Goal: Task Accomplishment & Management: Use online tool/utility

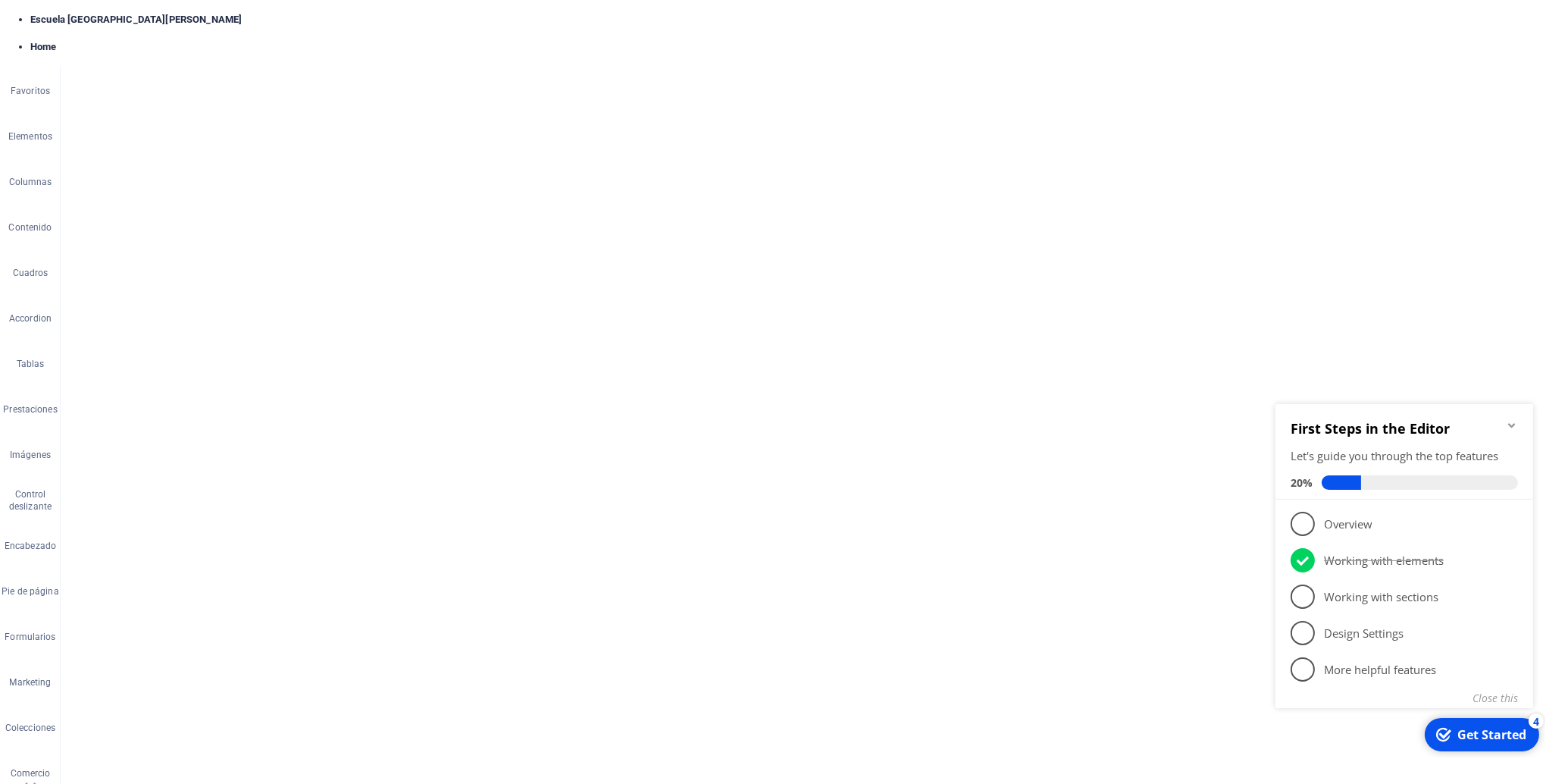
scroll to position [2069, 0]
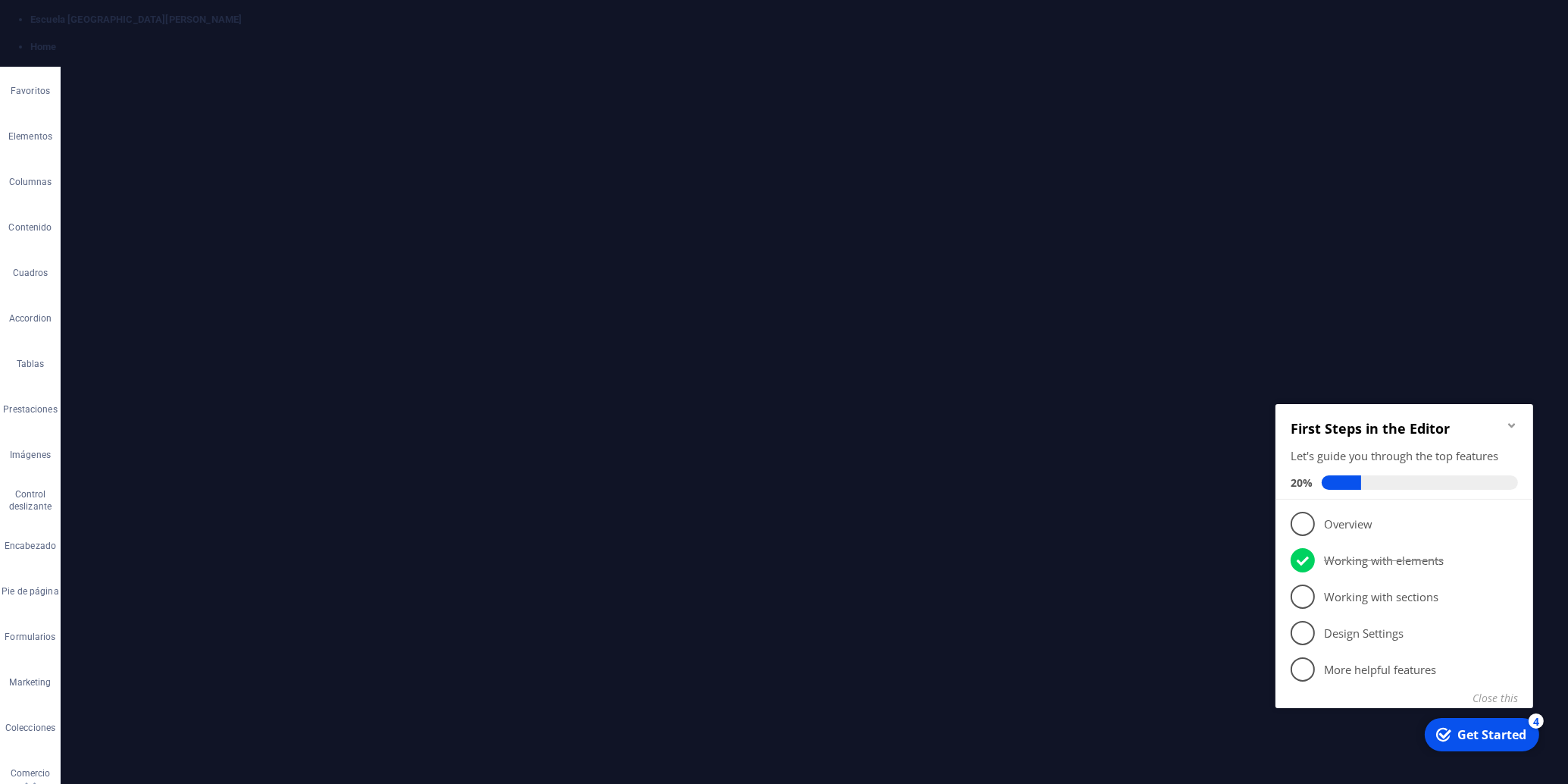
drag, startPoint x: 889, startPoint y: 609, endPoint x: 602, endPoint y: 544, distance: 294.3
drag, startPoint x: 956, startPoint y: 648, endPoint x: 547, endPoint y: 536, distance: 424.1
drag, startPoint x: 1036, startPoint y: 553, endPoint x: 664, endPoint y: 746, distance: 419.1
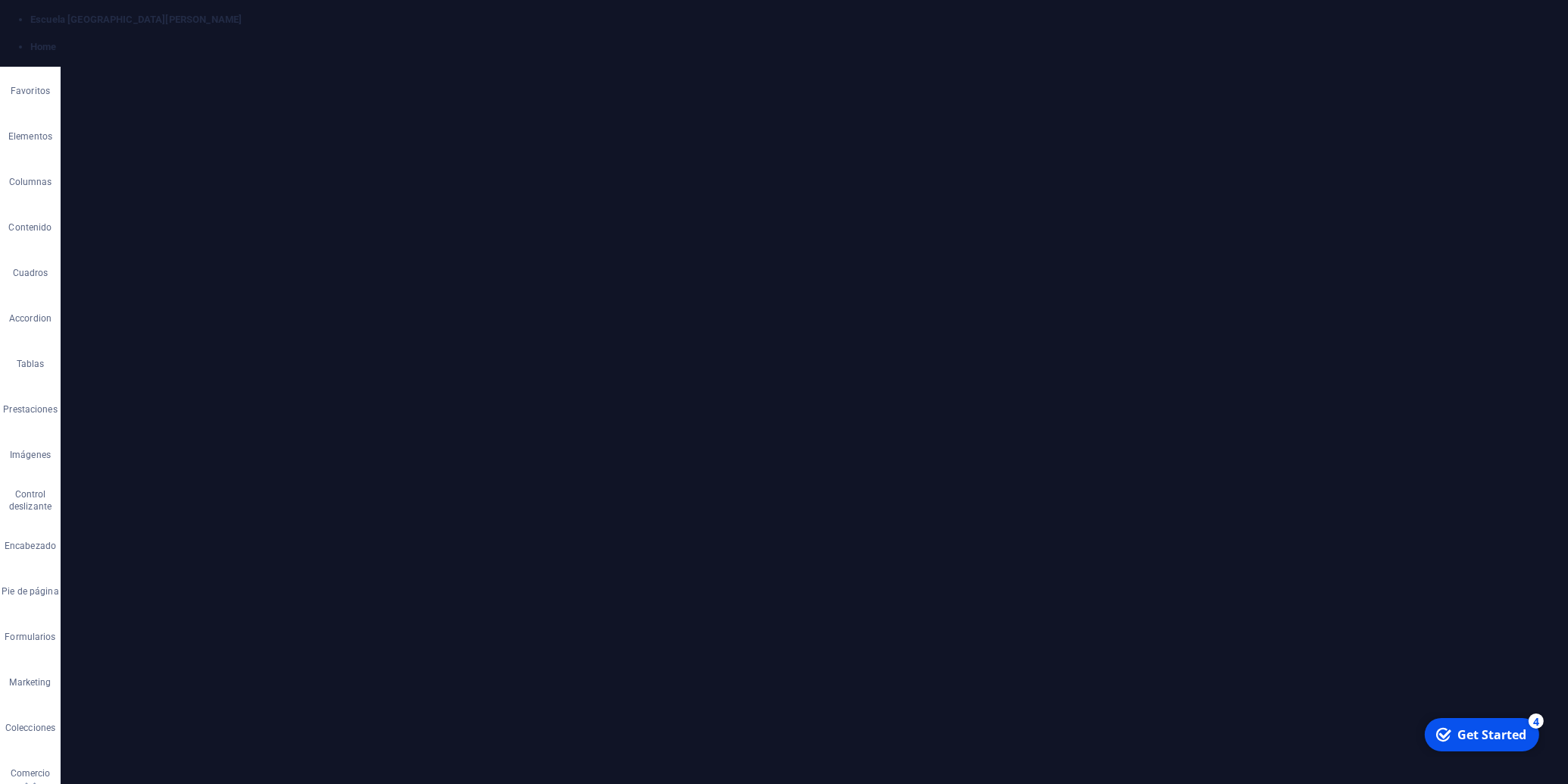
drag, startPoint x: 890, startPoint y: 291, endPoint x: 601, endPoint y: 239, distance: 293.6
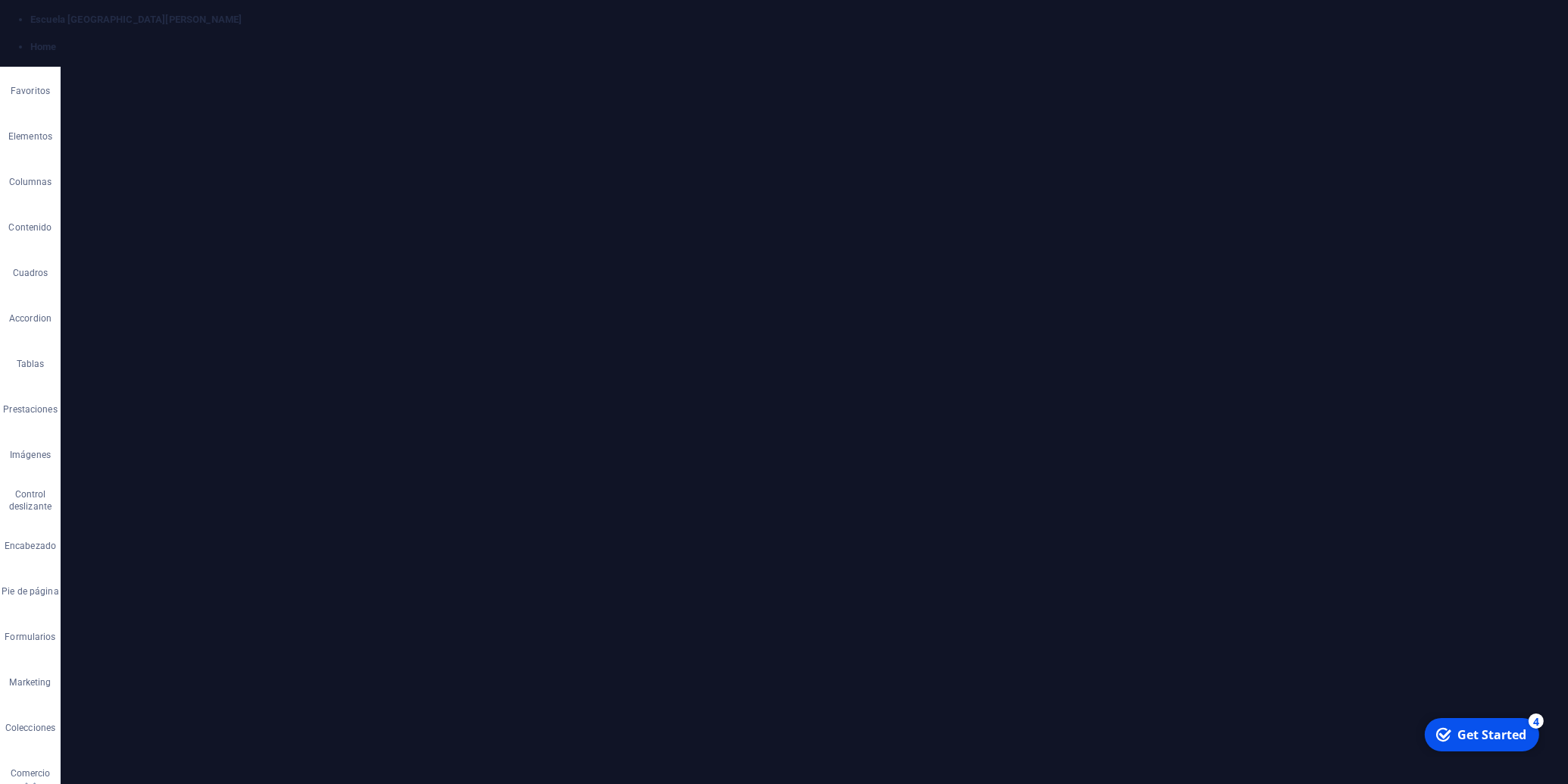
drag, startPoint x: 888, startPoint y: 296, endPoint x: 585, endPoint y: 237, distance: 308.7
drag, startPoint x: 984, startPoint y: 316, endPoint x: 588, endPoint y: 233, distance: 404.6
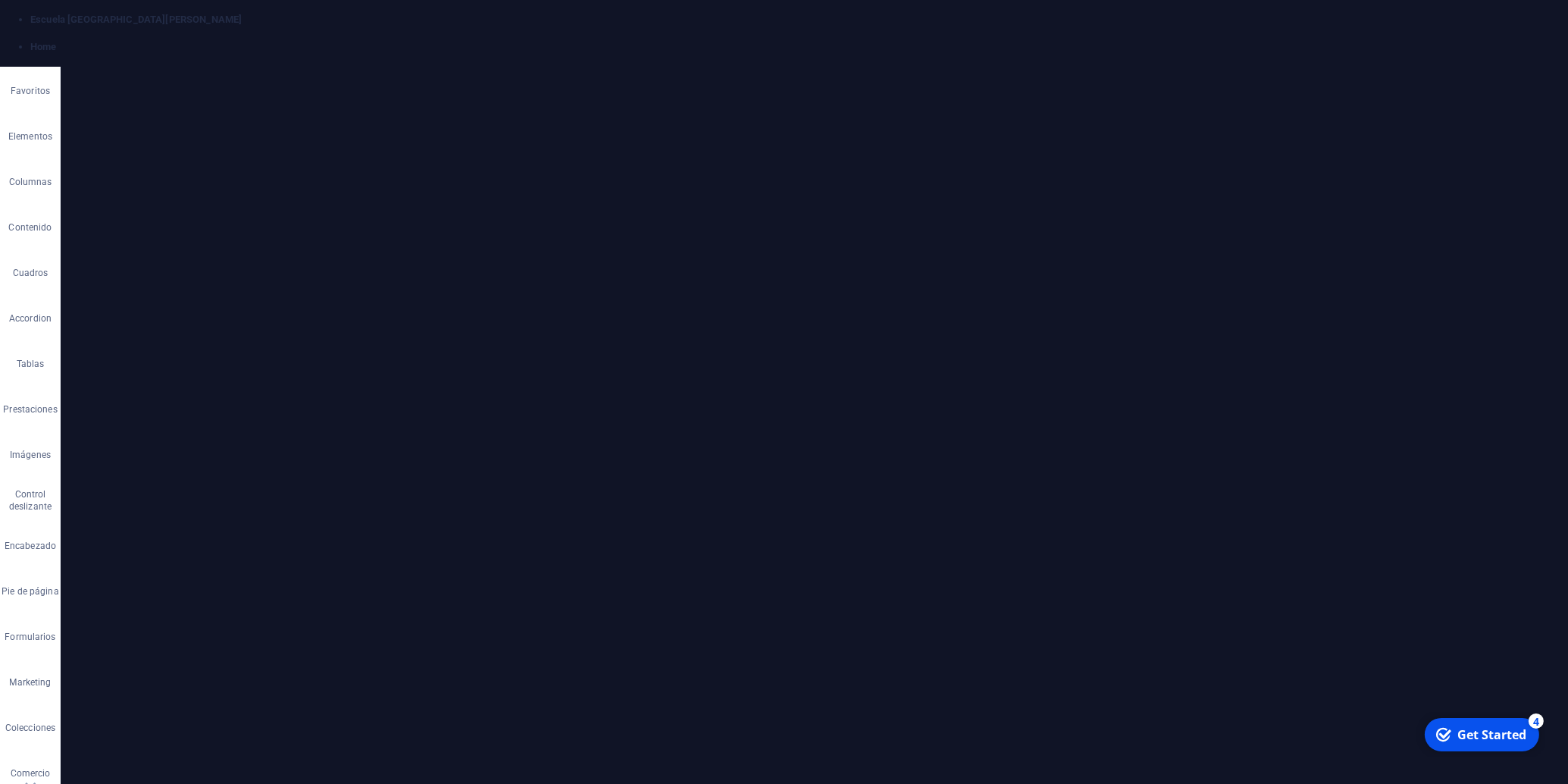
click at [685, 181] on button "Font Size" at bounding box center [678, 184] width 29 height 30
click at [680, 339] on link "18" at bounding box center [691, 349] width 55 height 23
click at [712, 215] on icon "button" at bounding box center [708, 213] width 13 height 9
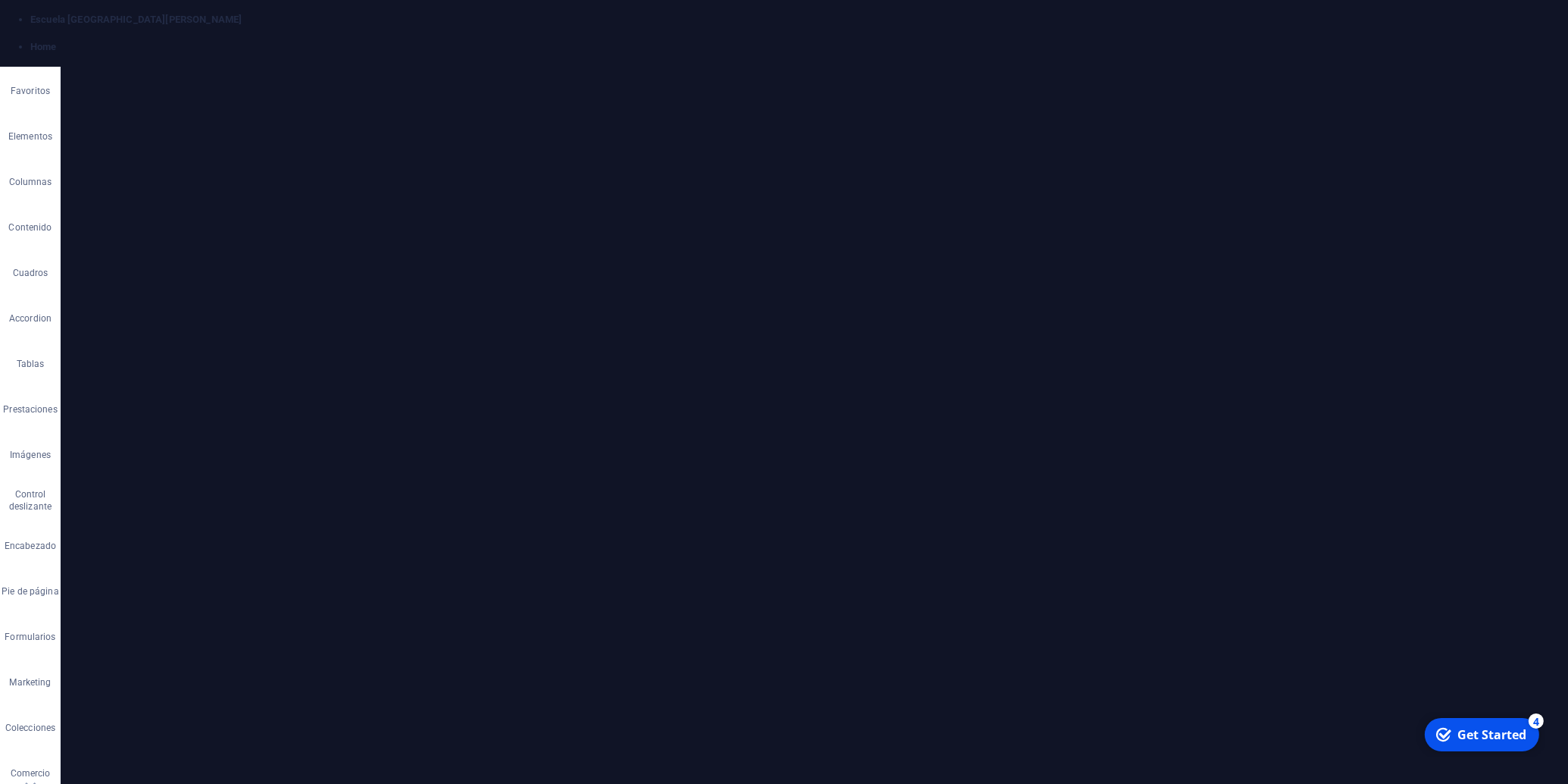
select select "4"
select select "px"
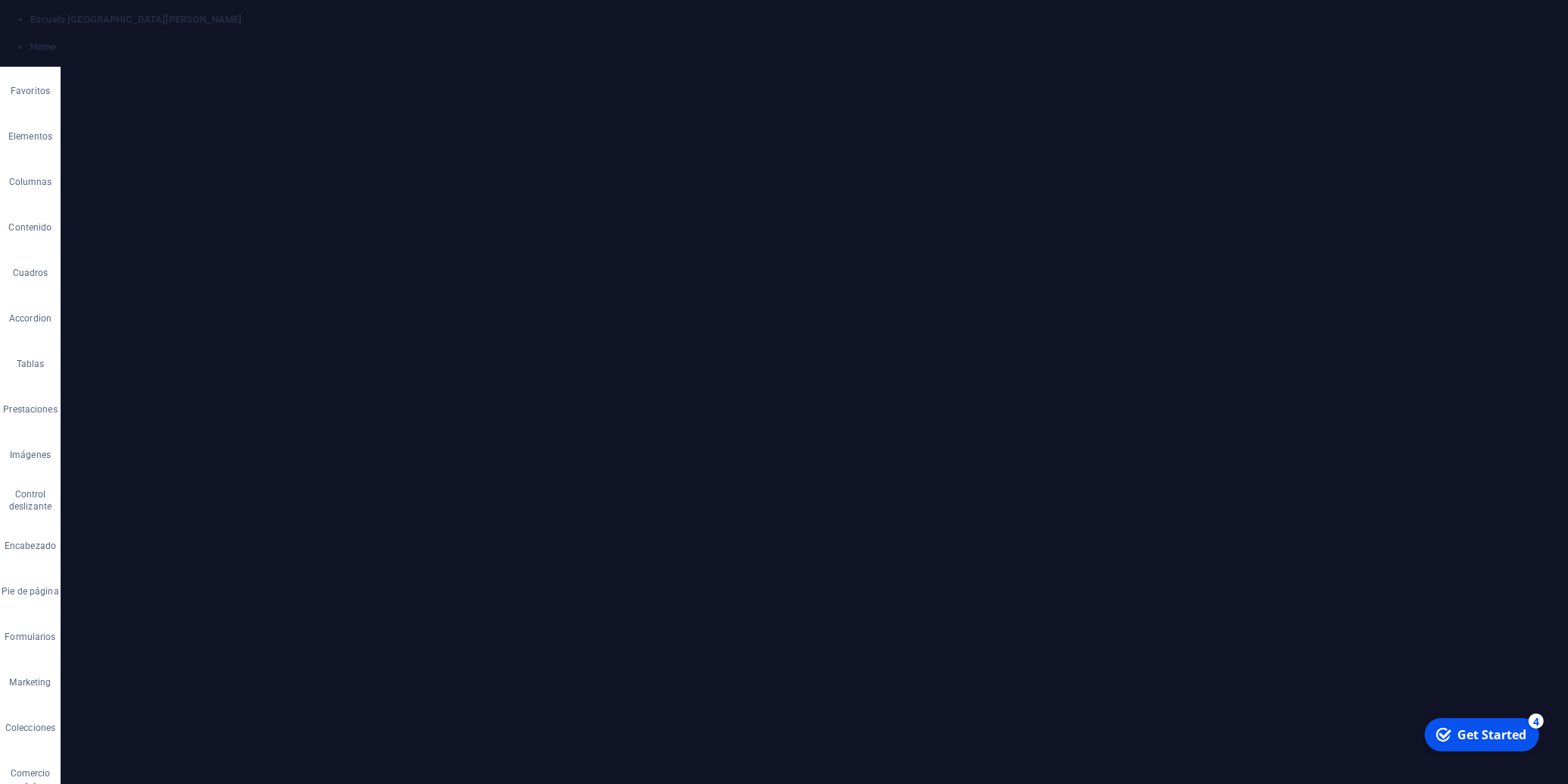
click at [122, 291] on div "Arrastra archivos aquí, haz clic para escoger archivos o selecciona archivos de…" at bounding box center [137, 288] width 88 height 61
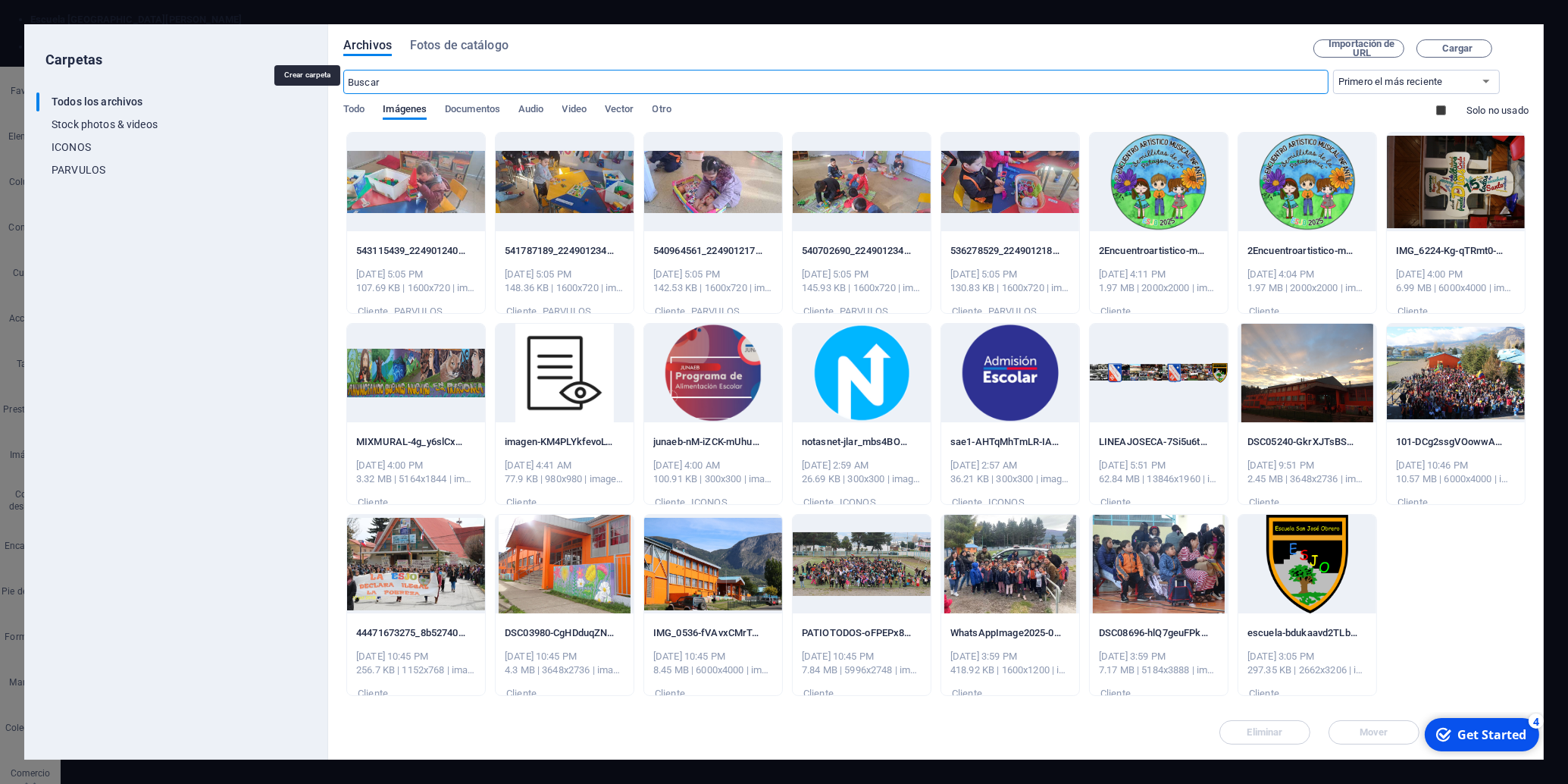
click at [310, 50] on icon "button" at bounding box center [308, 46] width 17 height 17
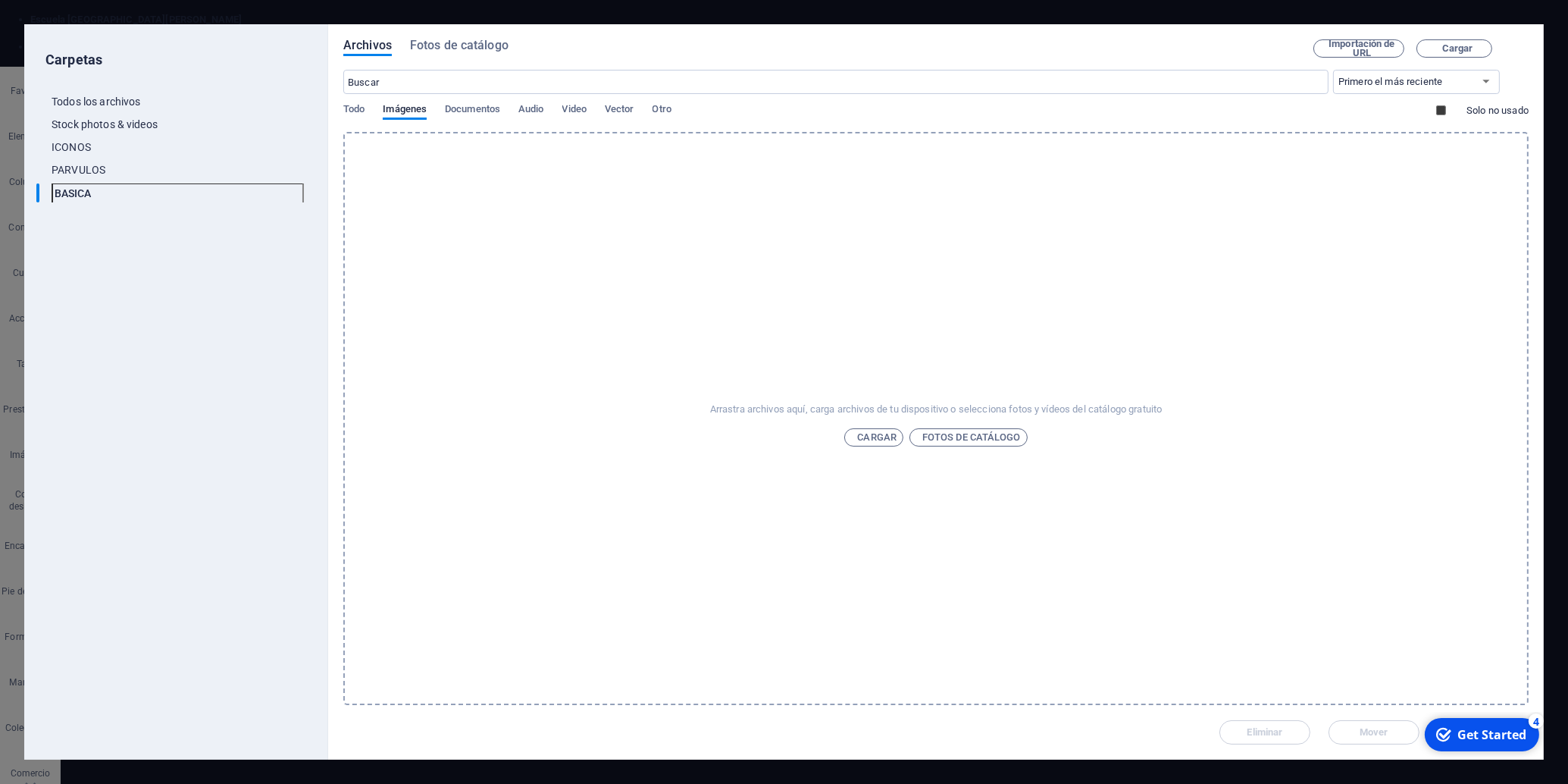
type input "BASICA"
click at [145, 243] on div "​ Todos los archivos Todos los archivos ​ Stock photos & videos Stock photos & …" at bounding box center [176, 406] width 280 height 682
click at [93, 163] on p "BASICA" at bounding box center [177, 165] width 221 height 18
click at [871, 453] on span "Cargar" at bounding box center [867, 456] width 58 height 19
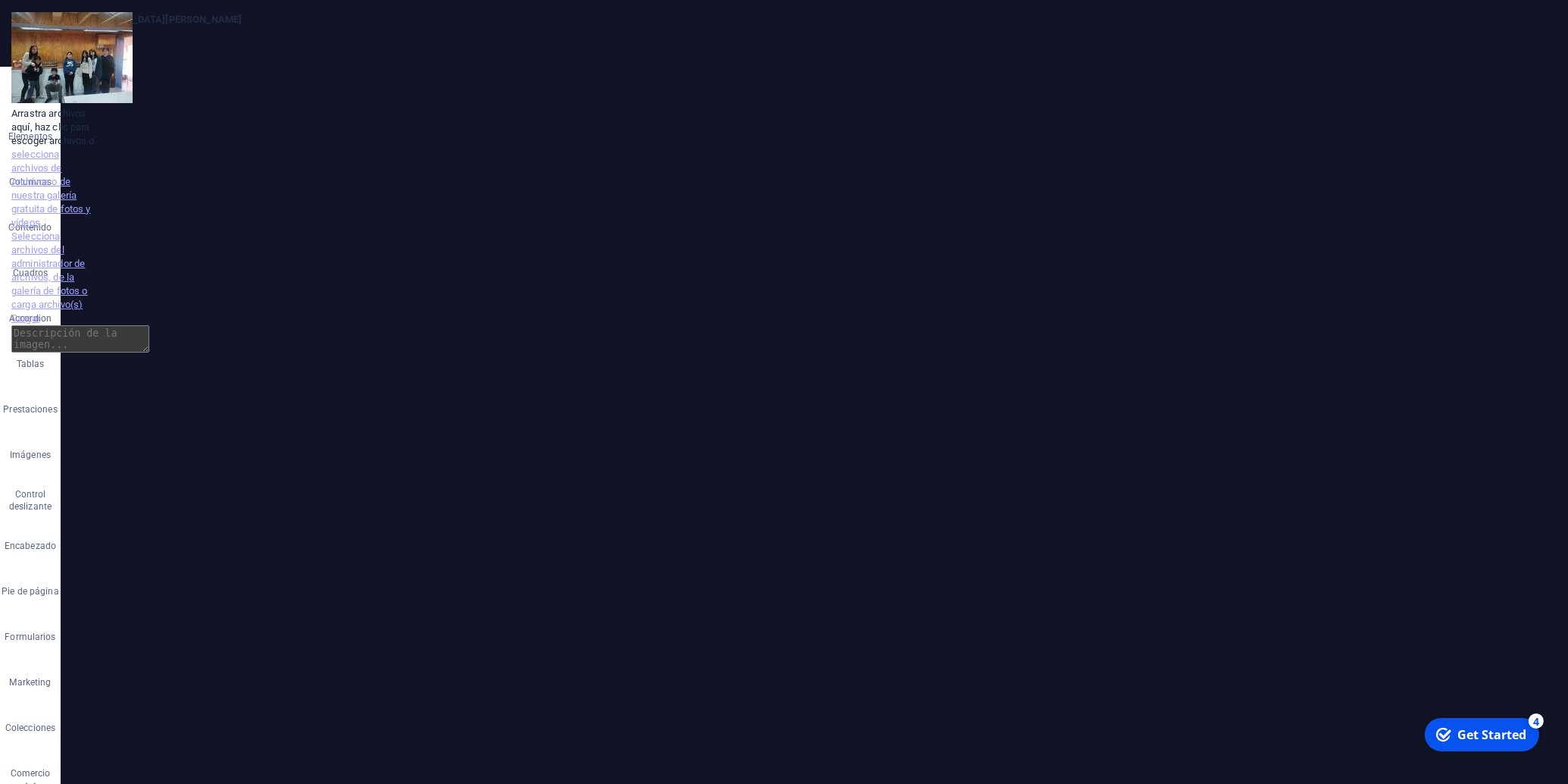
click at [121, 282] on div "Arrastra archivos aquí, haz clic para escoger archivos o selecciona archivos de…" at bounding box center [192, 446] width 222 height 401
click at [120, 282] on div "Arrastra archivos aquí, haz clic para escoger archivos o selecciona archivos de…" at bounding box center [192, 446] width 222 height 401
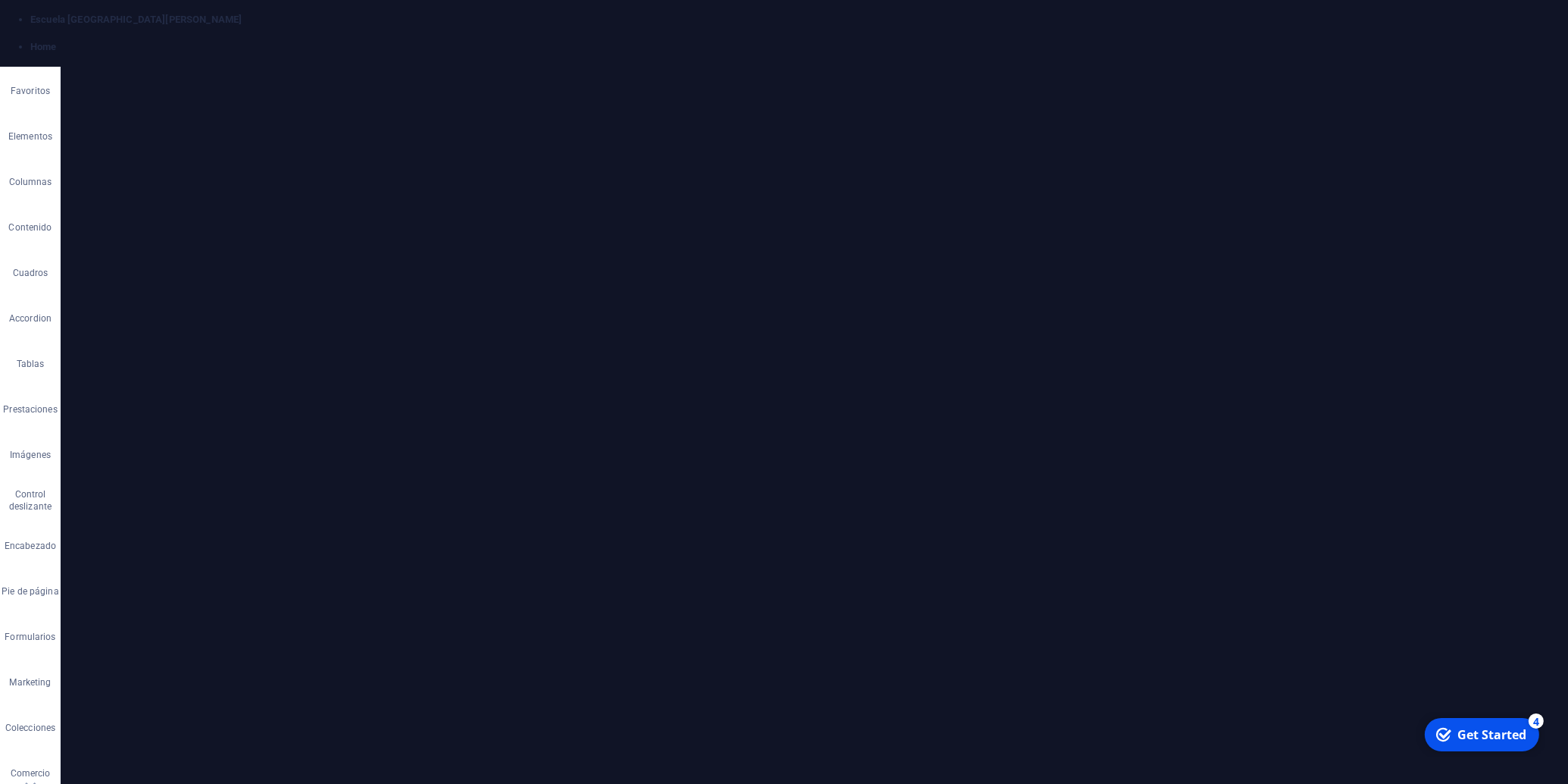
click at [162, 294] on div "Arrastra archivos aquí, haz clic para escoger archivos o selecciona archivos de…" at bounding box center [137, 290] width 88 height 65
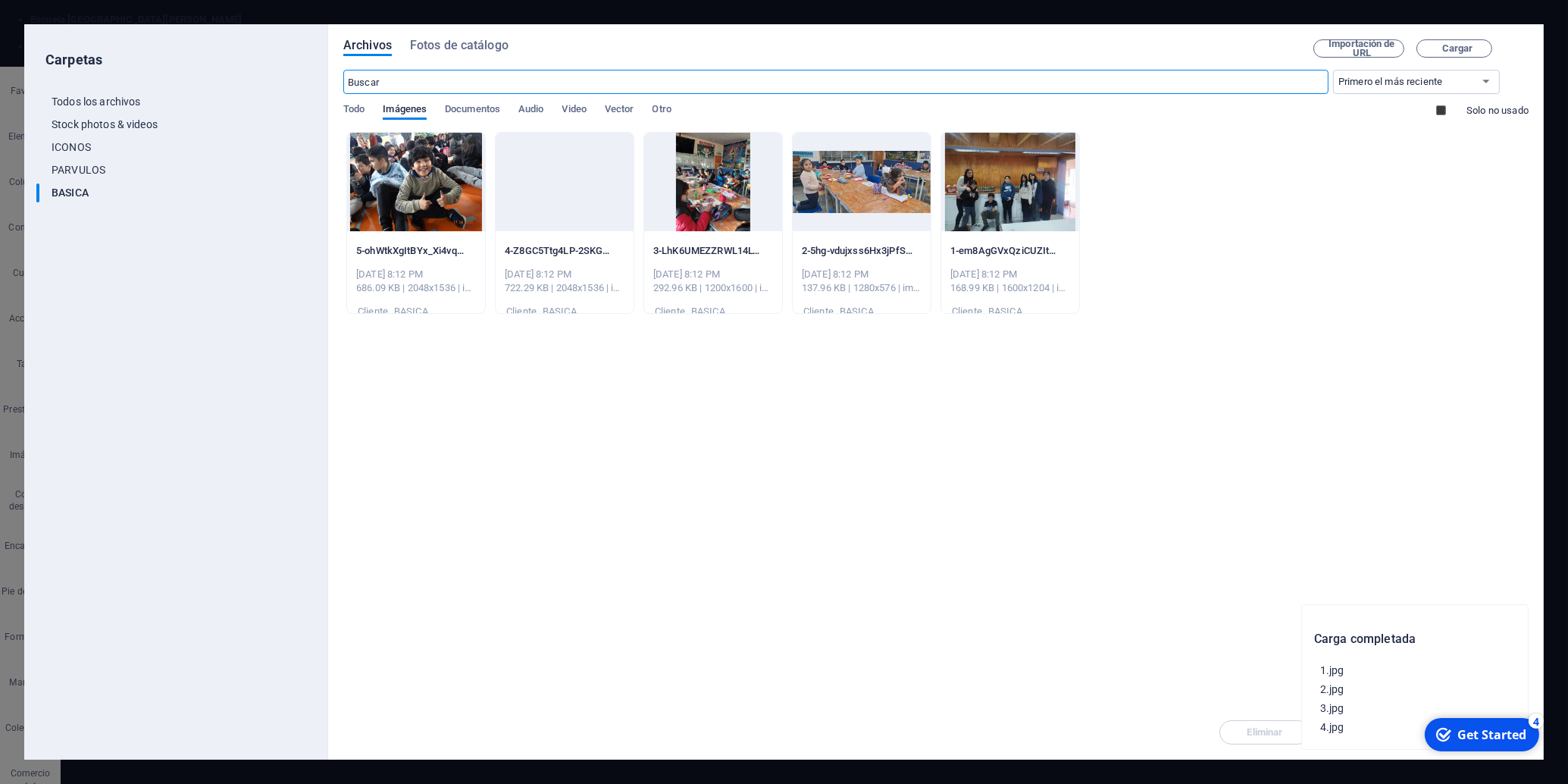
click at [396, 184] on div at bounding box center [416, 182] width 138 height 99
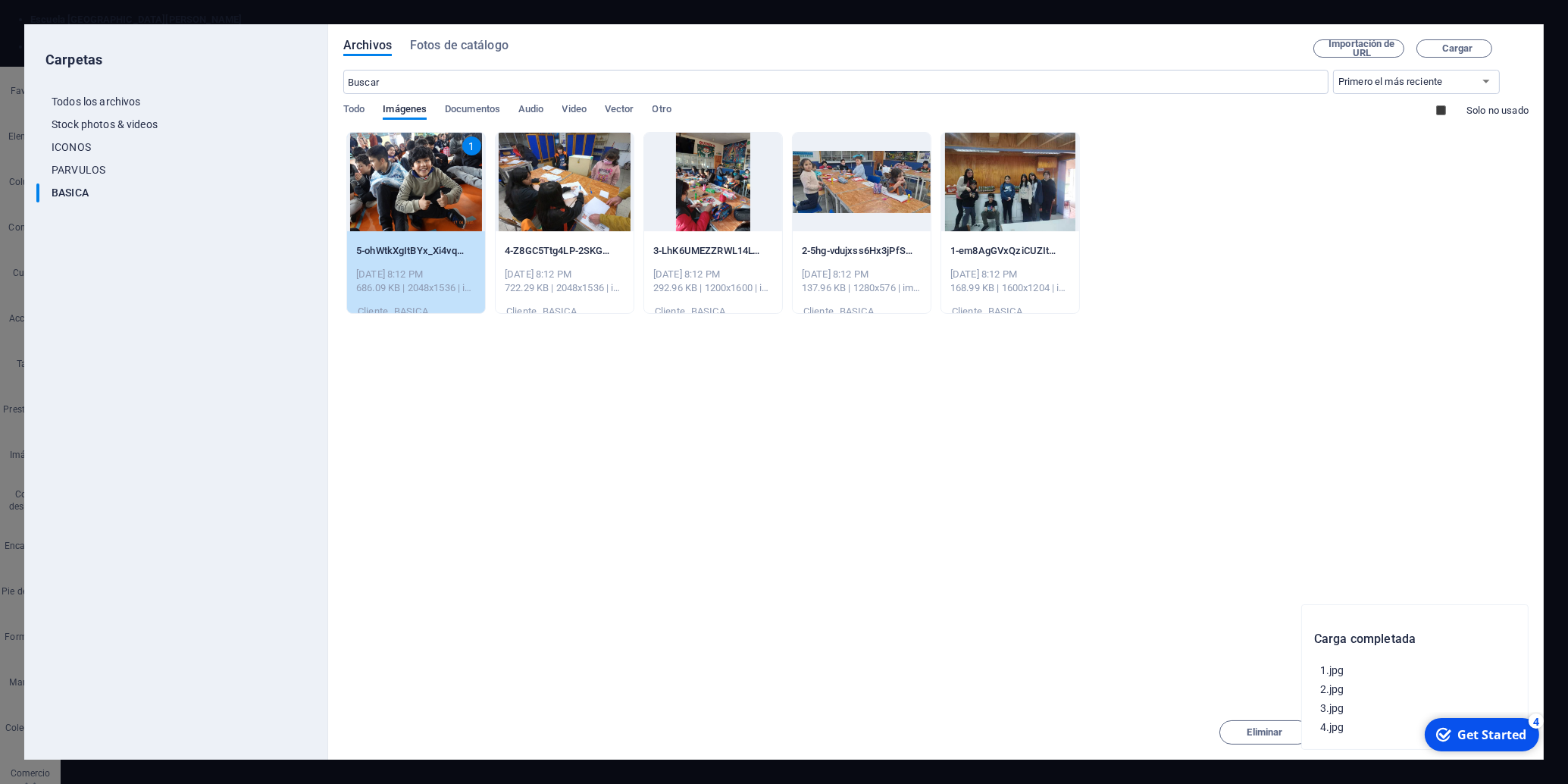
click at [419, 177] on div "1" at bounding box center [416, 182] width 138 height 99
drag, startPoint x: 419, startPoint y: 177, endPoint x: 57, endPoint y: 224, distance: 365.0
click at [419, 177] on div at bounding box center [416, 182] width 138 height 99
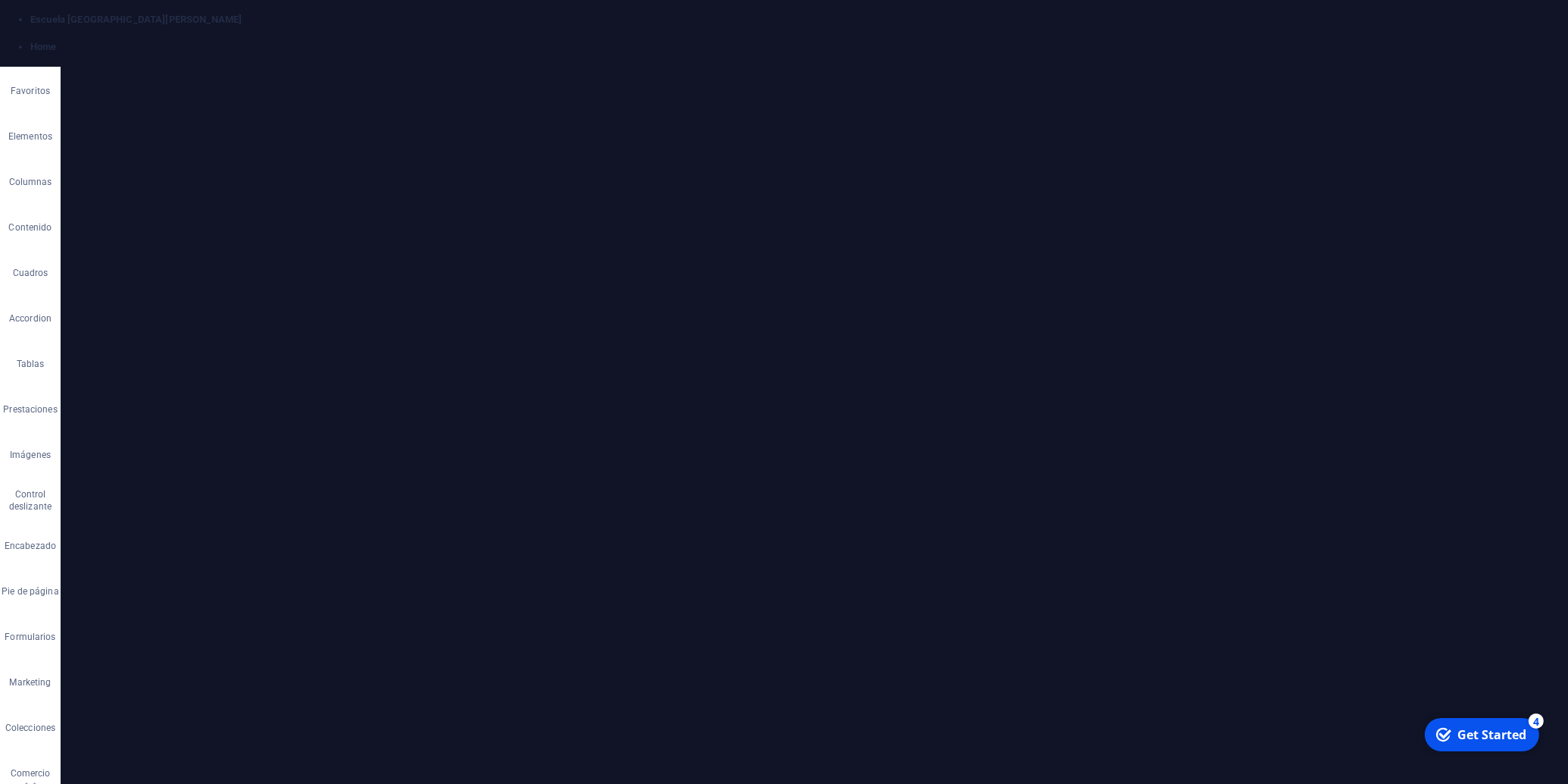
click at [229, 281] on div "Arrastra archivos aquí, haz clic para escoger archivos o selecciona archivos de…" at bounding box center [248, 288] width 88 height 61
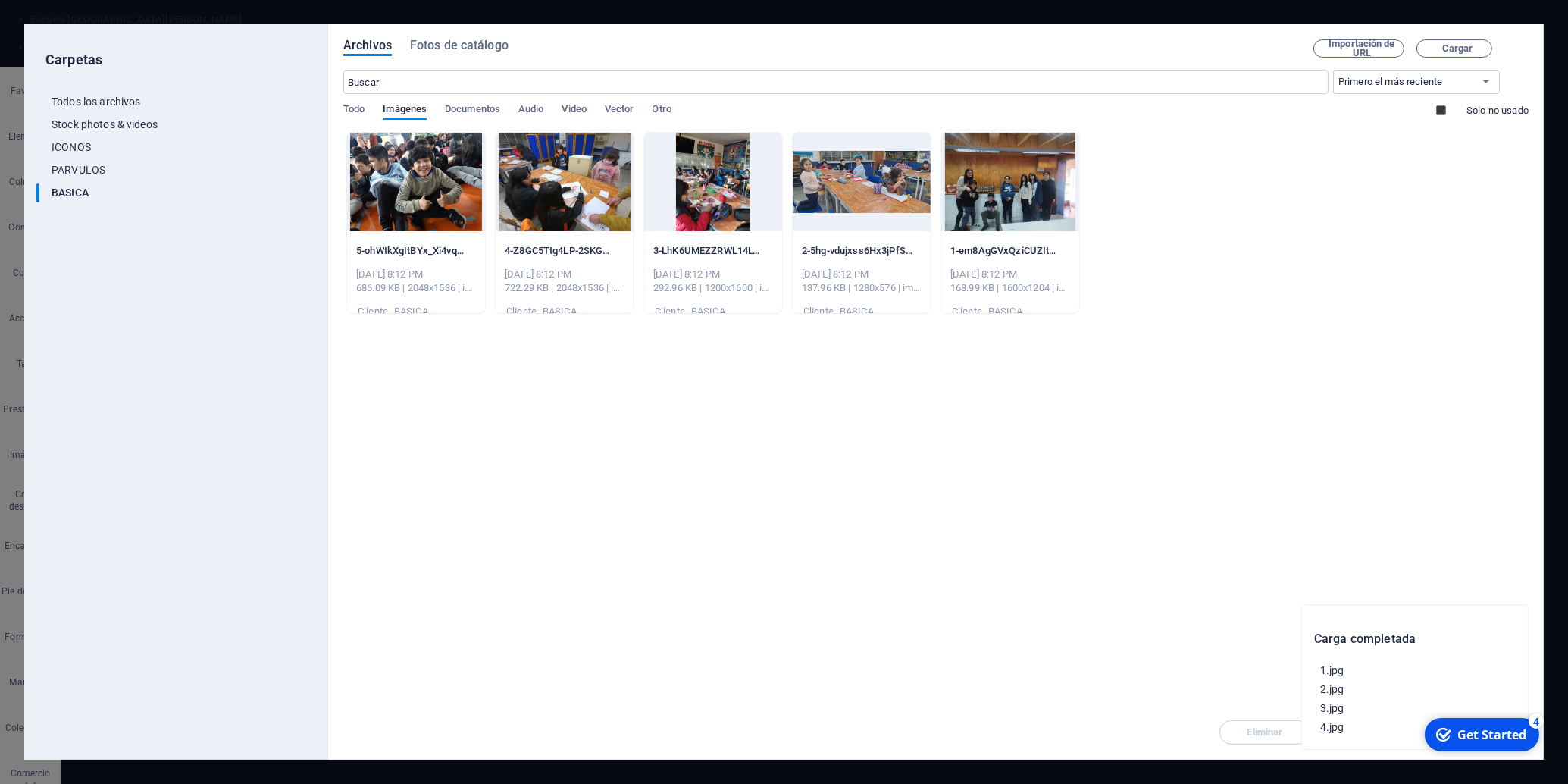
click at [556, 185] on div at bounding box center [565, 182] width 138 height 99
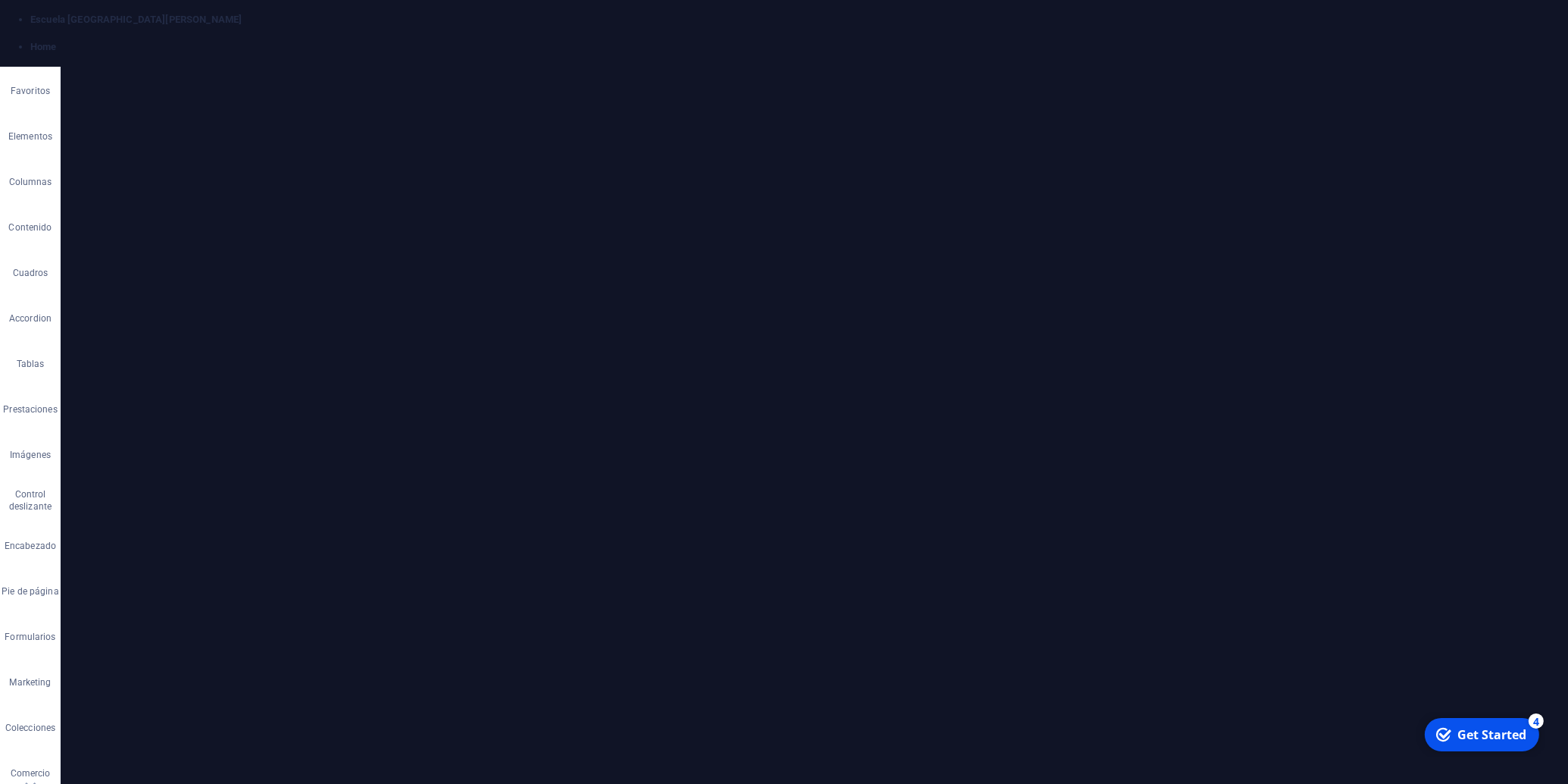
click at [135, 404] on div "Arrastra archivos aquí, haz clic para escoger archivos o selecciona archivos de…" at bounding box center [137, 408] width 88 height 65
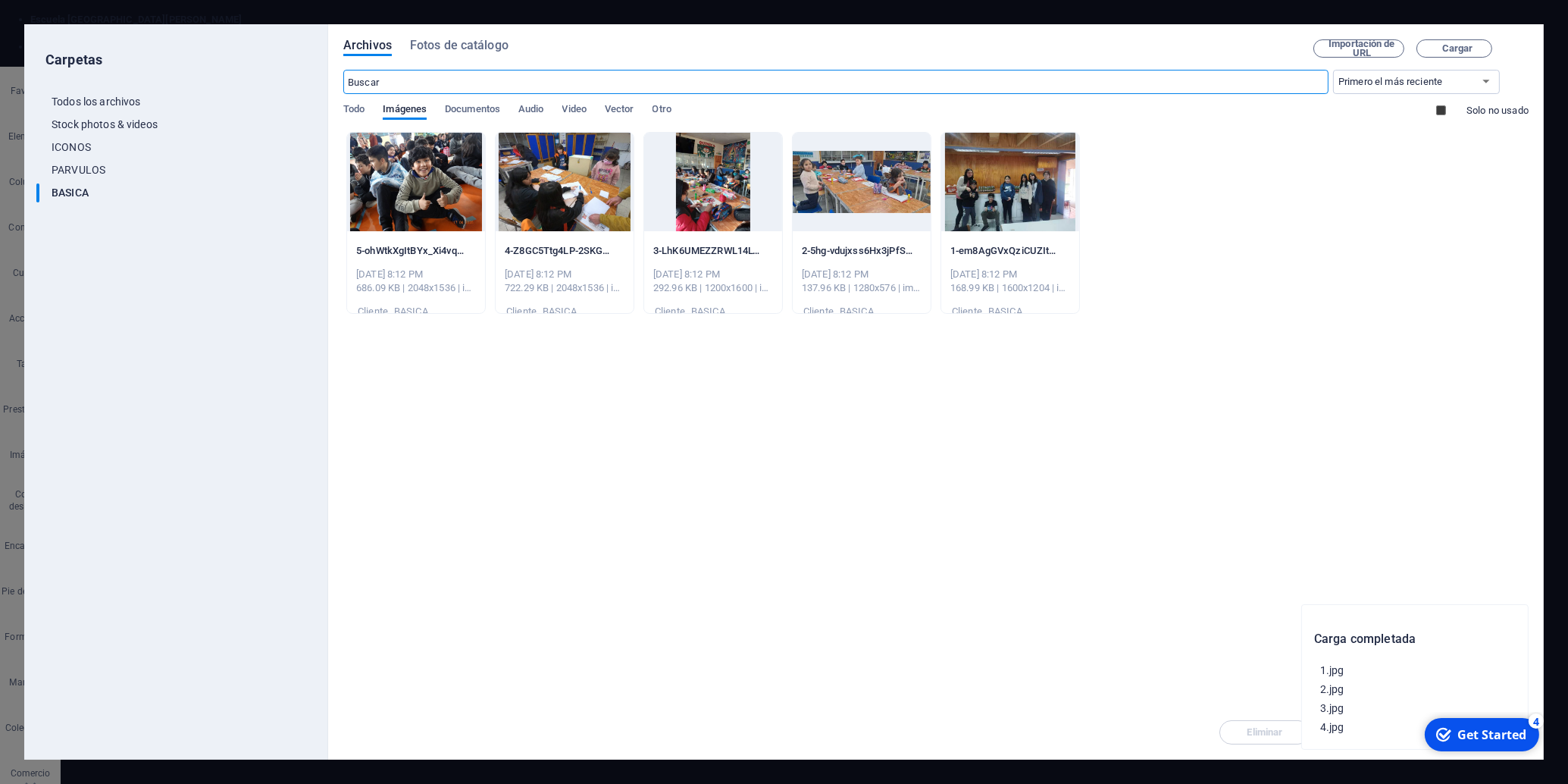
click at [844, 184] on div at bounding box center [861, 182] width 138 height 99
click at [844, 184] on div "1" at bounding box center [861, 182] width 138 height 99
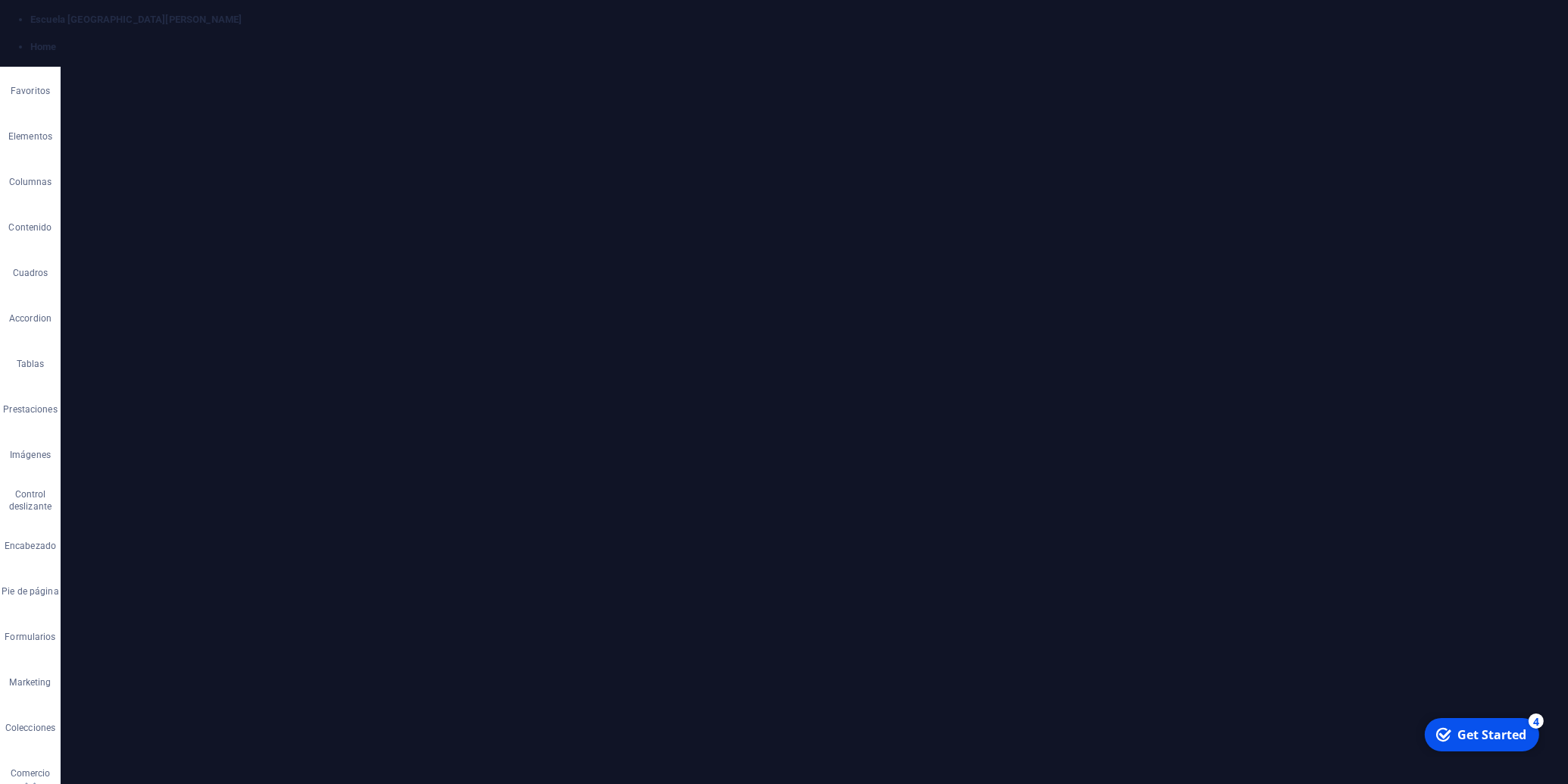
click at [243, 405] on div "Arrastra archivos aquí, haz clic para escoger archivos o selecciona archivos de…" at bounding box center [192, 419] width 222 height 348
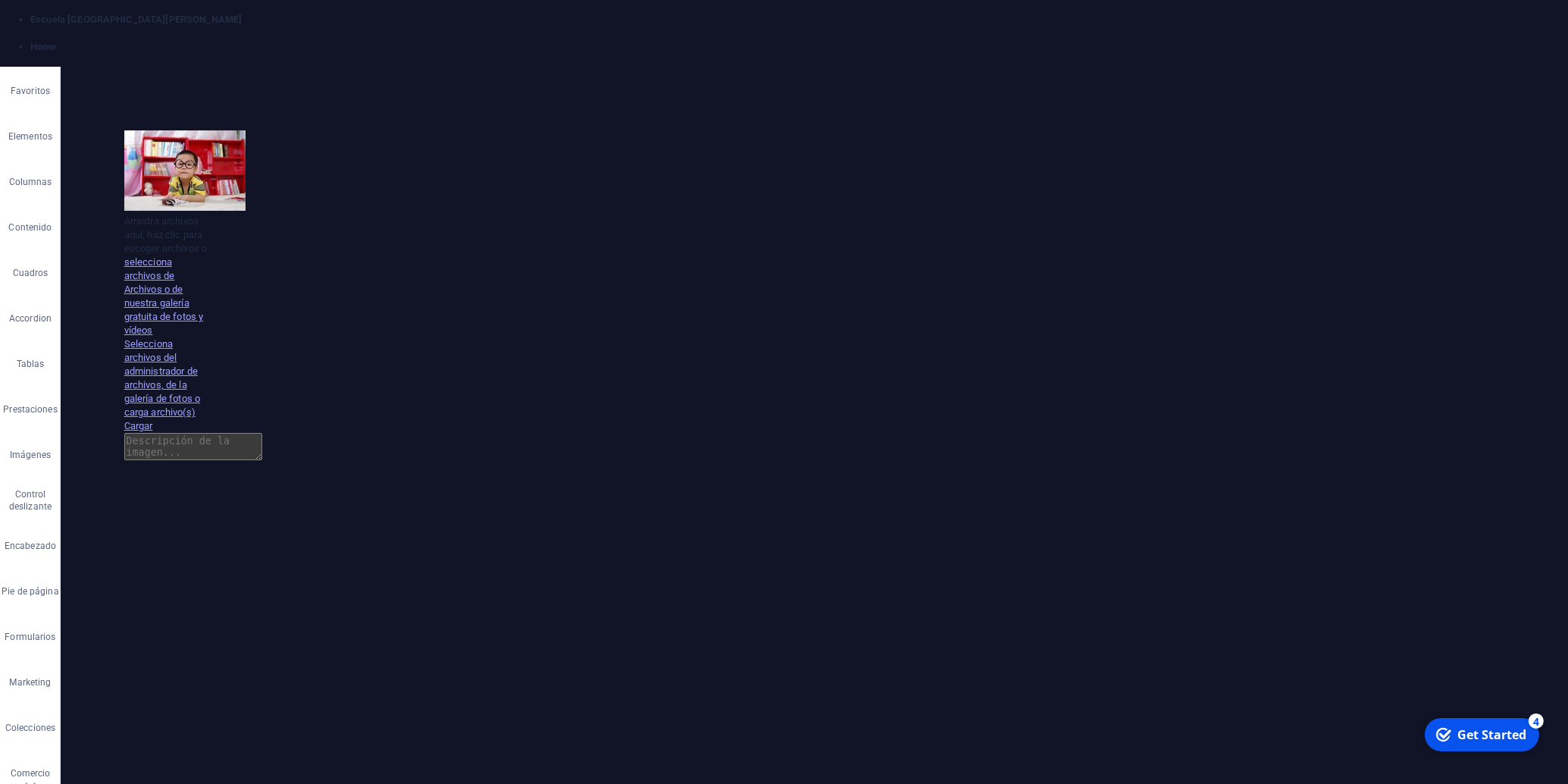
click at [253, 404] on div "Arrastra archivos aquí, haz clic para escoger archivos o selecciona archivos de…" at bounding box center [192, 441] width 222 height 391
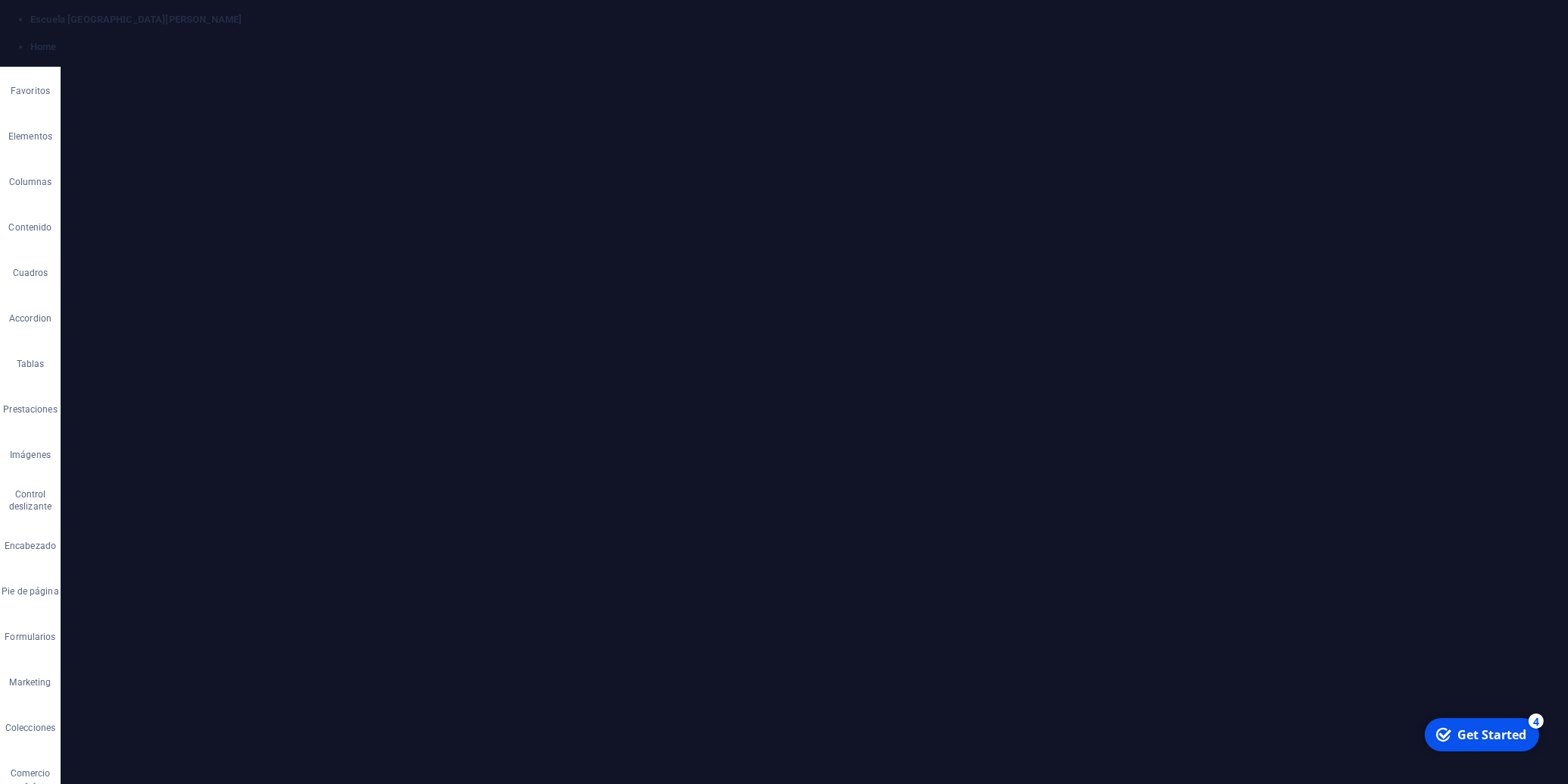
click at [238, 389] on div "Arrastra archivos aquí, haz clic para escoger archivos o selecciona archivos de…" at bounding box center [248, 406] width 88 height 61
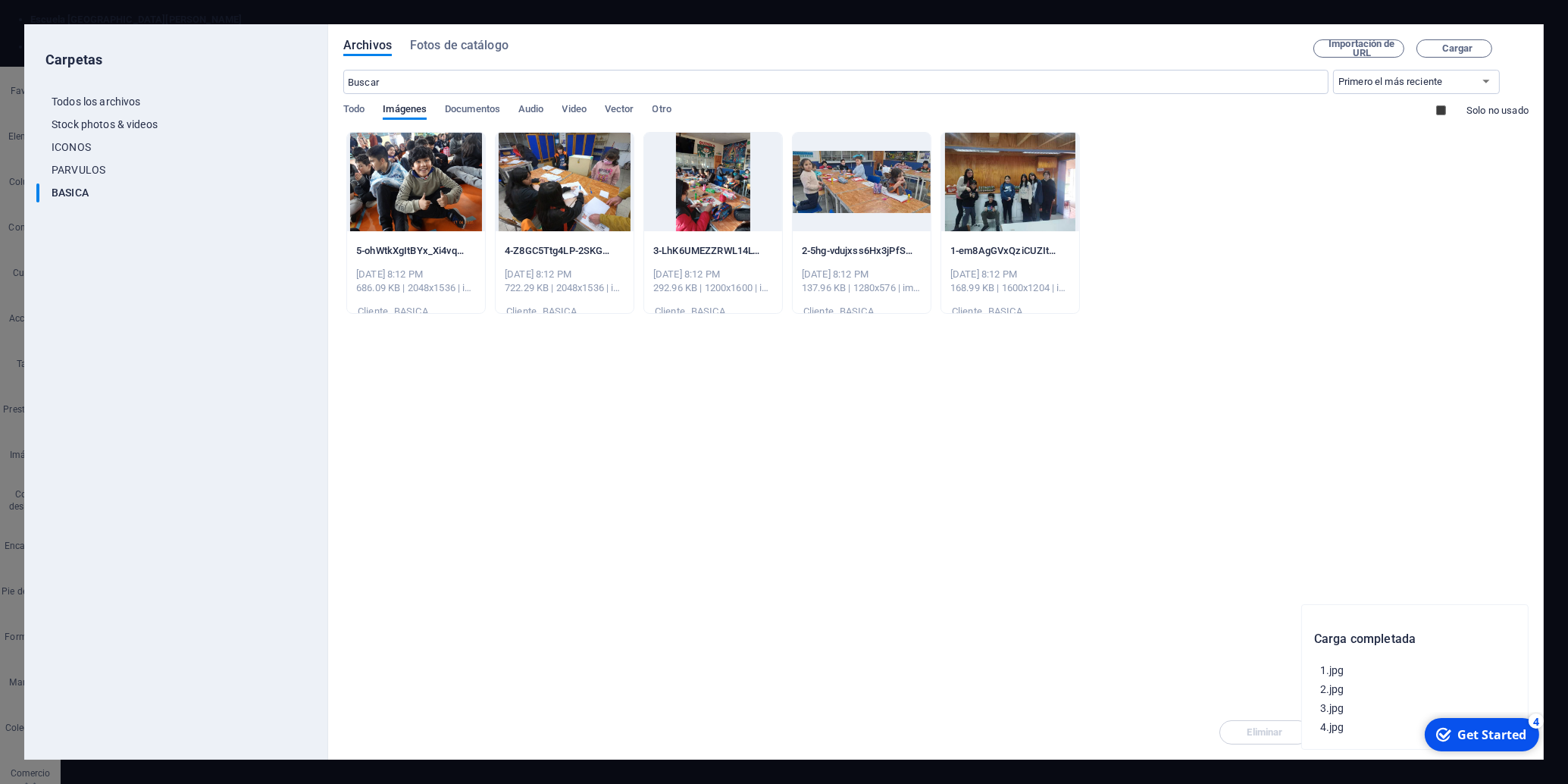
click at [238, 389] on div "​ Todos los archivos Todos los archivos ​ Stock photos & videos Stock photos & …" at bounding box center [176, 406] width 280 height 682
click at [994, 186] on div at bounding box center [1011, 182] width 138 height 99
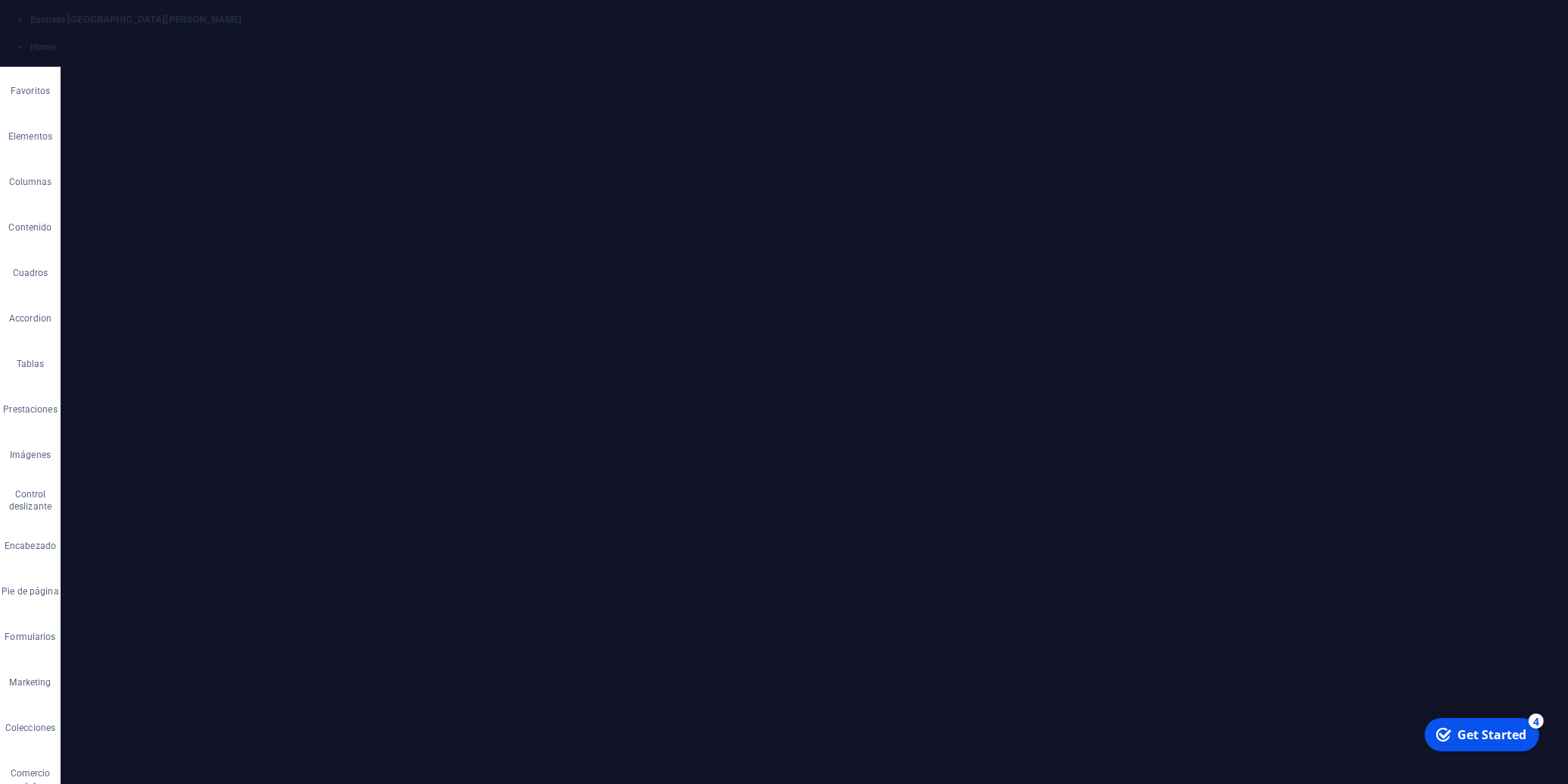
click at [131, 520] on div "Arrastra archivos aquí, haz clic para escoger archivos o selecciona archivos de…" at bounding box center [137, 525] width 88 height 61
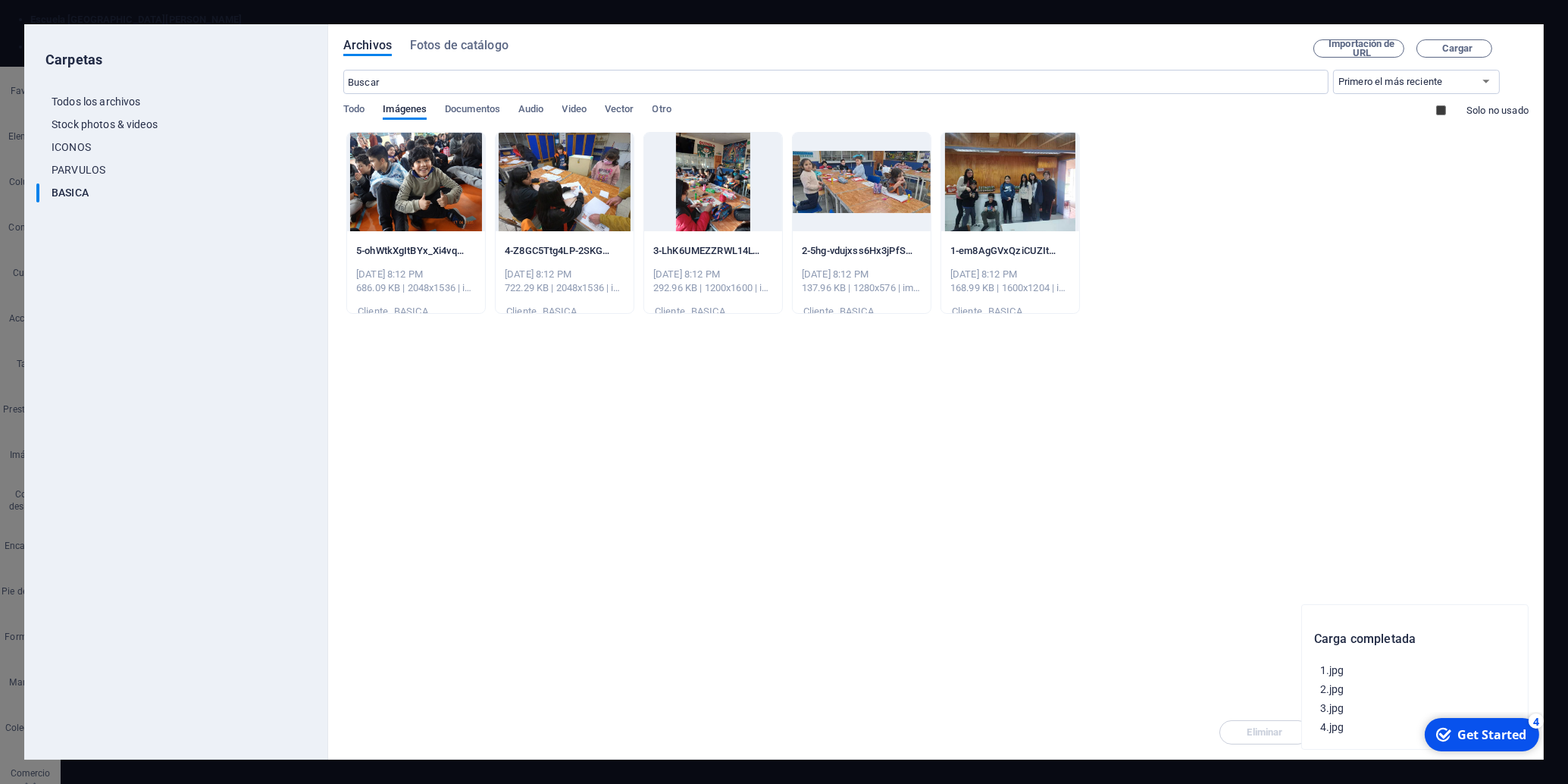
click at [131, 520] on div "​ Todos los archivos Todos los archivos ​ Stock photos & videos Stock photos & …" at bounding box center [176, 406] width 280 height 682
click at [703, 192] on div at bounding box center [713, 182] width 138 height 99
click at [703, 192] on div "1" at bounding box center [713, 182] width 138 height 99
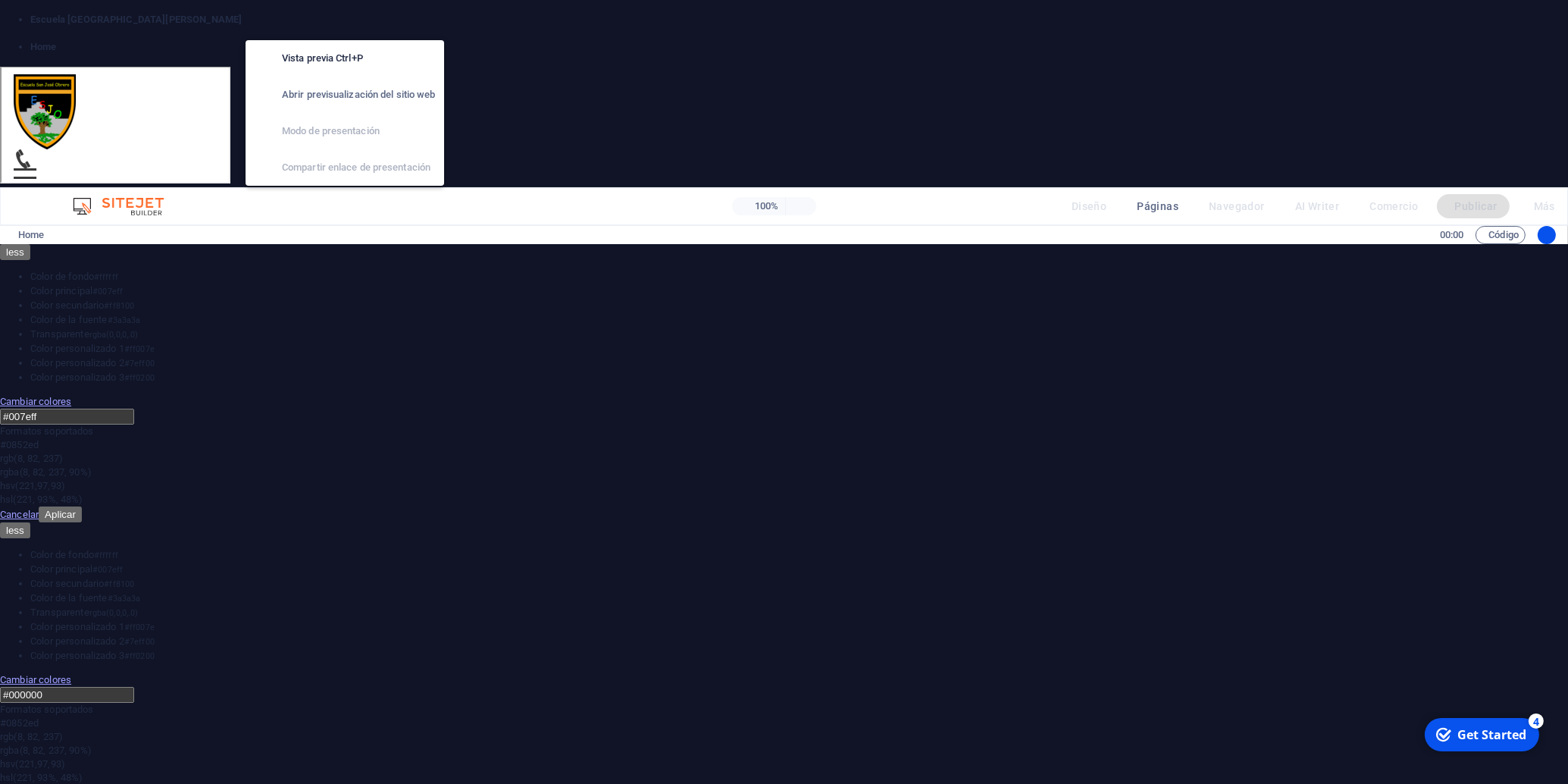
scroll to position [2364, 0]
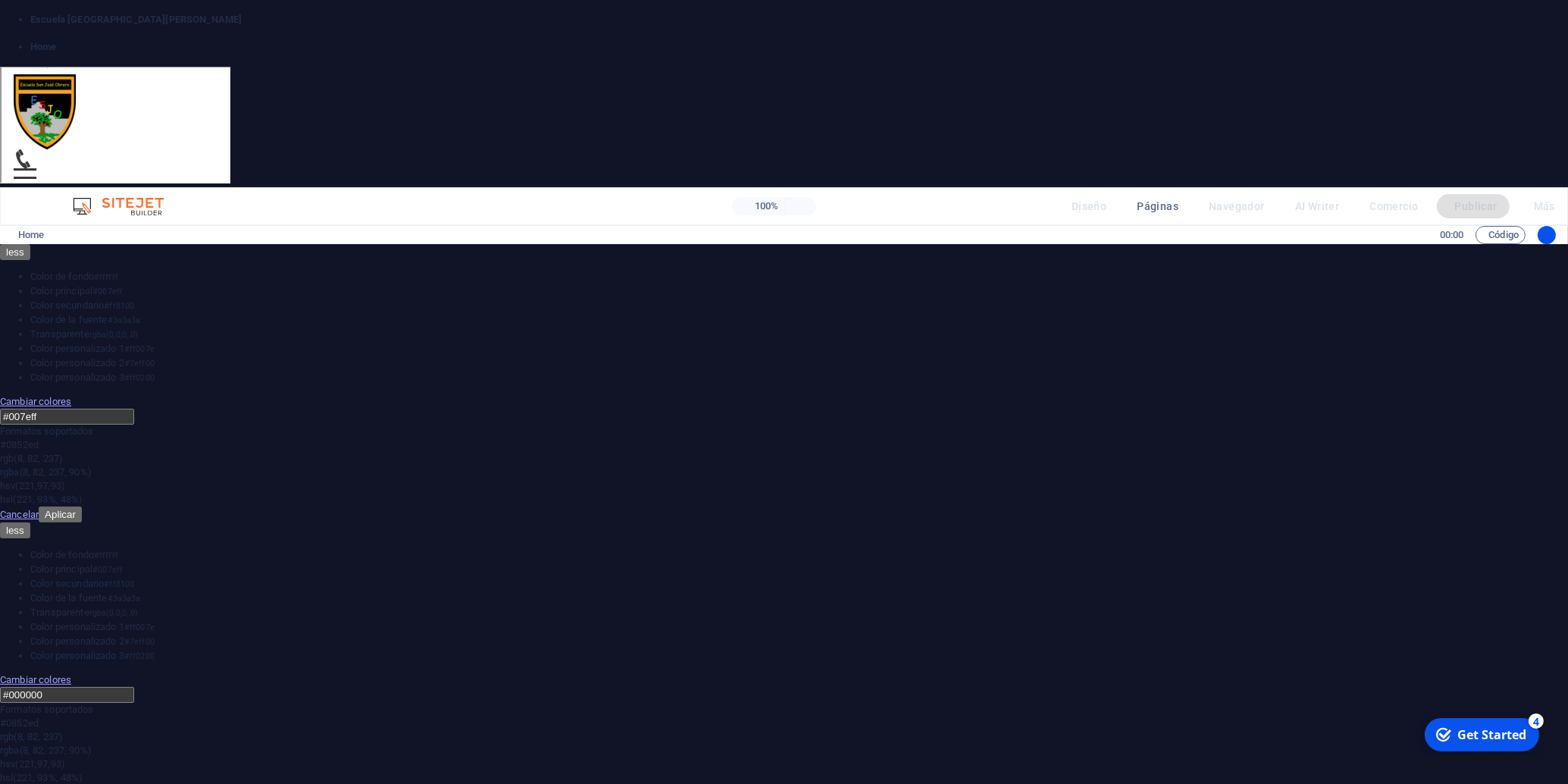
click at [844, 113] on link "Servicios" at bounding box center [848, 157] width 76 height 88
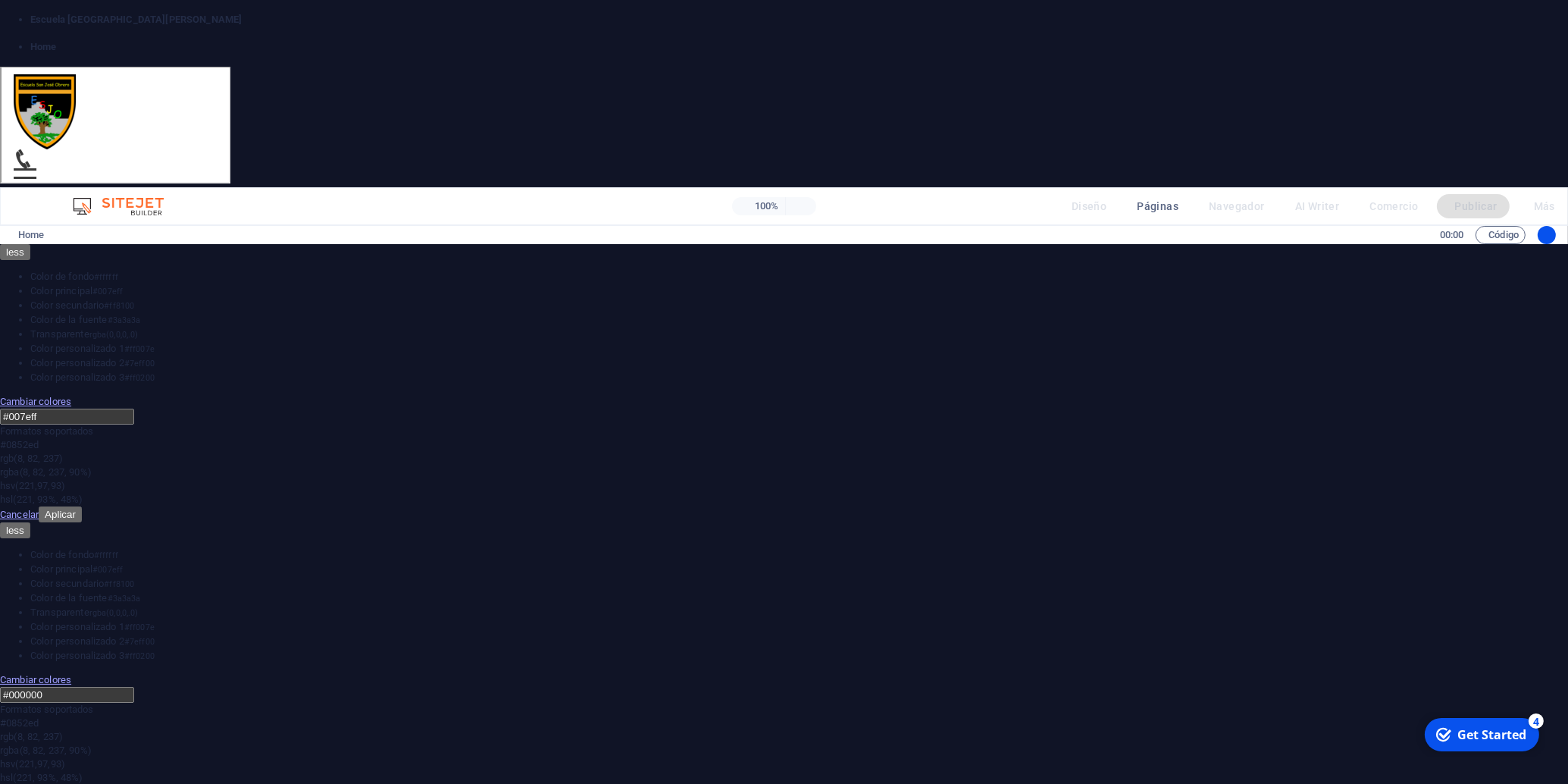
click at [741, 113] on link "Documentos" at bounding box center [765, 157] width 90 height 88
click at [594, 113] on link "Inicio" at bounding box center [588, 157] width 55 height 88
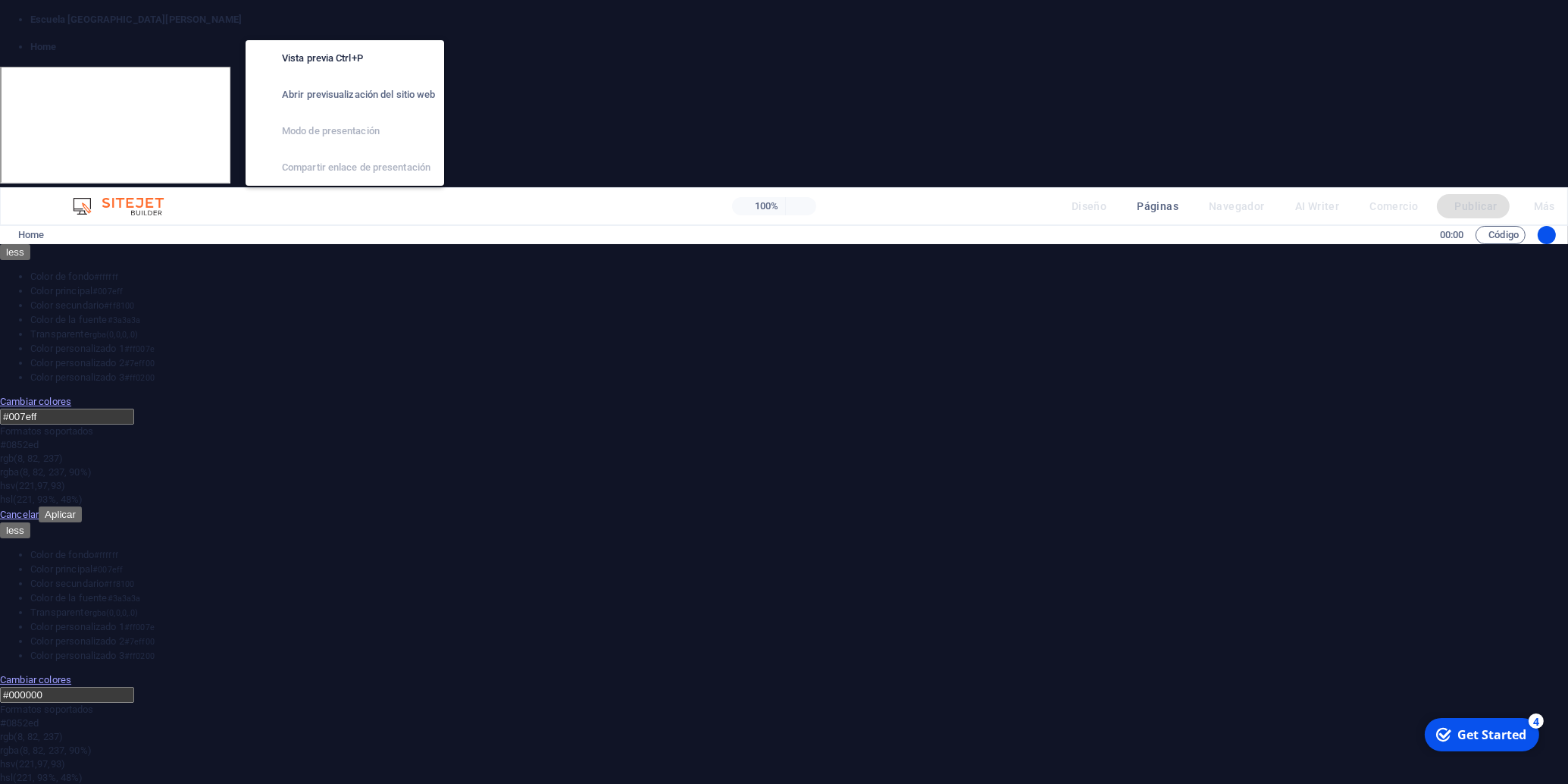
click at [0, 0] on icon "button" at bounding box center [0, 0] width 0 height 0
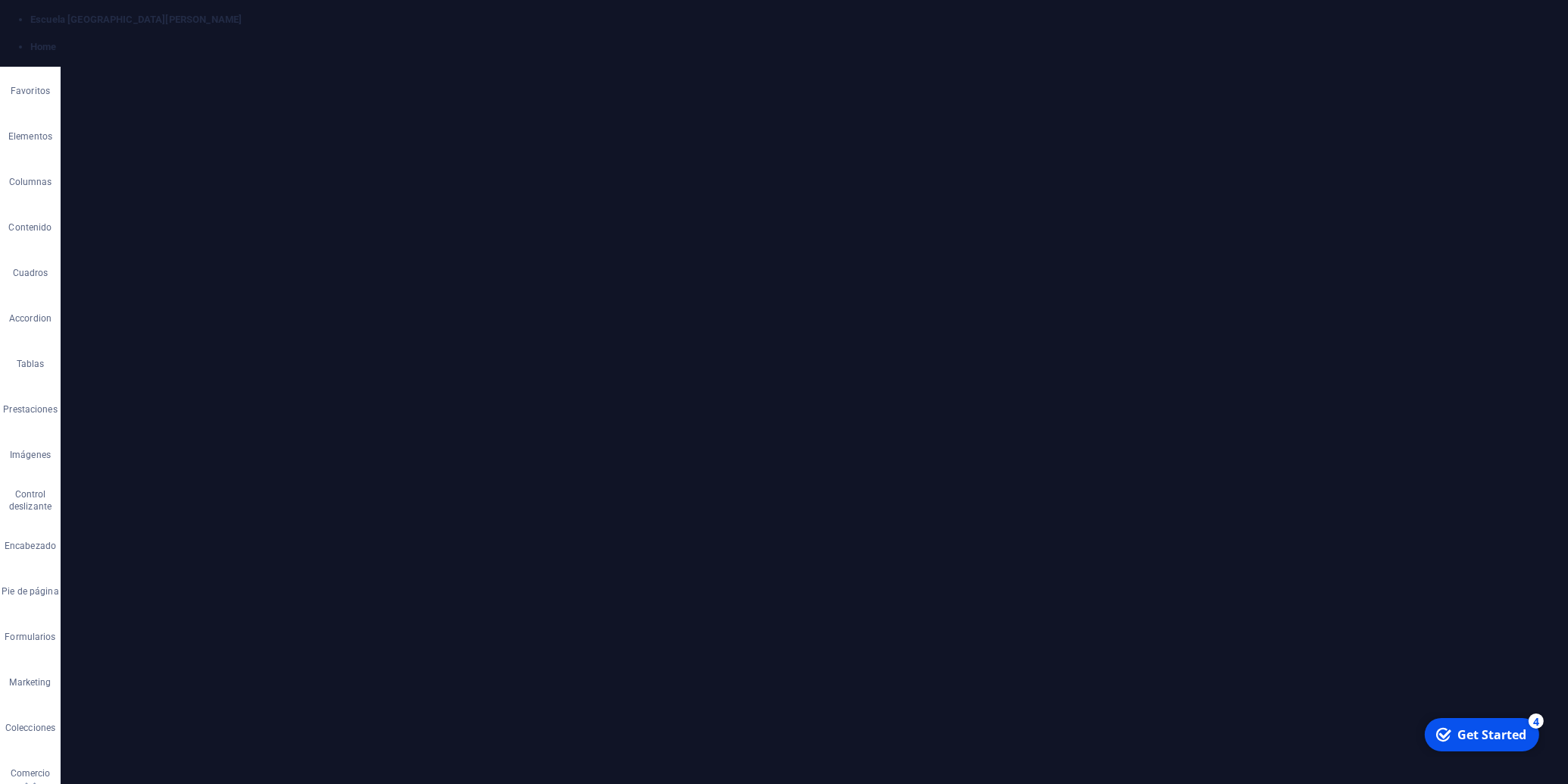
scroll to position [2467, 0]
drag, startPoint x: 881, startPoint y: 669, endPoint x: 591, endPoint y: 611, distance: 295.7
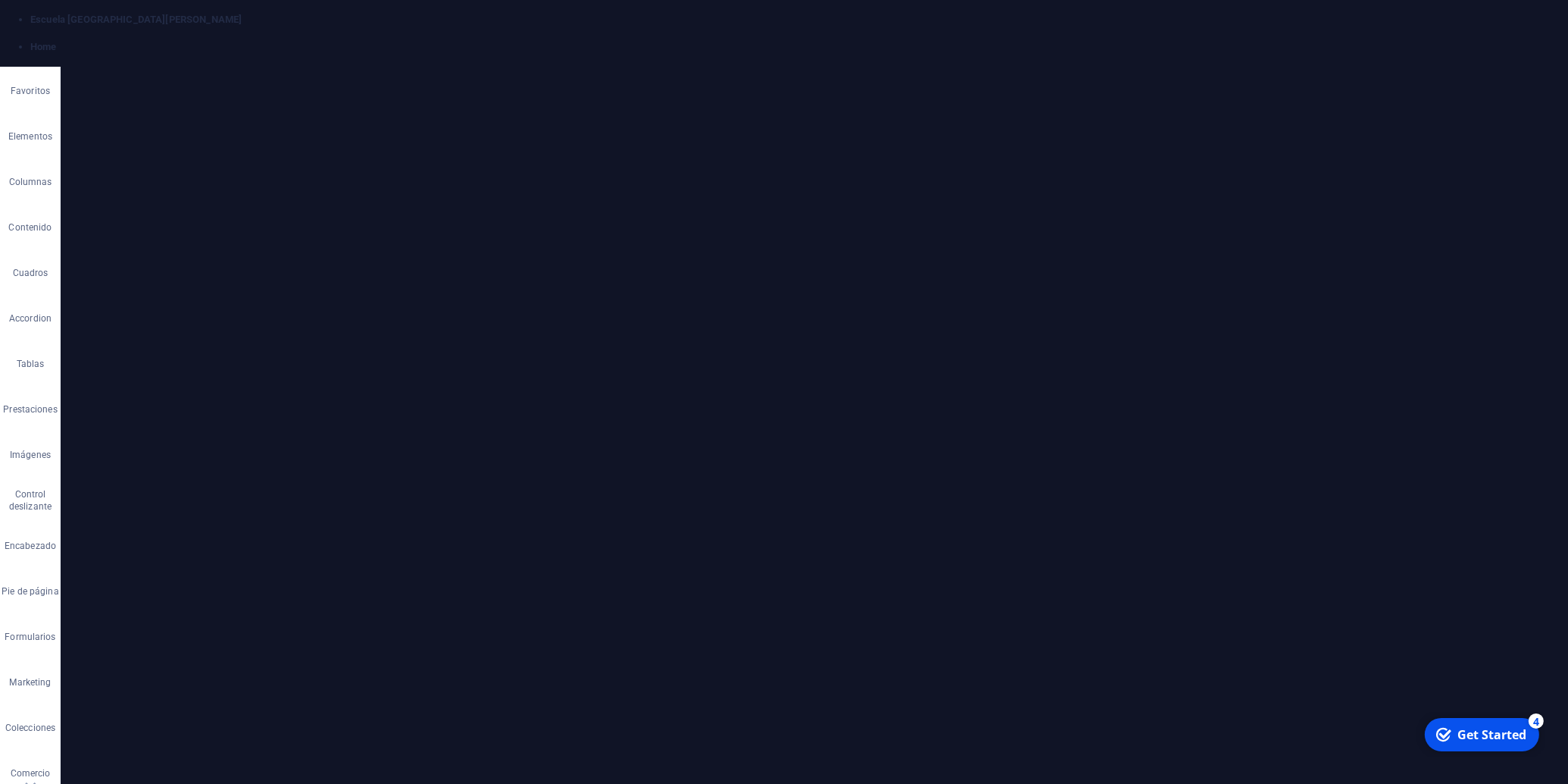
drag, startPoint x: 1004, startPoint y: 721, endPoint x: 603, endPoint y: 610, distance: 416.1
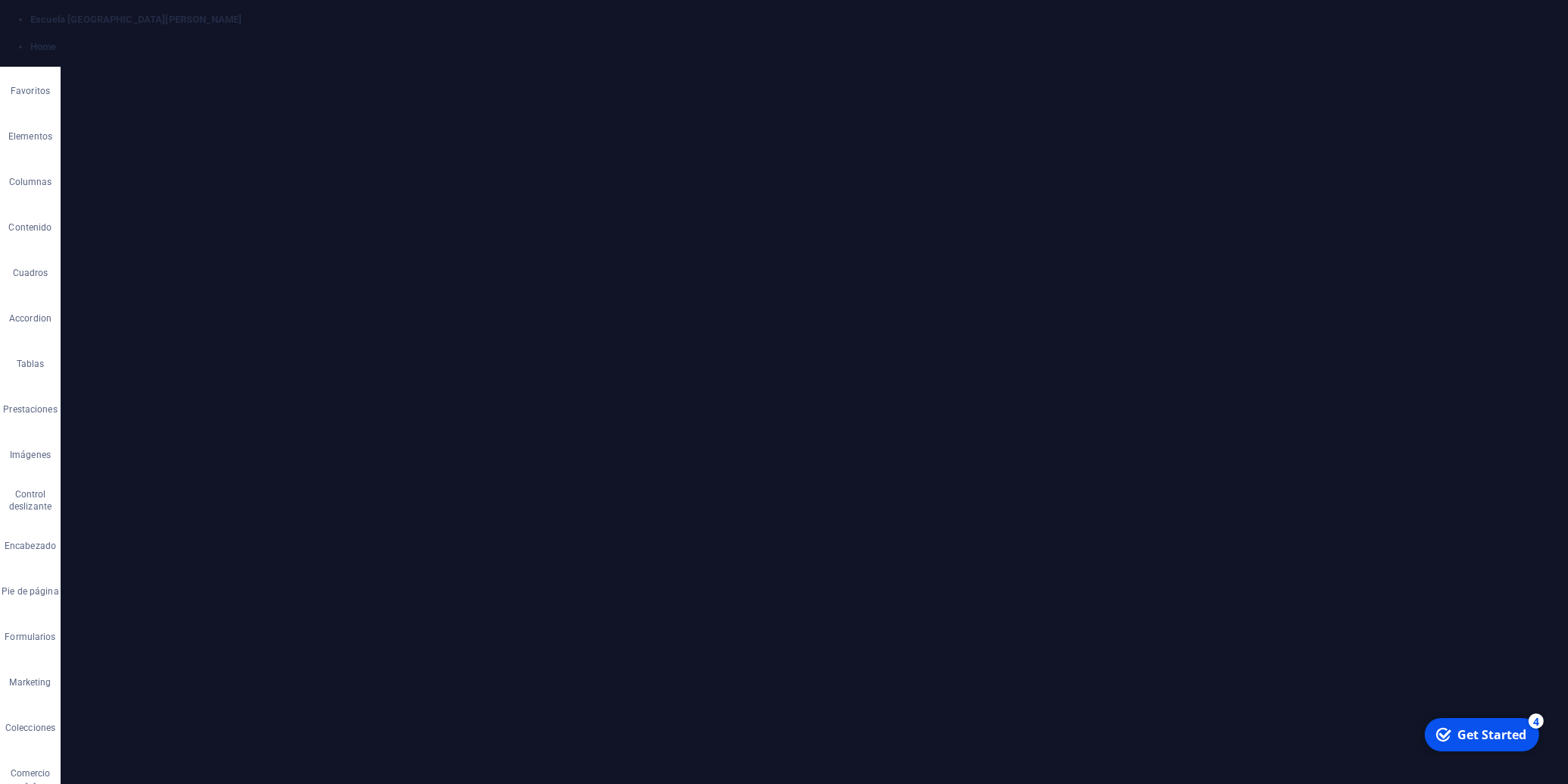
click at [688, 557] on button "Font Size" at bounding box center [678, 556] width 29 height 30
click at [684, 483] on link "18" at bounding box center [691, 485] width 55 height 23
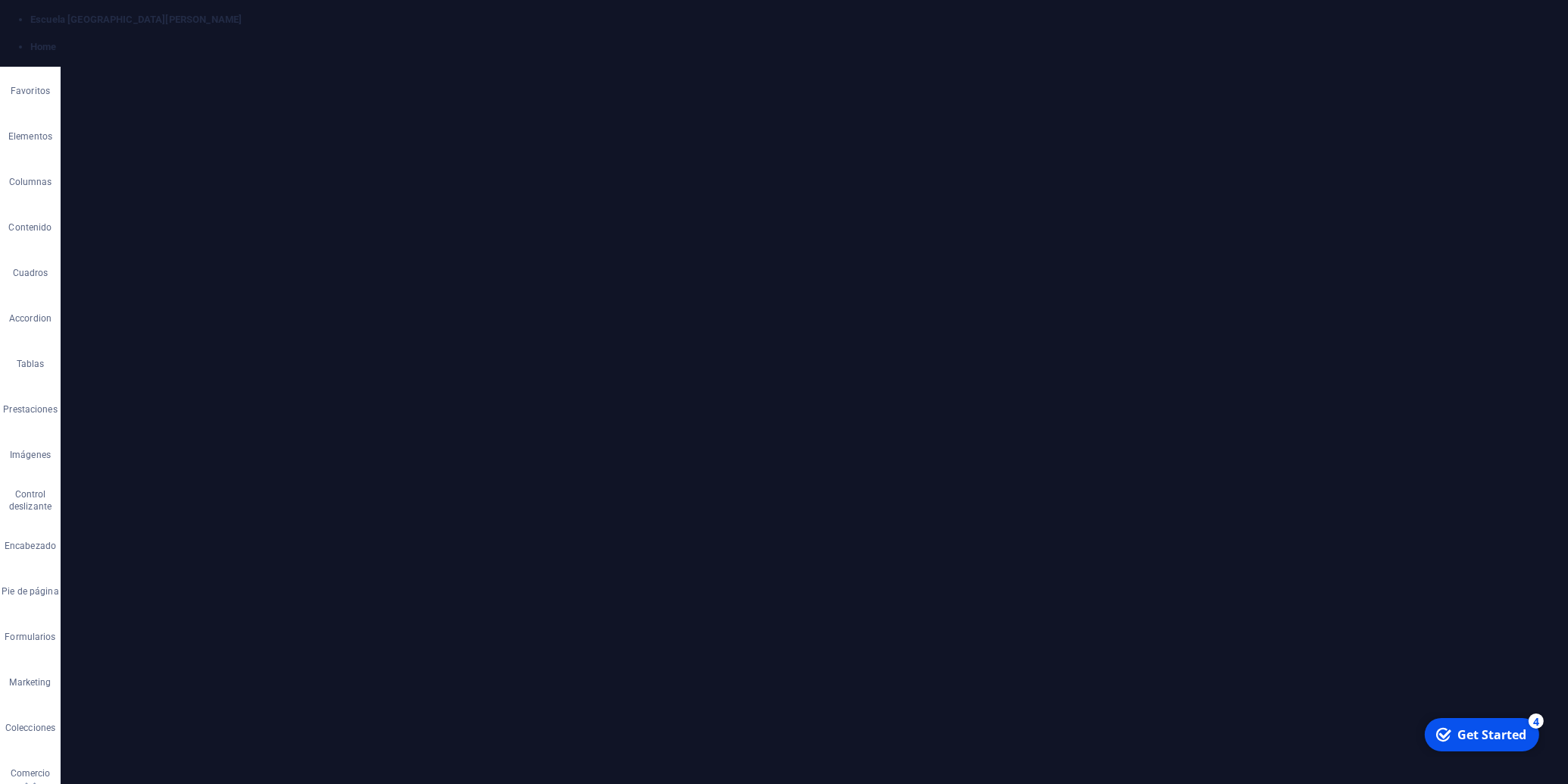
click at [775, 556] on icon "button" at bounding box center [776, 556] width 19 height 19
click at [776, 557] on icon "button" at bounding box center [776, 555] width 13 height 11
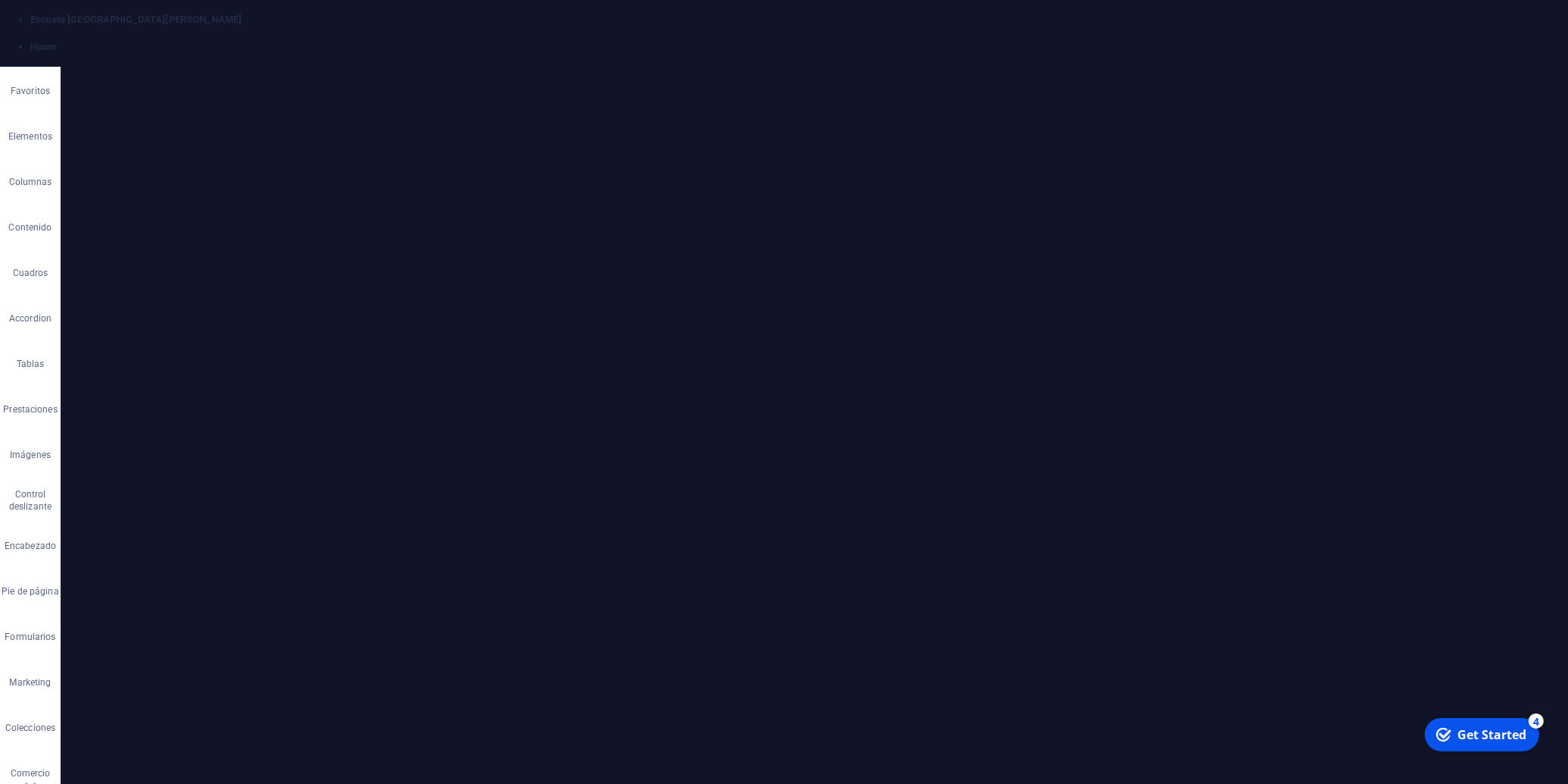
click at [772, 553] on icon "button" at bounding box center [776, 556] width 19 height 19
drag, startPoint x: 776, startPoint y: 549, endPoint x: 757, endPoint y: 582, distance: 38.1
click at [775, 548] on icon "button" at bounding box center [776, 556] width 19 height 19
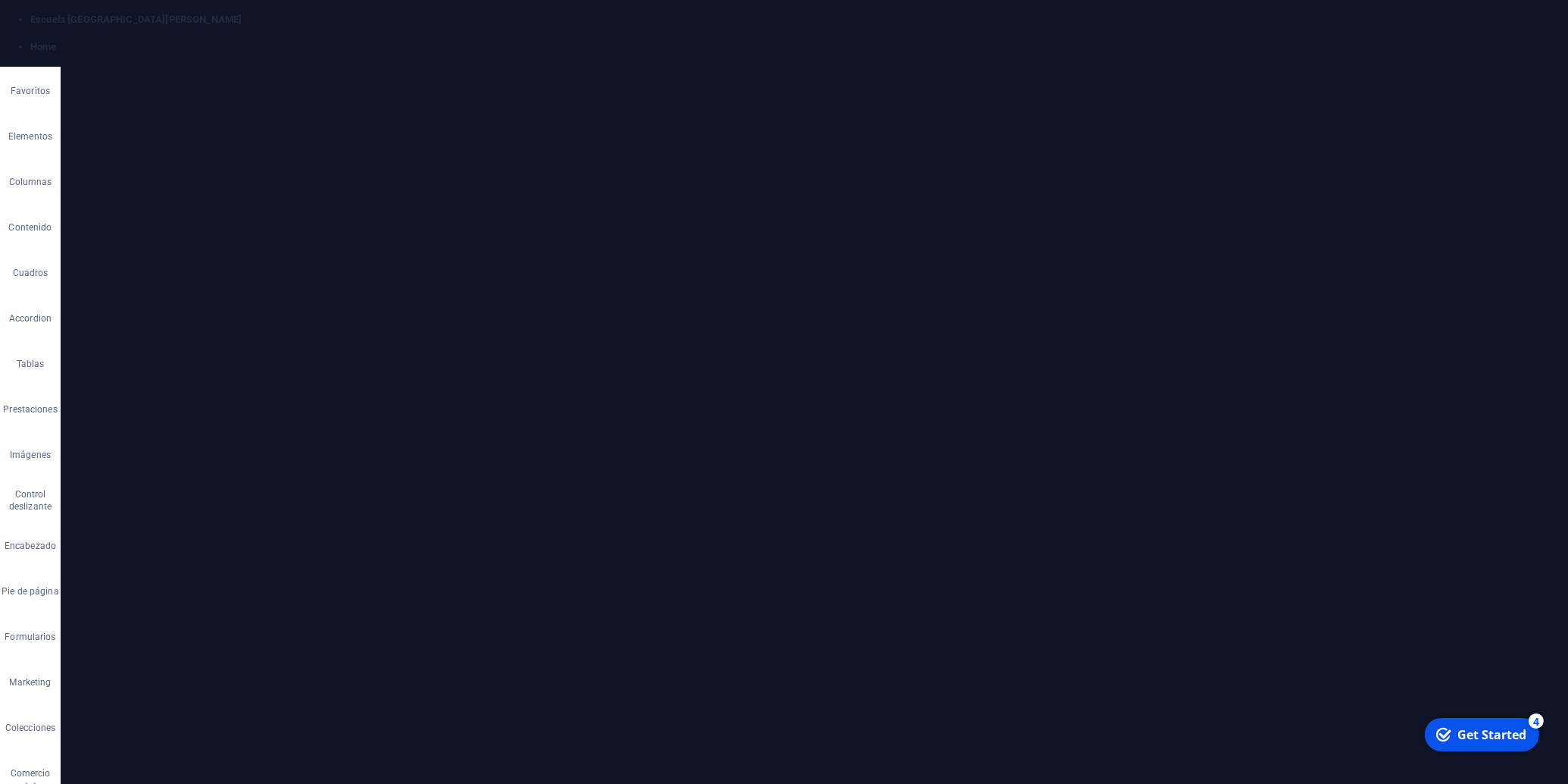
click at [771, 552] on icon "button" at bounding box center [776, 556] width 19 height 19
click at [741, 557] on icon "button" at bounding box center [745, 556] width 19 height 19
click at [771, 555] on icon "button" at bounding box center [776, 556] width 19 height 19
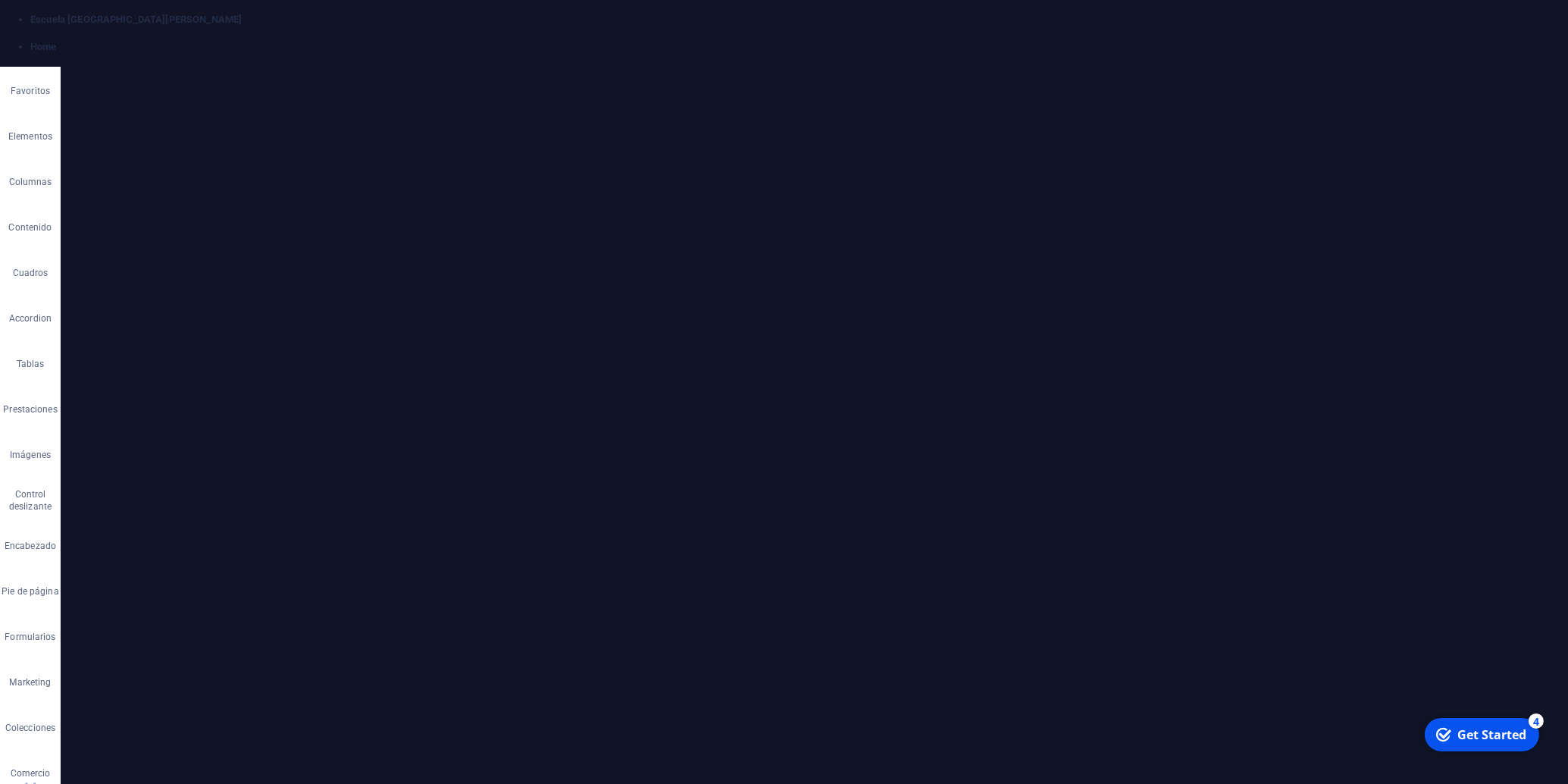
drag, startPoint x: 1043, startPoint y: 744, endPoint x: 603, endPoint y: 611, distance: 459.7
click at [693, 557] on div "Paragraph Format Normal Heading 1 Heading 2 Heading 3 Heading 4 Heading 5 Headi…" at bounding box center [663, 556] width 120 height 30
click at [688, 552] on button "Font Size" at bounding box center [678, 556] width 29 height 30
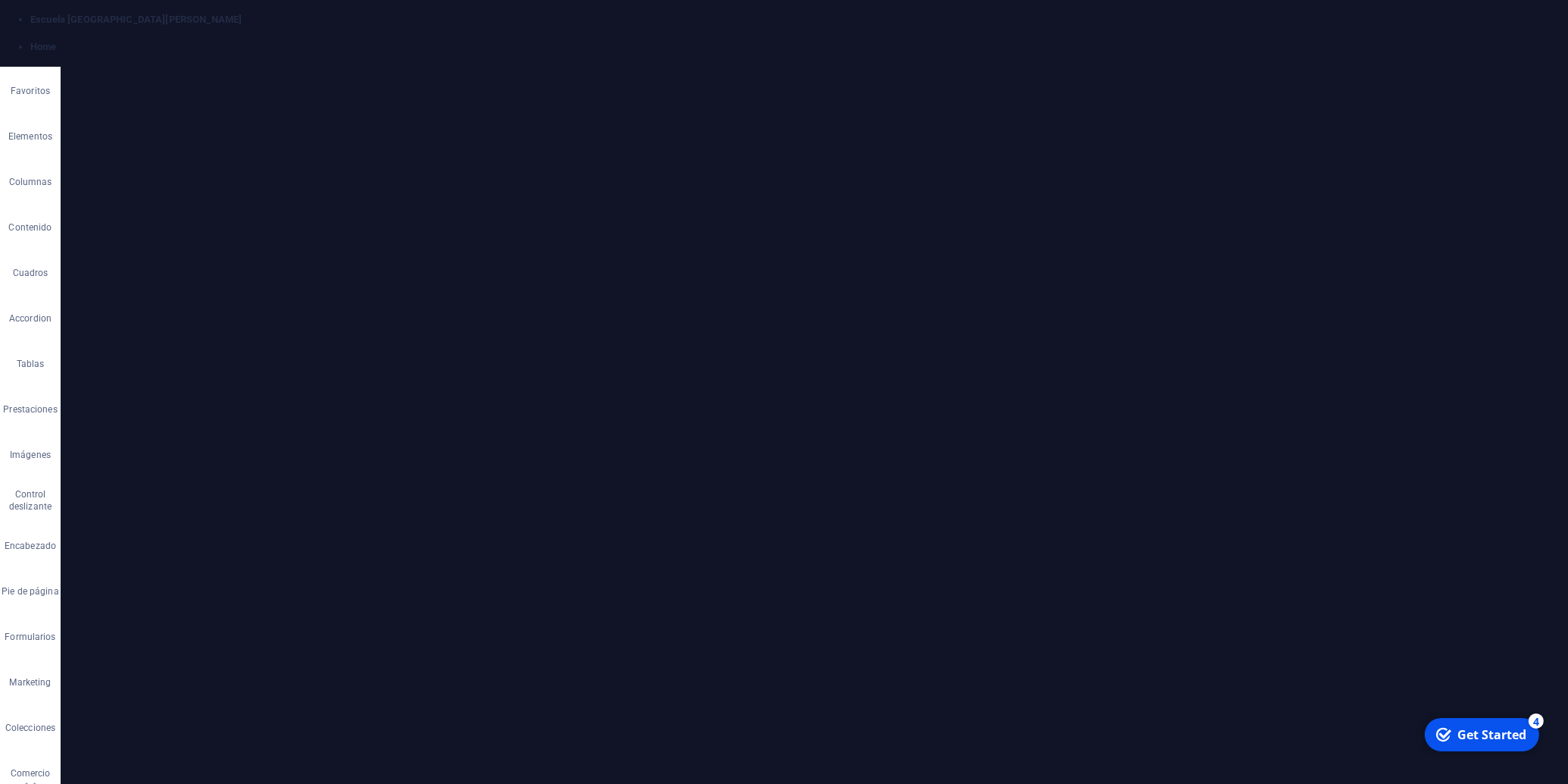
click at [679, 365] on link "18" at bounding box center [691, 364] width 55 height 23
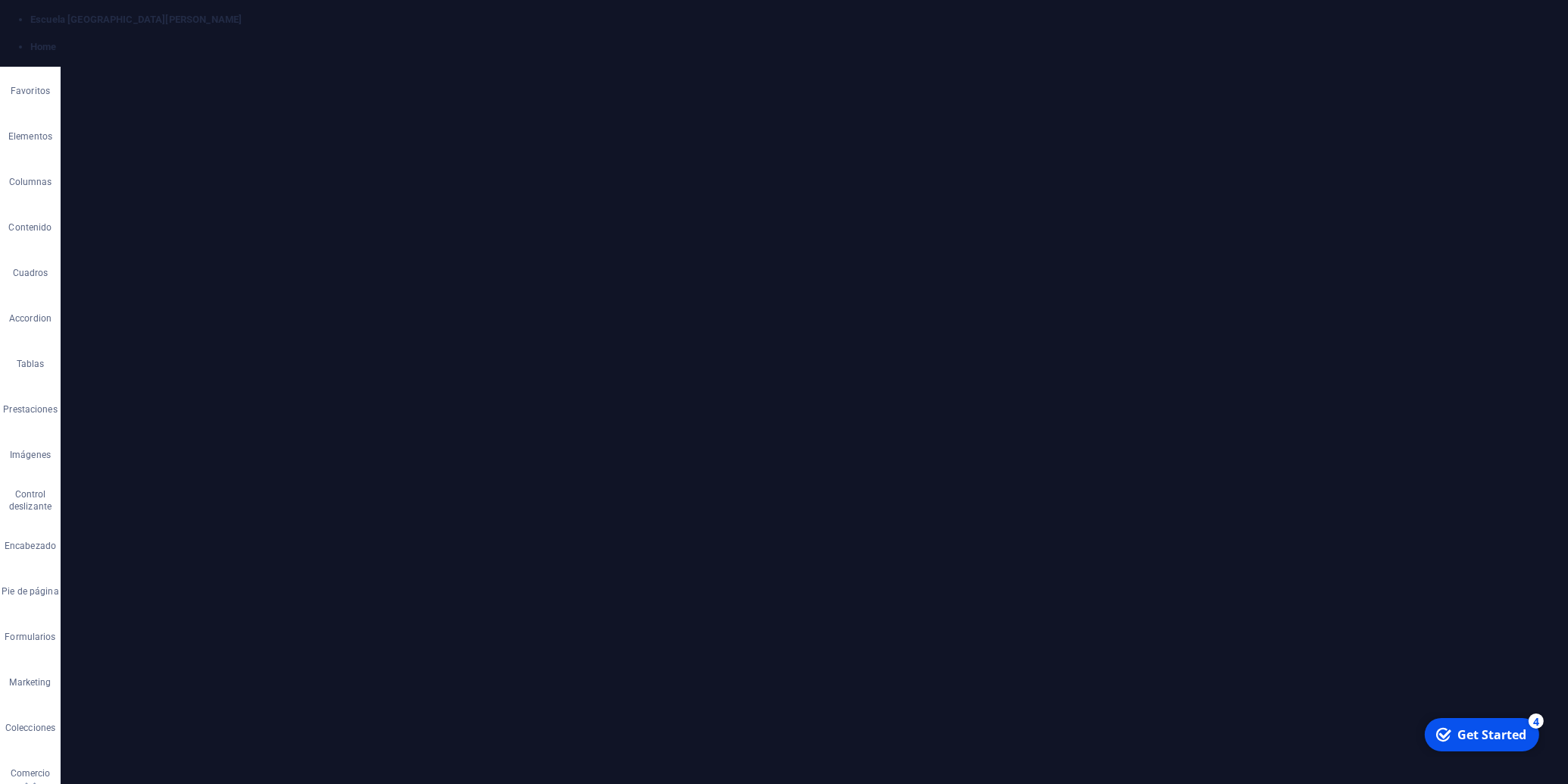
drag, startPoint x: 653, startPoint y: 434, endPoint x: 1029, endPoint y: 513, distance: 384.2
click at [739, 350] on icon "button" at bounding box center [744, 347] width 19 height 19
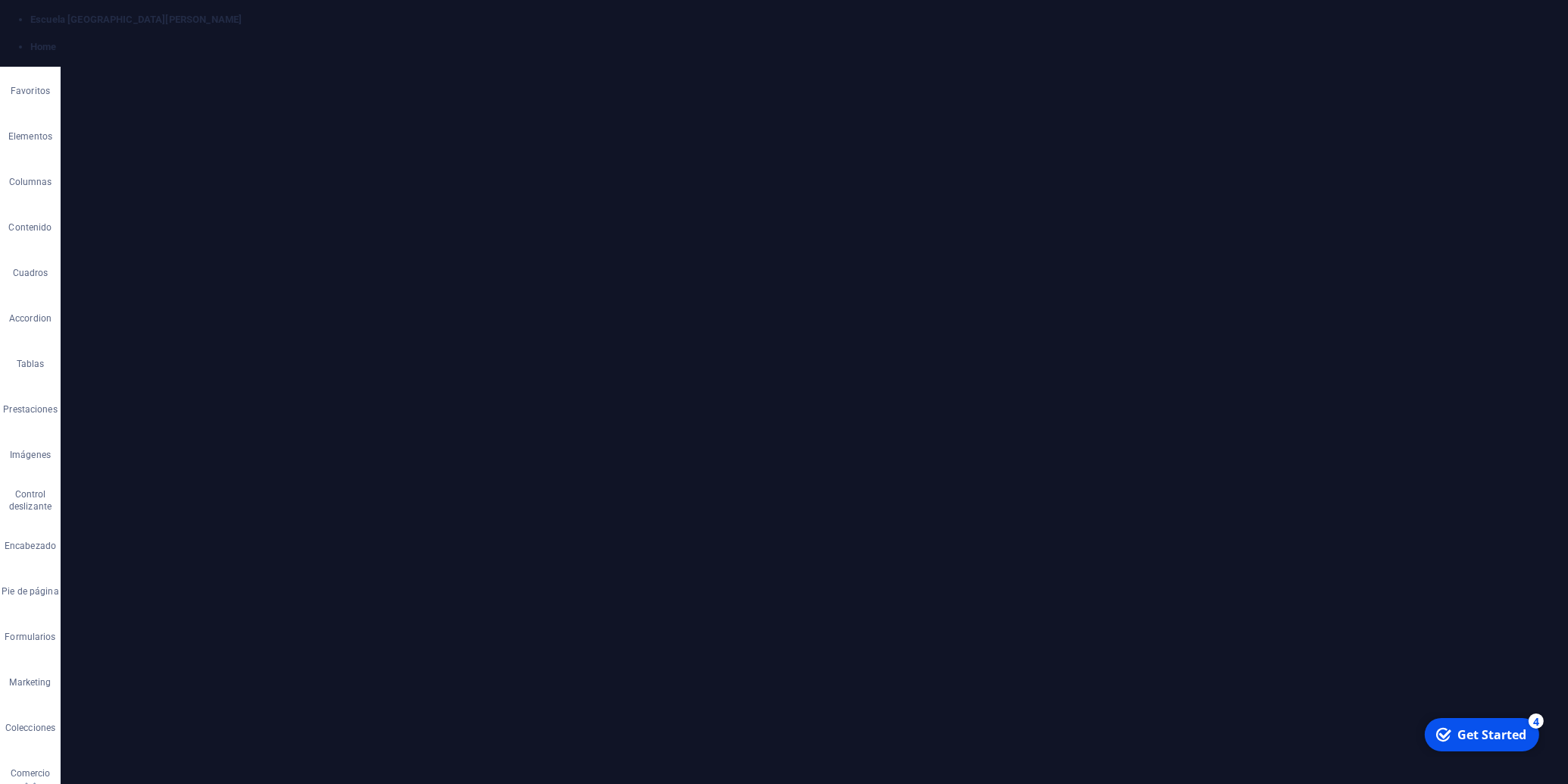
click at [770, 347] on icon "button" at bounding box center [774, 347] width 19 height 19
click at [410, 23] on icon "save" at bounding box center [407, 19] width 18 height 18
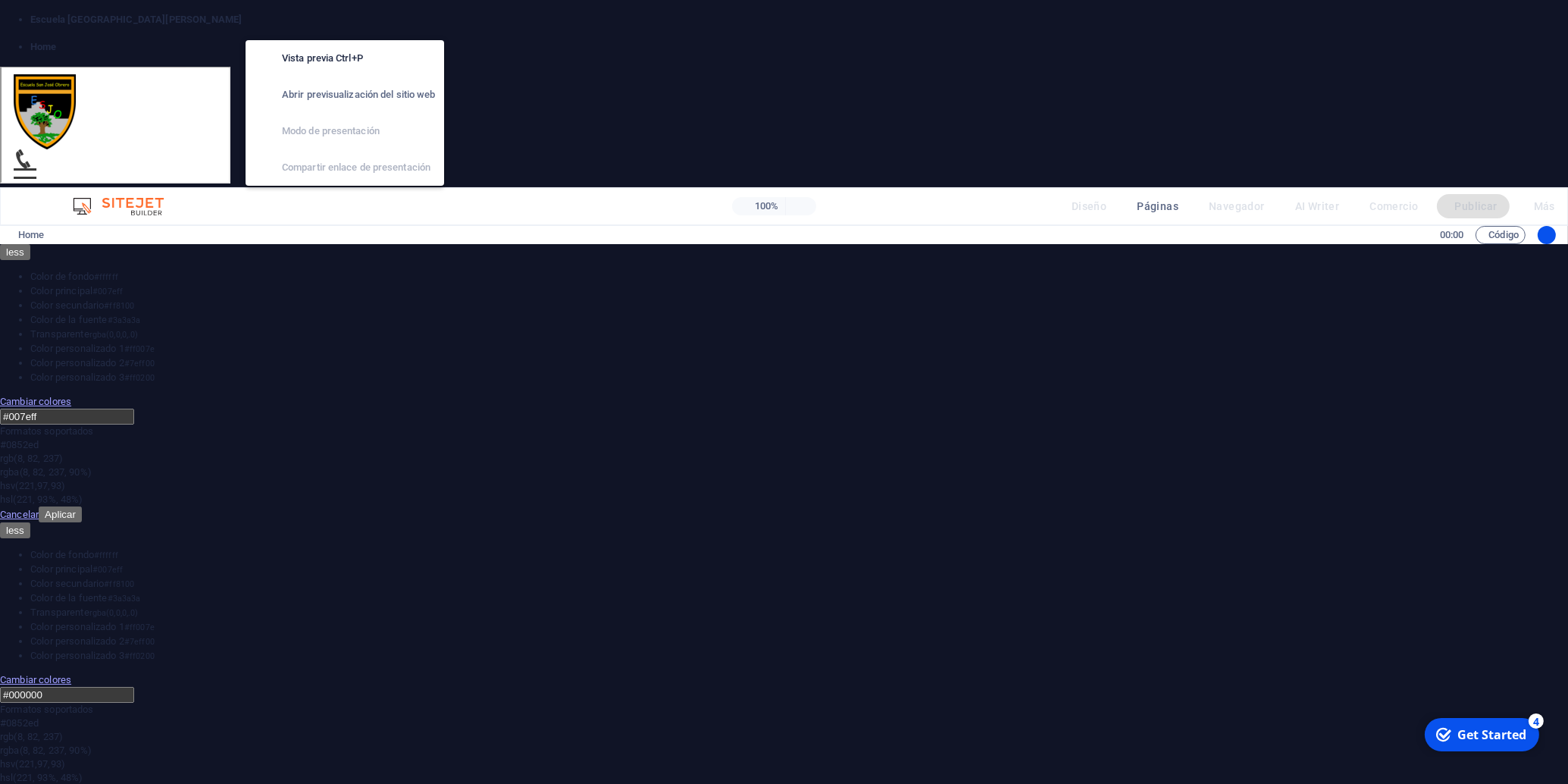
scroll to position [2682, 0]
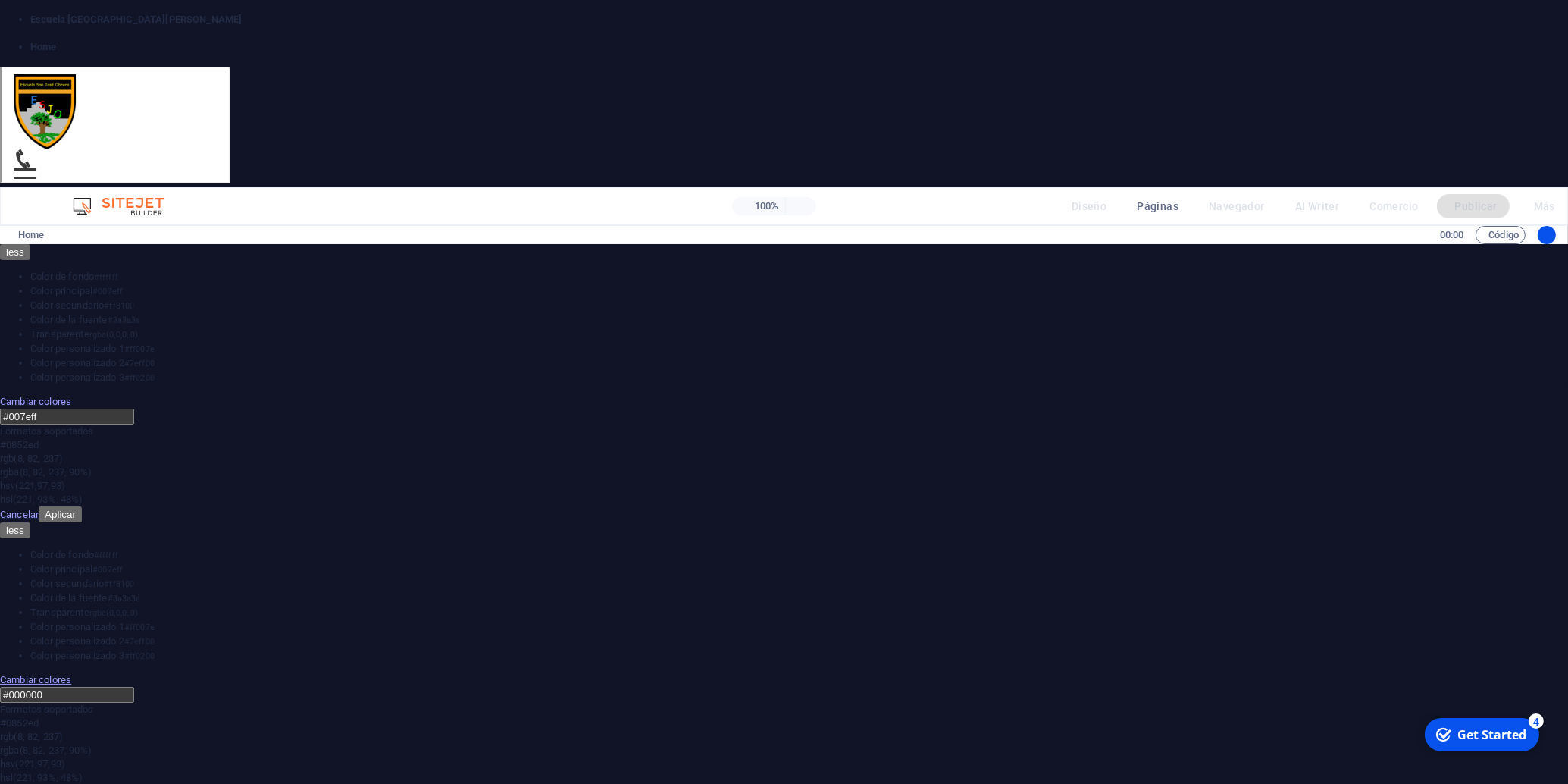
click at [862, 113] on link "Servicios" at bounding box center [848, 157] width 76 height 88
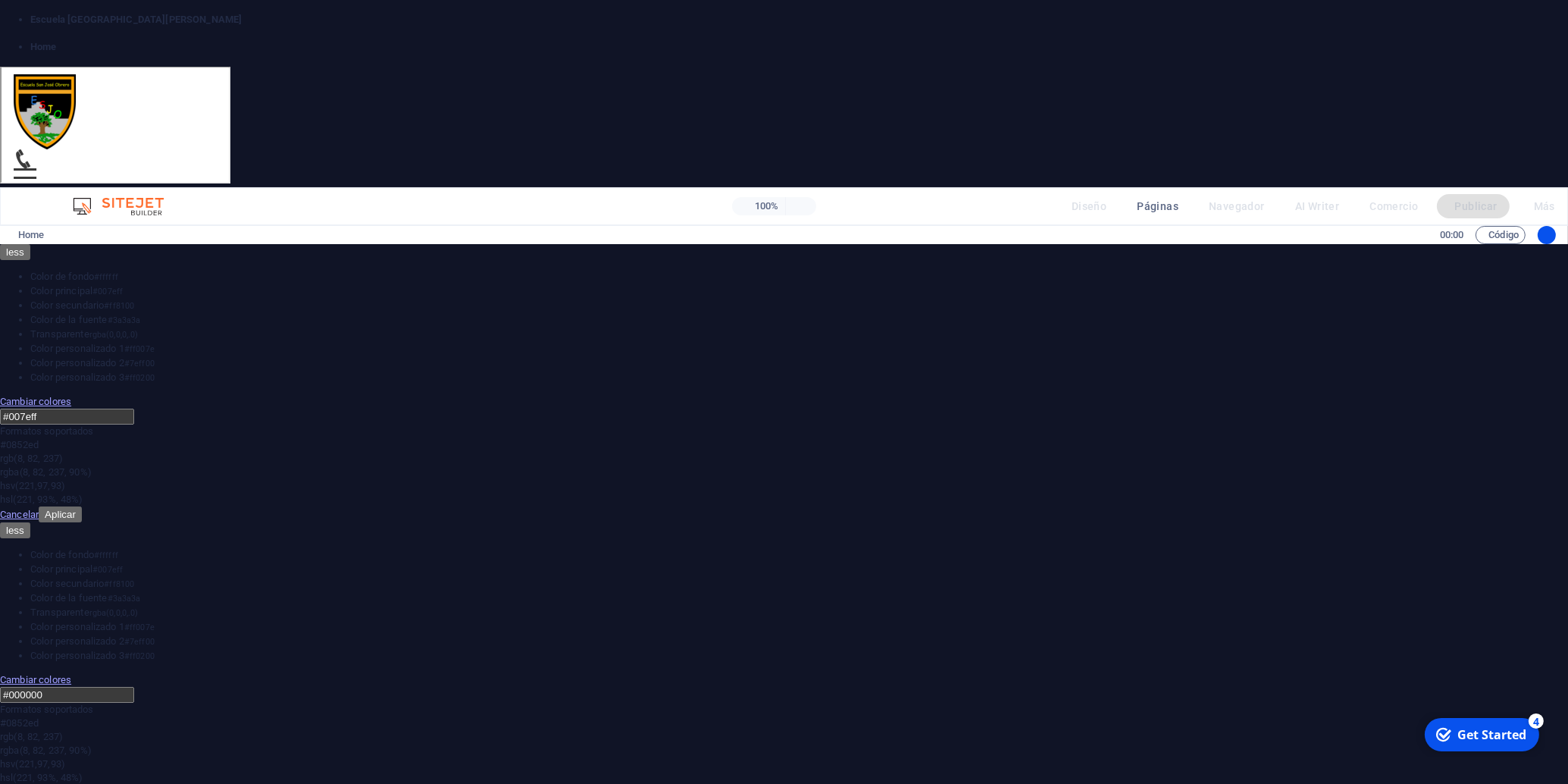
drag, startPoint x: 718, startPoint y: 335, endPoint x: 436, endPoint y: 280, distance: 287.3
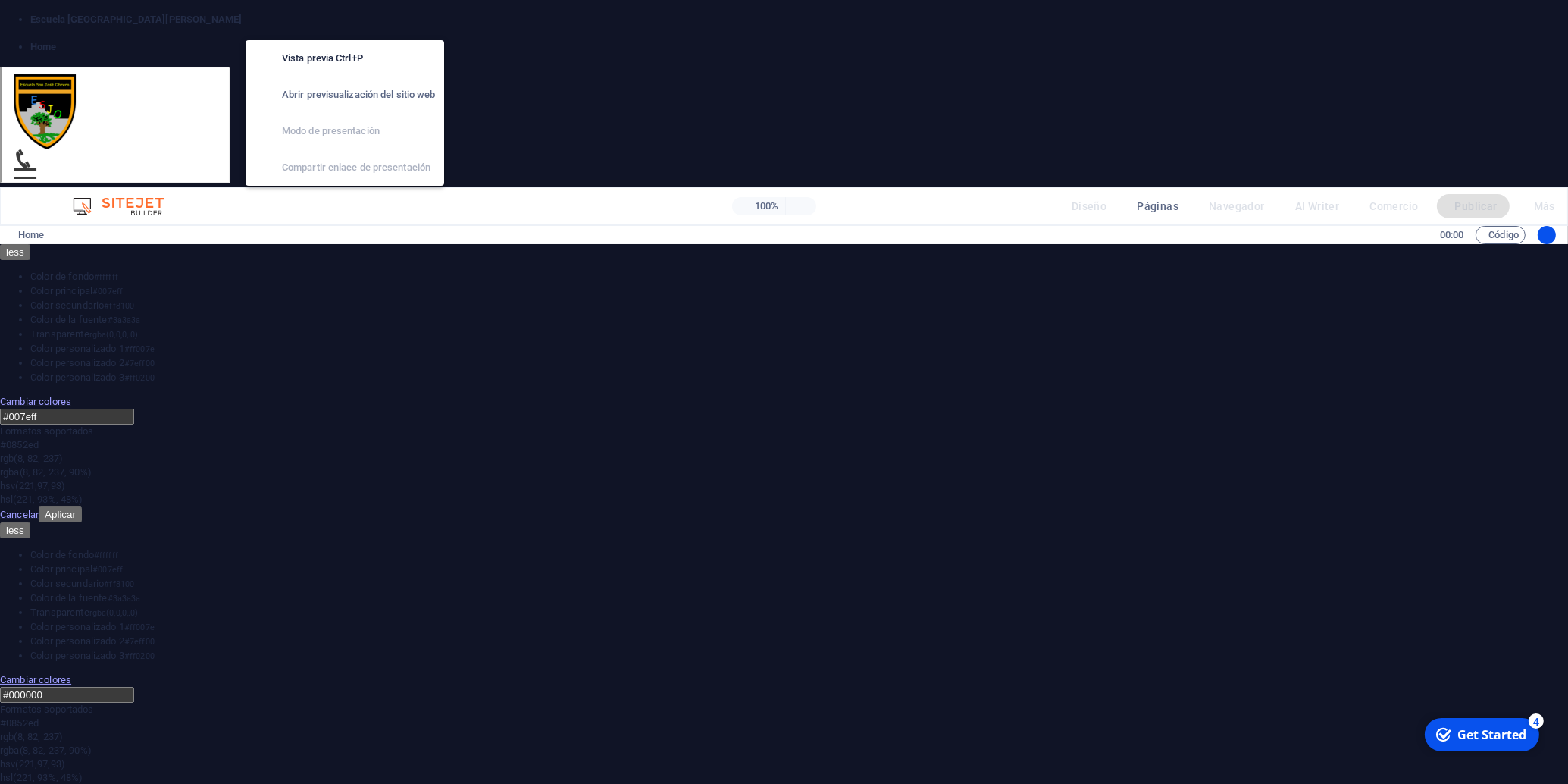
click at [0, 0] on icon "button" at bounding box center [0, 0] width 0 height 0
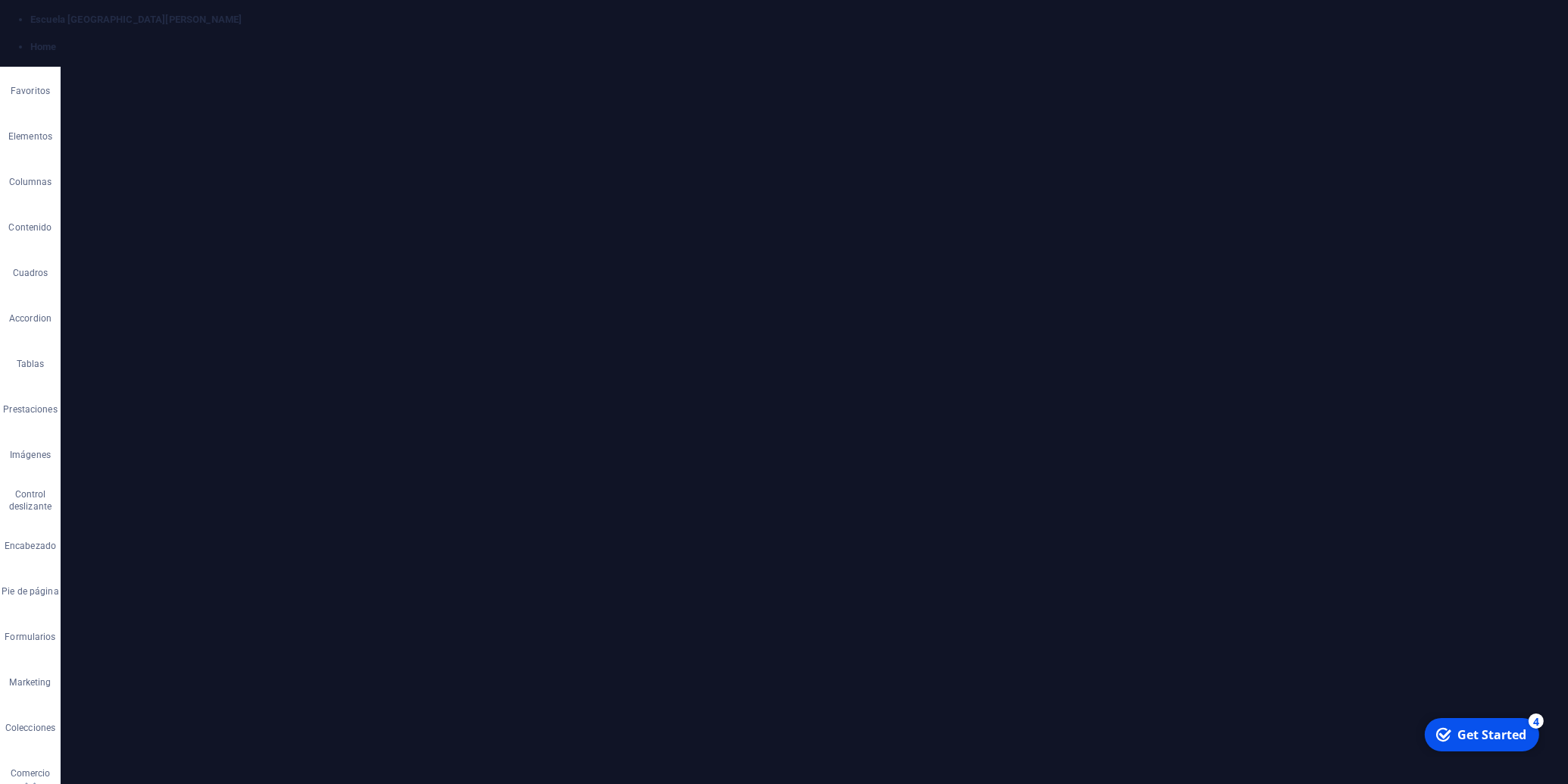
scroll to position [3332, 0]
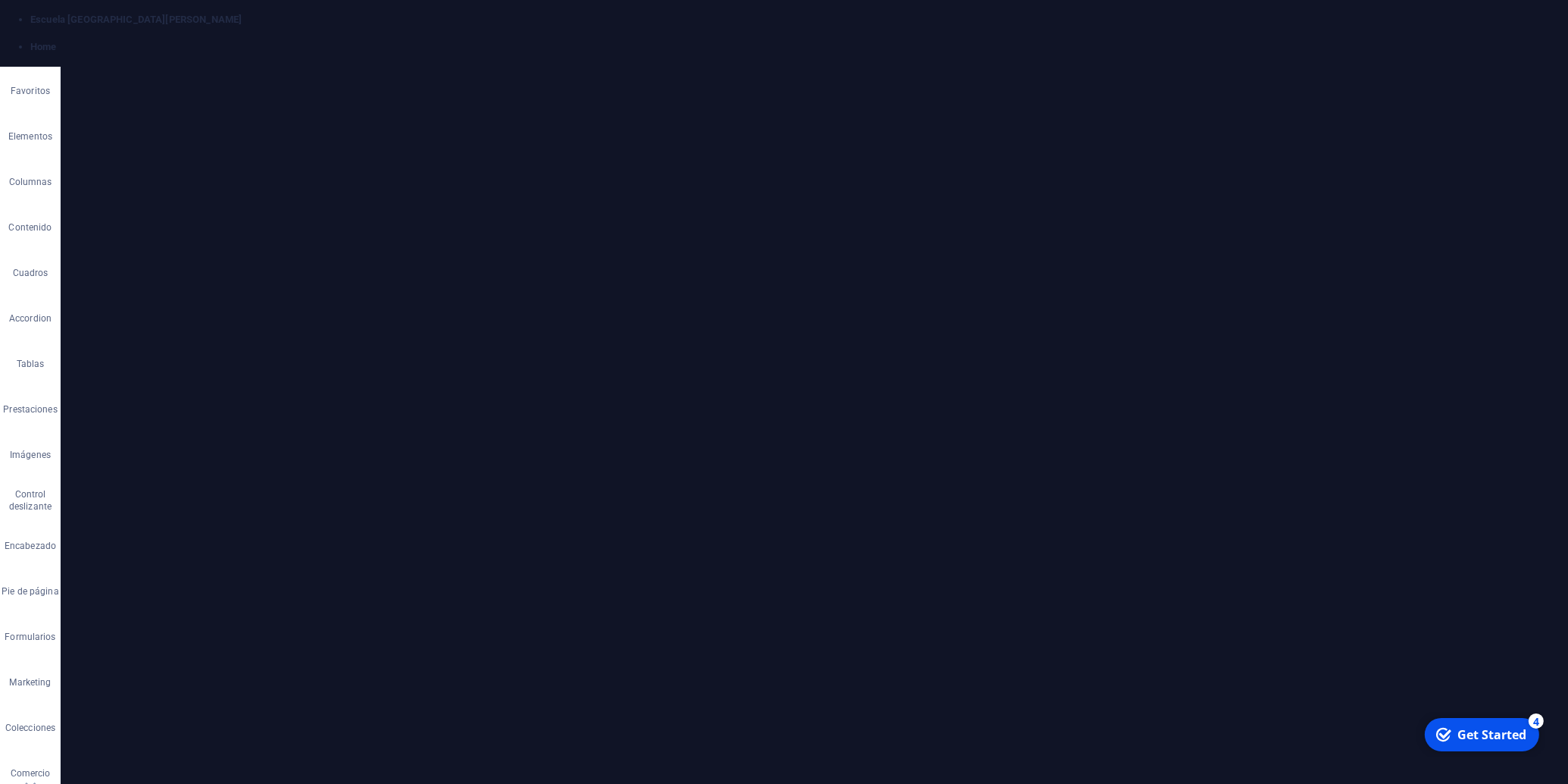
drag, startPoint x: 1026, startPoint y: 313, endPoint x: 588, endPoint y: 234, distance: 445.1
click at [687, 184] on button "Font Size" at bounding box center [678, 184] width 29 height 30
click at [686, 351] on link "18" at bounding box center [691, 349] width 55 height 23
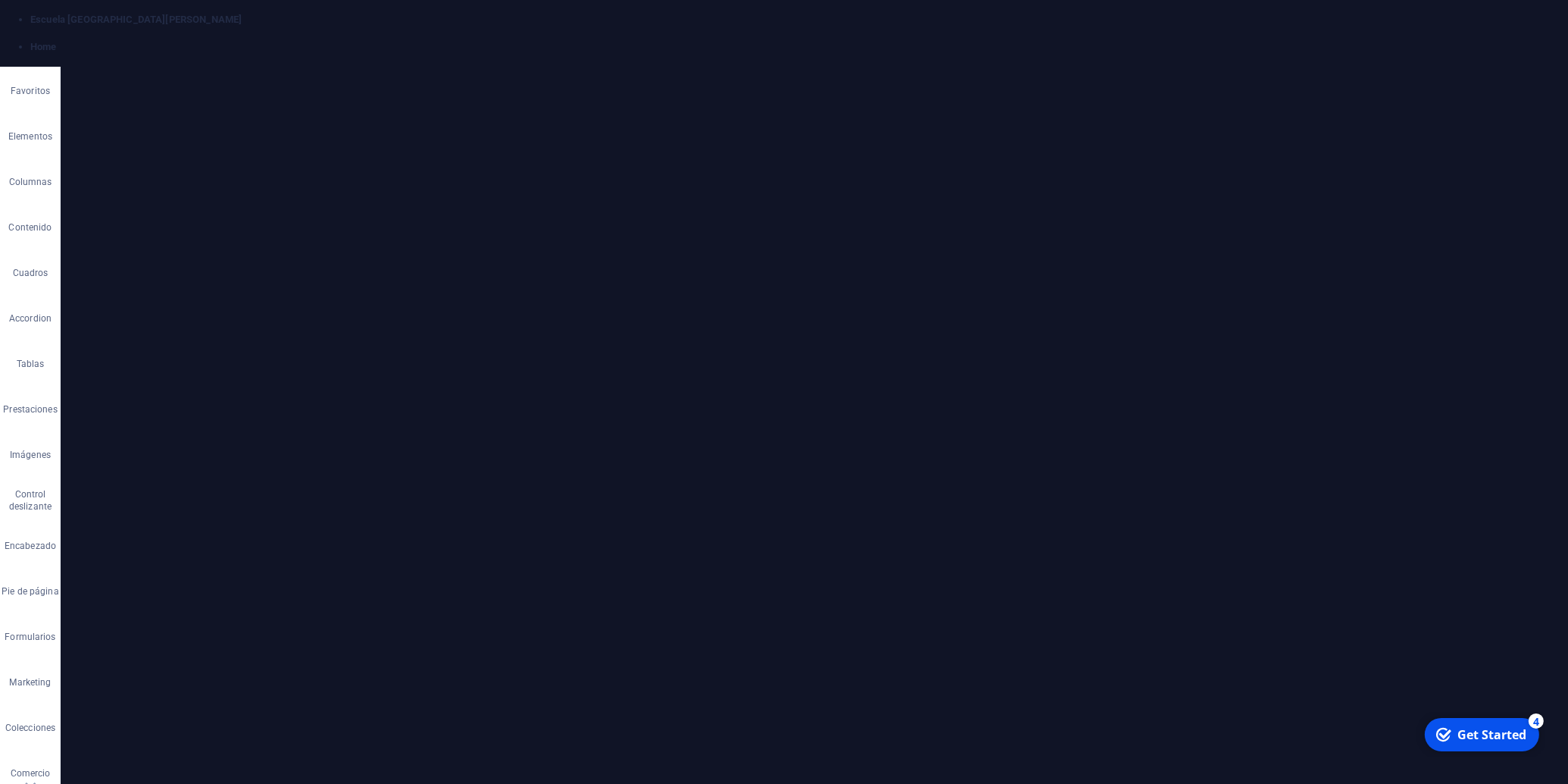
click at [707, 215] on icon "button" at bounding box center [708, 213] width 13 height 9
drag, startPoint x: 762, startPoint y: 307, endPoint x: 738, endPoint y: 301, distance: 24.7
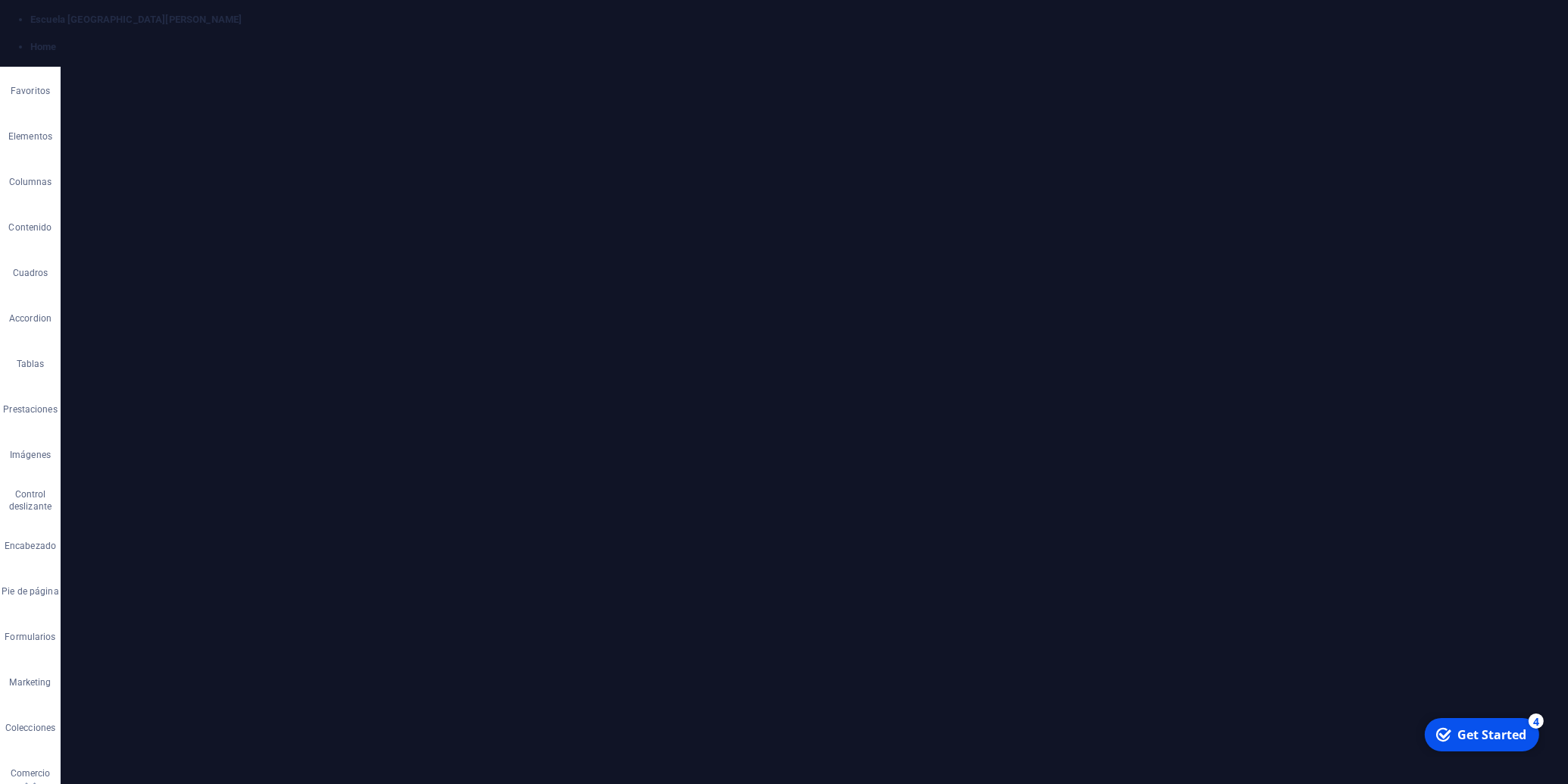
drag, startPoint x: 881, startPoint y: 300, endPoint x: 565, endPoint y: 235, distance: 322.6
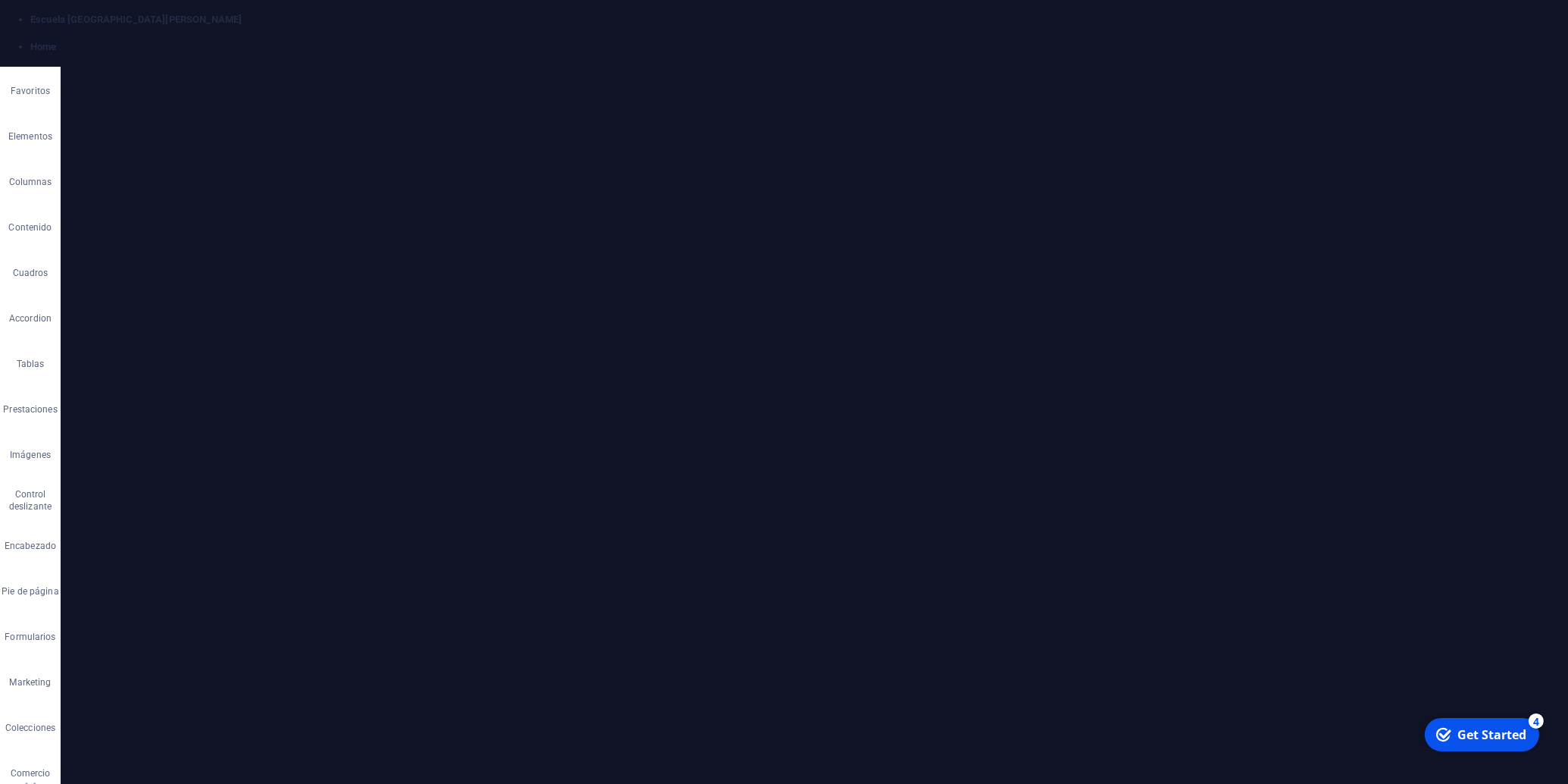
drag, startPoint x: 740, startPoint y: 324, endPoint x: 547, endPoint y: 232, distance: 213.8
click at [688, 193] on button "Font Size" at bounding box center [678, 194] width 29 height 30
click at [685, 355] on link "18" at bounding box center [691, 359] width 55 height 23
click at [713, 223] on icon "button" at bounding box center [708, 224] width 19 height 19
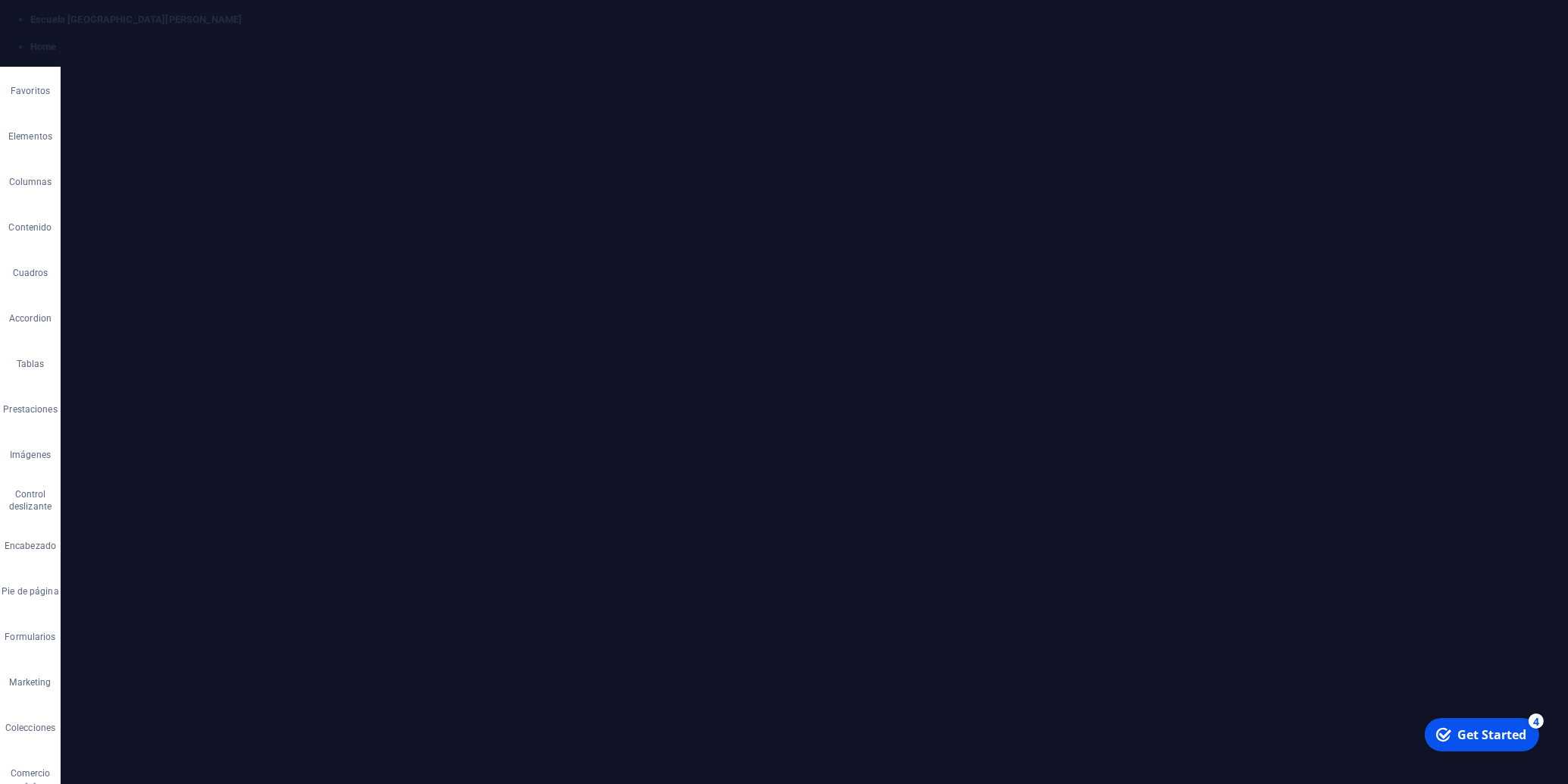
drag, startPoint x: 950, startPoint y: 269, endPoint x: 1104, endPoint y: 271, distance: 154.0
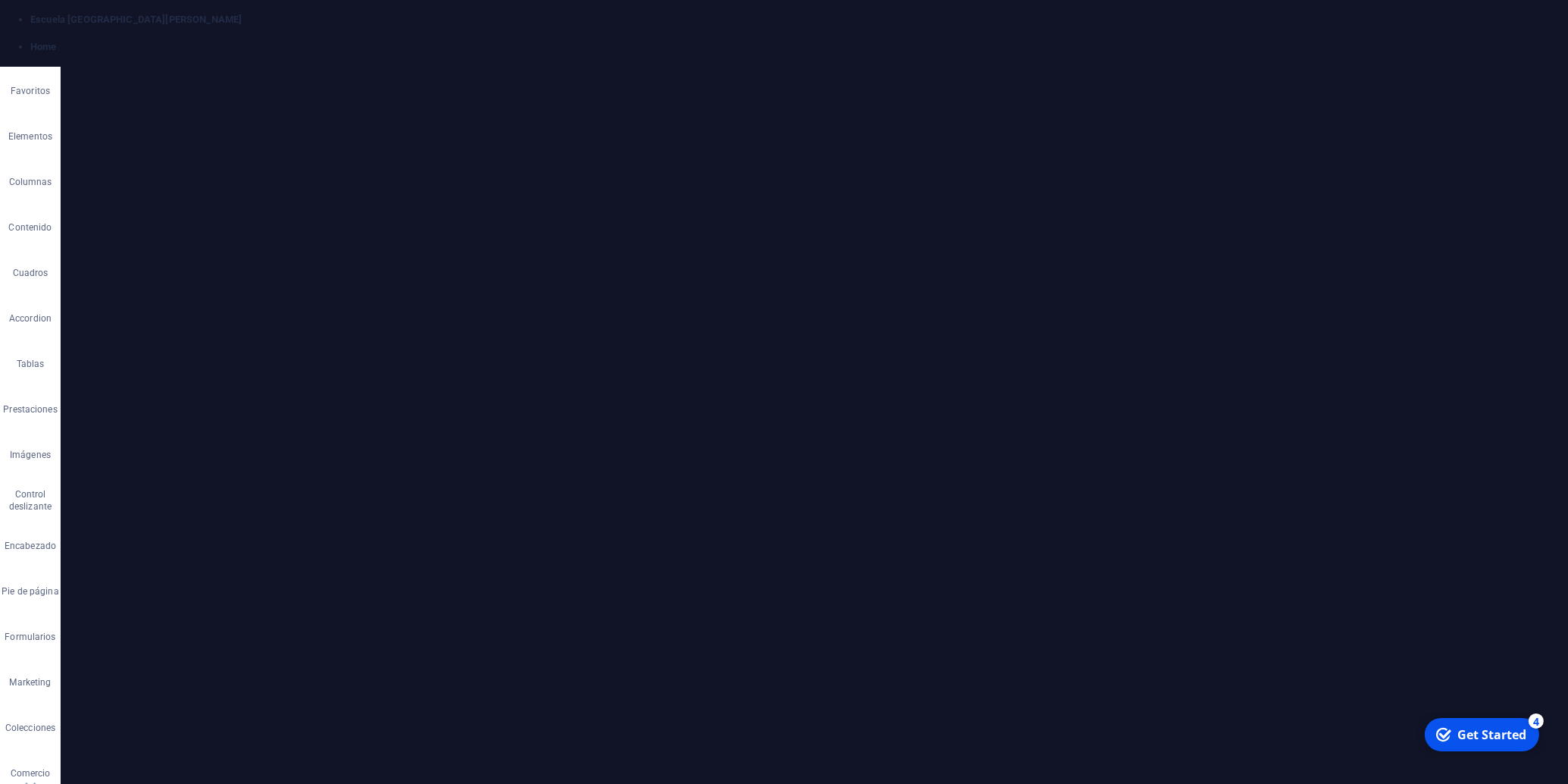
drag, startPoint x: 888, startPoint y: 550, endPoint x: 596, endPoint y: 498, distance: 296.6
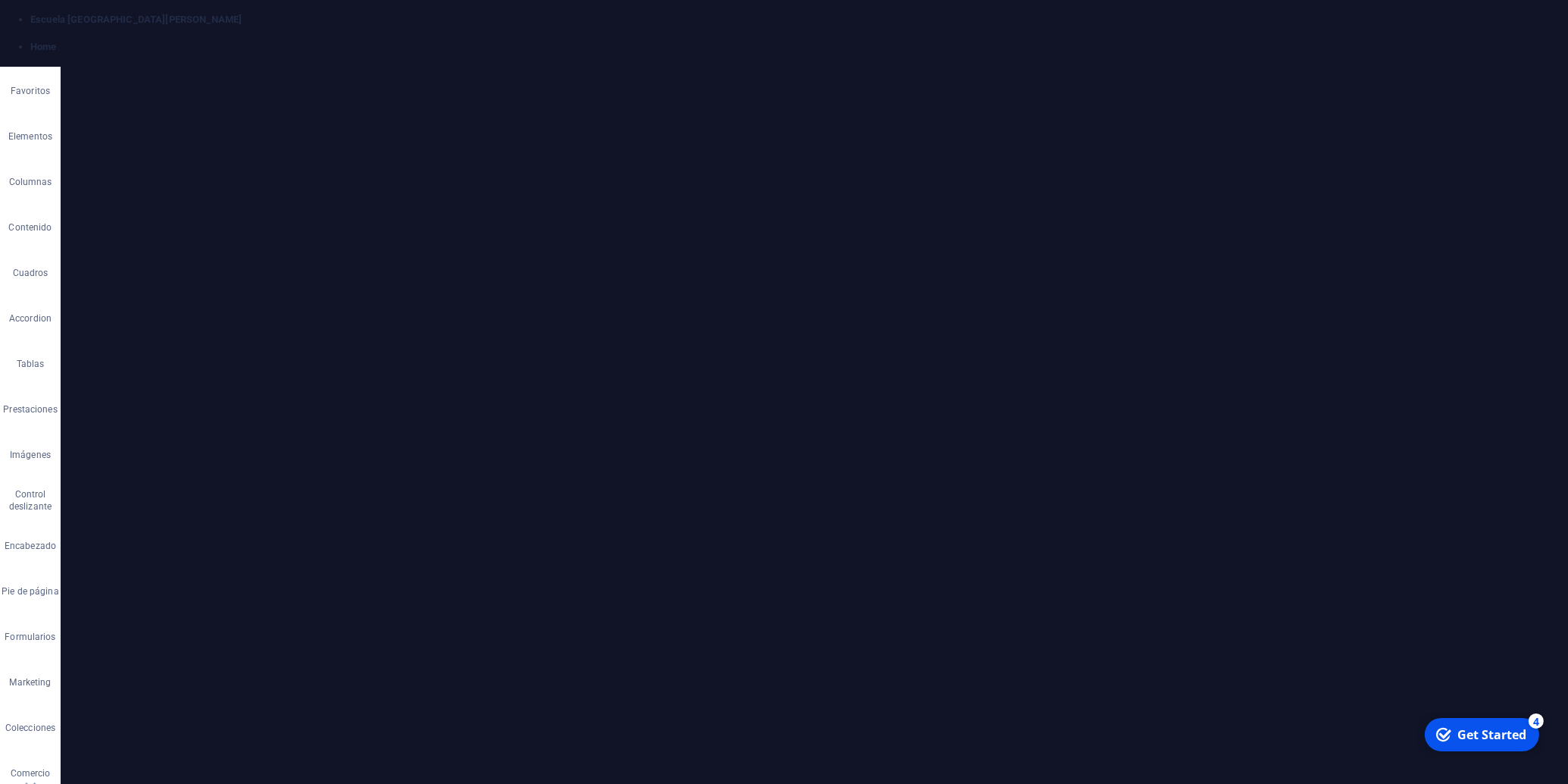
scroll to position [2349, 9]
drag, startPoint x: 1245, startPoint y: 518, endPoint x: 589, endPoint y: 502, distance: 656.2
click at [707, 474] on icon "button" at bounding box center [708, 473] width 19 height 19
click at [686, 440] on button "Font Size" at bounding box center [678, 443] width 29 height 30
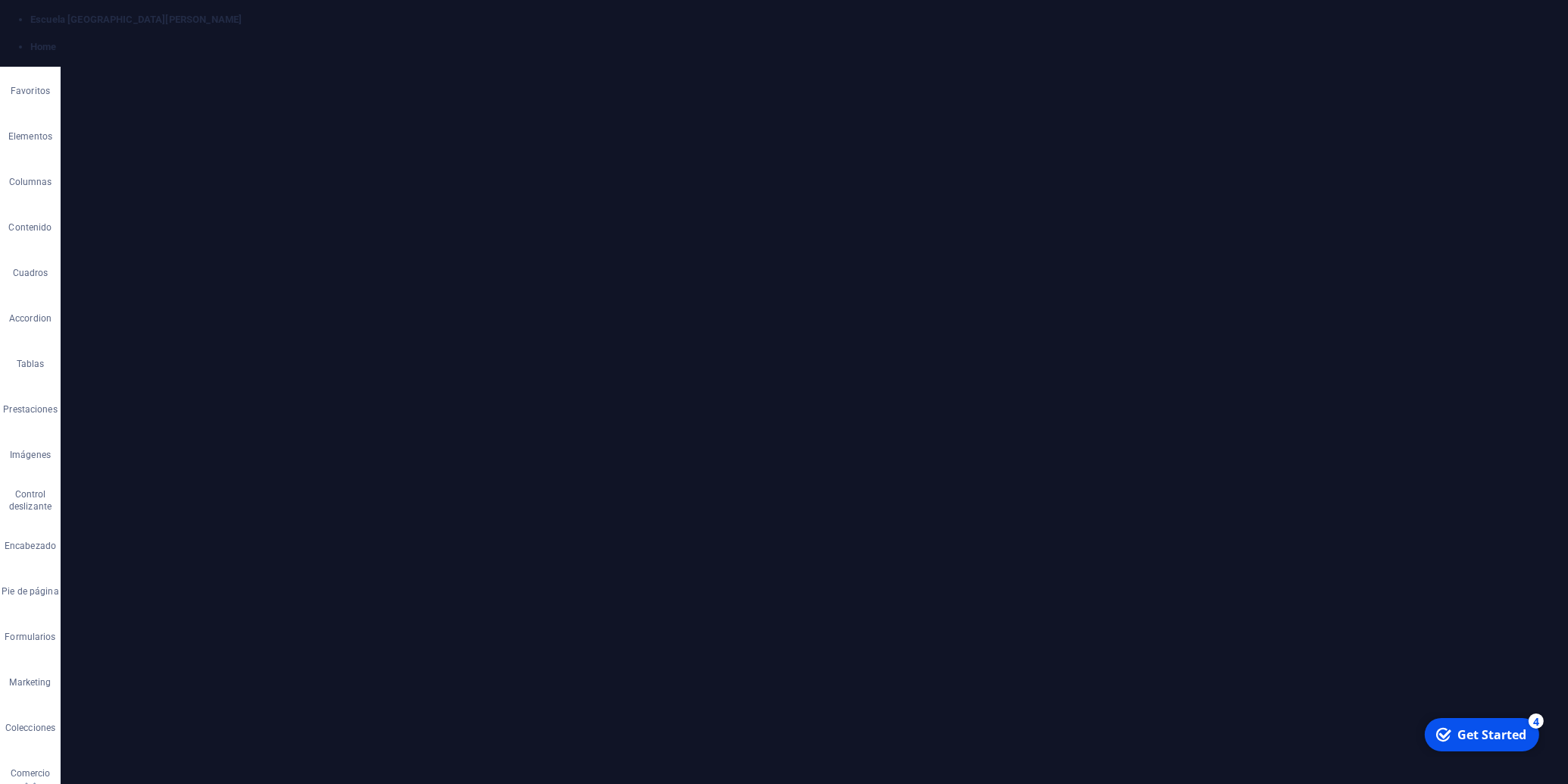
click at [683, 601] on link "18" at bounding box center [691, 608] width 55 height 23
drag, startPoint x: 606, startPoint y: 557, endPoint x: 587, endPoint y: 562, distance: 19.6
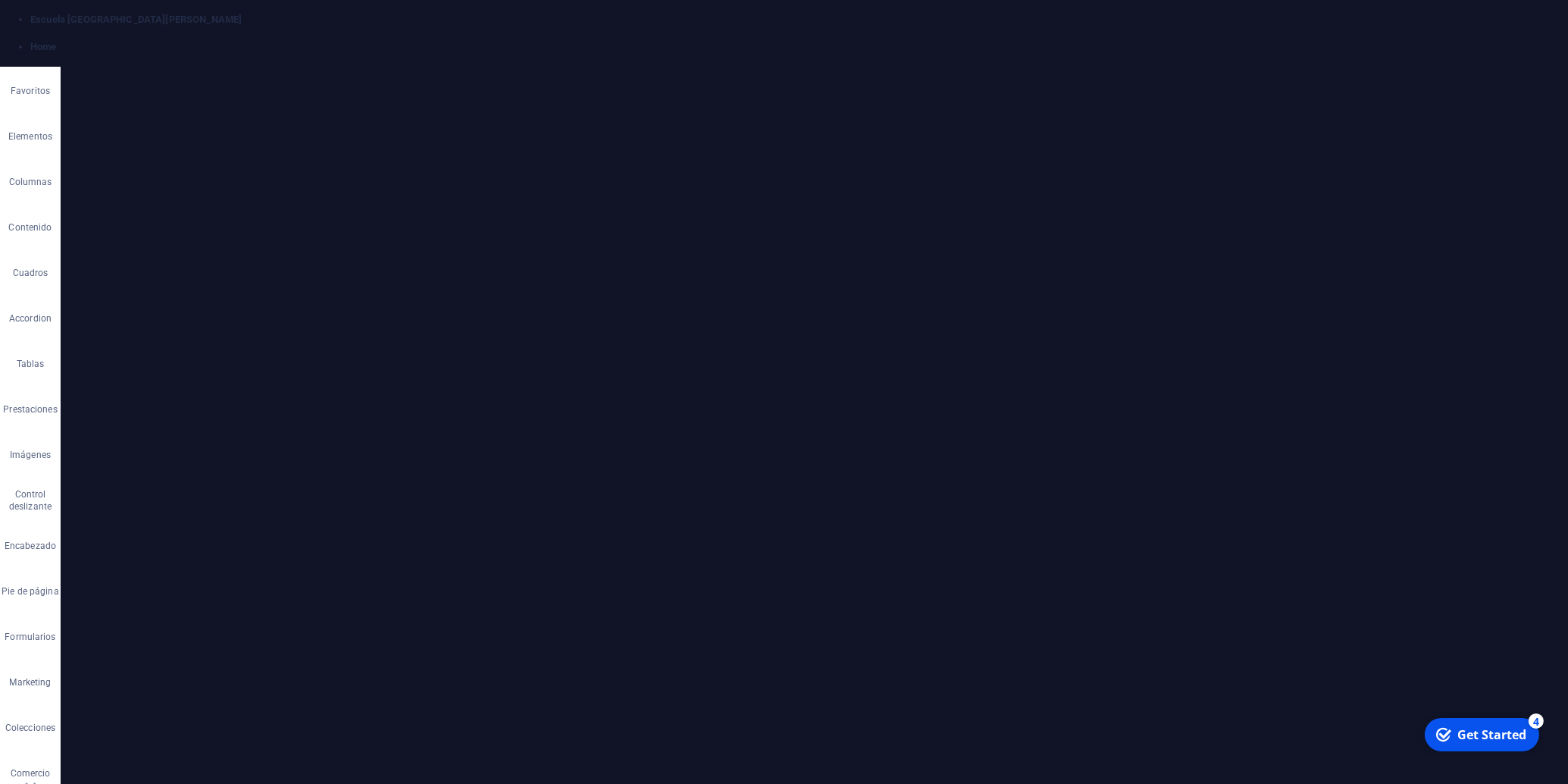
scroll to position [4128, 0]
drag, startPoint x: 739, startPoint y: 538, endPoint x: 601, endPoint y: 314, distance: 263.1
click at [688, 209] on button "Font Size" at bounding box center [678, 204] width 29 height 30
click at [691, 369] on link "18" at bounding box center [691, 370] width 55 height 23
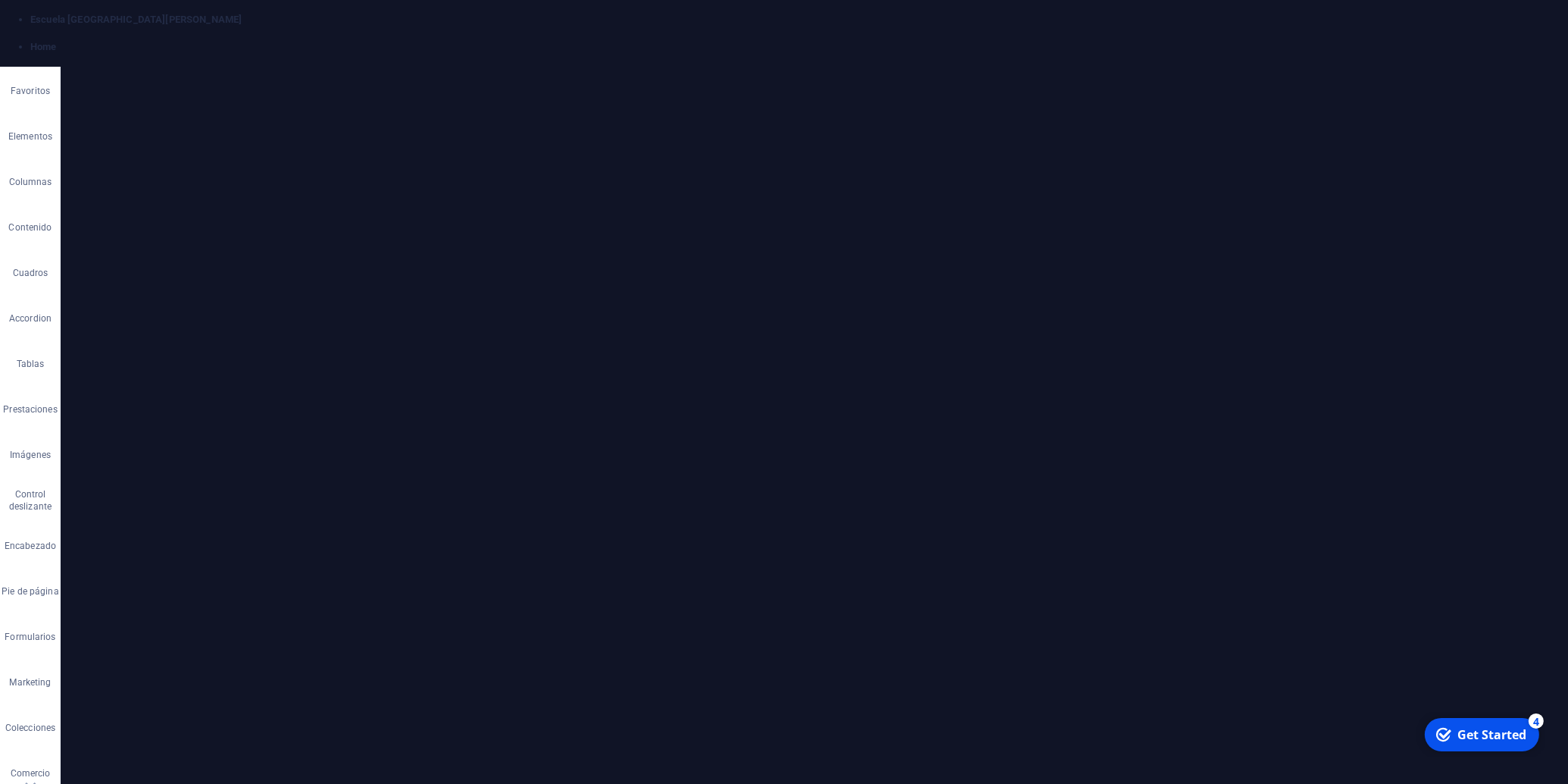
drag, startPoint x: 603, startPoint y: 362, endPoint x: 844, endPoint y: 485, distance: 270.6
click at [771, 233] on icon "button" at bounding box center [774, 234] width 19 height 19
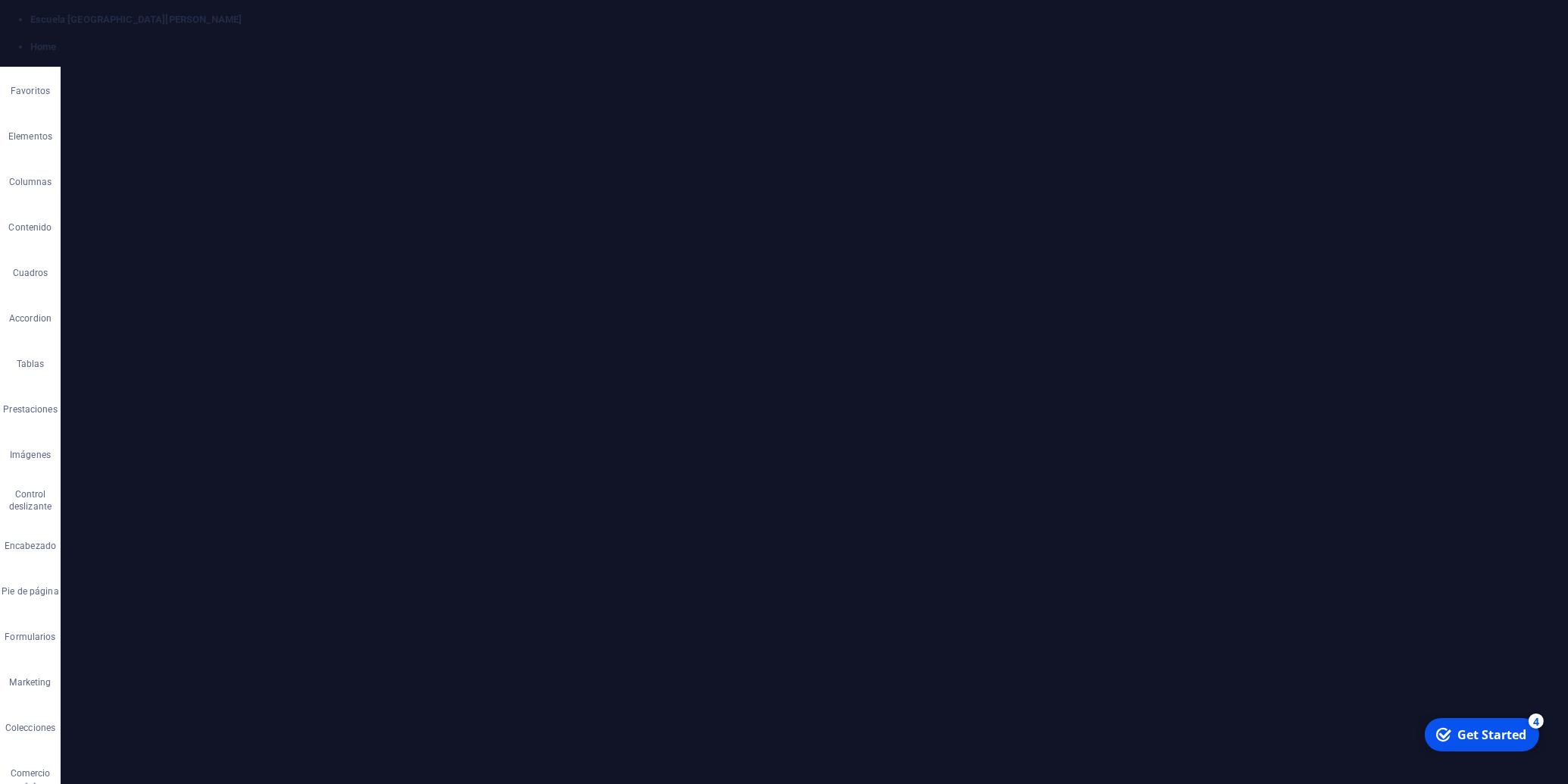
click at [771, 203] on icon "button" at bounding box center [776, 204] width 19 height 19
click at [736, 200] on icon "button" at bounding box center [745, 204] width 19 height 19
click at [742, 205] on icon "button" at bounding box center [745, 204] width 13 height 11
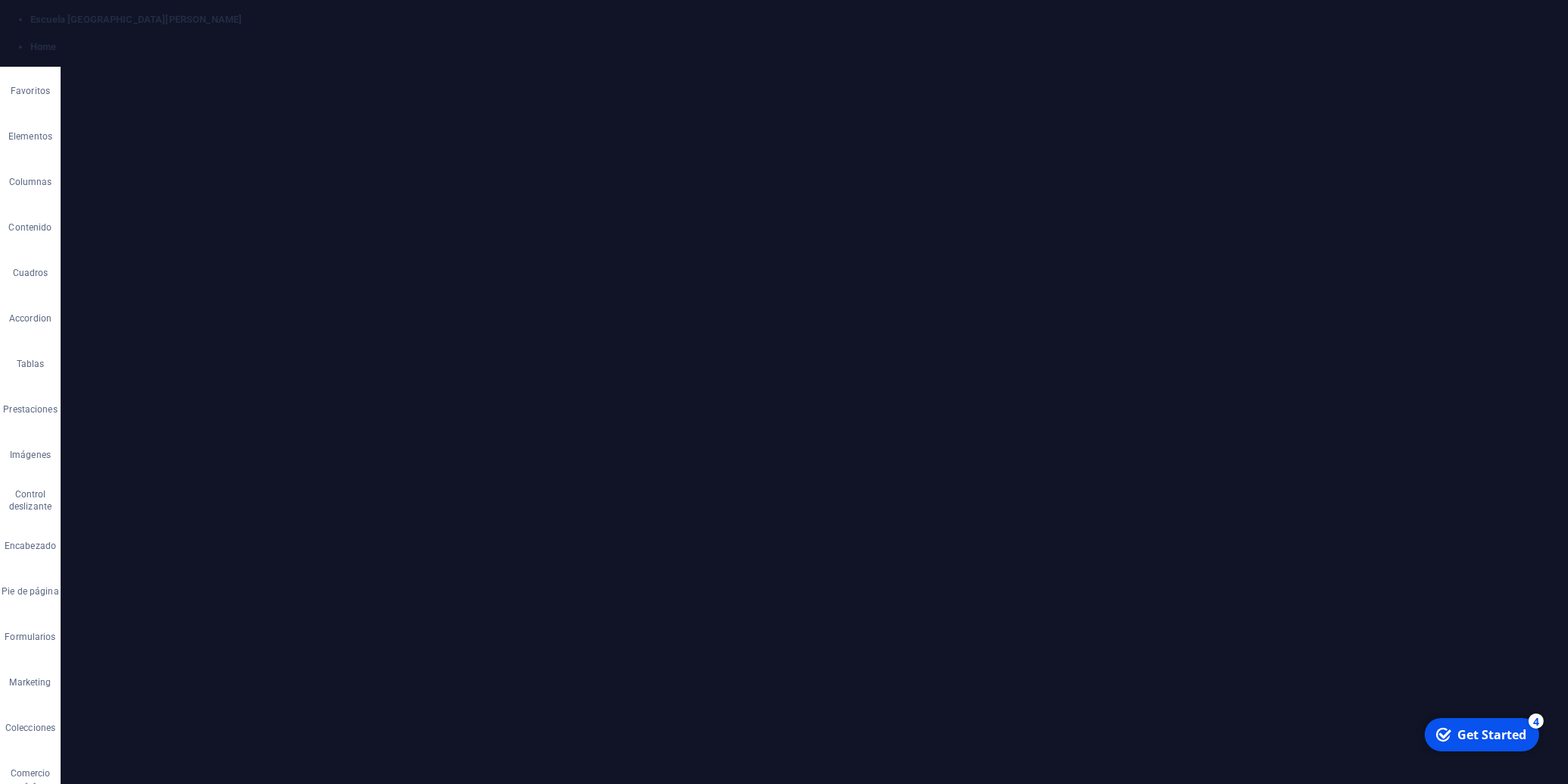
drag, startPoint x: 736, startPoint y: 488, endPoint x: 601, endPoint y: 357, distance: 188.1
click at [684, 200] on button "Font Size" at bounding box center [678, 204] width 29 height 30
click at [685, 362] on link "18" at bounding box center [691, 370] width 55 height 23
click at [709, 243] on button "Align Justify" at bounding box center [708, 234] width 29 height 30
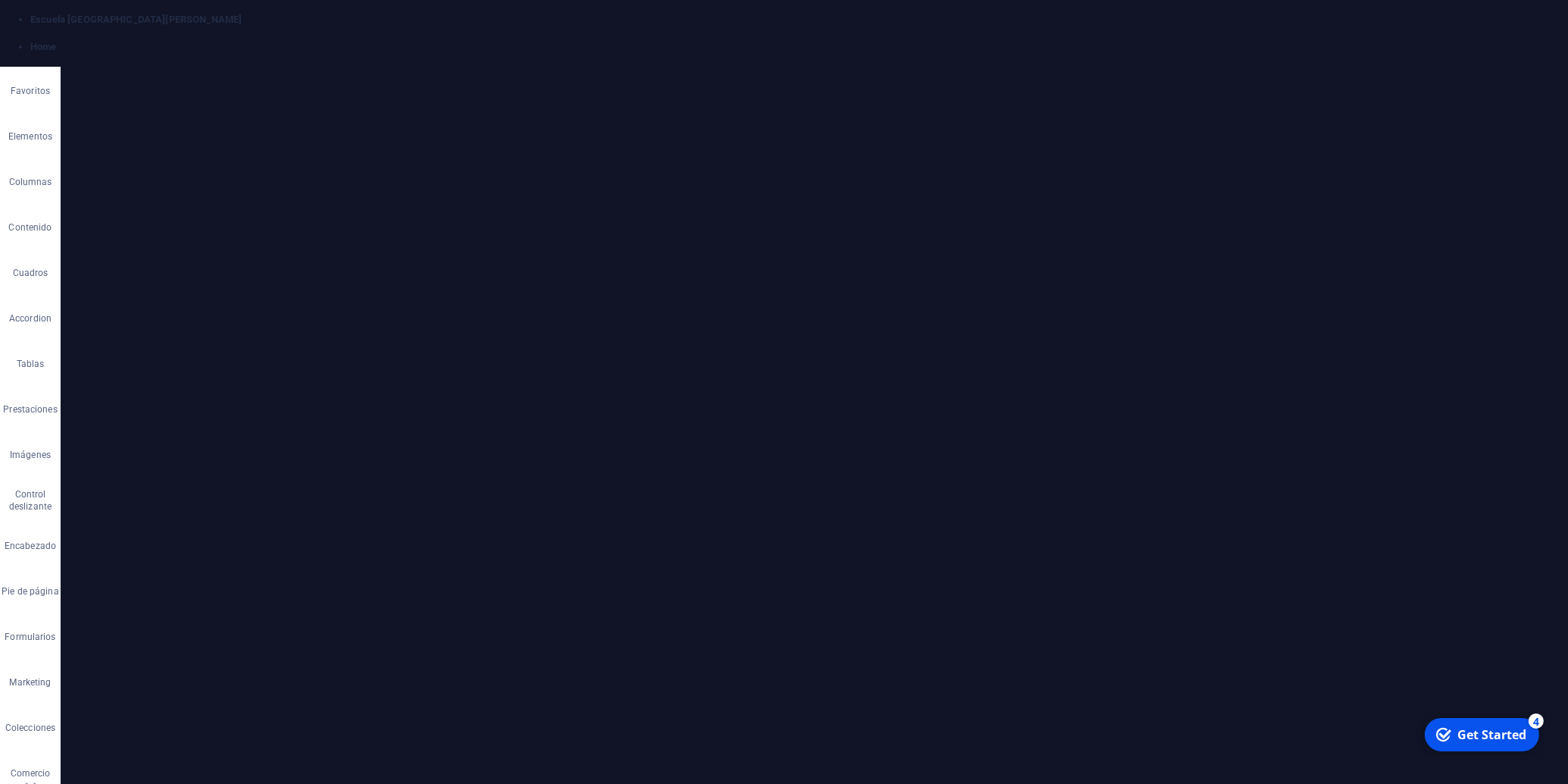
drag, startPoint x: 1035, startPoint y: 237, endPoint x: 974, endPoint y: 197, distance: 72.9
click at [405, 19] on icon "save" at bounding box center [407, 19] width 18 height 18
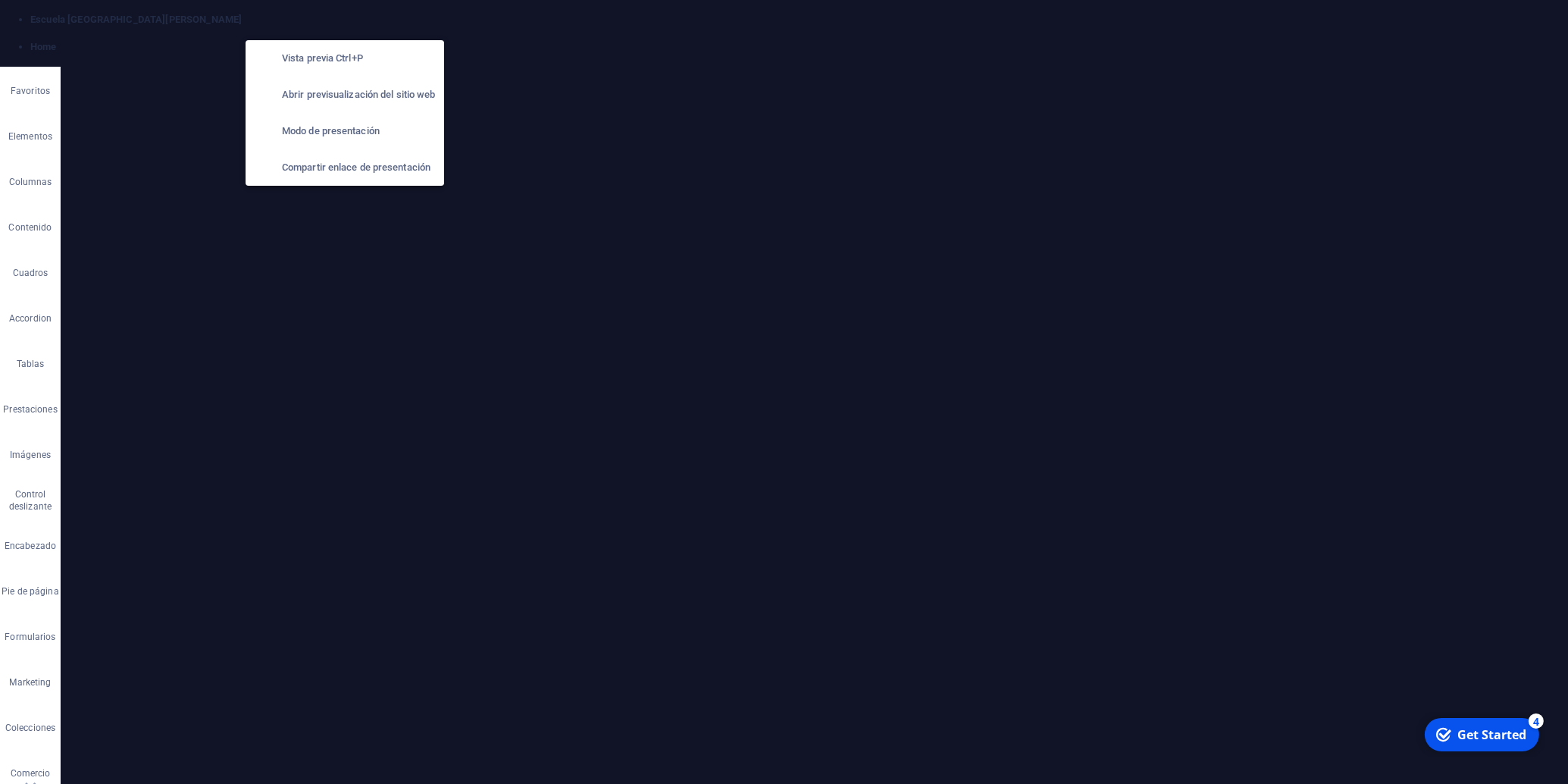
click at [351, 93] on h6 "Abrir previsualización del sitio web" at bounding box center [359, 95] width 153 height 19
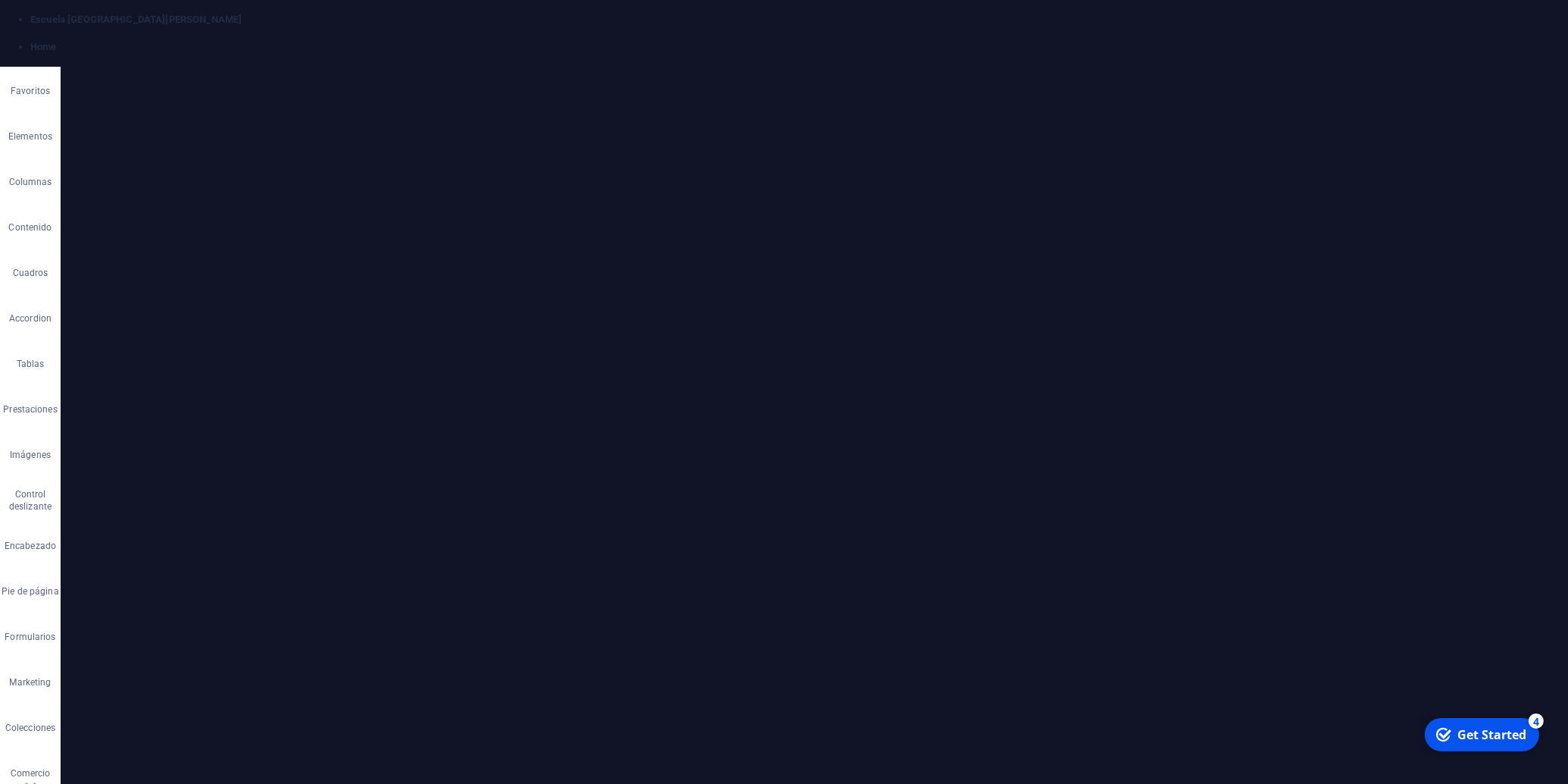
scroll to position [3332, 0]
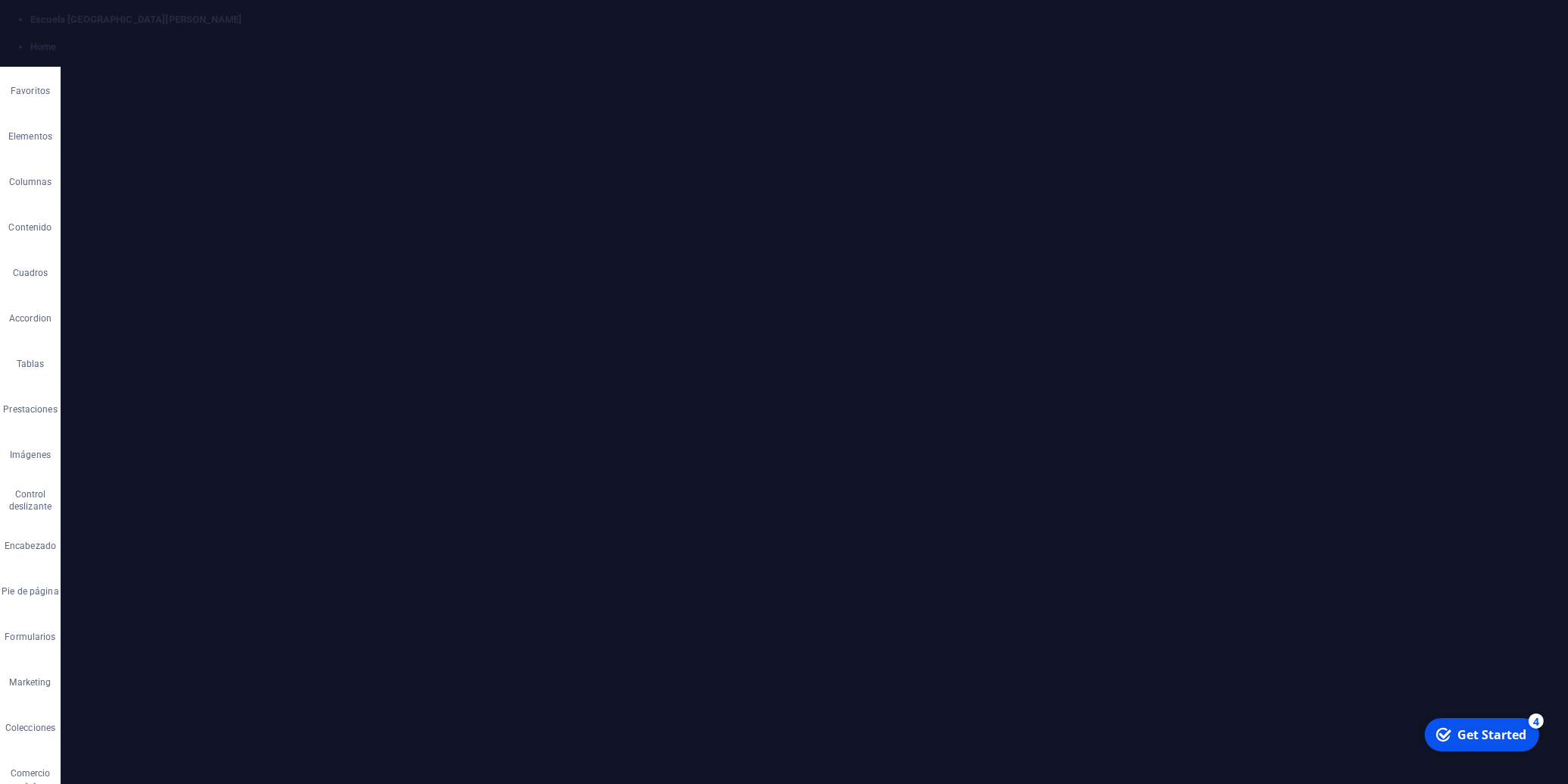
click at [407, 19] on icon "save" at bounding box center [407, 19] width 18 height 18
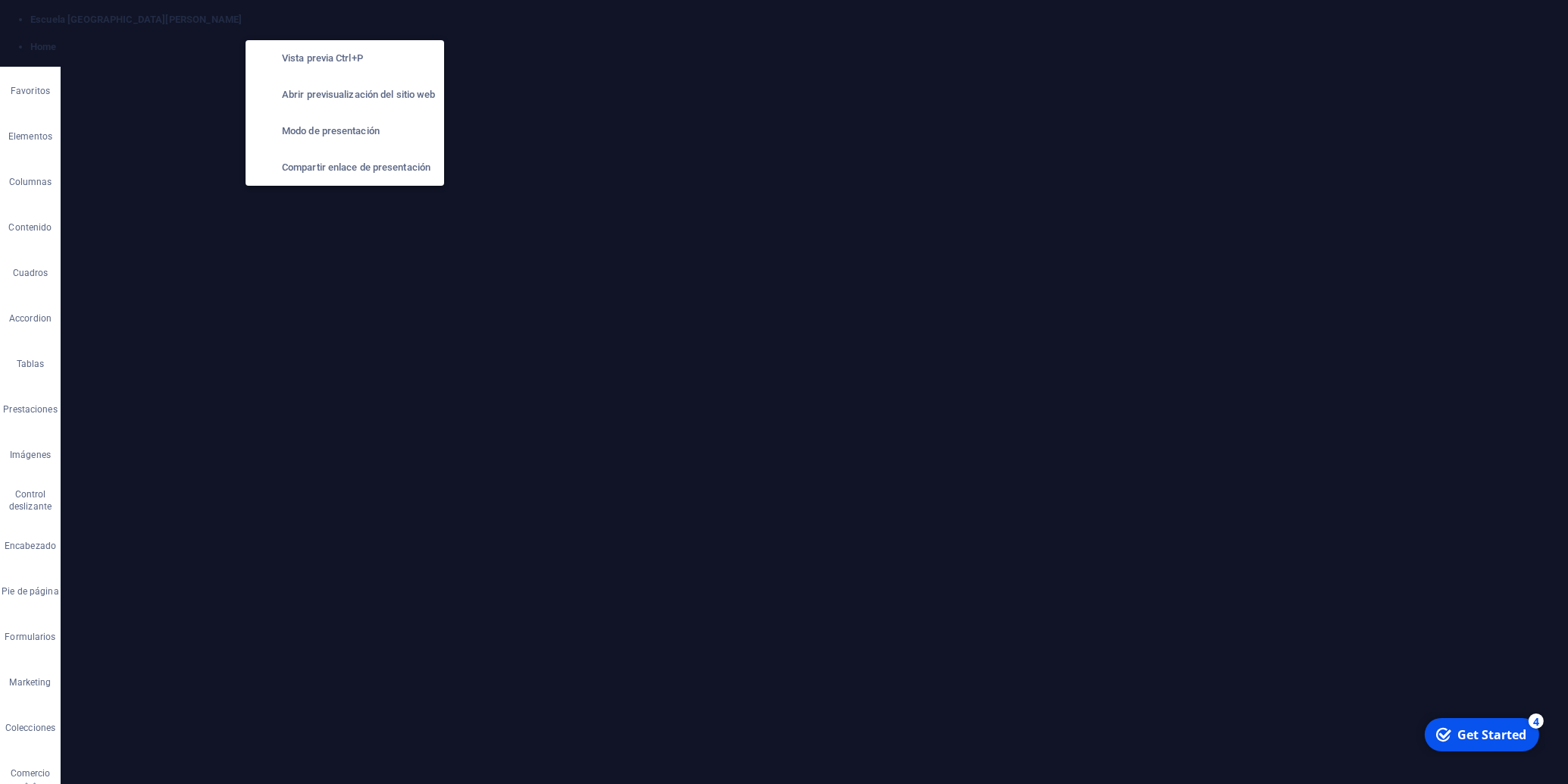
click at [348, 99] on h6 "Abrir previsualización del sitio web" at bounding box center [359, 95] width 153 height 19
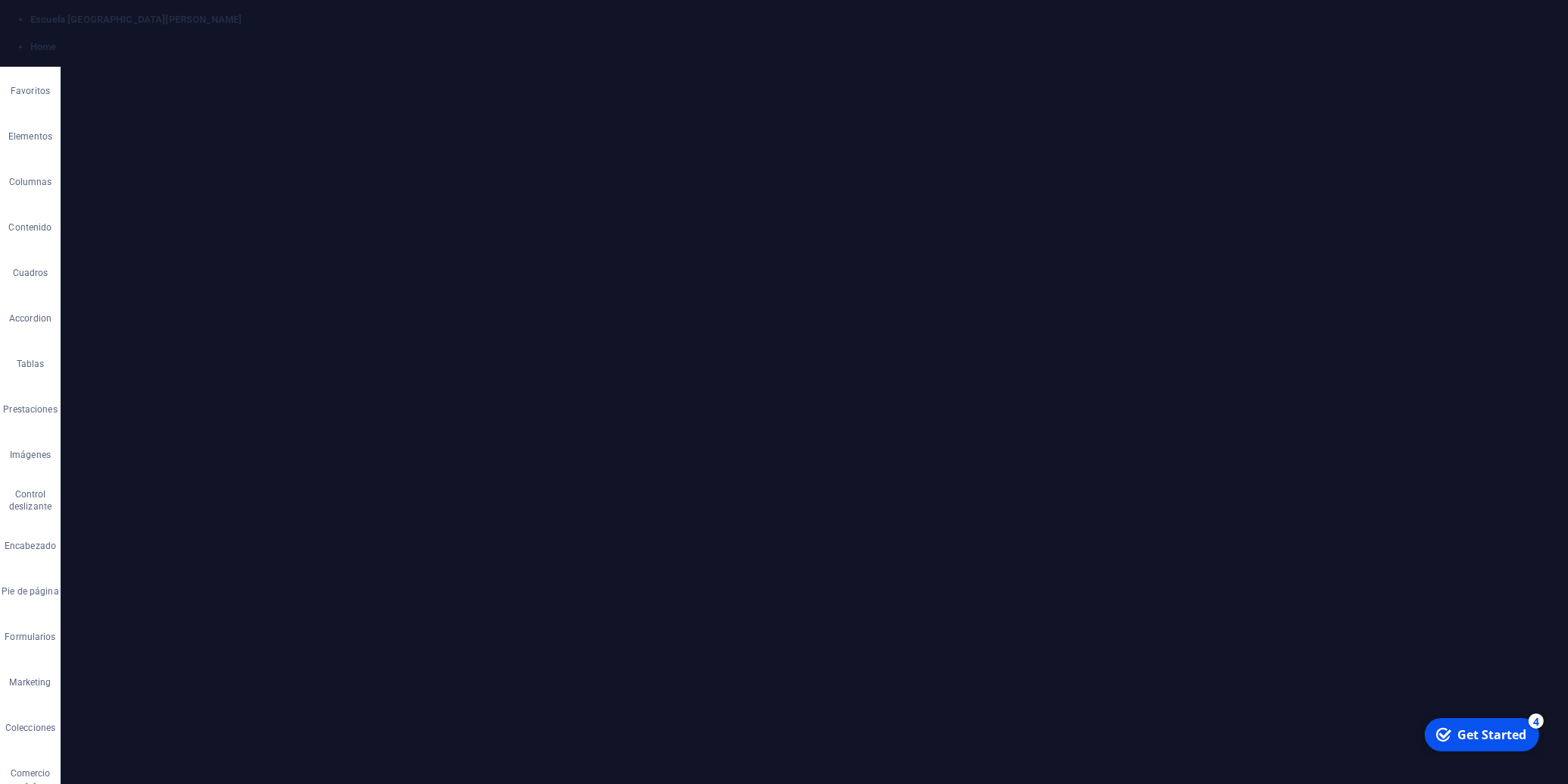
drag, startPoint x: 1074, startPoint y: 416, endPoint x: 603, endPoint y: 284, distance: 489.1
click at [685, 232] on button "Font Size" at bounding box center [678, 233] width 29 height 30
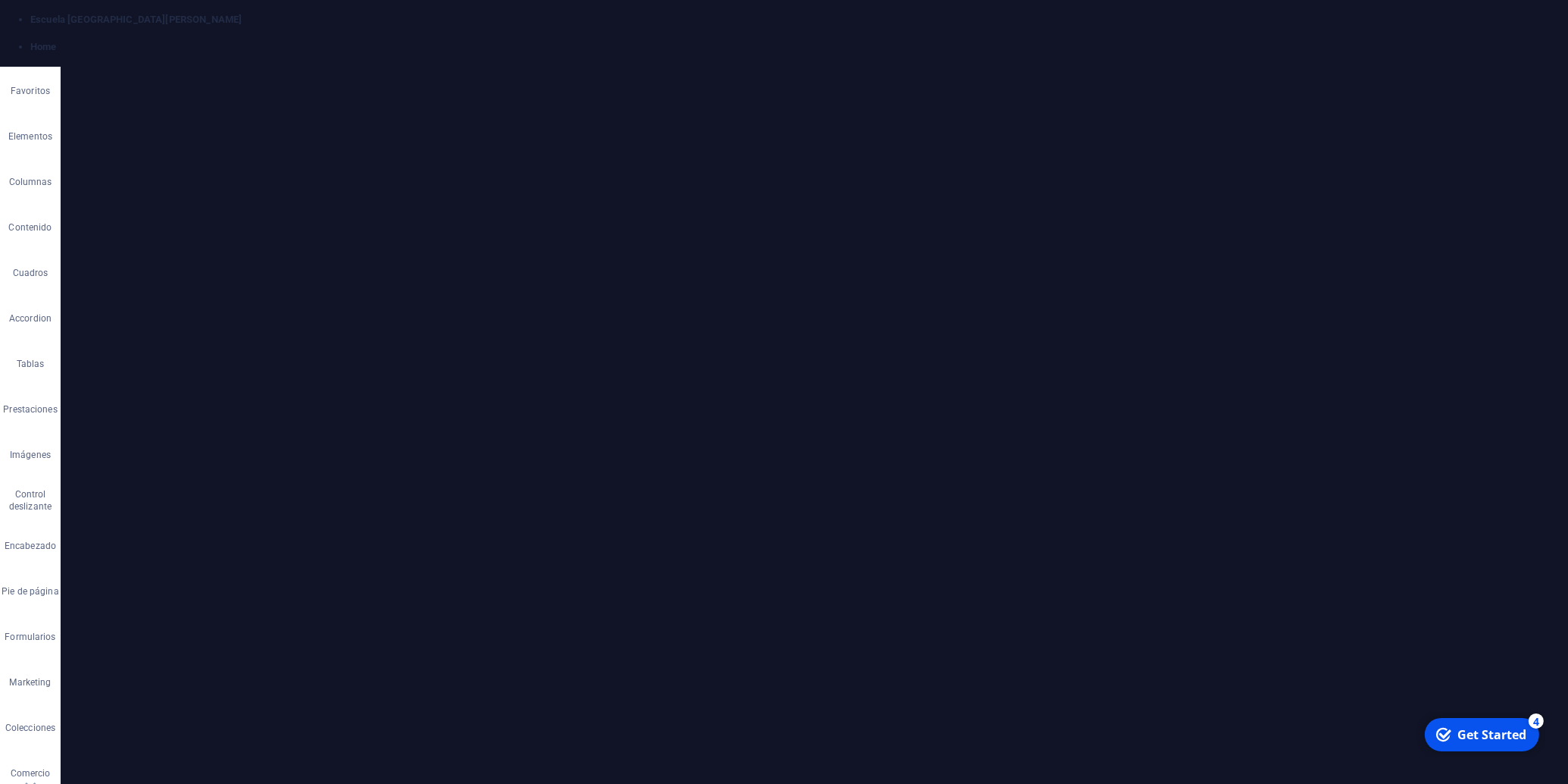
scroll to position [121, 0]
click at [696, 255] on link "14" at bounding box center [691, 255] width 55 height 23
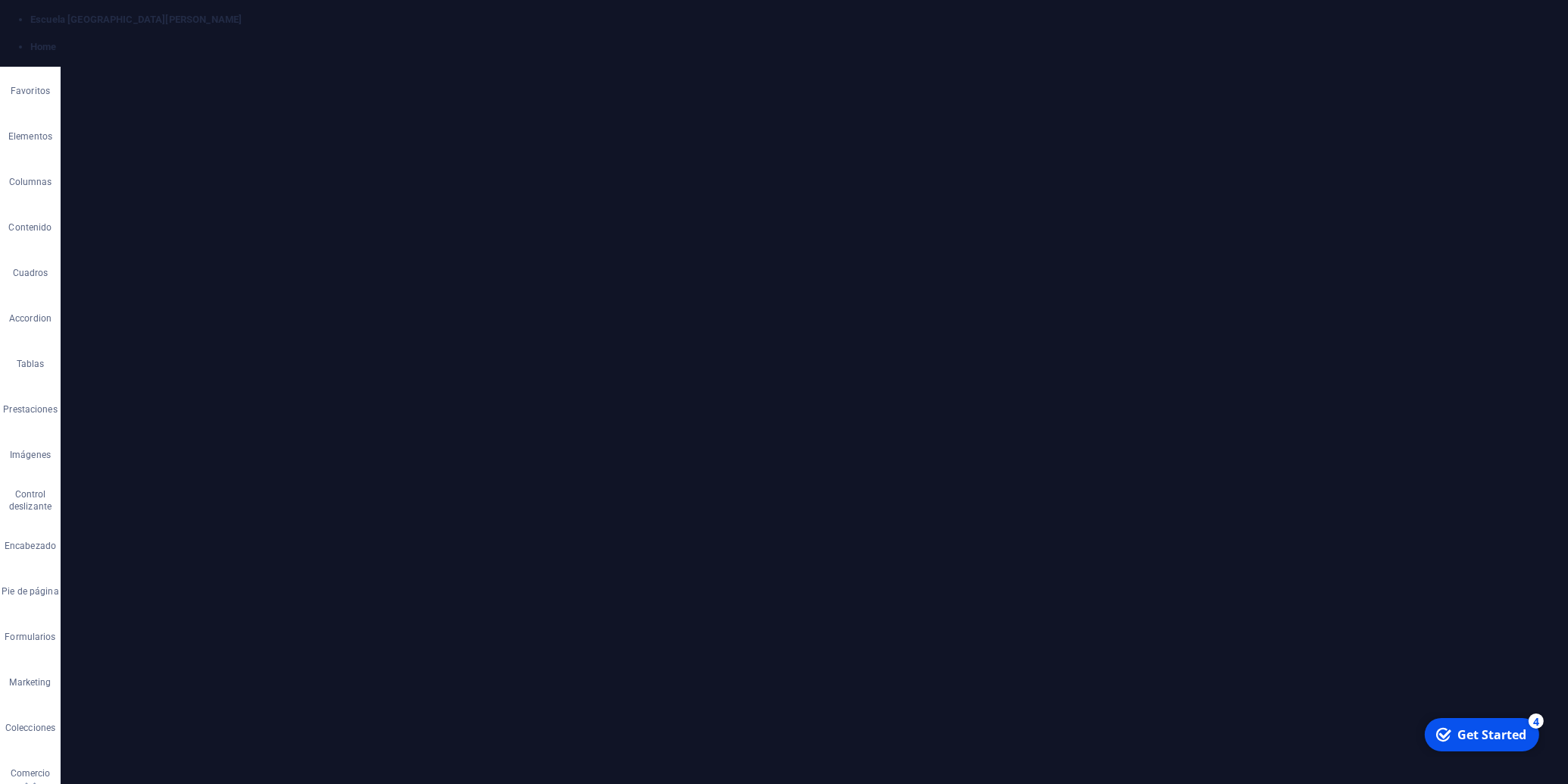
drag, startPoint x: 710, startPoint y: 487, endPoint x: 618, endPoint y: 388, distance: 135.1
drag, startPoint x: 696, startPoint y: 487, endPoint x: 948, endPoint y: 410, distance: 263.5
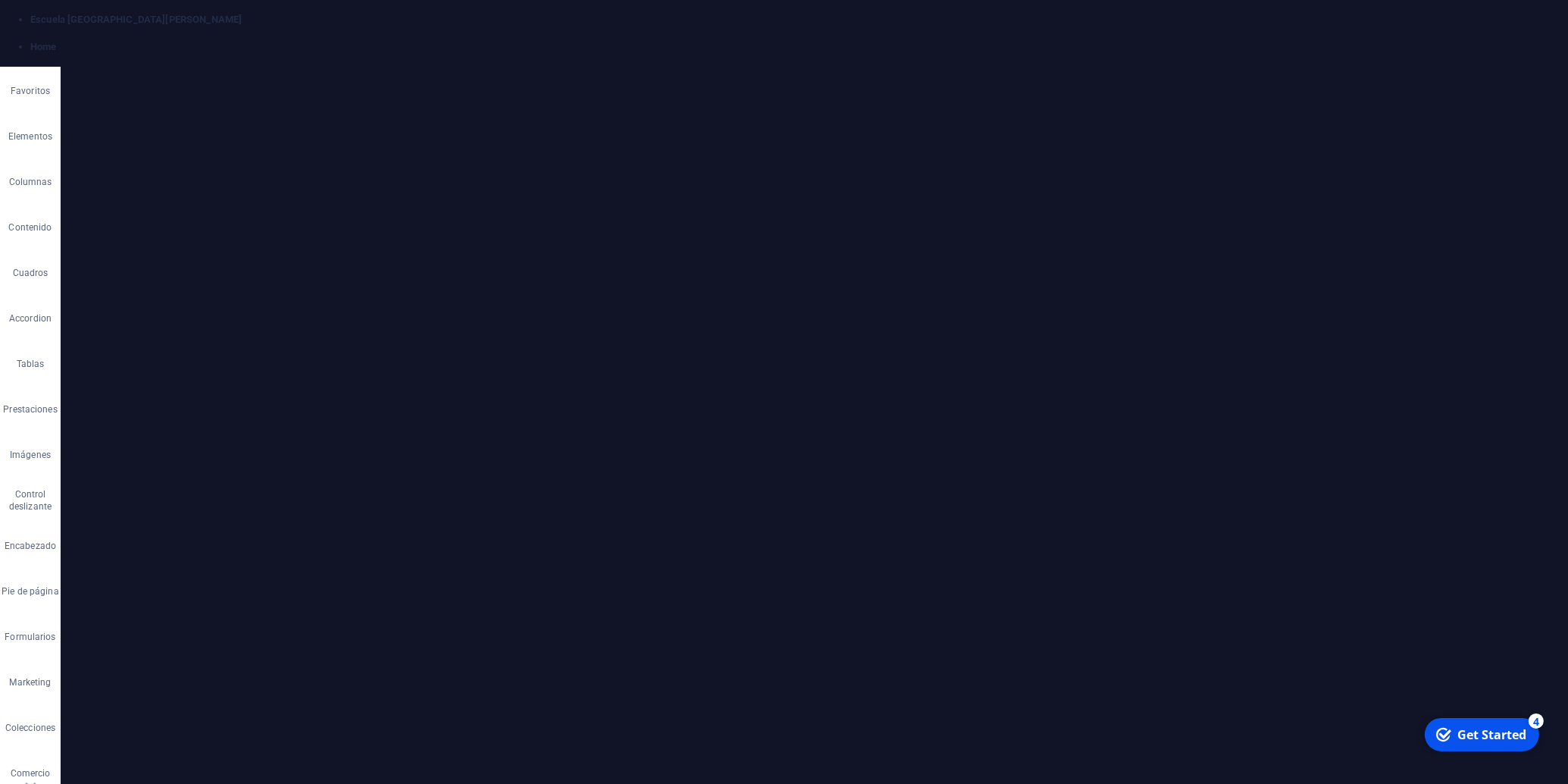
click at [685, 330] on button "Font Size" at bounding box center [678, 327] width 29 height 30
click at [688, 354] on link "14" at bounding box center [691, 349] width 55 height 23
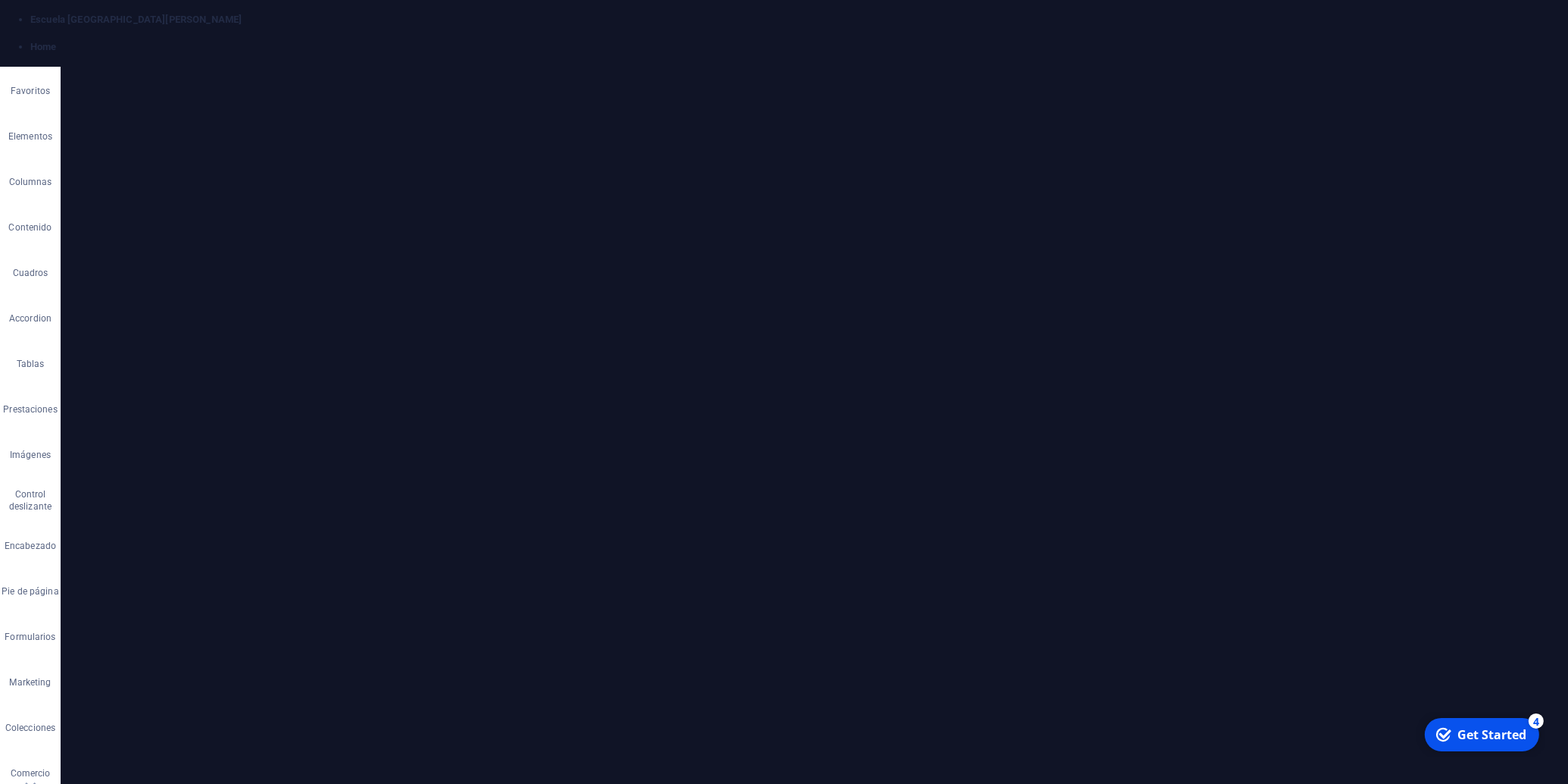
drag, startPoint x: 998, startPoint y: 589, endPoint x: 605, endPoint y: 439, distance: 420.7
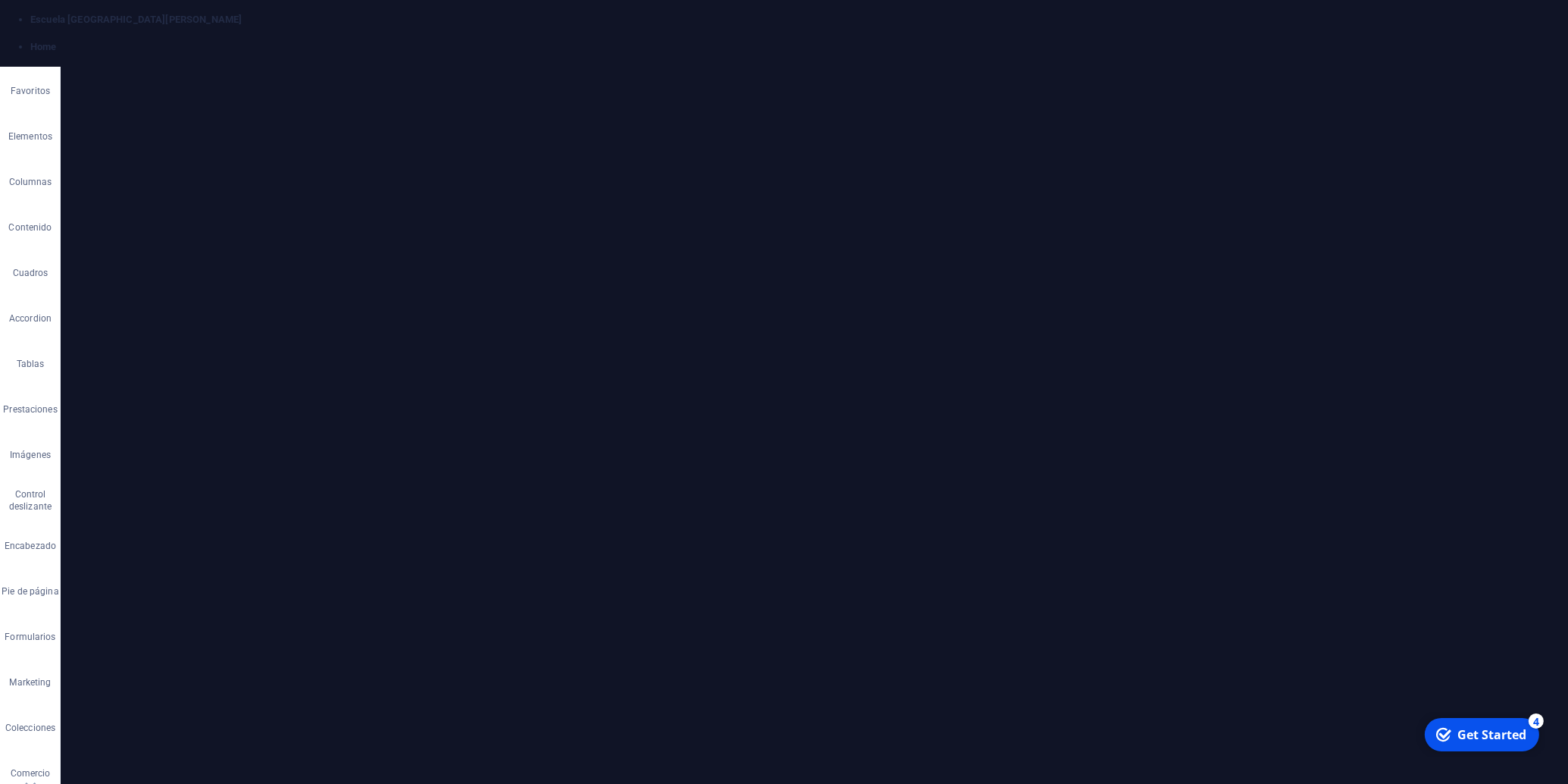
click at [688, 383] on button "Font Size" at bounding box center [678, 384] width 29 height 30
click at [691, 408] on link "14" at bounding box center [691, 406] width 55 height 23
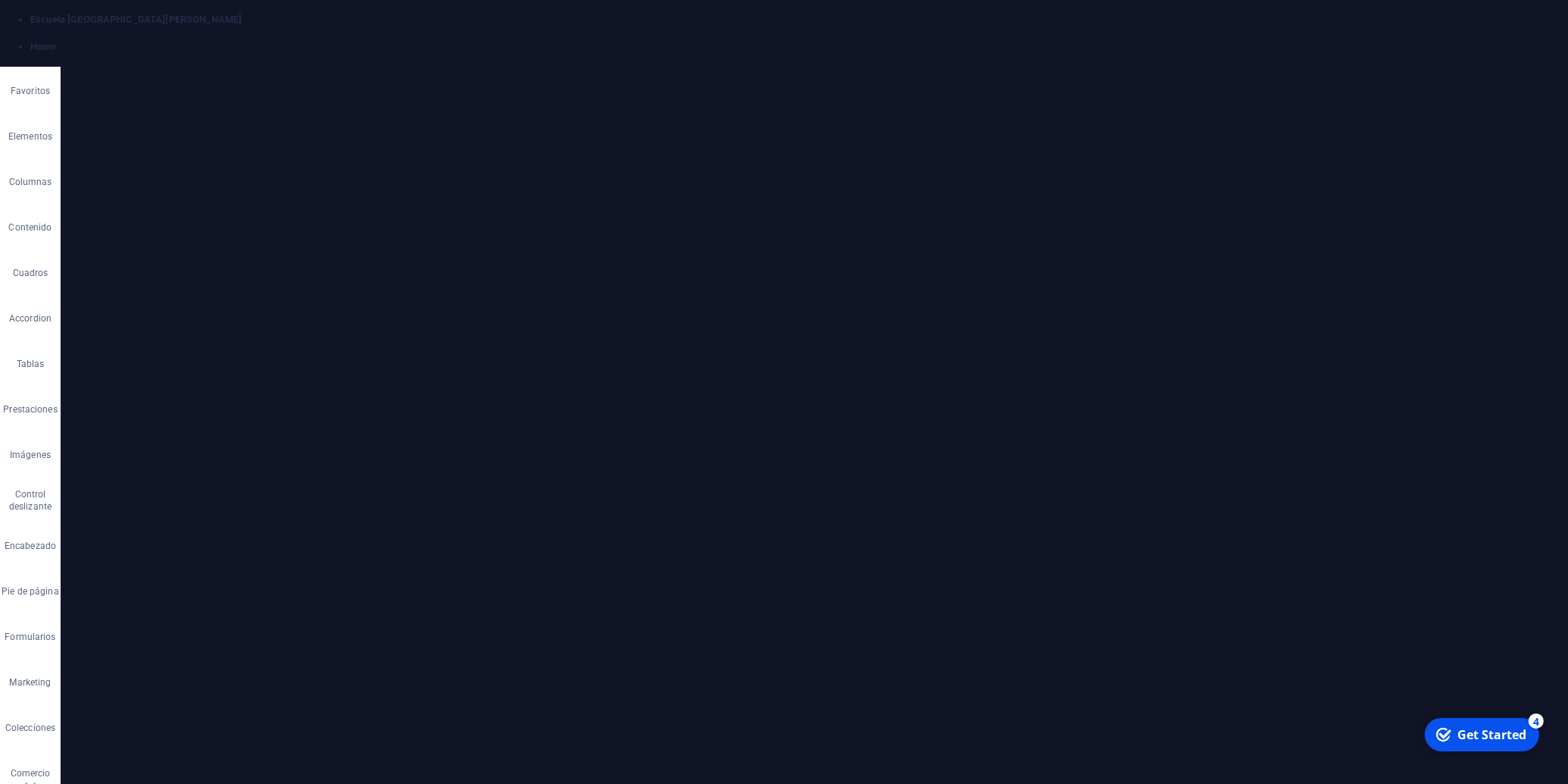
drag, startPoint x: 1233, startPoint y: 552, endPoint x: 591, endPoint y: 463, distance: 648.1
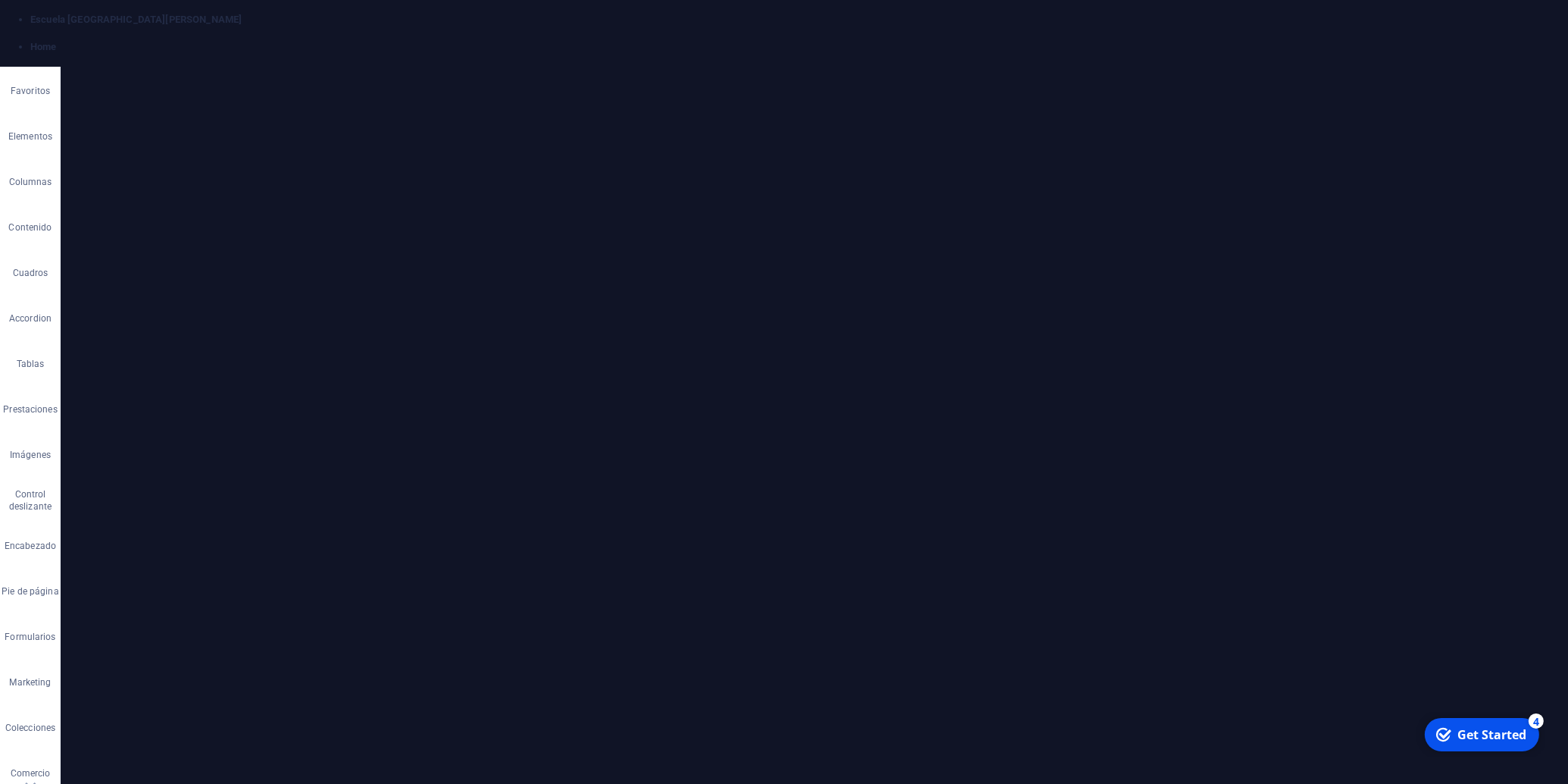
click at [691, 408] on button "Font Size" at bounding box center [678, 409] width 29 height 30
click at [690, 429] on link "14" at bounding box center [691, 431] width 55 height 23
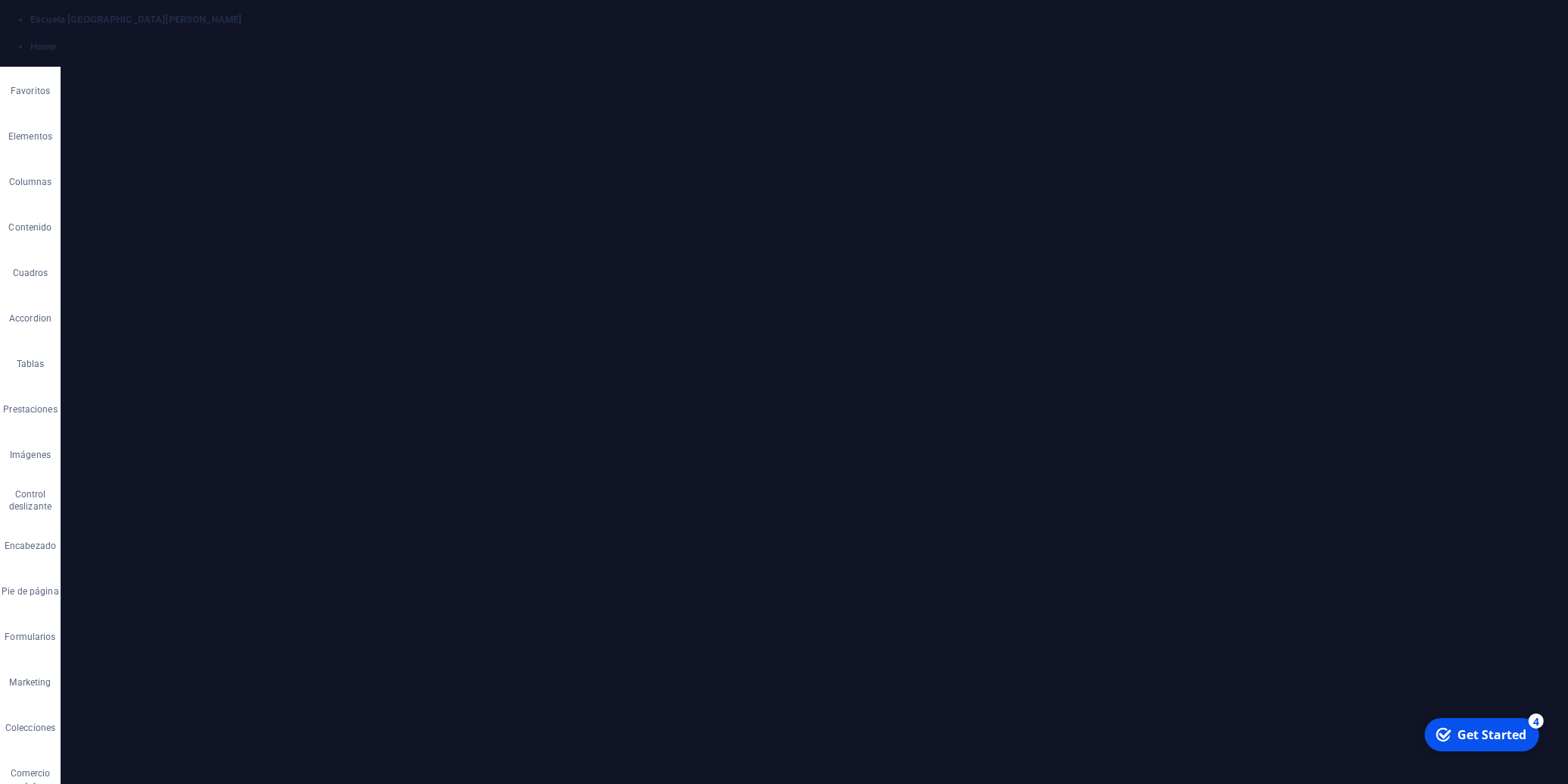
drag, startPoint x: 914, startPoint y: 517, endPoint x: 604, endPoint y: 440, distance: 319.4
click at [687, 383] on button "Font Size" at bounding box center [678, 381] width 29 height 30
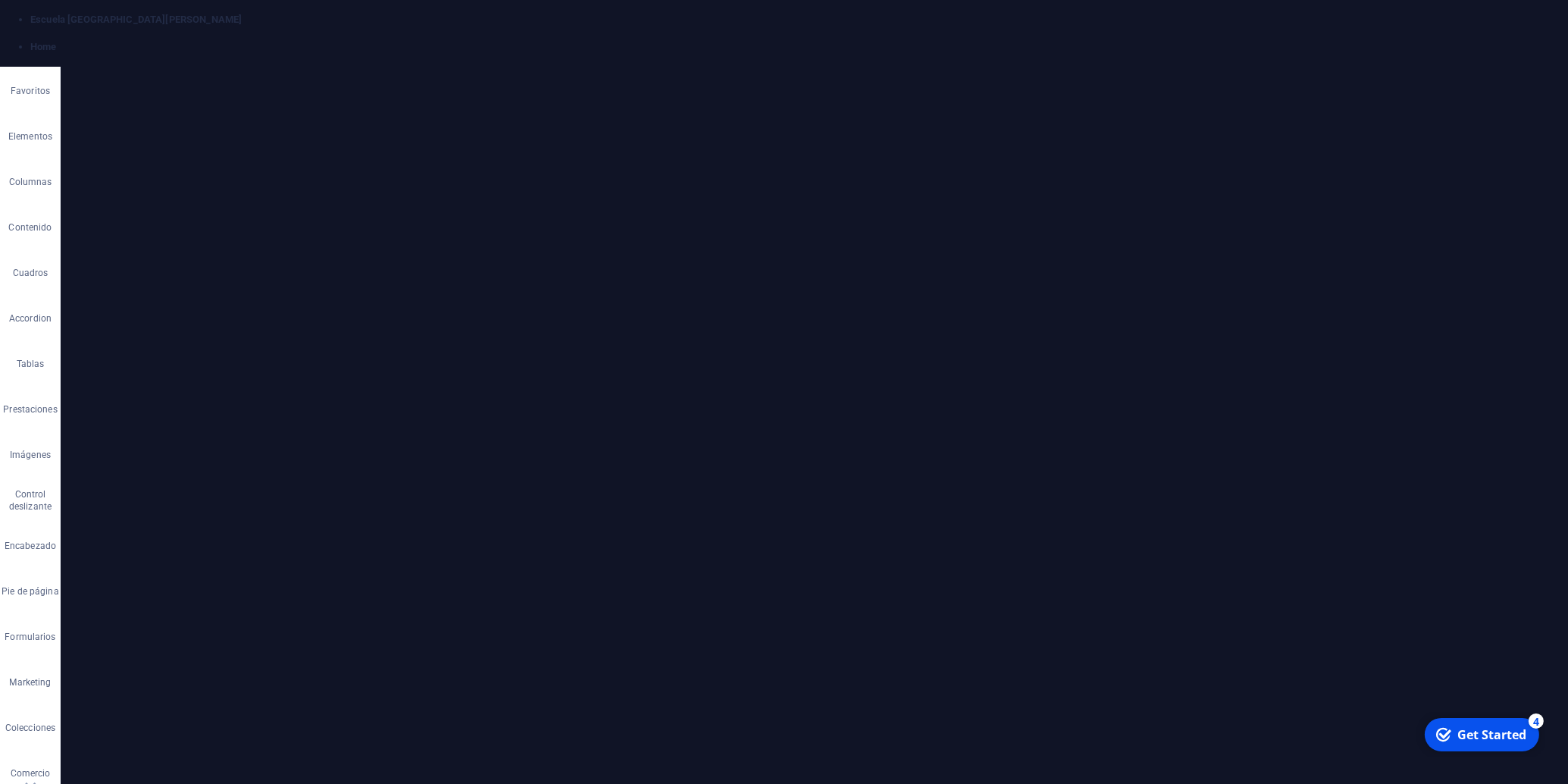
click at [690, 398] on link "14" at bounding box center [691, 403] width 55 height 23
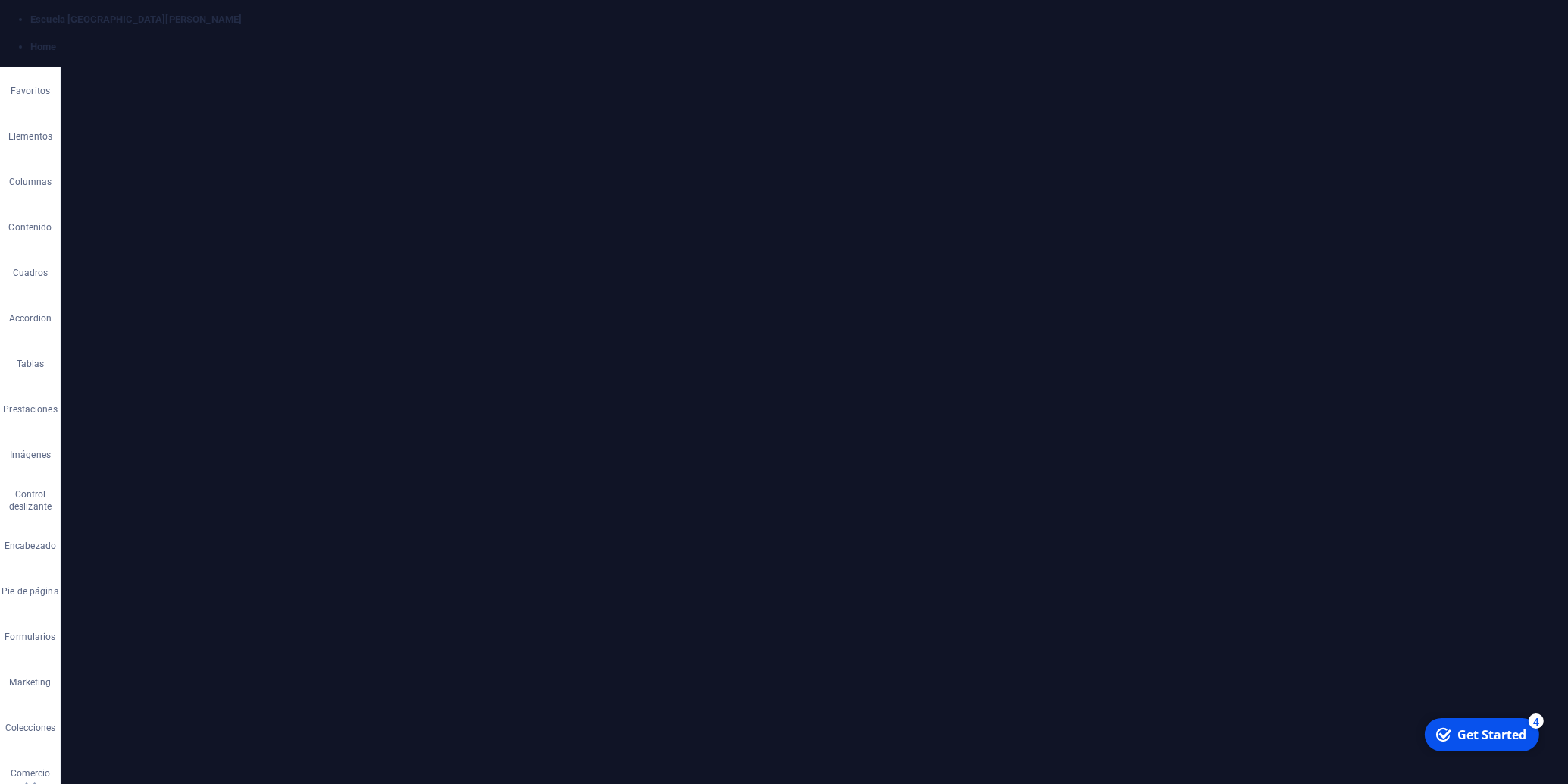
drag, startPoint x: 922, startPoint y: 718, endPoint x: 604, endPoint y: 475, distance: 400.2
click at [691, 420] on button "Font Size" at bounding box center [678, 415] width 29 height 30
click at [688, 443] on link "14" at bounding box center [691, 437] width 55 height 23
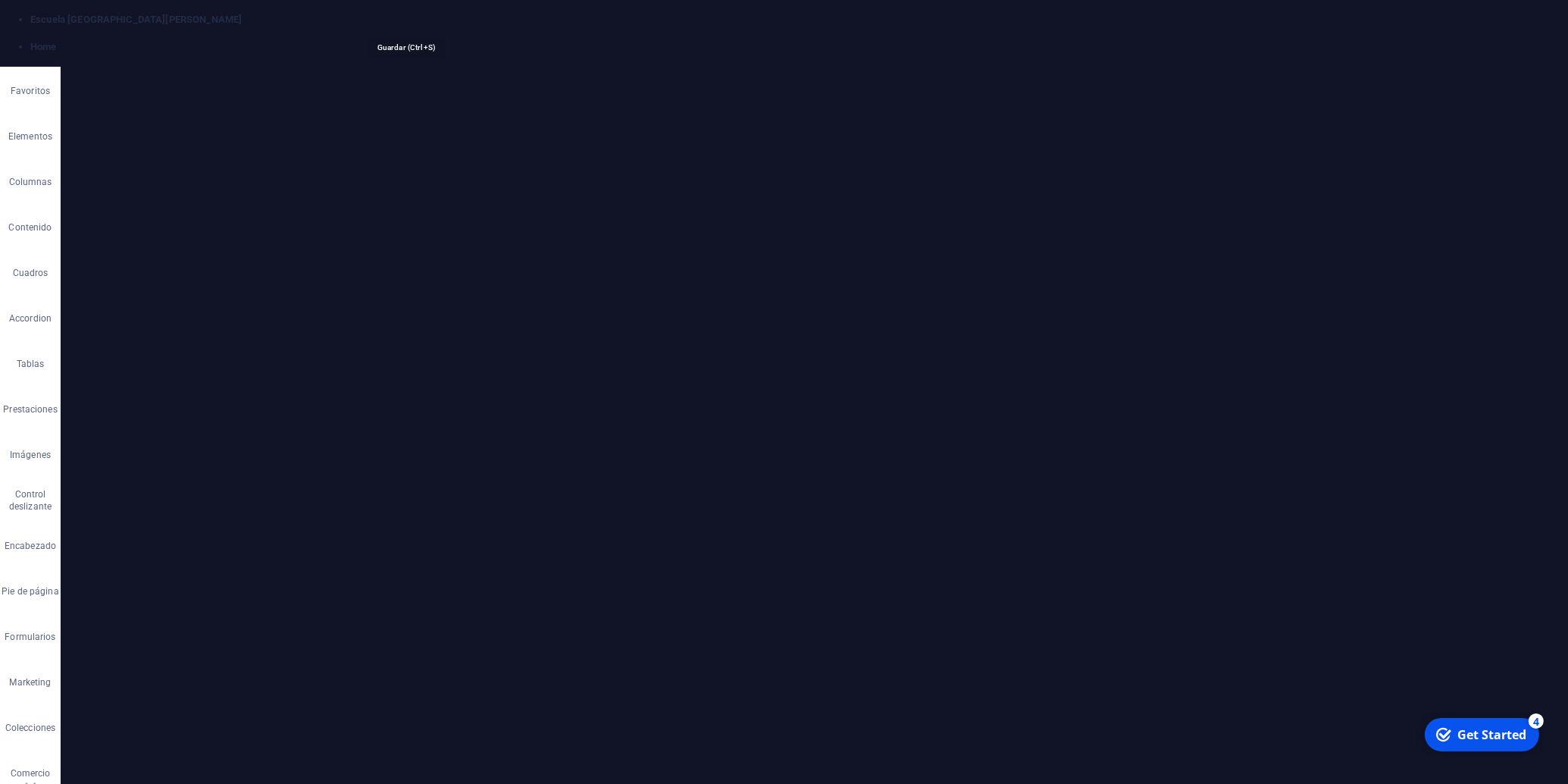
click at [406, 19] on icon "save" at bounding box center [407, 19] width 18 height 18
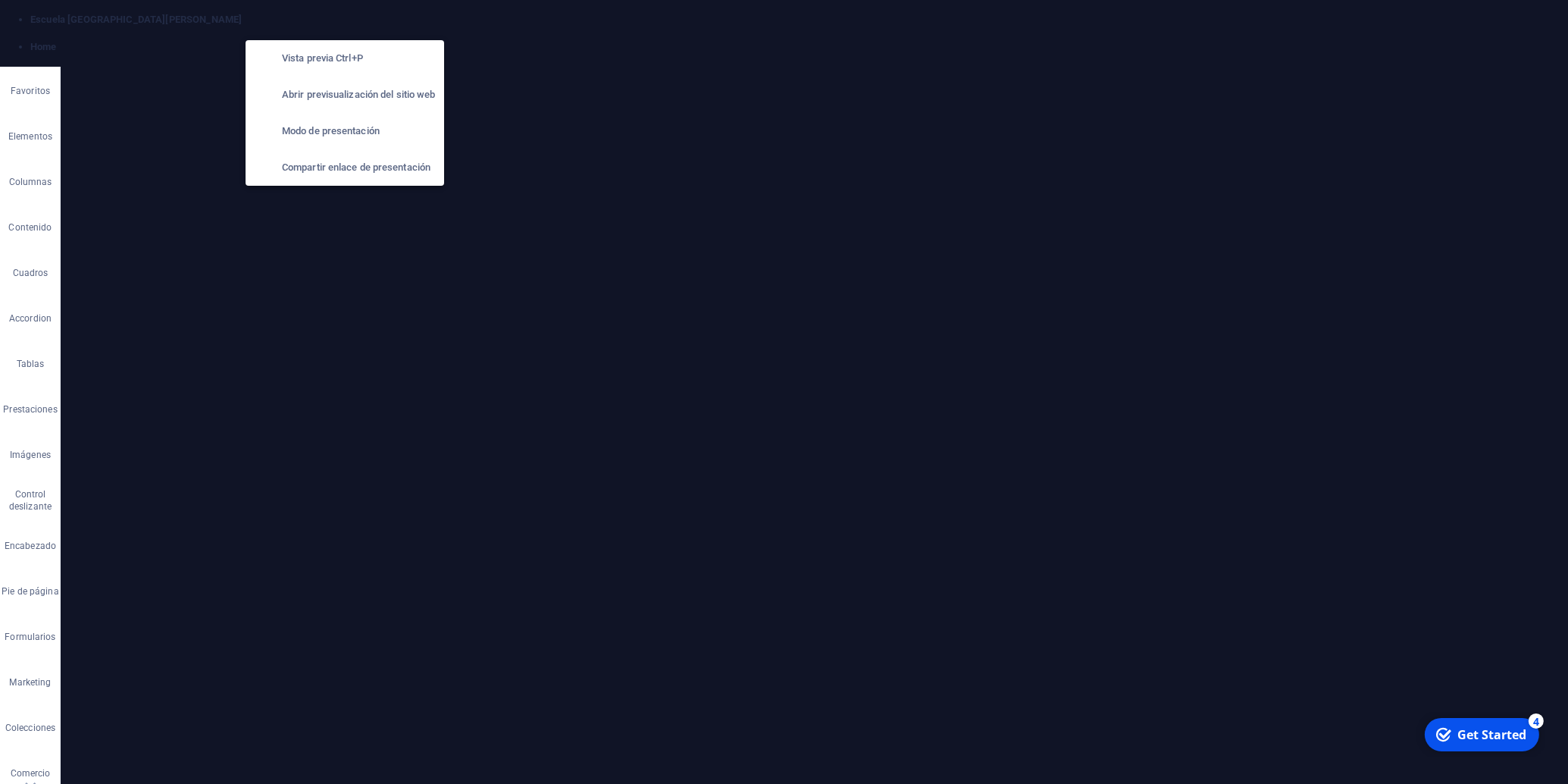
click at [317, 92] on h6 "Abrir previsualización del sitio web" at bounding box center [359, 95] width 153 height 19
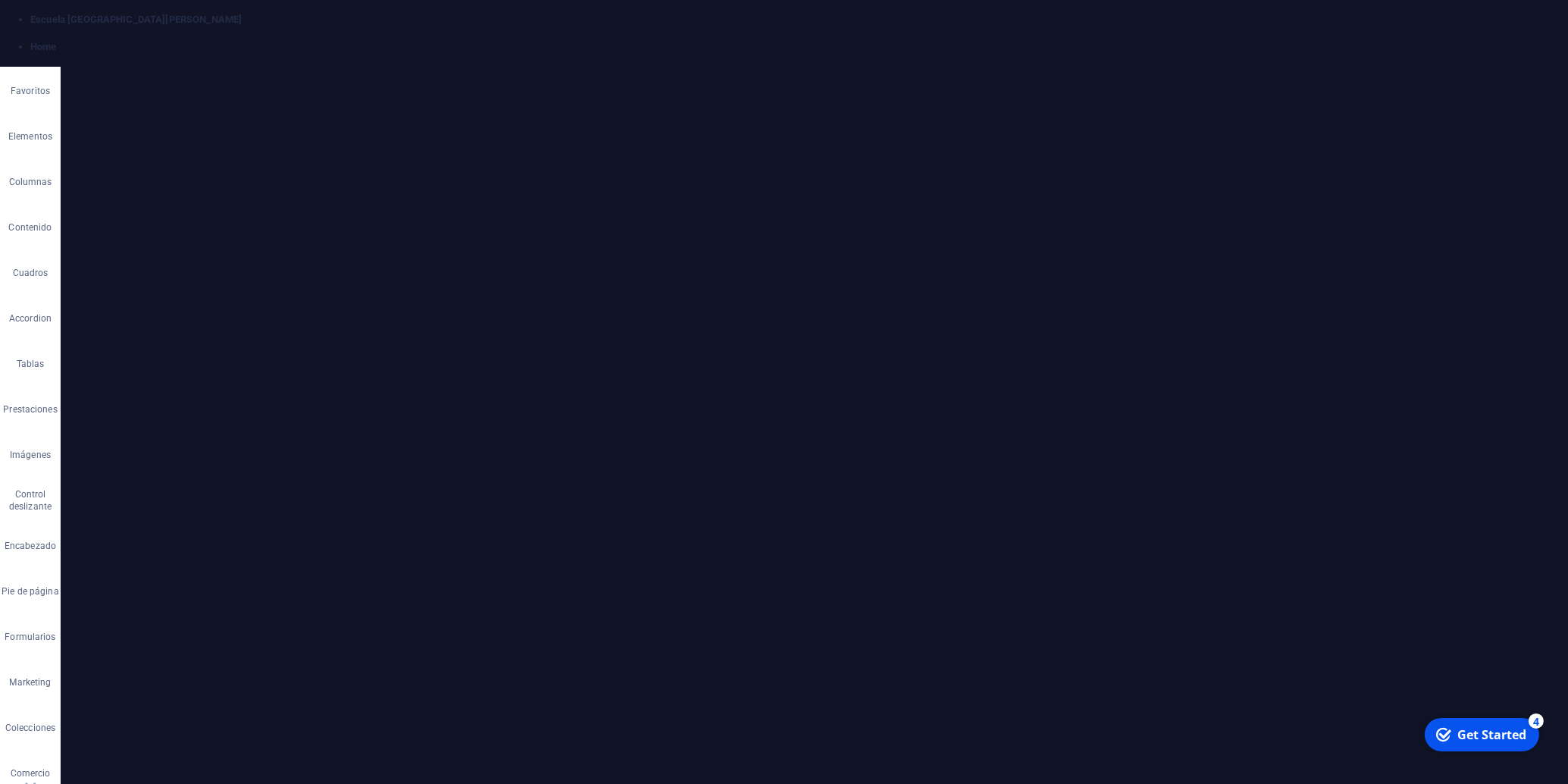
scroll to position [1899, 0]
select select "4"
select select "px"
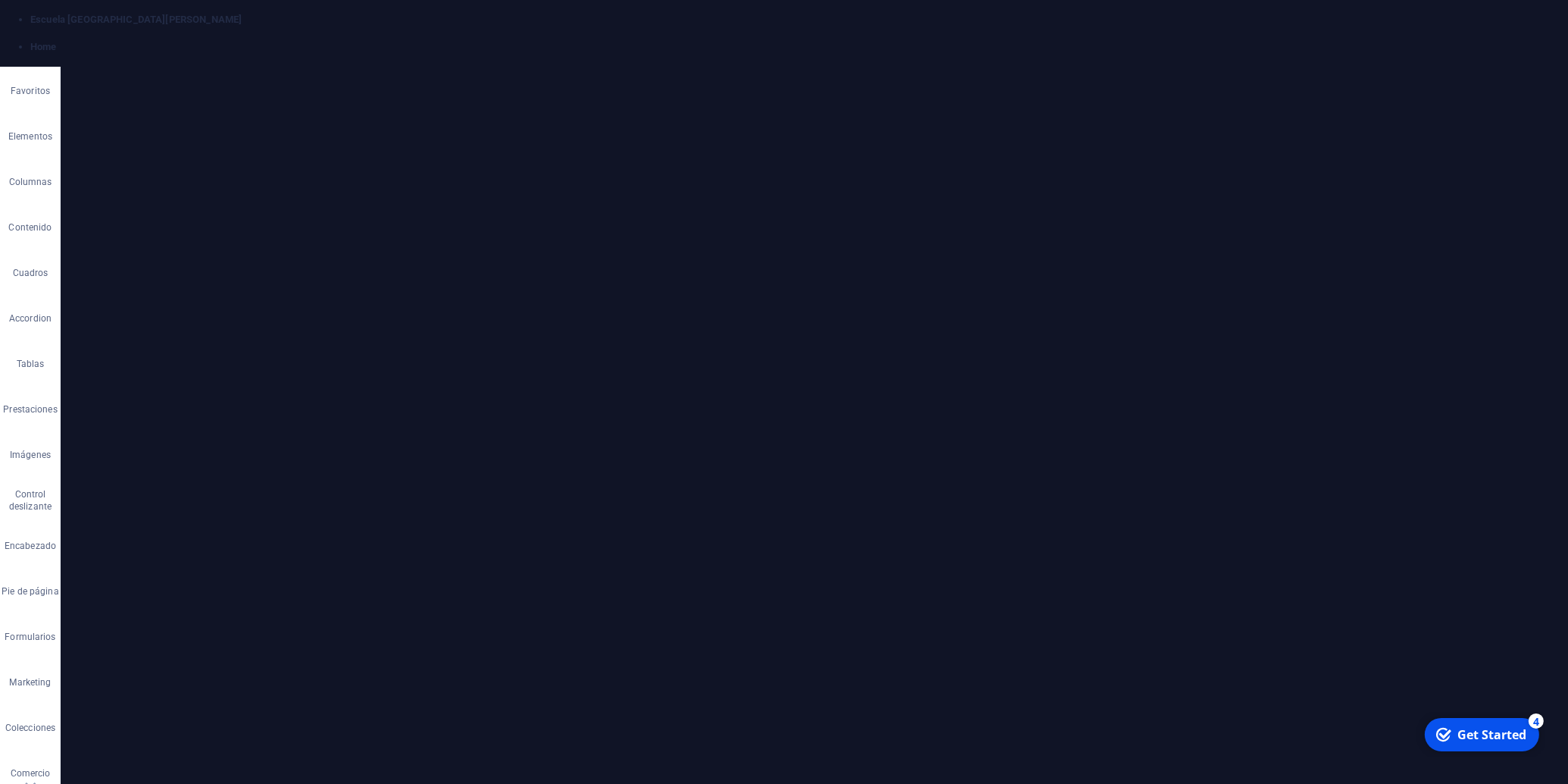
click at [117, 511] on div "Arrastra archivos aquí, haz clic para escoger archivos o selecciona archivos de…" at bounding box center [137, 517] width 88 height 61
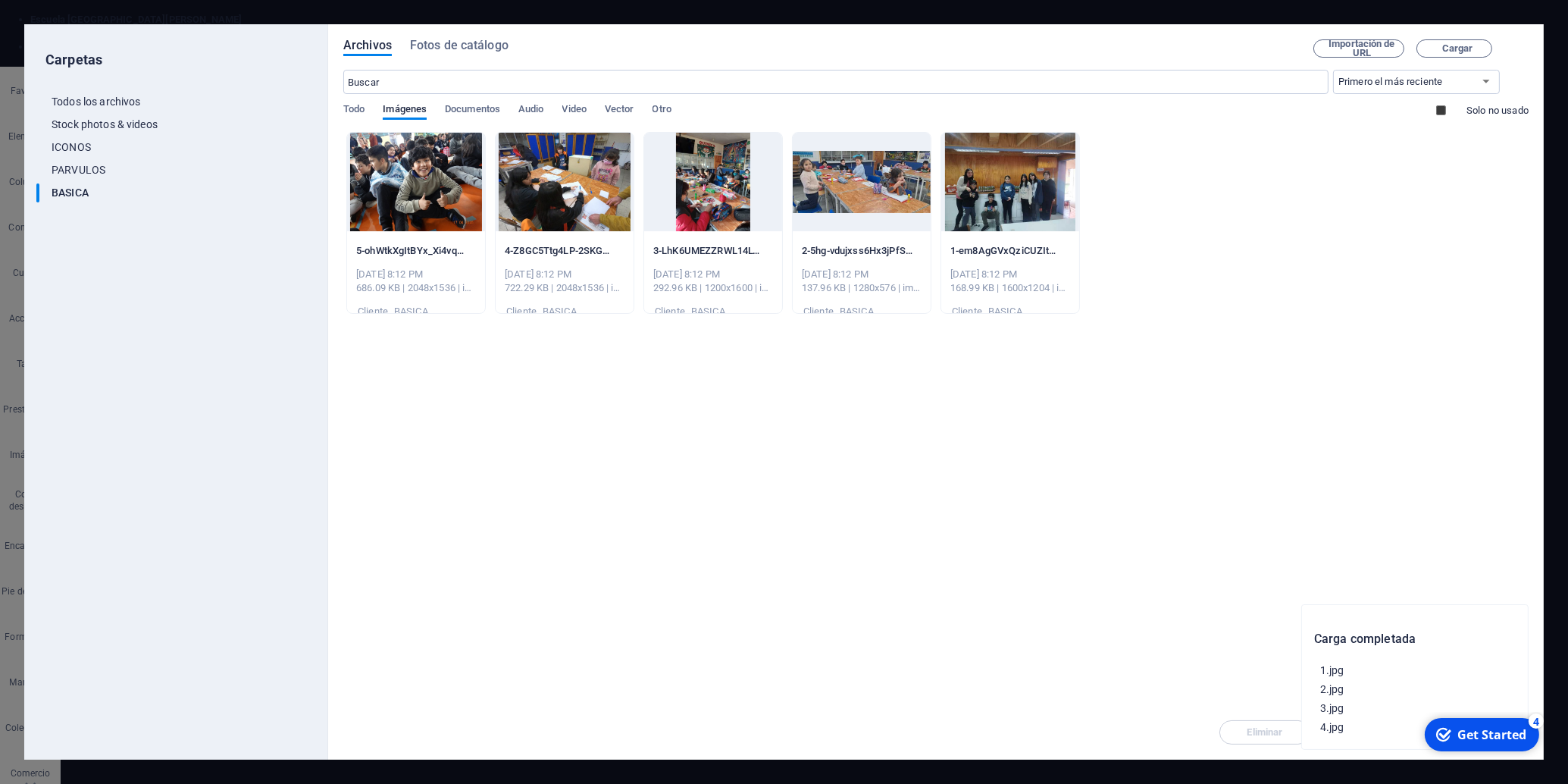
click at [103, 147] on p "PARVULOS" at bounding box center [177, 142] width 221 height 18
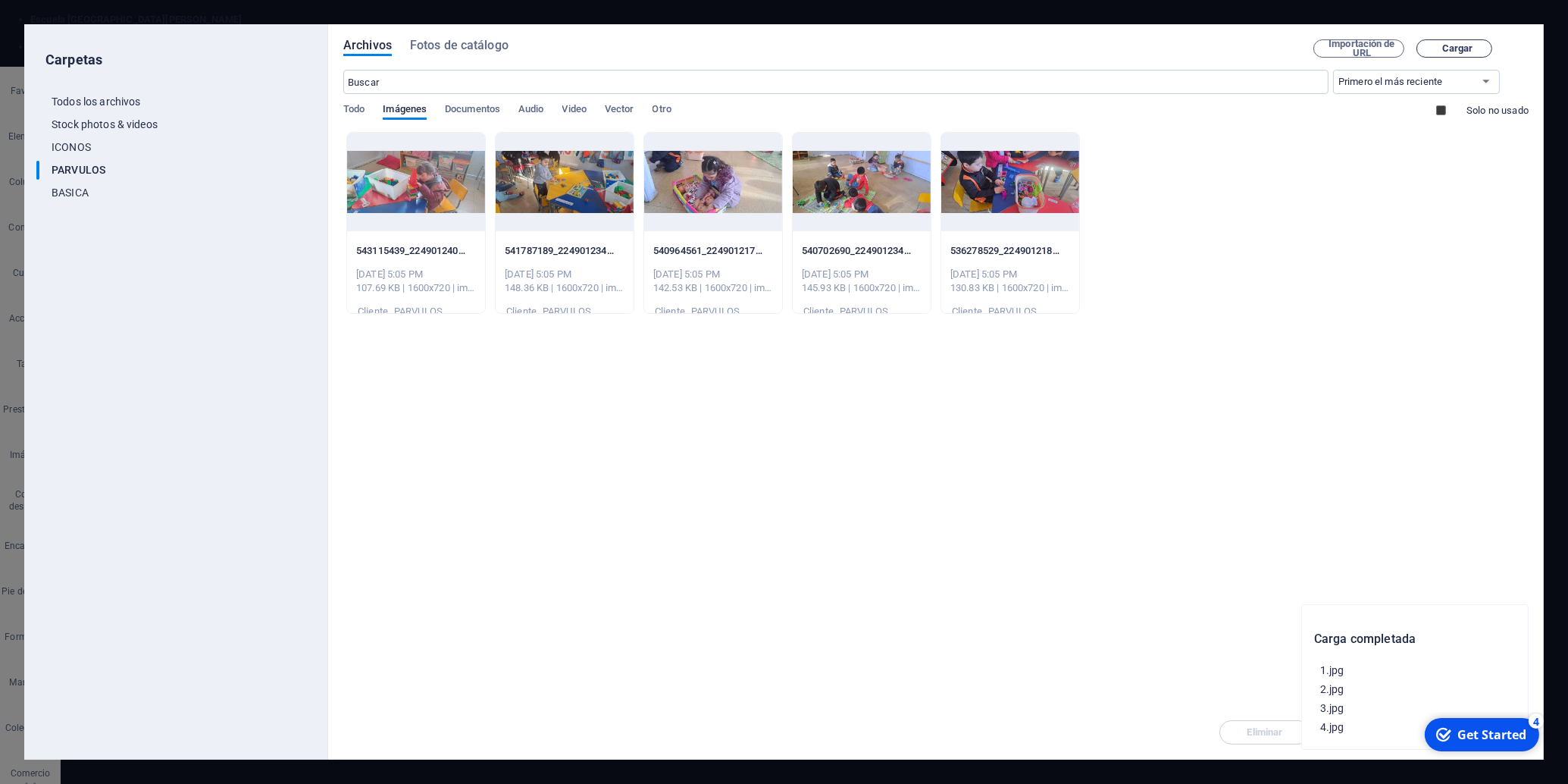
click at [1396, 48] on span "Cargar" at bounding box center [1405, 49] width 62 height 10
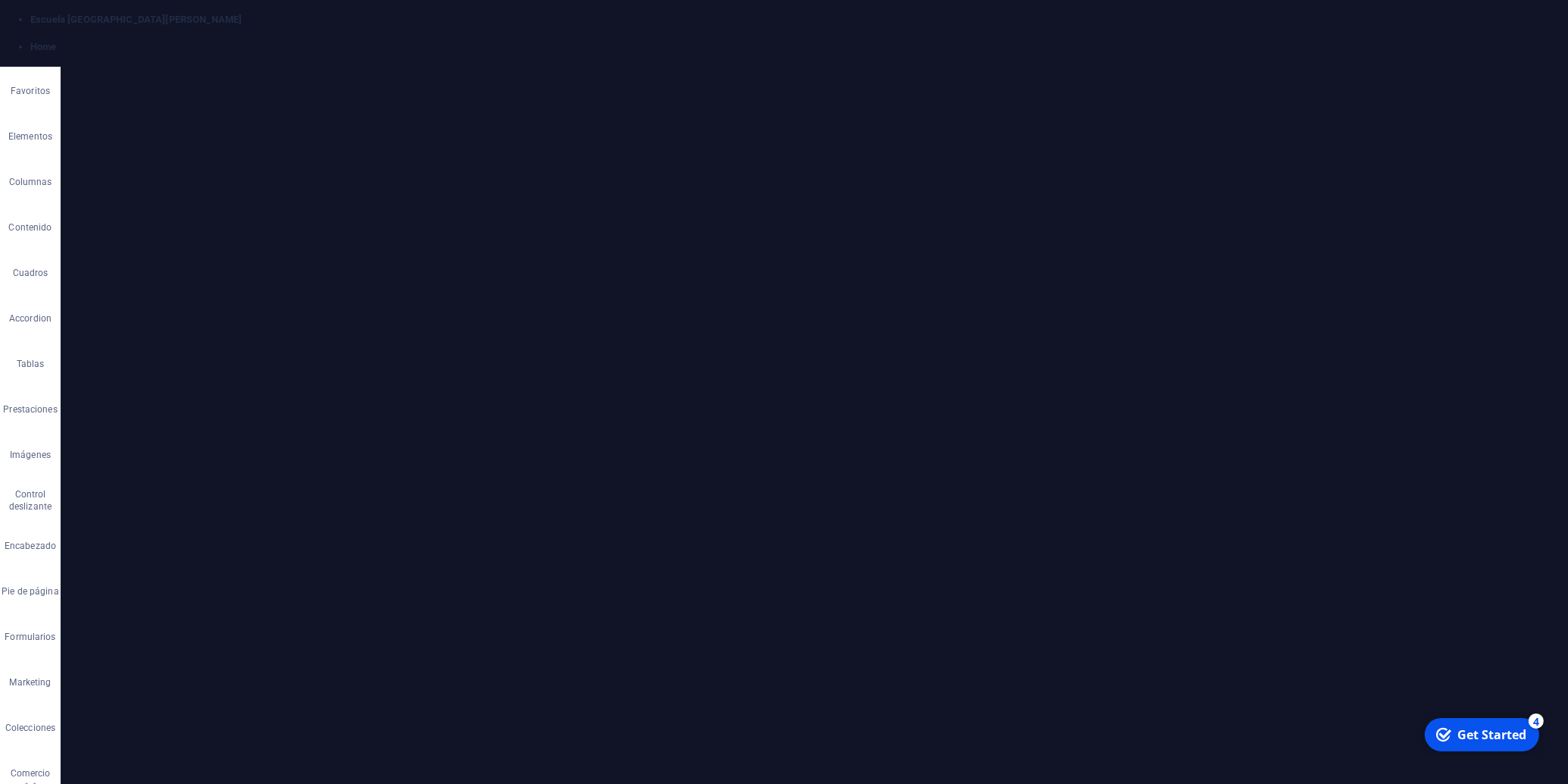
click at [123, 285] on div "Arrastra archivos aquí, haz clic para escoger archivos o selecciona archivos de…" at bounding box center [137, 288] width 88 height 61
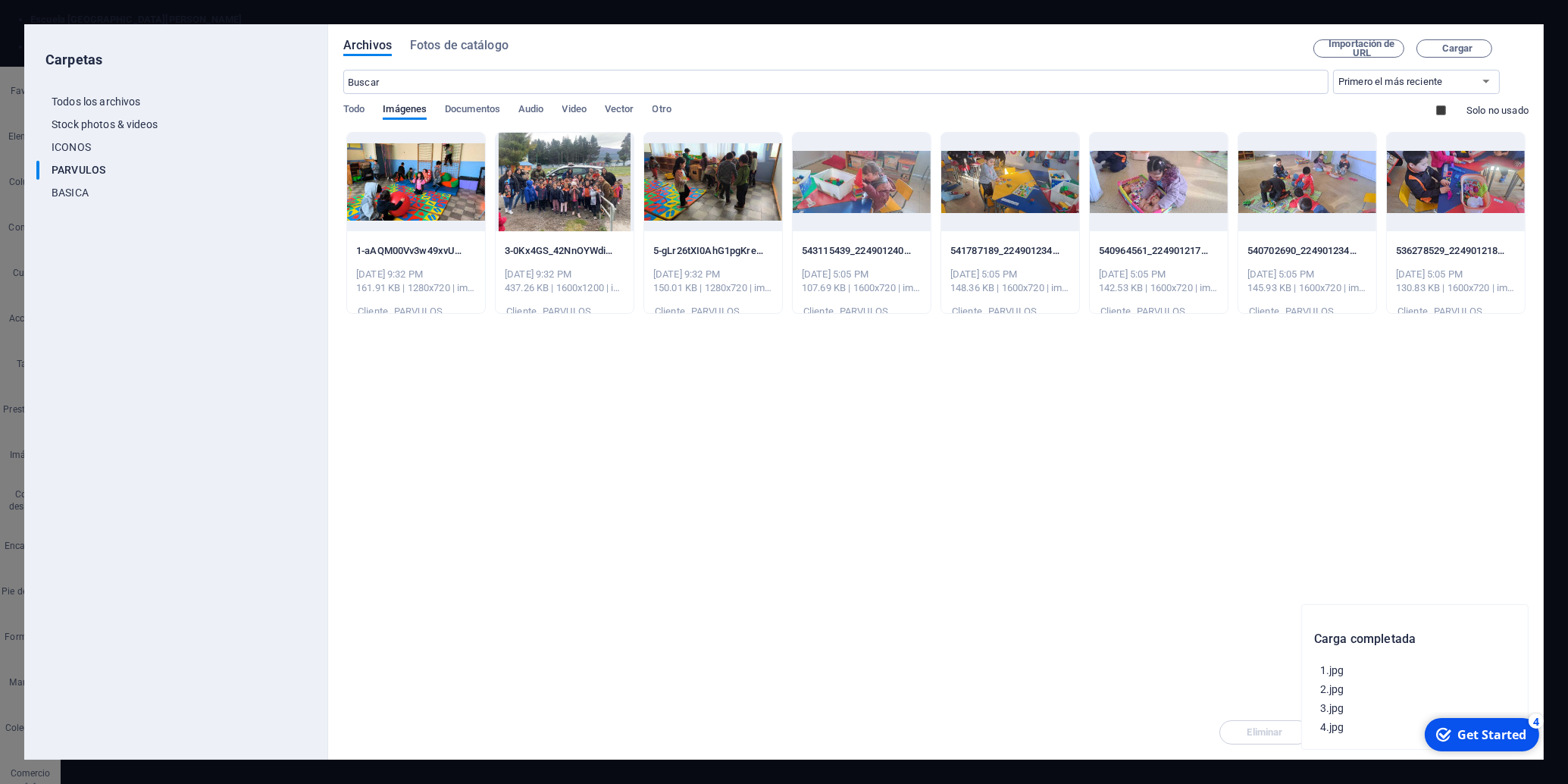
click at [383, 173] on div at bounding box center [416, 182] width 138 height 99
click at [383, 173] on div "1" at bounding box center [416, 182] width 138 height 99
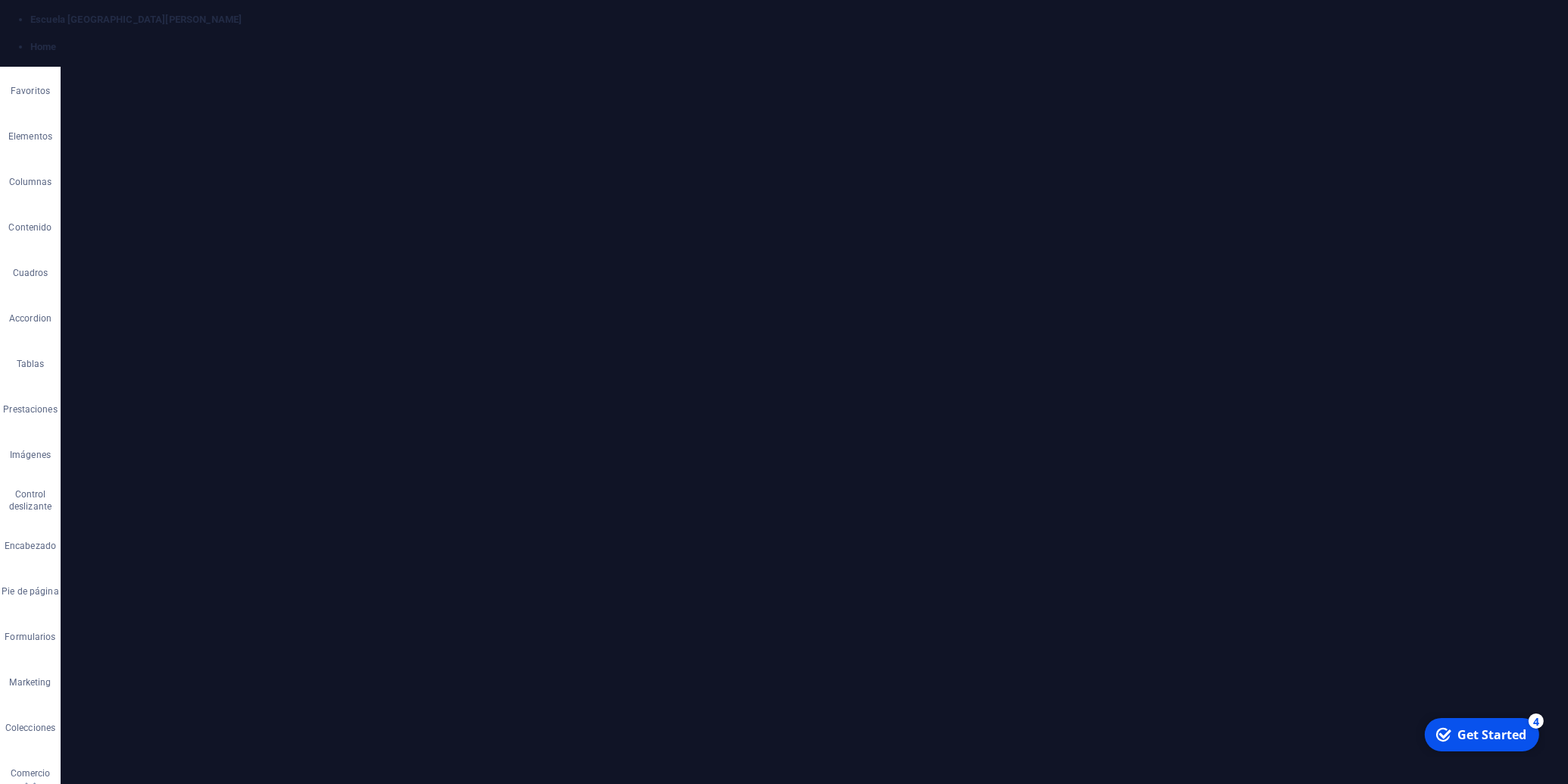
click at [130, 405] on div "Arrastra archivos aquí, haz clic para escoger archivos o selecciona archivos de…" at bounding box center [137, 403] width 88 height 61
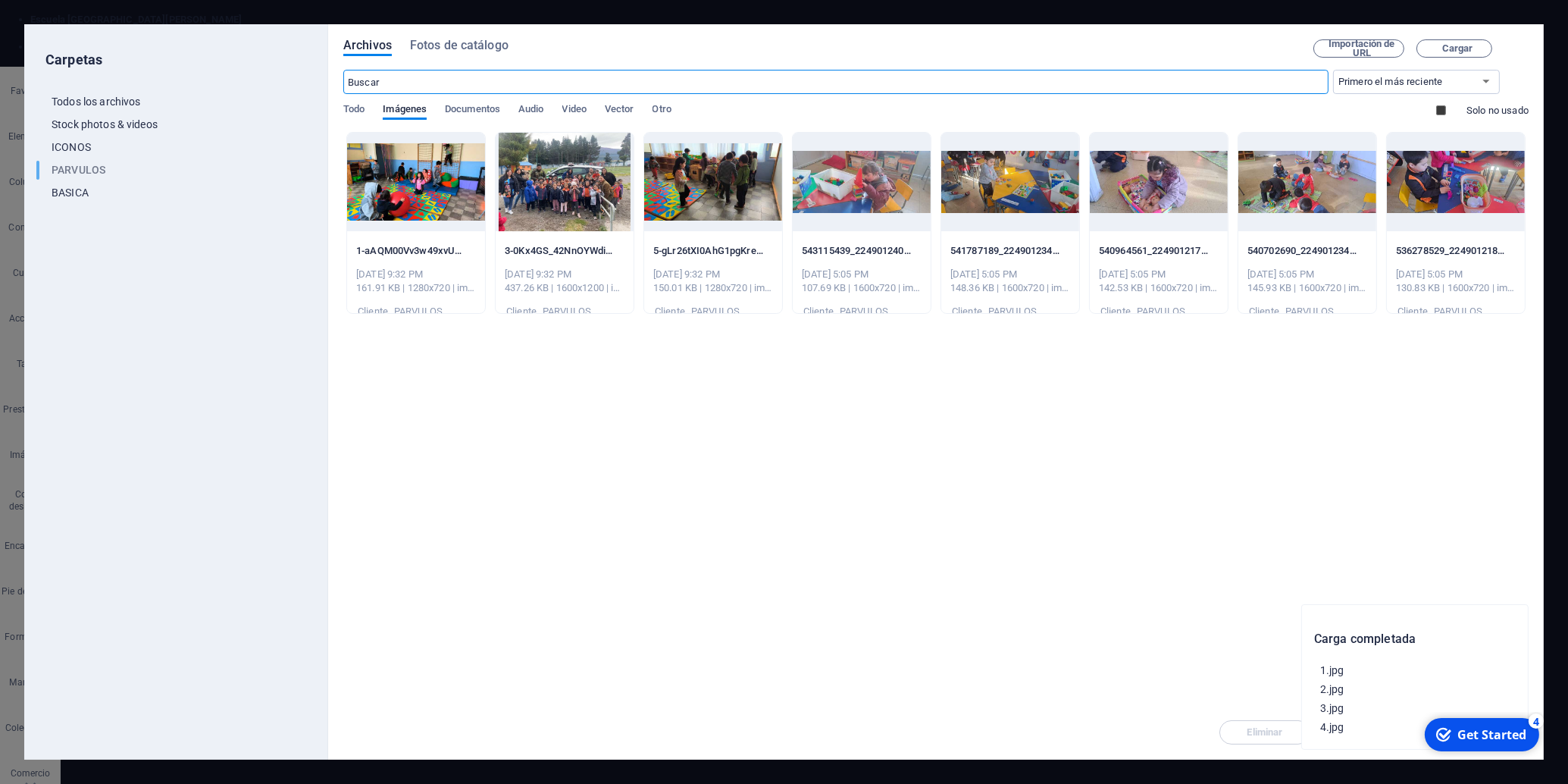
click at [97, 141] on p "PARVULOS" at bounding box center [177, 142] width 221 height 18
click at [551, 193] on div at bounding box center [565, 182] width 138 height 99
click at [551, 193] on div "1" at bounding box center [565, 182] width 138 height 99
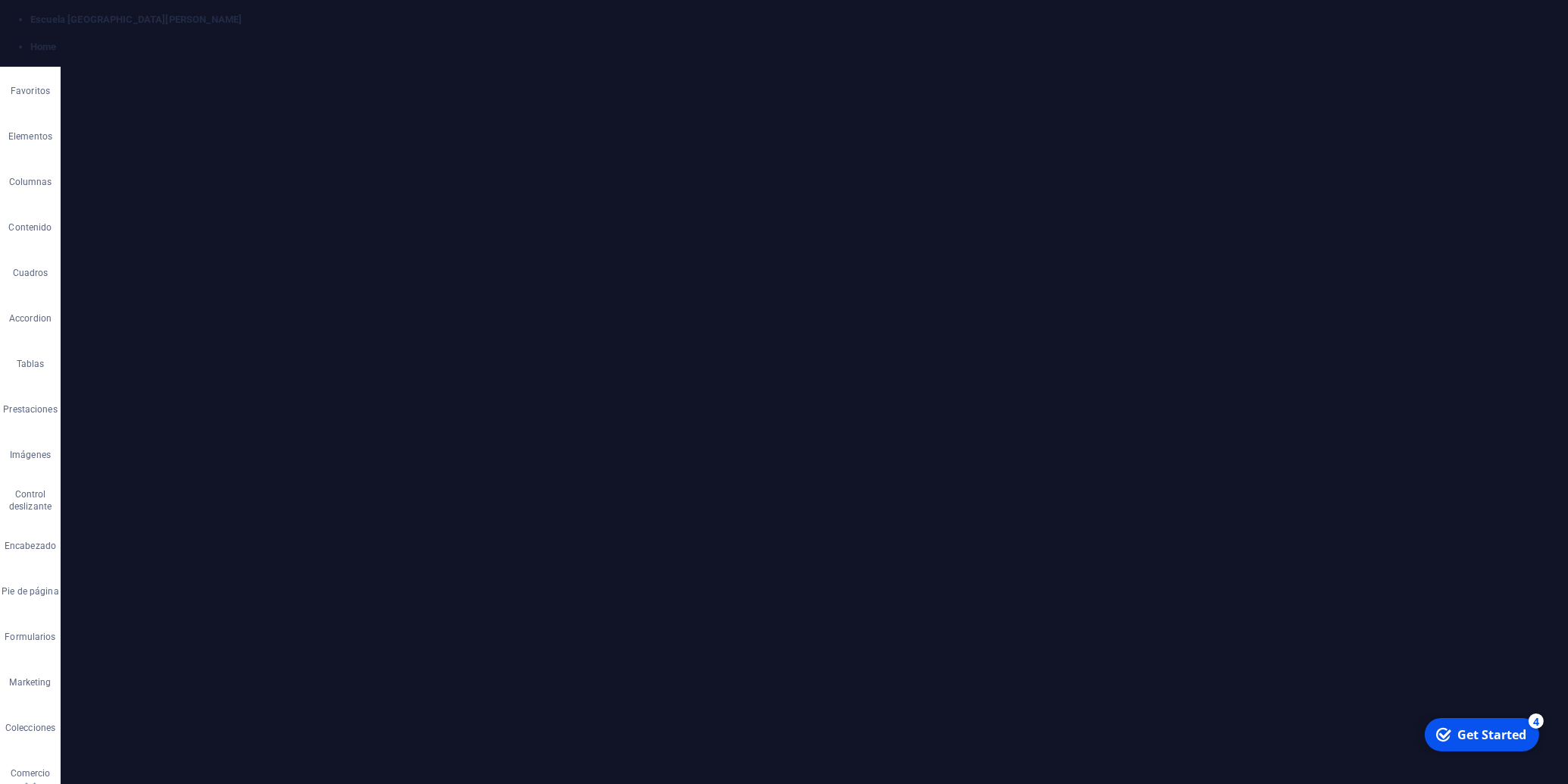
click at [219, 401] on div "Arrastra archivos aquí, haz clic para escoger archivos o selecciona archivos de…" at bounding box center [248, 403] width 88 height 61
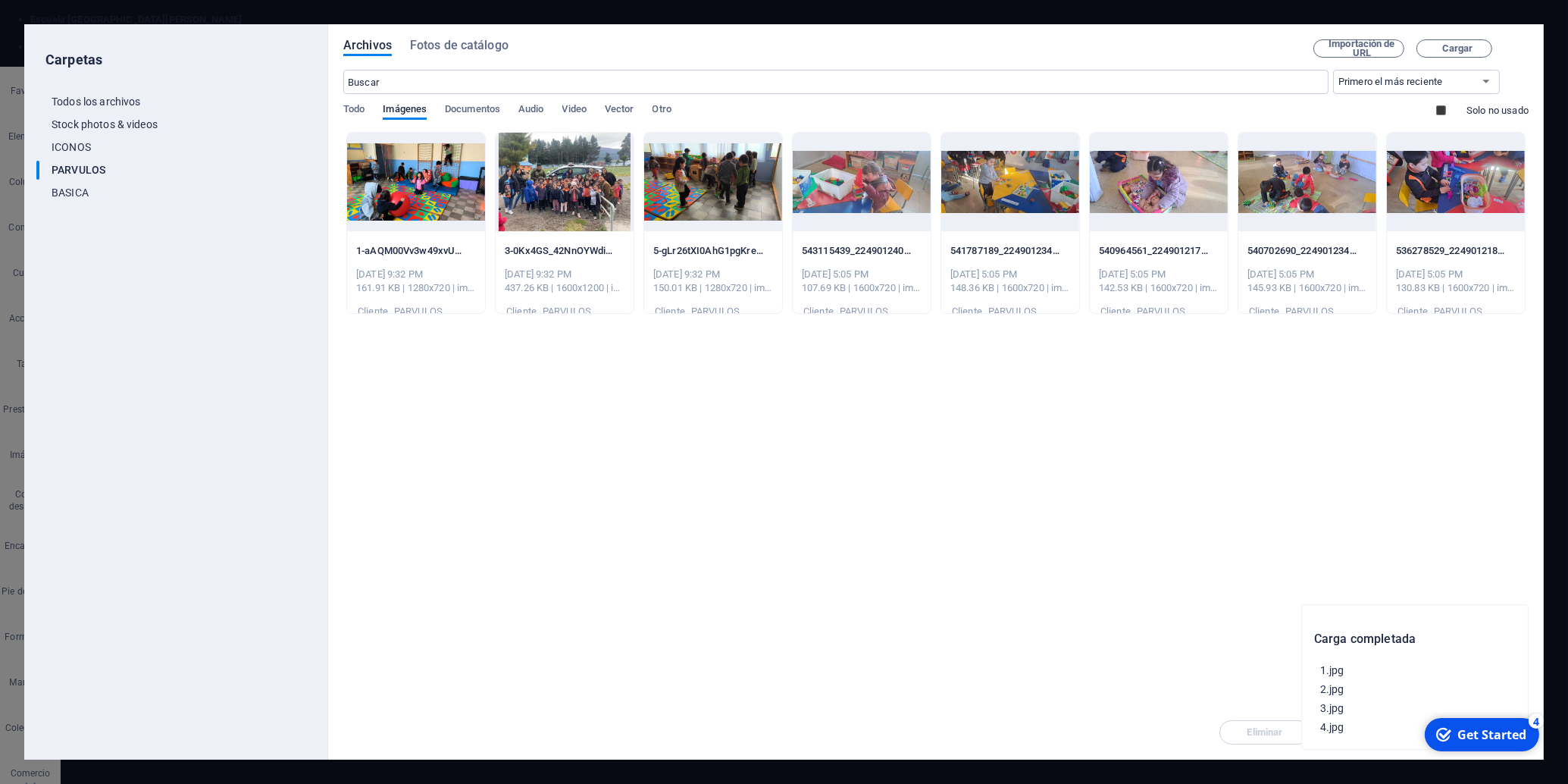
click at [1532, 42] on div "Archivos Fotos de catálogo Importación de URL Cargar ​ Primero el más reciente …" at bounding box center [936, 392] width 1216 height 735
drag, startPoint x: 1526, startPoint y: 44, endPoint x: 1154, endPoint y: 86, distance: 374.4
click at [1526, 44] on icon "button" at bounding box center [1521, 48] width 17 height 17
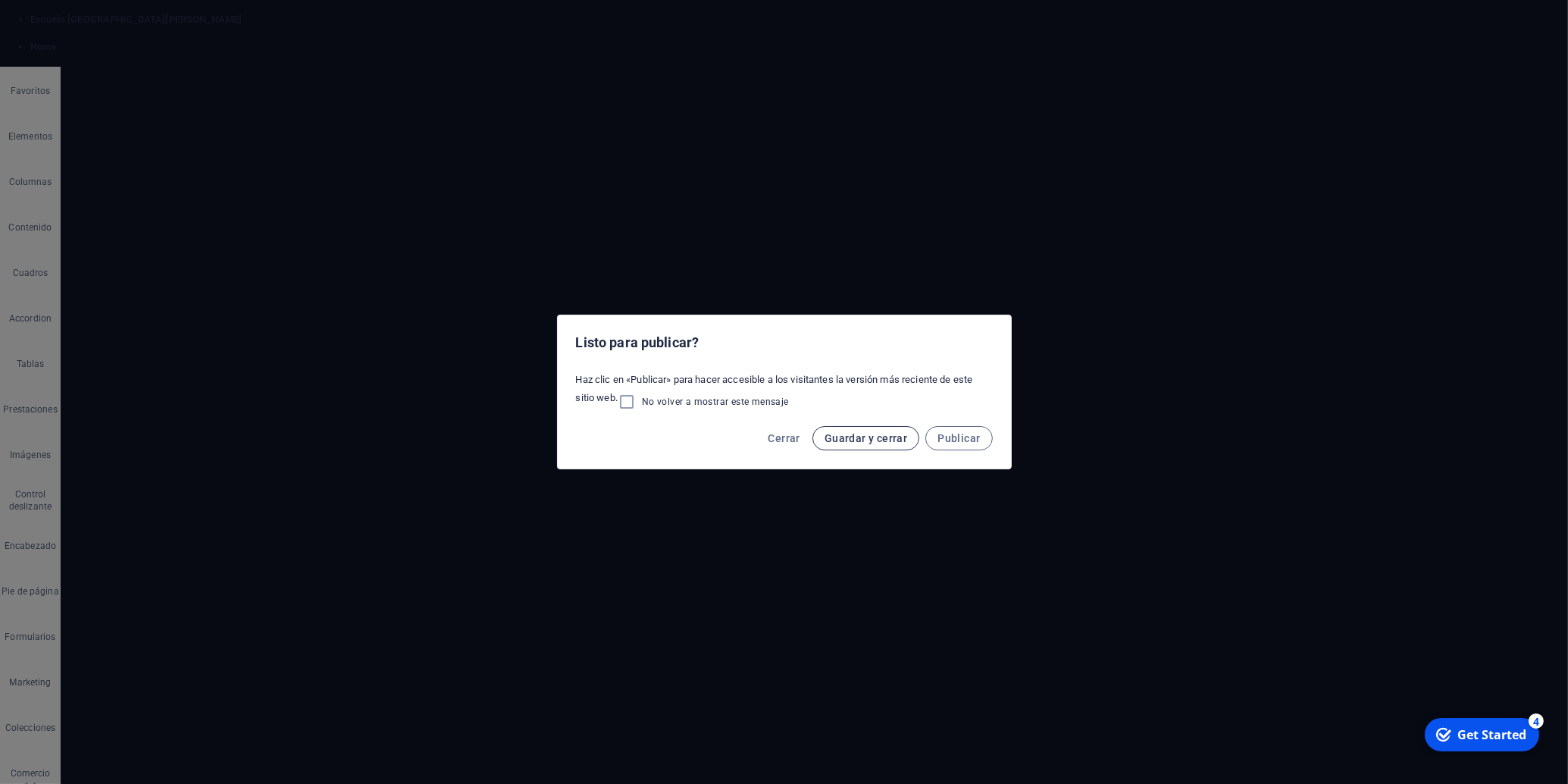
click at [840, 436] on span "Guardar y cerrar" at bounding box center [866, 438] width 83 height 12
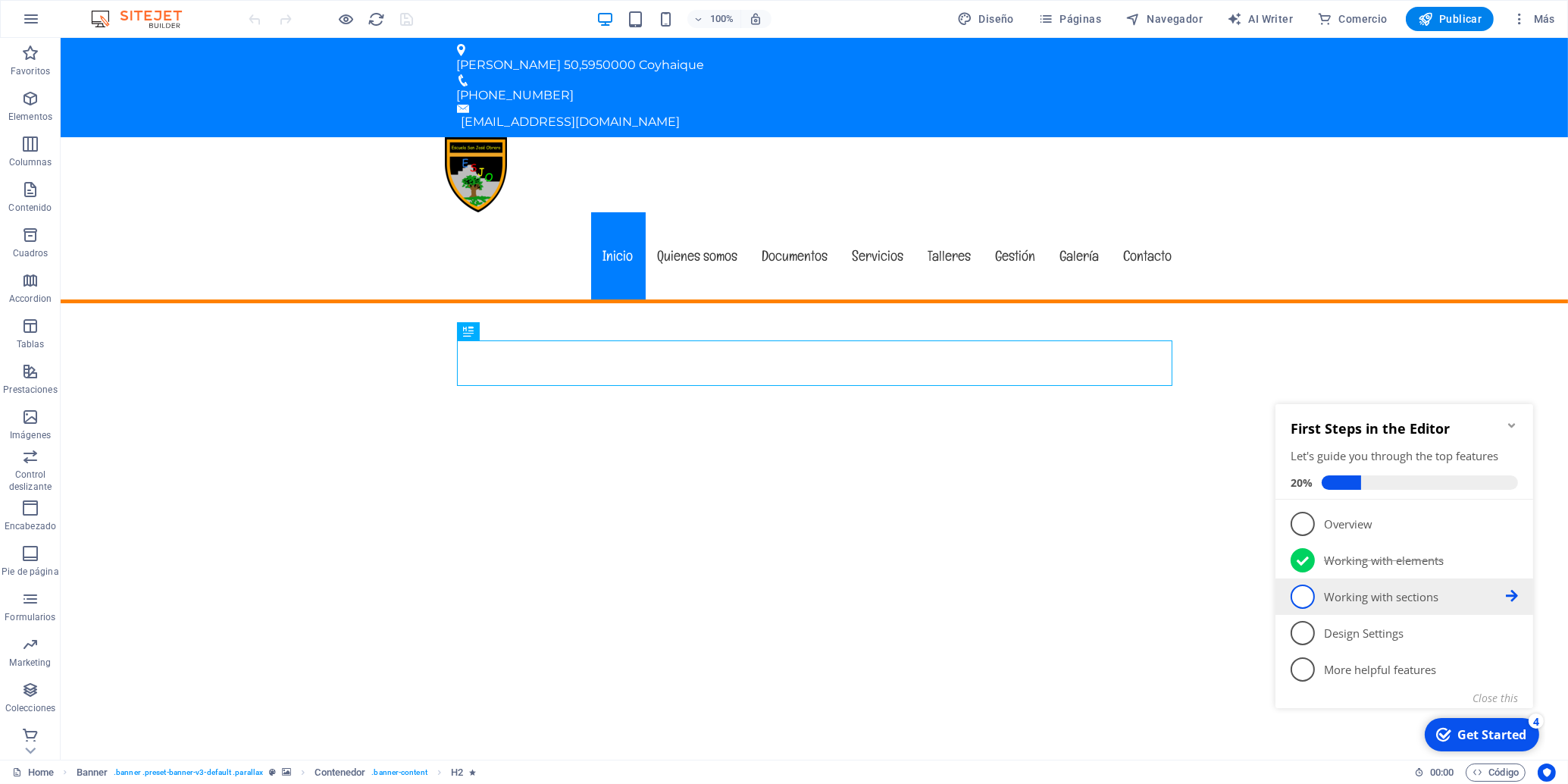
click at [1406, 595] on p "Working with sections - incomplete" at bounding box center [1414, 595] width 182 height 16
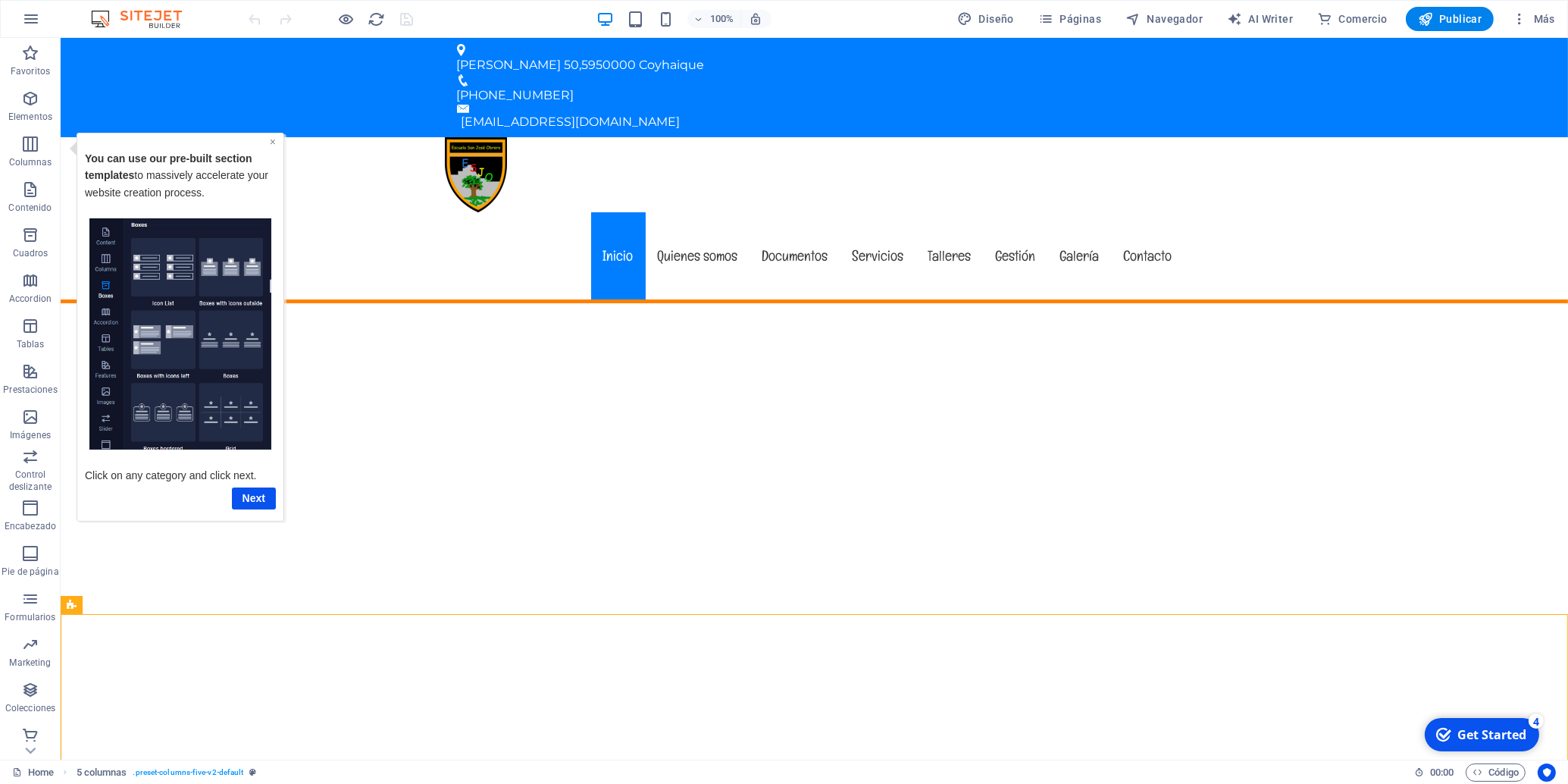
click at [275, 141] on link "×" at bounding box center [272, 141] width 6 height 12
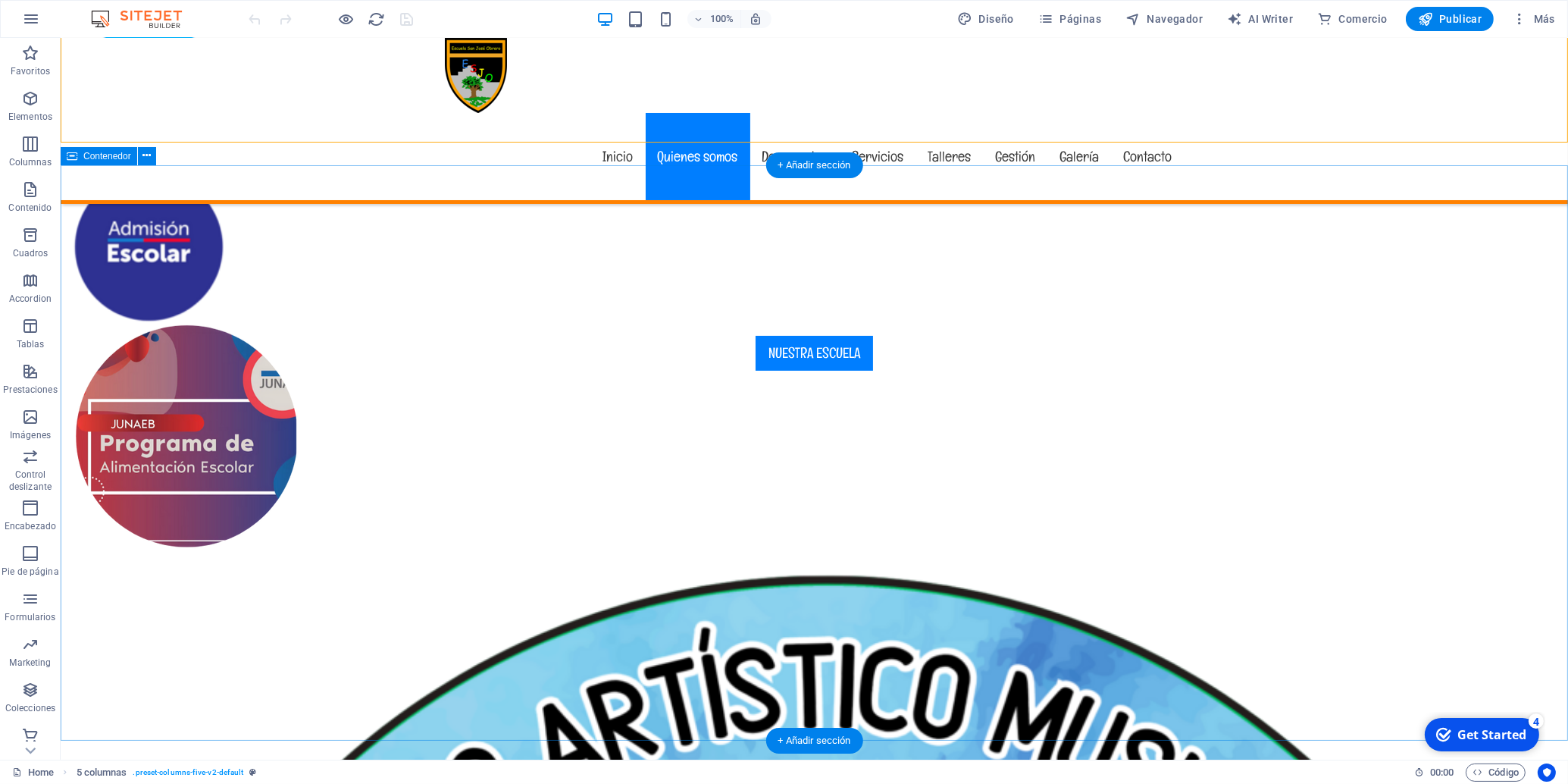
scroll to position [637, 0]
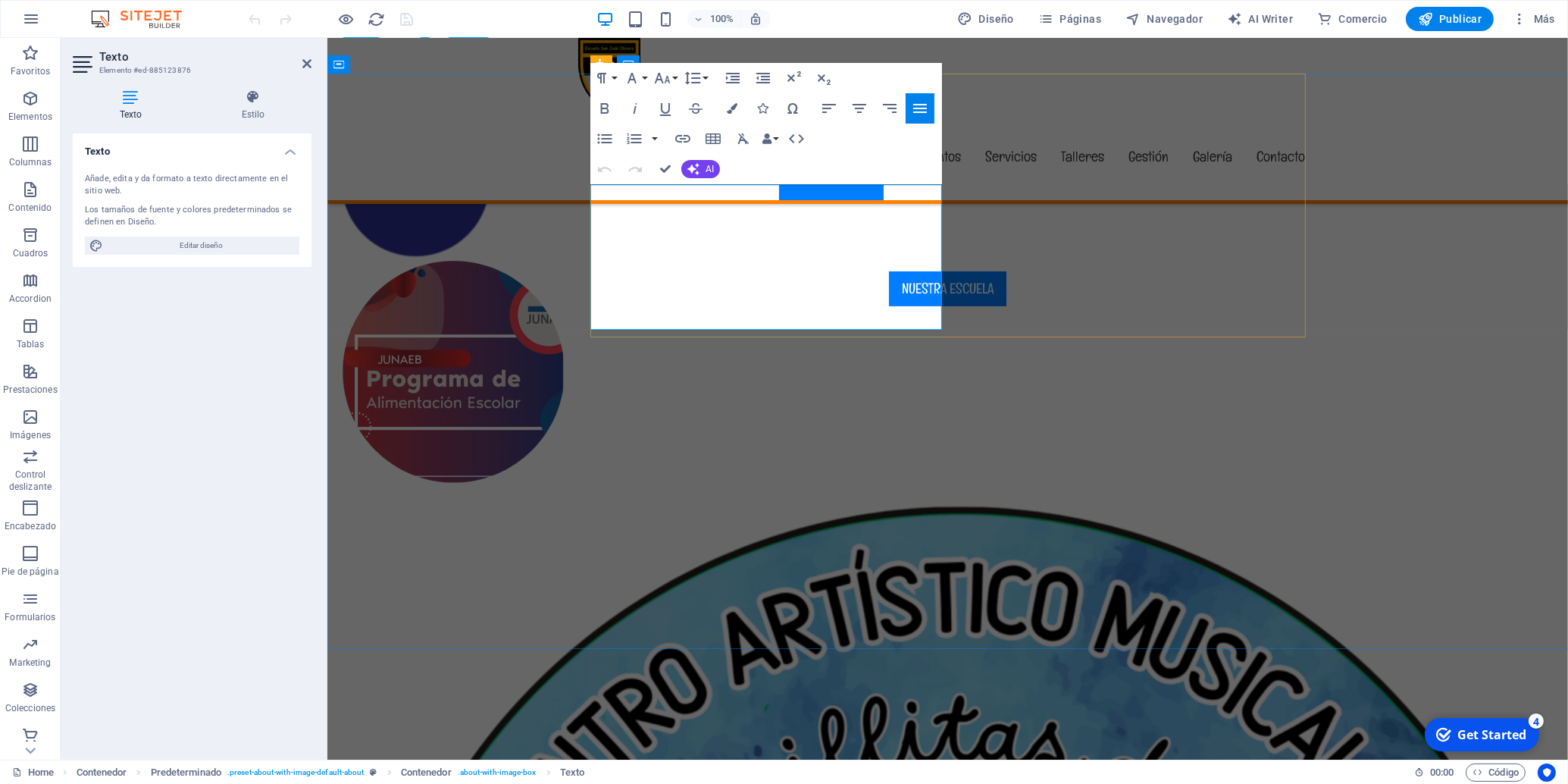
drag, startPoint x: 926, startPoint y: 302, endPoint x: 600, endPoint y: 192, distance: 344.1
click at [641, 77] on button "Font Family" at bounding box center [635, 78] width 29 height 30
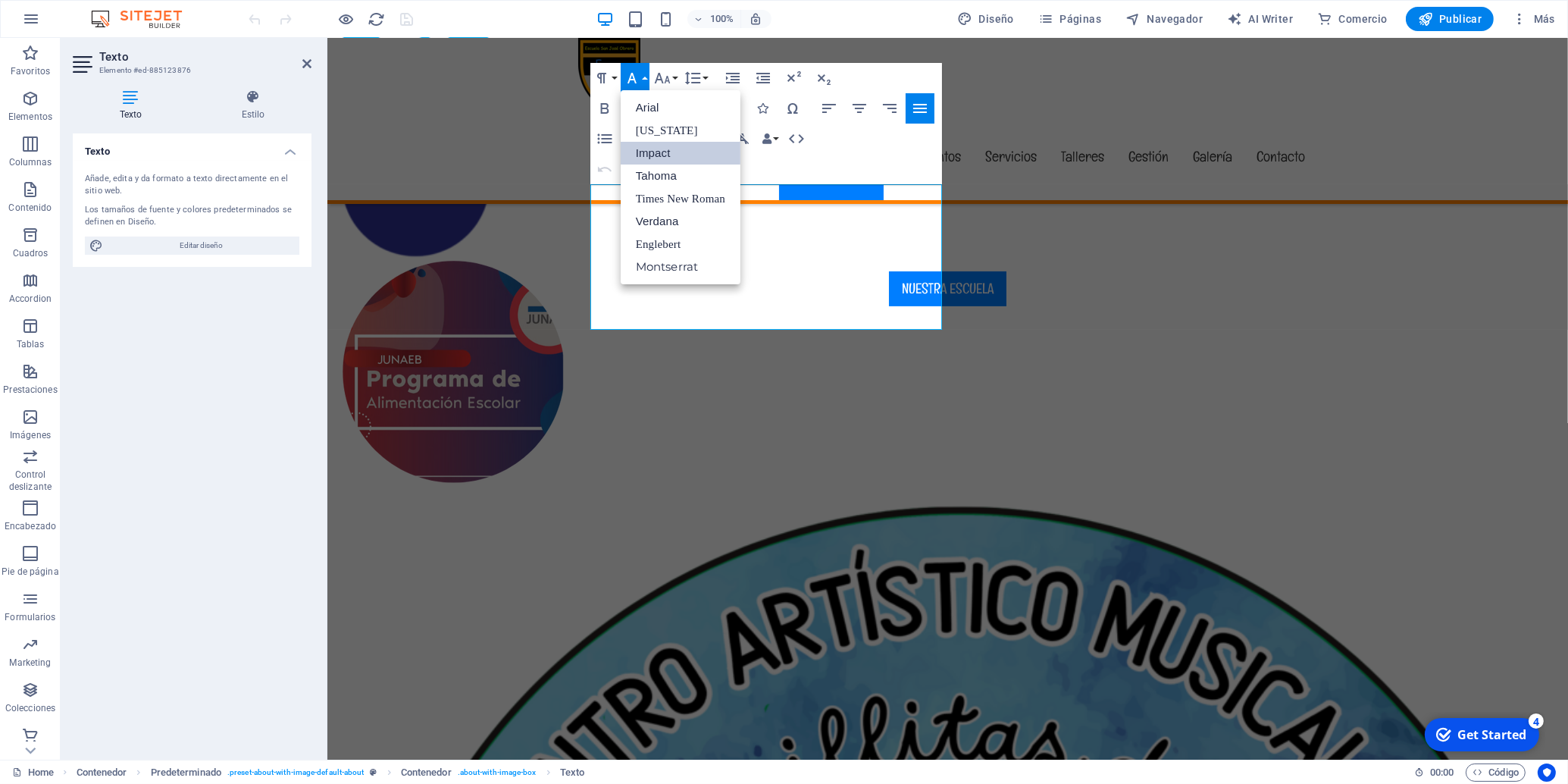
scroll to position [0, 0]
click at [662, 178] on link "Tahoma" at bounding box center [680, 175] width 120 height 23
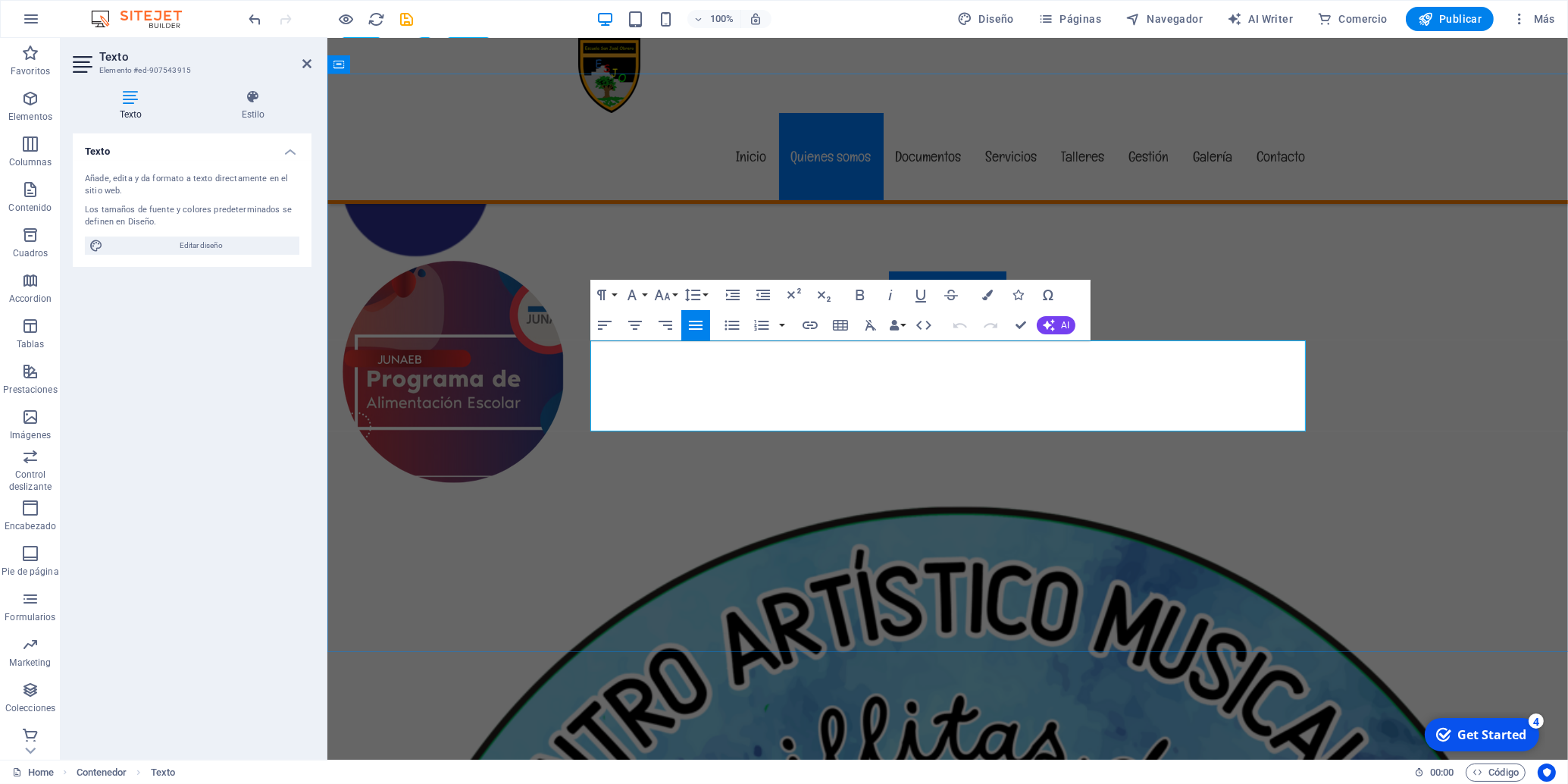
drag, startPoint x: 1116, startPoint y: 419, endPoint x: 599, endPoint y: 351, distance: 521.5
click at [647, 295] on button "Font Family" at bounding box center [635, 295] width 29 height 30
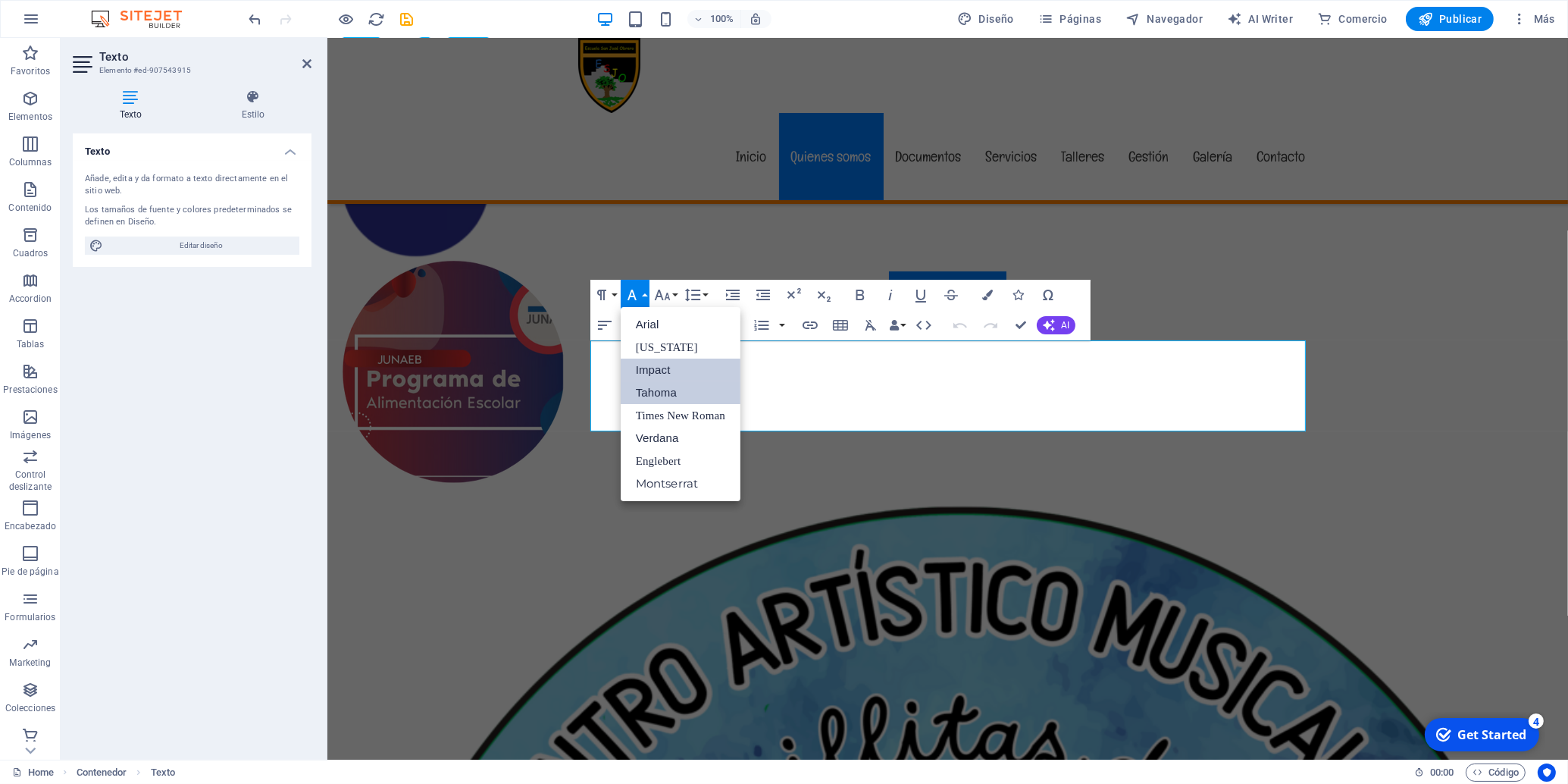
click at [656, 394] on link "Tahoma" at bounding box center [680, 392] width 120 height 23
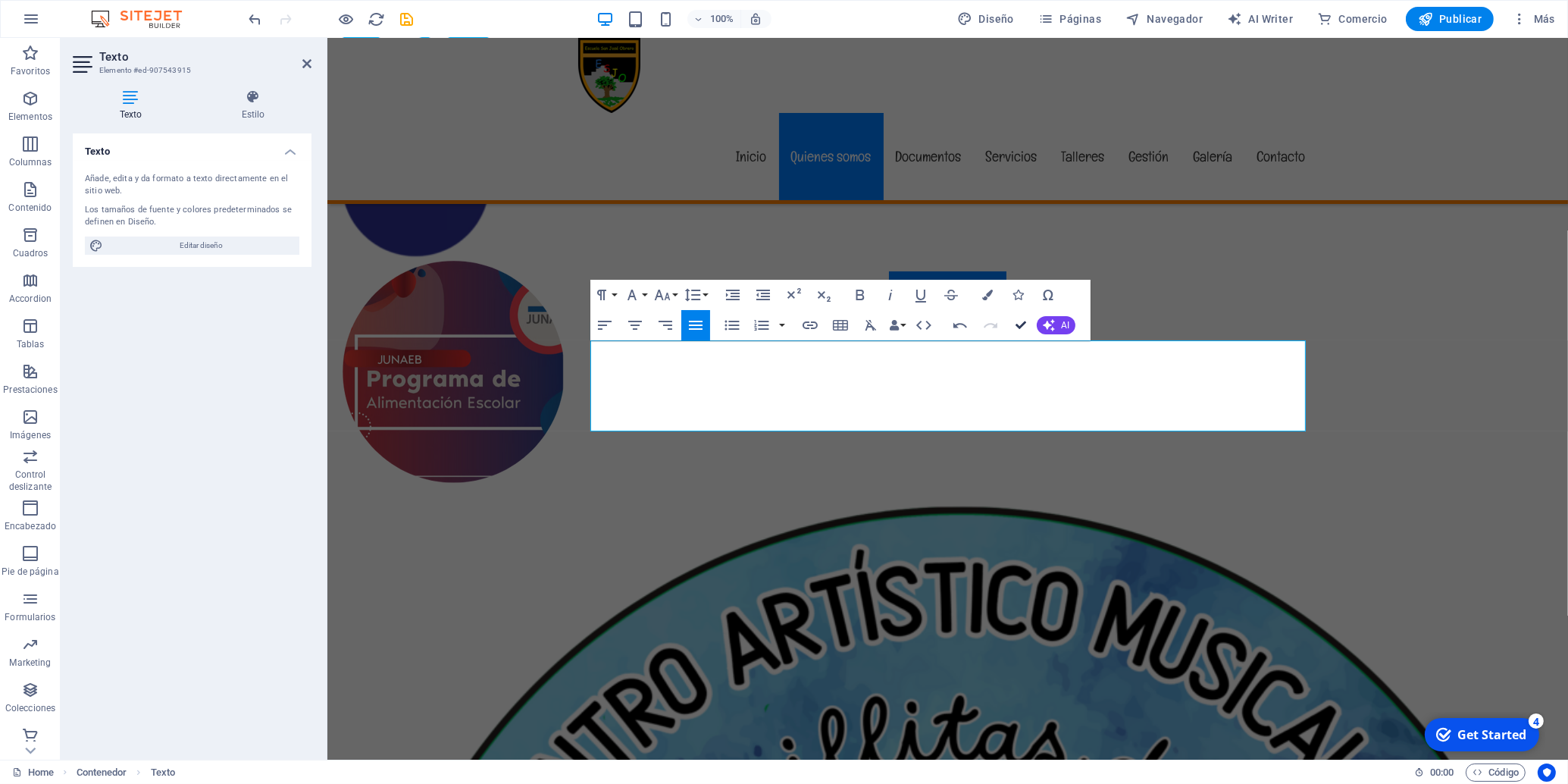
drag, startPoint x: 1020, startPoint y: 325, endPoint x: 959, endPoint y: 286, distance: 72.4
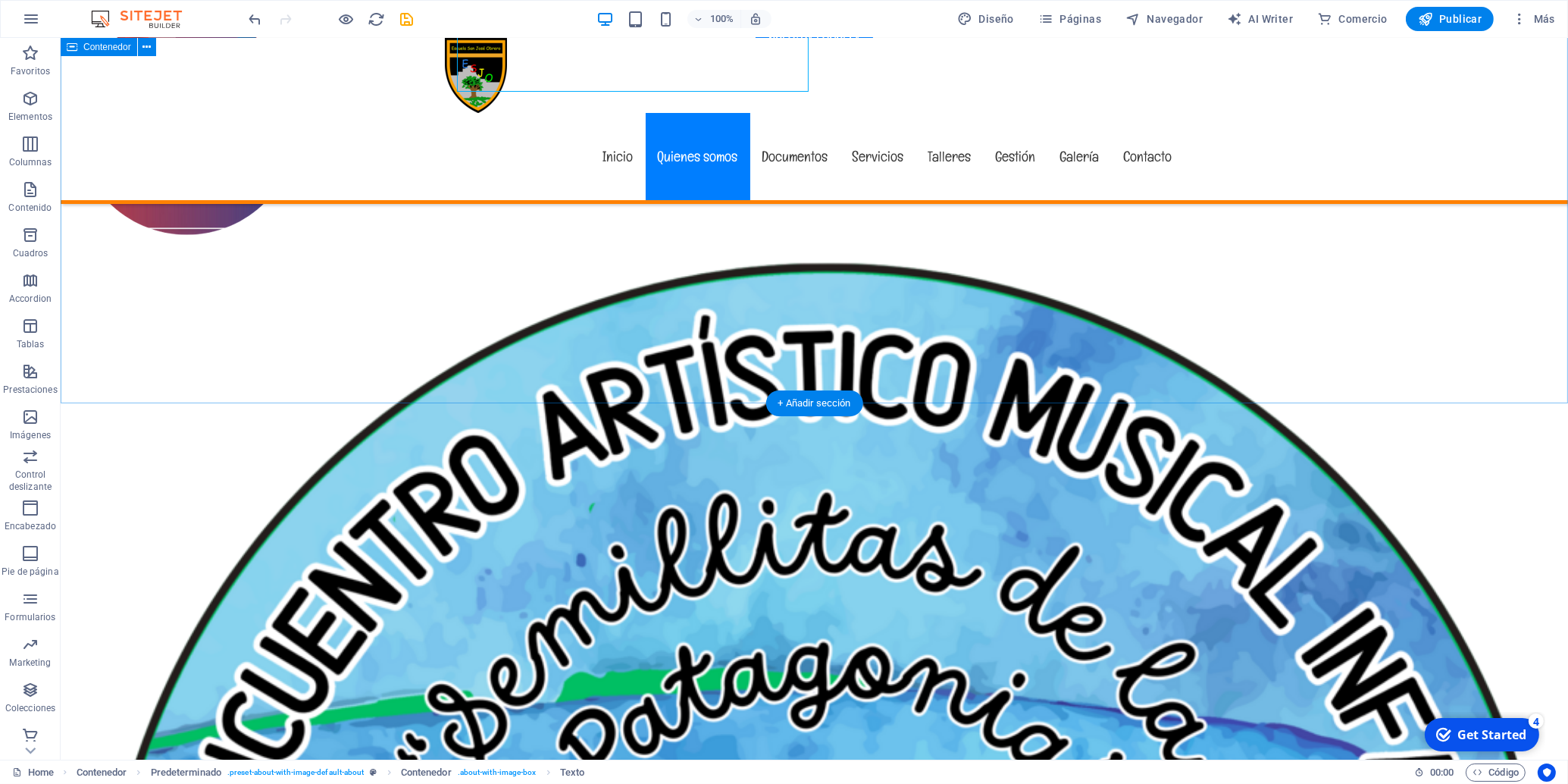
scroll to position [955, 0]
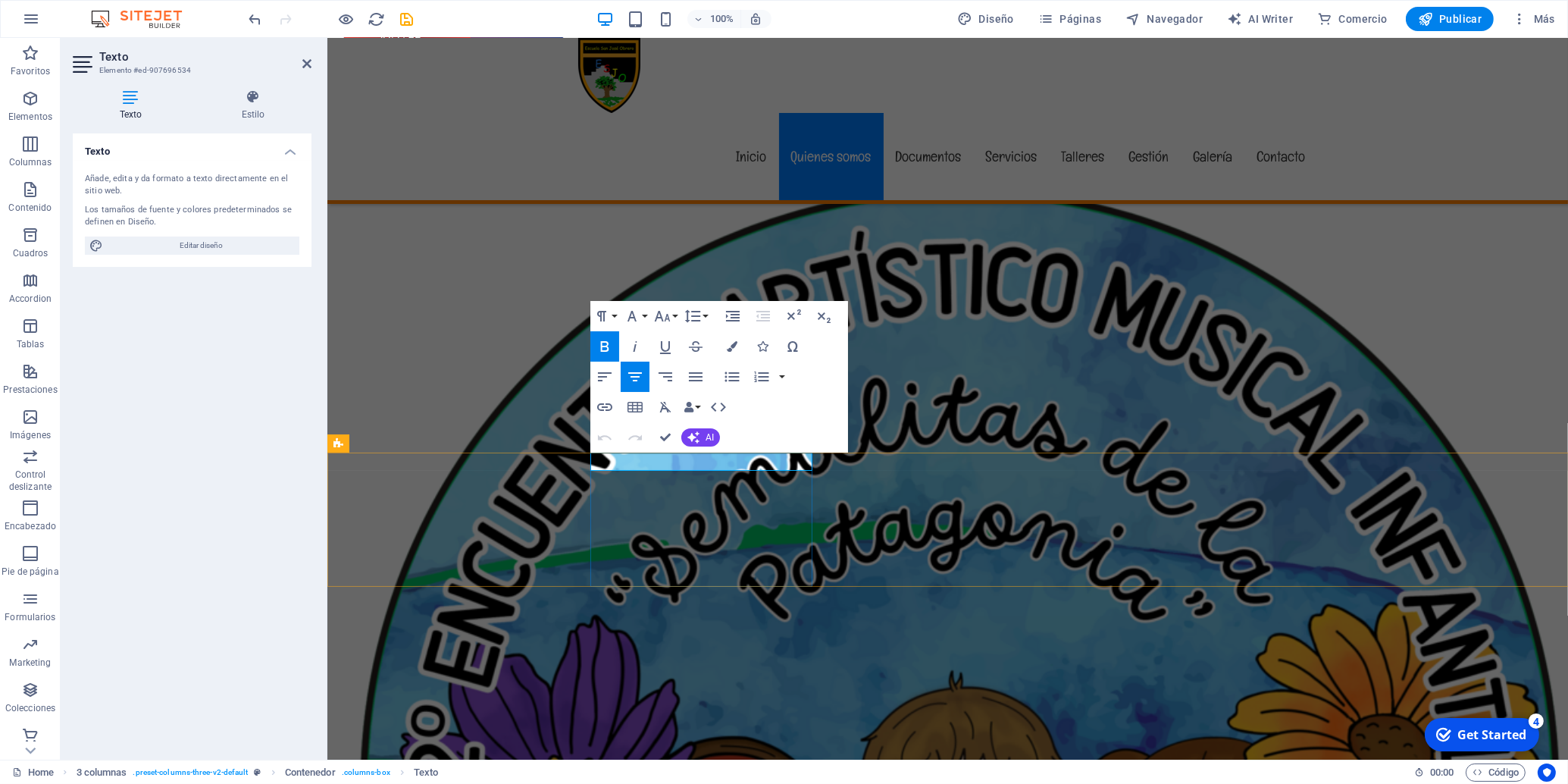
drag, startPoint x: 782, startPoint y: 461, endPoint x: 627, endPoint y: 453, distance: 155.2
click at [675, 313] on button "Font Size" at bounding box center [665, 316] width 29 height 30
click at [675, 477] on link "18" at bounding box center [678, 482] width 55 height 23
click at [650, 317] on div "Paragraph Format Normal Heading 1 Heading 2 Heading 3 Heading 4 Heading 5 Headi…" at bounding box center [650, 316] width 120 height 30
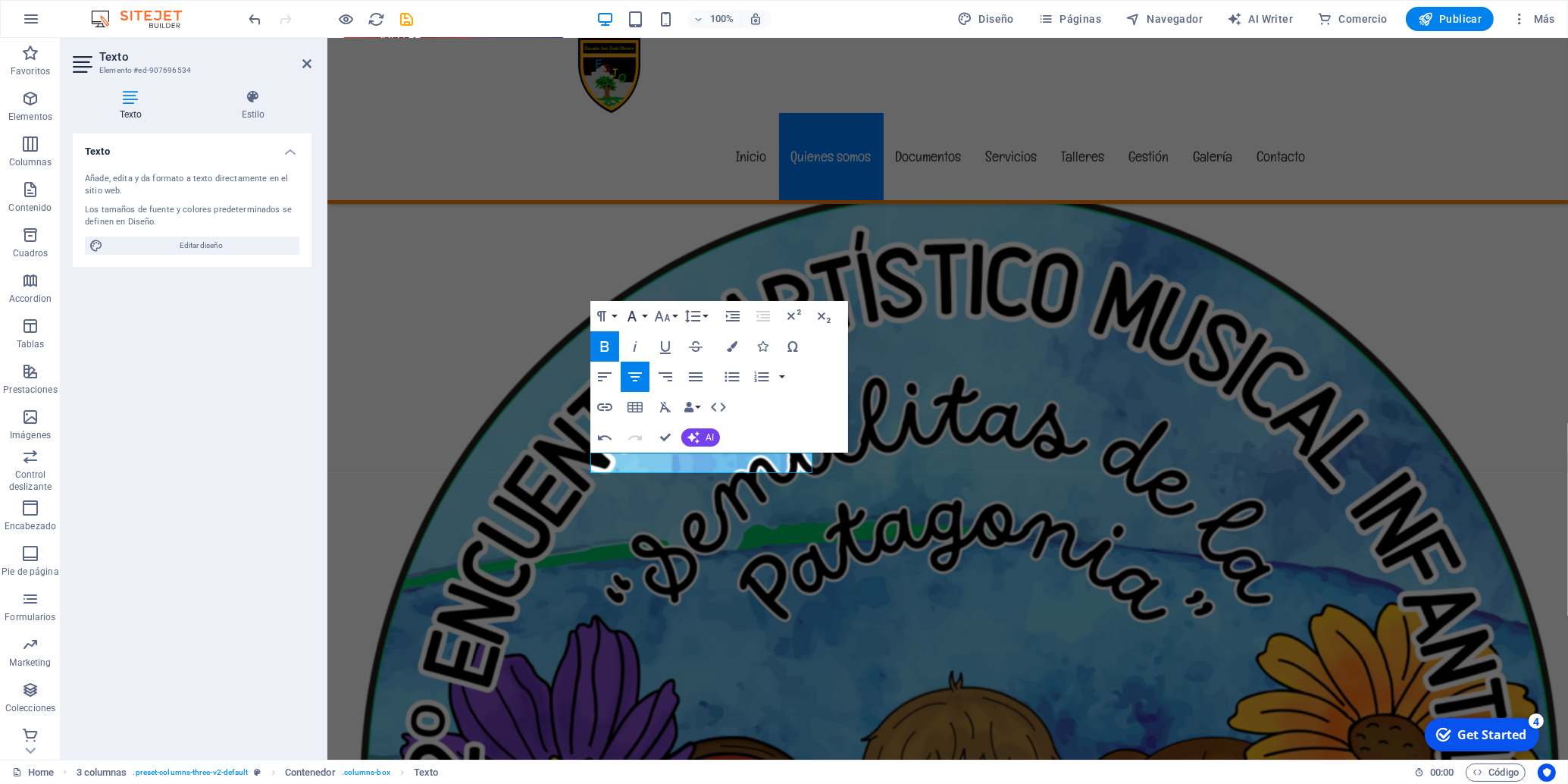
click at [648, 317] on button "Font Family" at bounding box center [635, 316] width 29 height 30
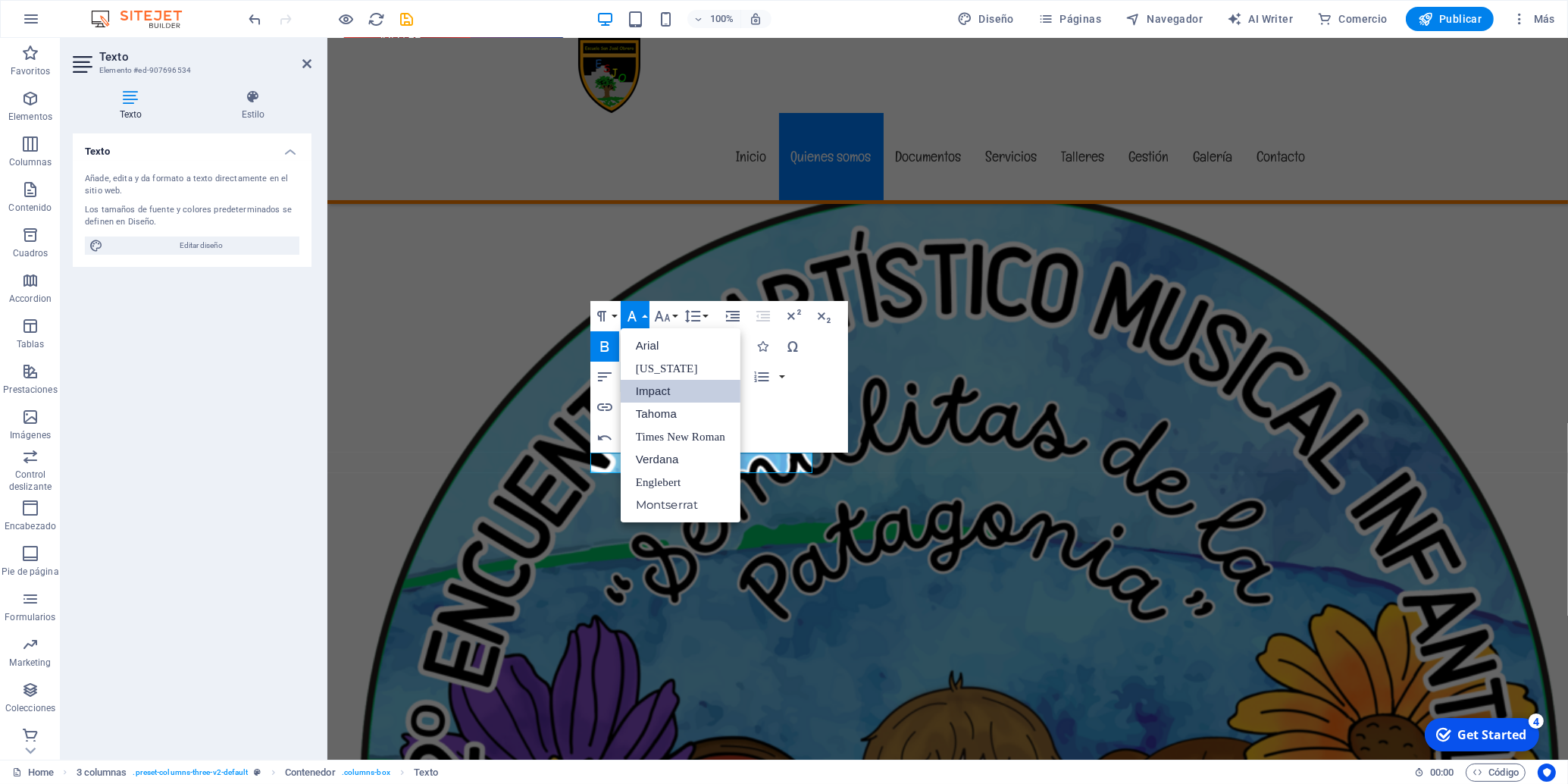
scroll to position [0, 0]
click at [687, 466] on link "Verdana" at bounding box center [680, 459] width 120 height 23
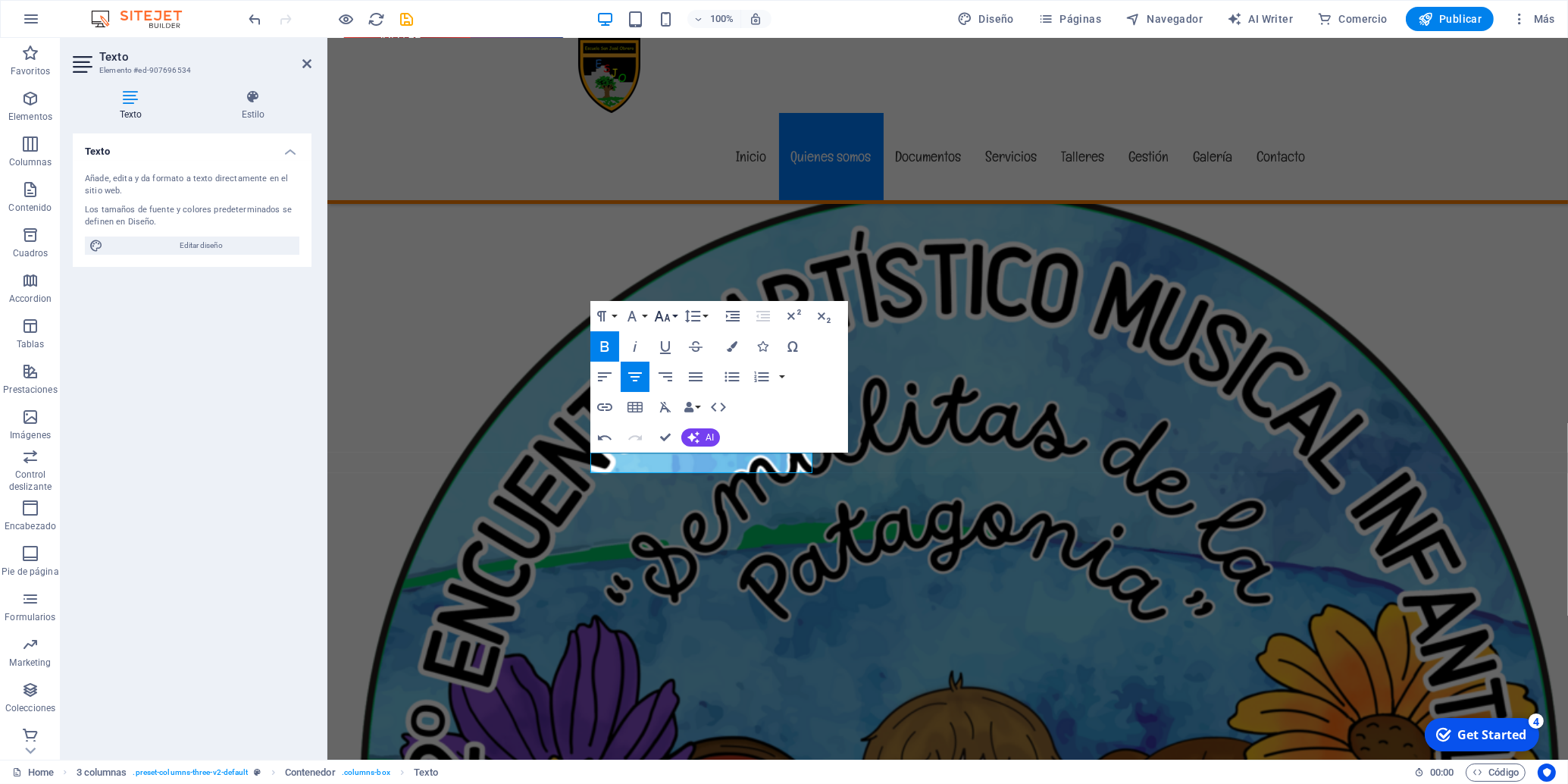
click at [679, 316] on button "Font Size" at bounding box center [665, 316] width 29 height 30
click at [685, 333] on link "14" at bounding box center [678, 338] width 55 height 23
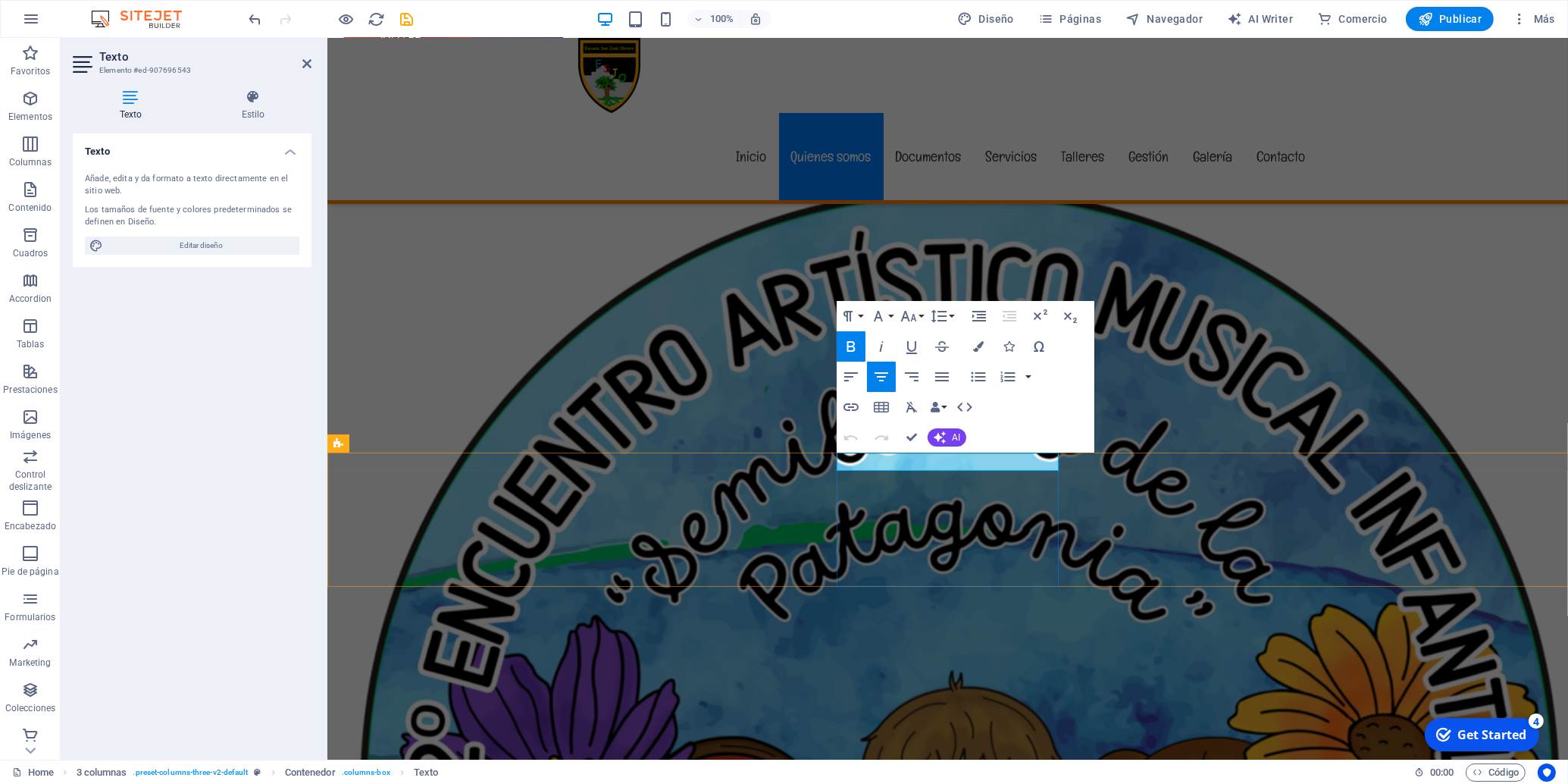
drag, startPoint x: 1033, startPoint y: 467, endPoint x: 851, endPoint y: 459, distance: 182.2
click at [891, 313] on button "Font Family" at bounding box center [882, 316] width 29 height 30
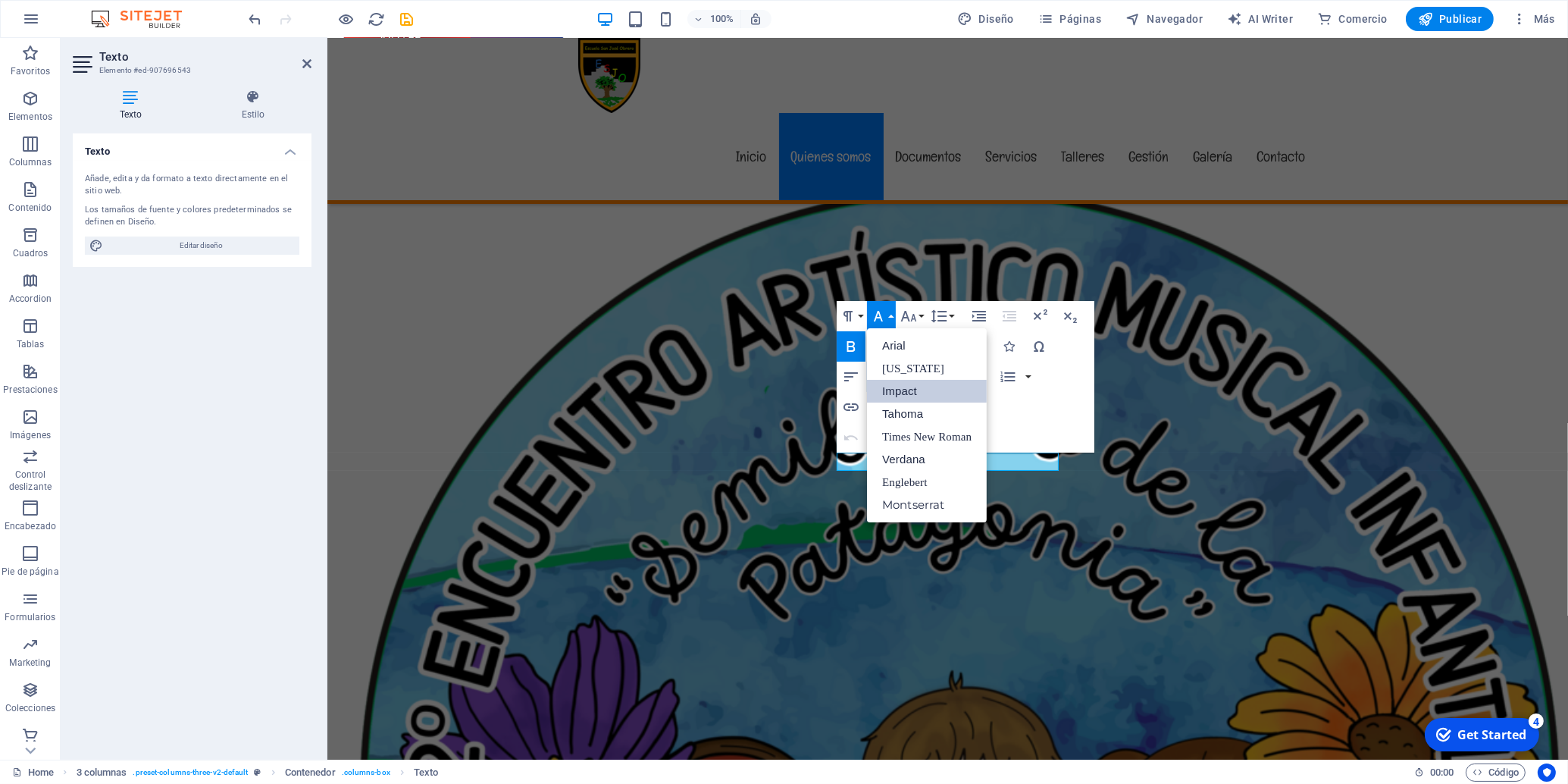
scroll to position [0, 0]
click at [899, 453] on link "Verdana" at bounding box center [927, 459] width 120 height 23
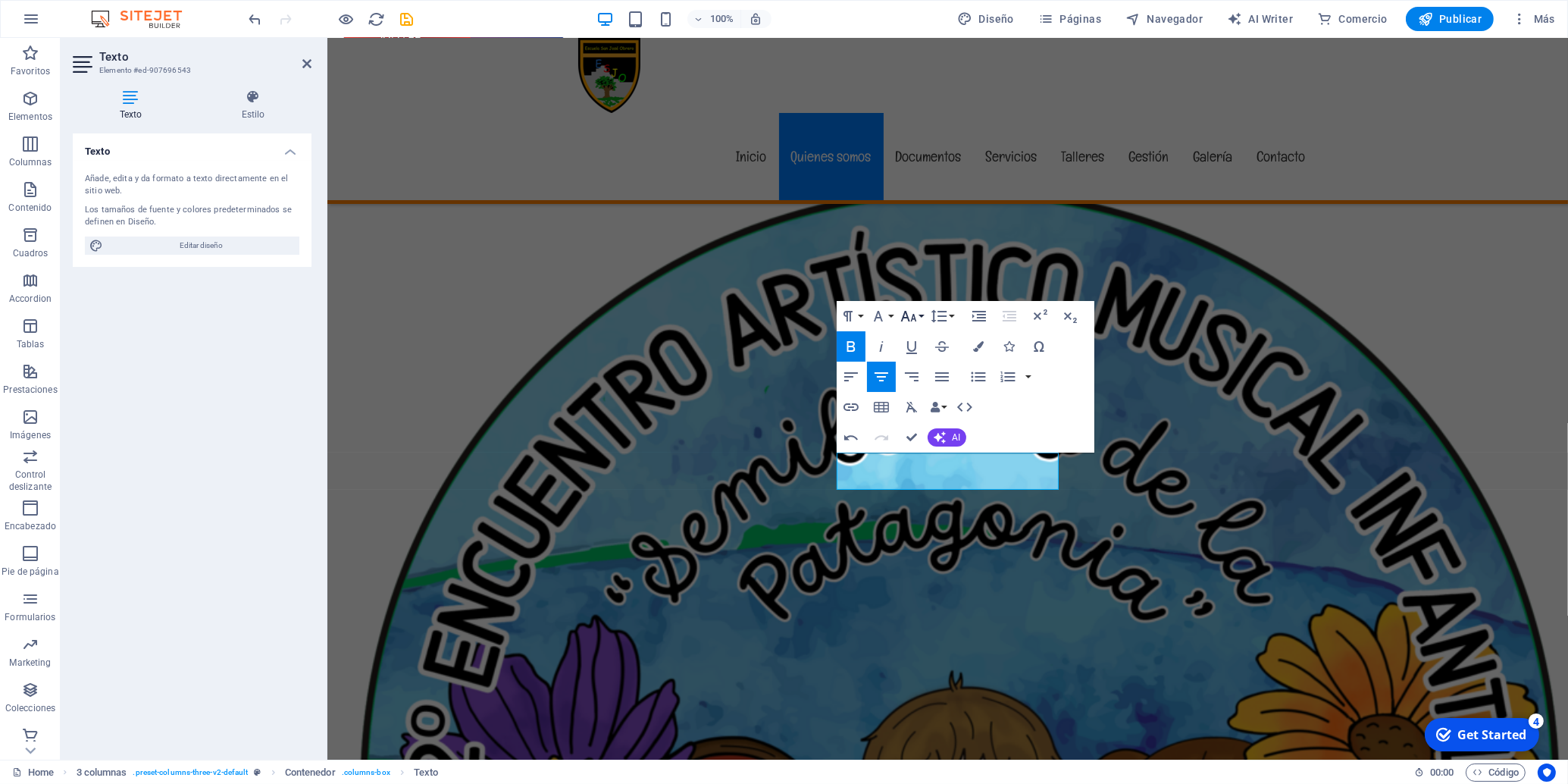
click at [924, 316] on button "Font Size" at bounding box center [912, 316] width 29 height 30
click at [911, 461] on link "14" at bounding box center [925, 459] width 55 height 23
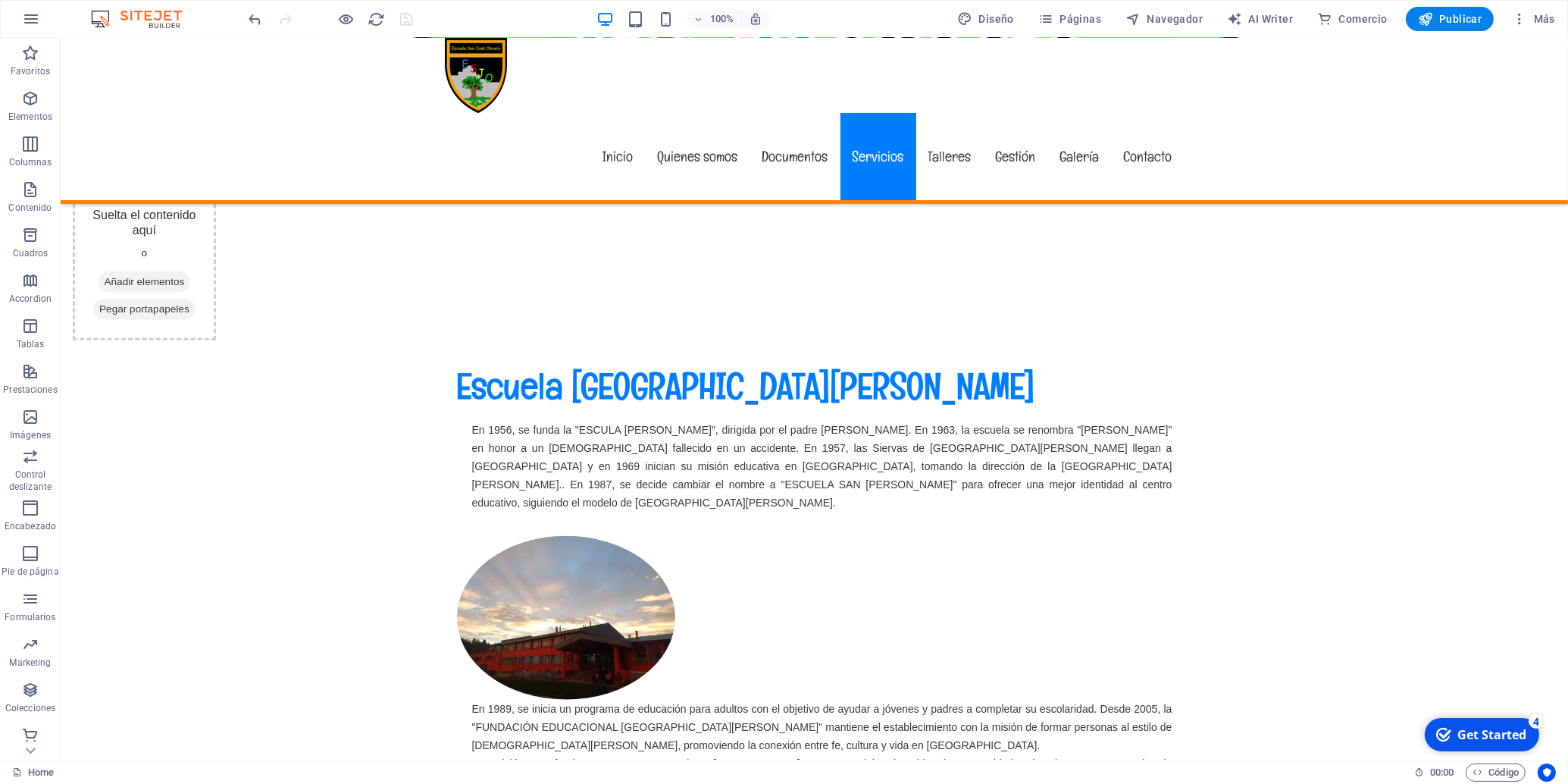
scroll to position [2547, 0]
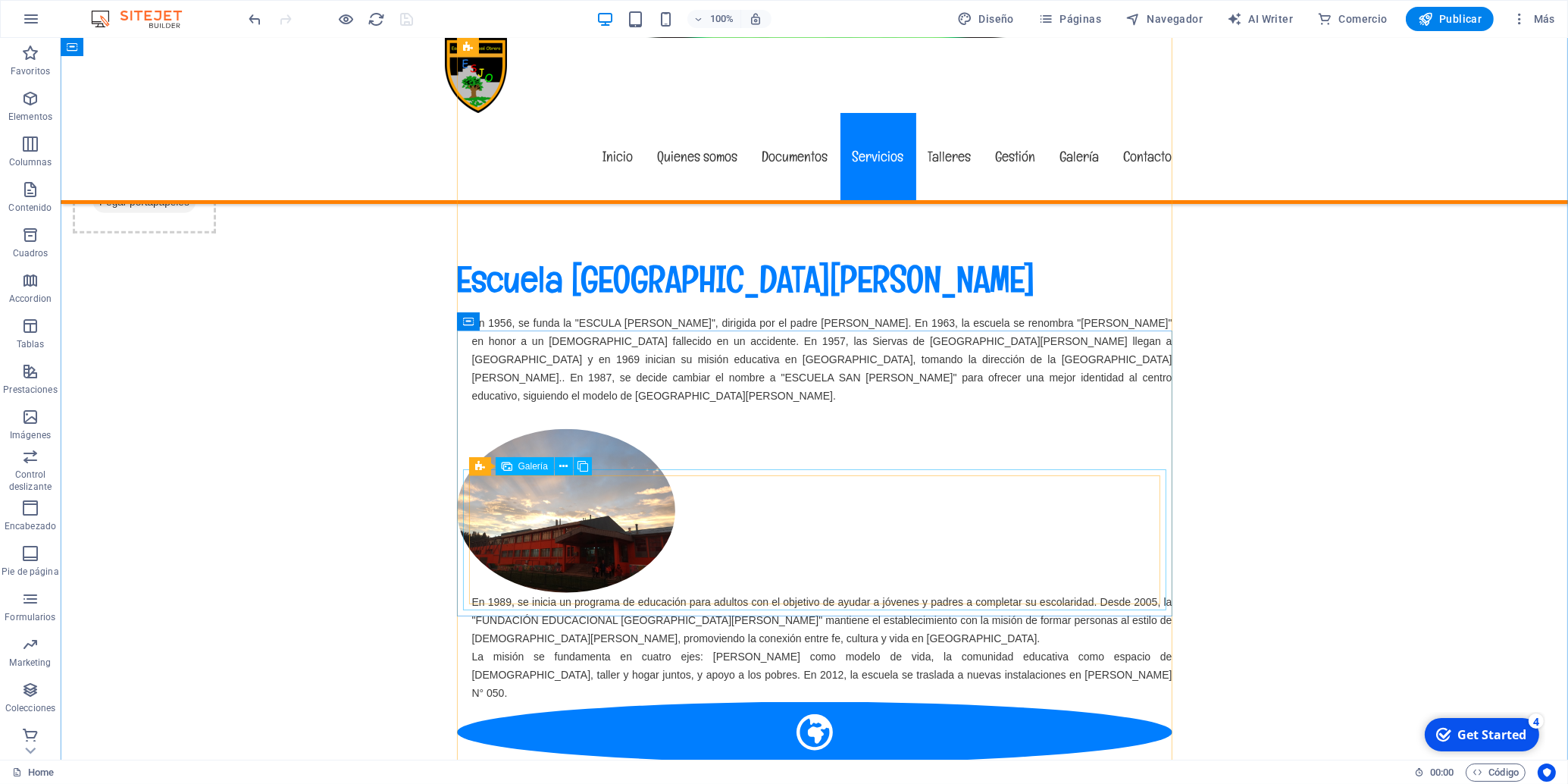
select select "4"
select select "px"
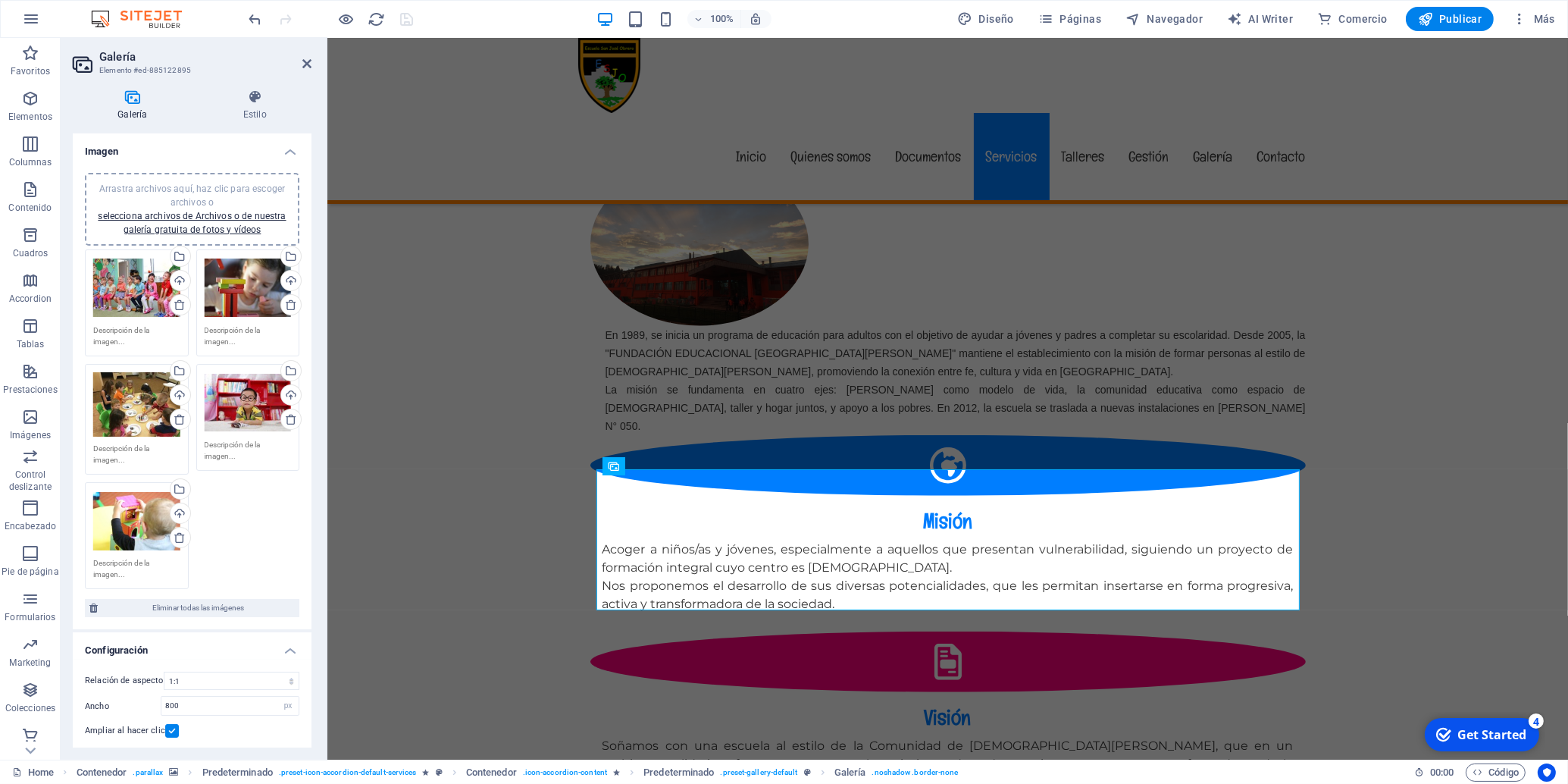
click at [116, 283] on div "Arrastra archivos aquí, haz clic para escoger archivos o selecciona archivos de…" at bounding box center [137, 288] width 88 height 61
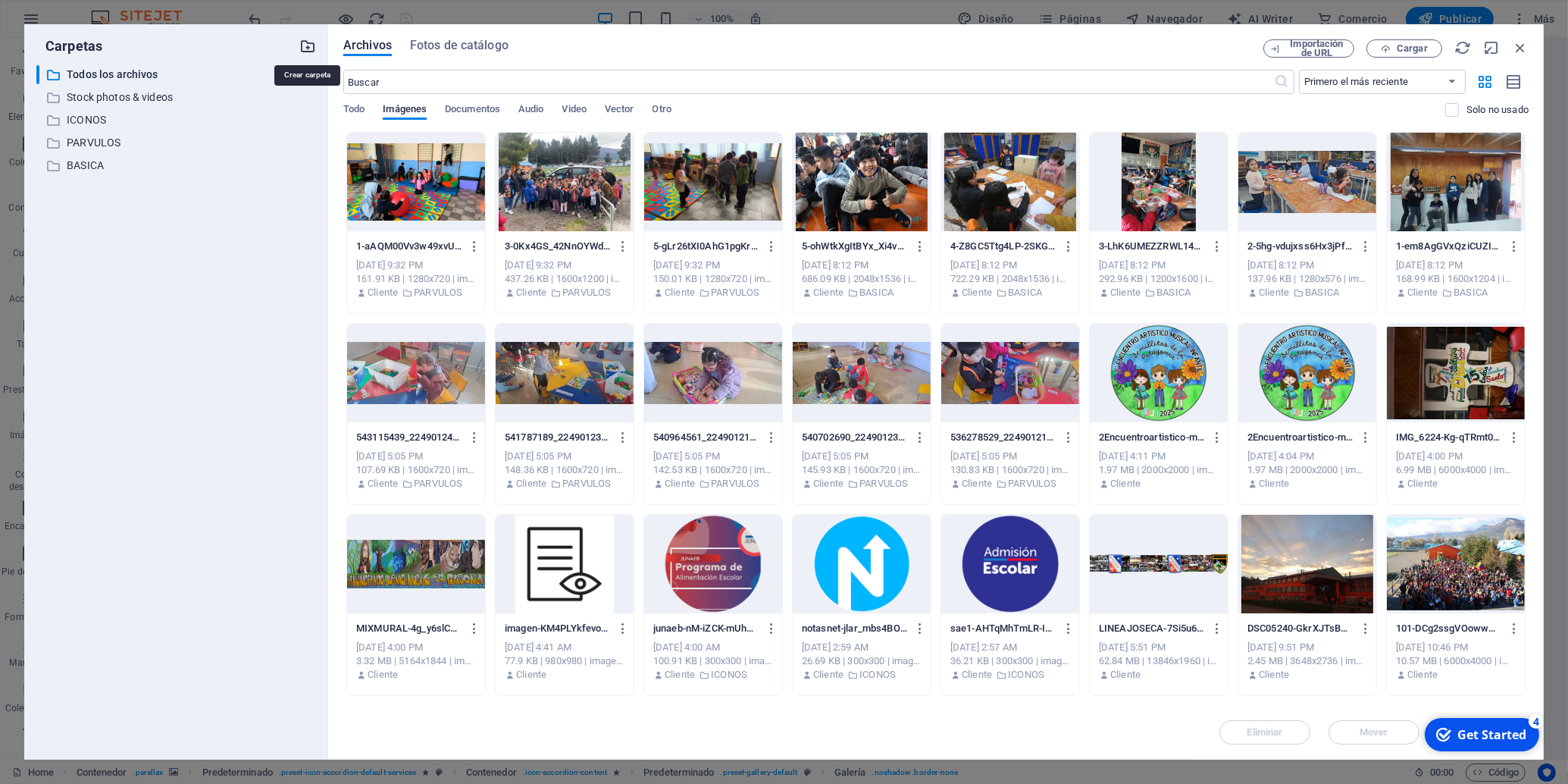
click at [311, 46] on icon "button" at bounding box center [308, 46] width 17 height 17
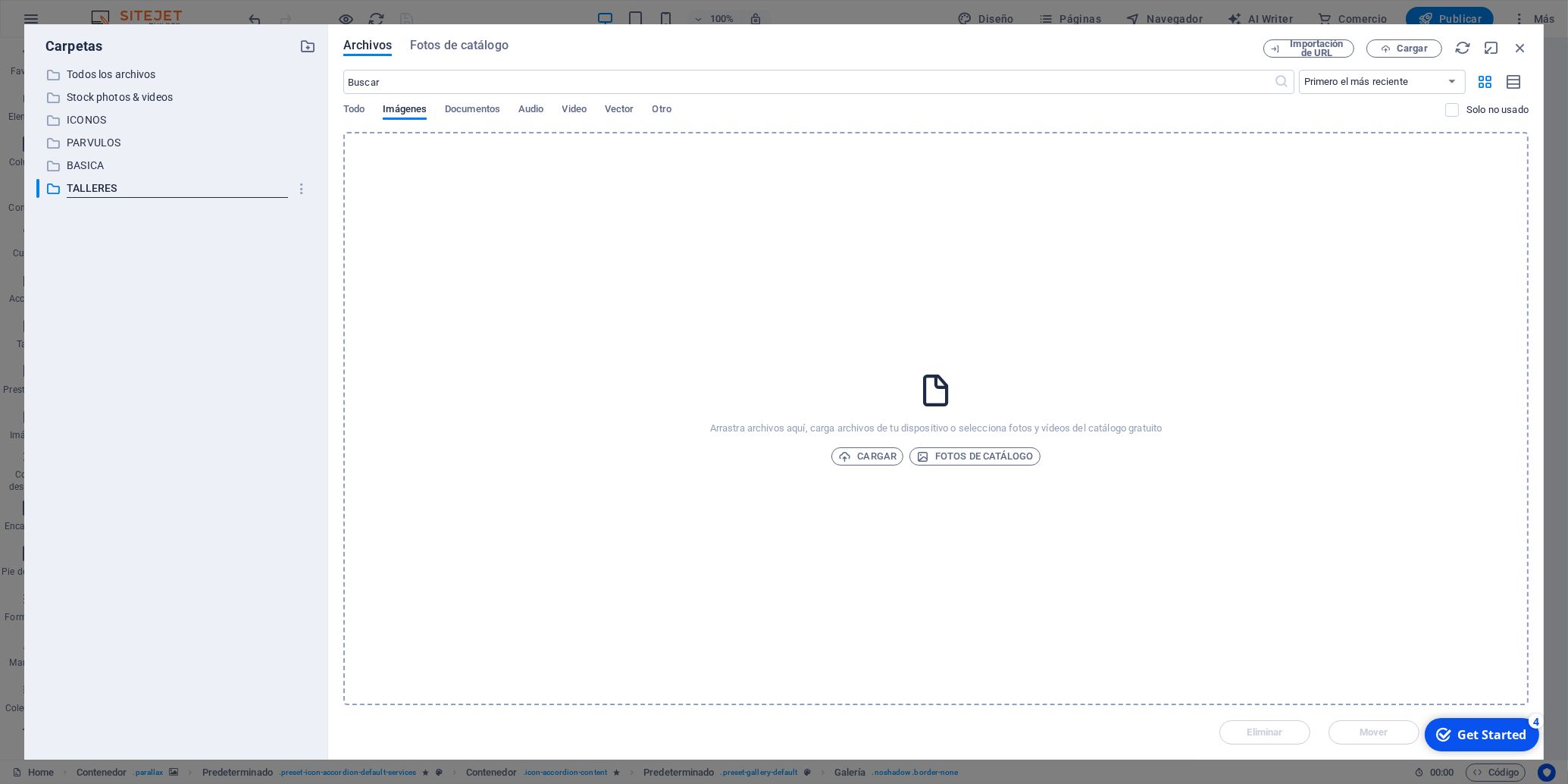
type input "TALLERES"
click at [199, 349] on div "​ Todos los archivos Todos los archivos ​ Stock photos & videos Stock photos & …" at bounding box center [176, 406] width 280 height 682
click at [86, 184] on p "TALLERES" at bounding box center [177, 188] width 221 height 18
click at [1389, 46] on icon "button" at bounding box center [1386, 49] width 10 height 10
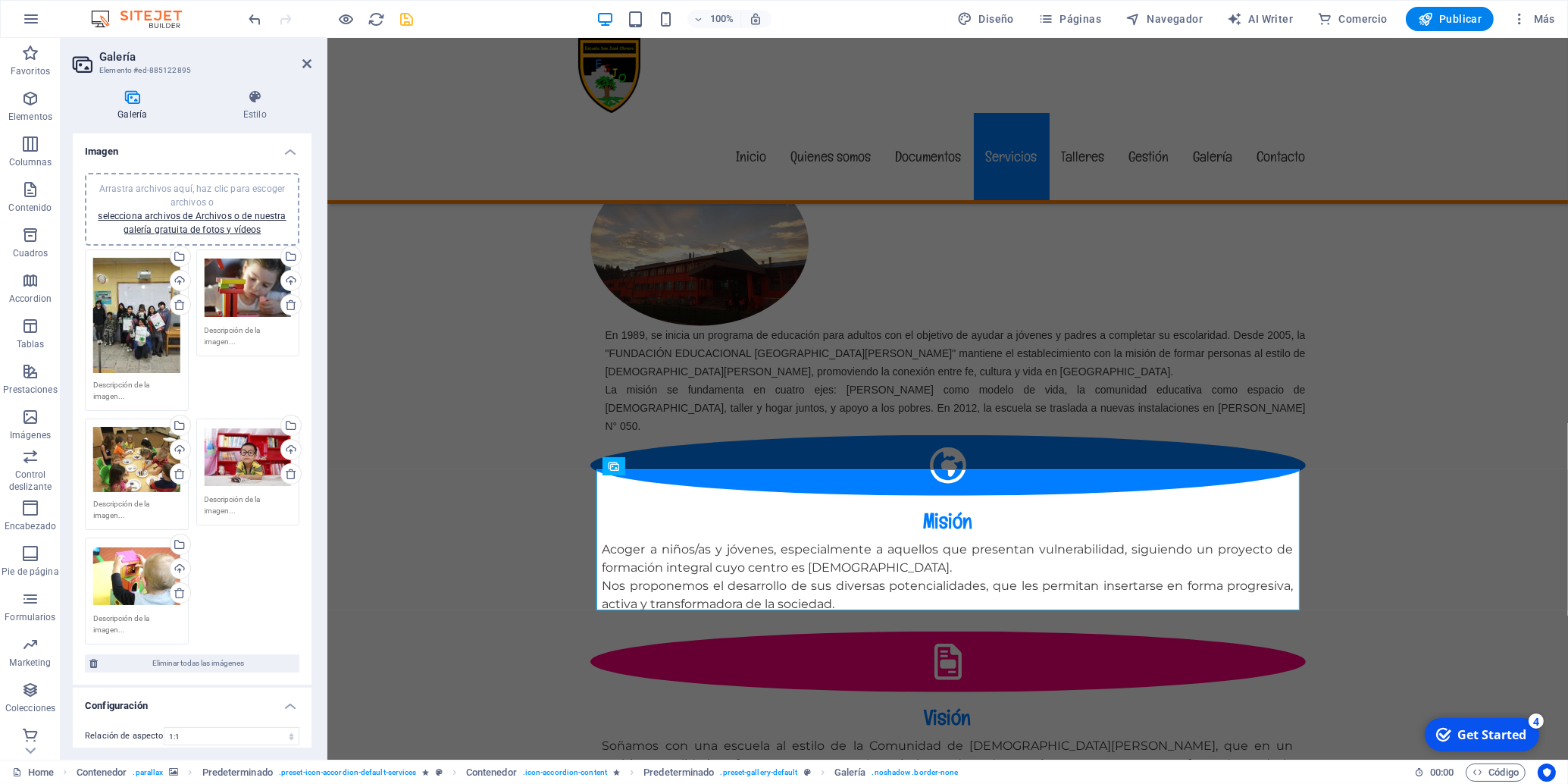
drag, startPoint x: 509, startPoint y: 496, endPoint x: 502, endPoint y: 495, distance: 7.1
click at [253, 282] on div "Arrastra archivos aquí, haz clic para escoger archivos o selecciona archivos de…" at bounding box center [248, 288] width 88 height 61
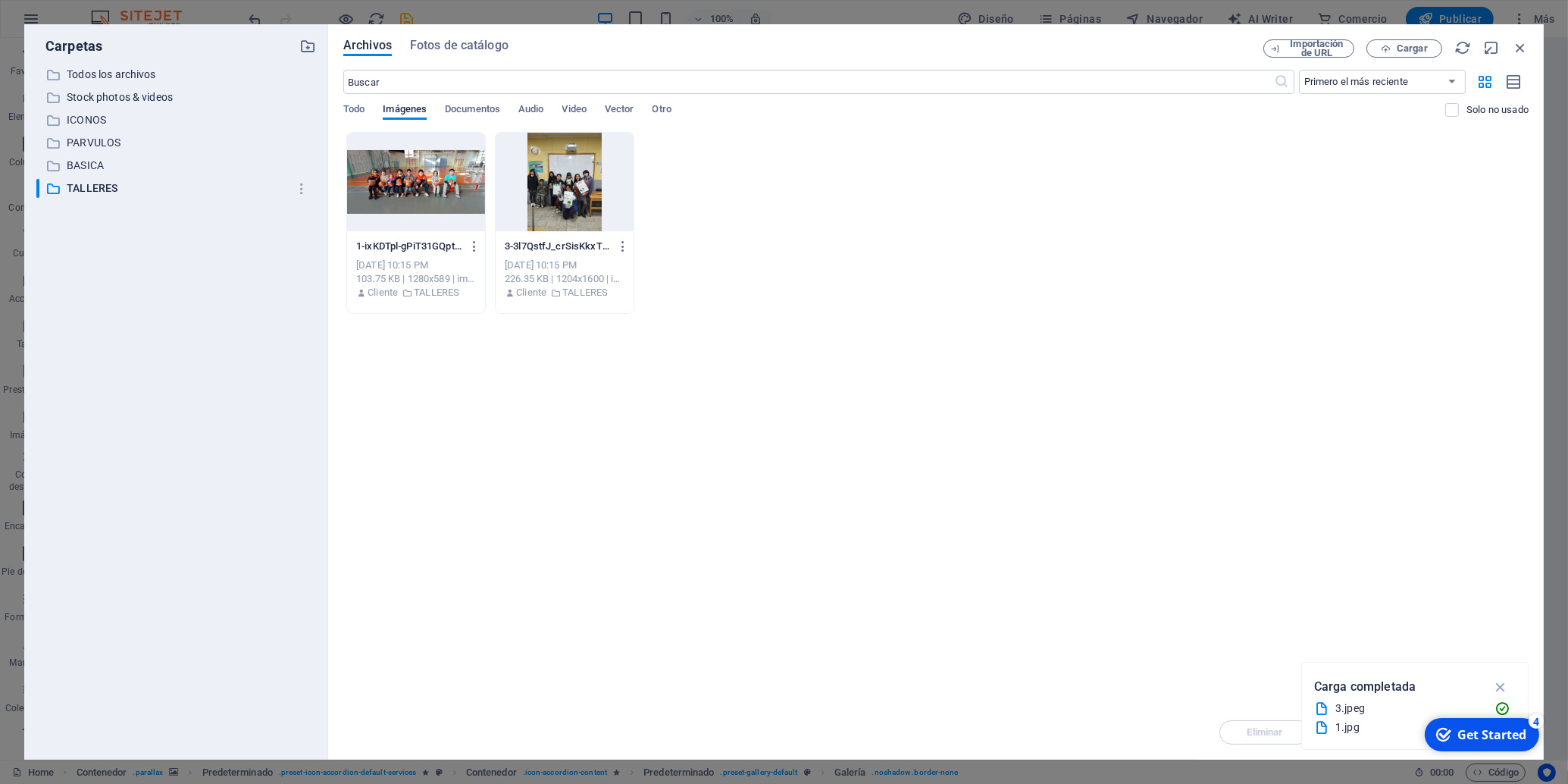
click at [417, 195] on div at bounding box center [416, 182] width 138 height 99
click at [456, 193] on div "1" at bounding box center [416, 182] width 138 height 99
click at [456, 193] on div at bounding box center [416, 182] width 138 height 99
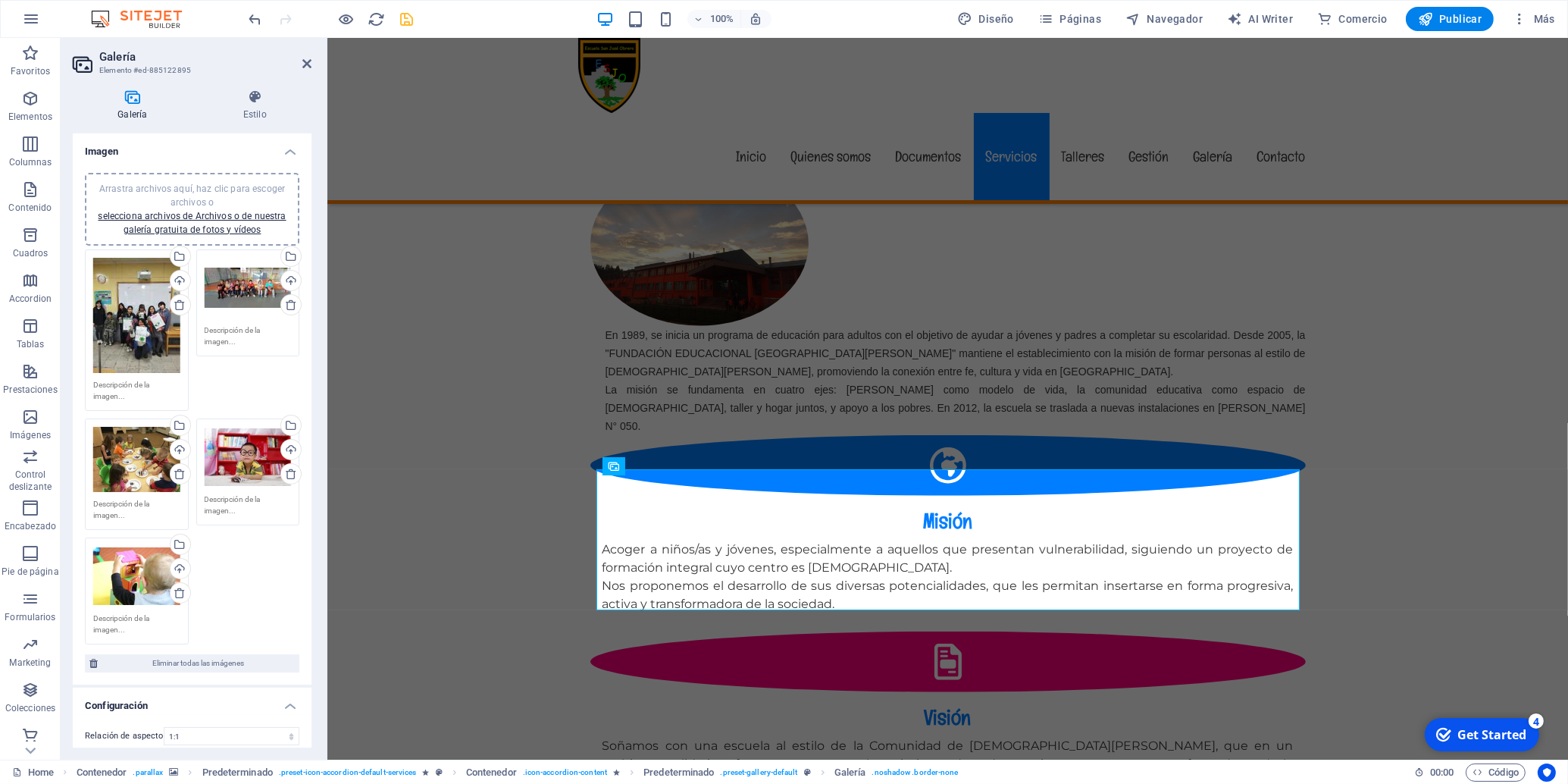
click at [148, 454] on div "Arrastra archivos aquí, haz clic para escoger archivos o selecciona archivos de…" at bounding box center [192, 447] width 222 height 403
click at [148, 454] on div "Arrastra archivos aquí, haz clic para escoger archivos o selecciona archivos de…" at bounding box center [137, 459] width 88 height 65
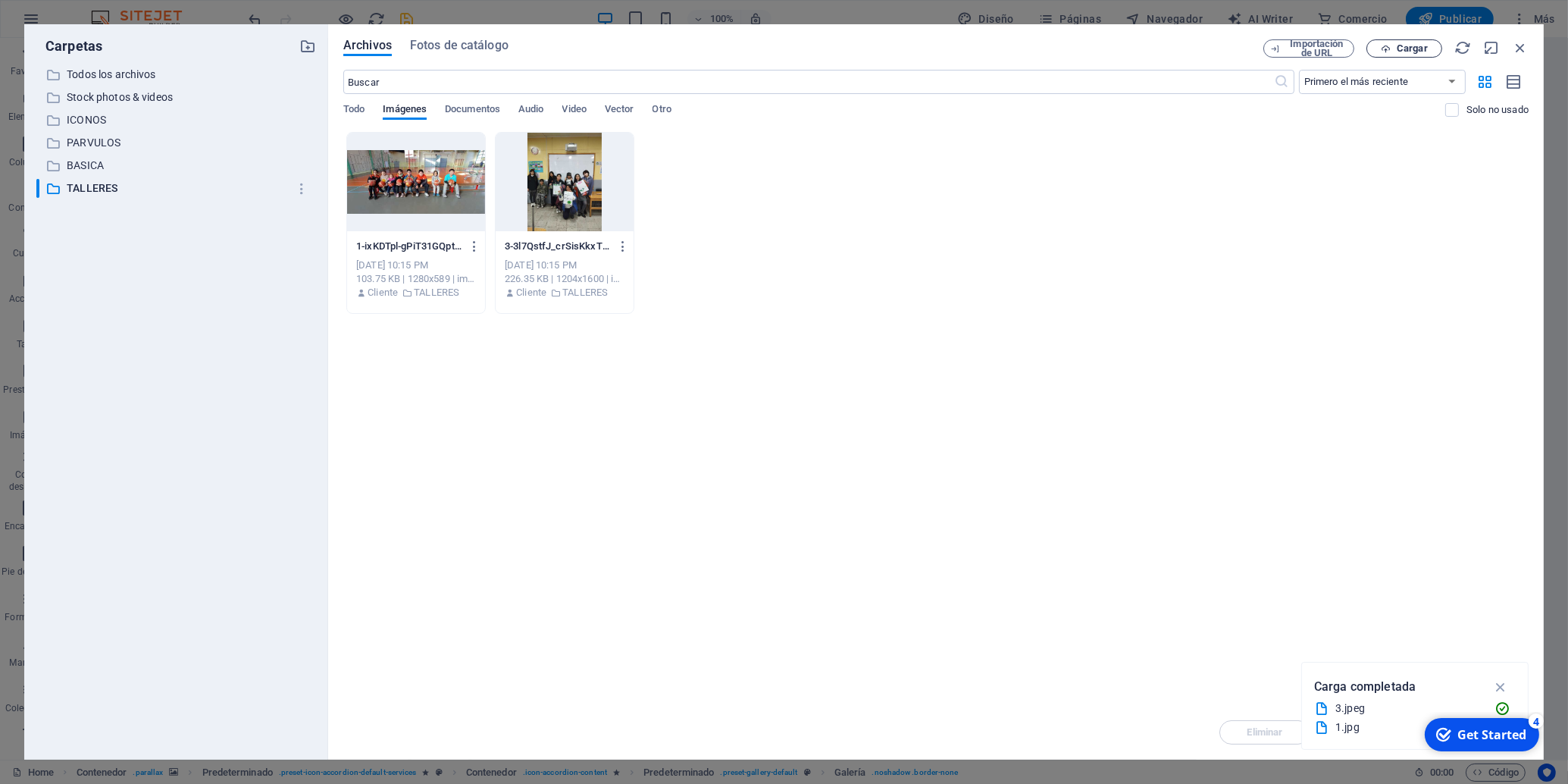
click at [1412, 48] on span "Cargar" at bounding box center [1412, 48] width 31 height 9
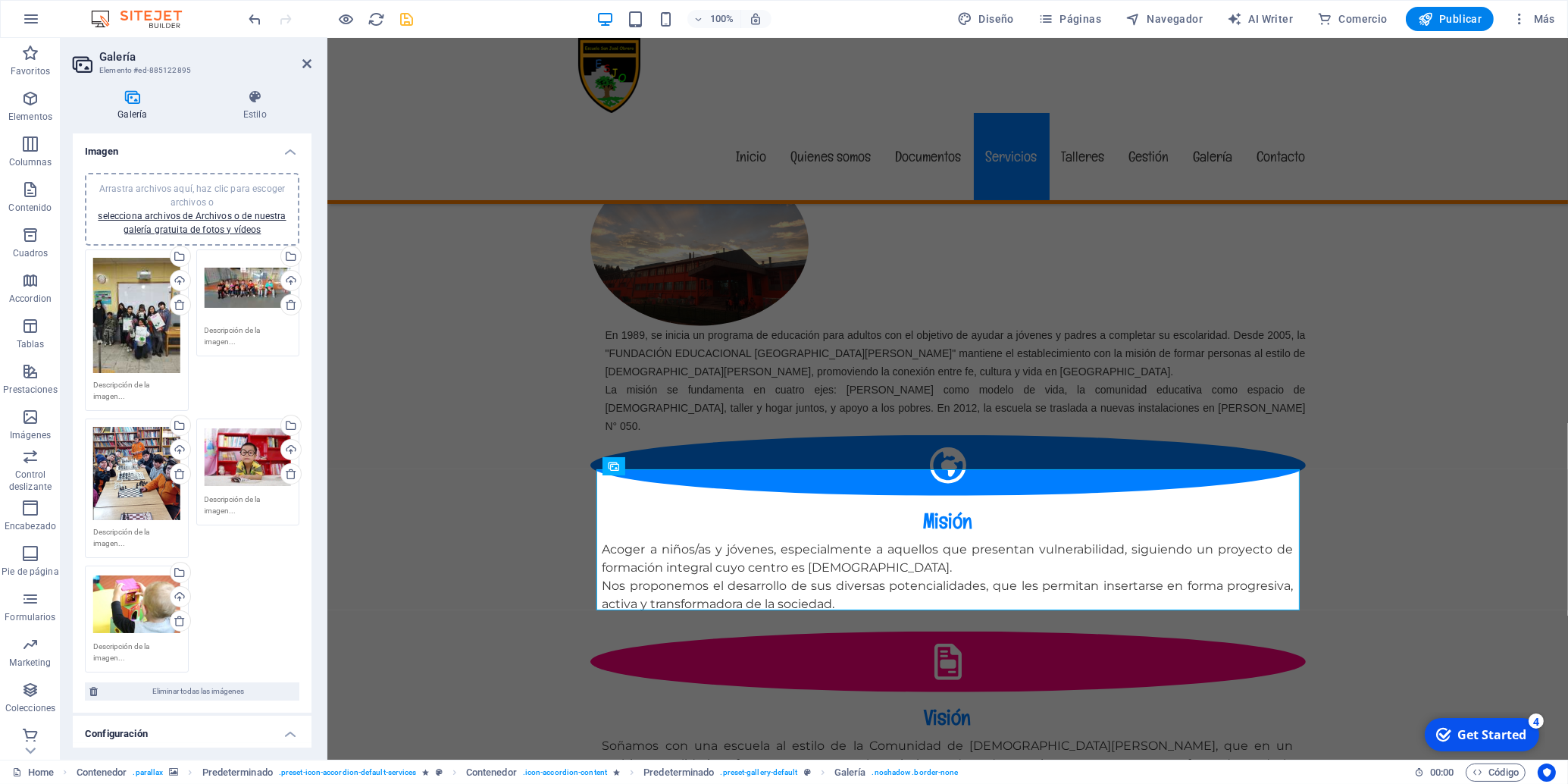
click at [255, 461] on div "Arrastra archivos aquí, haz clic para escoger archivos o selecciona archivos de…" at bounding box center [248, 457] width 88 height 61
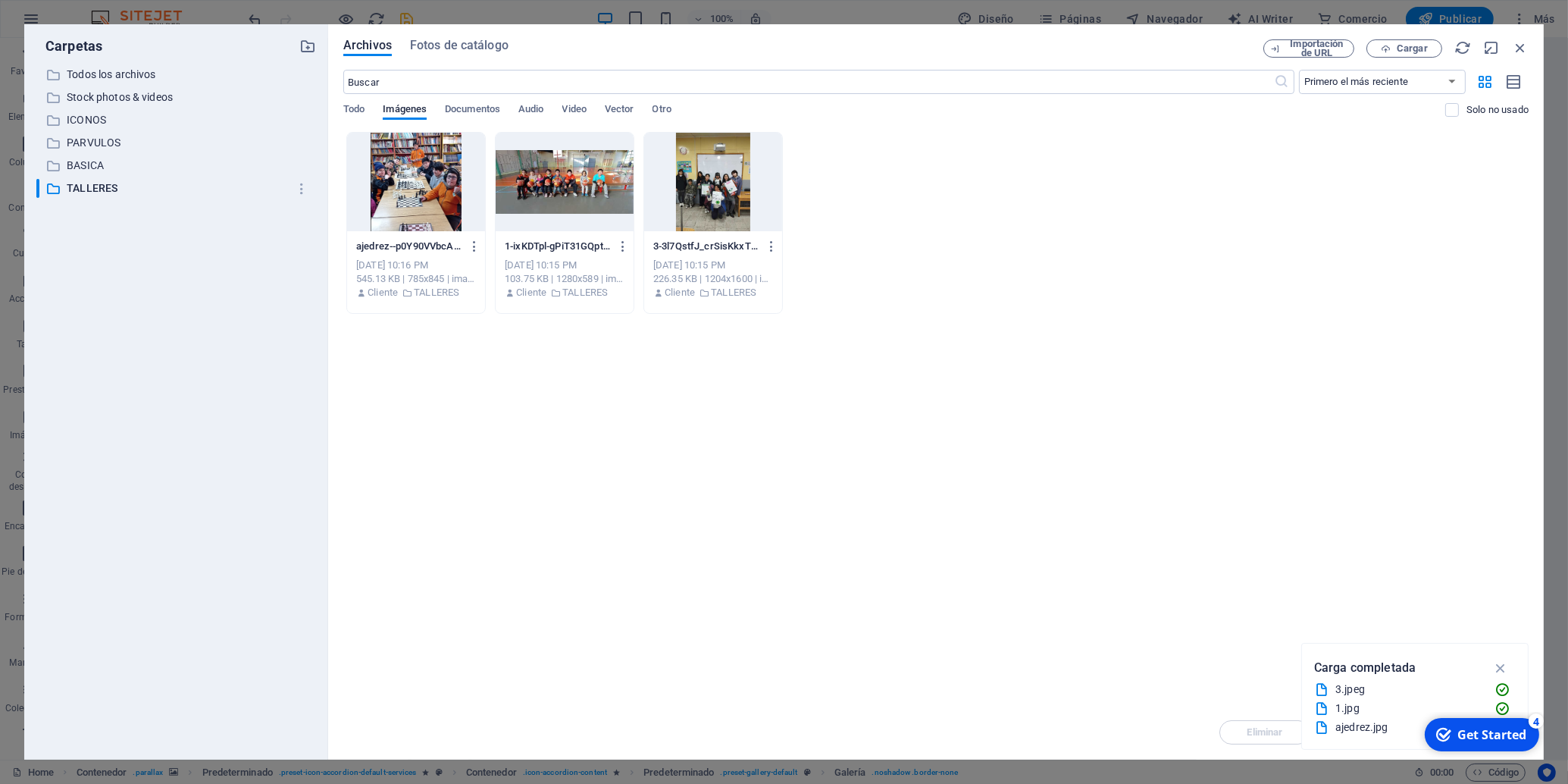
click at [908, 211] on div "ajedrez--p0Y90VVbcAHvvO9RVddSQ.jpg ajedrez--p0Y90VVbcAHvvO9RVddSQ.jpg [DATE] 10…" at bounding box center [936, 223] width 1186 height 182
click at [1155, 347] on div "Arrastra archivos aquí para cargarlos de inmediato ajedrez--p0Y90VVbcAHvvO9RVdd…" at bounding box center [936, 419] width 1186 height 573
click at [1396, 45] on span "Cargar" at bounding box center [1405, 49] width 62 height 10
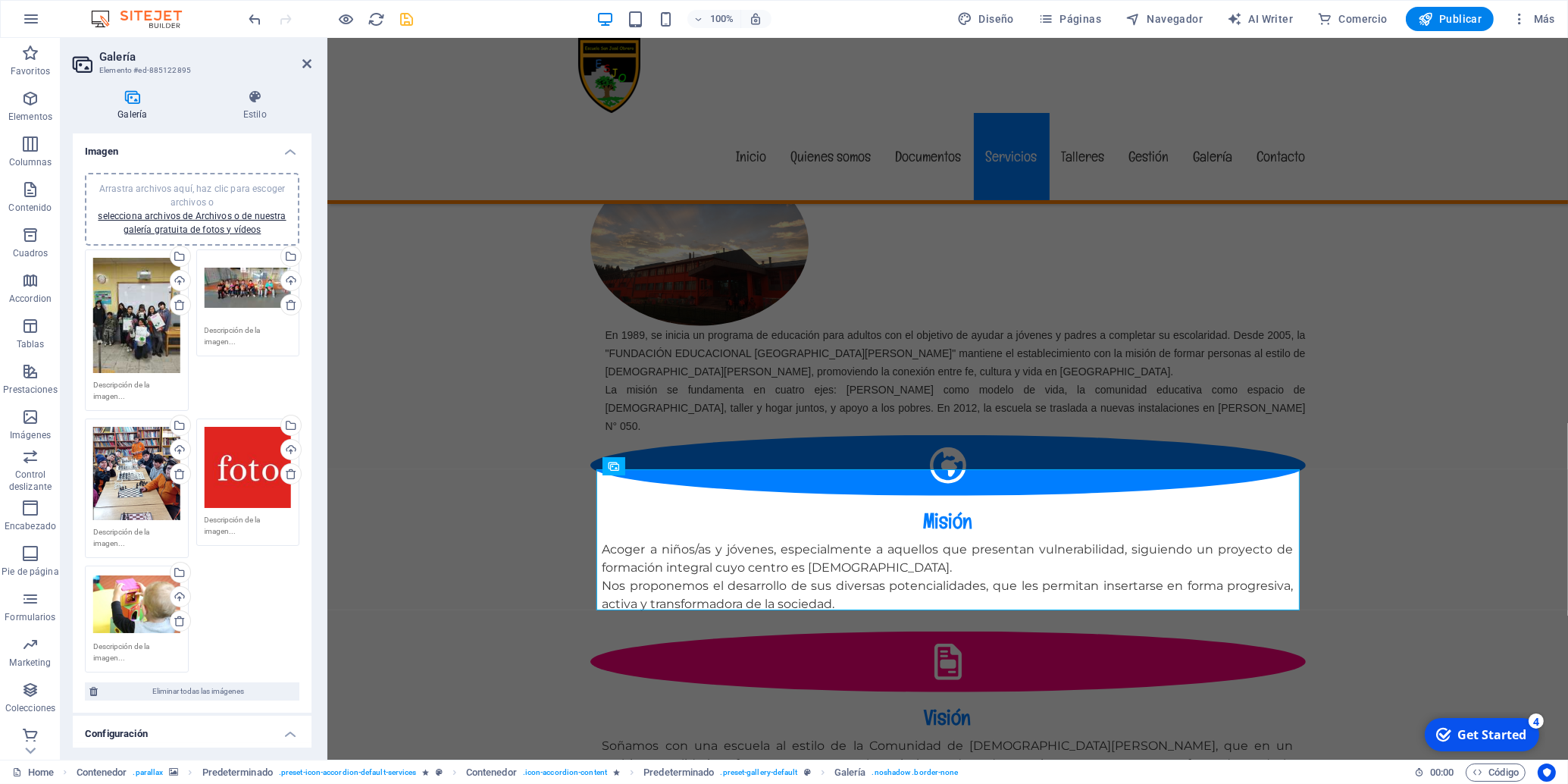
click at [148, 608] on div "Arrastra archivos aquí, haz clic para escoger archivos o selecciona archivos de…" at bounding box center [137, 604] width 88 height 61
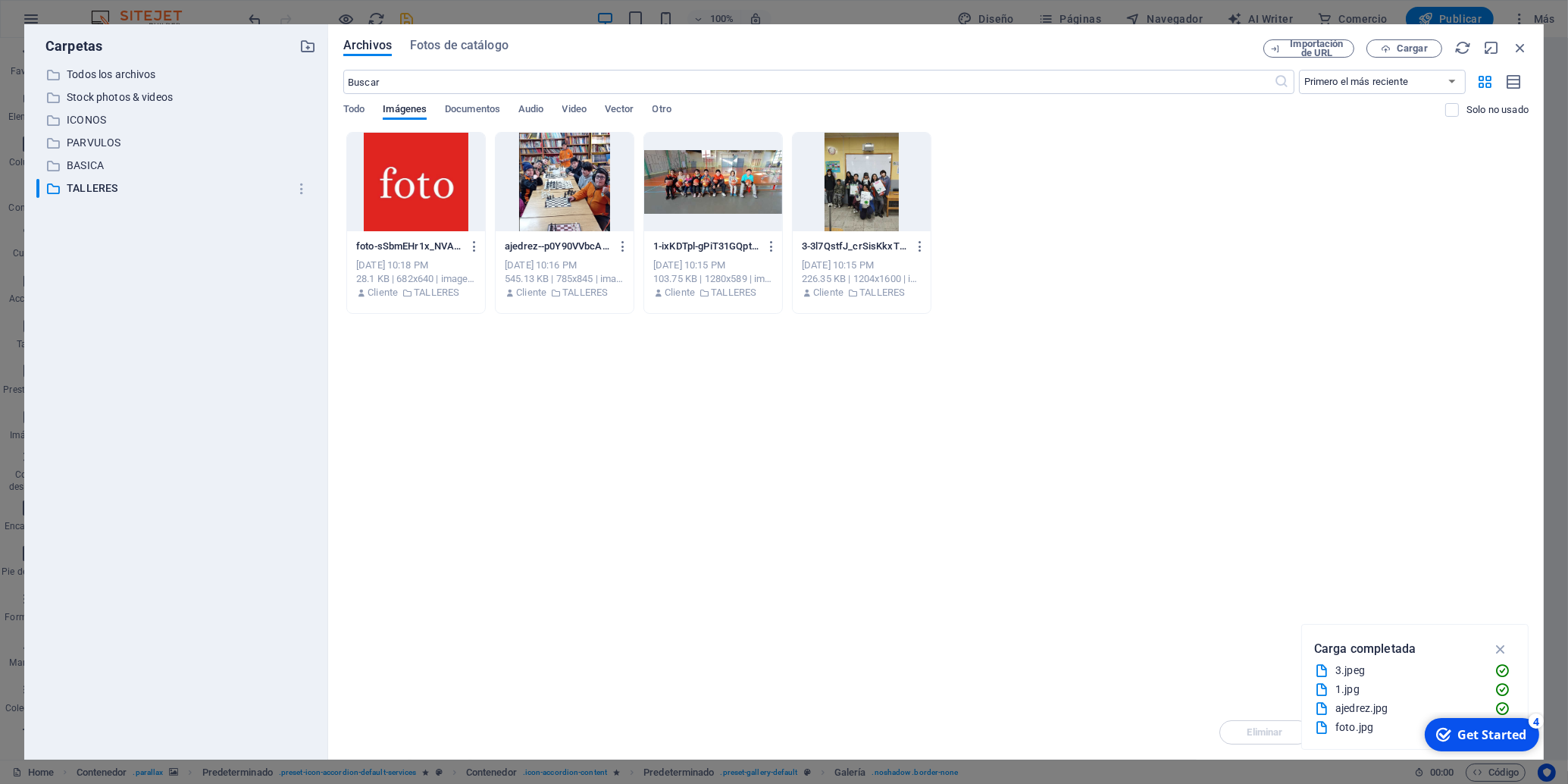
click at [445, 194] on div at bounding box center [416, 182] width 138 height 99
click at [445, 194] on div "1" at bounding box center [416, 182] width 138 height 99
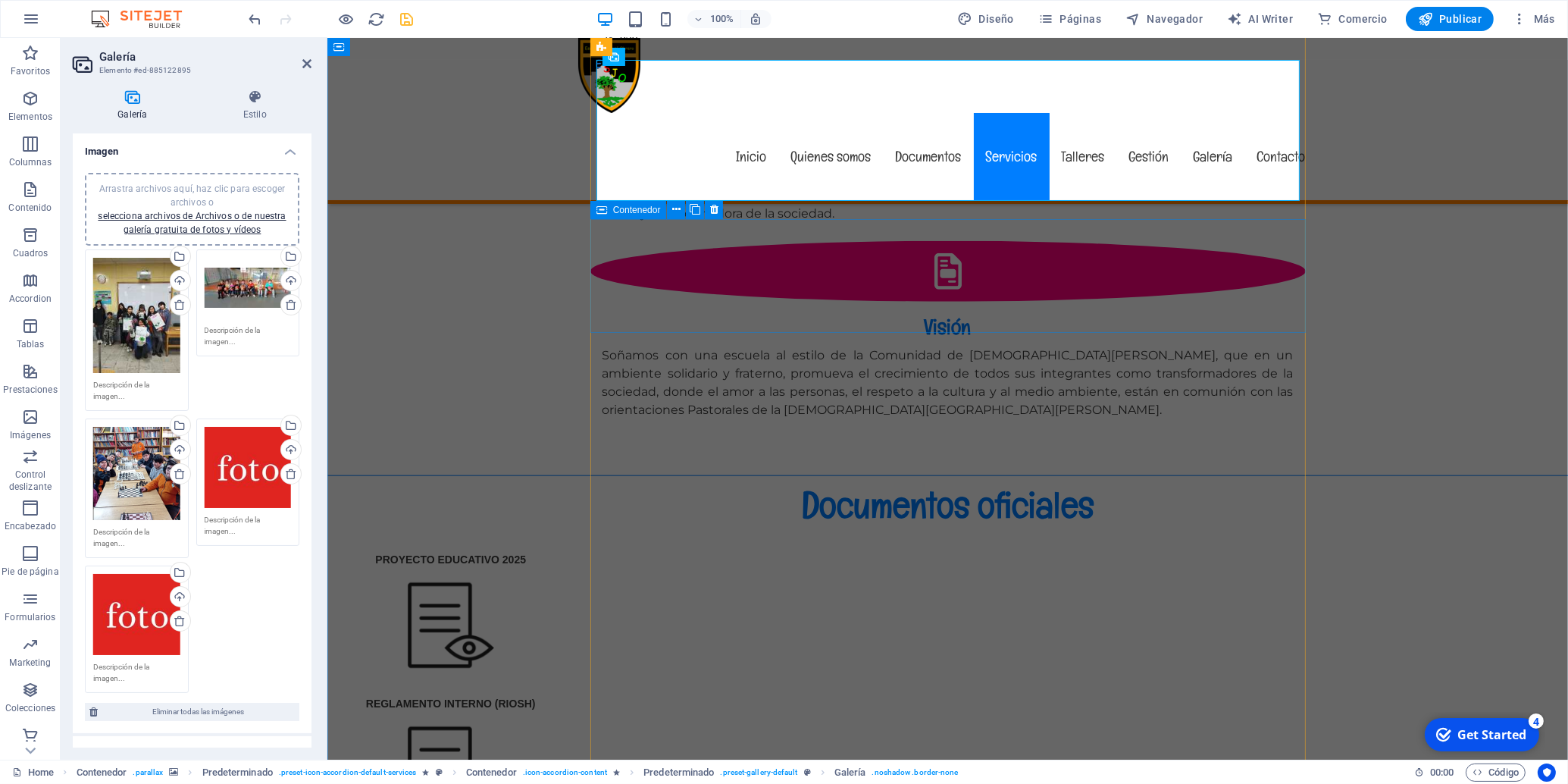
scroll to position [3024, 0]
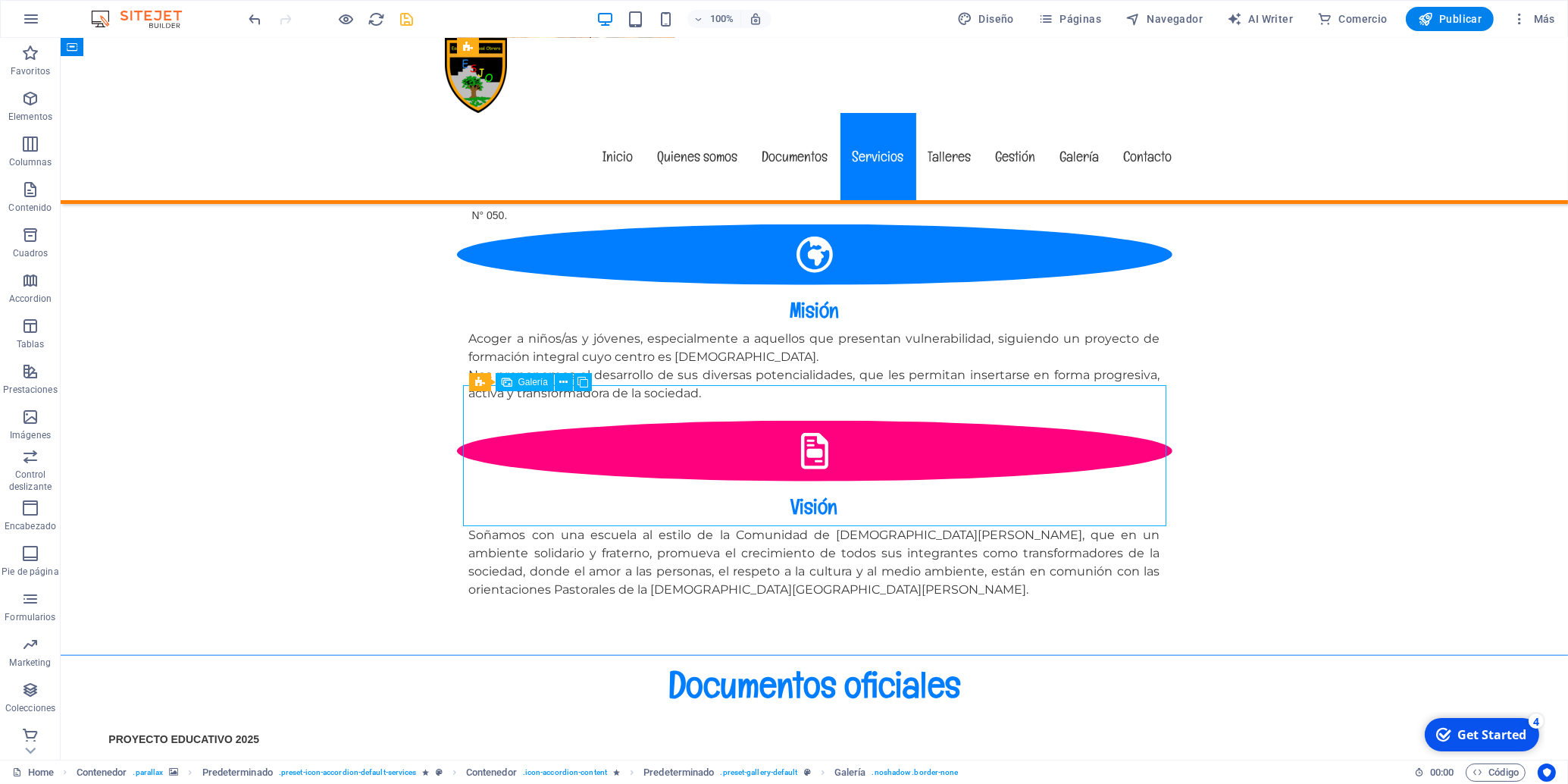
select select "4"
select select "px"
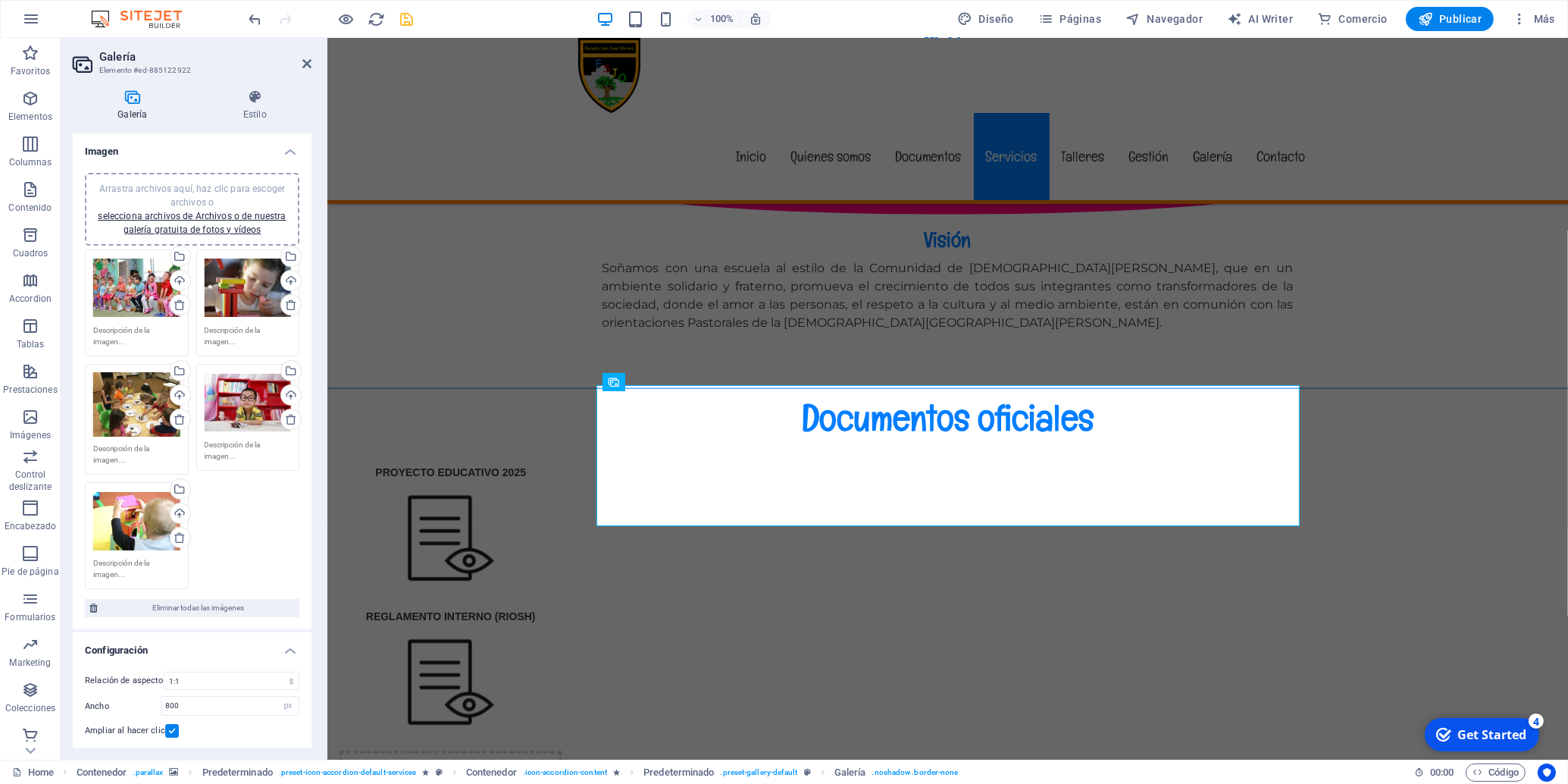
click at [111, 277] on div "Arrastra archivos aquí, haz clic para escoger archivos o selecciona archivos de…" at bounding box center [137, 288] width 88 height 61
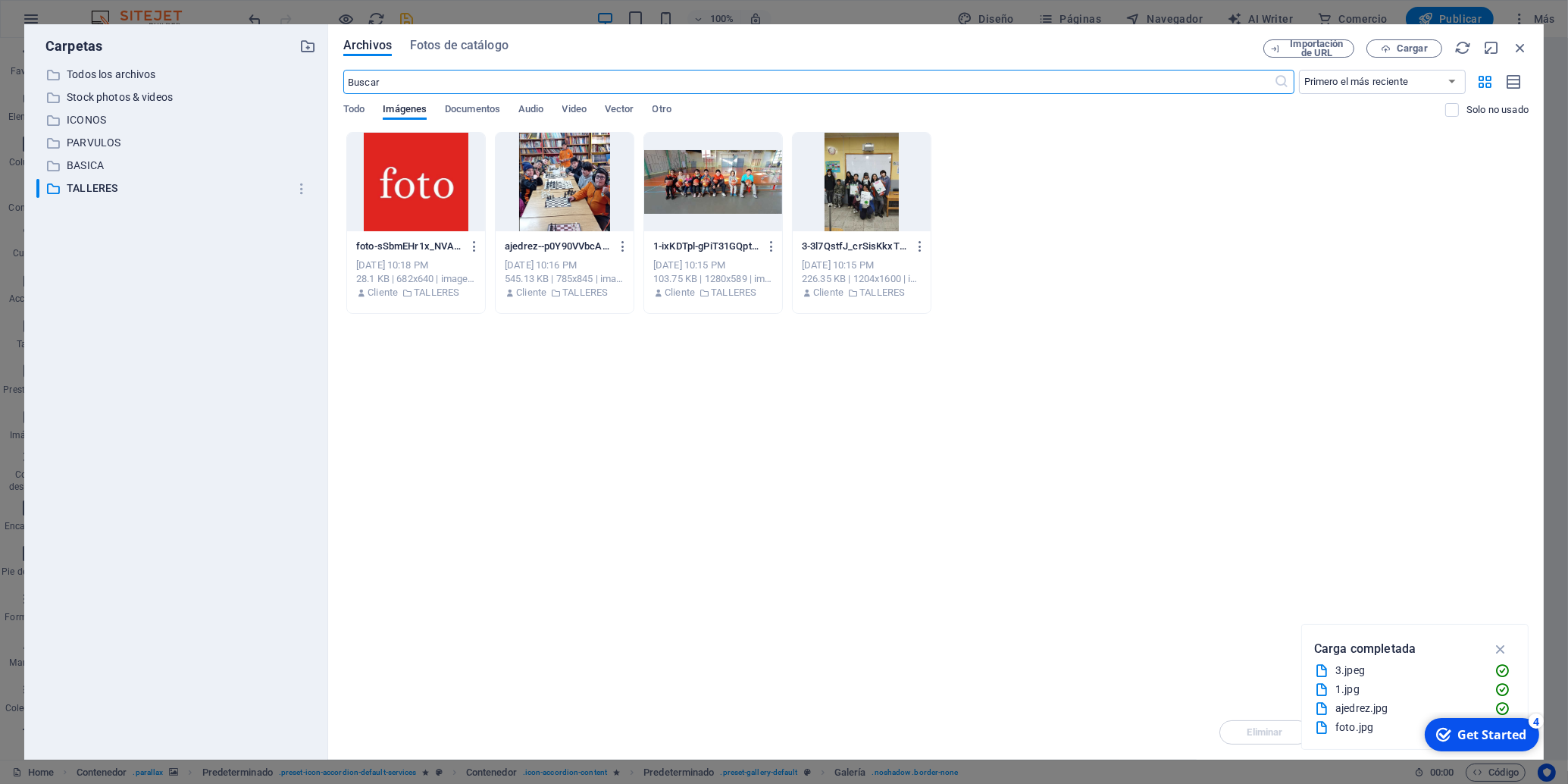
click at [435, 209] on div at bounding box center [416, 182] width 138 height 99
click at [435, 209] on div "1" at bounding box center [416, 182] width 138 height 99
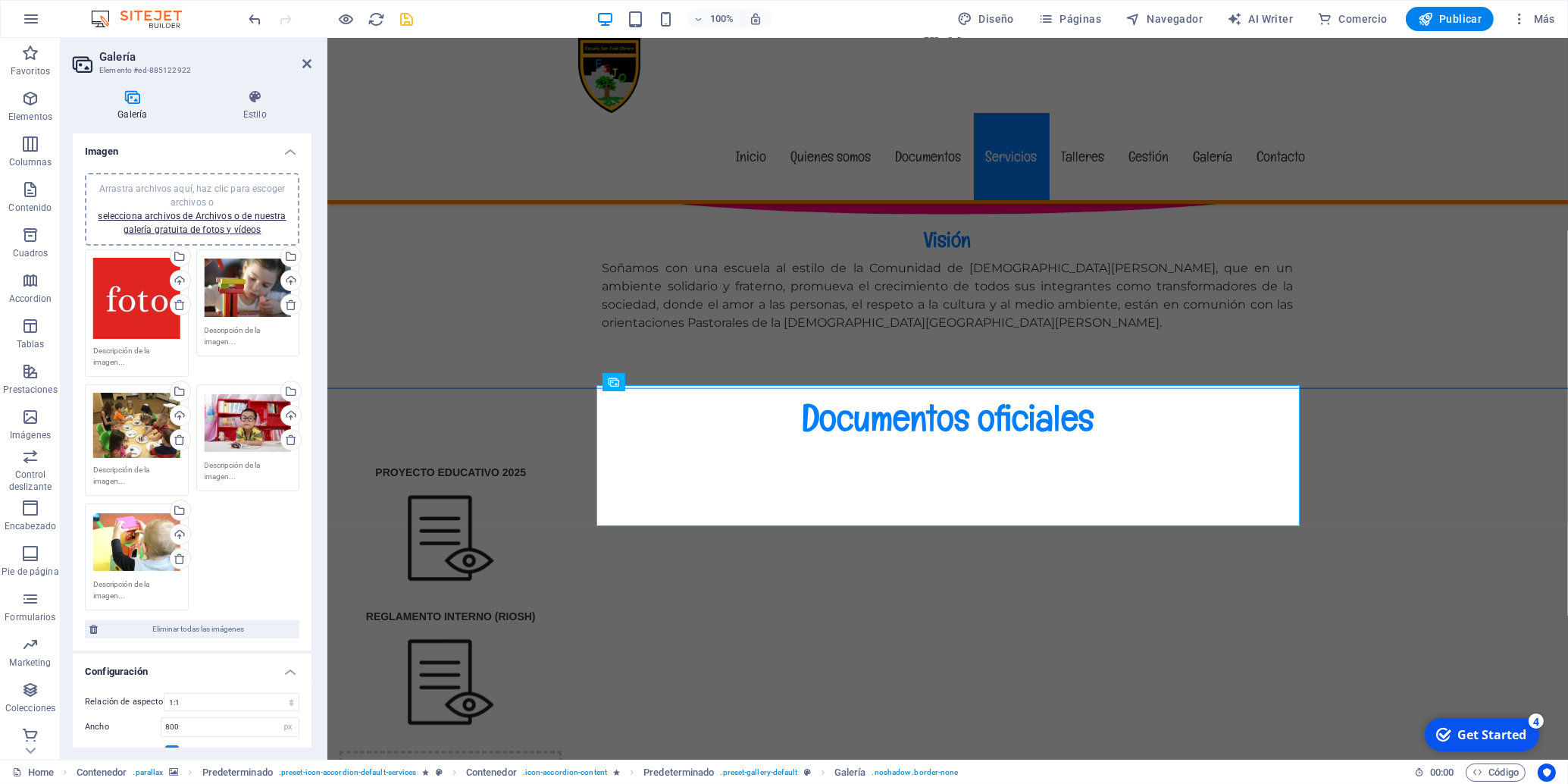
click at [247, 290] on div "Arrastra archivos aquí, haz clic para escoger archivos o selecciona archivos de…" at bounding box center [248, 288] width 88 height 61
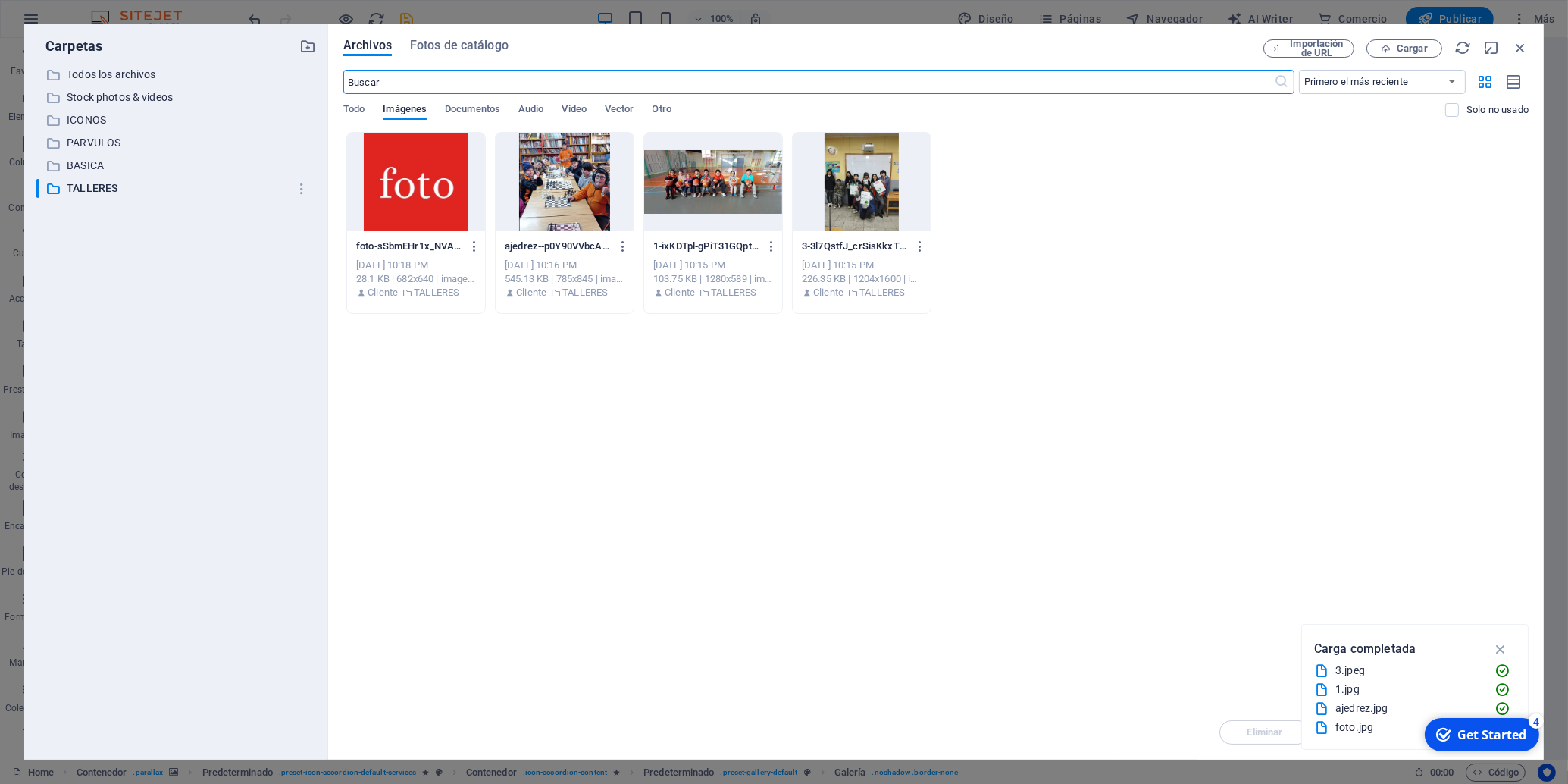
click at [577, 200] on div at bounding box center [565, 182] width 138 height 99
click at [577, 200] on div "1" at bounding box center [565, 182] width 138 height 99
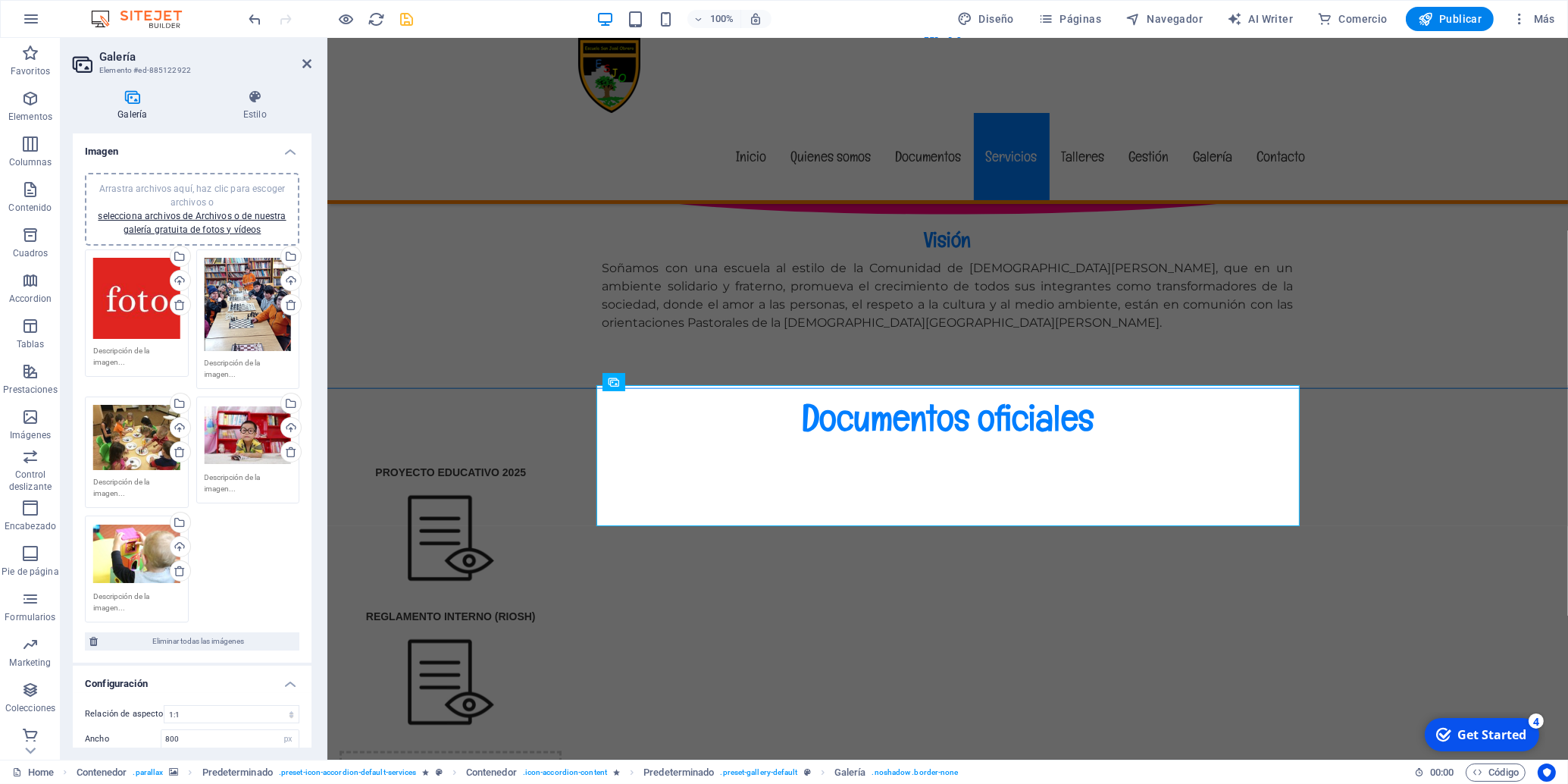
click at [125, 428] on div "Arrastra archivos aquí, haz clic para escoger archivos o selecciona archivos de…" at bounding box center [192, 436] width 222 height 381
click at [151, 442] on div "Arrastra archivos aquí, haz clic para escoger archivos o selecciona archivos de…" at bounding box center [137, 437] width 88 height 65
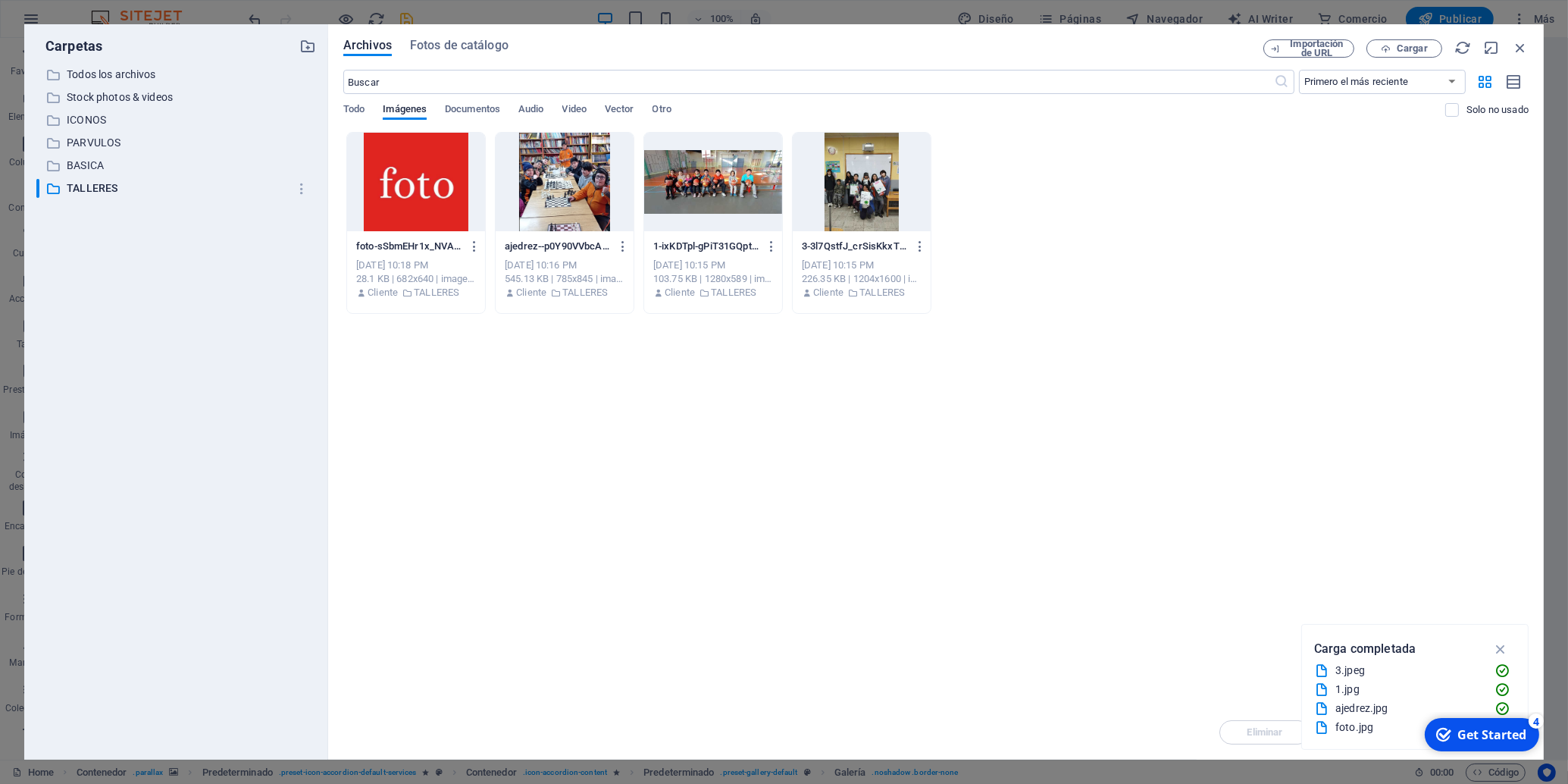
click at [381, 176] on div at bounding box center [416, 182] width 138 height 99
click at [381, 173] on div "1" at bounding box center [416, 182] width 138 height 99
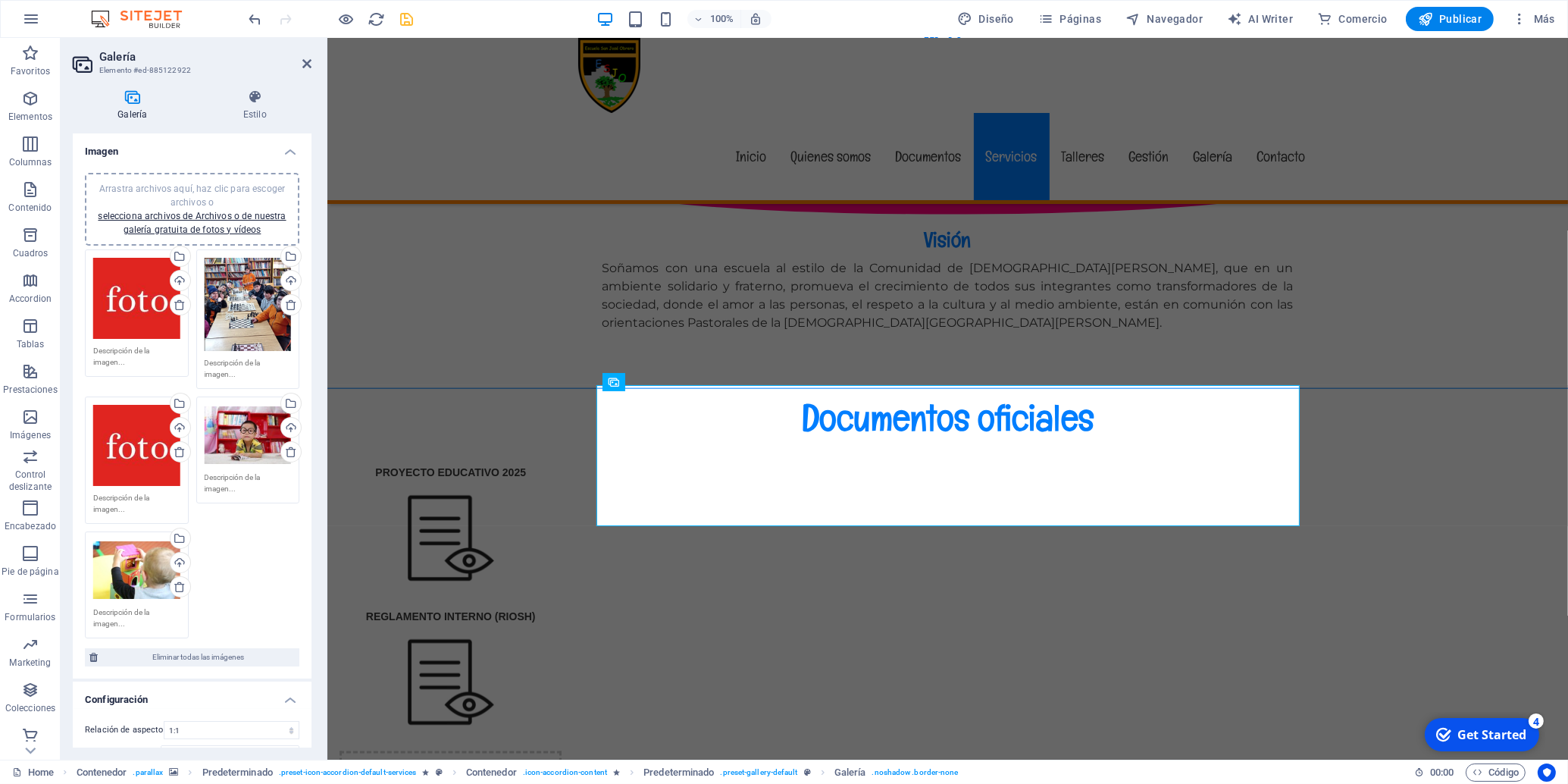
click at [226, 436] on div "Arrastra archivos aquí, haz clic para escoger archivos o selecciona archivos de…" at bounding box center [248, 435] width 88 height 61
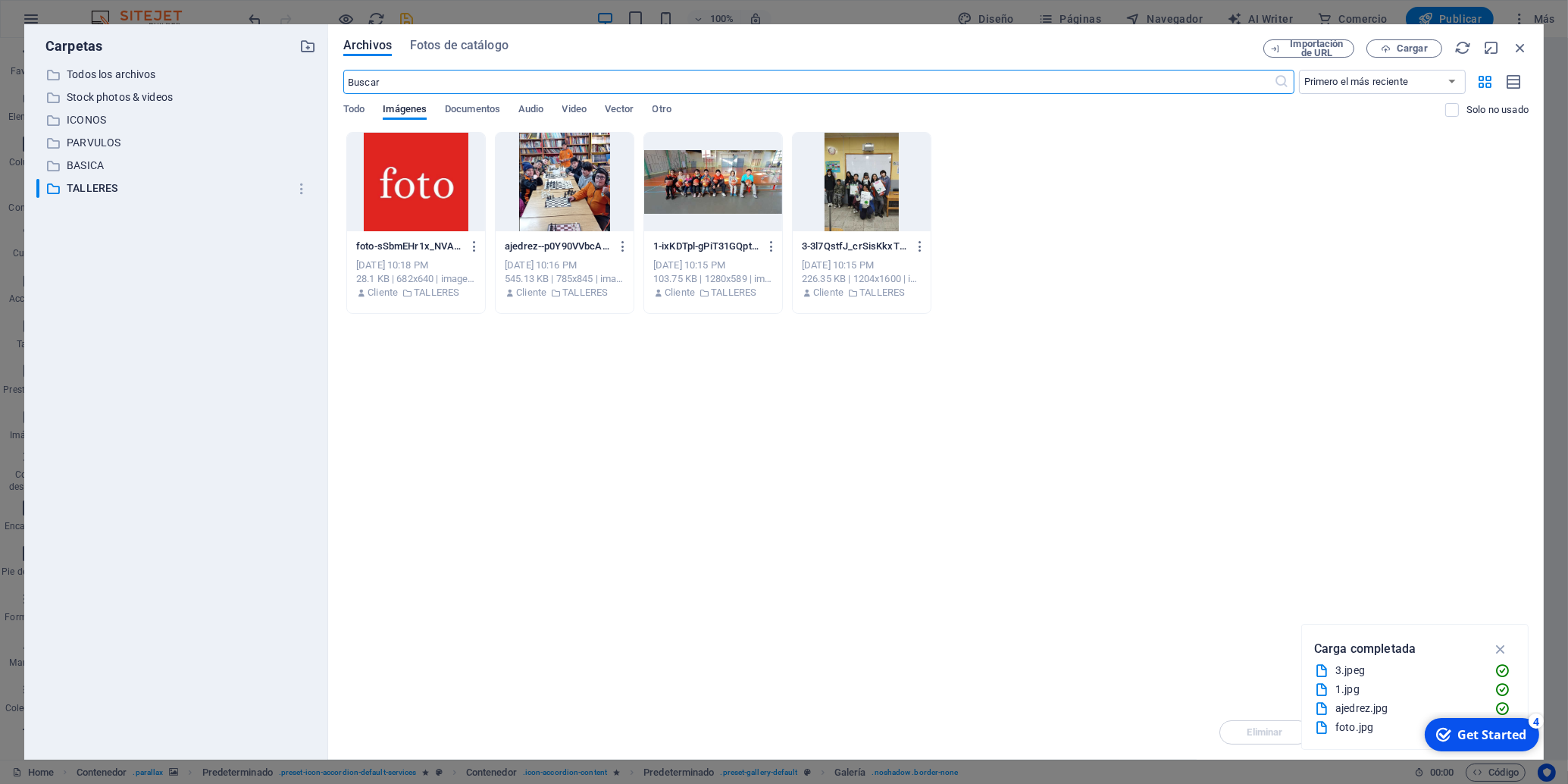
click at [403, 173] on div at bounding box center [416, 182] width 138 height 99
drag, startPoint x: 403, startPoint y: 173, endPoint x: 3, endPoint y: 200, distance: 400.9
click at [403, 173] on div "1" at bounding box center [416, 182] width 138 height 99
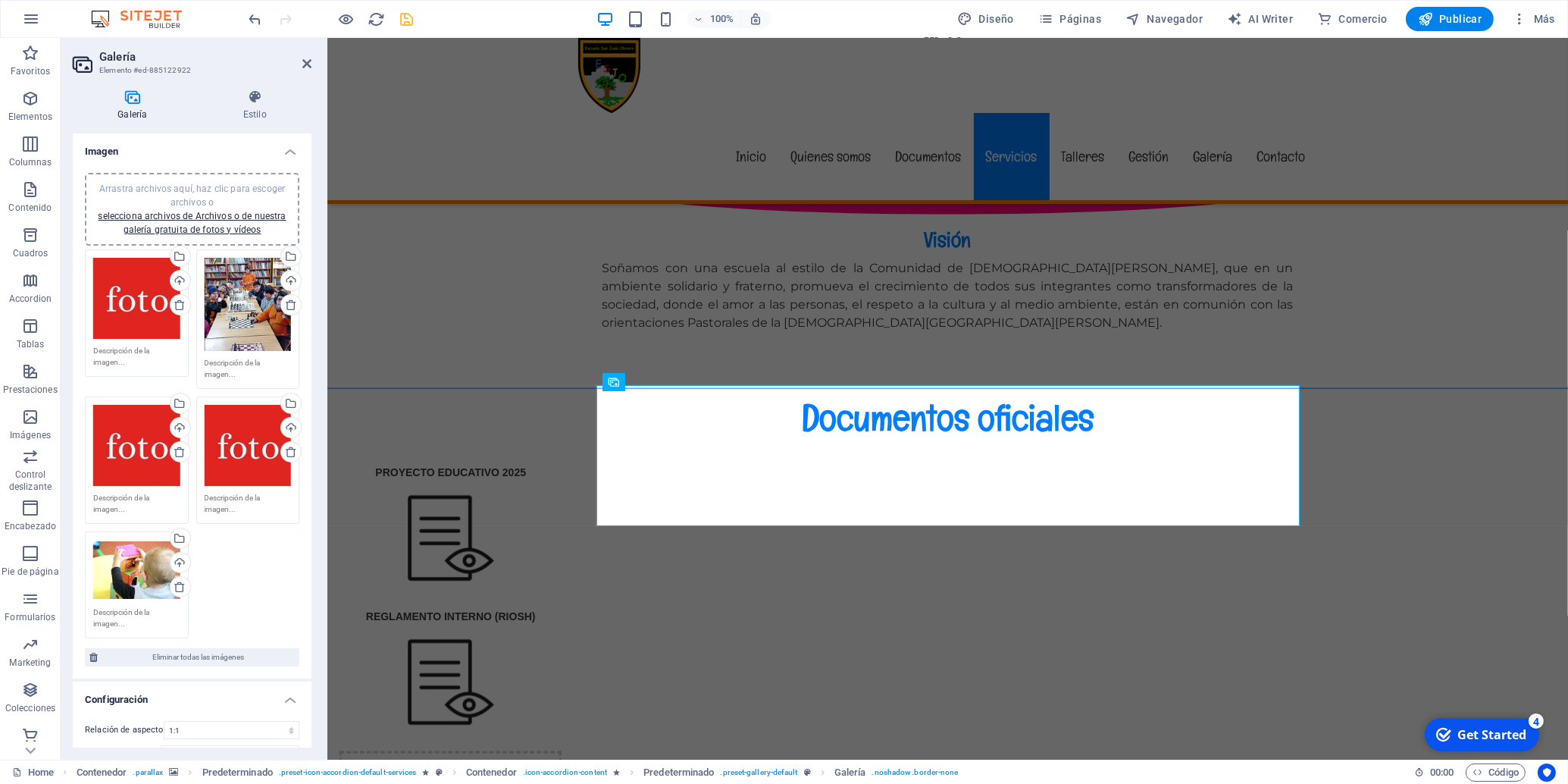
click at [149, 563] on div "Arrastra archivos aquí, haz clic para escoger archivos o selecciona archivos de…" at bounding box center [137, 570] width 88 height 61
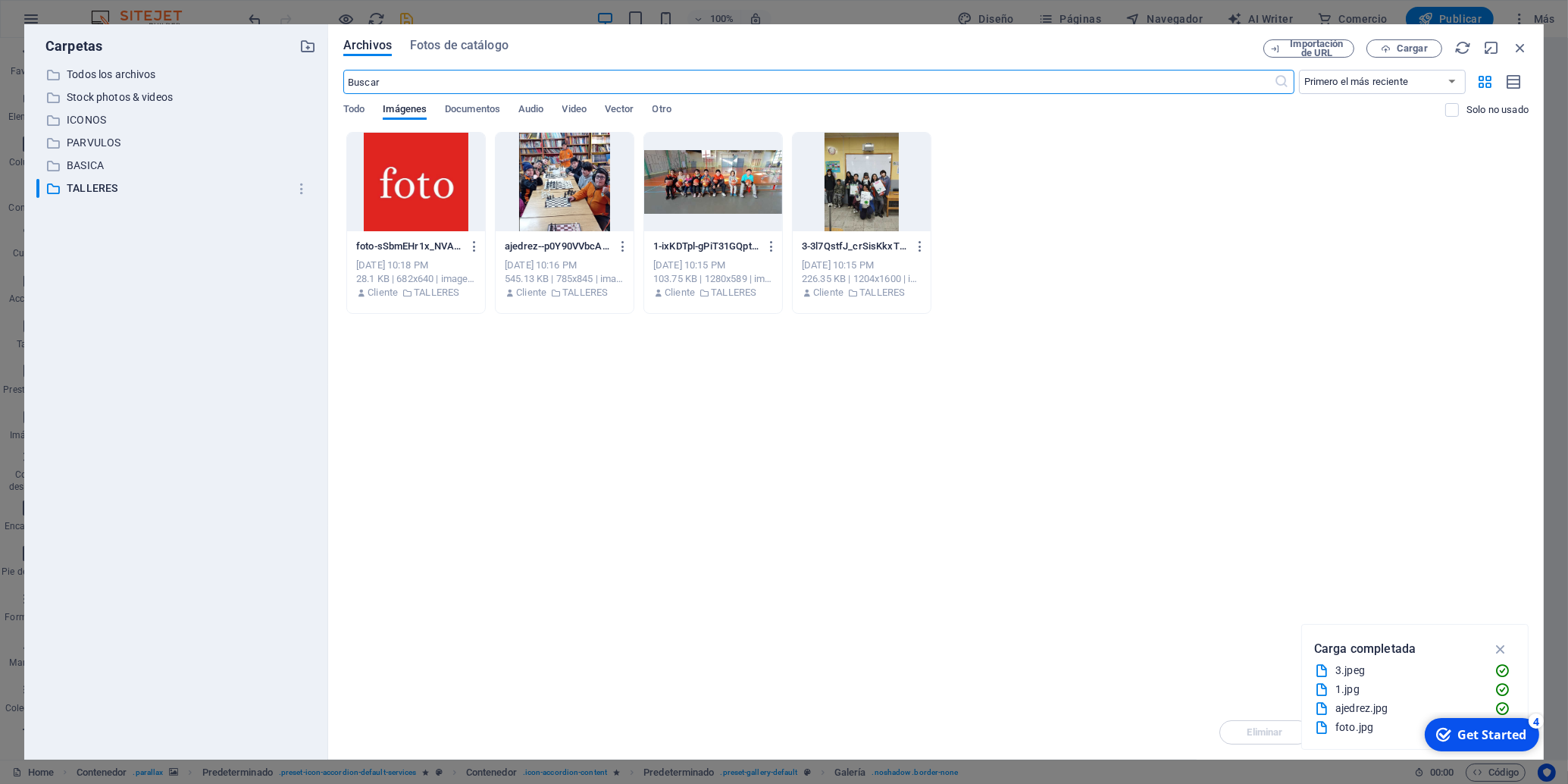
click at [436, 194] on div at bounding box center [416, 182] width 138 height 99
click at [436, 194] on div "1" at bounding box center [416, 182] width 138 height 99
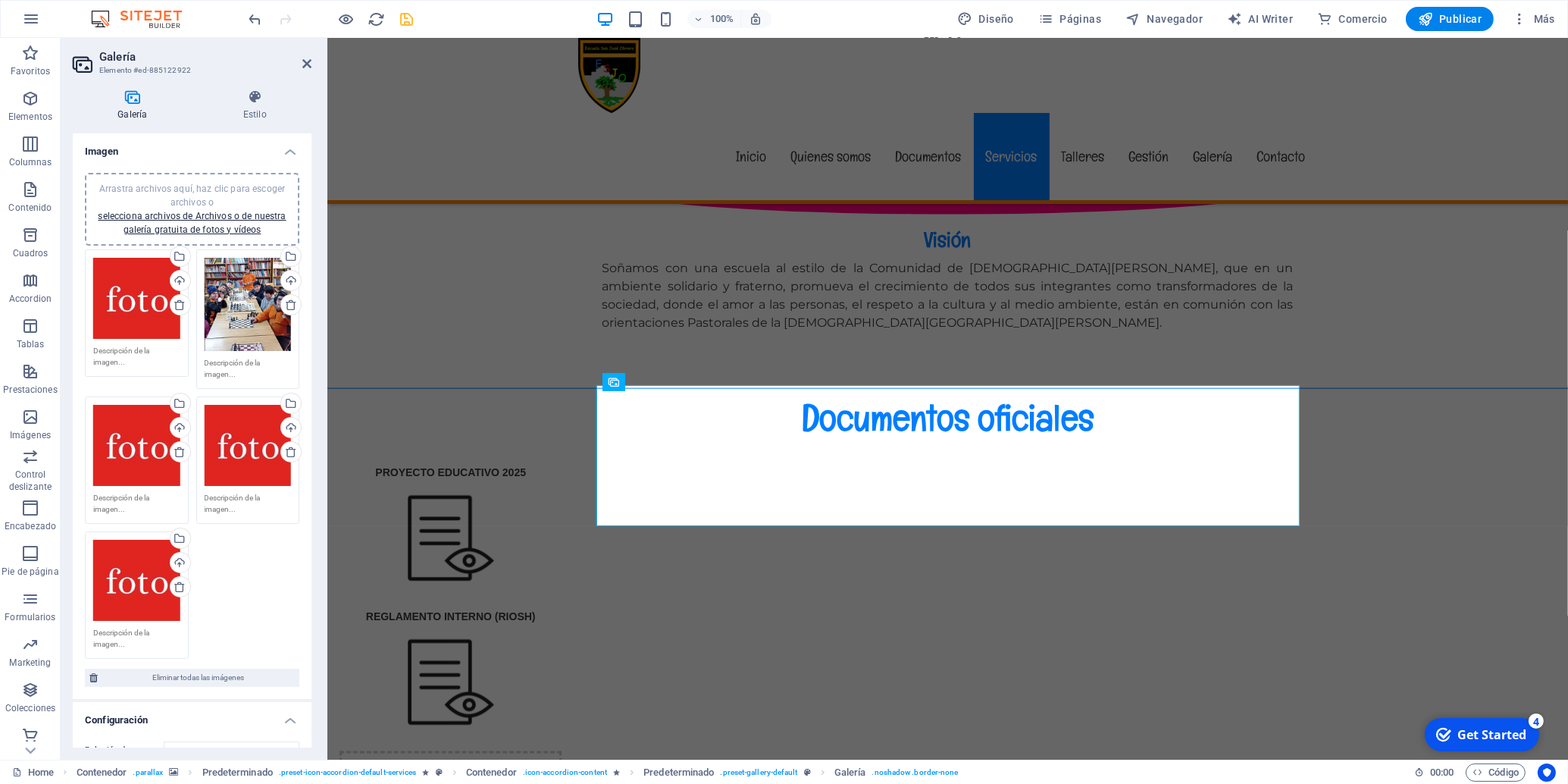
click at [232, 296] on div "Arrastra archivos aquí, haz clic para escoger archivos o selecciona archivos de…" at bounding box center [248, 304] width 88 height 93
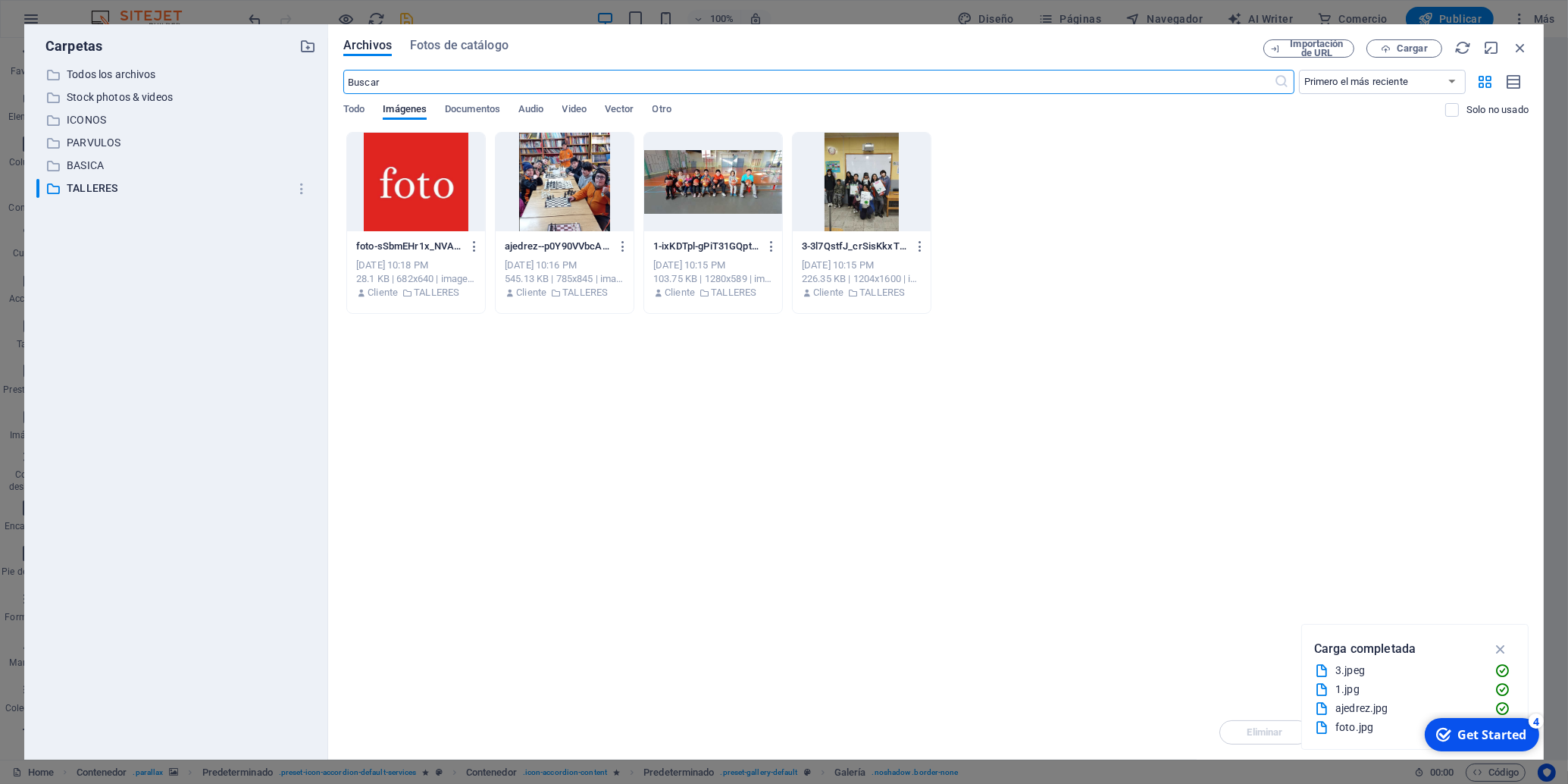
click at [412, 182] on div at bounding box center [416, 182] width 138 height 99
click at [412, 182] on div "1" at bounding box center [416, 182] width 138 height 99
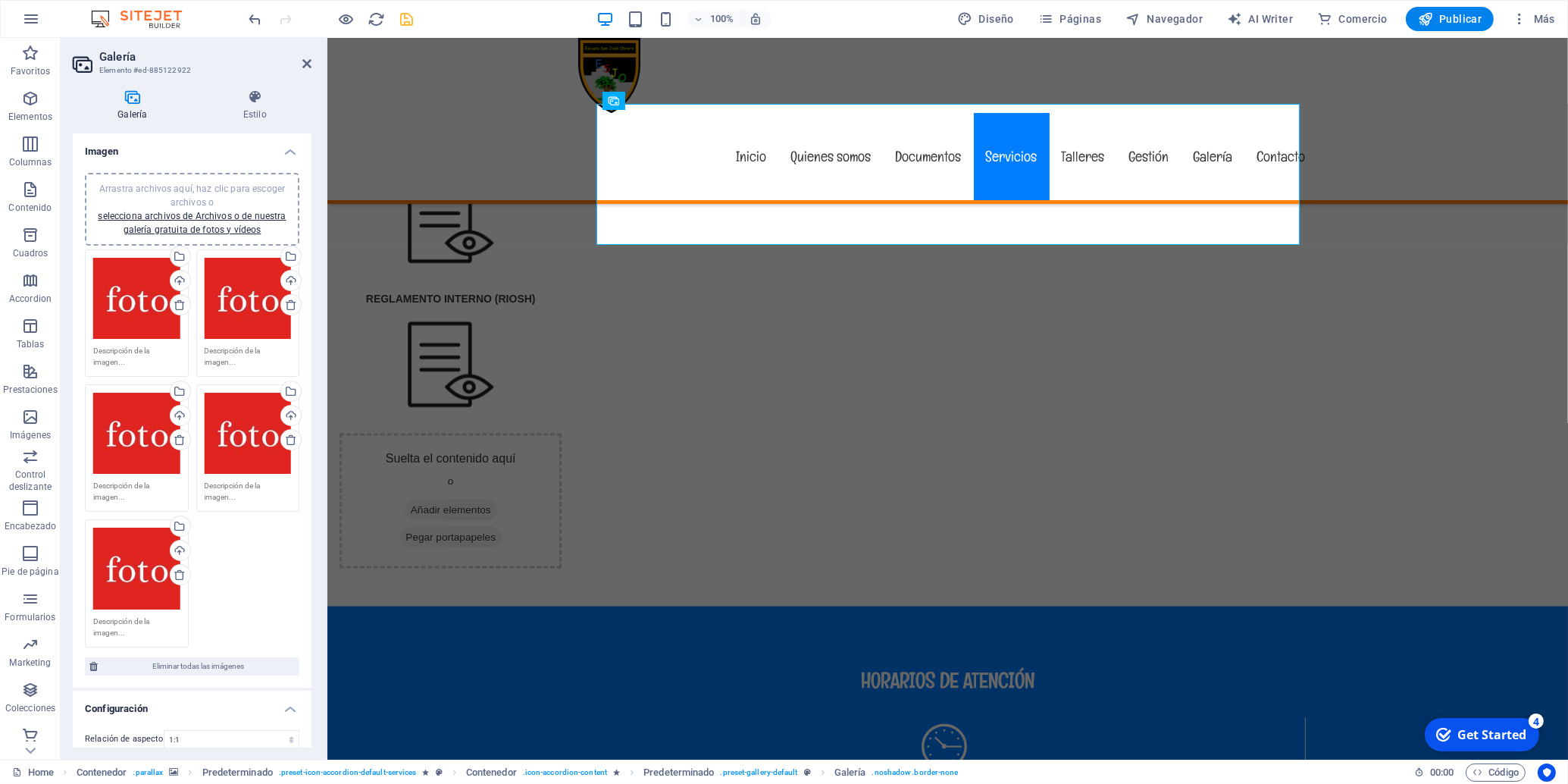
scroll to position [3342, 0]
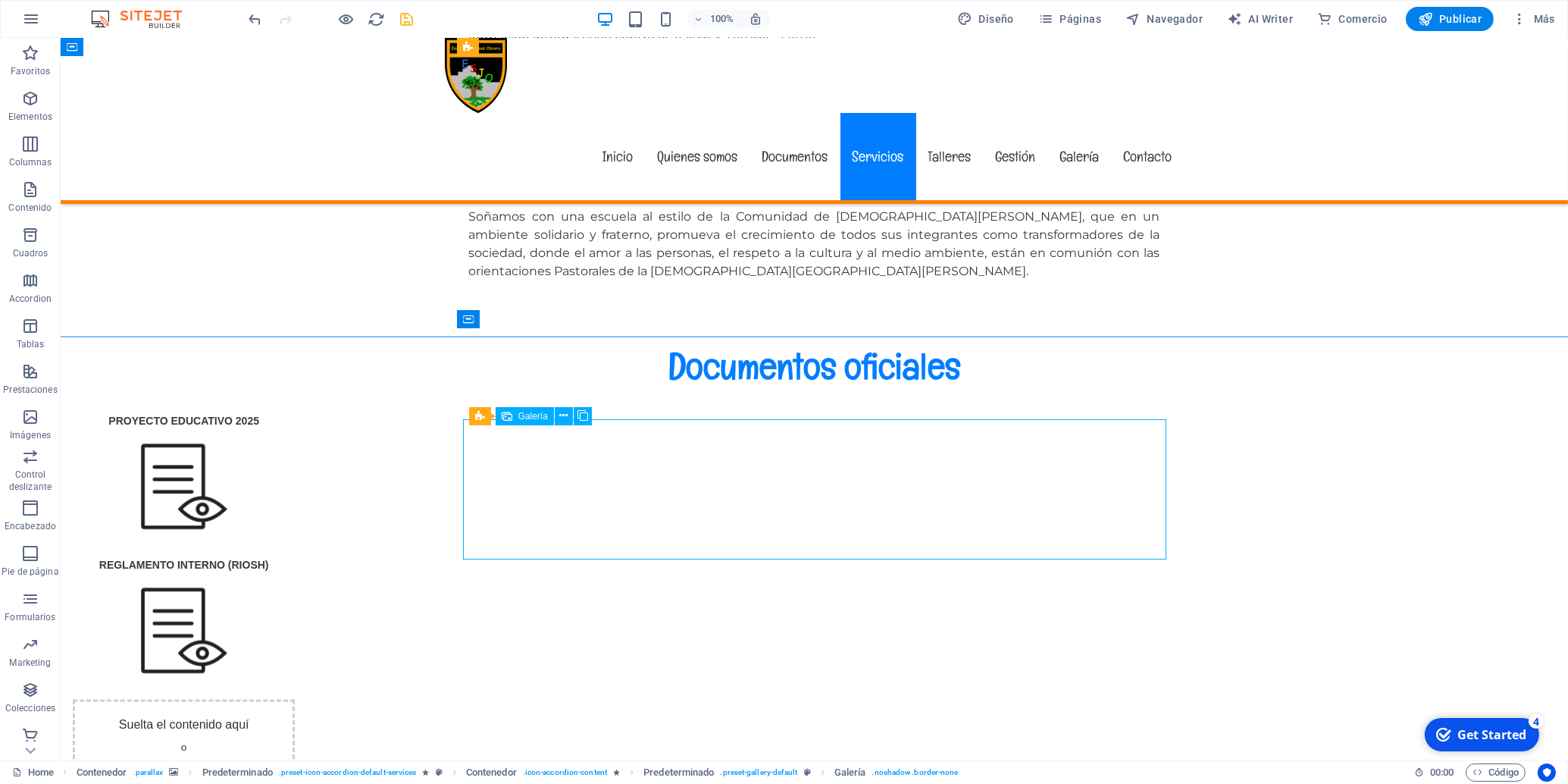
select select "4"
select select "px"
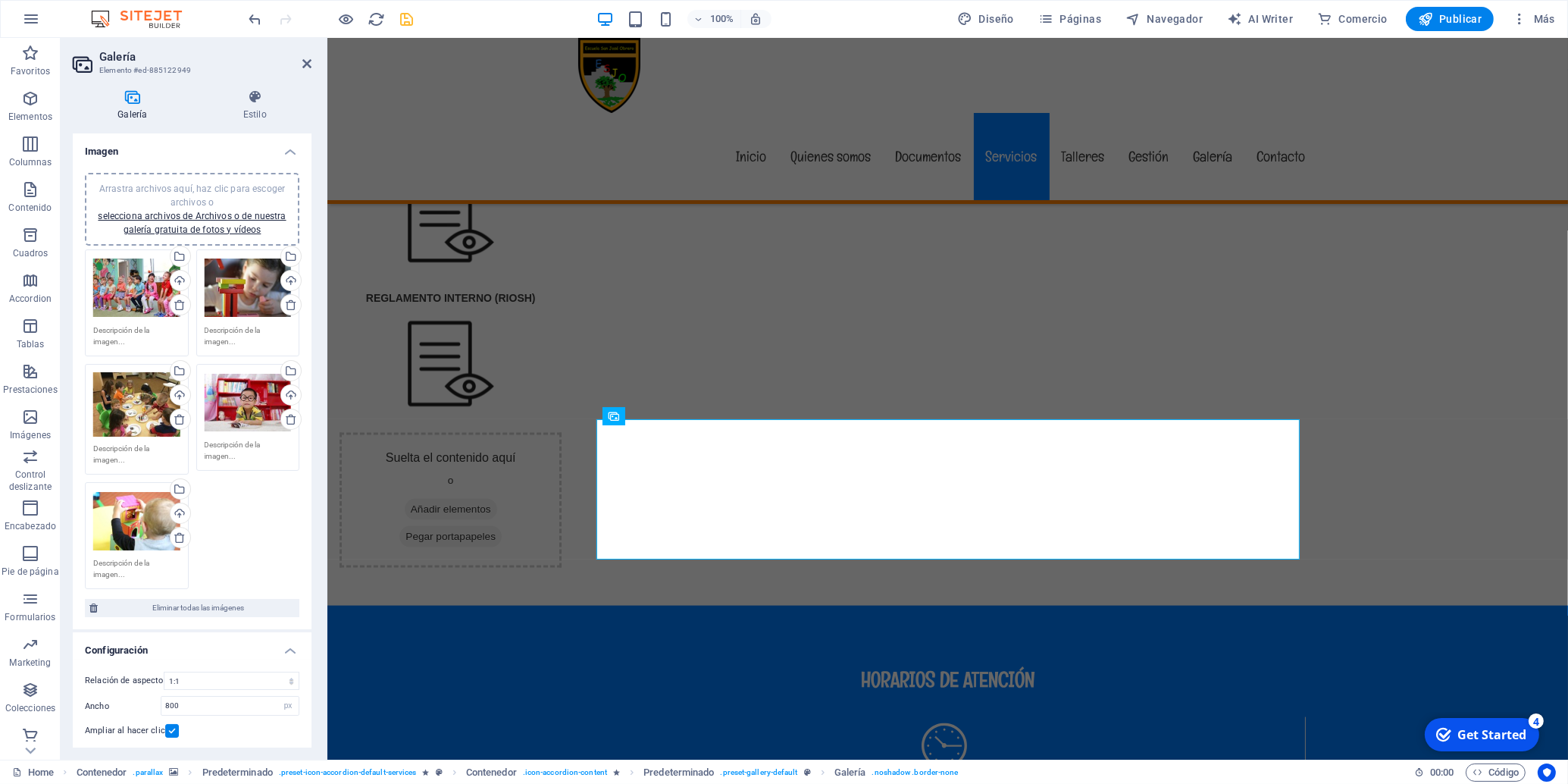
click at [133, 285] on div "Arrastra archivos aquí, haz clic para escoger archivos o selecciona archivos de…" at bounding box center [137, 288] width 88 height 61
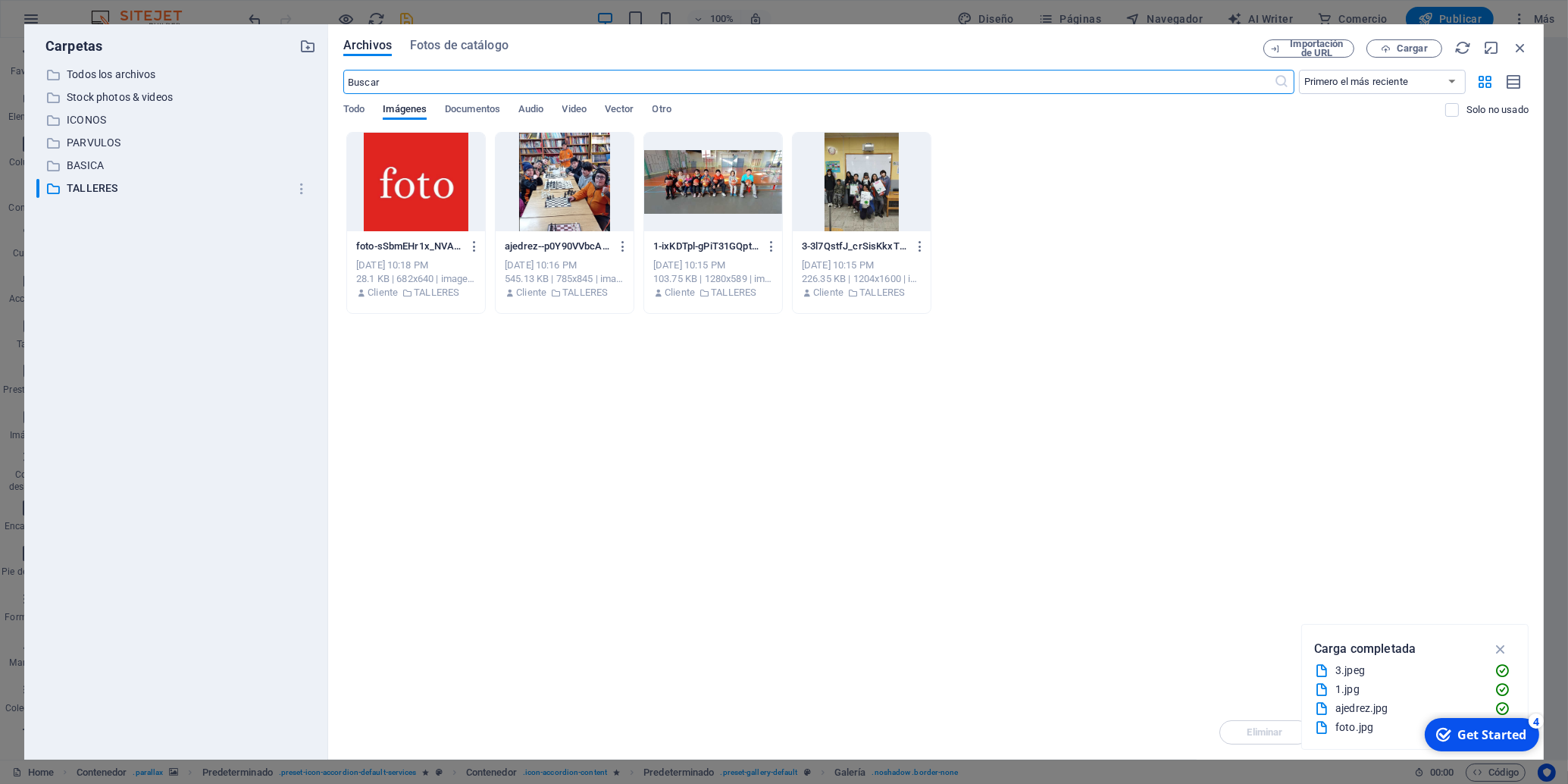
click at [413, 201] on div at bounding box center [416, 182] width 138 height 99
click at [413, 201] on div "1" at bounding box center [416, 182] width 138 height 99
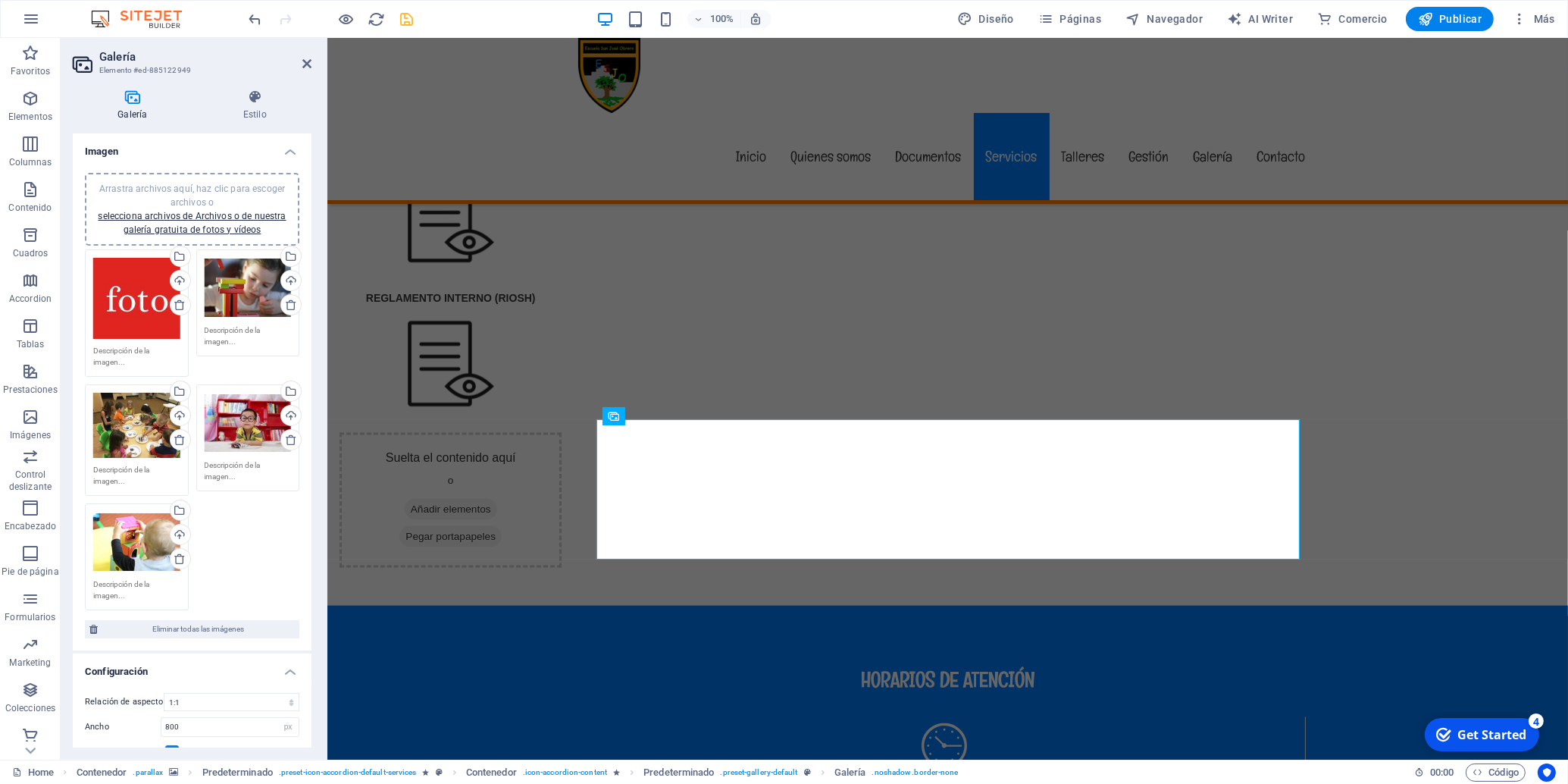
click at [235, 285] on div "Arrastra archivos aquí, haz clic para escoger archivos o selecciona archivos de…" at bounding box center [248, 288] width 88 height 61
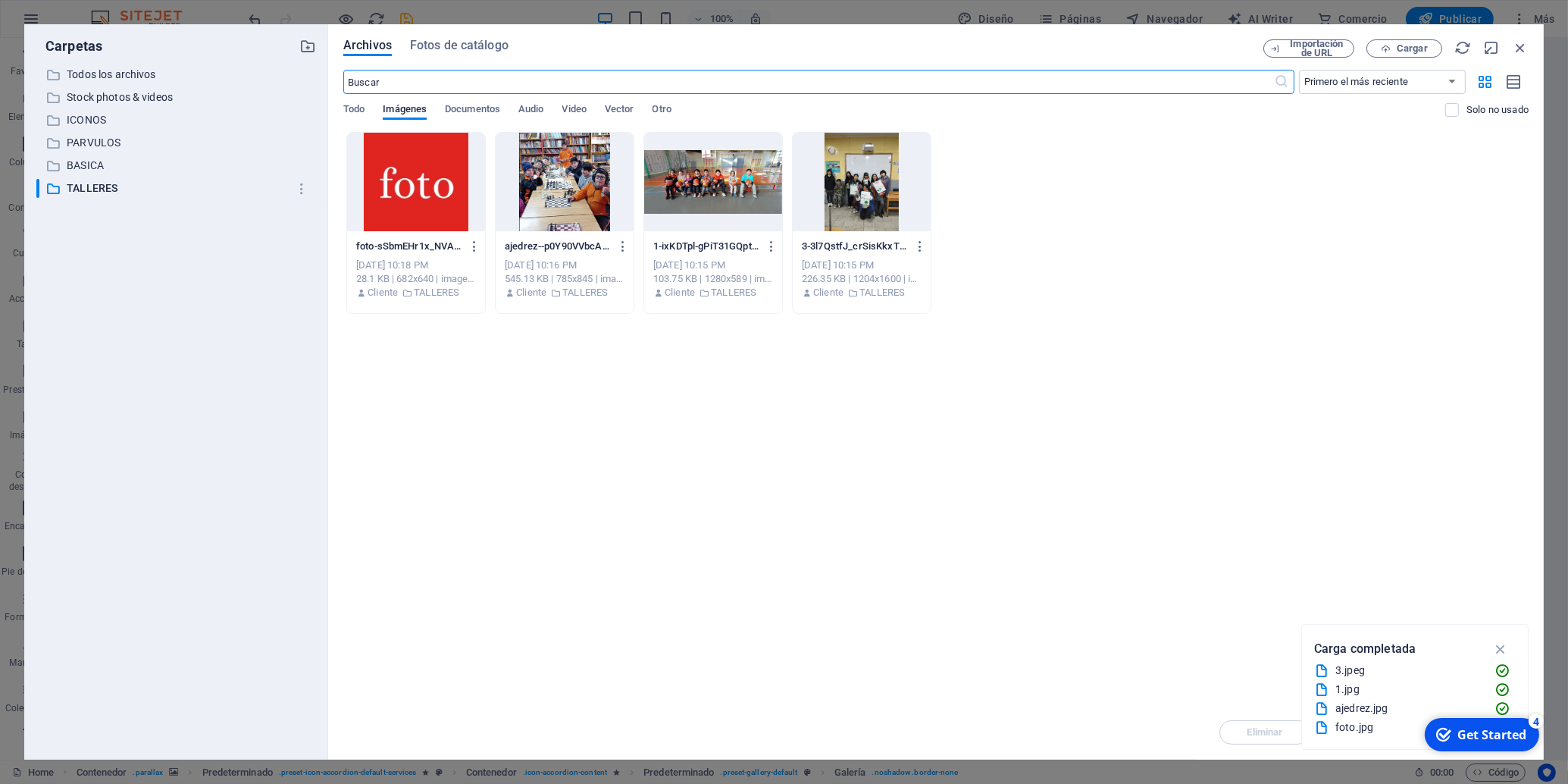
click at [400, 194] on div at bounding box center [416, 182] width 138 height 99
click at [400, 194] on div "1" at bounding box center [416, 182] width 138 height 99
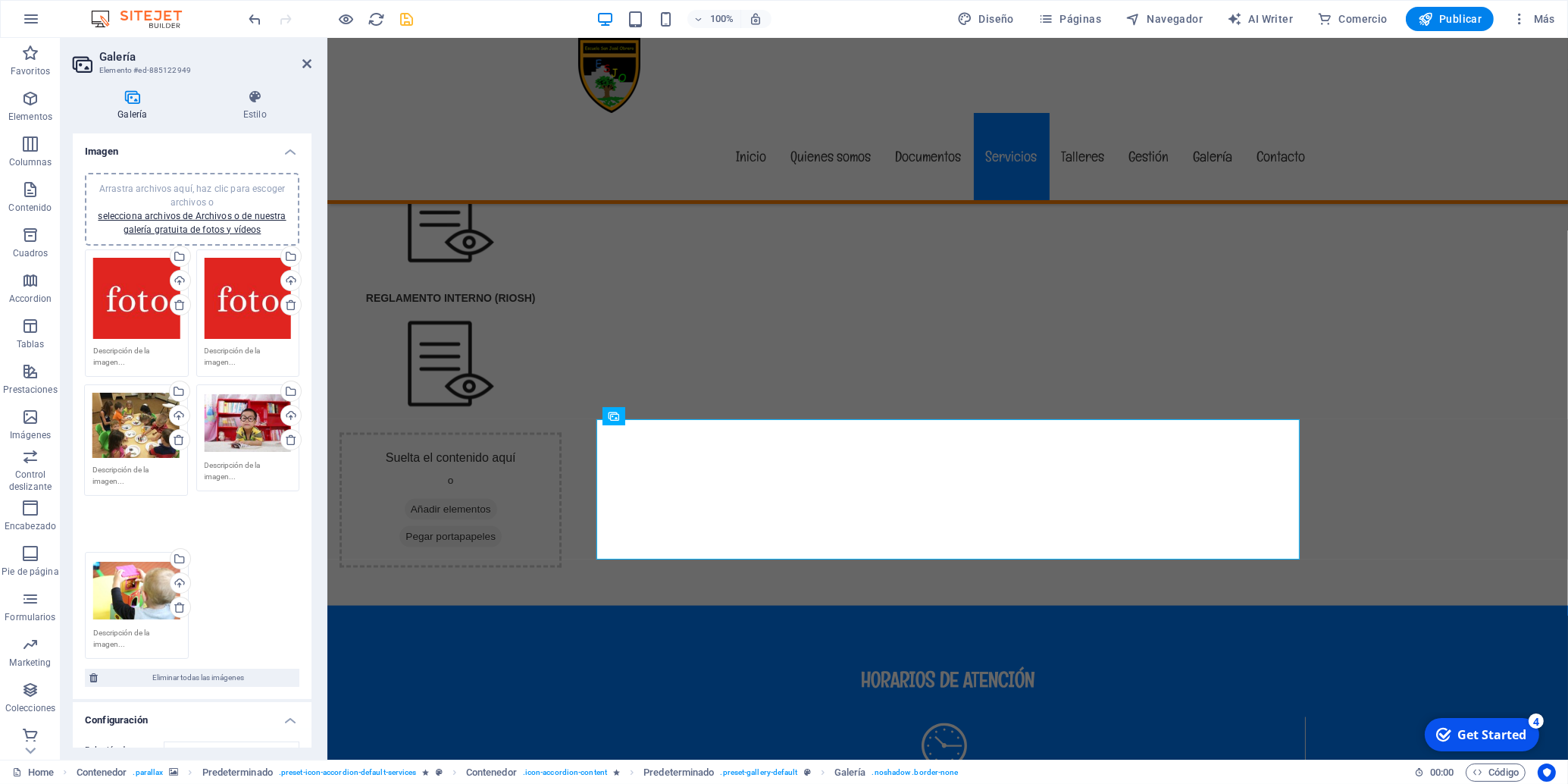
click at [136, 437] on div "Arrastra archivos aquí, haz clic para escoger archivos o selecciona archivos de…" at bounding box center [192, 454] width 222 height 417
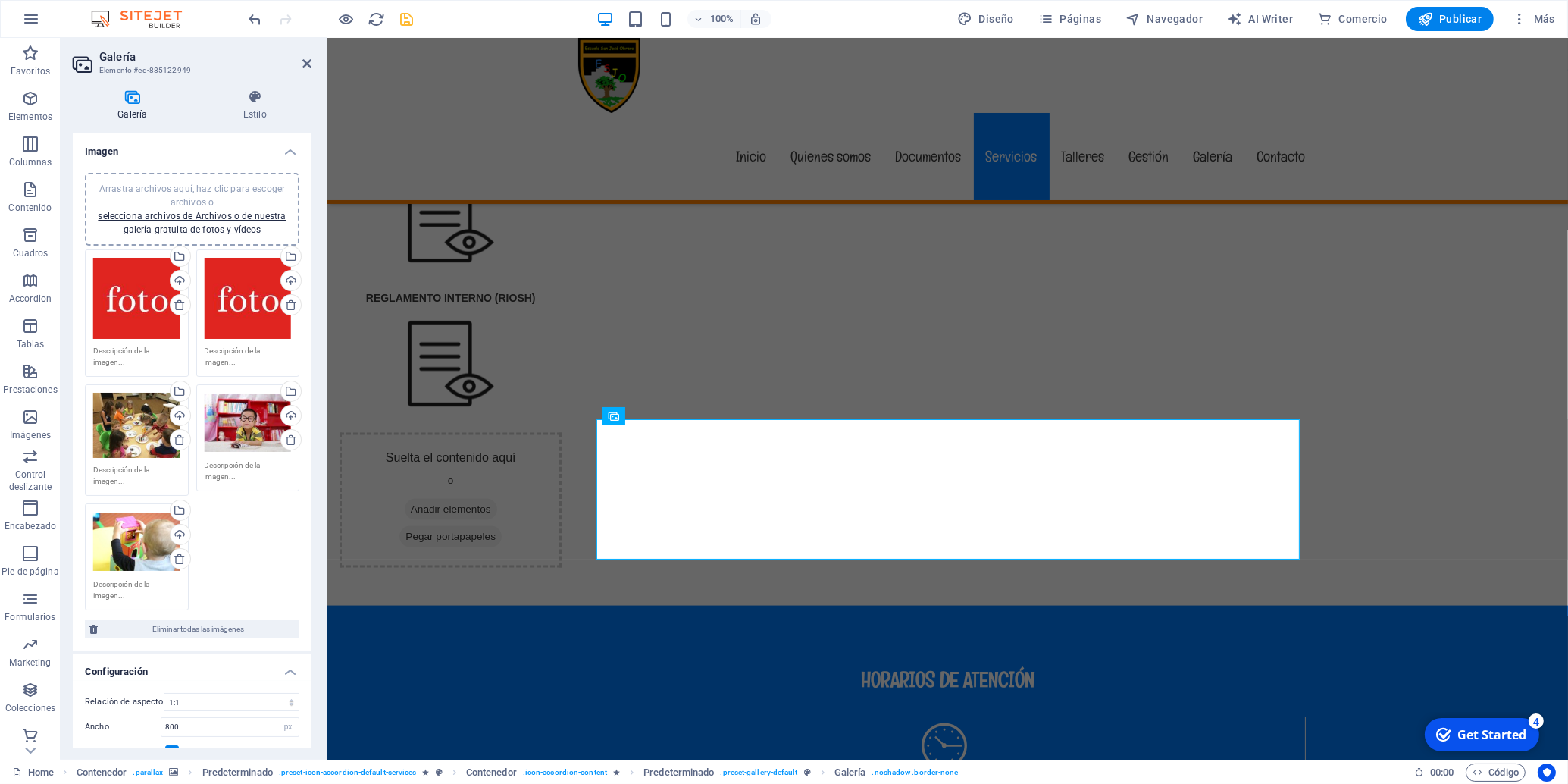
click at [135, 436] on div "Arrastra archivos aquí, haz clic para escoger archivos o selecciona archivos de…" at bounding box center [137, 424] width 88 height 65
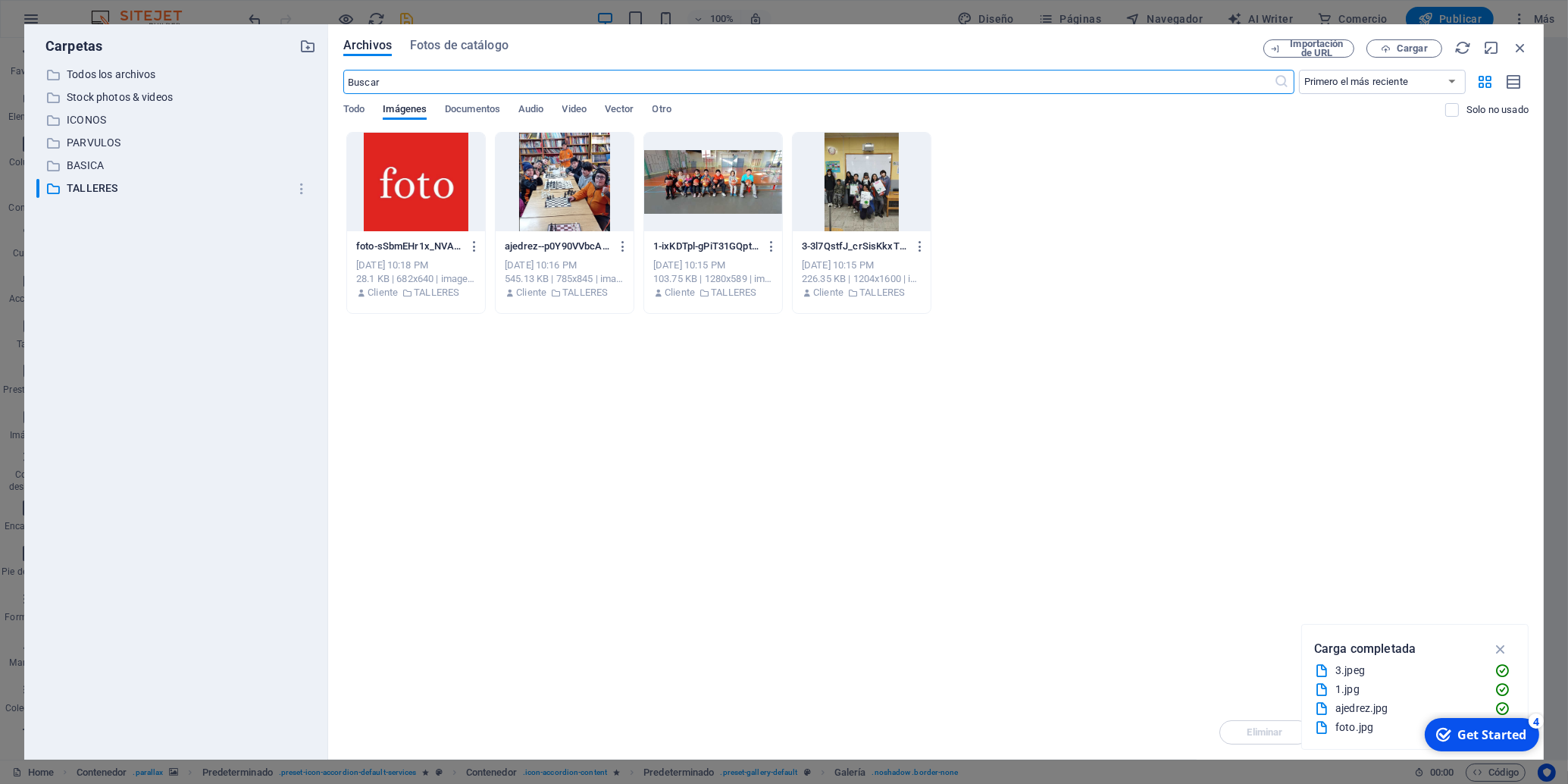
click at [423, 187] on div at bounding box center [416, 182] width 138 height 99
click at [409, 169] on div "1" at bounding box center [416, 182] width 138 height 99
click at [409, 169] on div at bounding box center [416, 182] width 138 height 99
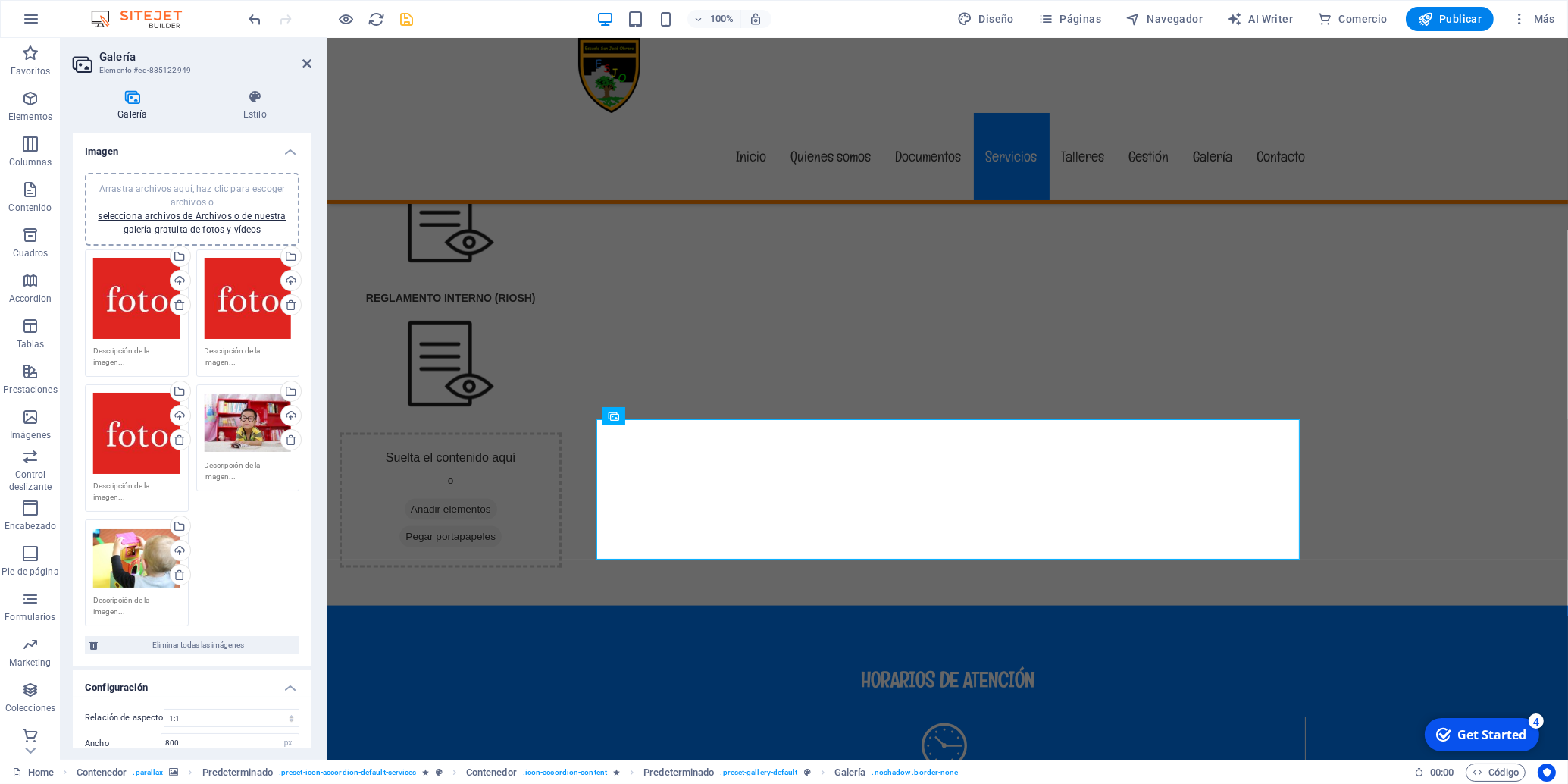
click at [252, 426] on div "Arrastra archivos aquí, haz clic para escoger archivos o selecciona archivos de…" at bounding box center [192, 438] width 222 height 385
click at [247, 422] on div "Arrastra archivos aquí, haz clic para escoger archivos o selecciona archivos de…" at bounding box center [248, 423] width 88 height 61
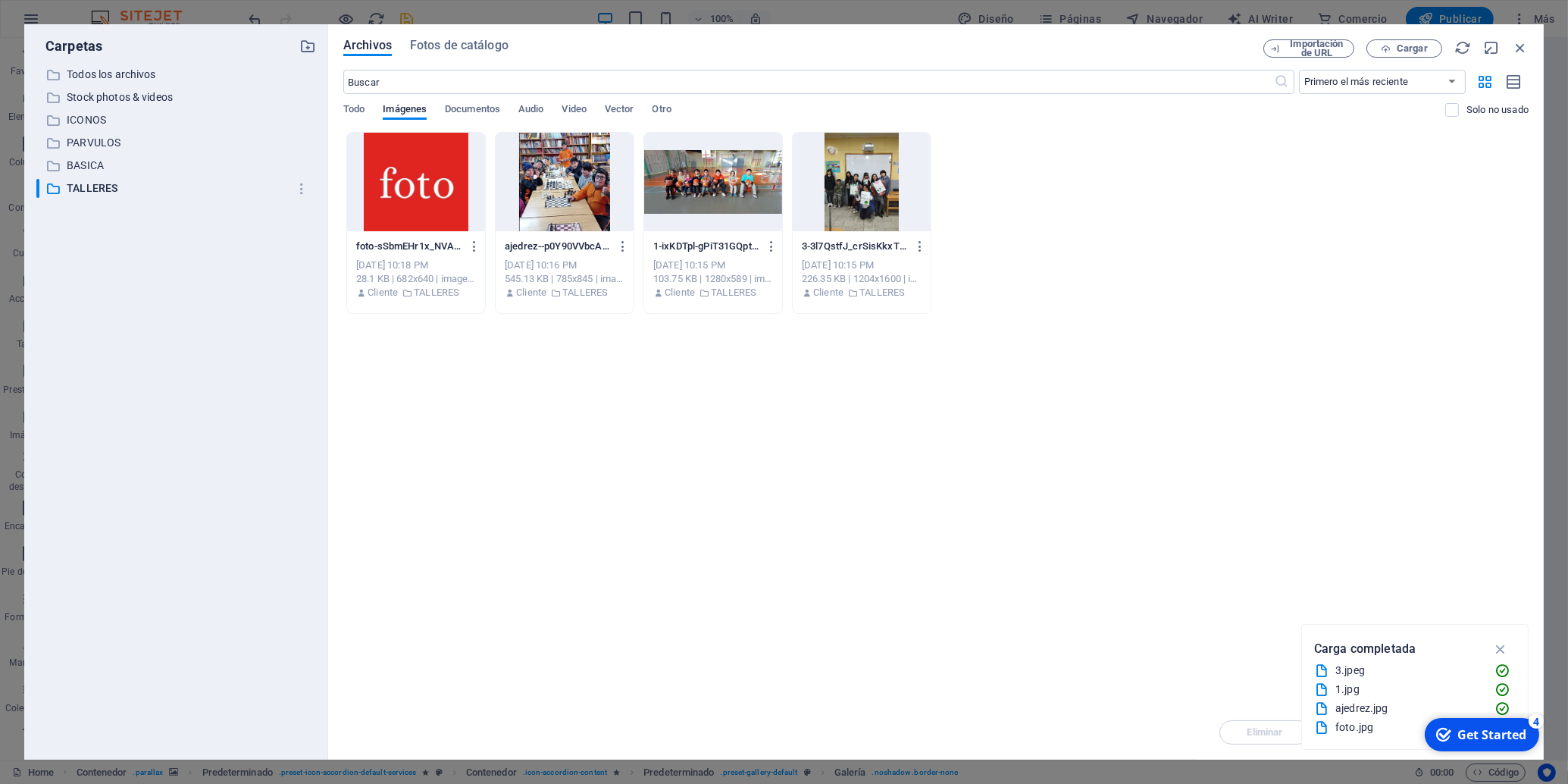
click at [247, 422] on div "​ Todos los archivos Todos los archivos ​ Stock photos & videos Stock photos & …" at bounding box center [176, 406] width 280 height 682
click at [429, 200] on div at bounding box center [416, 182] width 138 height 99
click at [426, 196] on div "1" at bounding box center [416, 182] width 138 height 99
drag, startPoint x: 426, startPoint y: 196, endPoint x: 95, endPoint y: 179, distance: 331.4
click at [426, 196] on div at bounding box center [416, 182] width 138 height 99
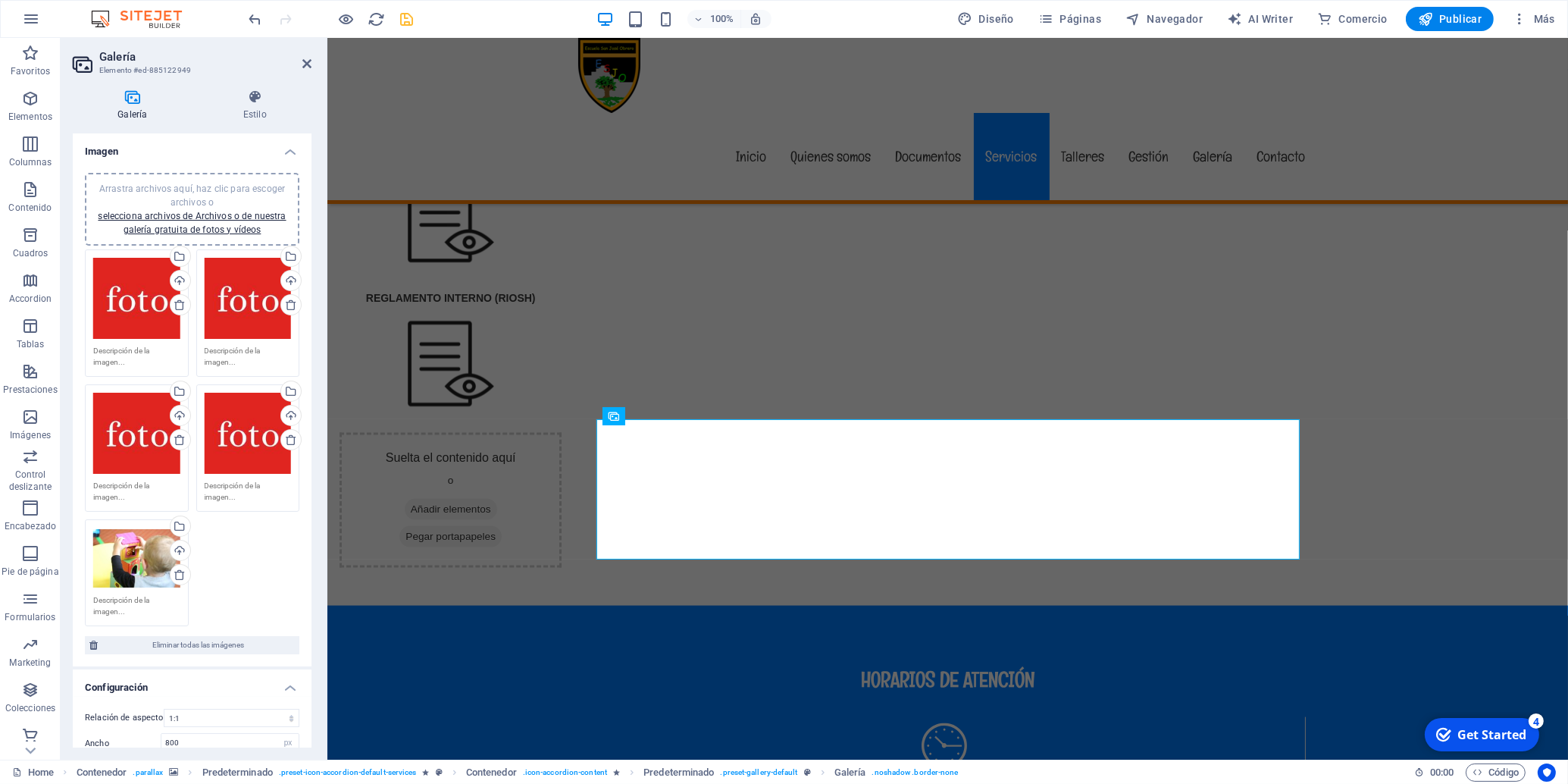
click at [120, 565] on div "Arrastra archivos aquí, haz clic para escoger archivos o selecciona archivos de…" at bounding box center [137, 557] width 88 height 61
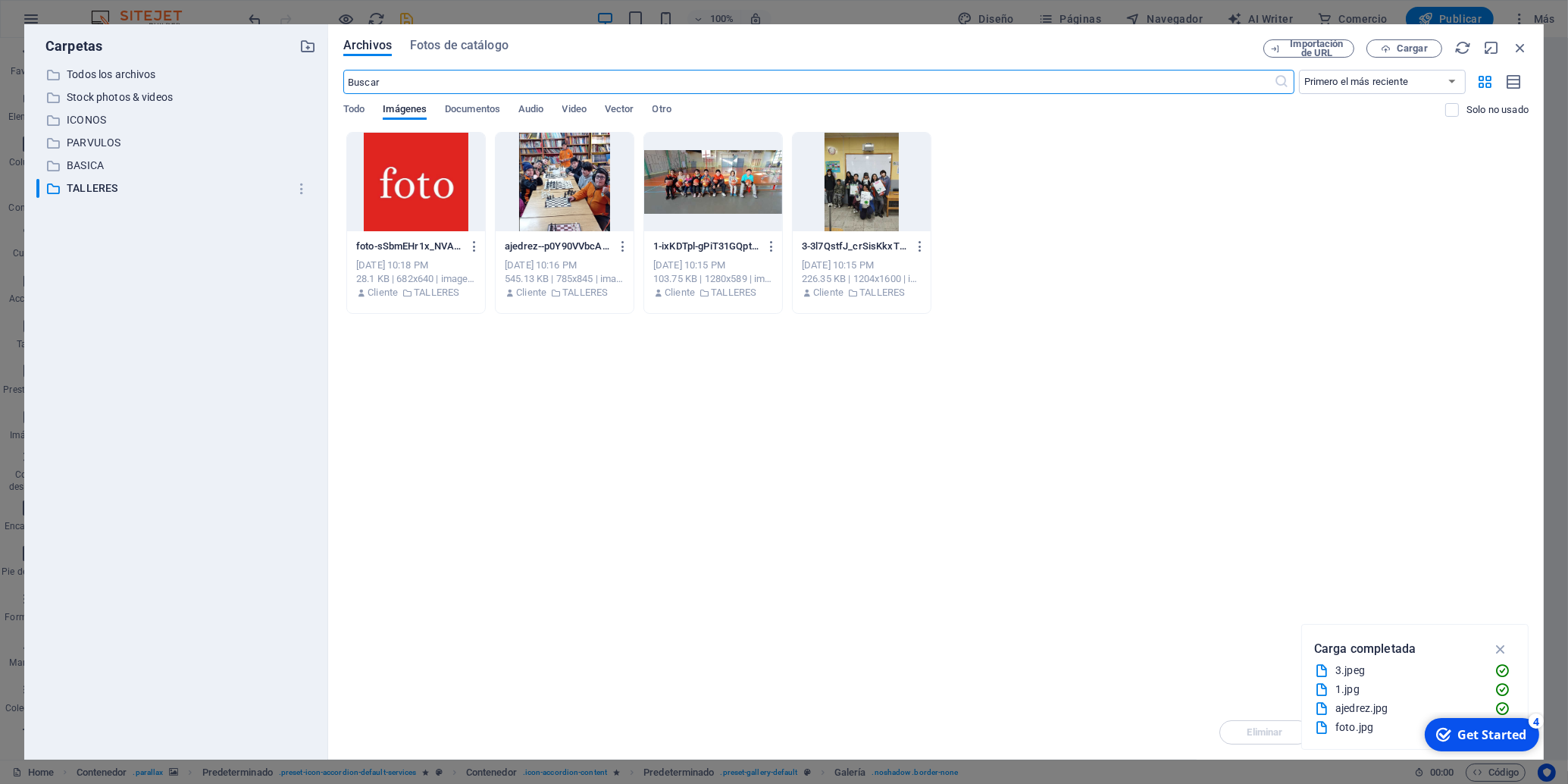
click at [402, 211] on div at bounding box center [416, 182] width 138 height 99
click at [402, 211] on div "1" at bounding box center [416, 182] width 138 height 99
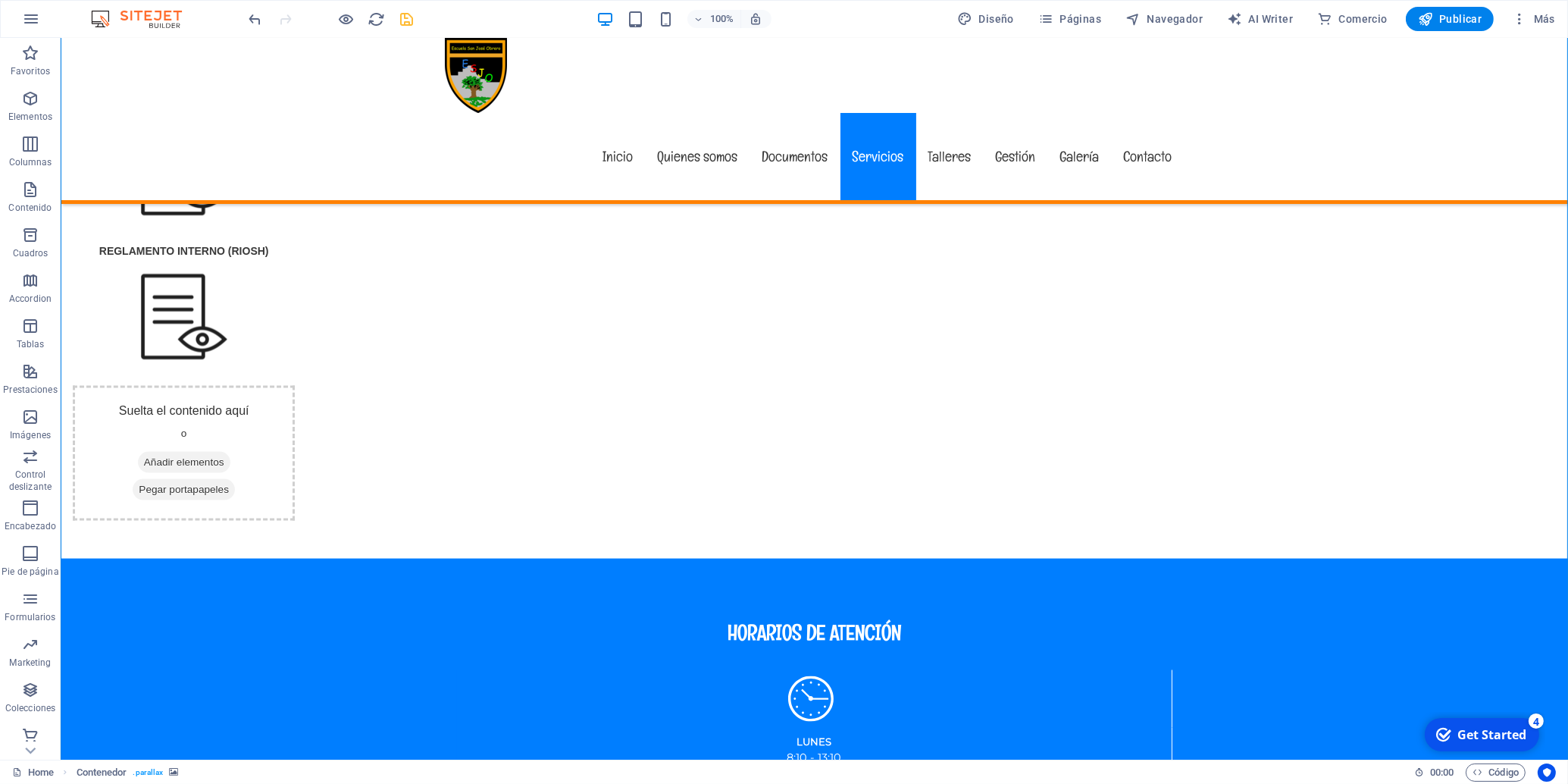
scroll to position [3661, 0]
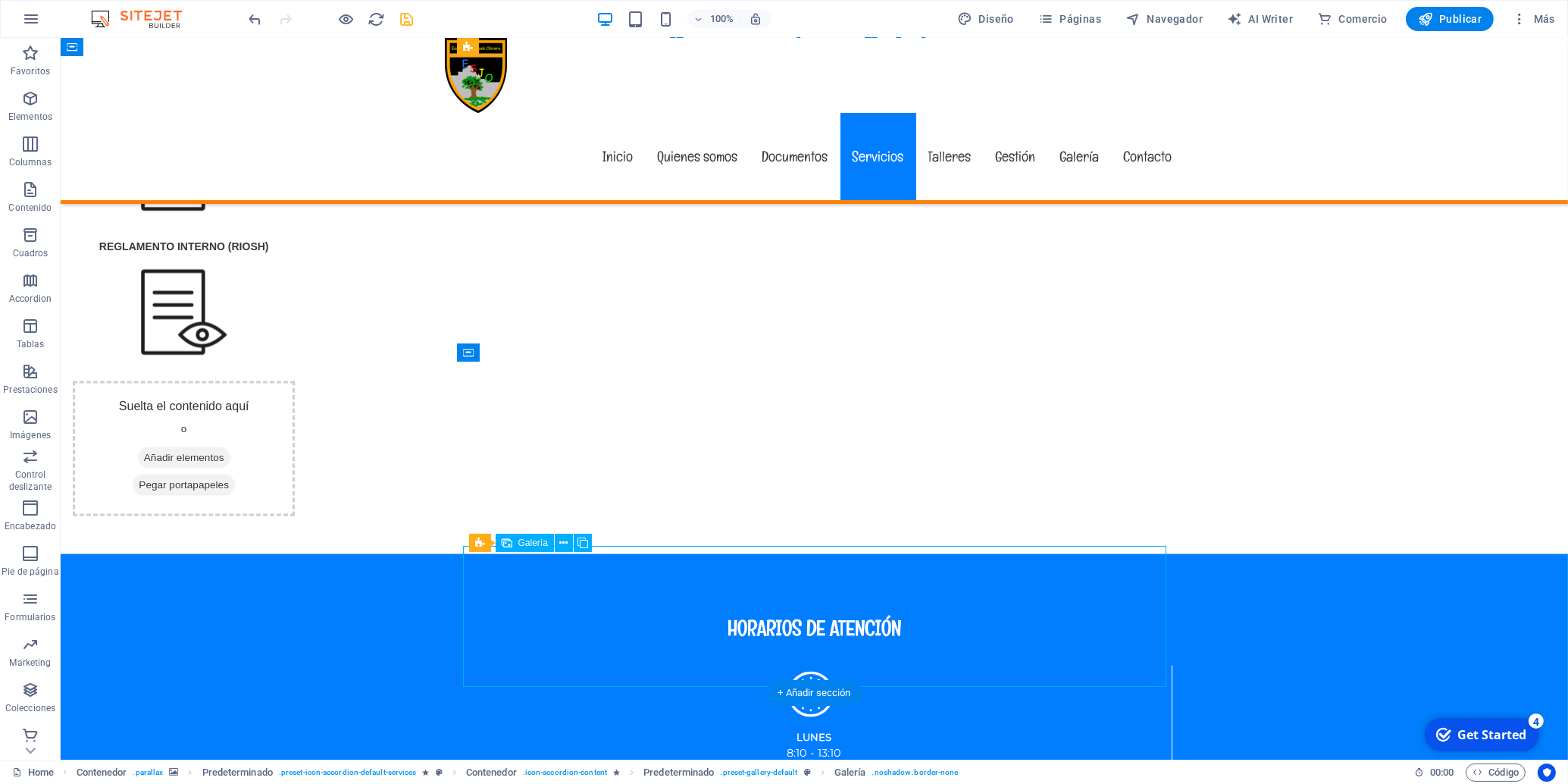
select select "4"
select select "px"
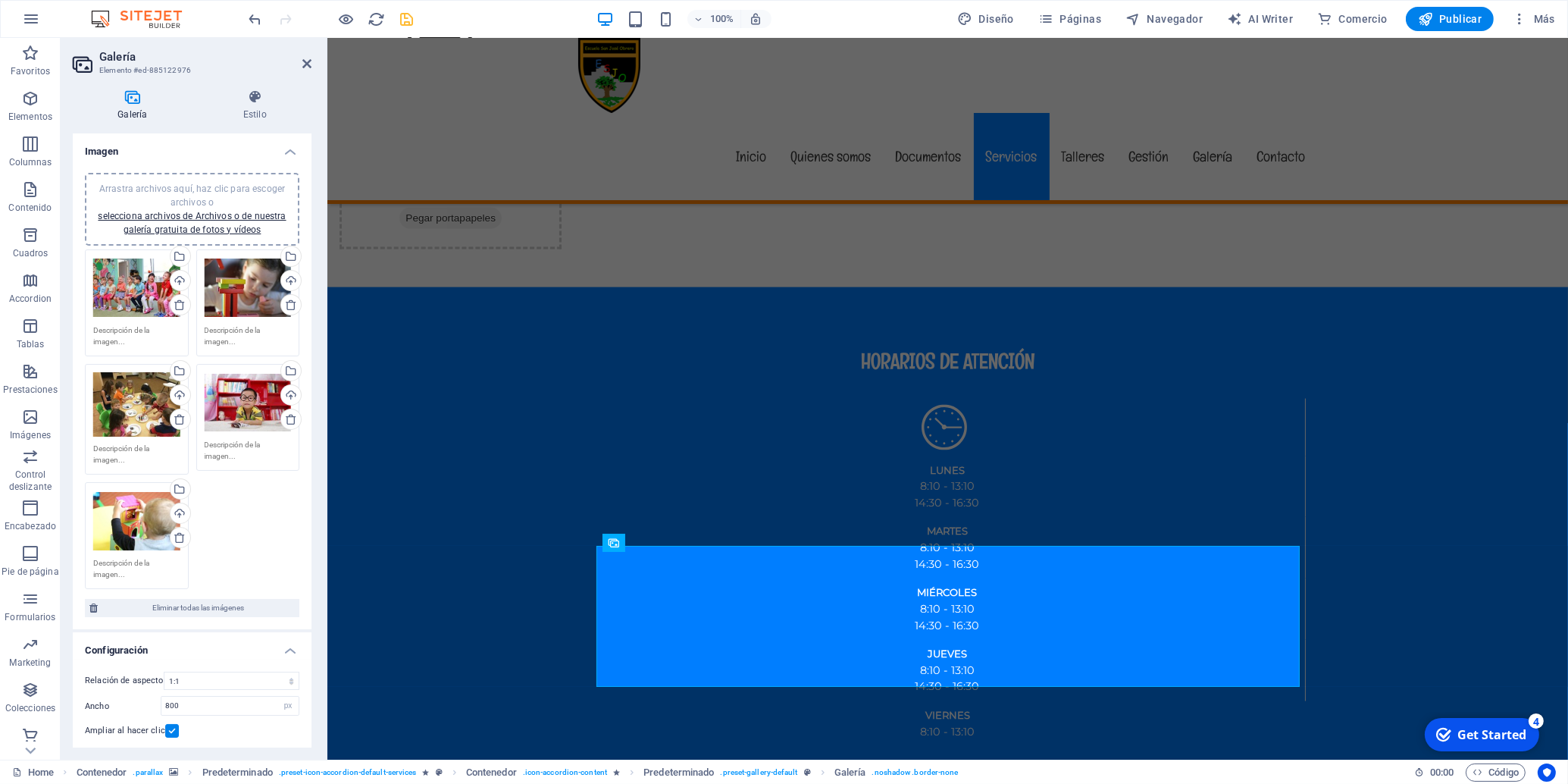
click at [122, 286] on div "Arrastra archivos aquí, haz clic para escoger archivos o selecciona archivos de…" at bounding box center [137, 288] width 88 height 61
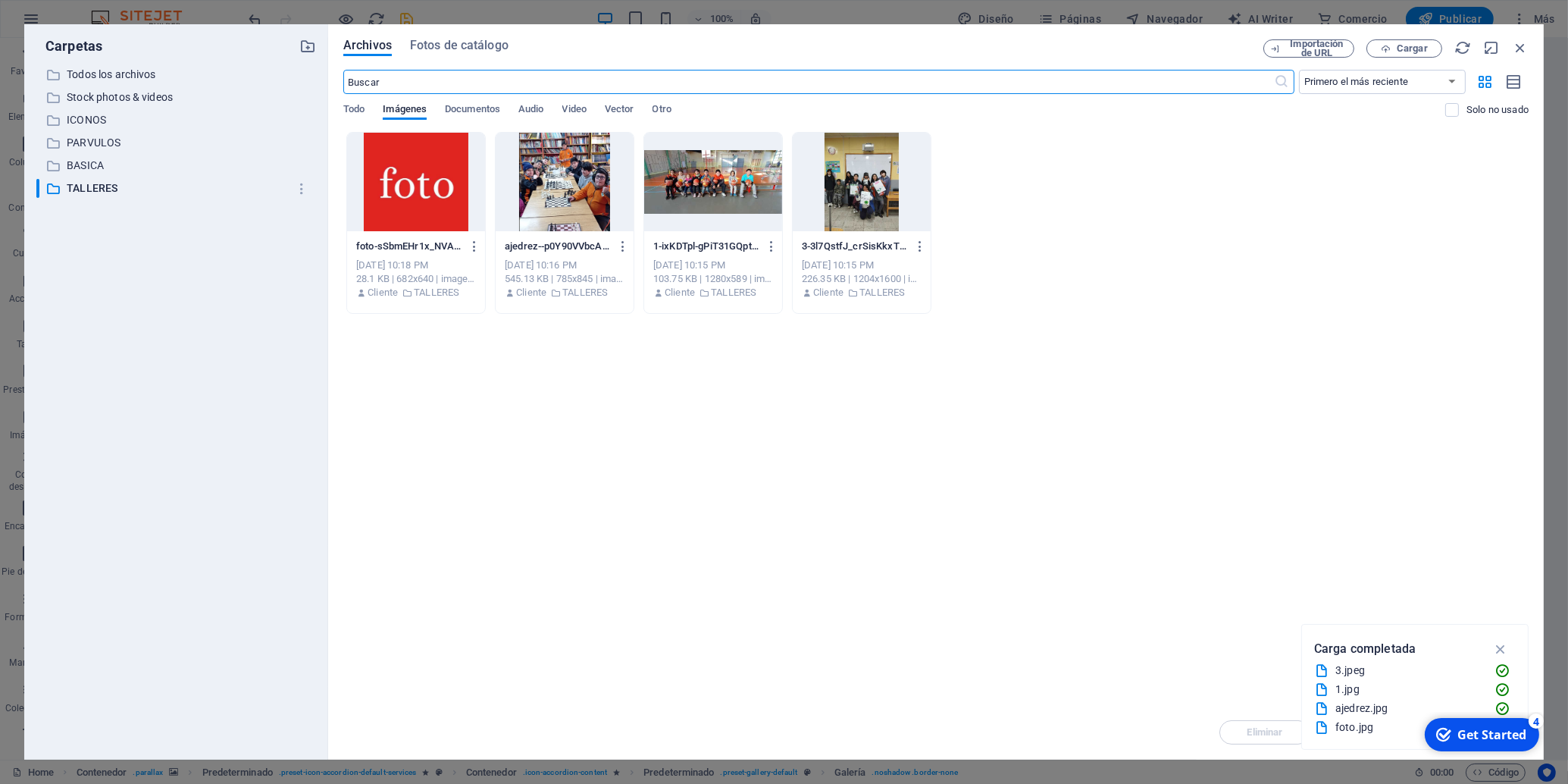
click at [396, 200] on div at bounding box center [416, 182] width 138 height 99
click at [396, 200] on div "1" at bounding box center [416, 182] width 138 height 99
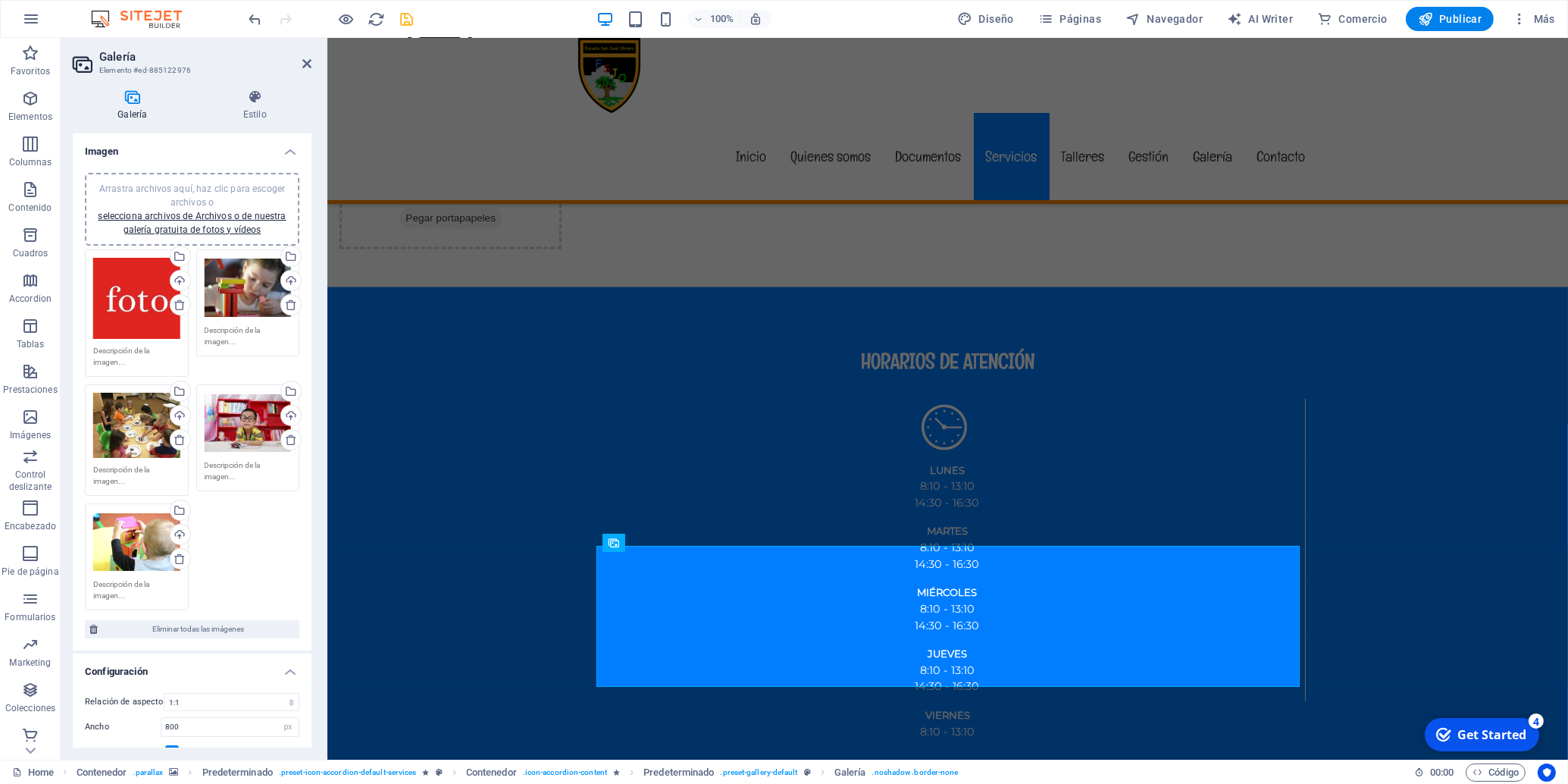
click at [247, 285] on div "Arrastra archivos aquí, haz clic para escoger archivos o selecciona archivos de…" at bounding box center [248, 288] width 88 height 61
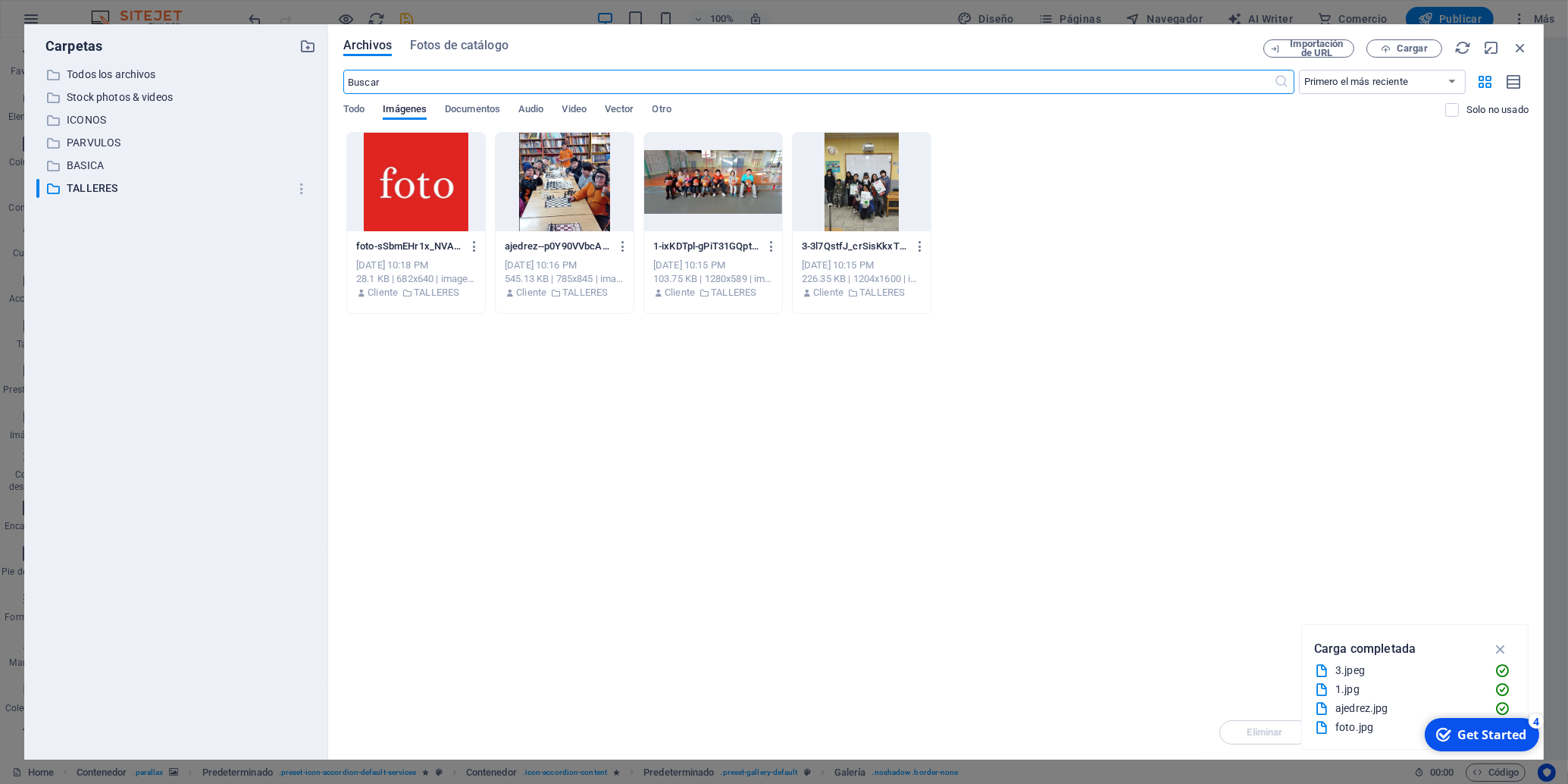
click at [548, 203] on div at bounding box center [565, 182] width 138 height 99
click at [430, 188] on div at bounding box center [416, 182] width 138 height 99
click at [429, 188] on div at bounding box center [416, 182] width 138 height 99
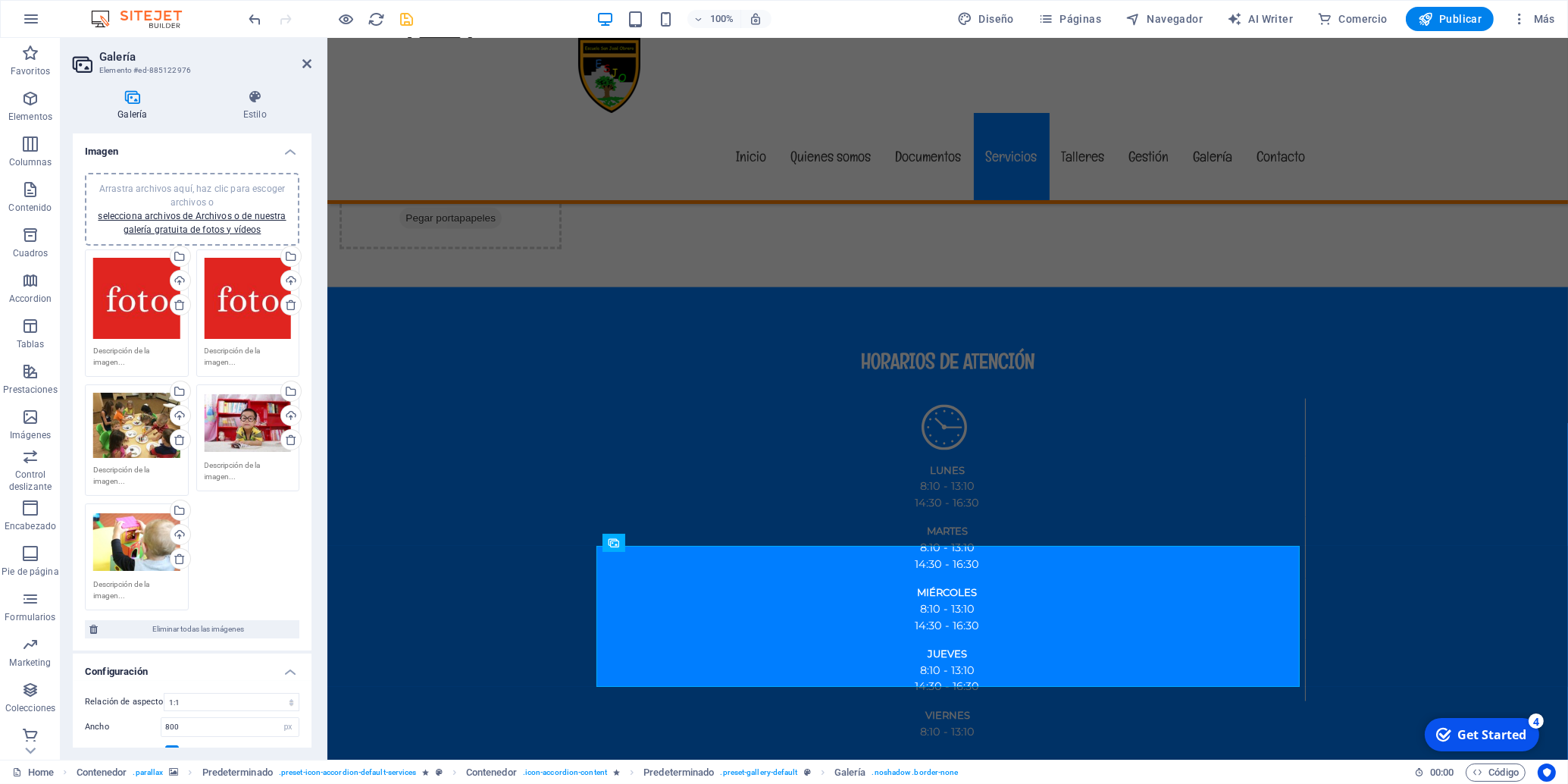
click at [132, 435] on div "Arrastra archivos aquí, haz clic para escoger archivos o selecciona archivos de…" at bounding box center [137, 424] width 88 height 65
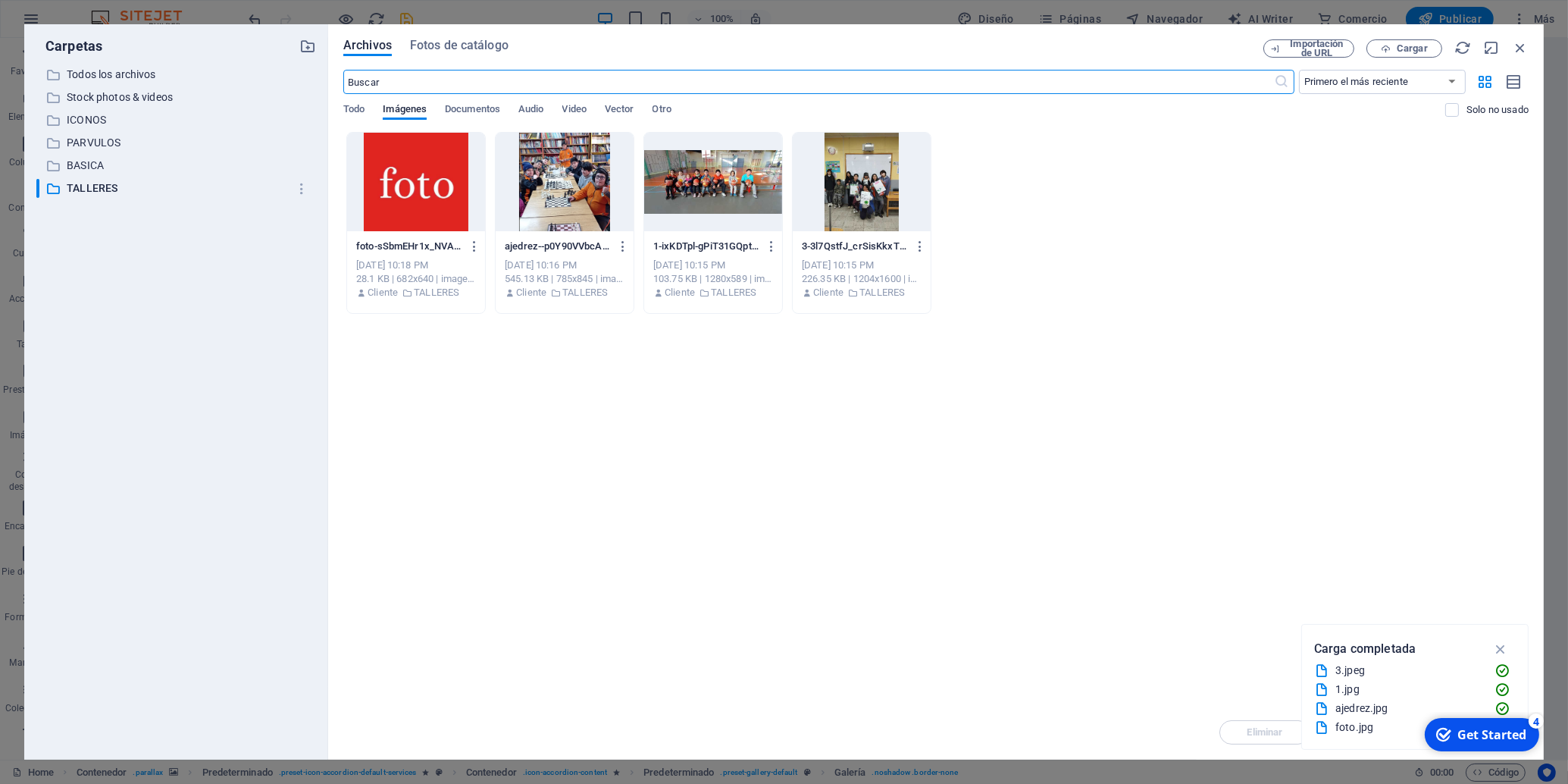
click at [400, 191] on div at bounding box center [416, 182] width 138 height 99
click at [400, 191] on div "1" at bounding box center [416, 182] width 138 height 99
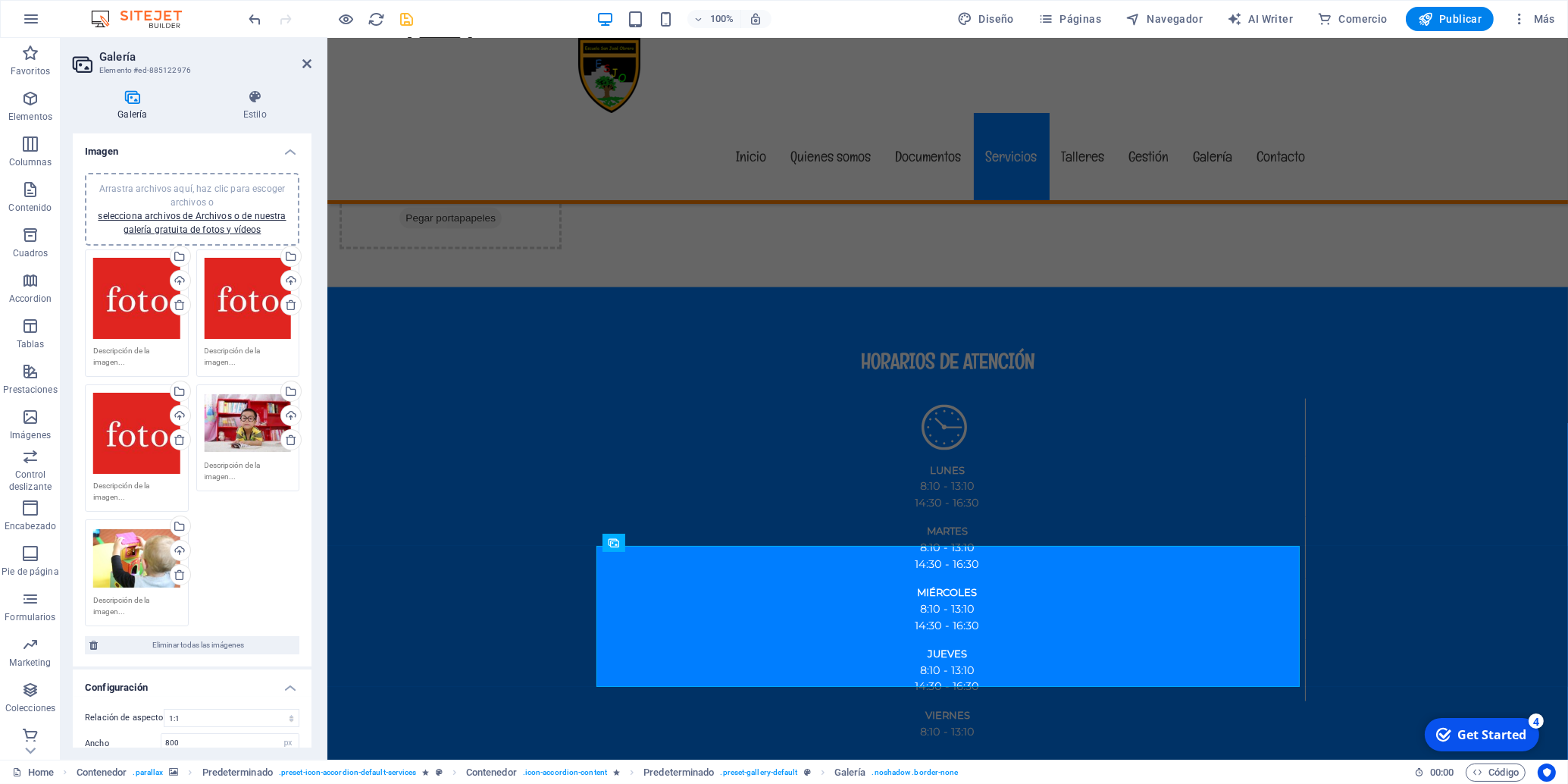
click at [237, 423] on div "Arrastra archivos aquí, haz clic para escoger archivos o selecciona archivos de…" at bounding box center [248, 423] width 88 height 61
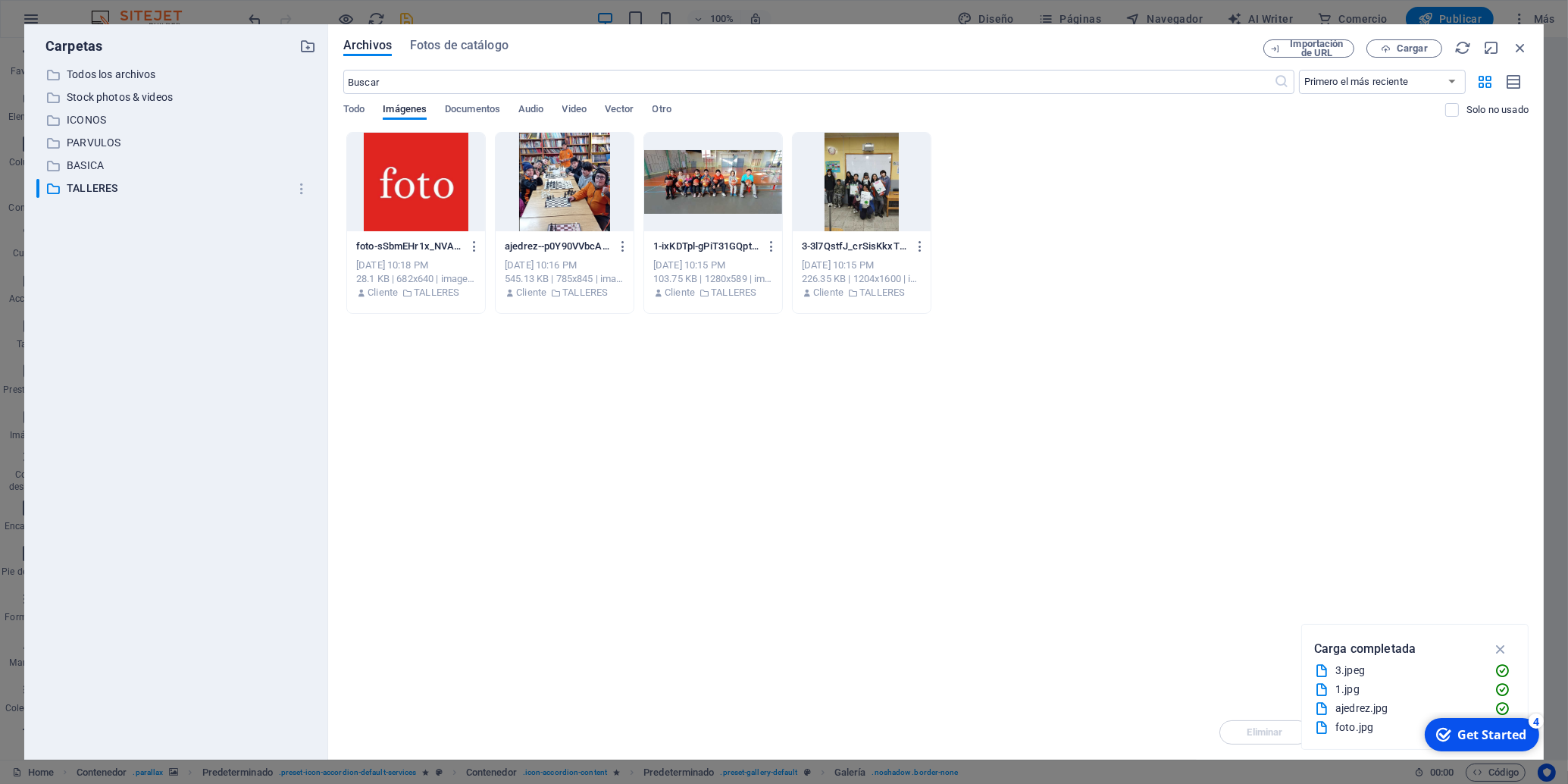
click at [408, 175] on div at bounding box center [416, 182] width 138 height 99
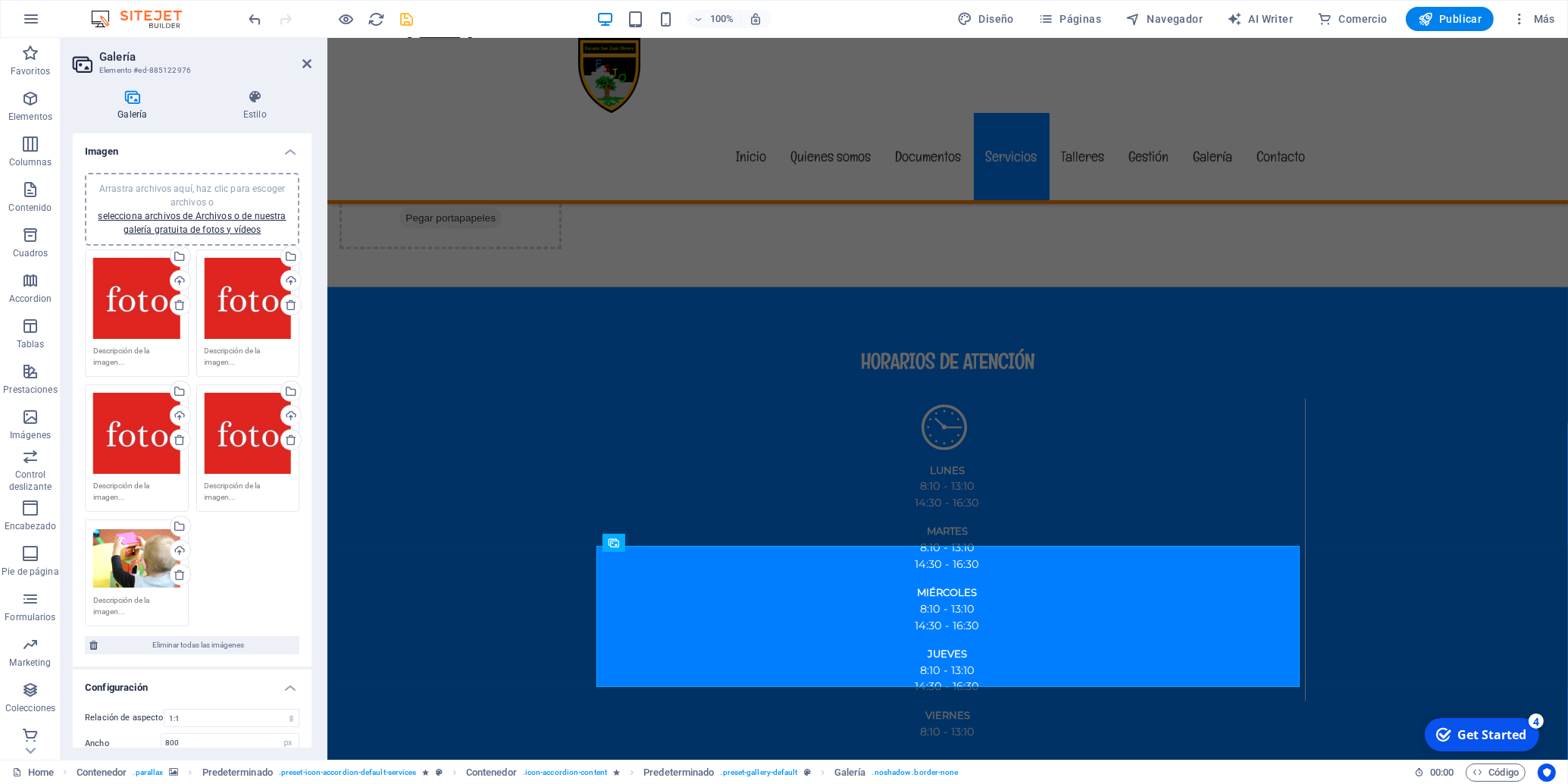
click at [117, 541] on div "Arrastra archivos aquí, haz clic para escoger archivos o selecciona archivos de…" at bounding box center [192, 438] width 222 height 385
click at [141, 579] on div "Arrastra archivos aquí, haz clic para escoger archivos o selecciona archivos de…" at bounding box center [137, 557] width 88 height 61
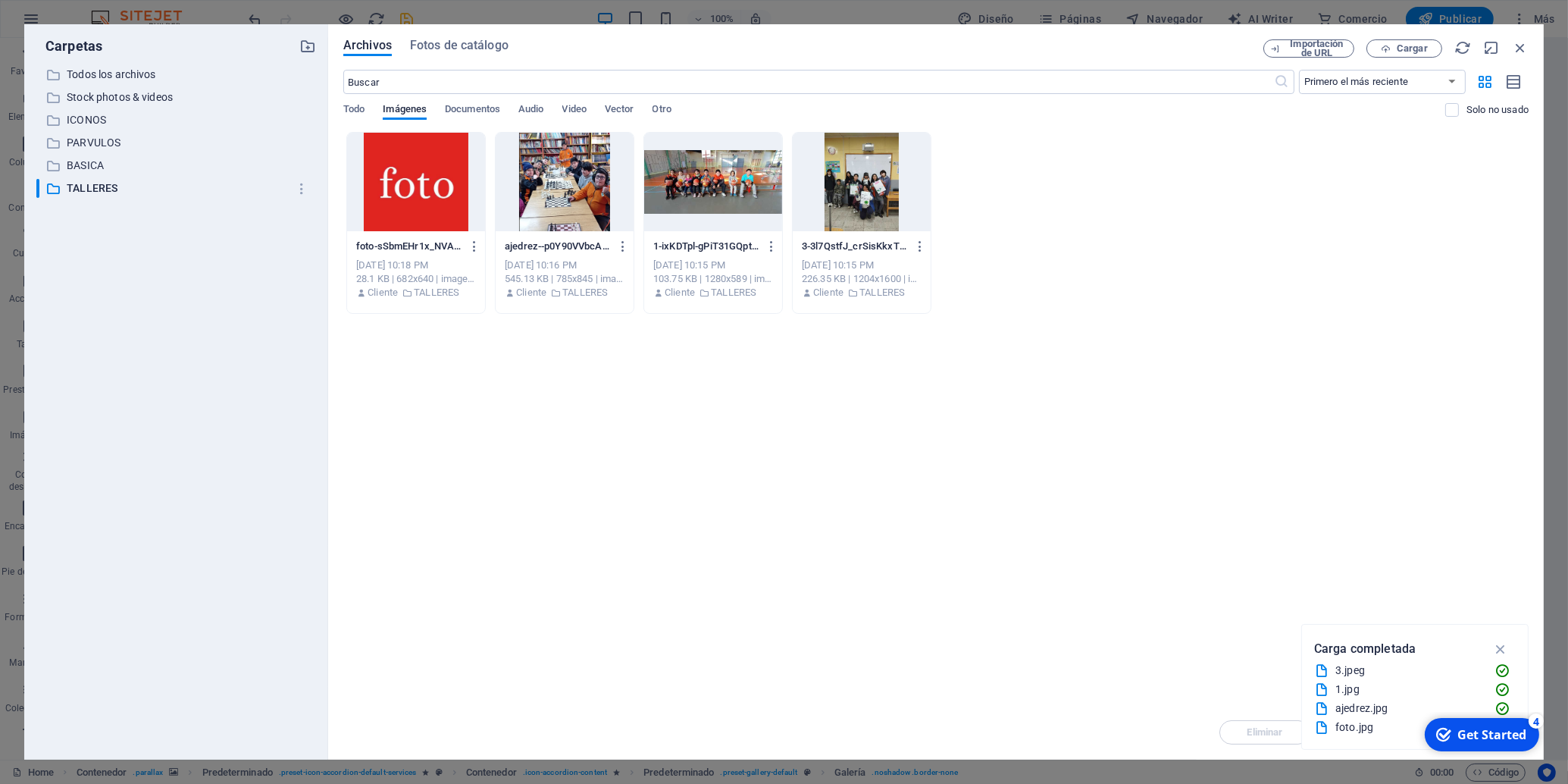
click at [408, 189] on div at bounding box center [416, 182] width 138 height 99
click at [408, 189] on div "1" at bounding box center [416, 182] width 138 height 99
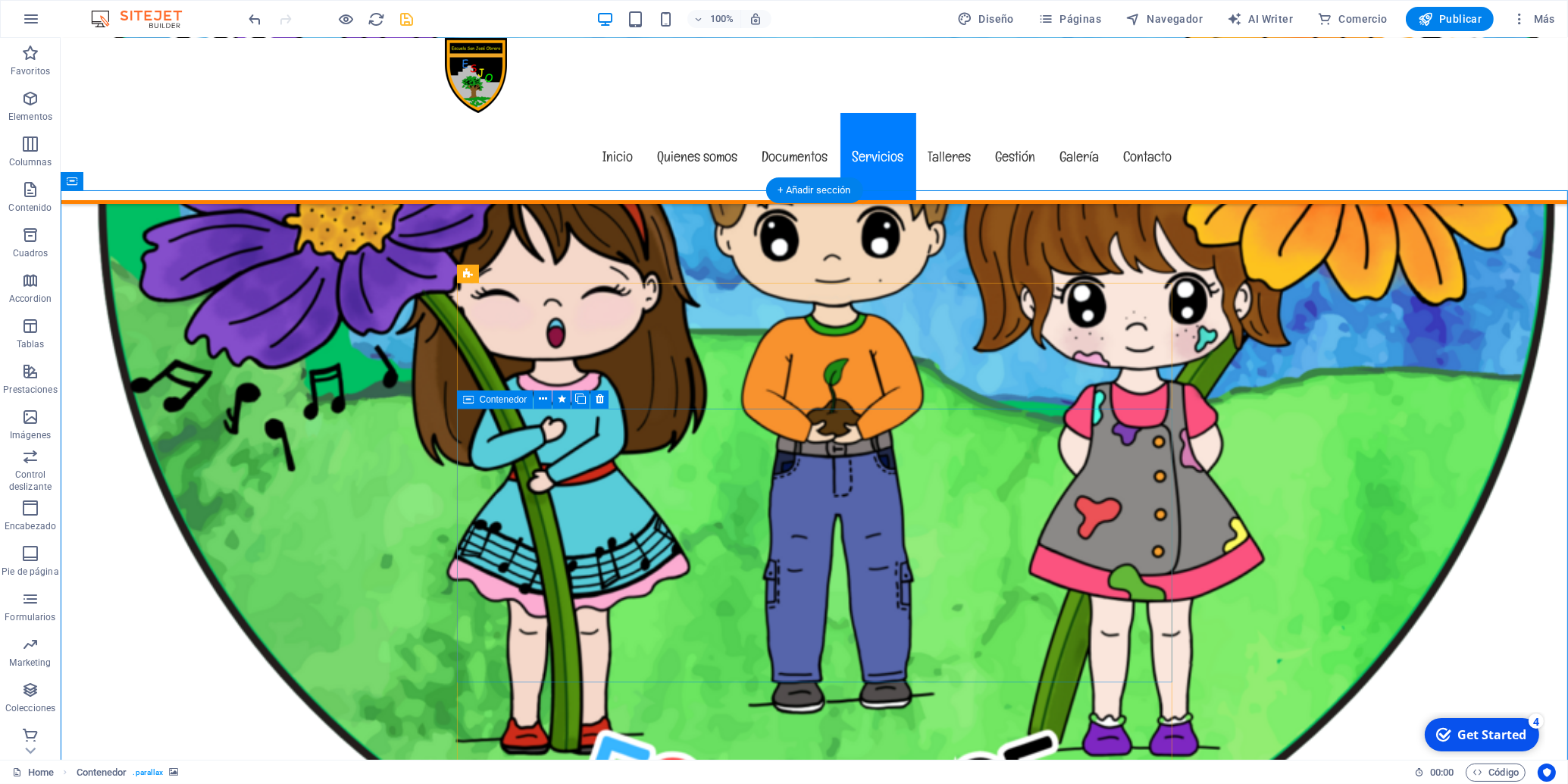
scroll to position [1592, 0]
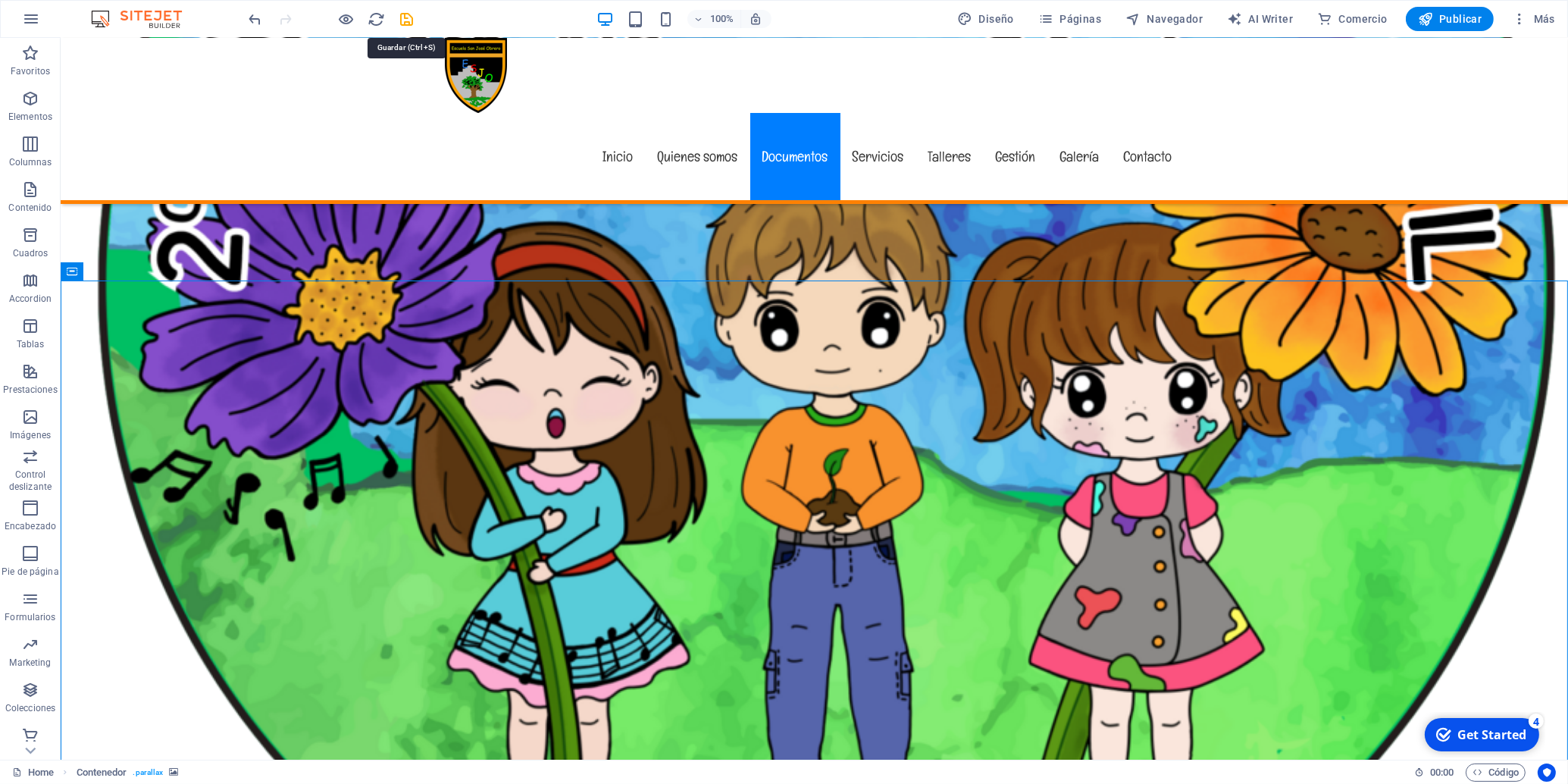
click at [403, 21] on icon "save" at bounding box center [407, 19] width 18 height 18
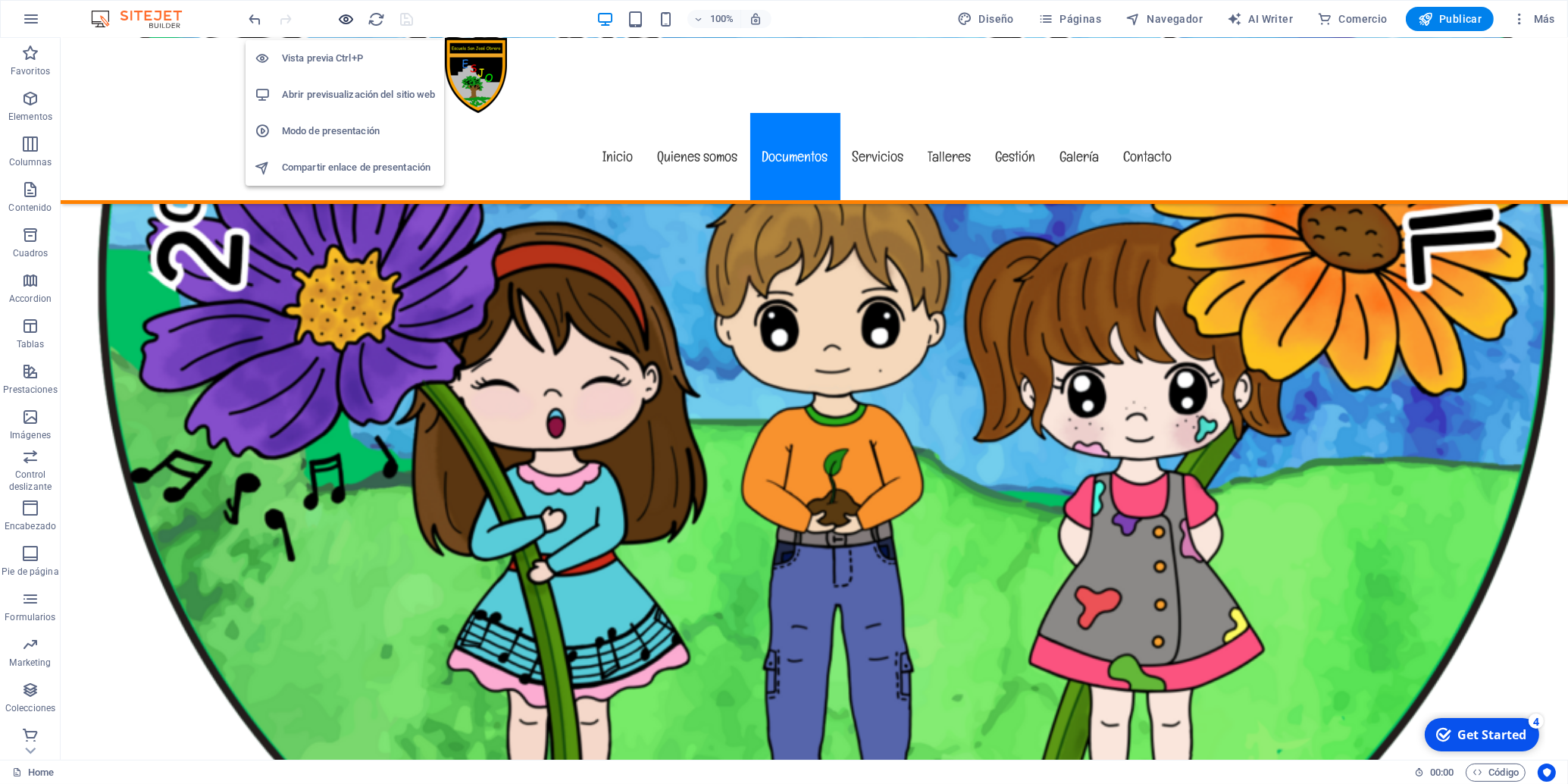
click at [340, 20] on icon "button" at bounding box center [346, 19] width 18 height 18
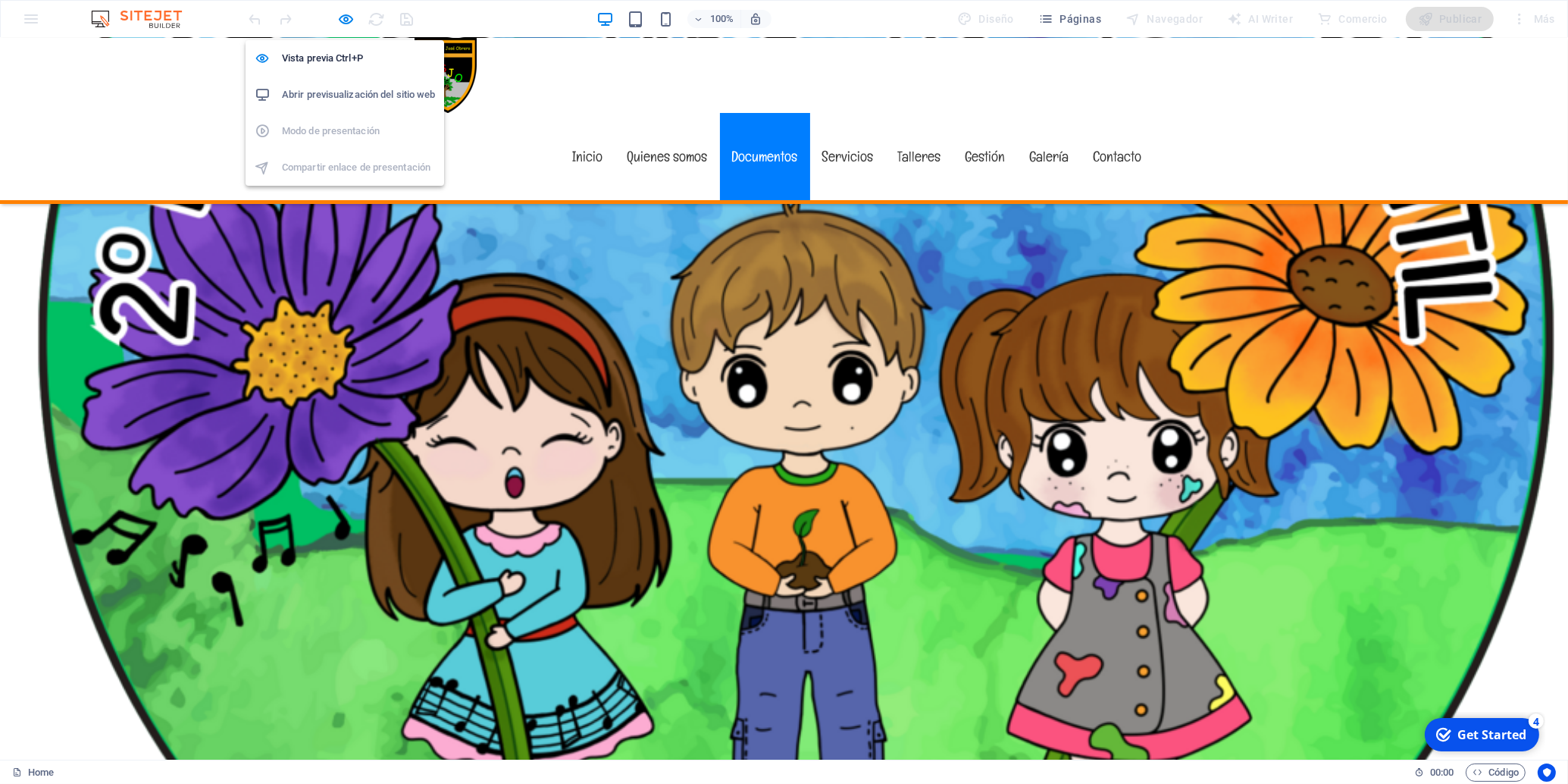
click at [350, 99] on h6 "Abrir previsualización del sitio web" at bounding box center [359, 95] width 153 height 19
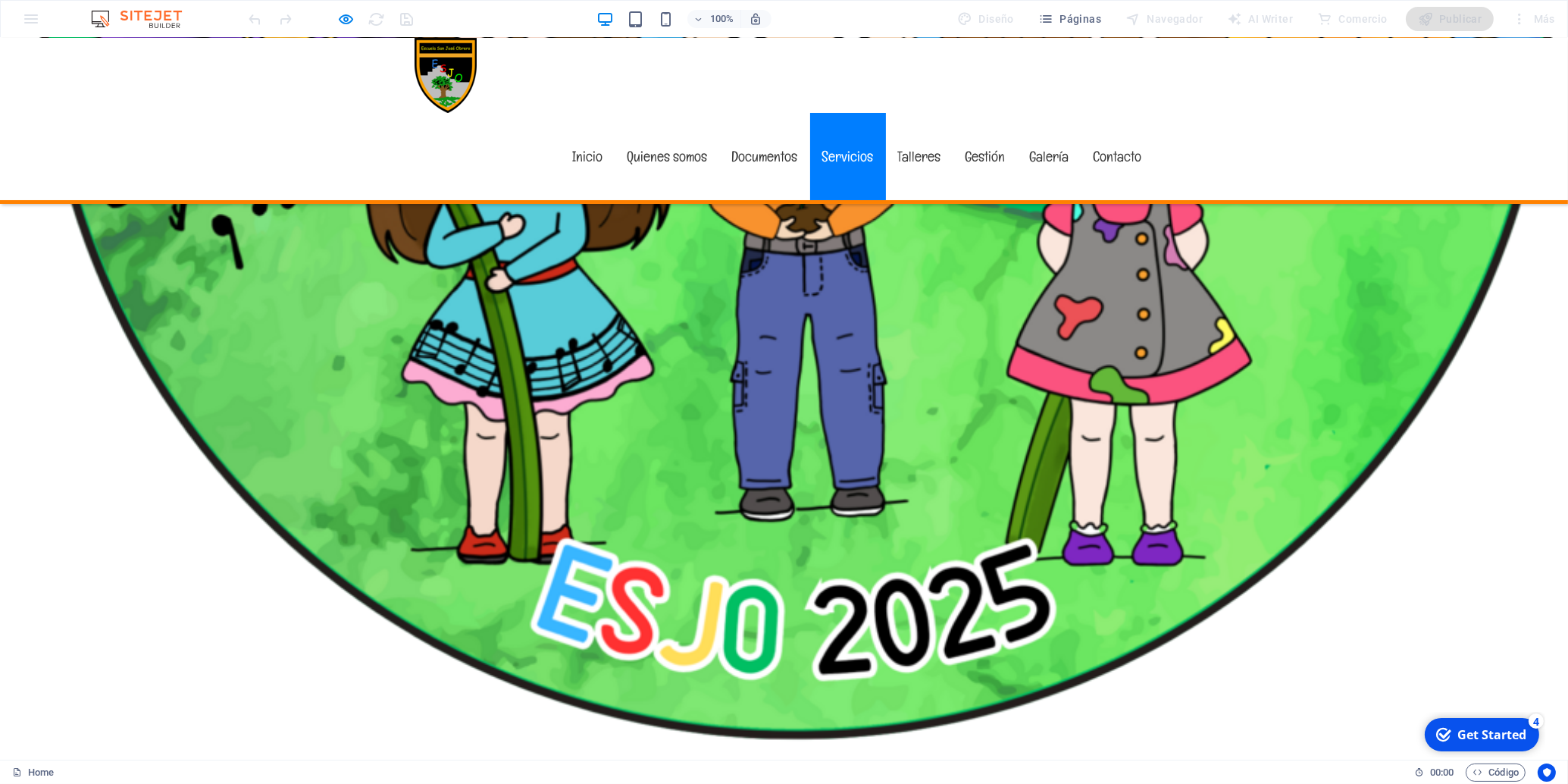
scroll to position [2045, 0]
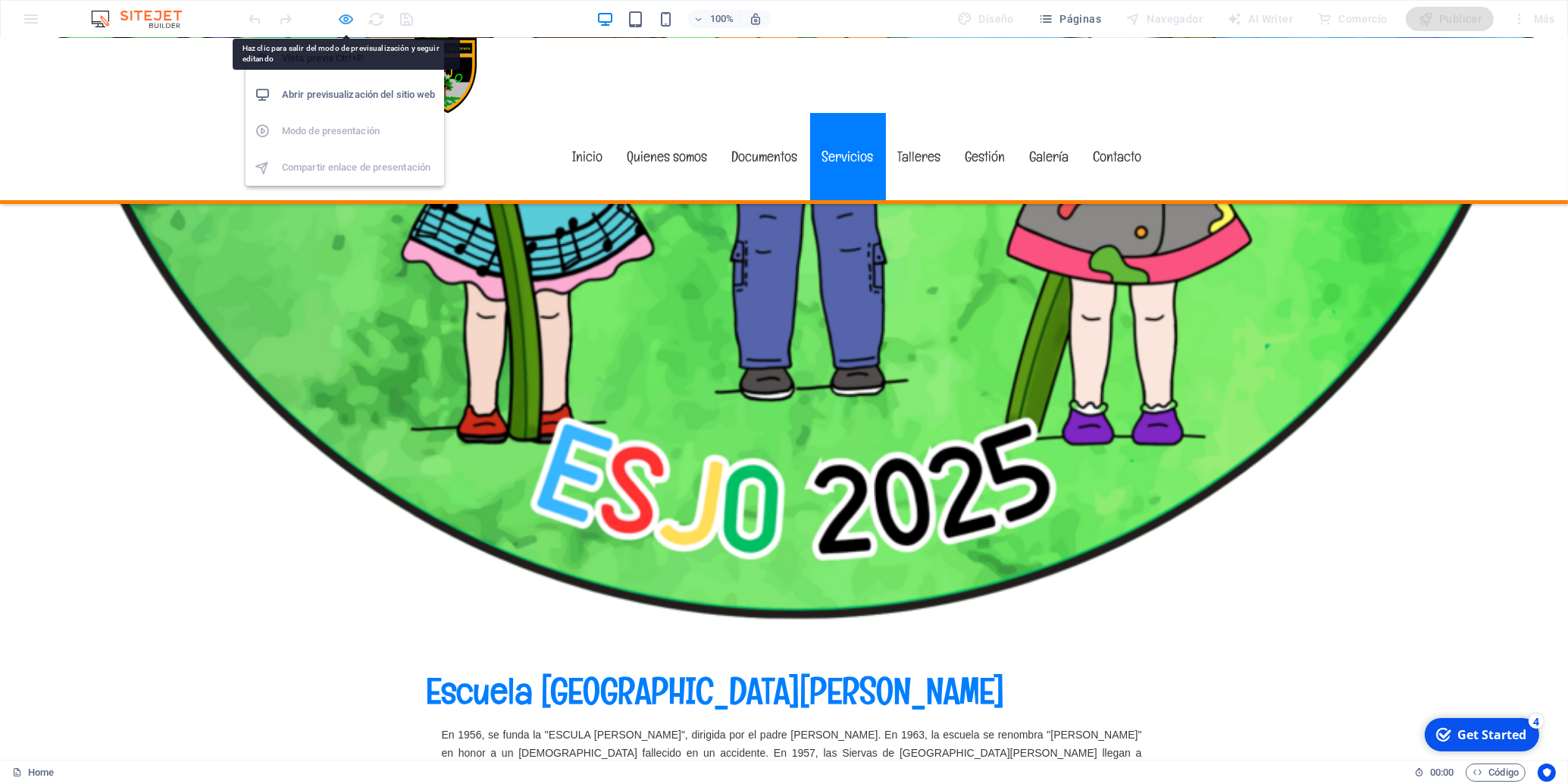
click at [349, 19] on icon "button" at bounding box center [346, 19] width 18 height 18
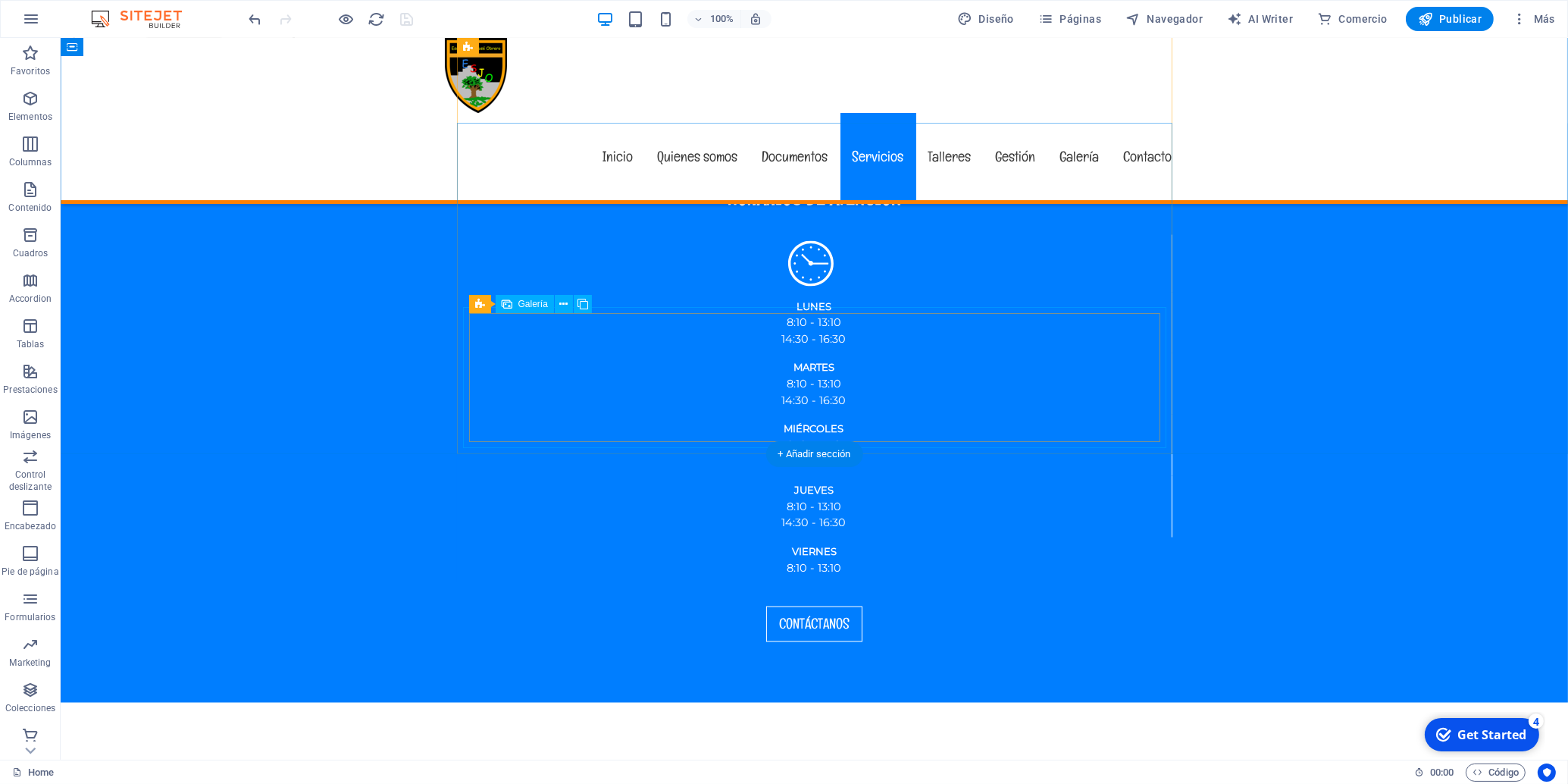
scroll to position [4138, 0]
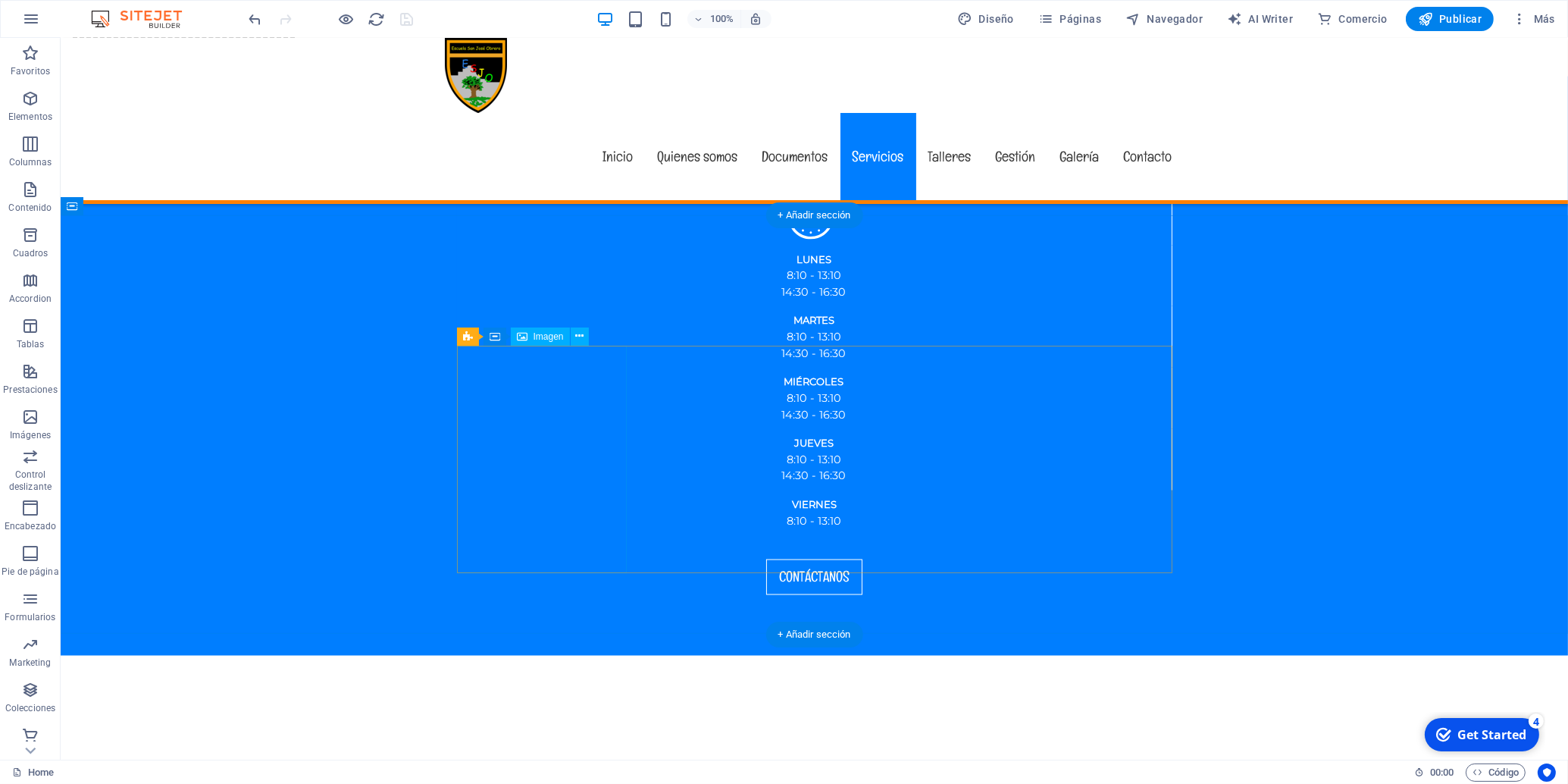
drag, startPoint x: 532, startPoint y: 446, endPoint x: 505, endPoint y: 450, distance: 27.3
click at [539, 337] on span "Imagen" at bounding box center [549, 336] width 30 height 9
click at [538, 338] on span "Imagen" at bounding box center [549, 336] width 30 height 9
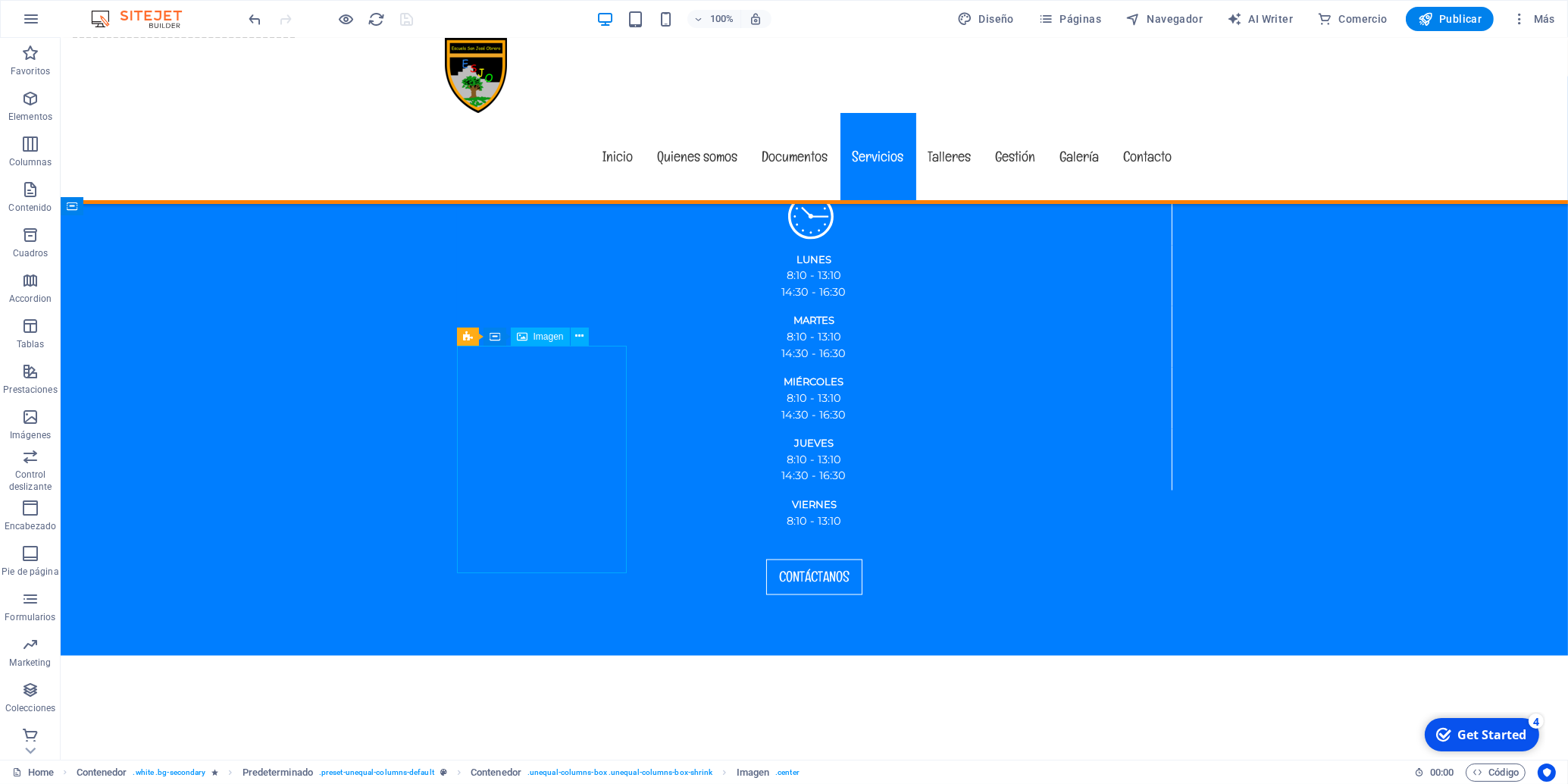
click at [537, 338] on span "Imagen" at bounding box center [549, 336] width 30 height 9
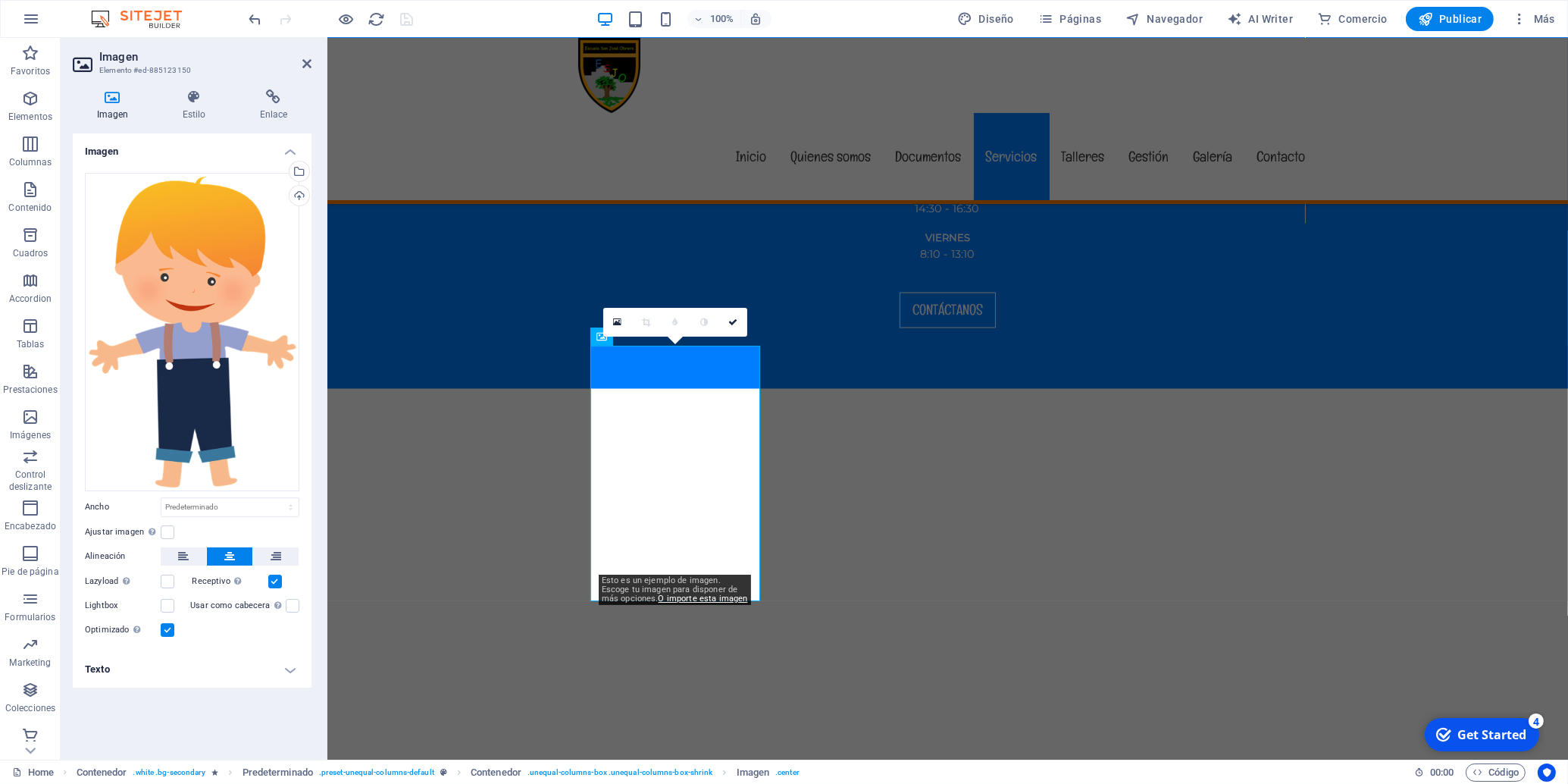
click at [113, 98] on icon at bounding box center [112, 97] width 80 height 15
click at [286, 169] on div "Selecciona archivos del administrador de archivos, de la galería de fotos o car…" at bounding box center [237, 173] width 99 height 68
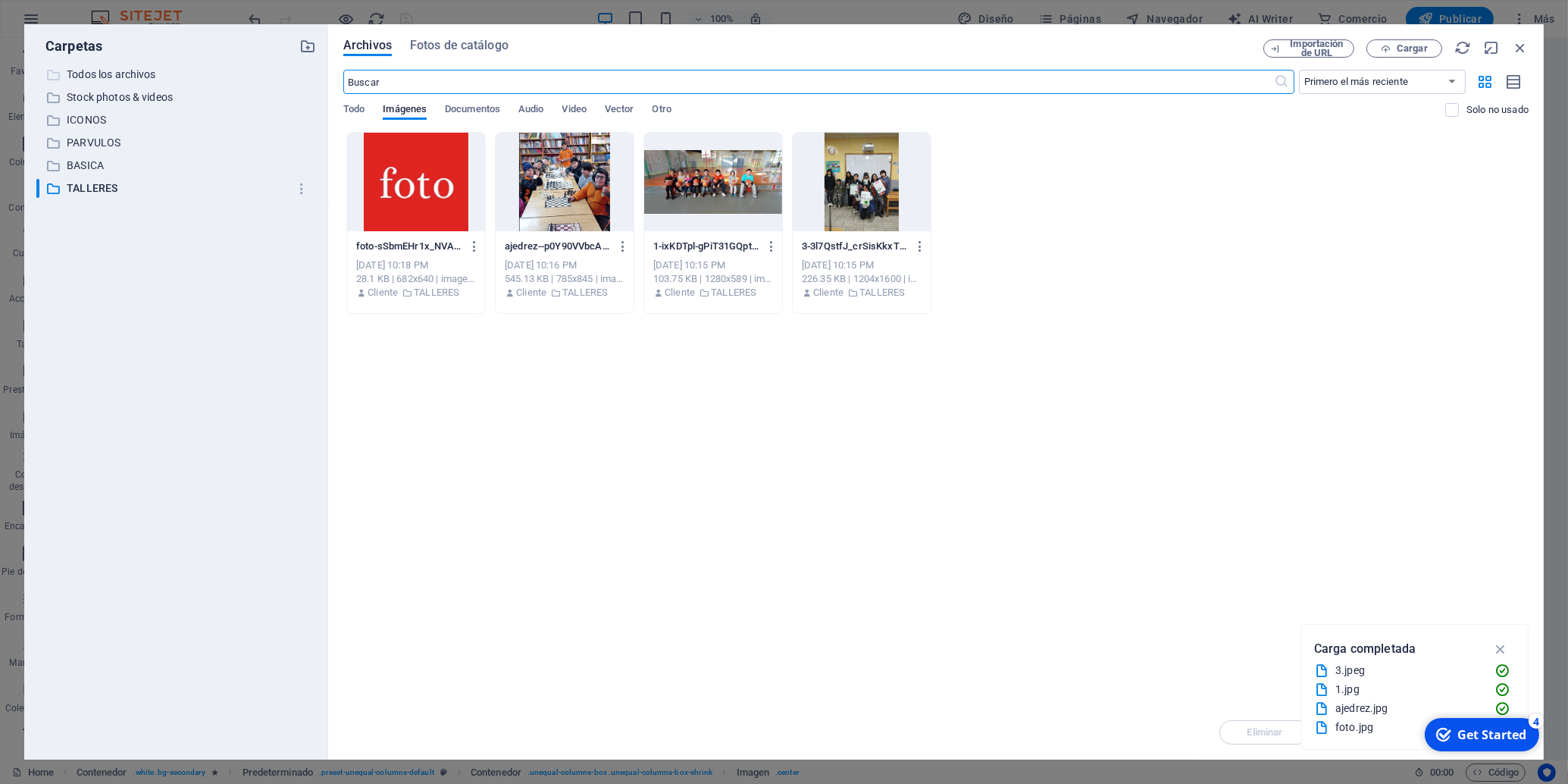
click at [108, 77] on p "Todos los archivos" at bounding box center [177, 74] width 221 height 18
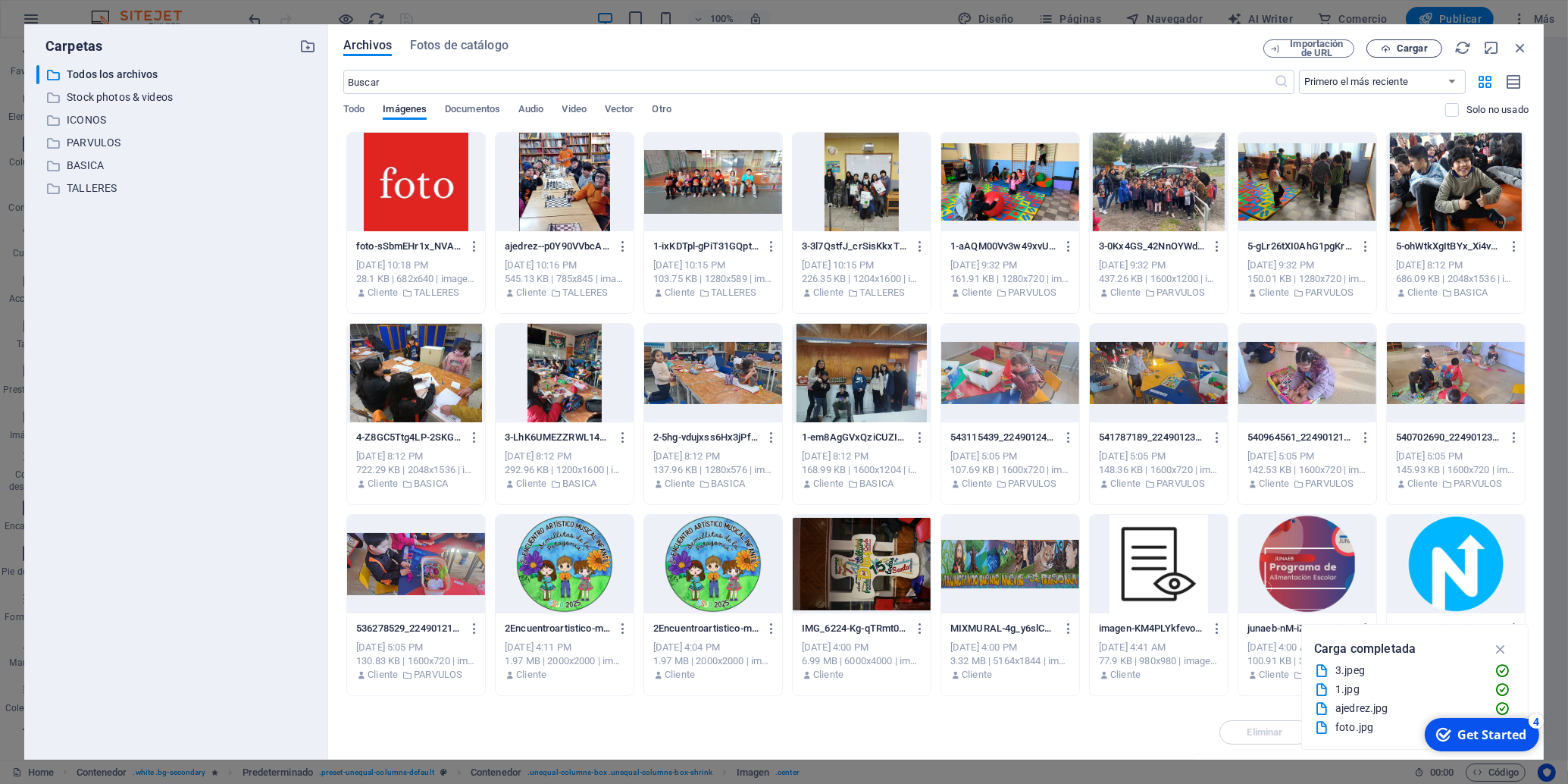
click at [1400, 49] on span "Cargar" at bounding box center [1412, 48] width 31 height 9
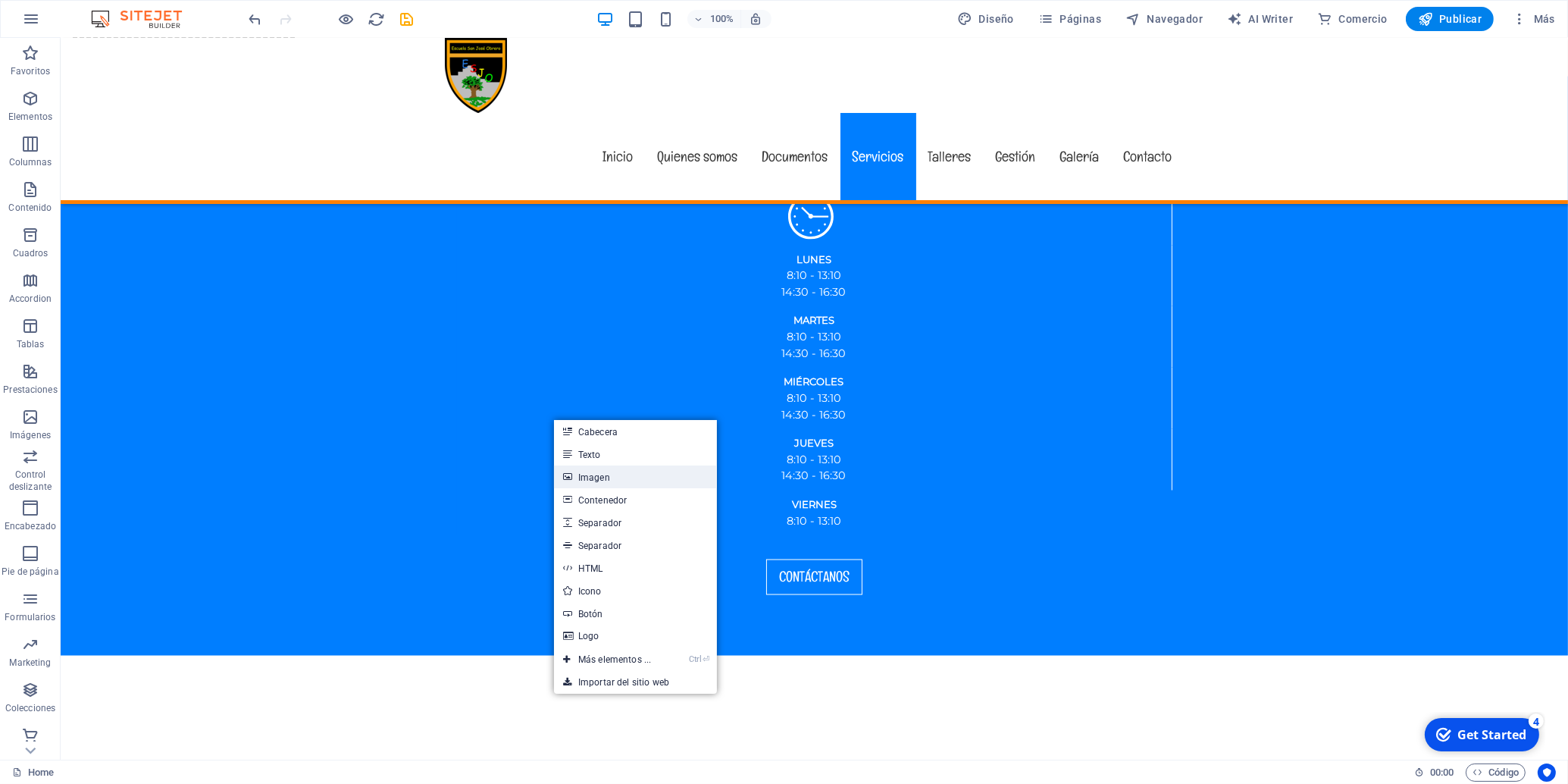
click at [585, 482] on link "Imagen" at bounding box center [636, 477] width 163 height 23
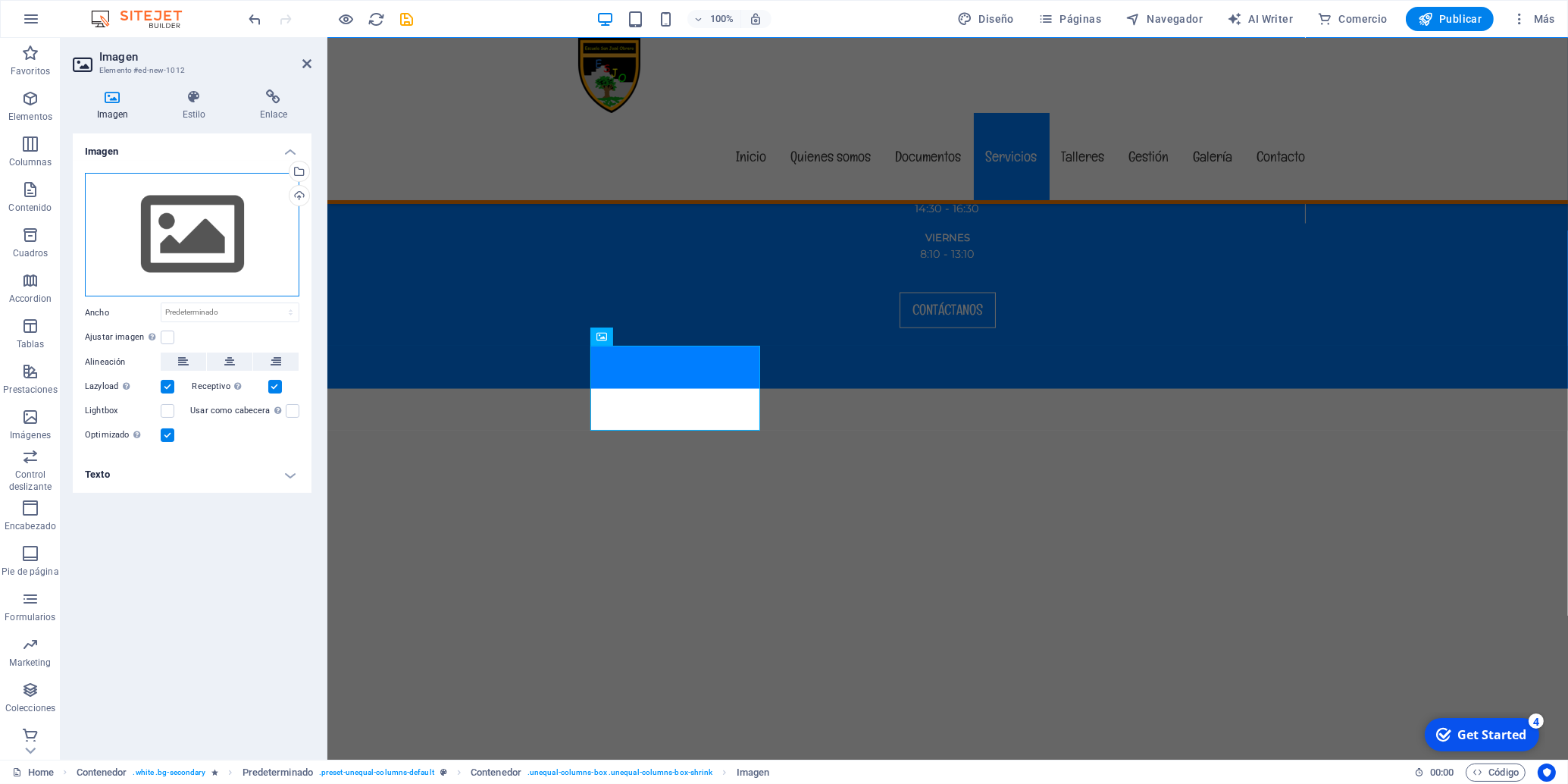
click at [167, 233] on div "Arrastra archivos aquí, haz clic para escoger archivos o selecciona archivos de…" at bounding box center [192, 235] width 215 height 125
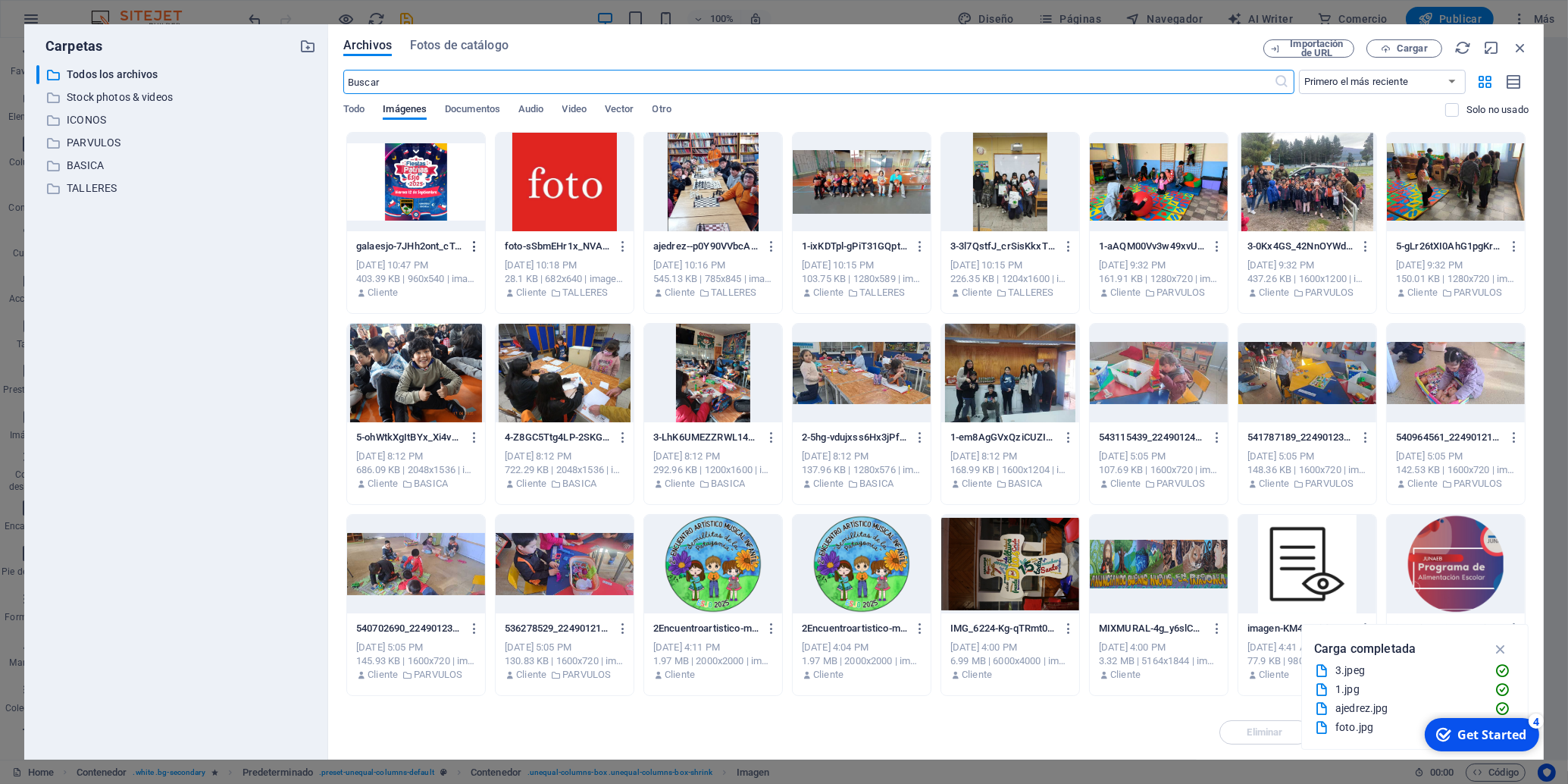
click at [468, 244] on icon "button" at bounding box center [474, 246] width 14 height 13
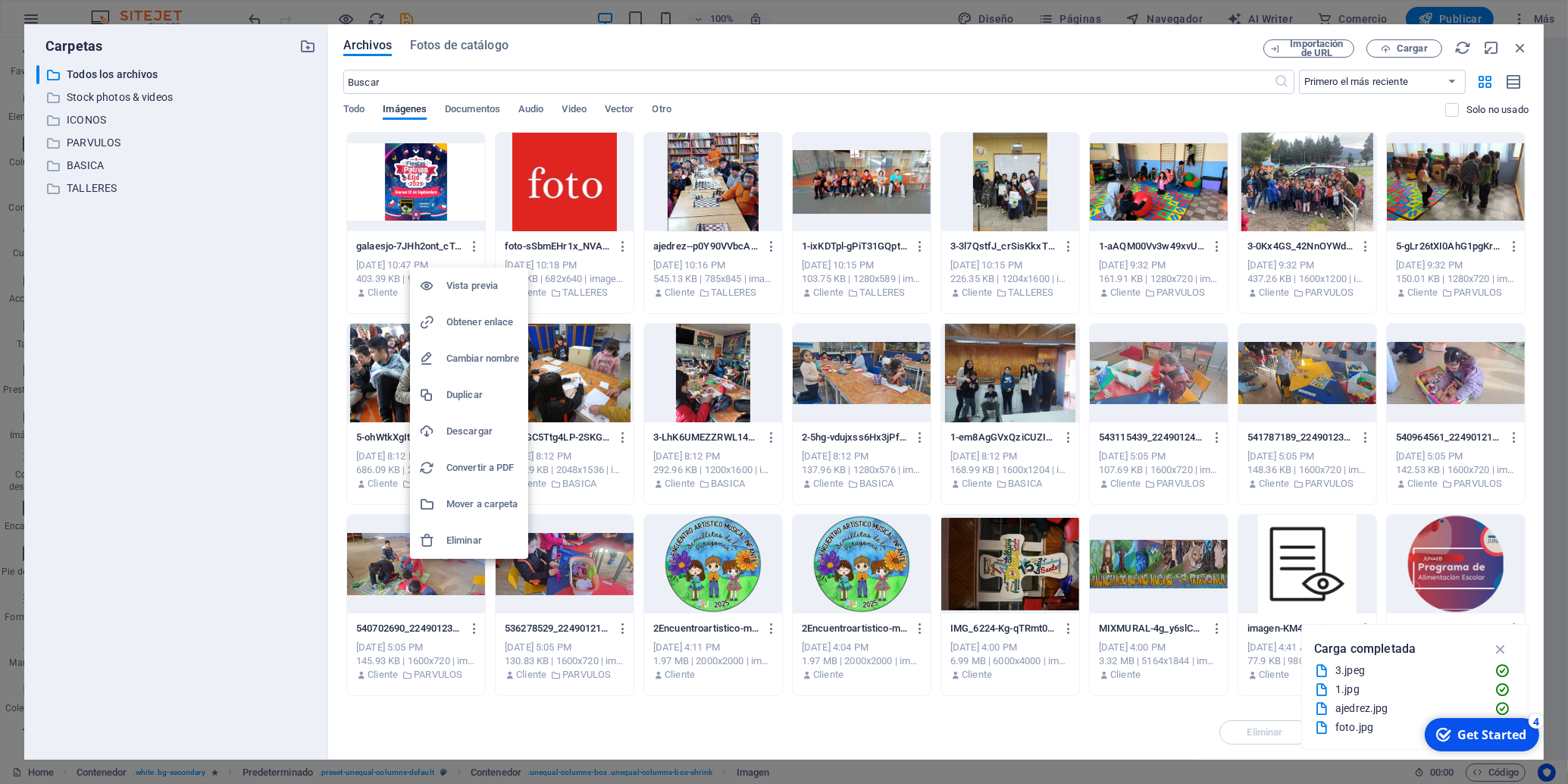
click at [483, 542] on h6 "Eliminar" at bounding box center [483, 541] width 72 height 19
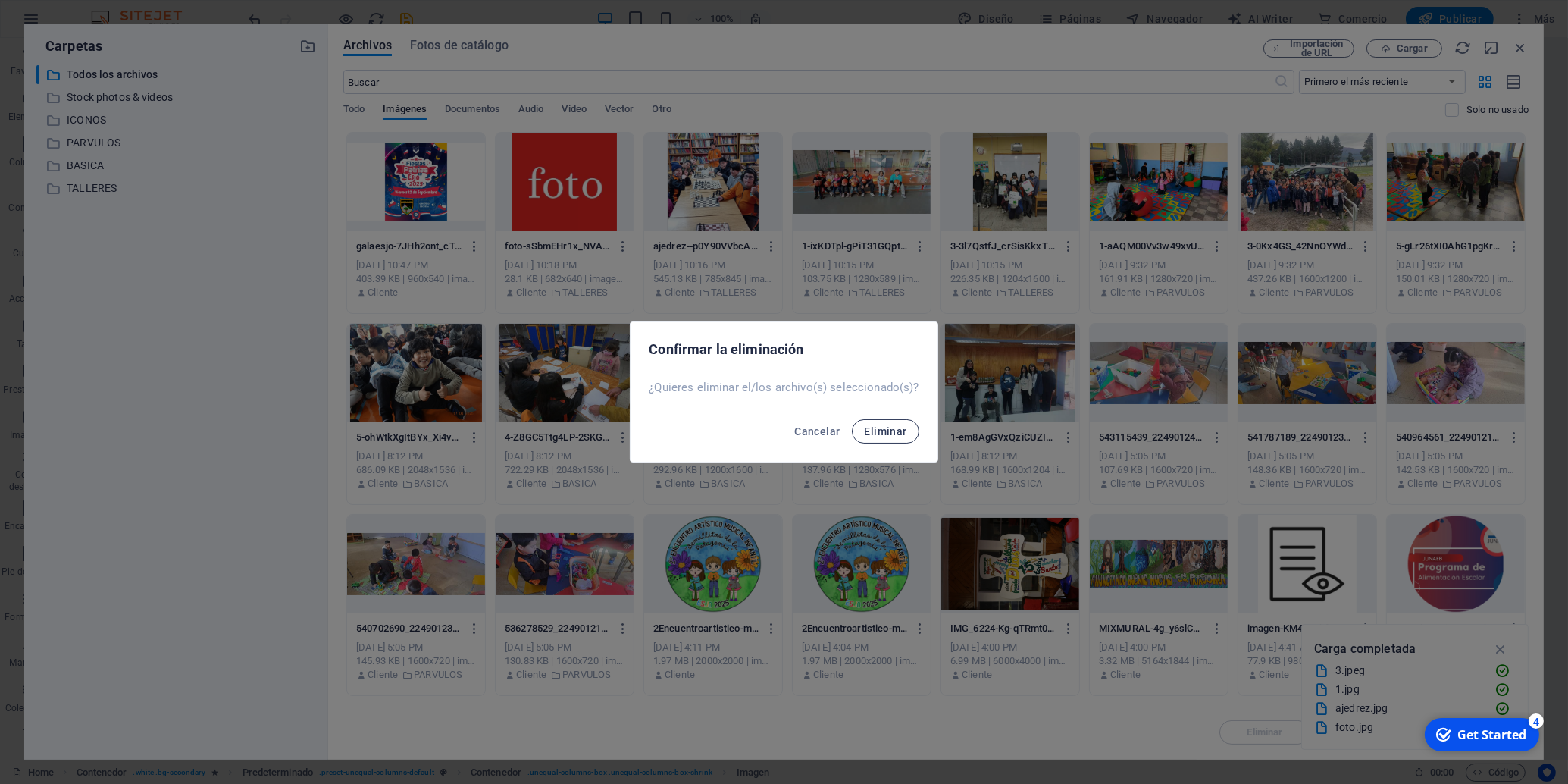
click at [882, 432] on span "Eliminar" at bounding box center [885, 431] width 42 height 12
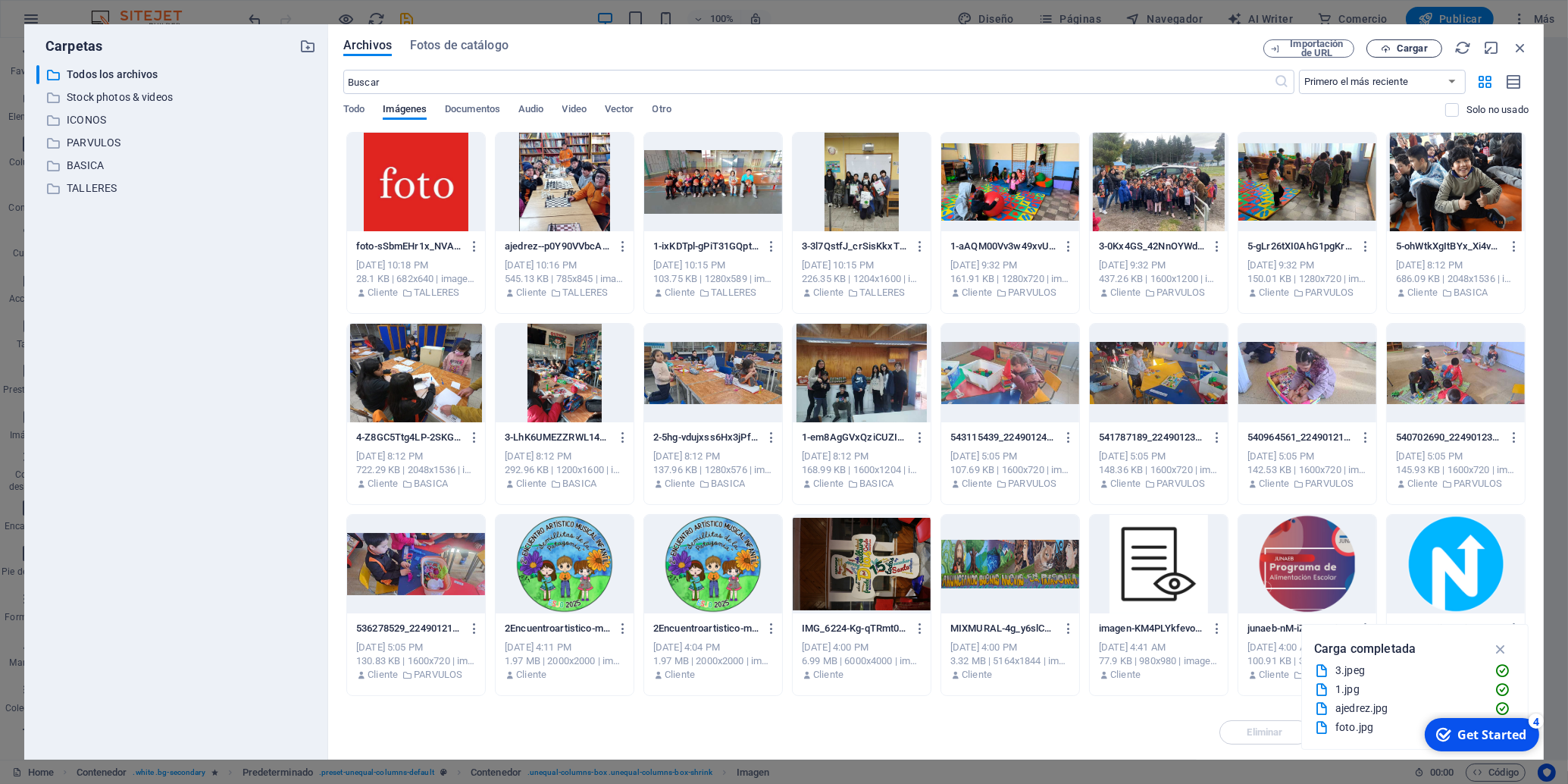
click at [1400, 45] on span "Cargar" at bounding box center [1412, 48] width 31 height 9
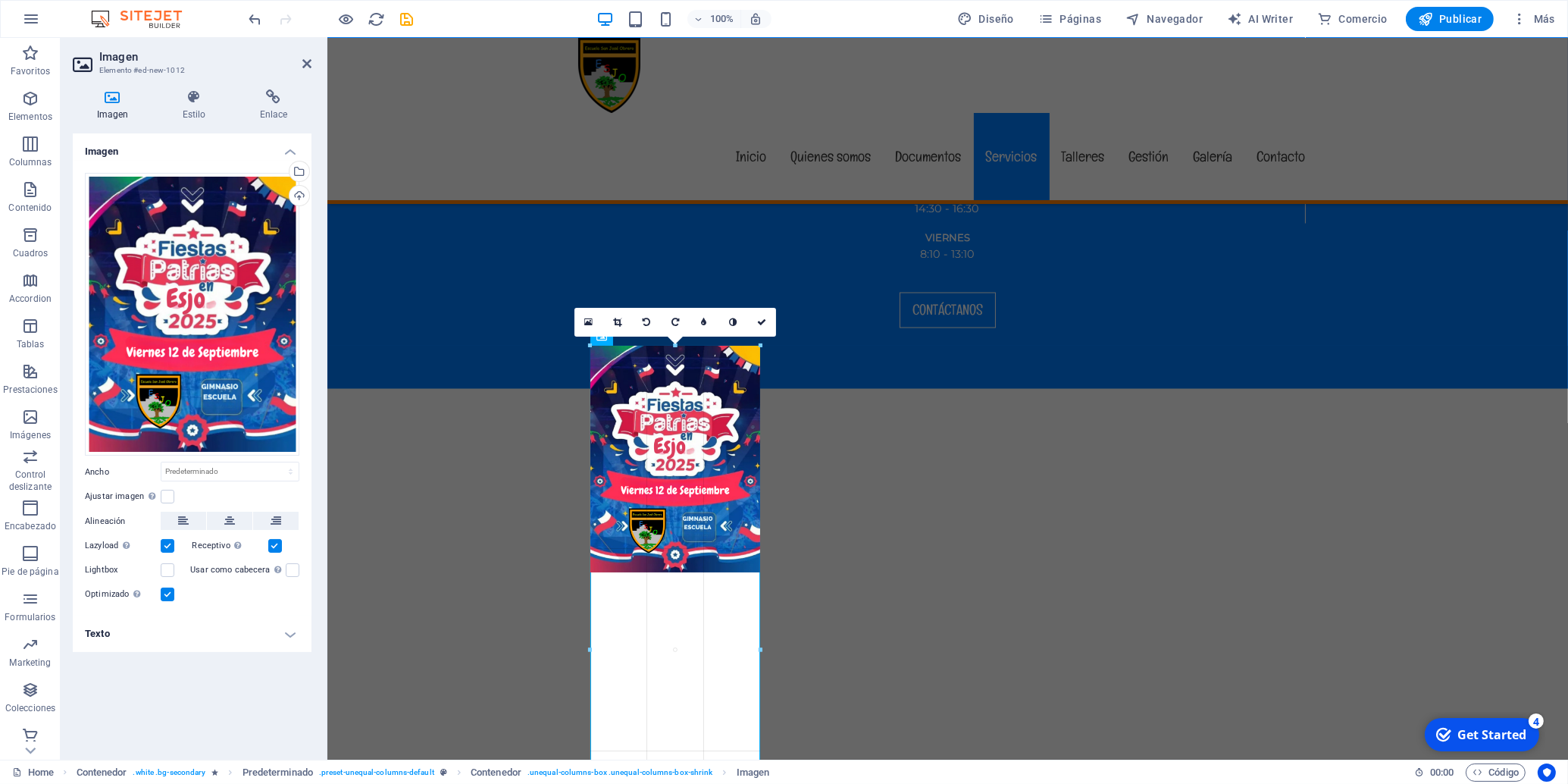
drag, startPoint x: 591, startPoint y: 461, endPoint x: 574, endPoint y: 465, distance: 17.5
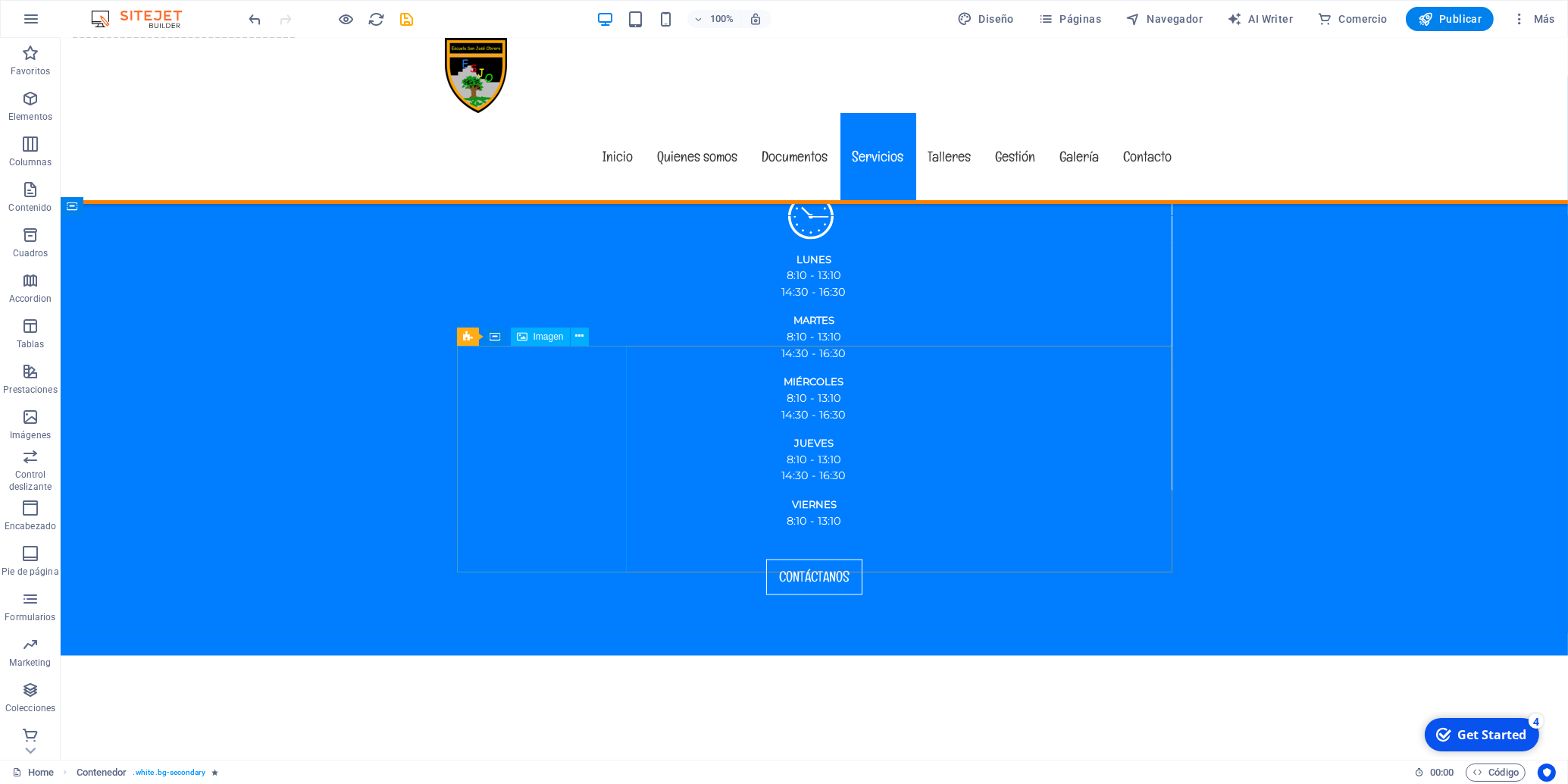
click at [536, 335] on span "Imagen" at bounding box center [549, 336] width 30 height 9
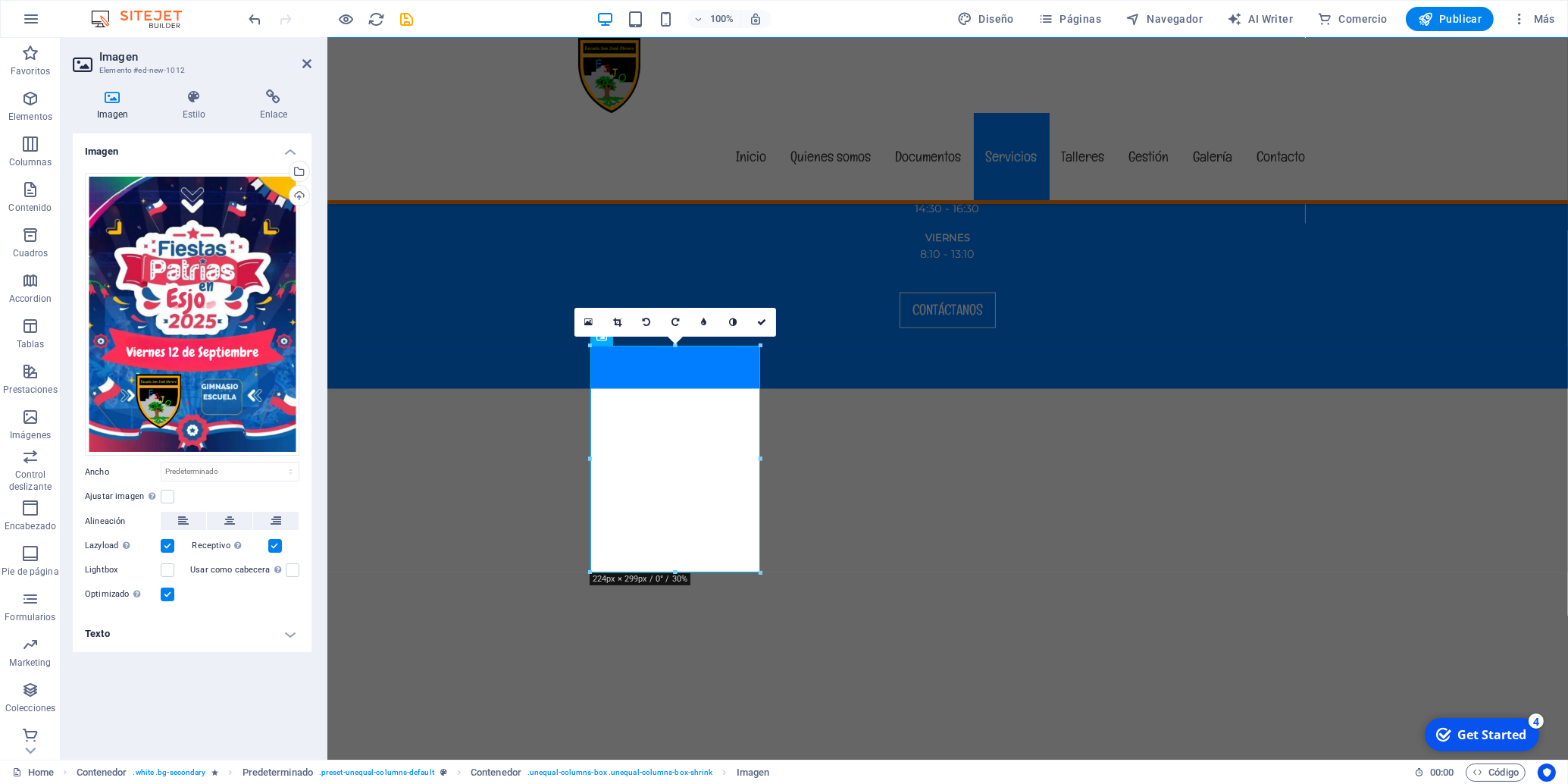
click at [108, 96] on icon at bounding box center [112, 97] width 80 height 15
click at [200, 358] on div "Arrastra archivos aquí, haz clic para escoger archivos o selecciona archivos de…" at bounding box center [192, 314] width 215 height 284
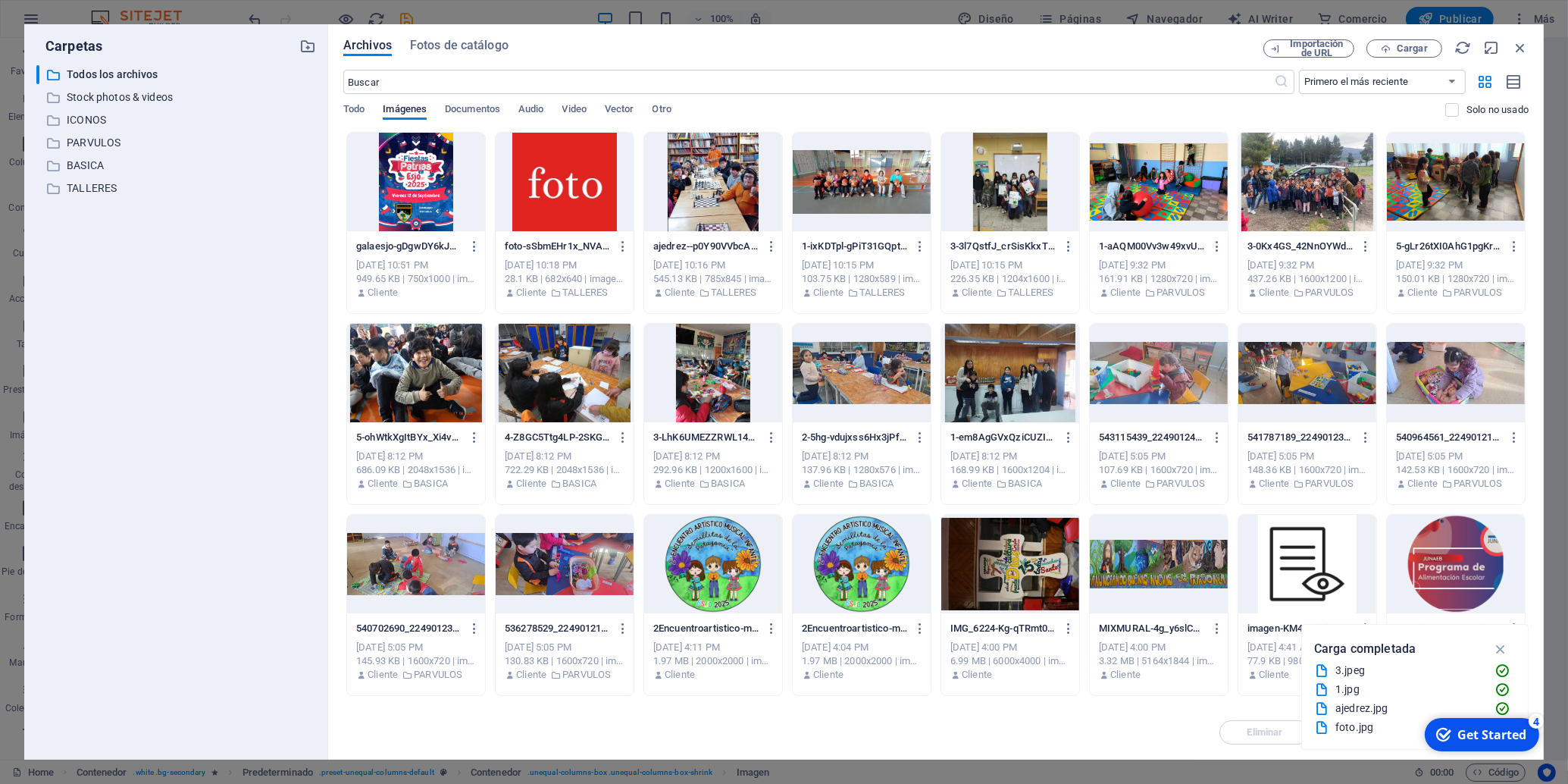
click at [200, 358] on div "​ Todos los archivos Todos los archivos ​ Stock photos & videos Stock photos & …" at bounding box center [176, 406] width 280 height 682
click at [473, 245] on icon "button" at bounding box center [474, 246] width 14 height 13
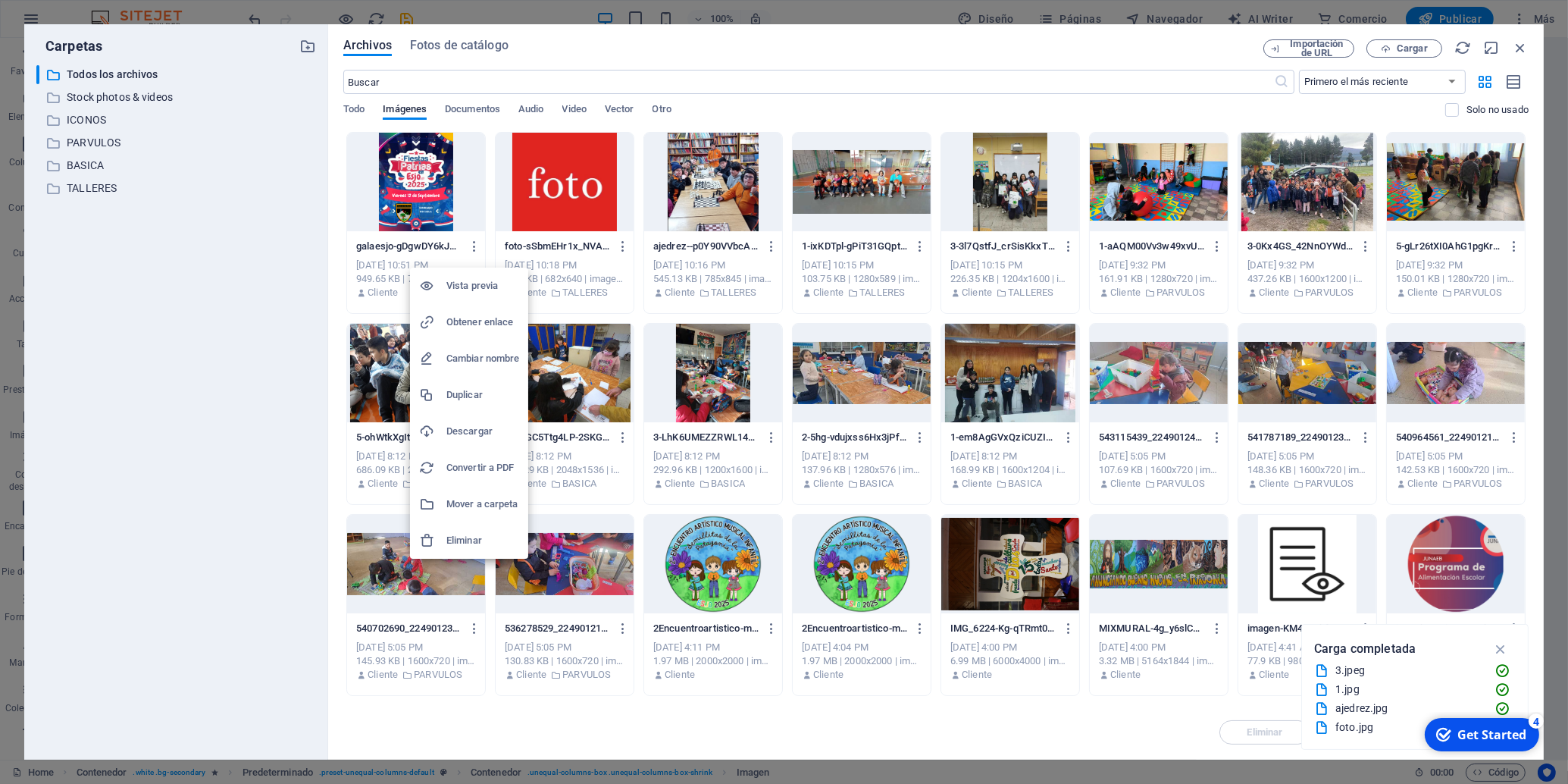
click at [470, 541] on h6 "Eliminar" at bounding box center [483, 541] width 72 height 19
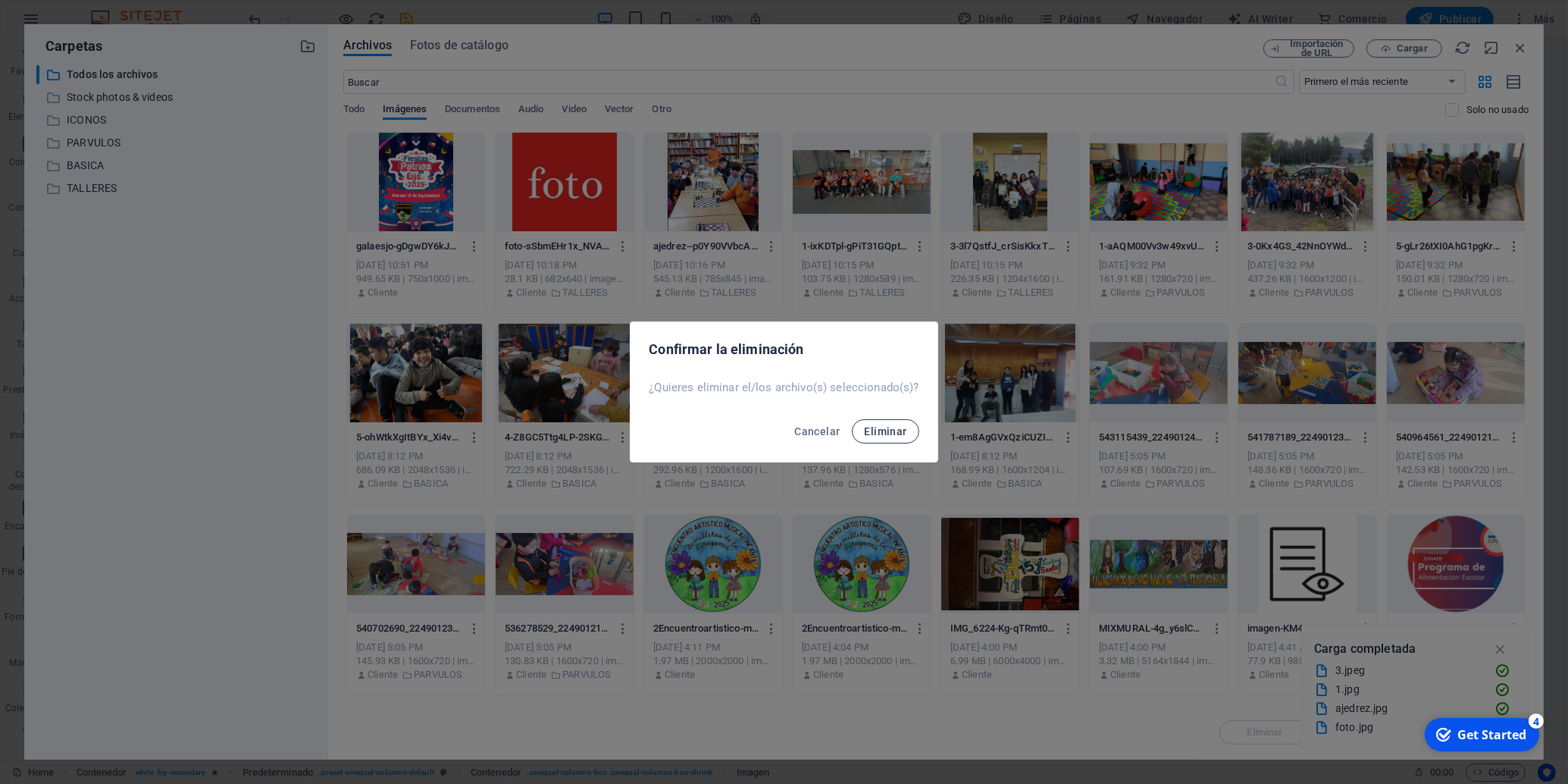
click at [882, 433] on span "Eliminar" at bounding box center [885, 431] width 42 height 12
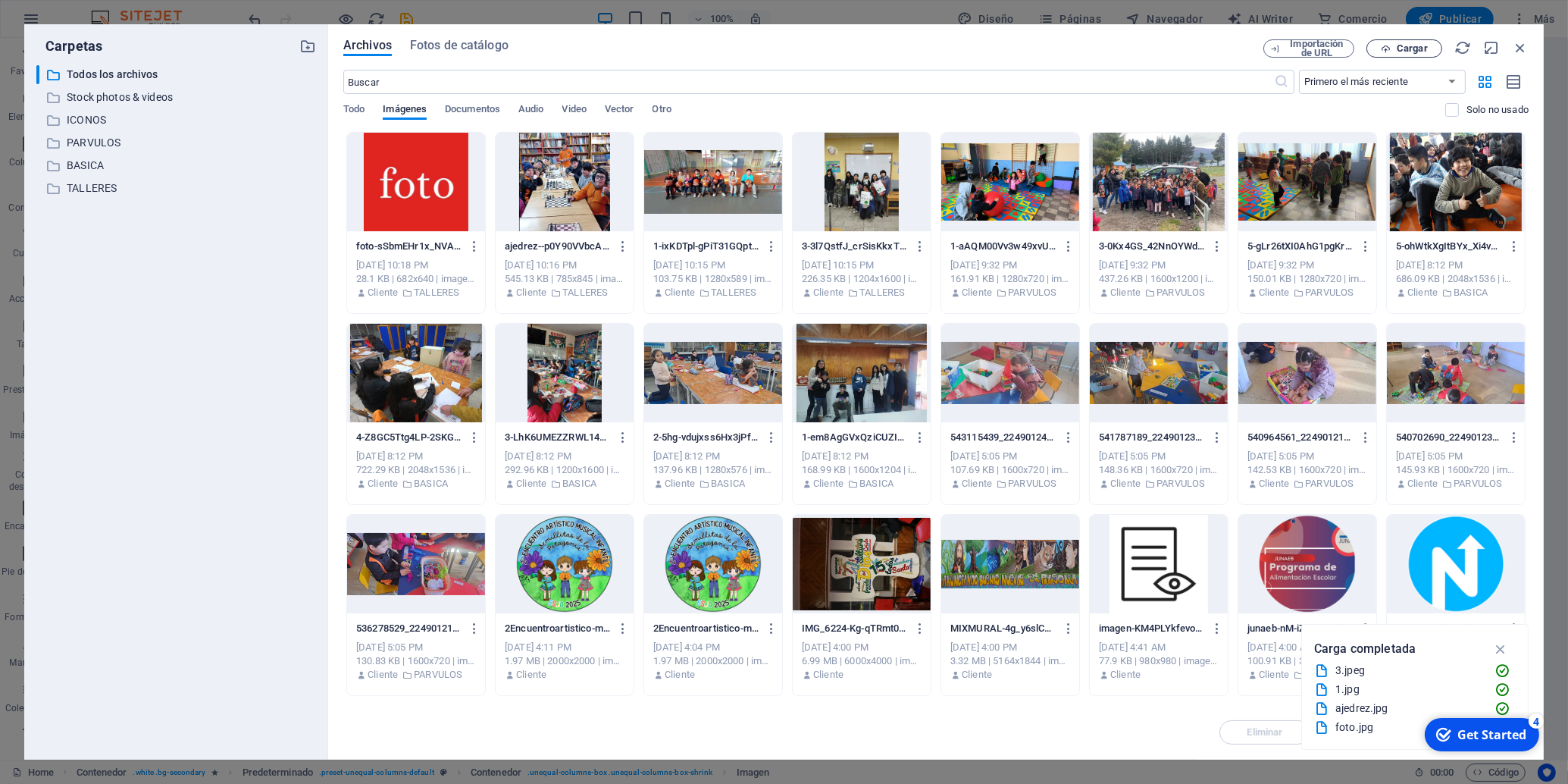
click at [1405, 47] on span "Cargar" at bounding box center [1412, 48] width 31 height 9
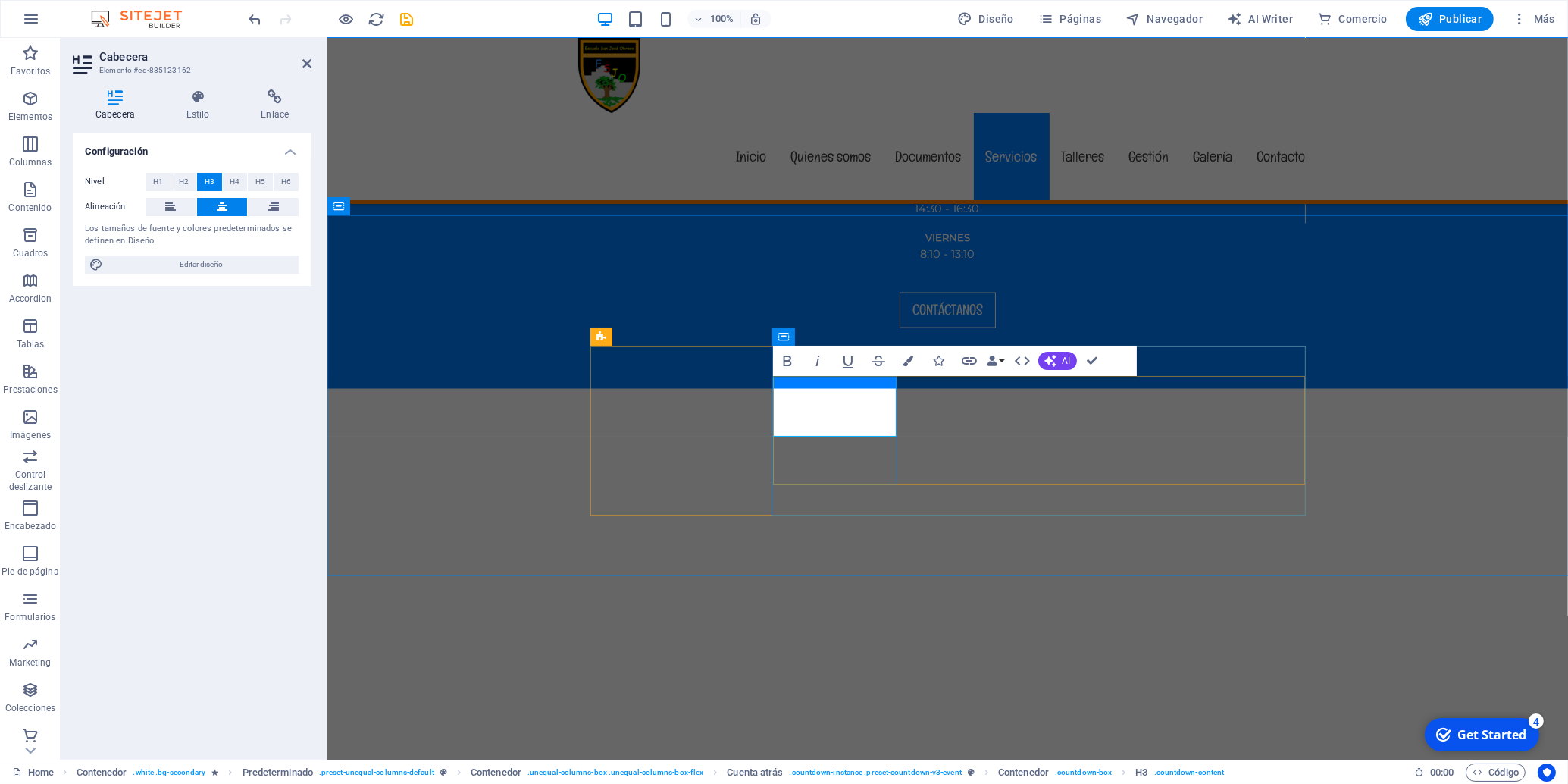
drag, startPoint x: 862, startPoint y: 397, endPoint x: 871, endPoint y: 413, distance: 18.4
drag, startPoint x: 877, startPoint y: 411, endPoint x: 864, endPoint y: 413, distance: 13.2
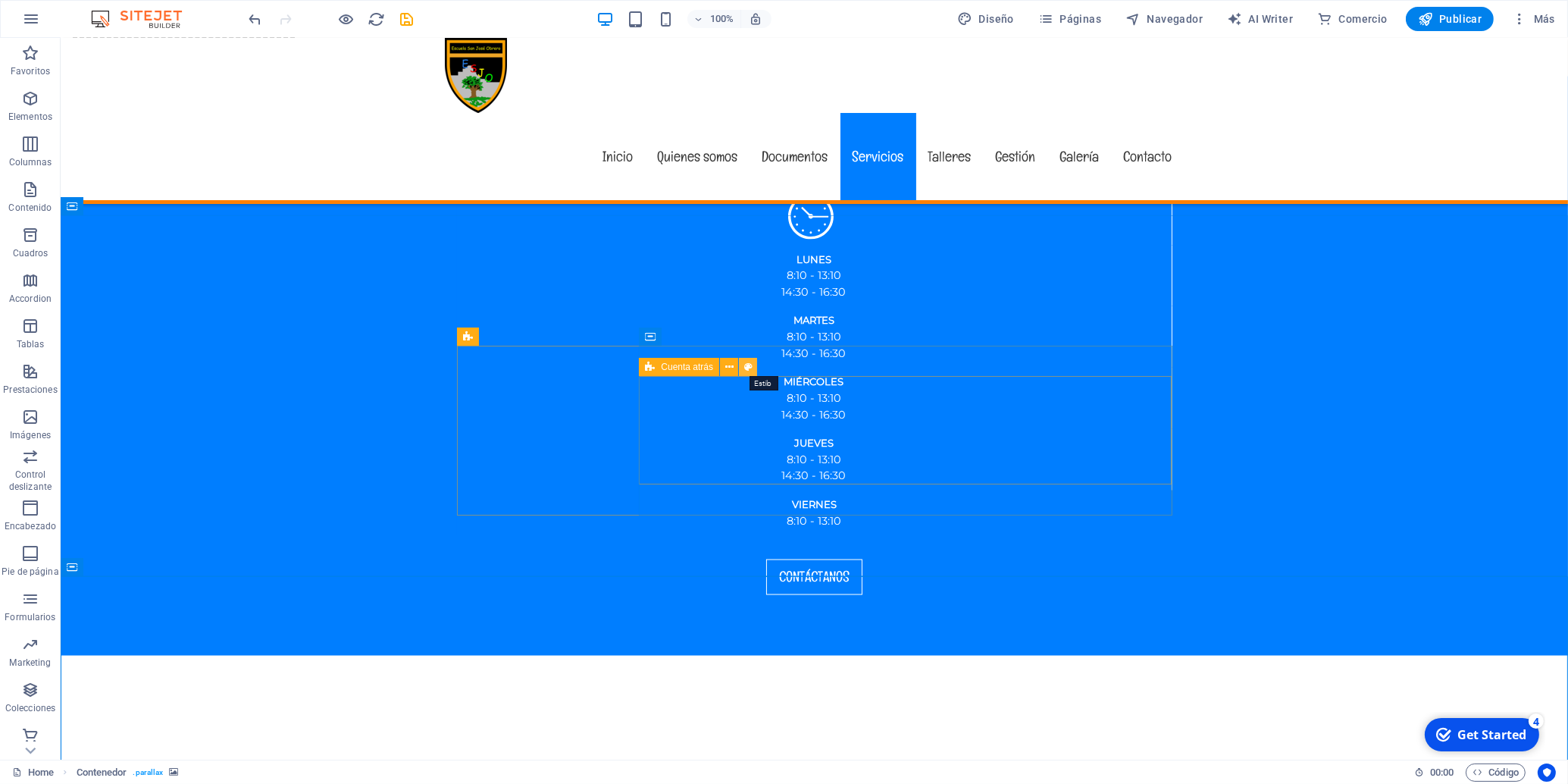
click at [749, 367] on icon at bounding box center [749, 367] width 8 height 16
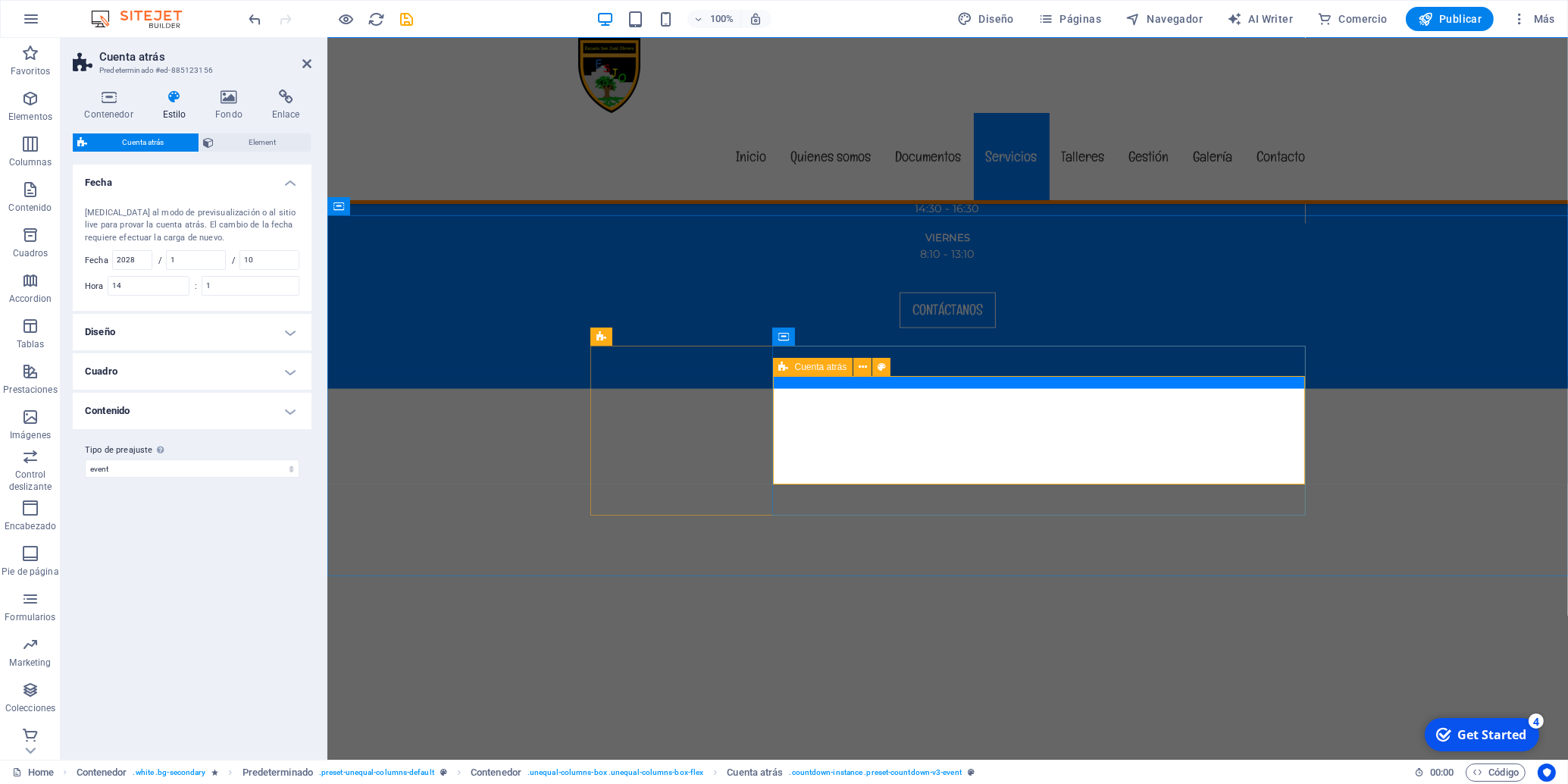
click at [803, 366] on span "Cuenta atrás" at bounding box center [821, 366] width 52 height 9
click at [821, 365] on span "Cuenta atrás" at bounding box center [821, 366] width 52 height 9
click at [135, 263] on input "2028" at bounding box center [132, 260] width 39 height 19
drag, startPoint x: 140, startPoint y: 260, endPoint x: 100, endPoint y: 262, distance: 40.0
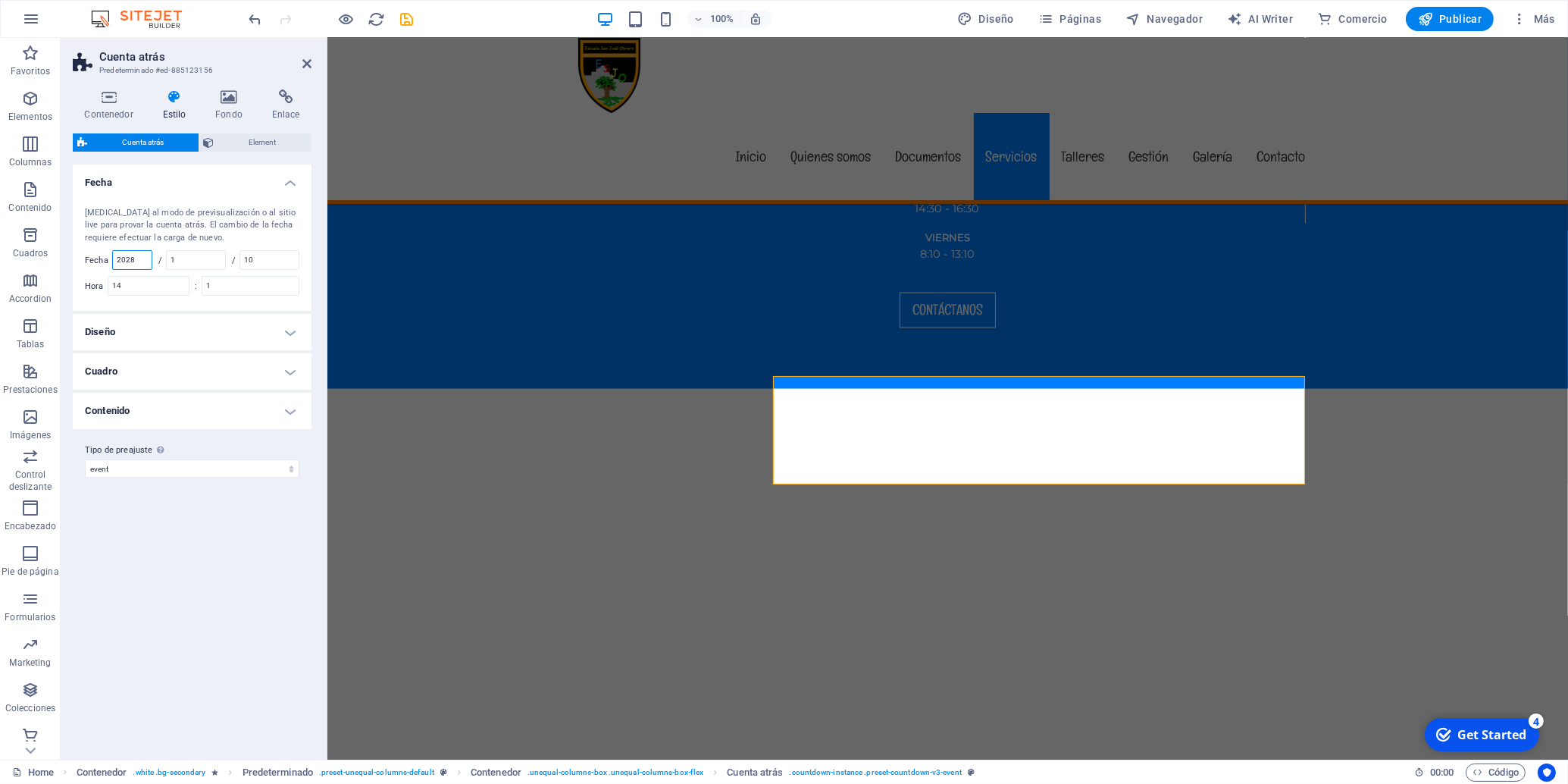
click at [113, 262] on input "2028" at bounding box center [132, 260] width 39 height 19
type input "2025"
click at [192, 265] on input "1" at bounding box center [195, 260] width 58 height 19
drag, startPoint x: 202, startPoint y: 259, endPoint x: 150, endPoint y: 256, distance: 52.1
click at [167, 256] on input "12" at bounding box center [195, 260] width 58 height 19
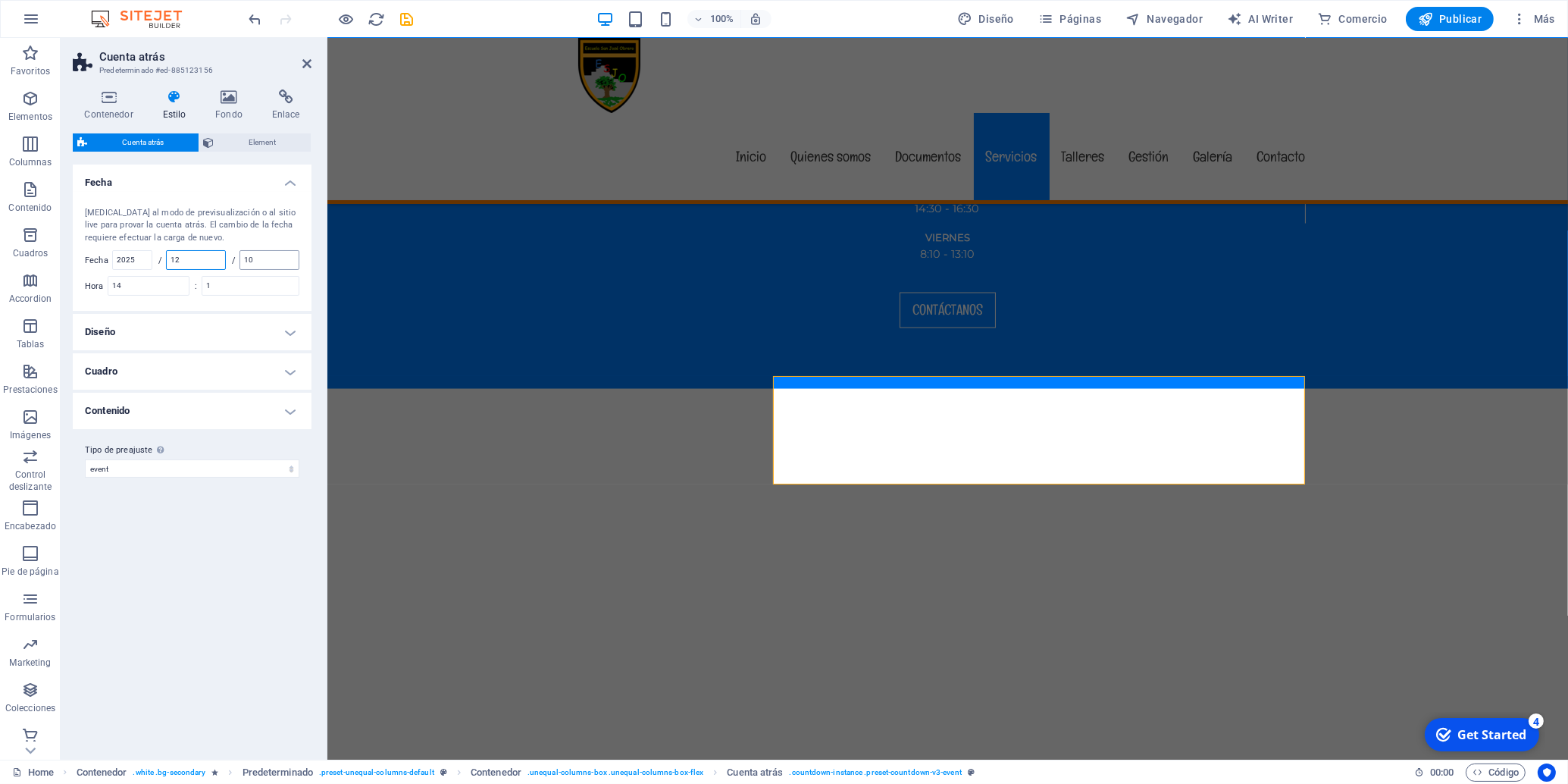
type input "12"
drag, startPoint x: 269, startPoint y: 264, endPoint x: 233, endPoint y: 264, distance: 36.0
click at [240, 264] on input "10" at bounding box center [269, 260] width 58 height 19
type input "9"
drag, startPoint x: 152, startPoint y: 288, endPoint x: 67, endPoint y: 285, distance: 85.1
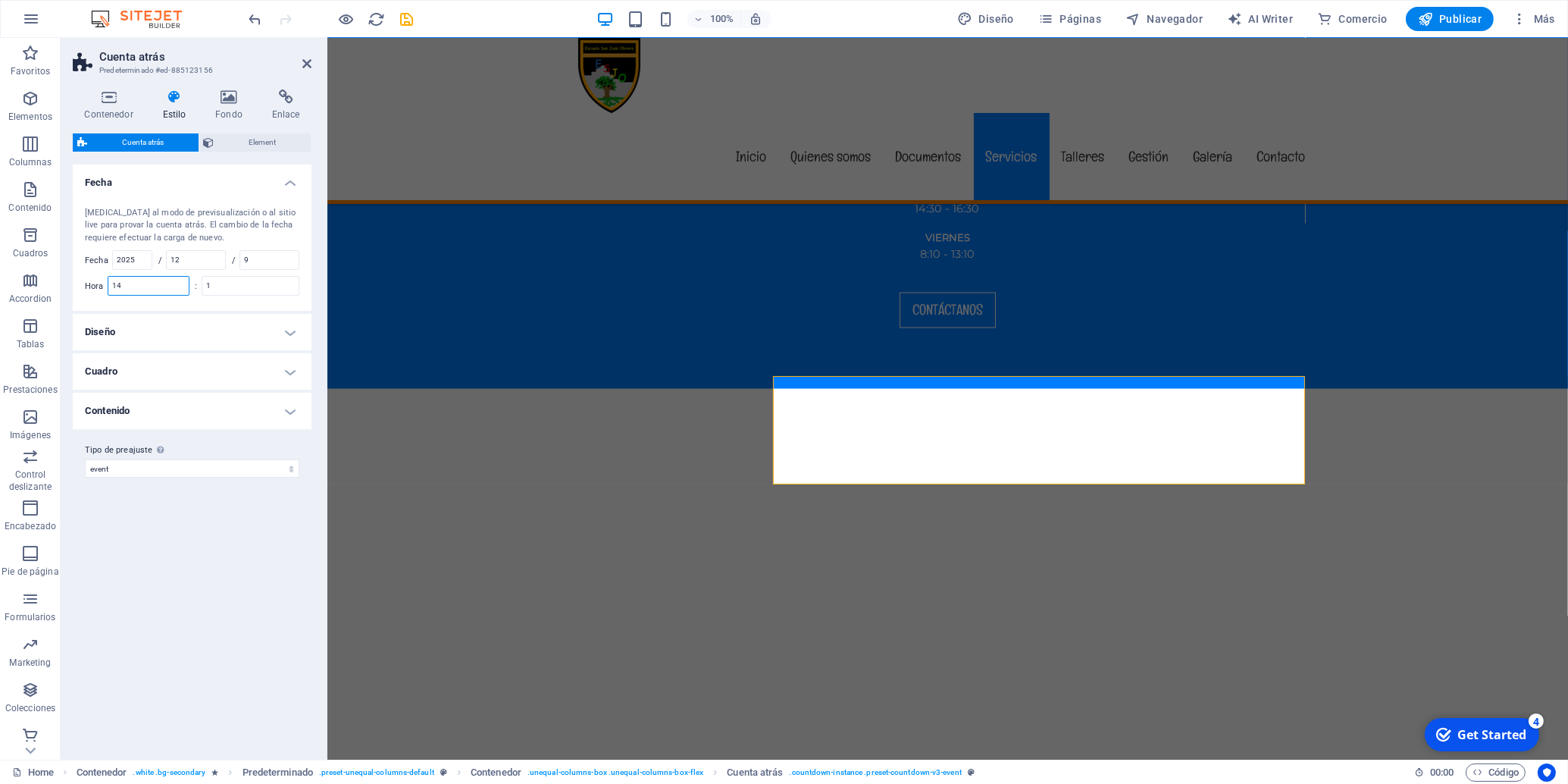
click at [109, 285] on input "14" at bounding box center [148, 286] width 80 height 19
click at [179, 535] on div "Variantes Predeterminado Fecha [MEDICAL_DATA] al modo de previsualización o al …" at bounding box center [192, 456] width 239 height 583
click at [253, 288] on input "1" at bounding box center [250, 286] width 96 height 19
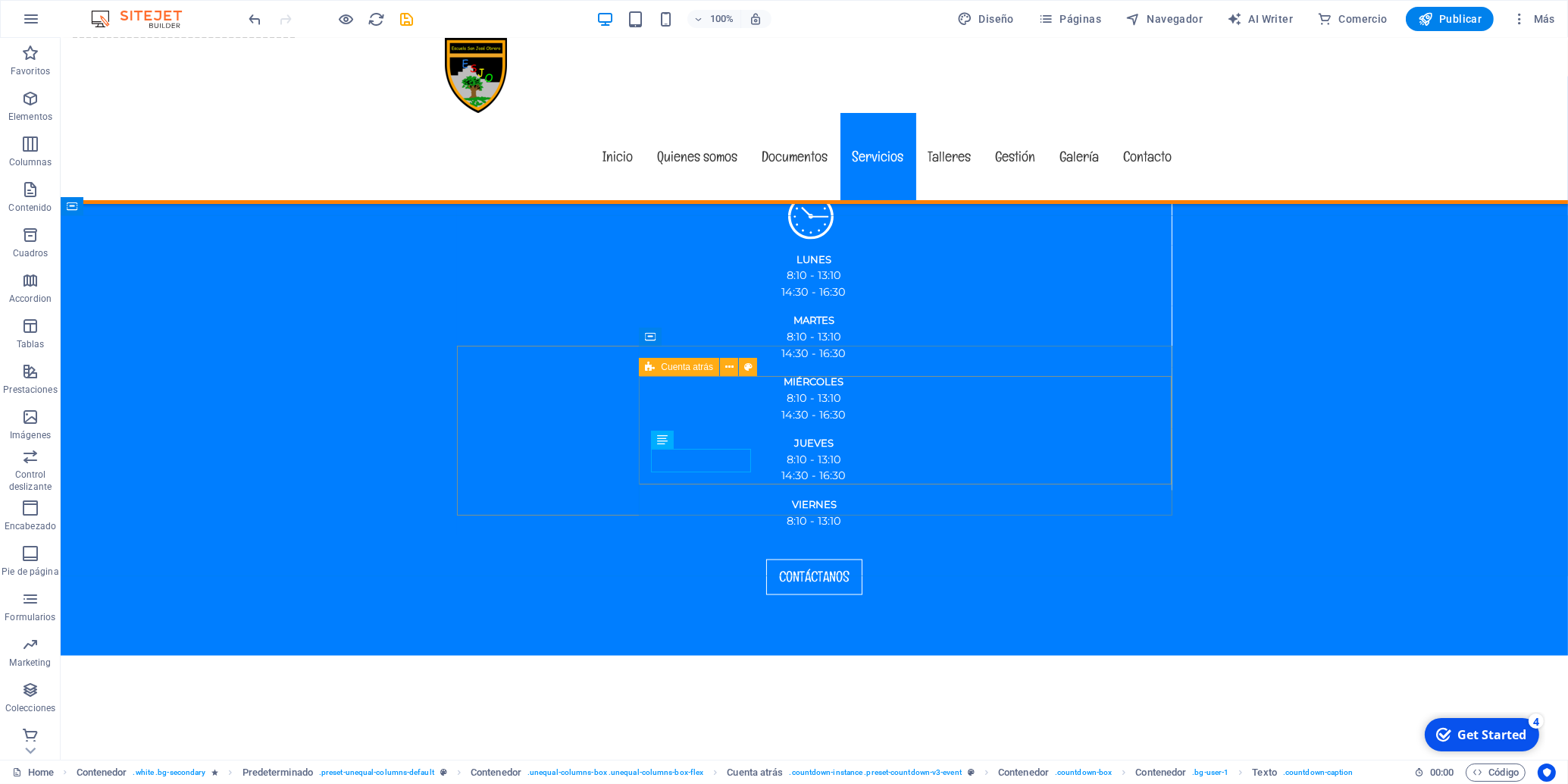
click at [672, 366] on span "Cuenta atrás" at bounding box center [687, 366] width 52 height 9
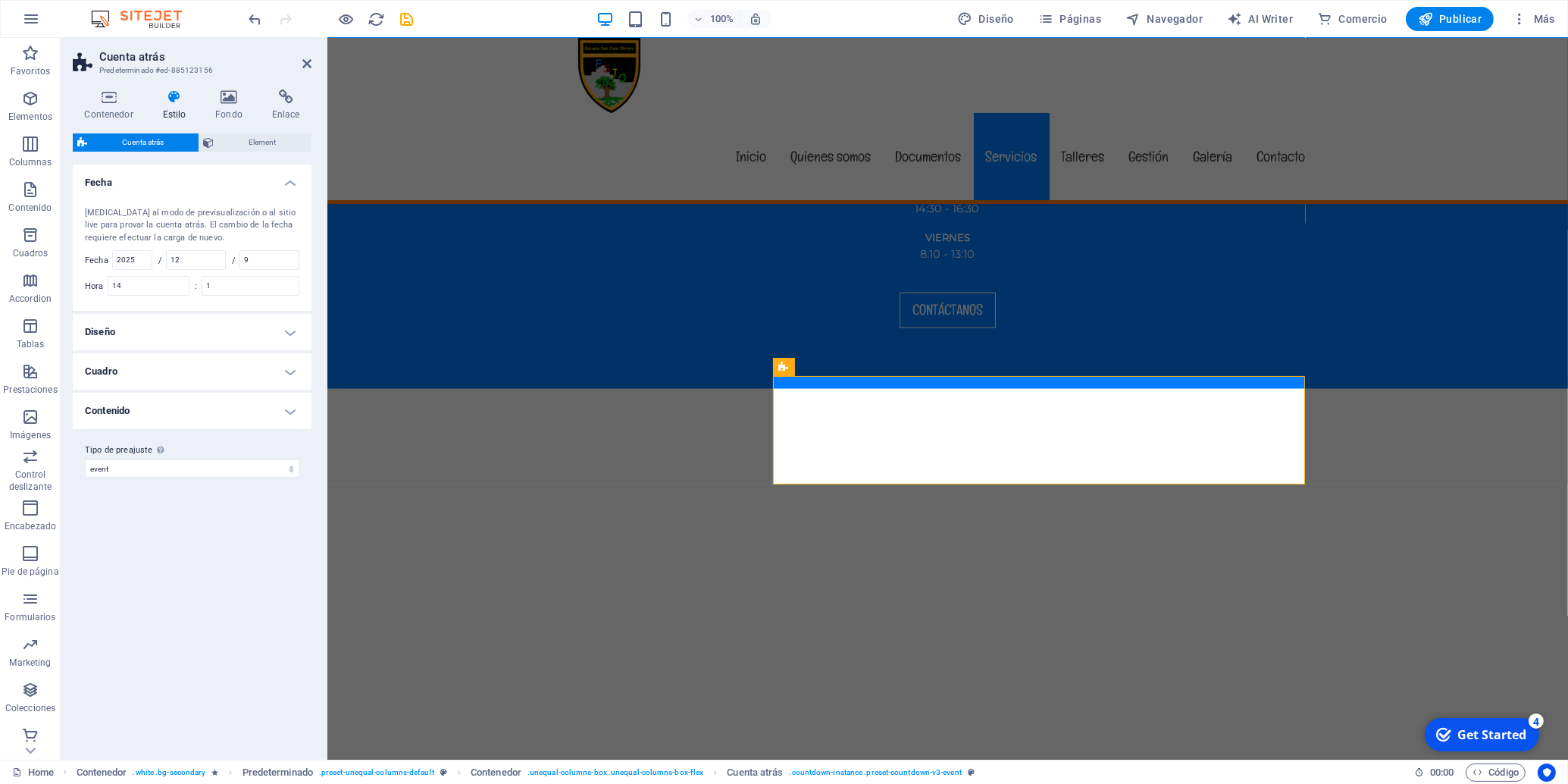
click at [157, 142] on span "Cuenta atrás" at bounding box center [143, 142] width 103 height 19
click at [252, 137] on span "Element" at bounding box center [263, 142] width 88 height 19
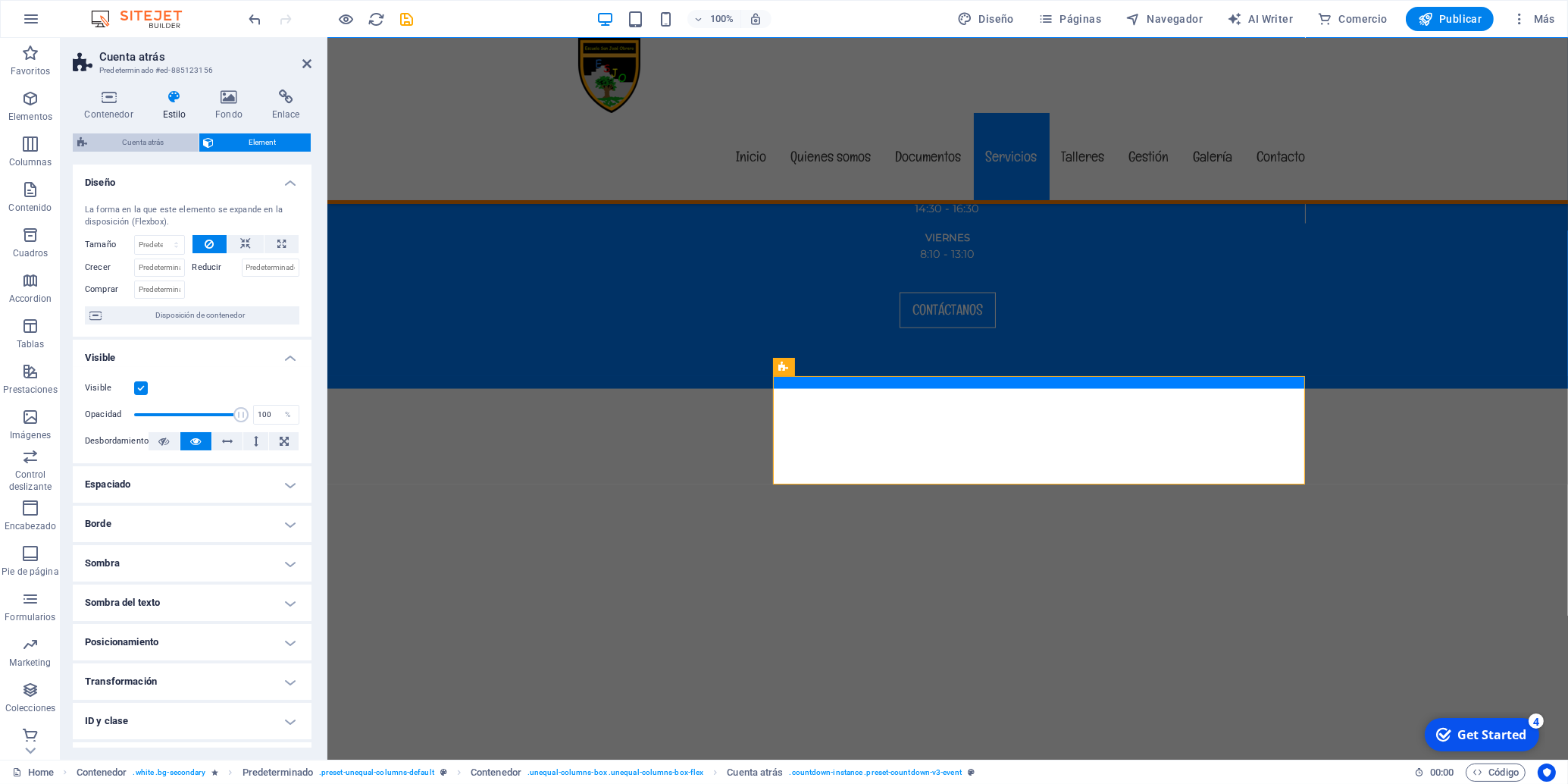
click at [141, 141] on span "Cuenta atrás" at bounding box center [143, 142] width 103 height 19
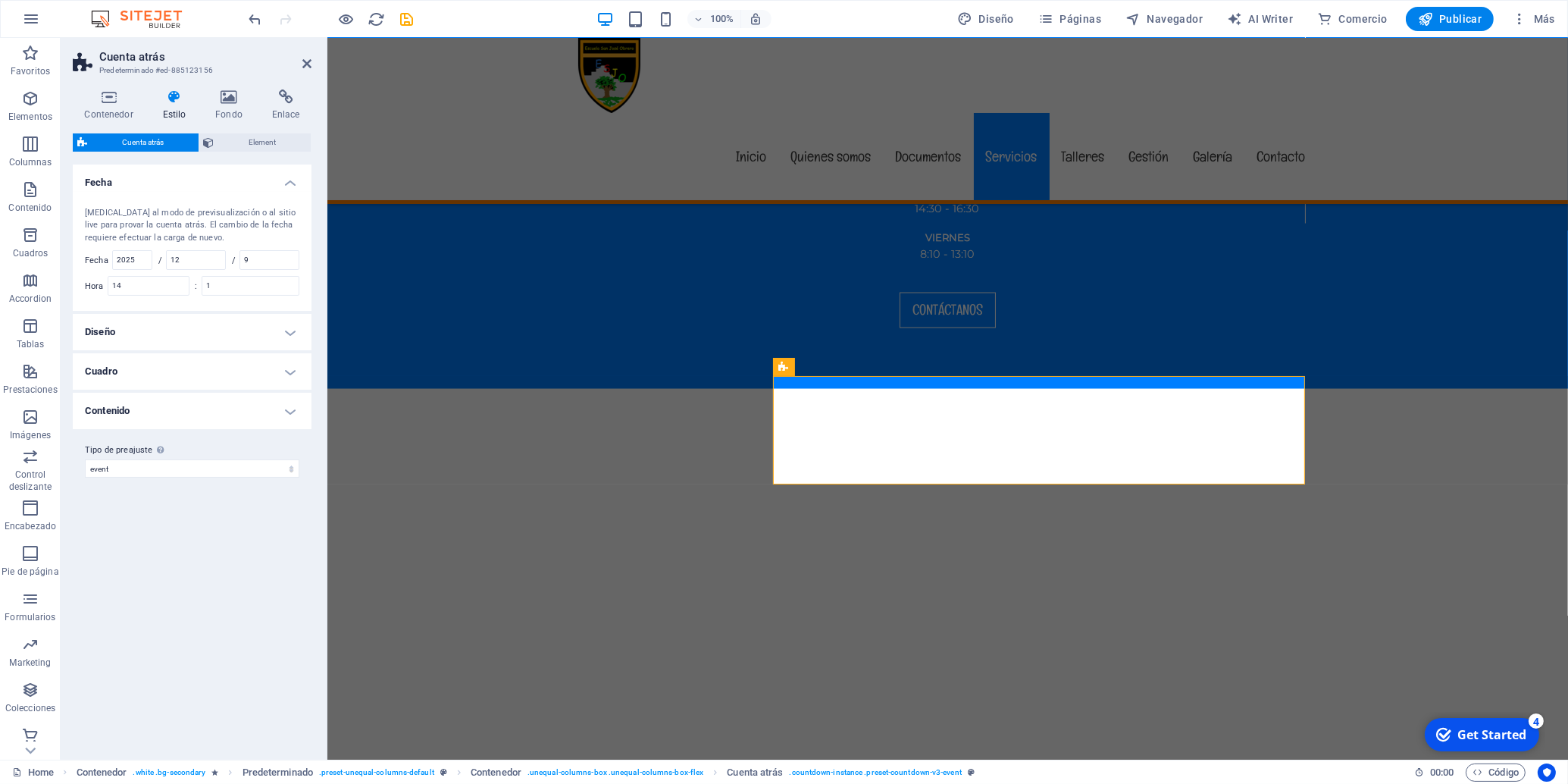
click at [179, 323] on h4 "Diseño" at bounding box center [192, 332] width 239 height 36
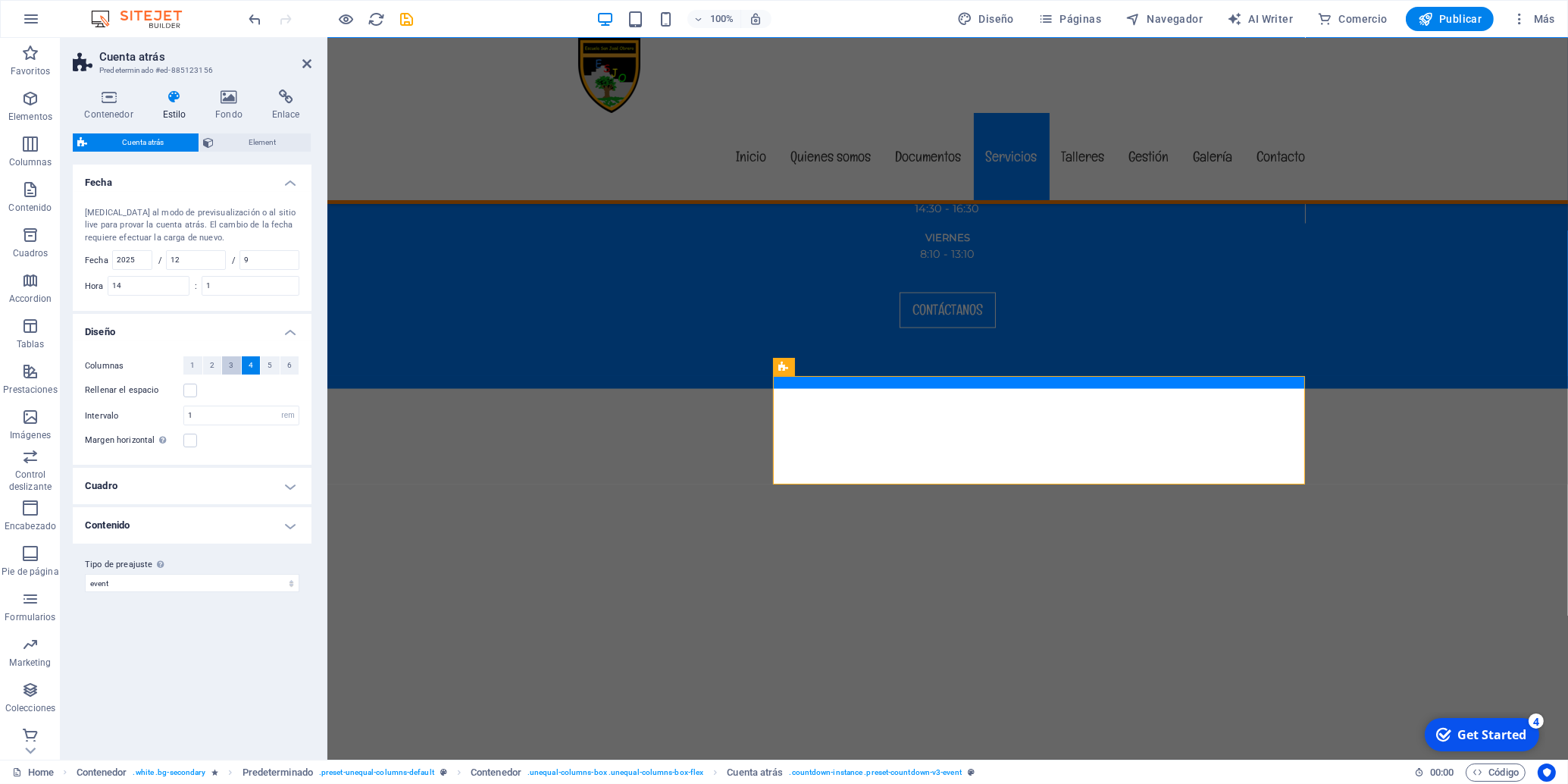
click at [231, 366] on span "3" at bounding box center [231, 365] width 4 height 19
click at [230, 365] on span "3" at bounding box center [231, 365] width 4 height 19
click at [248, 653] on div "Variantes Predeterminado Fecha [MEDICAL_DATA] al modo de previsualización o al …" at bounding box center [192, 456] width 239 height 583
click at [85, 573] on select "event Añadir tipo de preajuste" at bounding box center [192, 583] width 215 height 19
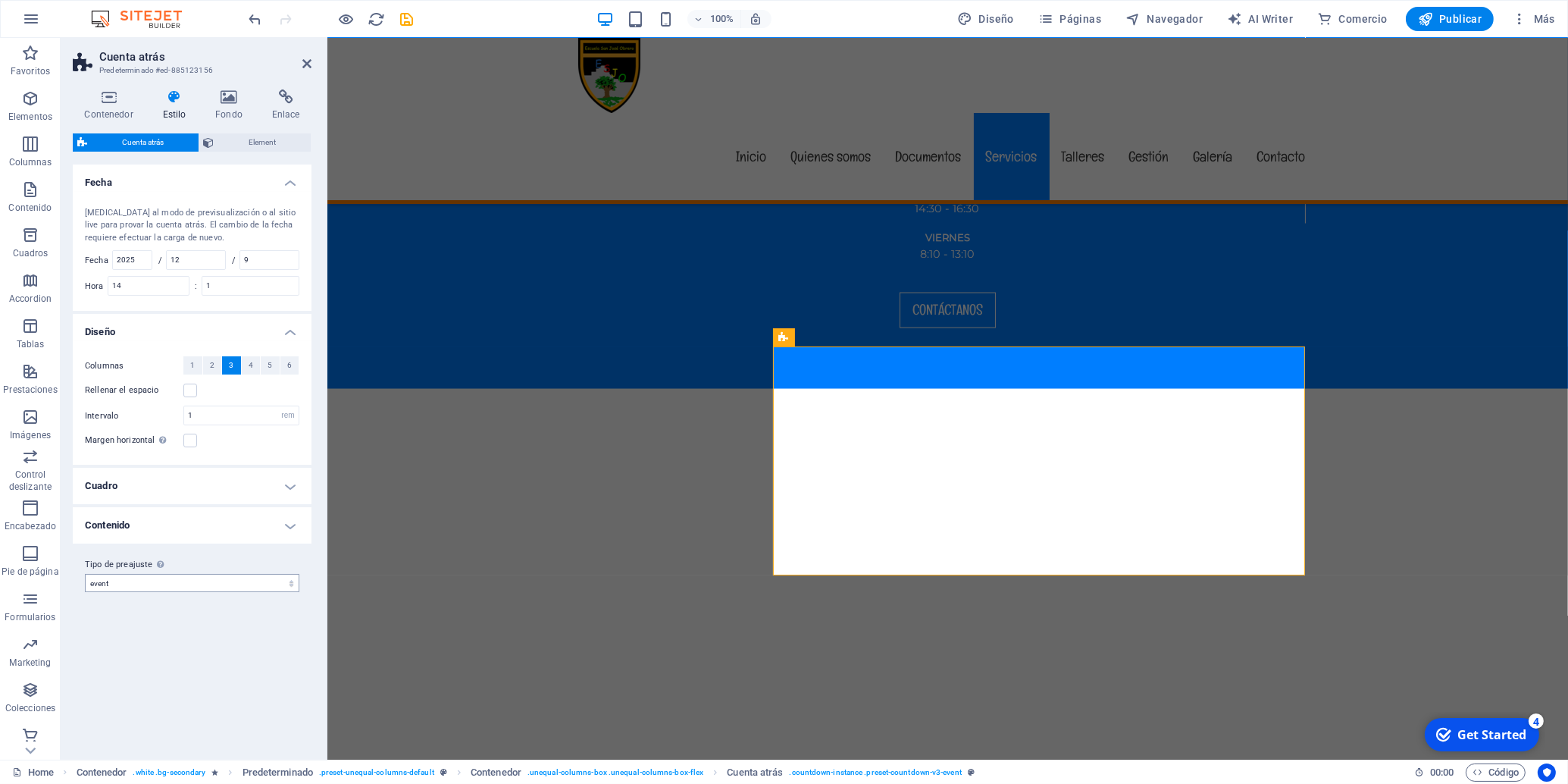
click at [249, 362] on span "4" at bounding box center [250, 365] width 4 height 19
click at [246, 643] on div "Variantes Predeterminado Fecha [MEDICAL_DATA] al modo de previsualización o al …" at bounding box center [192, 456] width 239 height 583
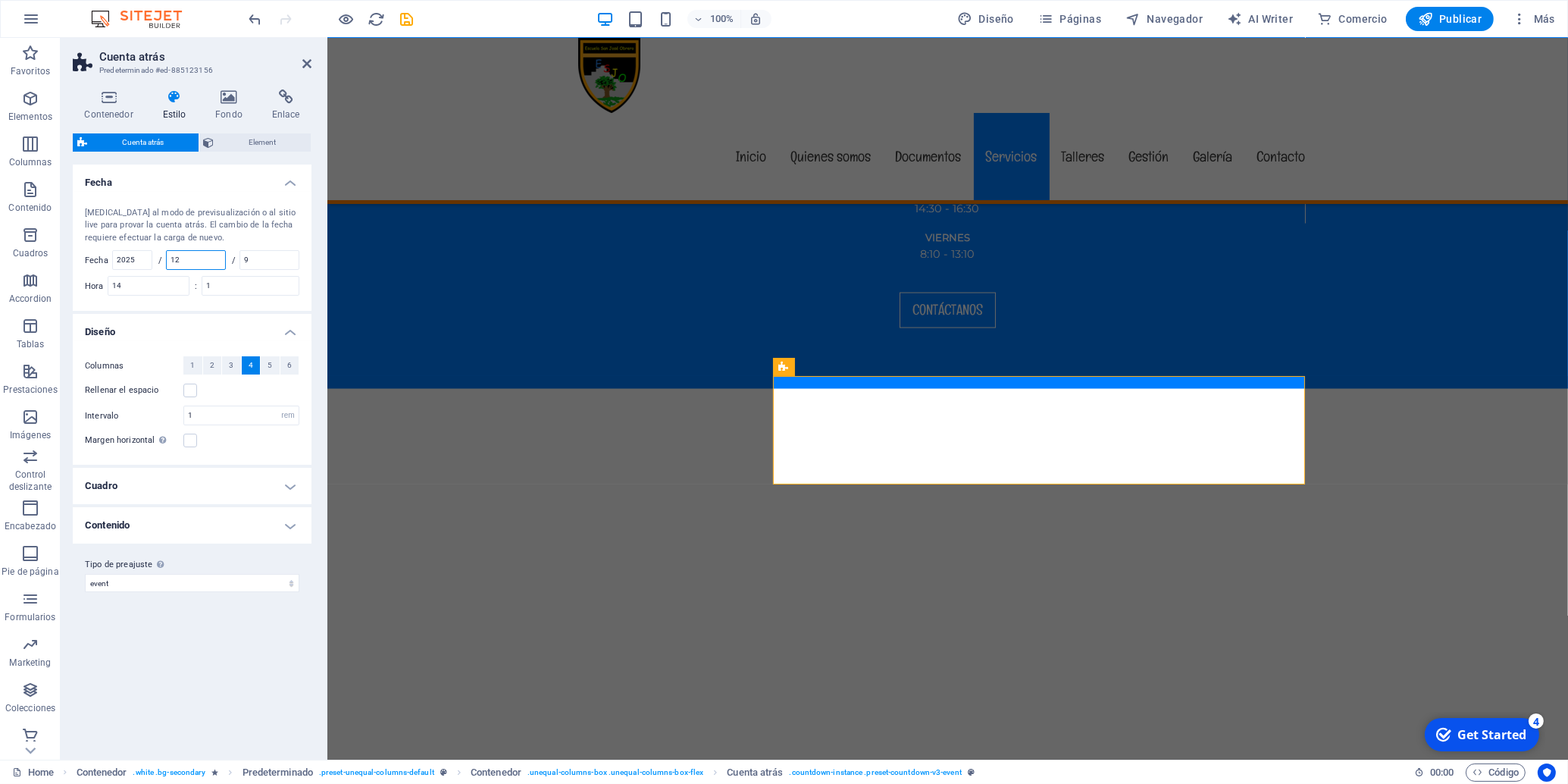
drag, startPoint x: 195, startPoint y: 259, endPoint x: 150, endPoint y: 259, distance: 45.0
click at [167, 259] on input "12" at bounding box center [195, 260] width 58 height 19
click at [208, 658] on div "Variantes Predeterminado Fecha [MEDICAL_DATA] al modo de previsualización o al …" at bounding box center [192, 456] width 239 height 583
drag, startPoint x: 193, startPoint y: 263, endPoint x: 155, endPoint y: 260, distance: 38.1
click at [167, 260] on input "12" at bounding box center [195, 260] width 58 height 19
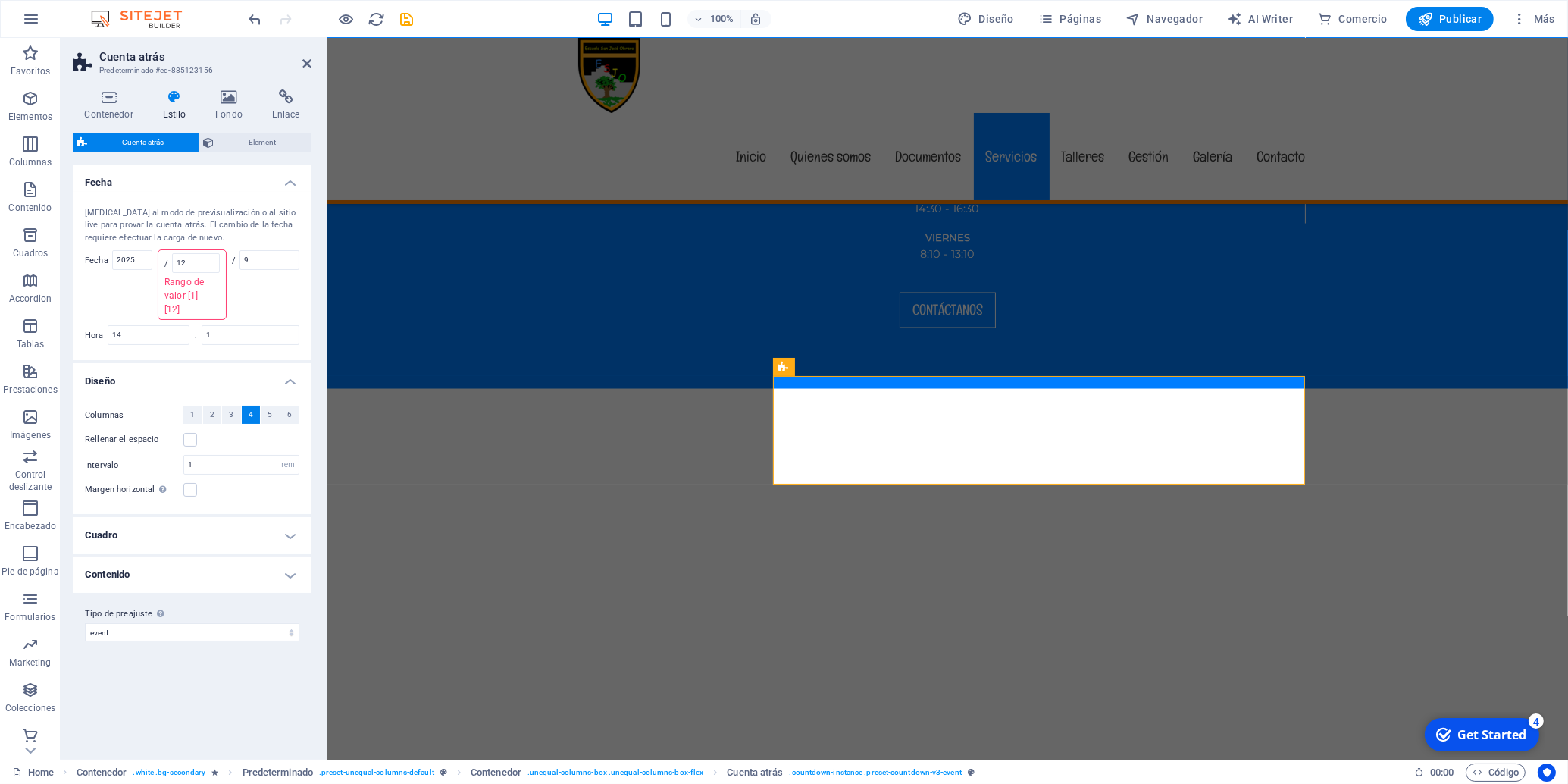
click at [219, 660] on div "Variantes Predeterminado Fecha [MEDICAL_DATA] al modo de previsualización o al …" at bounding box center [192, 456] width 239 height 583
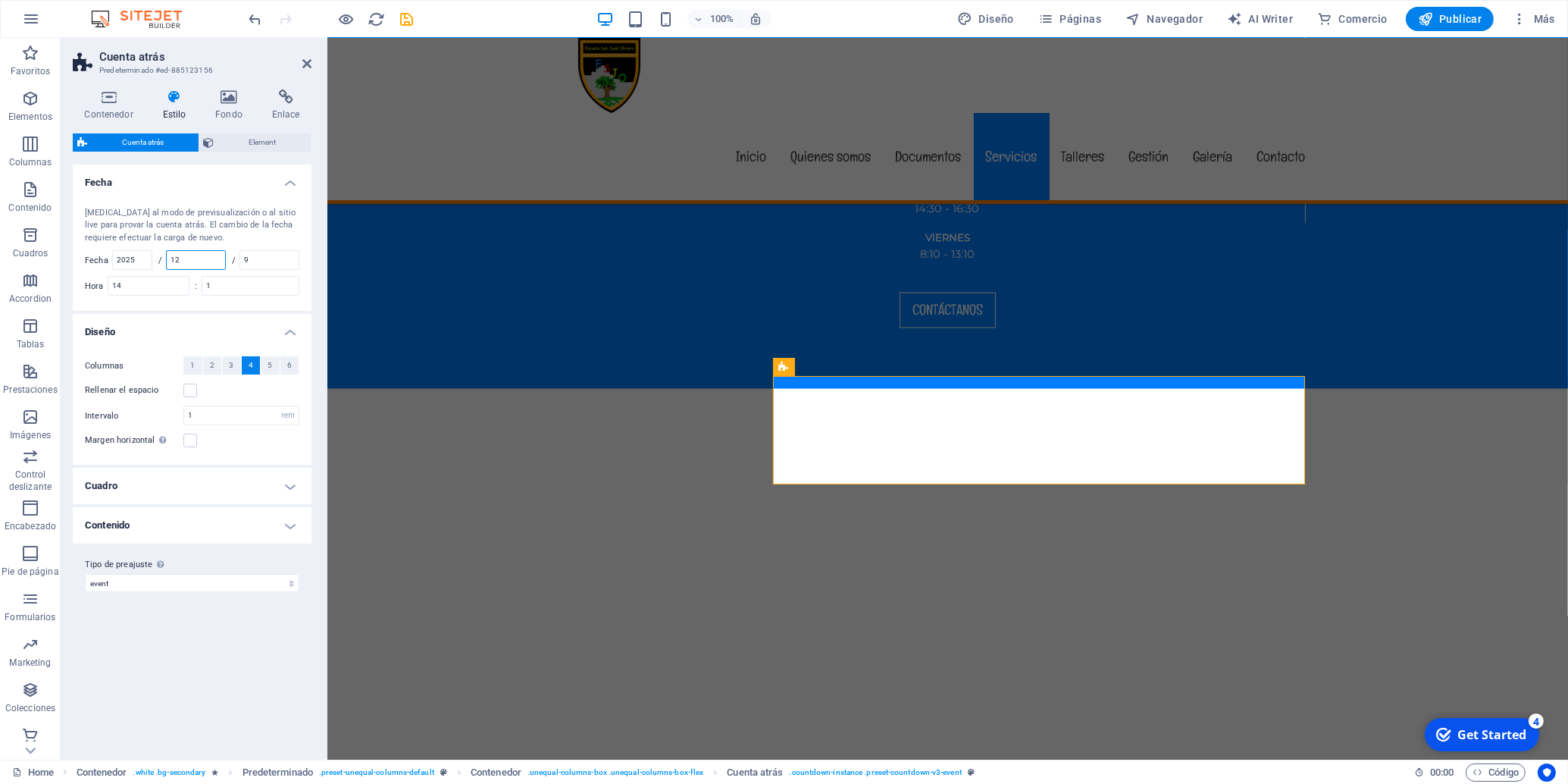
drag, startPoint x: 200, startPoint y: 260, endPoint x: 174, endPoint y: 260, distance: 26.0
click at [174, 260] on input "12" at bounding box center [195, 260] width 58 height 19
type input "9"
drag, startPoint x: 264, startPoint y: 260, endPoint x: 230, endPoint y: 254, distance: 34.5
click at [240, 254] on input "9" at bounding box center [269, 260] width 58 height 19
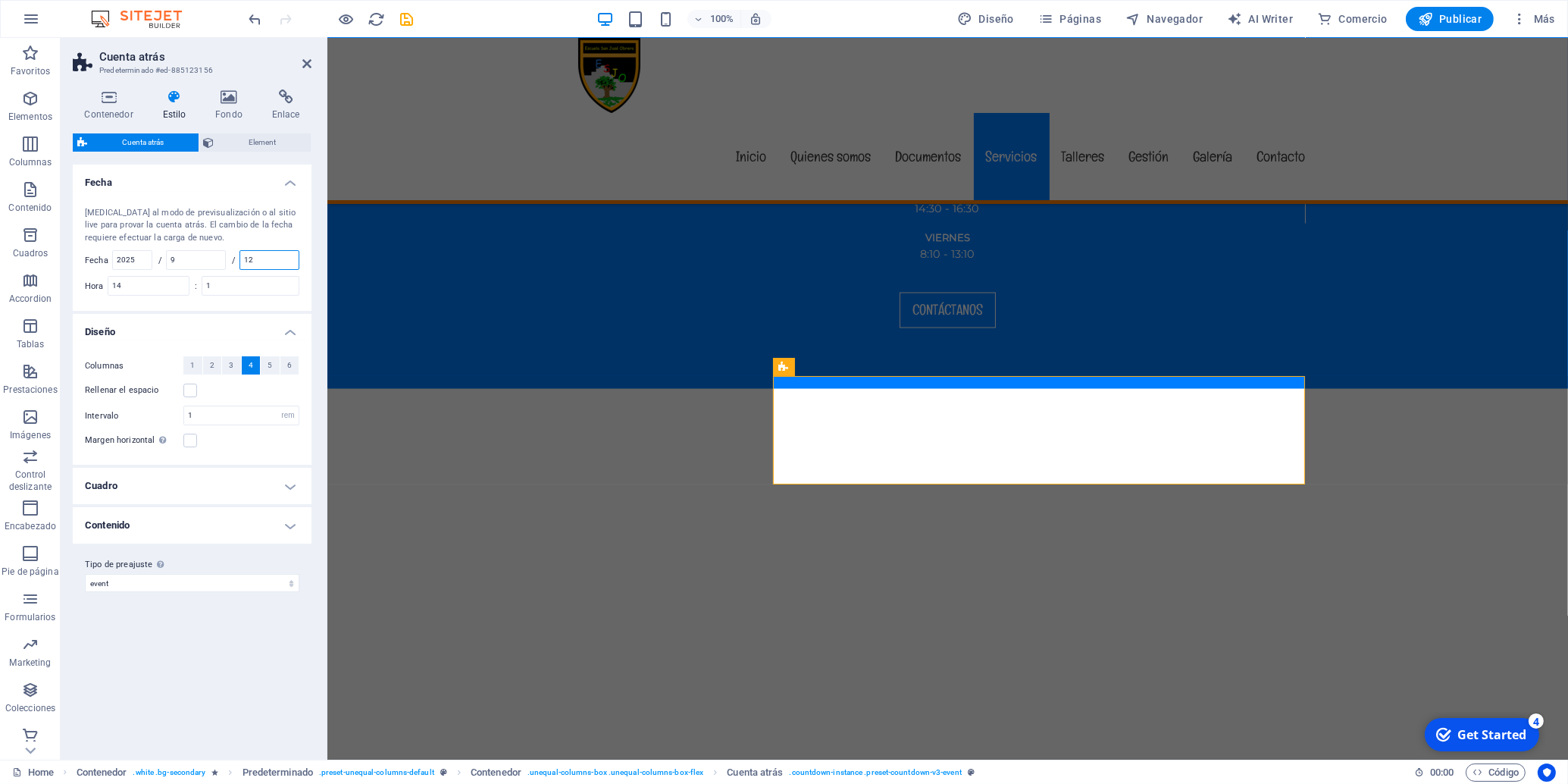
type input "12"
click at [169, 710] on div "Variantes Predeterminado Fecha [MEDICAL_DATA] al modo de previsualización o al …" at bounding box center [192, 456] width 239 height 583
click at [174, 671] on div "Variantes Predeterminado Fecha [MEDICAL_DATA] al modo de previsualización o al …" at bounding box center [192, 456] width 239 height 583
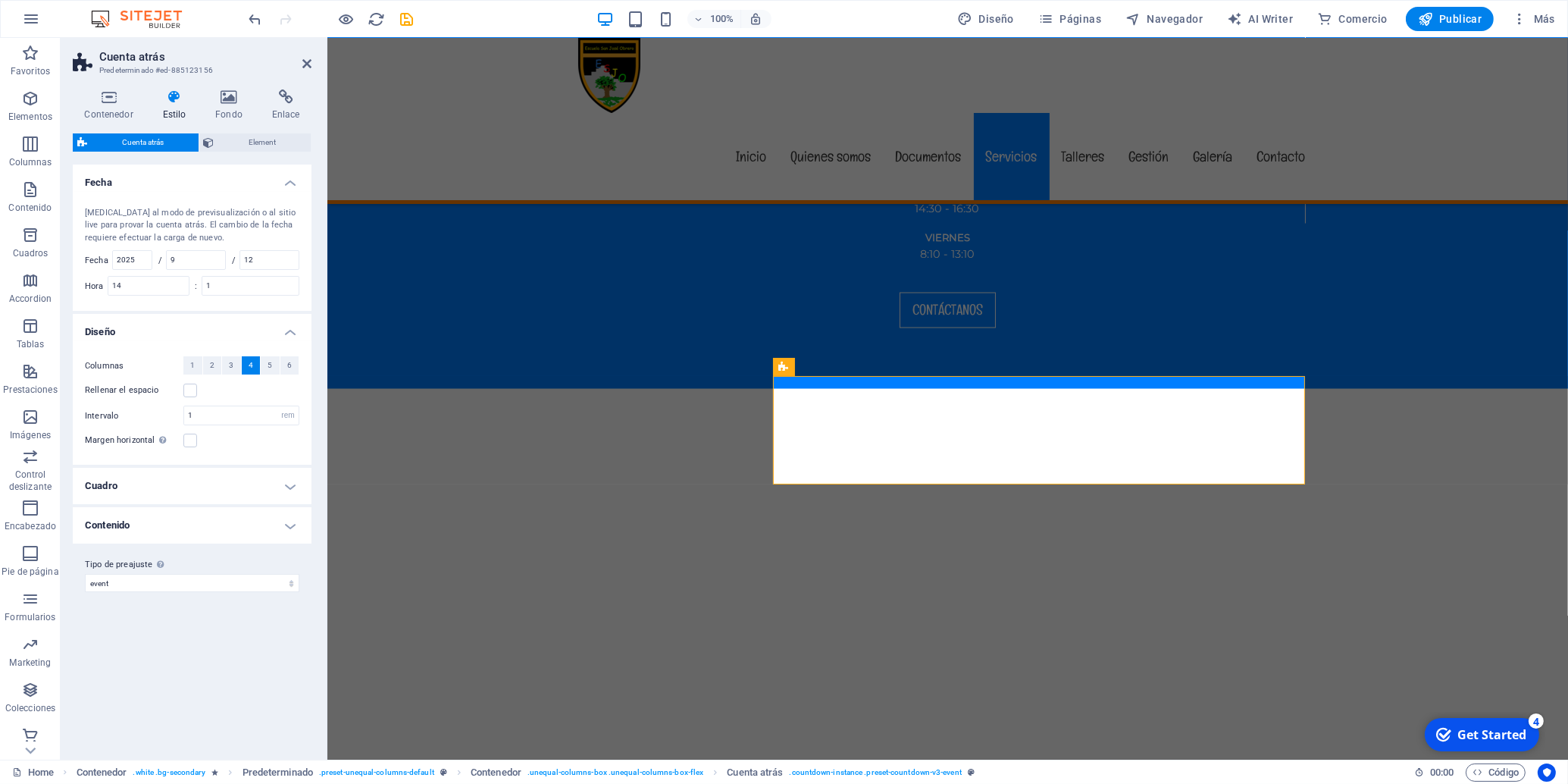
click at [174, 671] on div "Variantes Predeterminado Fecha [MEDICAL_DATA] al modo de previsualización o al …" at bounding box center [192, 456] width 239 height 583
click at [147, 283] on input "14" at bounding box center [148, 286] width 80 height 19
click at [208, 669] on div "Variantes Predeterminado Fecha [MEDICAL_DATA] al modo de previsualización o al …" at bounding box center [192, 456] width 239 height 583
click at [241, 107] on h4 "Fondo" at bounding box center [232, 105] width 57 height 32
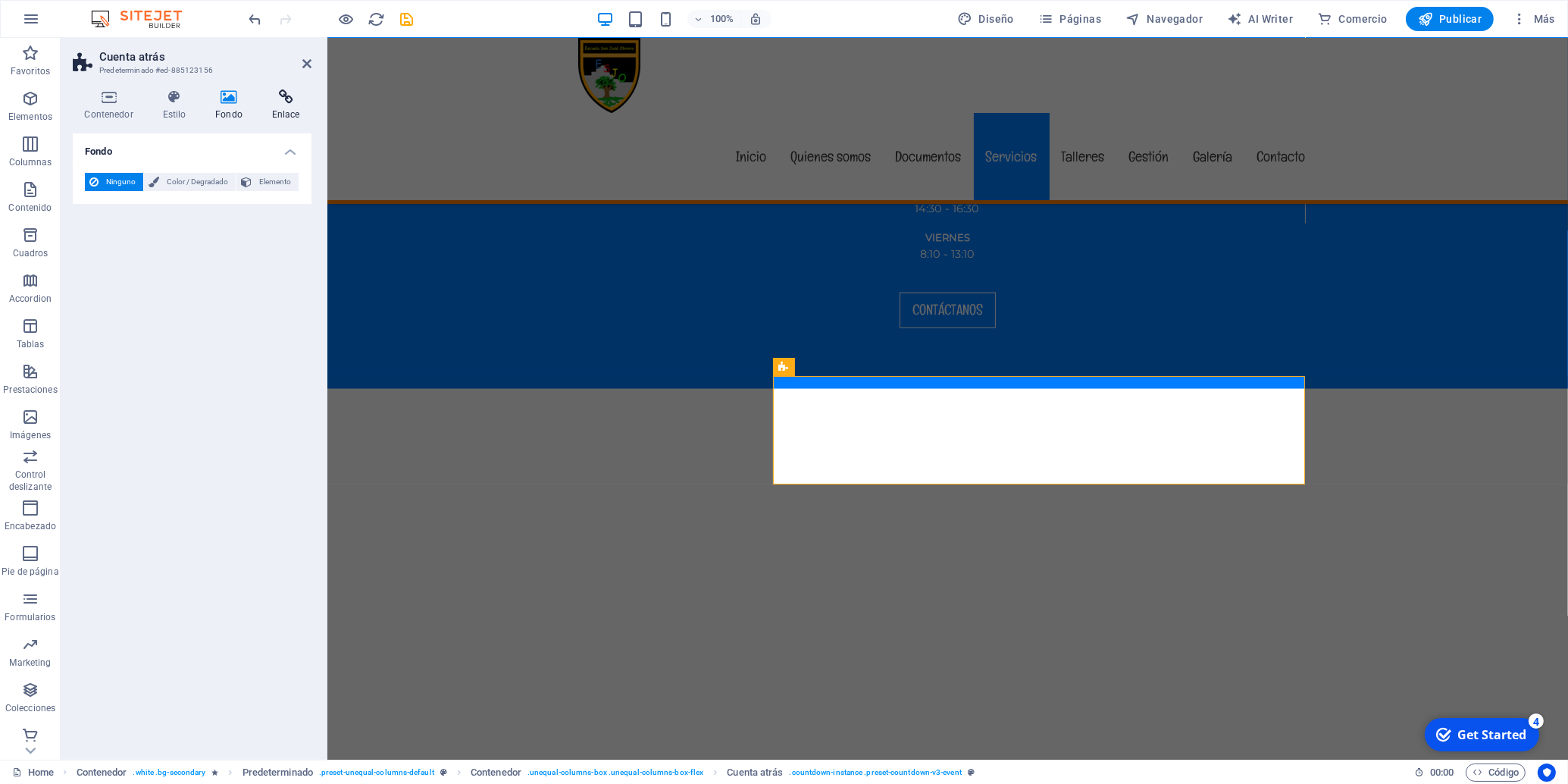
click at [283, 104] on icon at bounding box center [285, 97] width 51 height 15
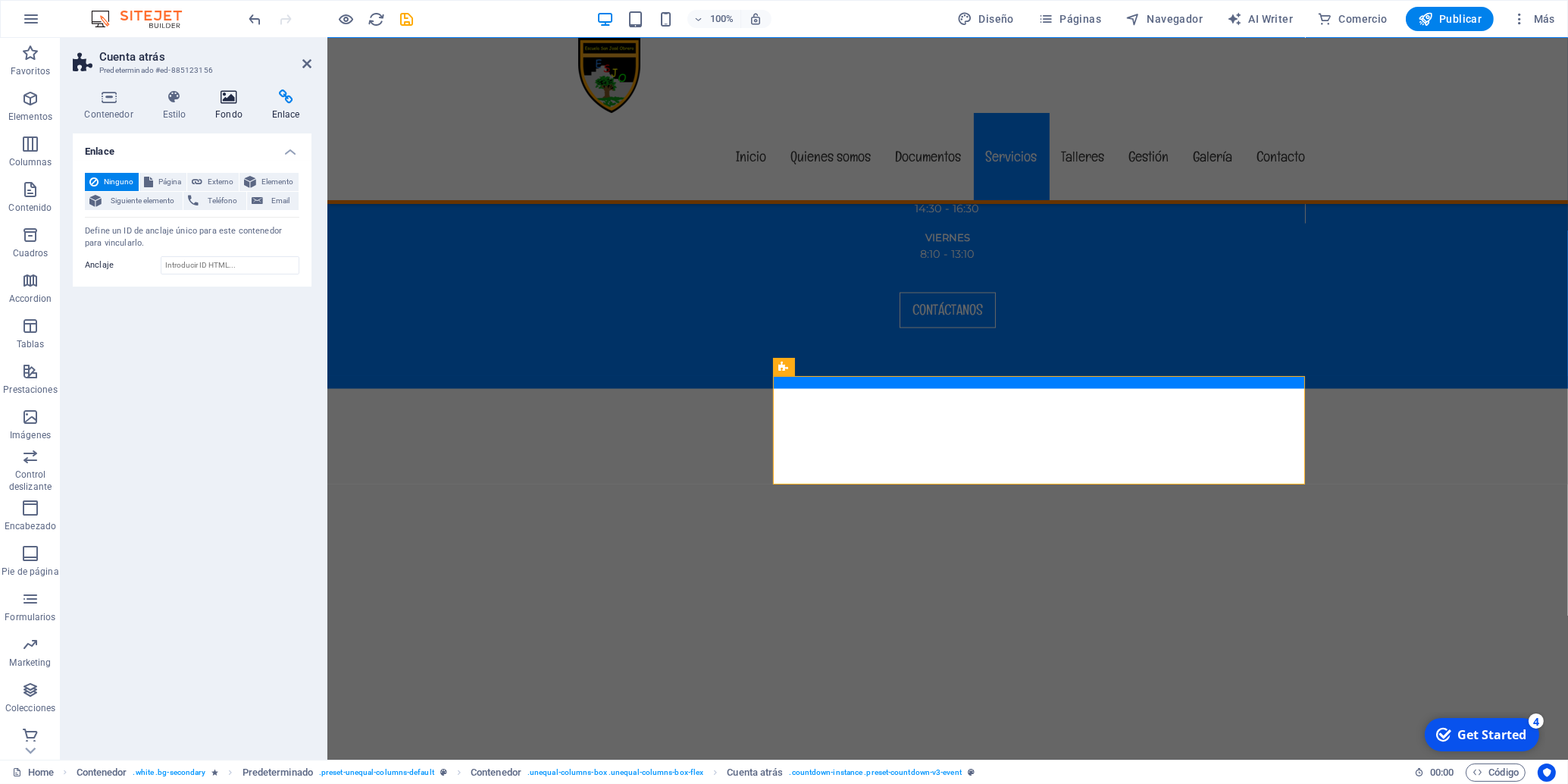
click at [237, 106] on h4 "Fondo" at bounding box center [232, 105] width 57 height 32
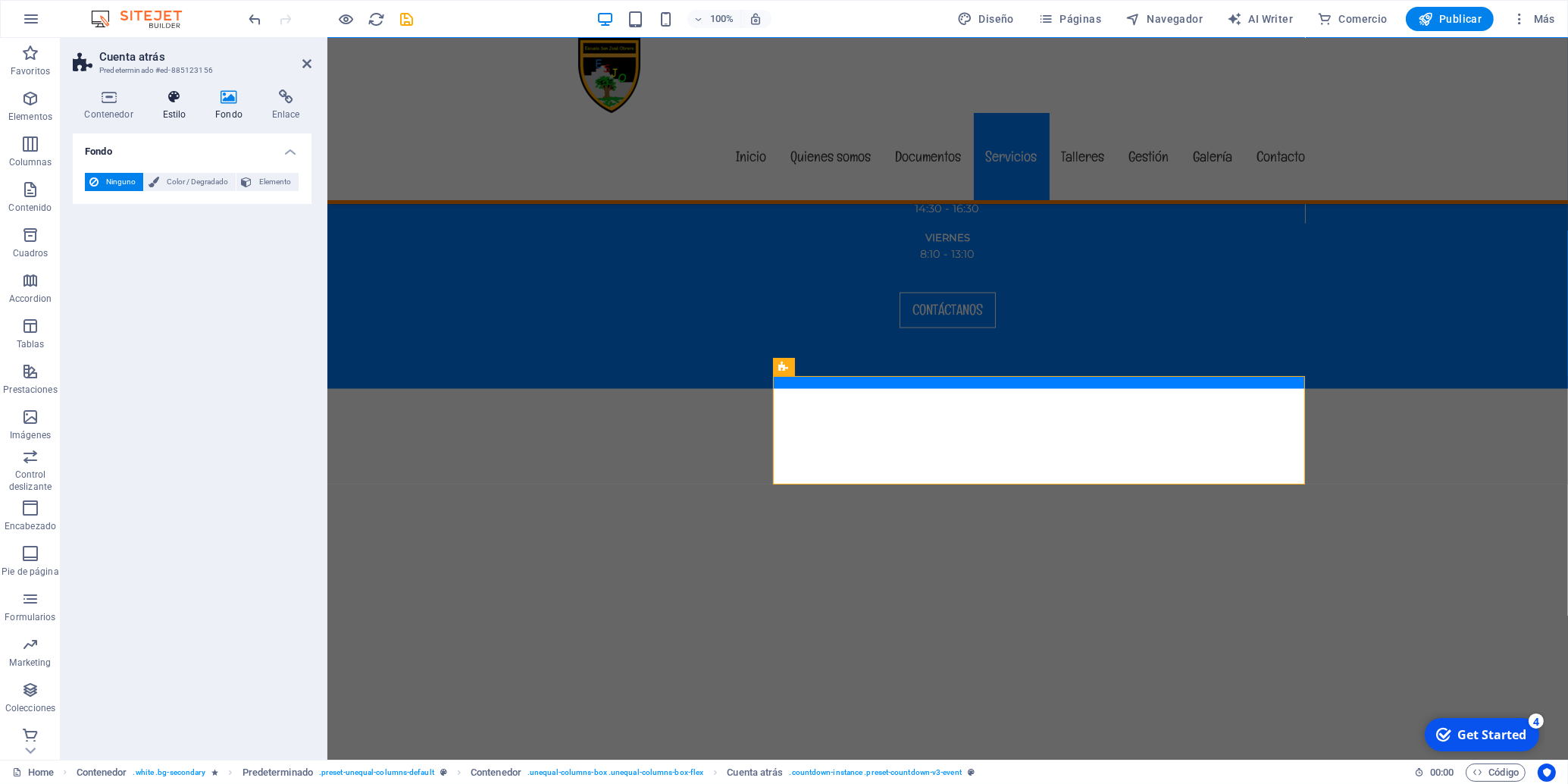
click at [161, 108] on h4 "Estilo" at bounding box center [177, 105] width 53 height 32
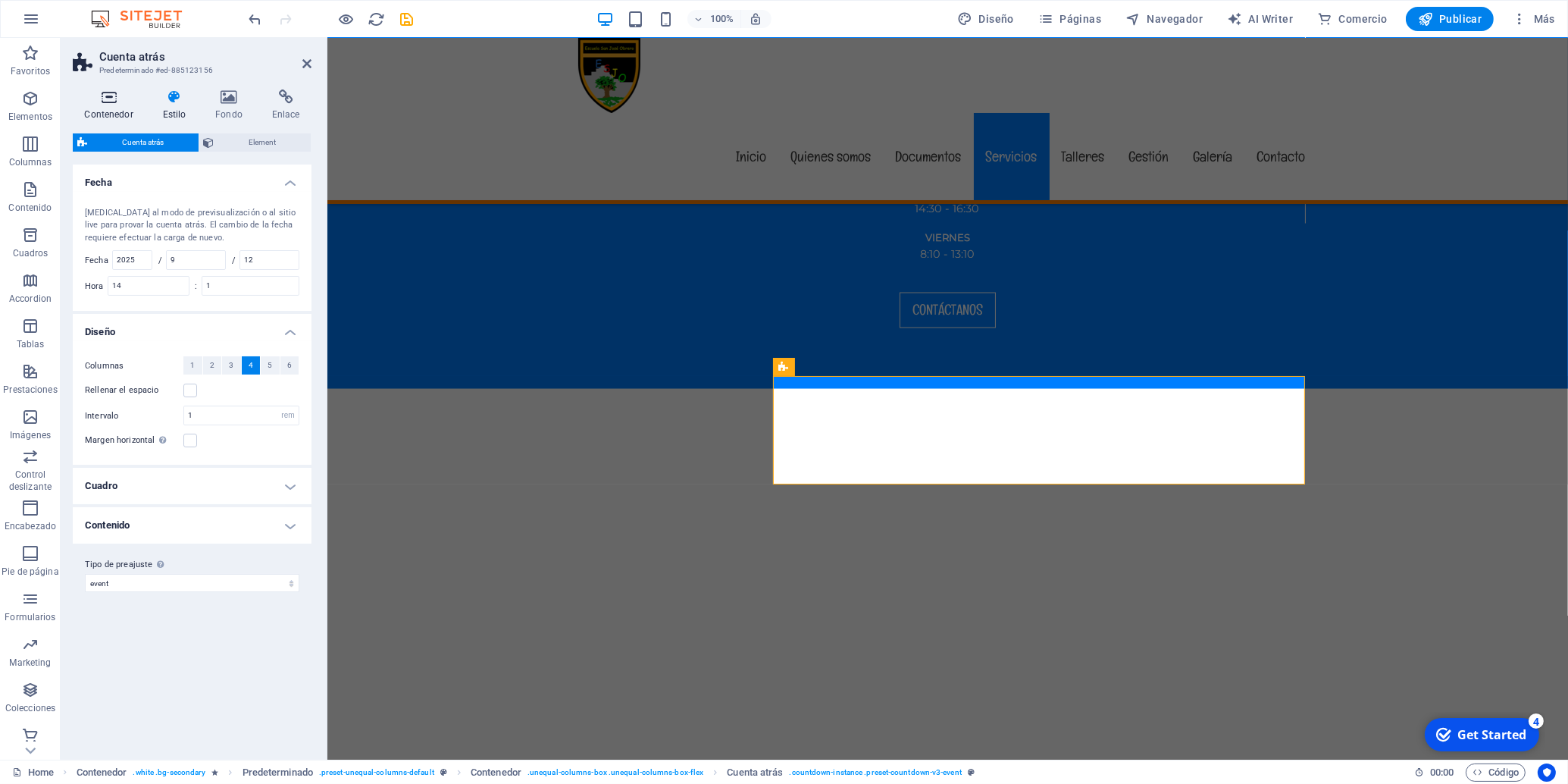
click at [93, 108] on h4 "Contenedor" at bounding box center [111, 105] width 78 height 32
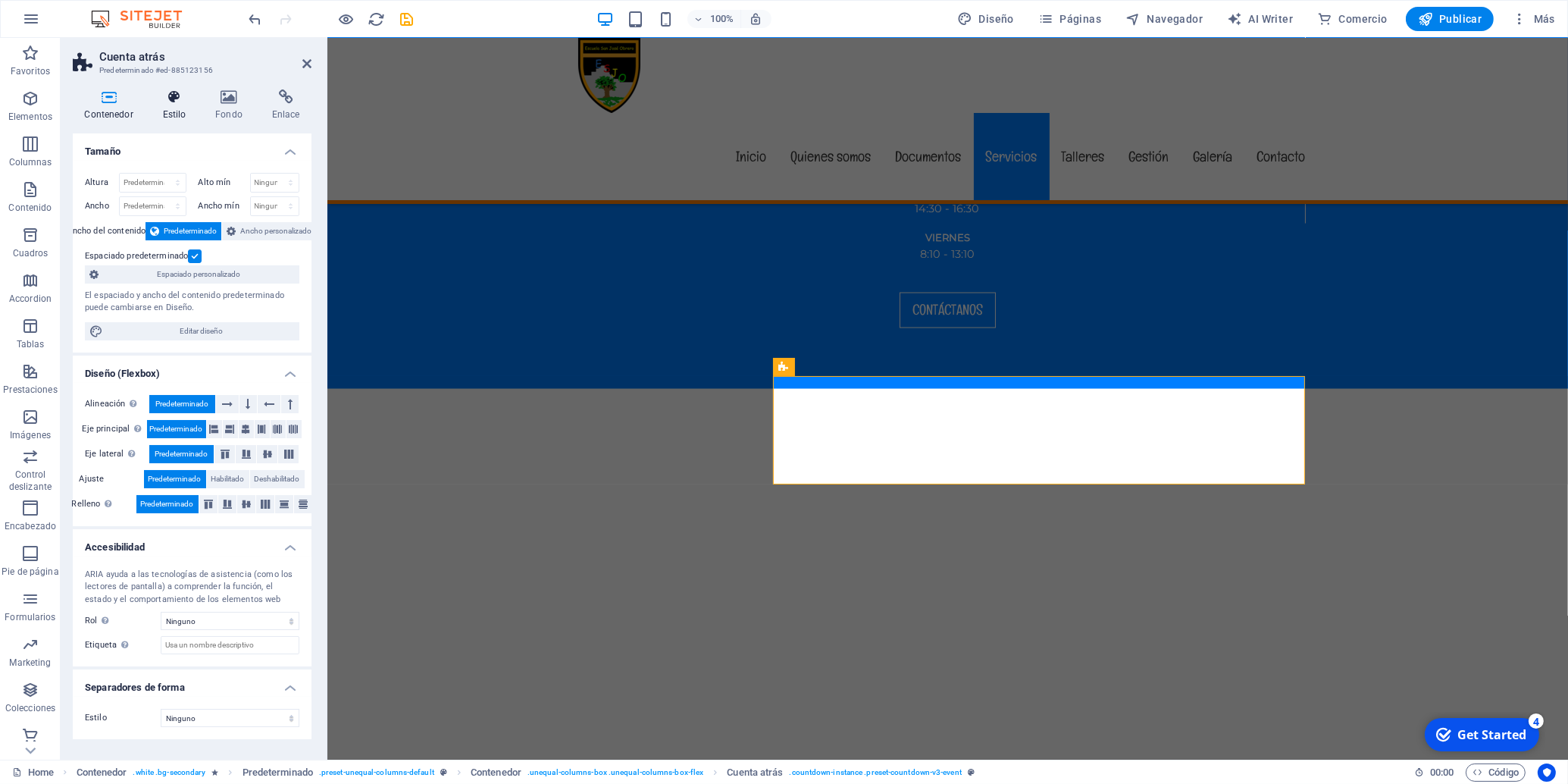
click at [179, 92] on icon at bounding box center [174, 97] width 47 height 15
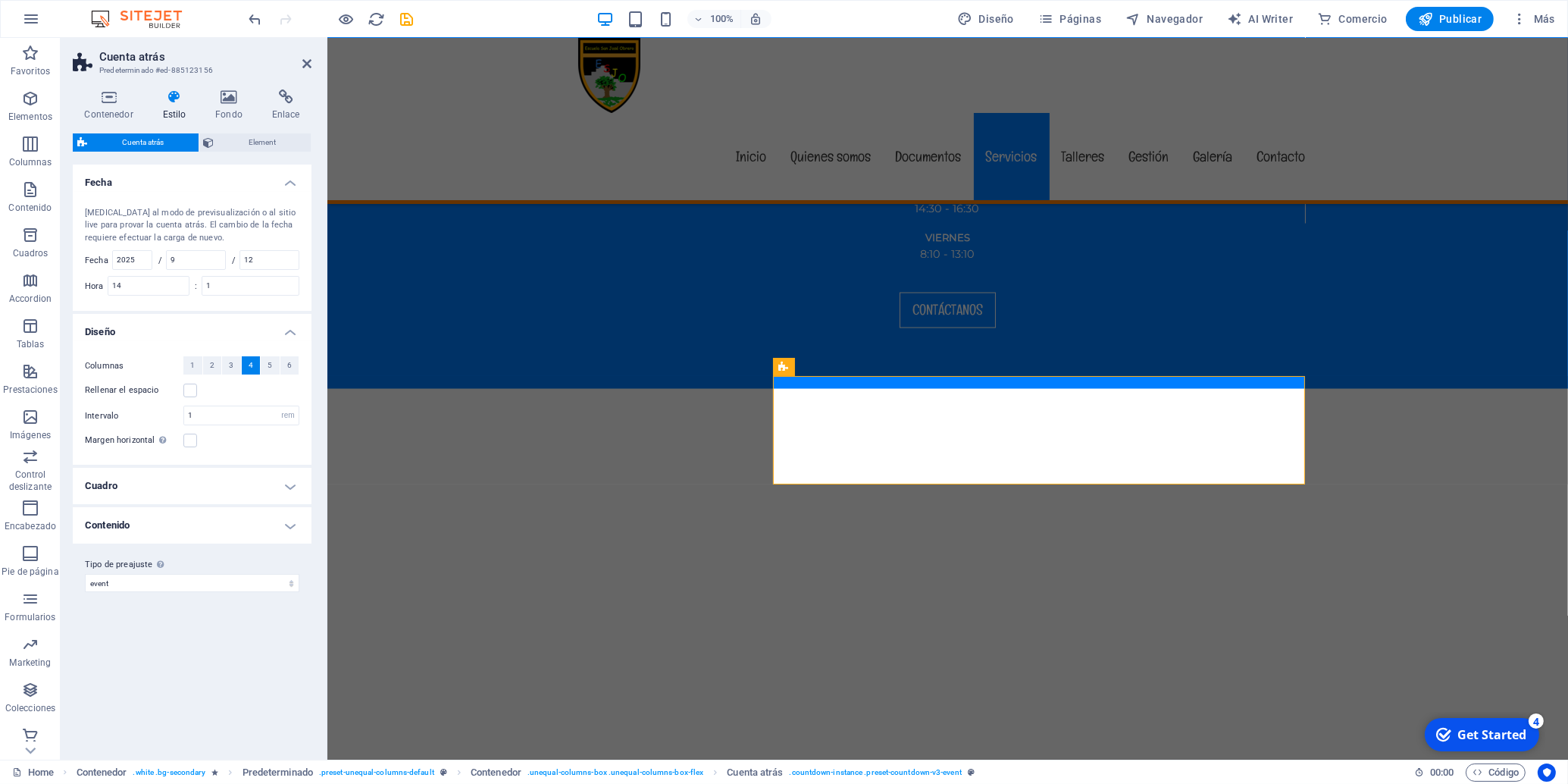
click at [218, 669] on div "Variantes Predeterminado Fecha [MEDICAL_DATA] al modo de previsualización o al …" at bounding box center [192, 456] width 239 height 583
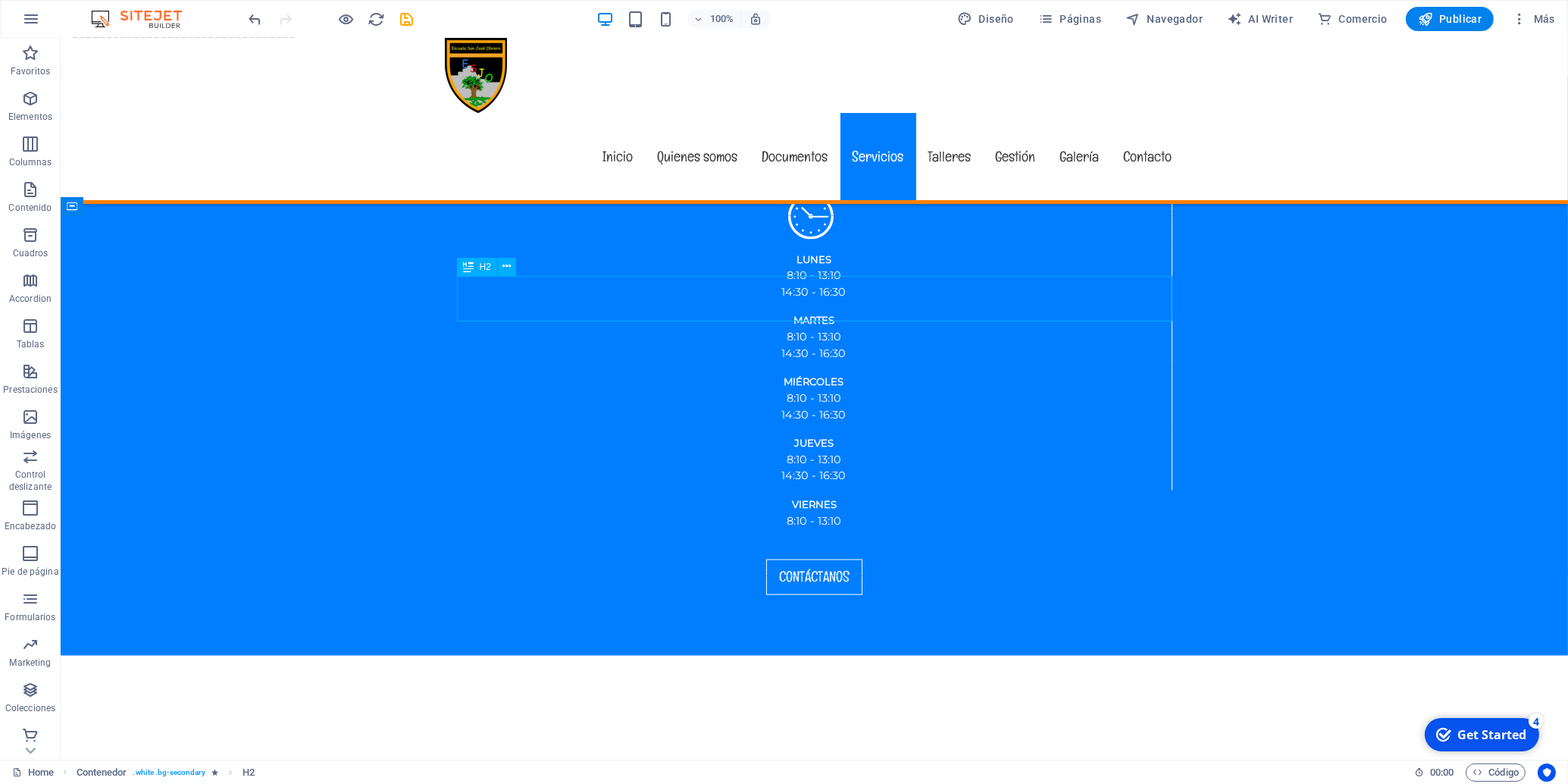
click at [483, 266] on span "H2" at bounding box center [486, 266] width 12 height 9
click at [479, 265] on div "H2" at bounding box center [477, 267] width 40 height 19
click at [474, 265] on div "H2" at bounding box center [477, 267] width 40 height 19
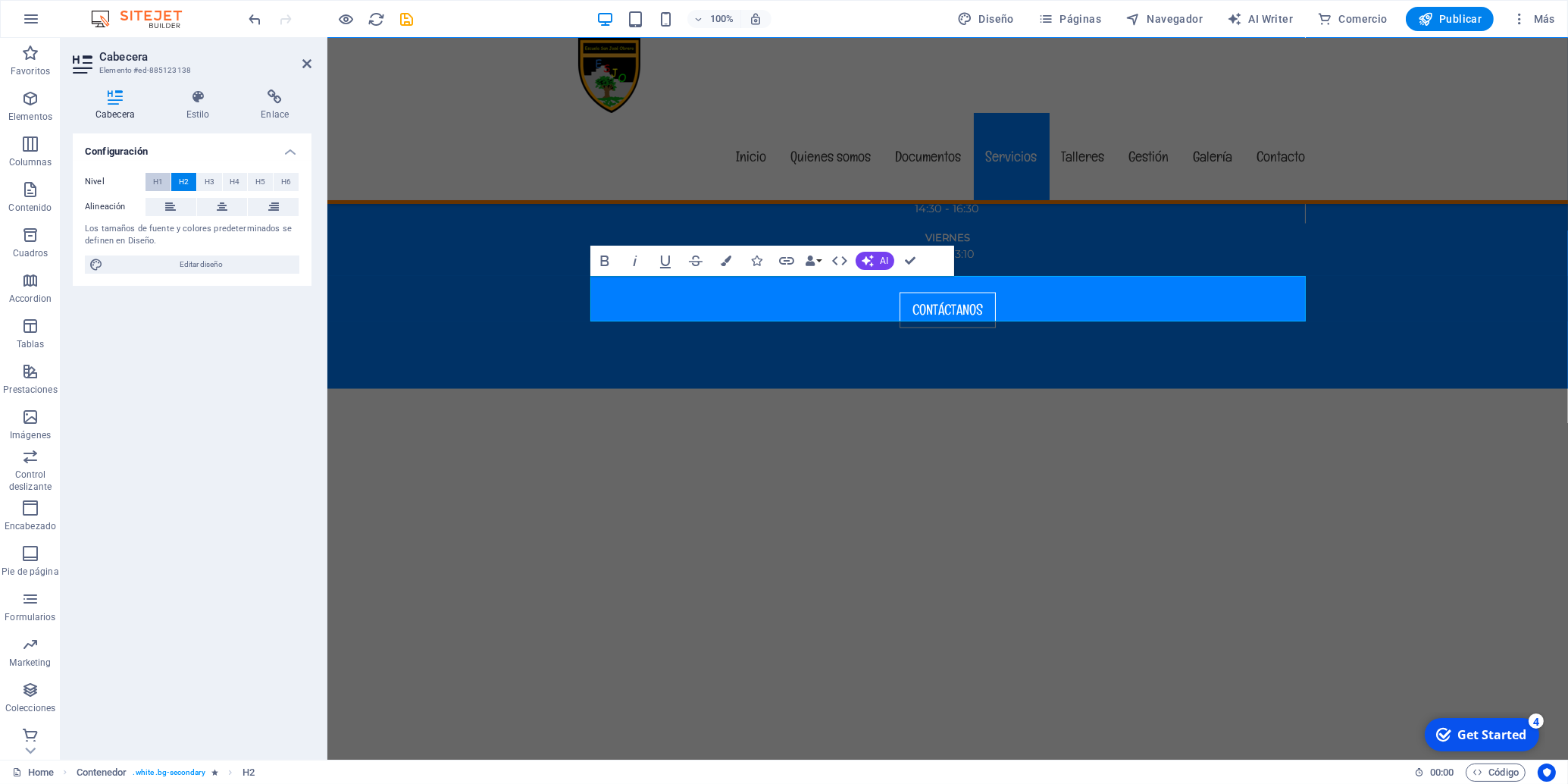
click at [157, 180] on span "H1" at bounding box center [158, 182] width 10 height 19
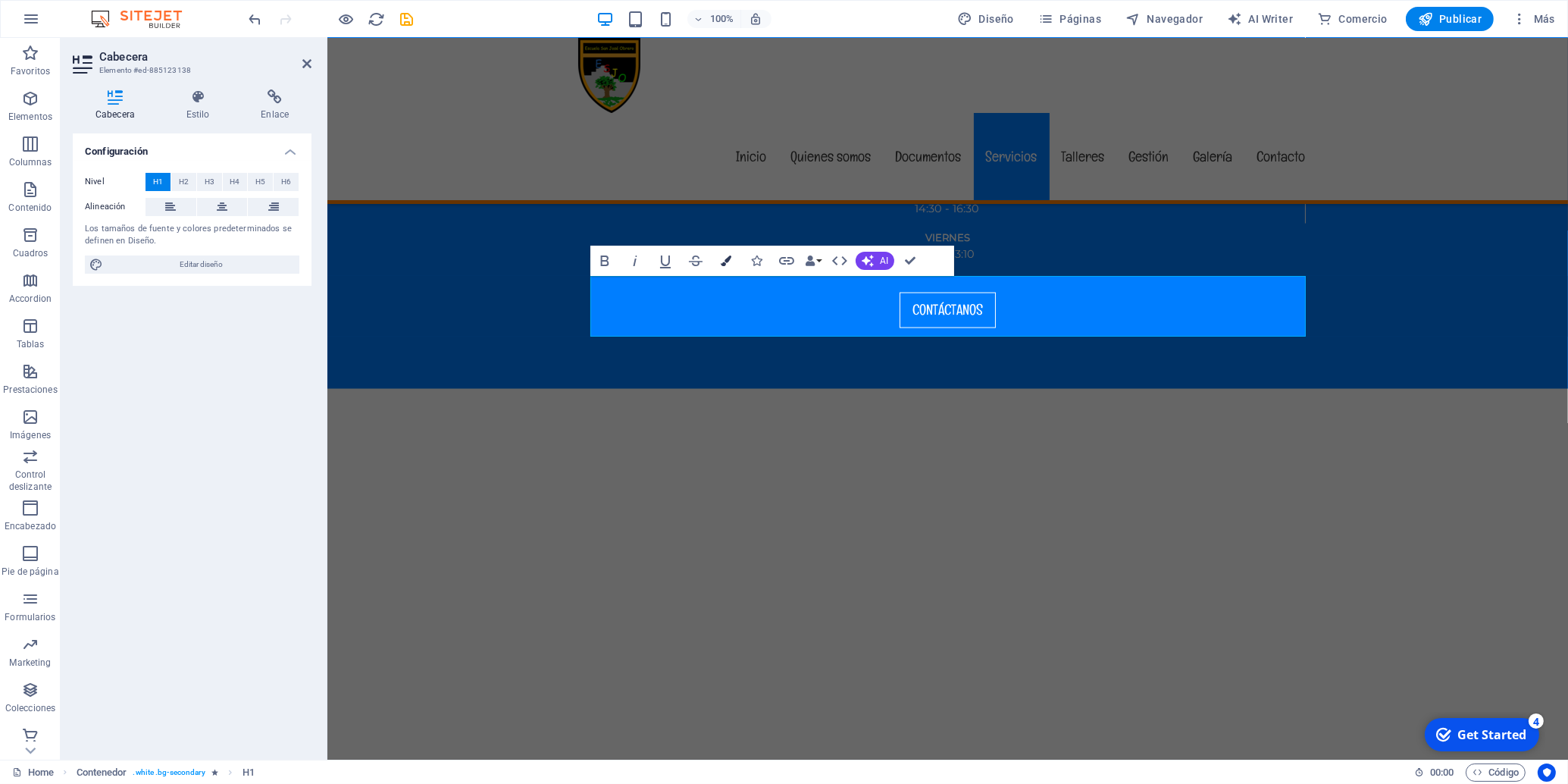
click at [724, 264] on icon "button" at bounding box center [726, 260] width 11 height 11
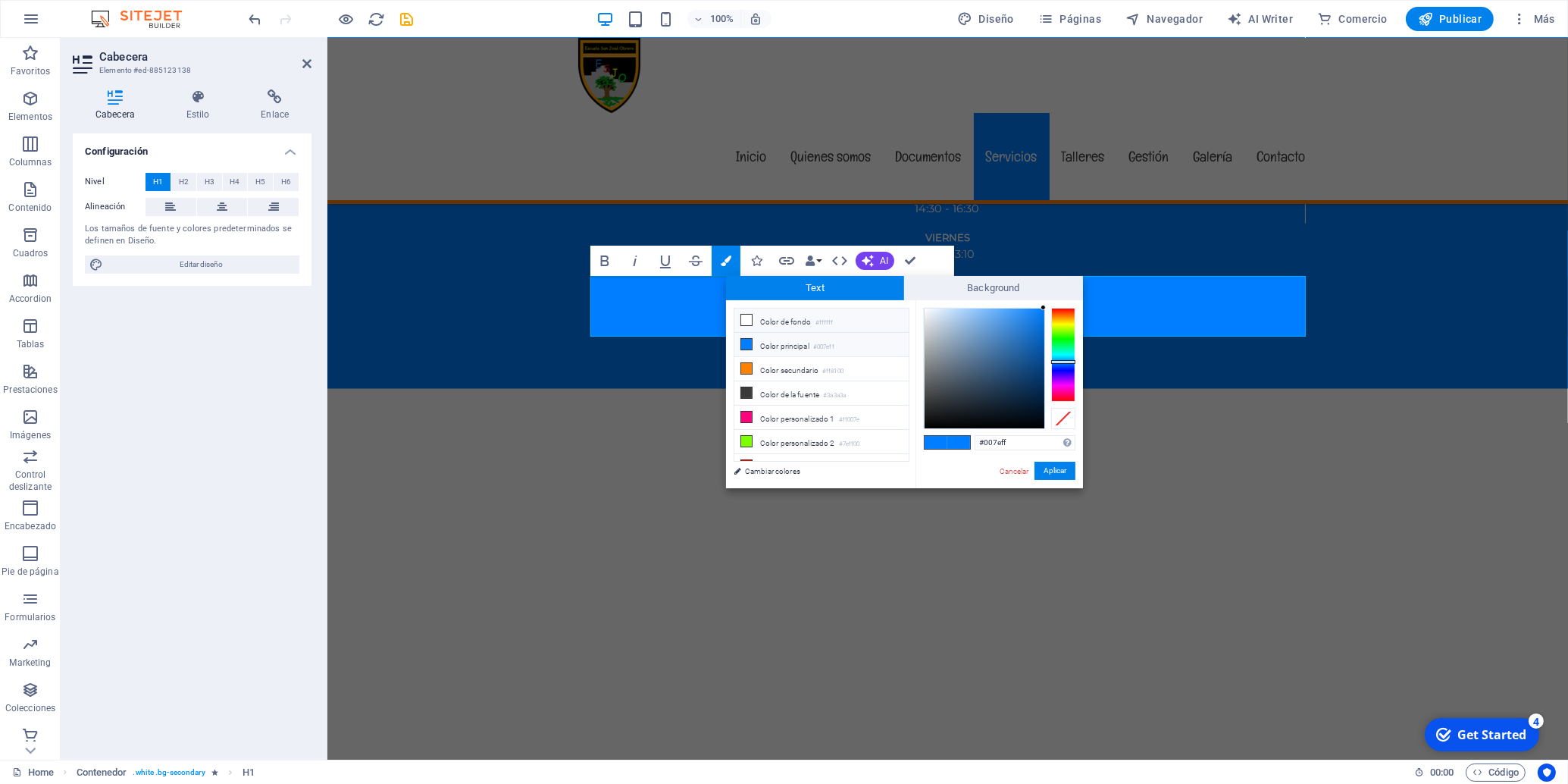
click at [768, 315] on li "Color de fondo #ffffff" at bounding box center [821, 320] width 174 height 24
type input "#ffffff"
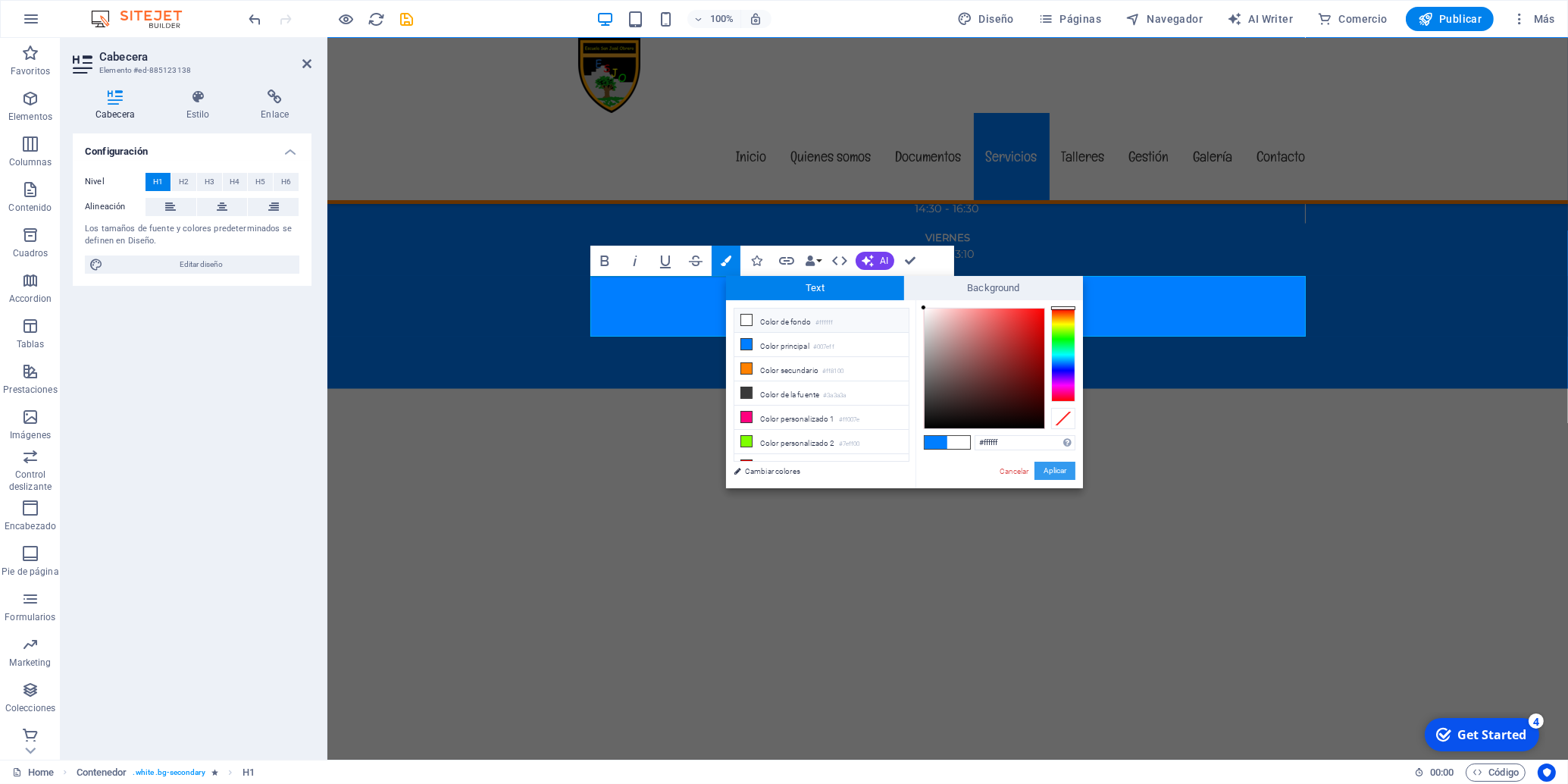
click at [1052, 465] on button "Aplicar" at bounding box center [1055, 471] width 41 height 19
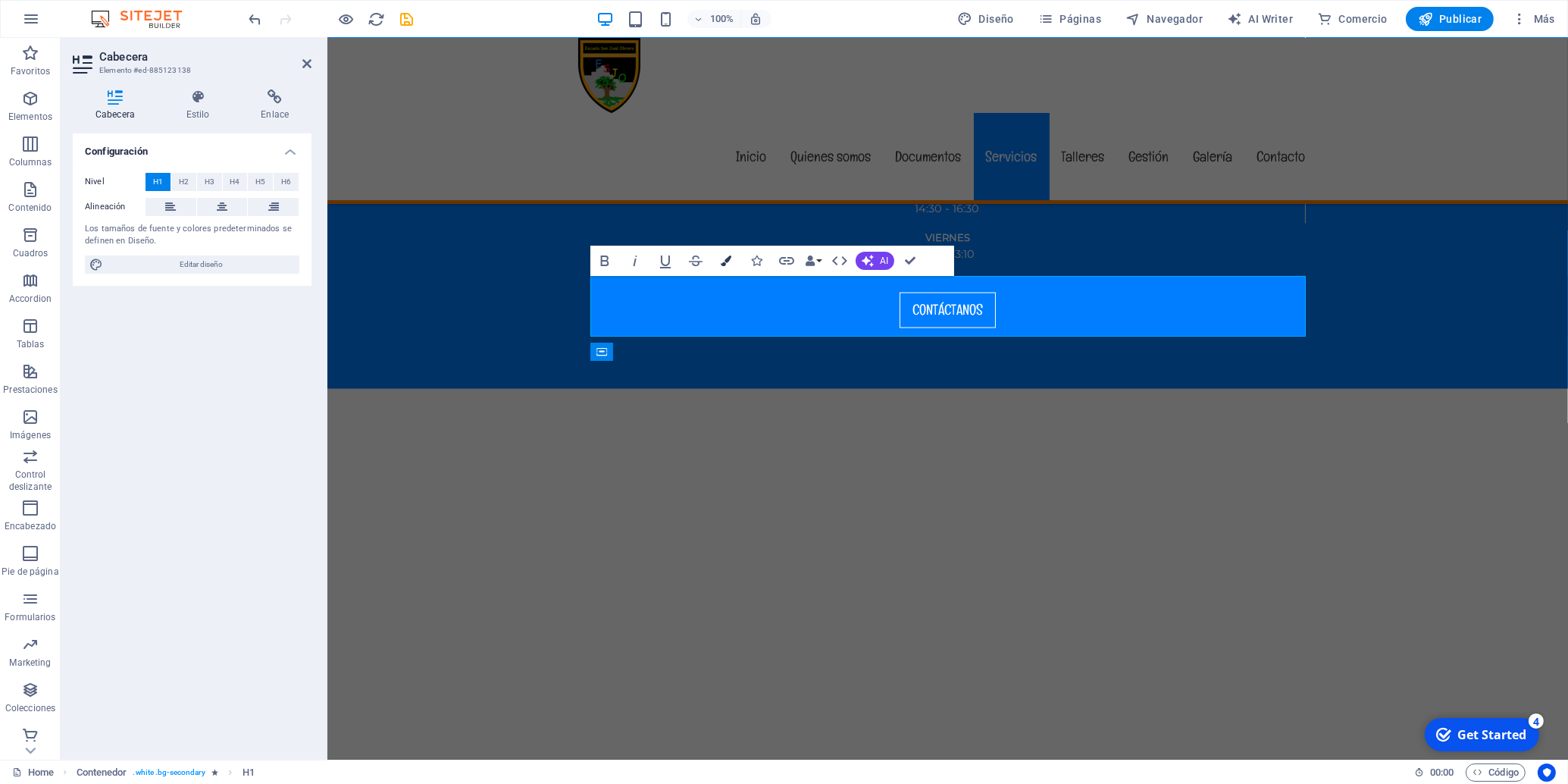
click at [724, 257] on icon "button" at bounding box center [726, 260] width 11 height 11
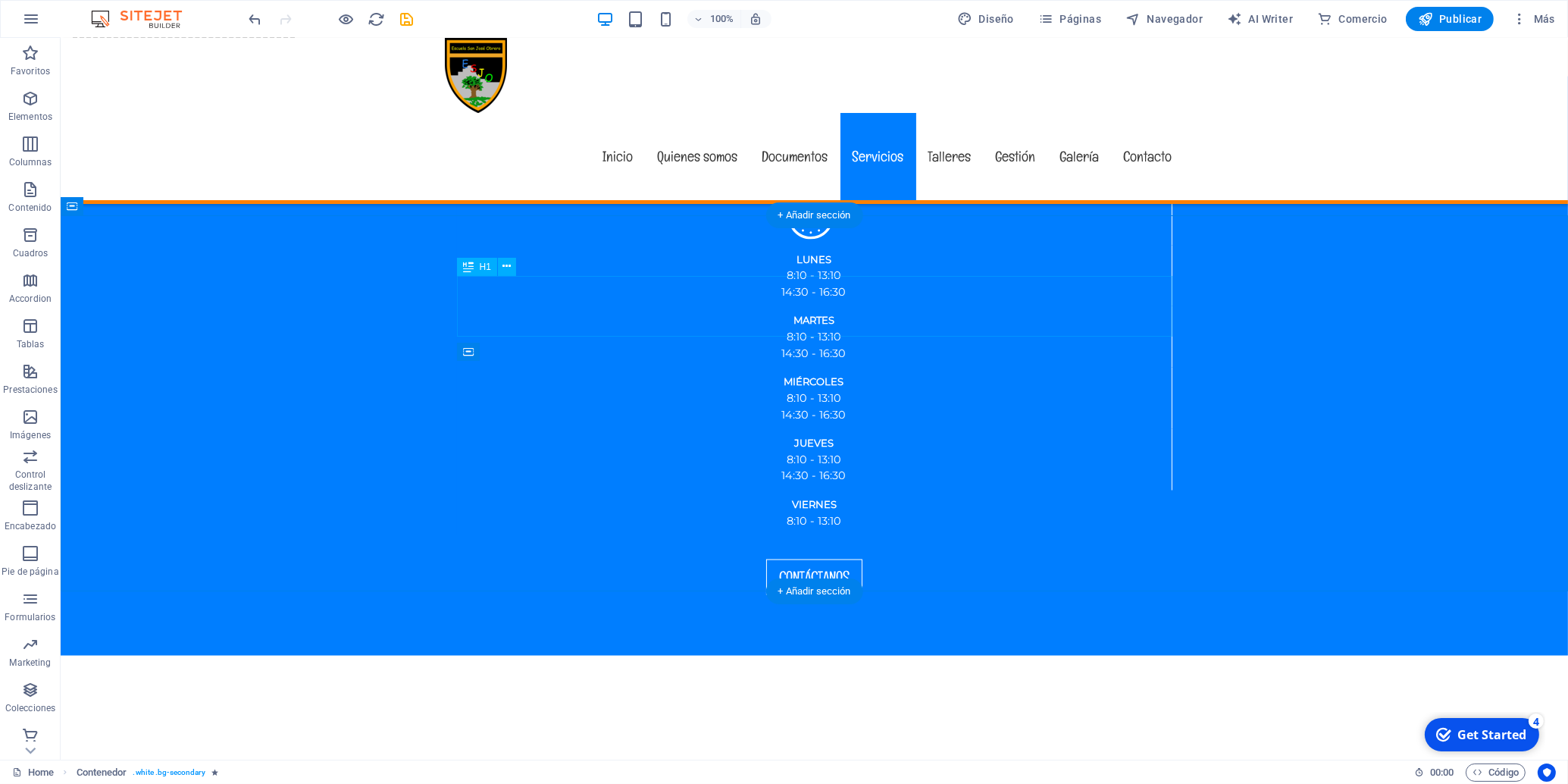
click at [680, 382] on icon at bounding box center [676, 382] width 11 height 19
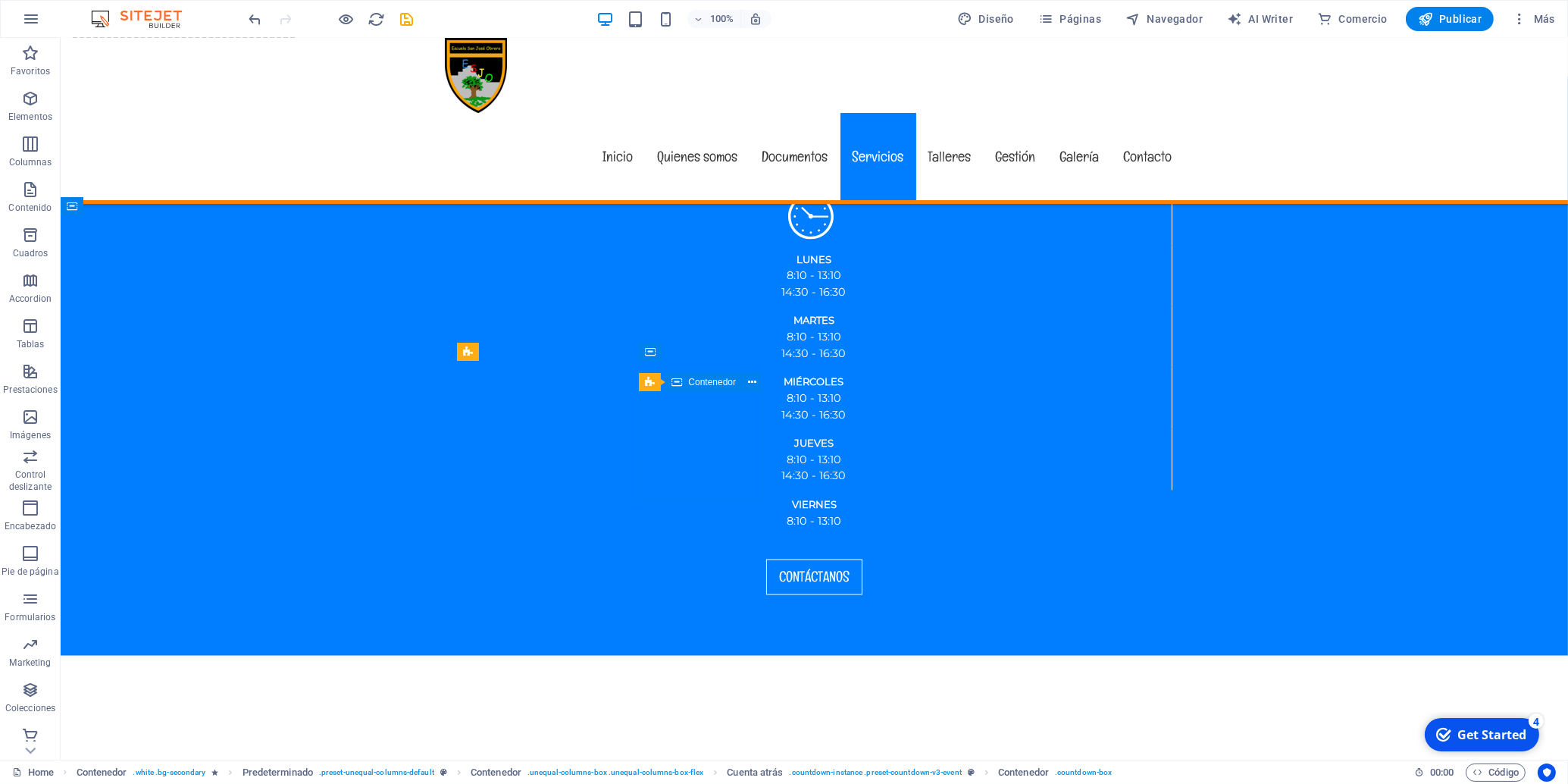
click at [680, 382] on icon at bounding box center [676, 382] width 11 height 19
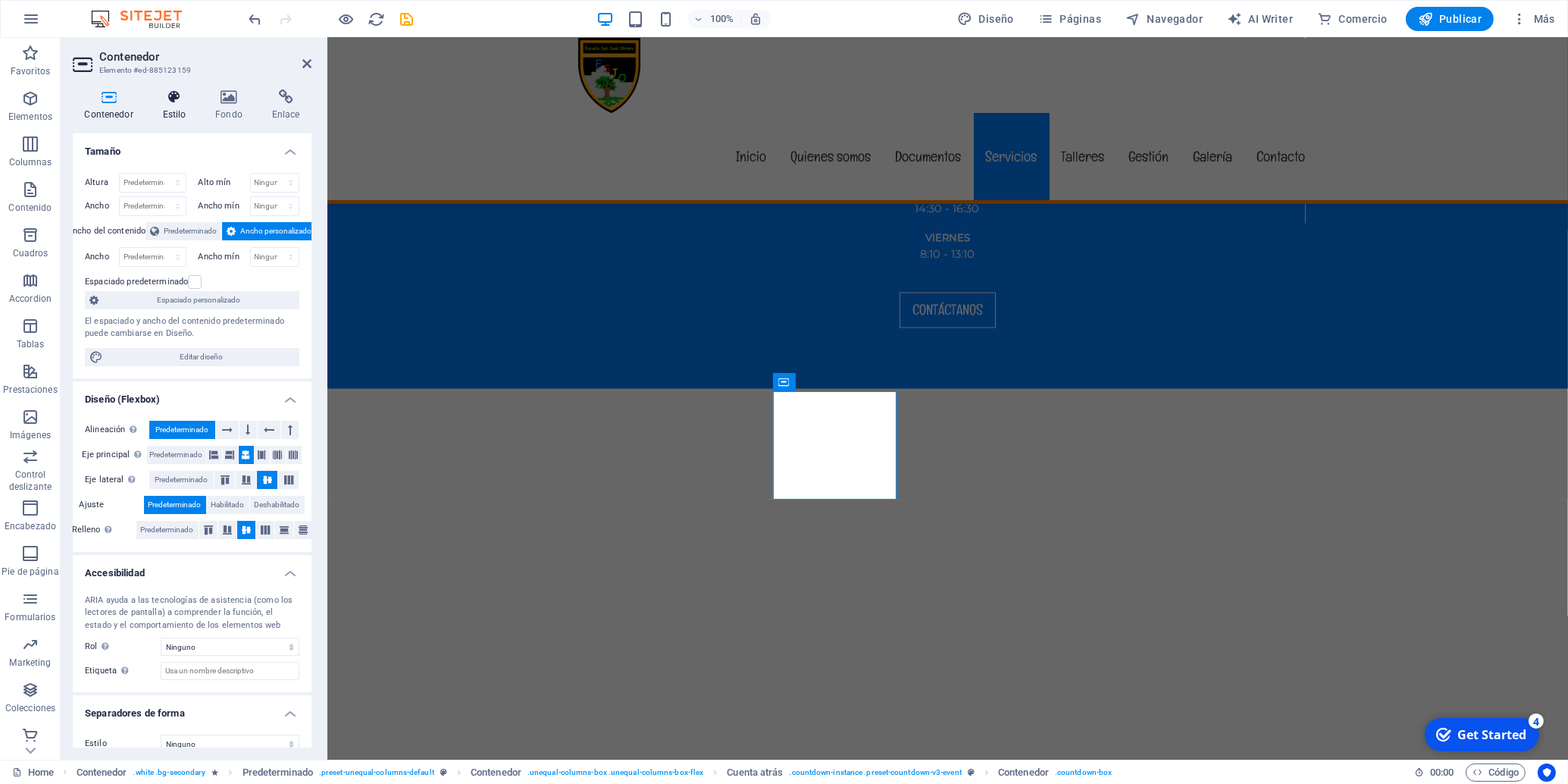
click at [180, 115] on h4 "Estilo" at bounding box center [177, 105] width 53 height 32
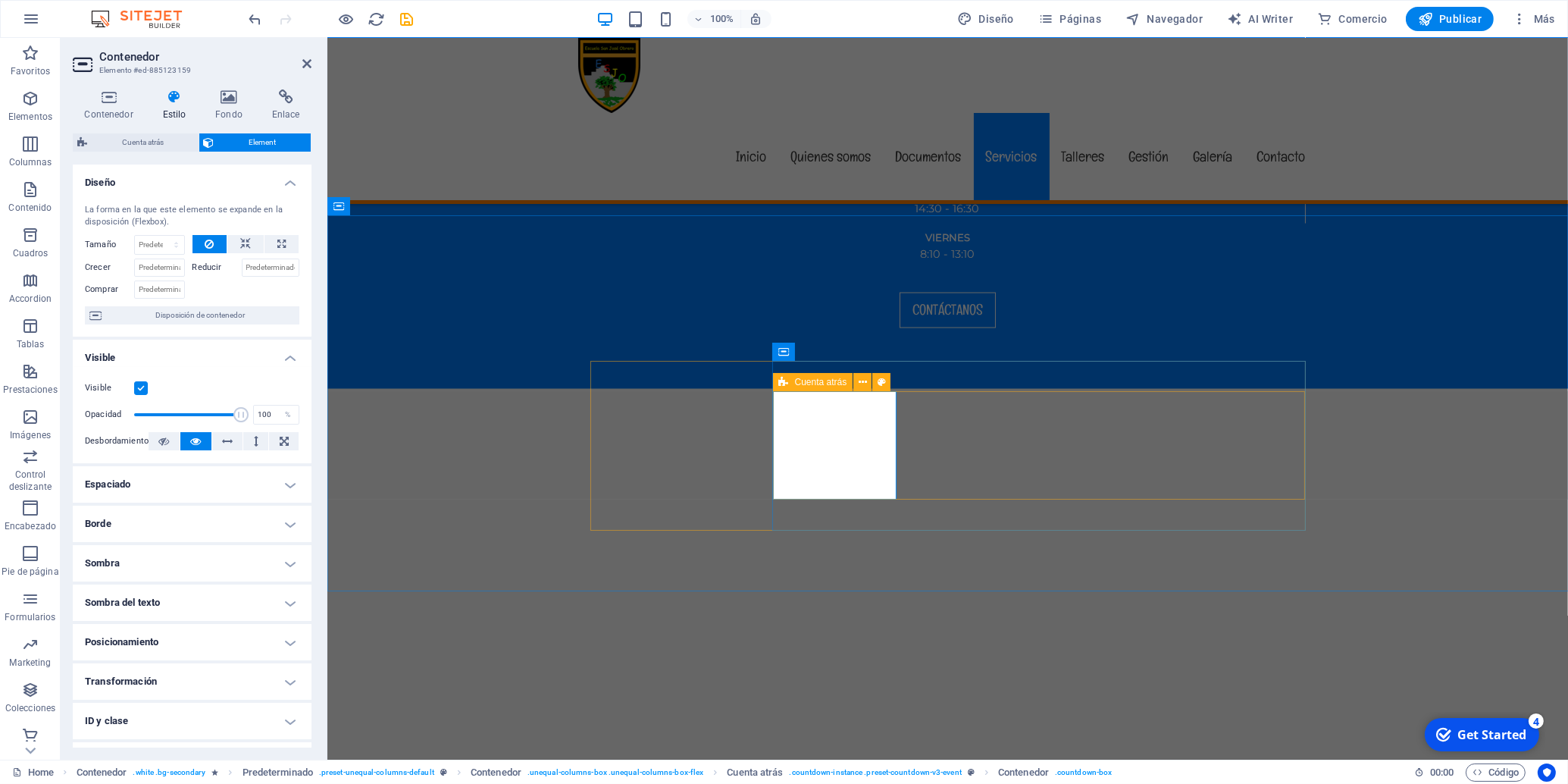
click at [805, 382] on span "Cuenta atrás" at bounding box center [821, 381] width 52 height 9
select select "rem"
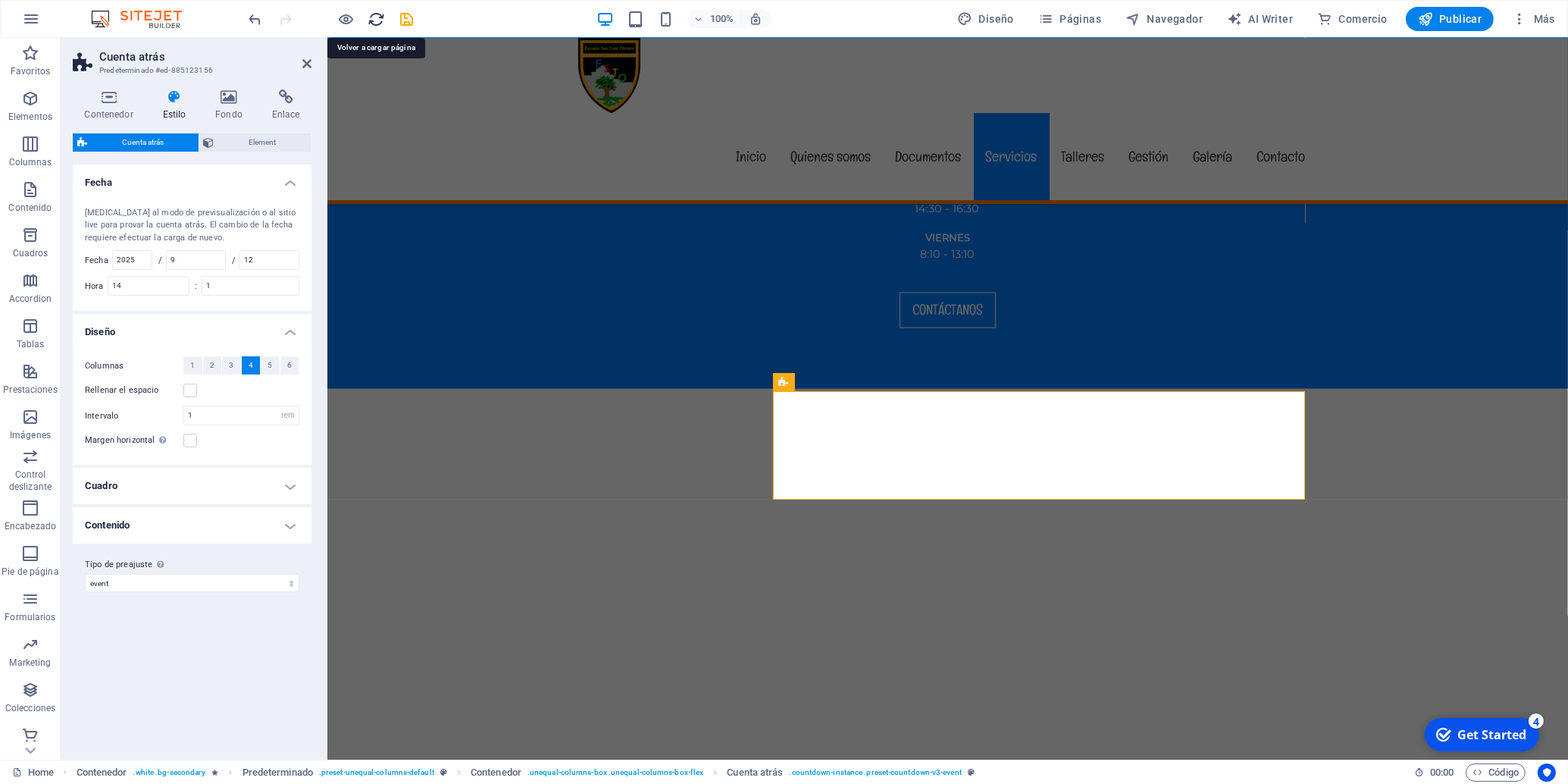
click at [374, 19] on icon "reload" at bounding box center [621, 56] width 716 height 348
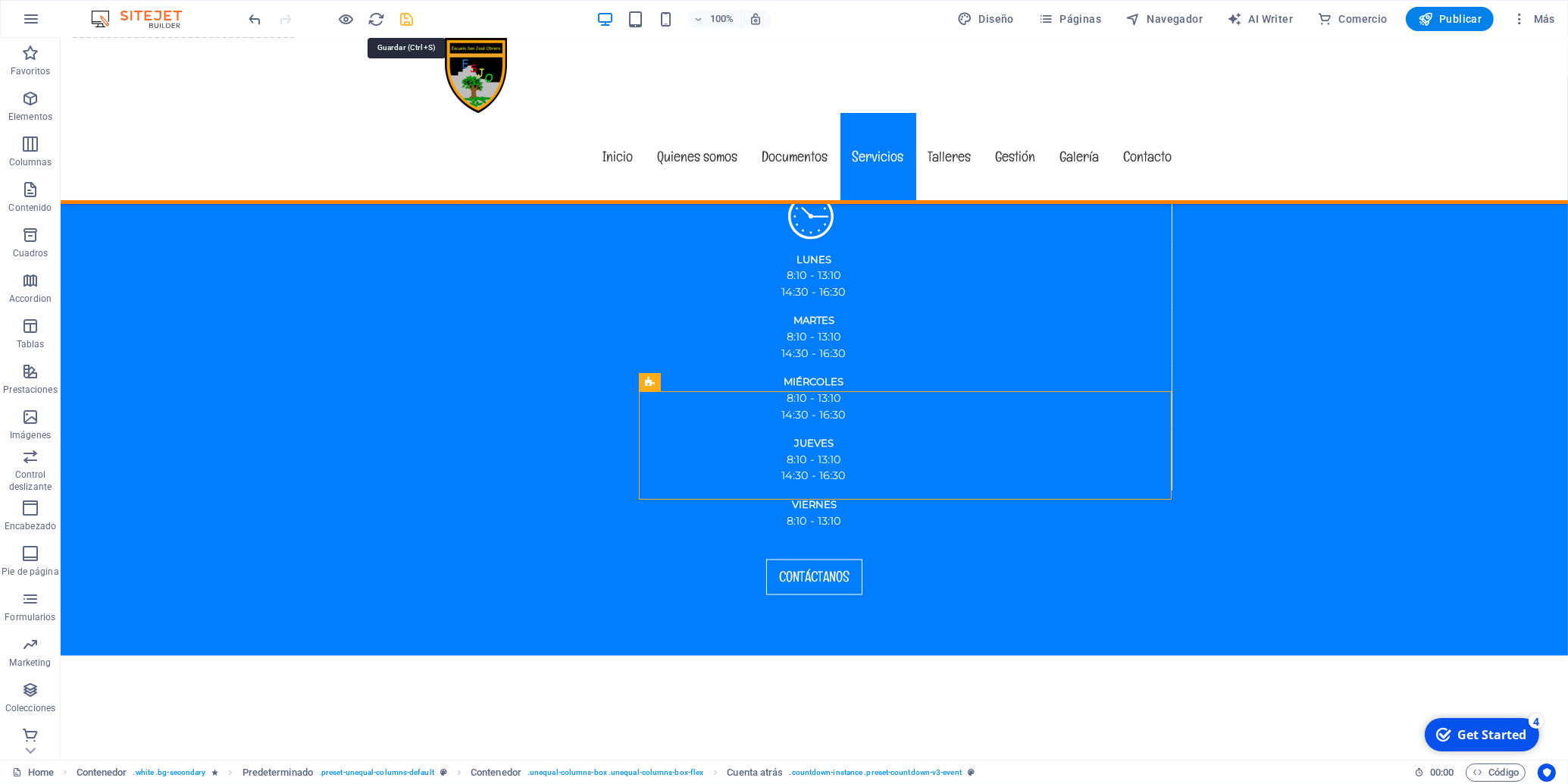
click at [406, 15] on icon "save" at bounding box center [407, 19] width 18 height 18
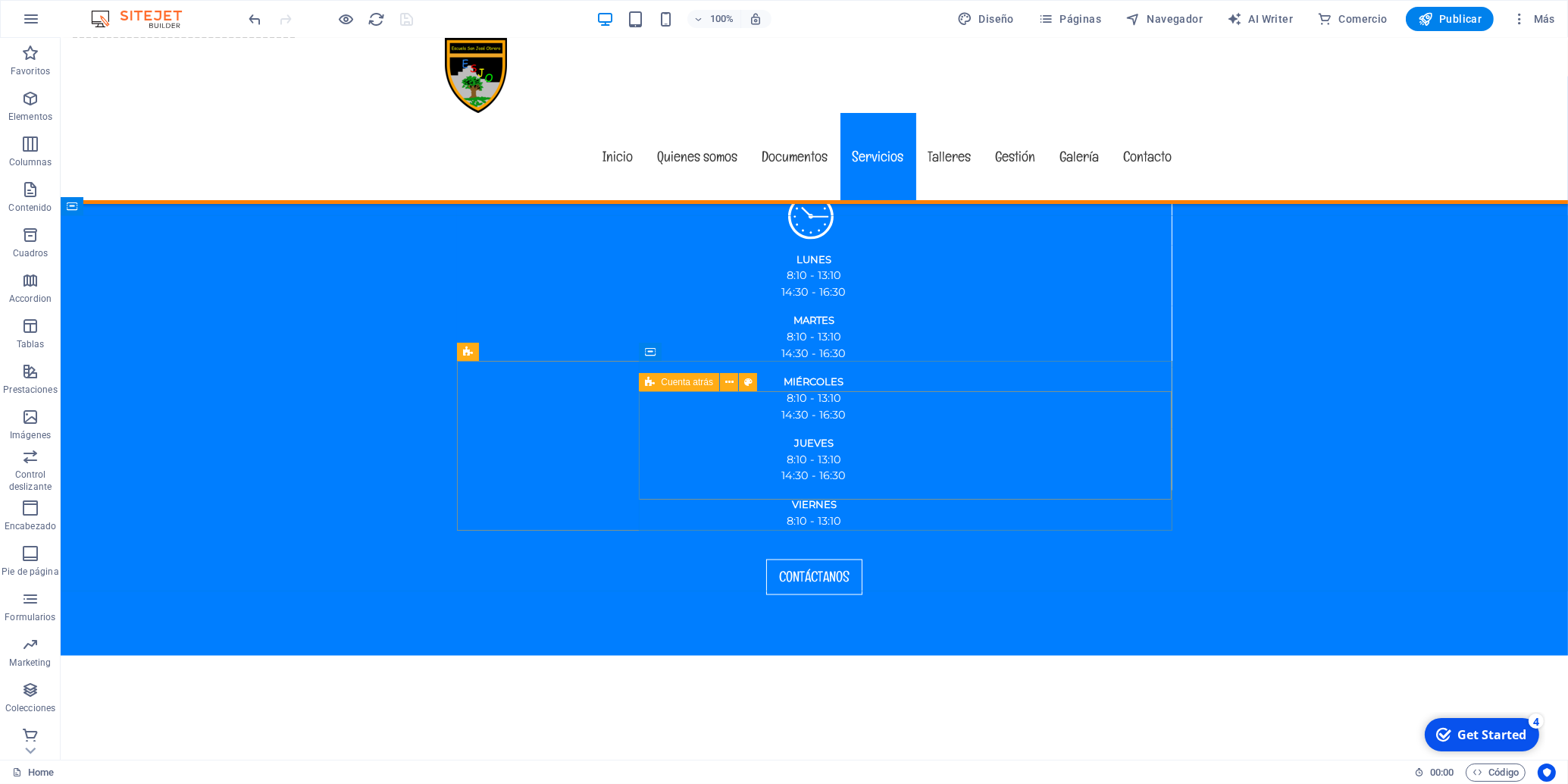
click at [686, 381] on span "Cuenta atrás" at bounding box center [687, 381] width 52 height 9
select select "rem"
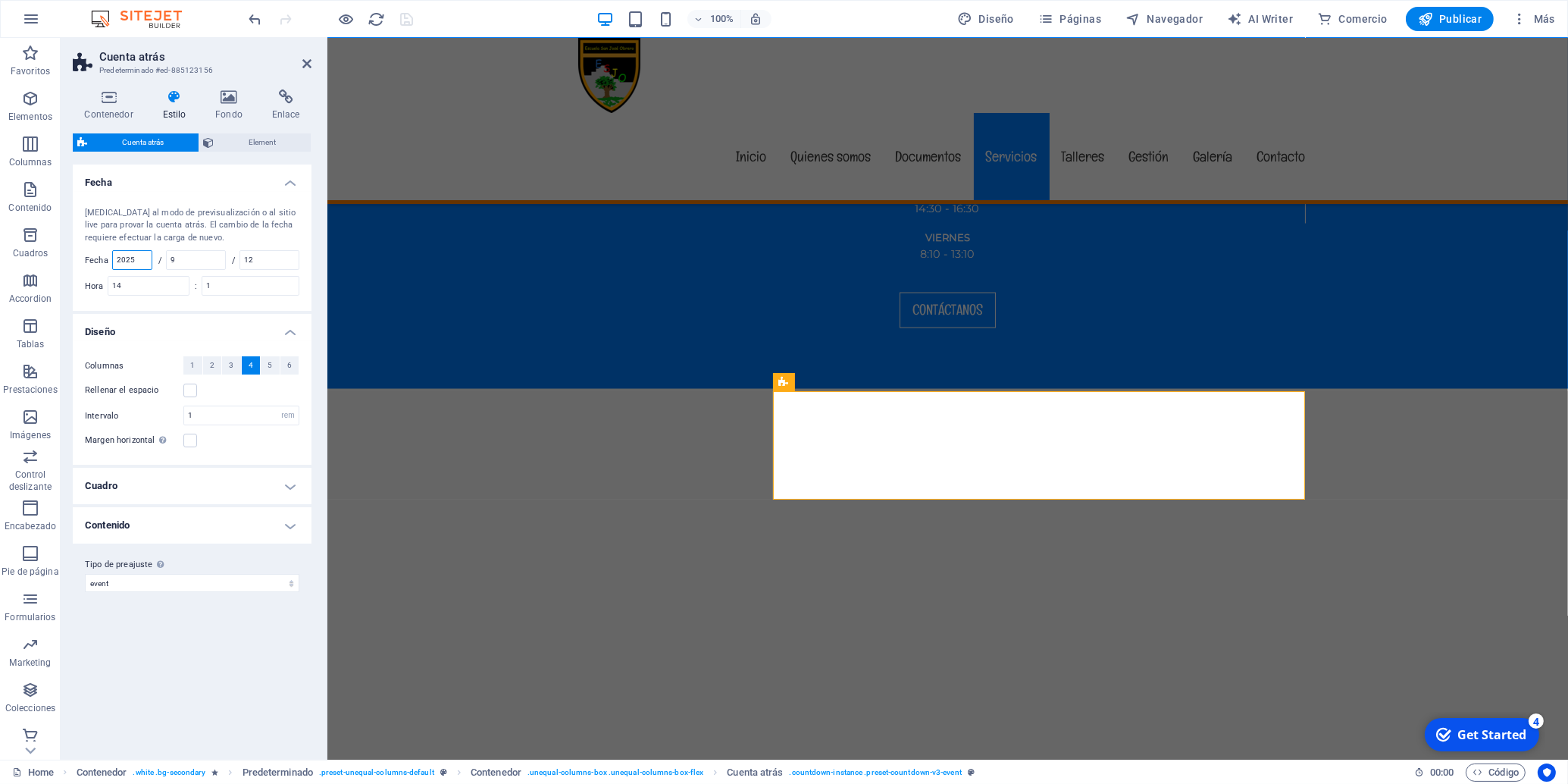
click at [117, 255] on input "2025" at bounding box center [132, 260] width 39 height 19
drag, startPoint x: 117, startPoint y: 255, endPoint x: 248, endPoint y: 271, distance: 132.0
click at [152, 269] on div "2025" at bounding box center [132, 259] width 40 height 19
click at [223, 487] on h4 "Cuadro" at bounding box center [192, 485] width 239 height 36
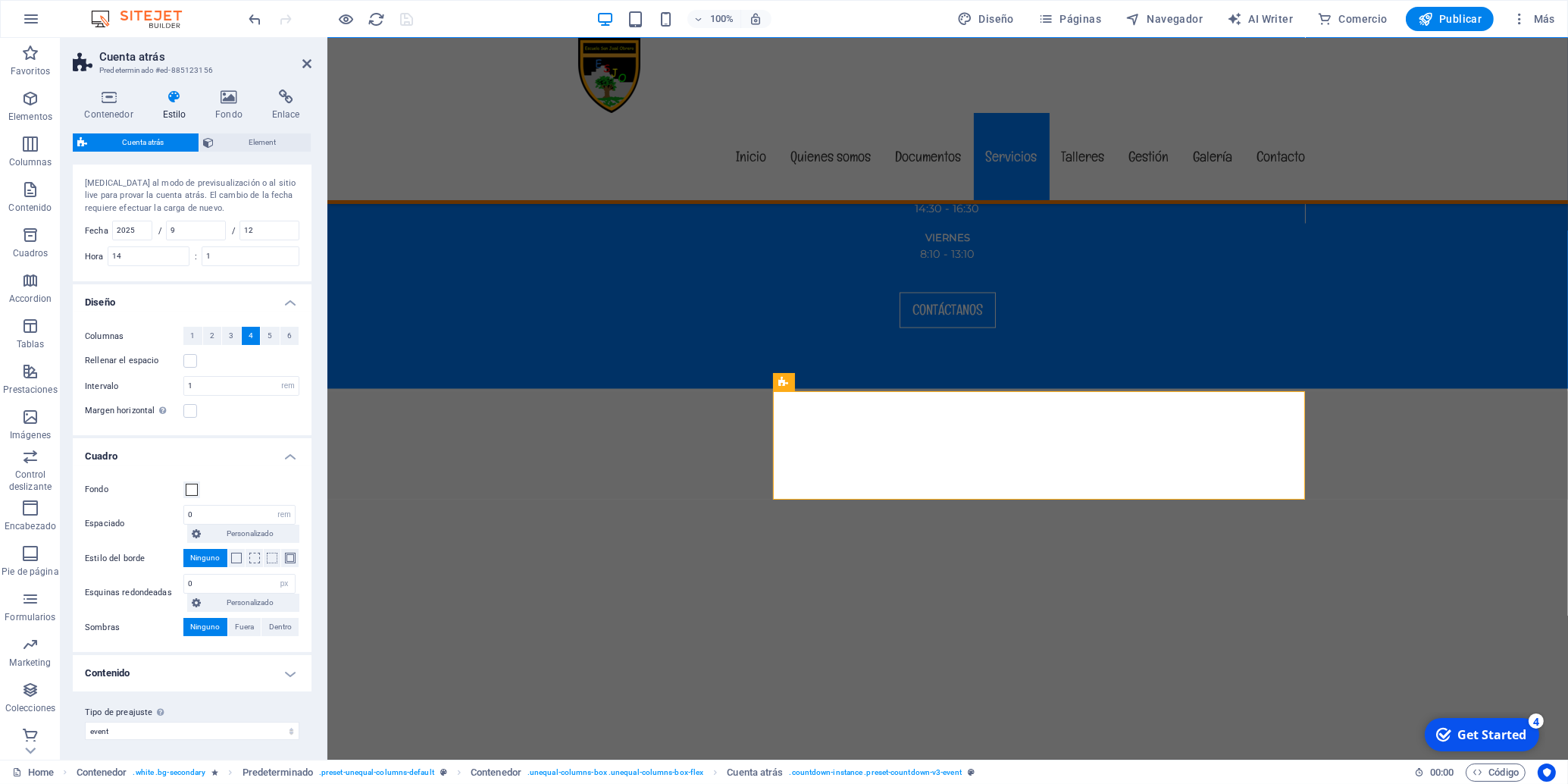
scroll to position [33, 0]
click at [239, 661] on h4 "Contenido" at bounding box center [192, 669] width 239 height 36
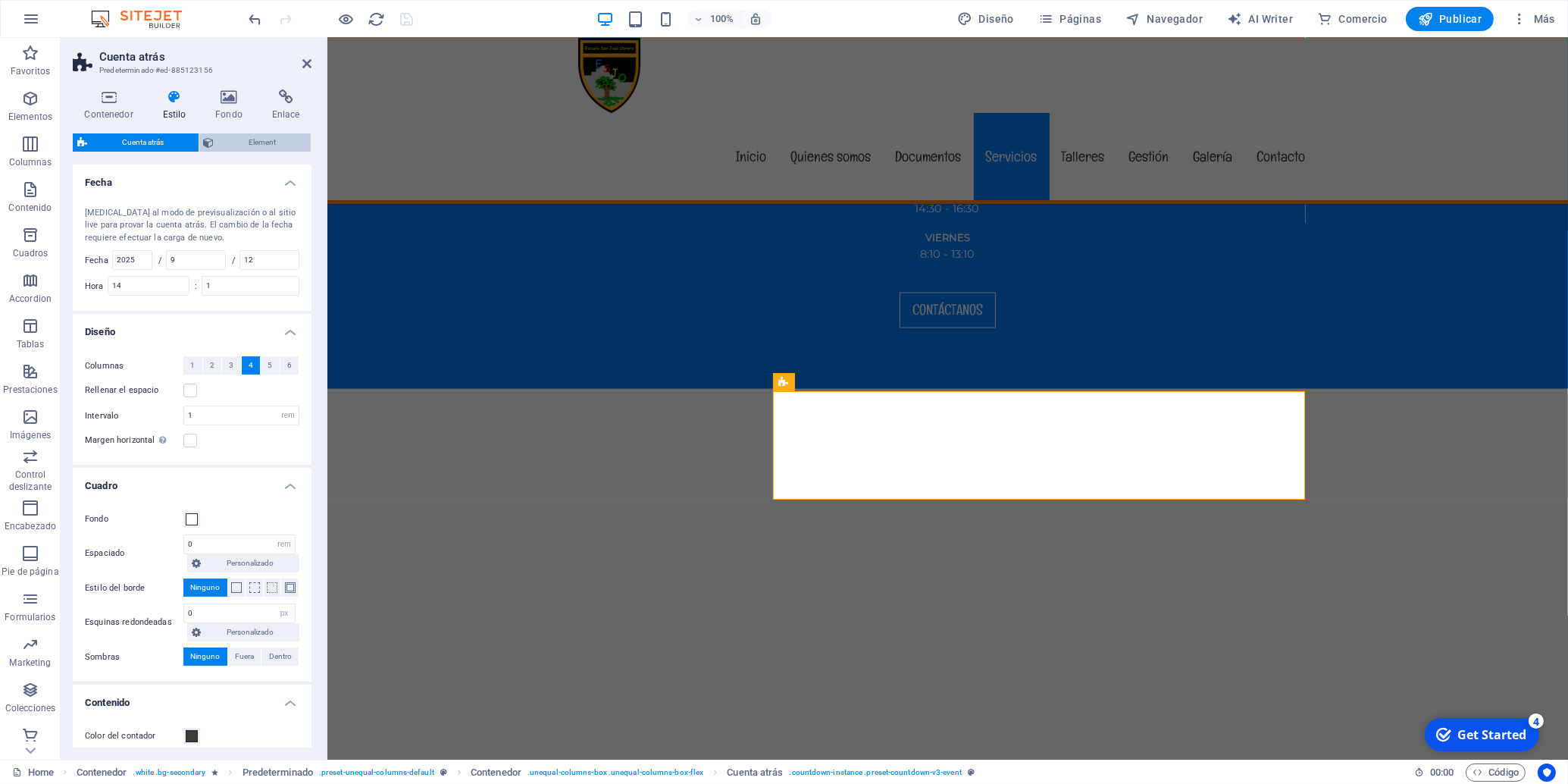
click at [226, 141] on span "Element" at bounding box center [263, 142] width 88 height 19
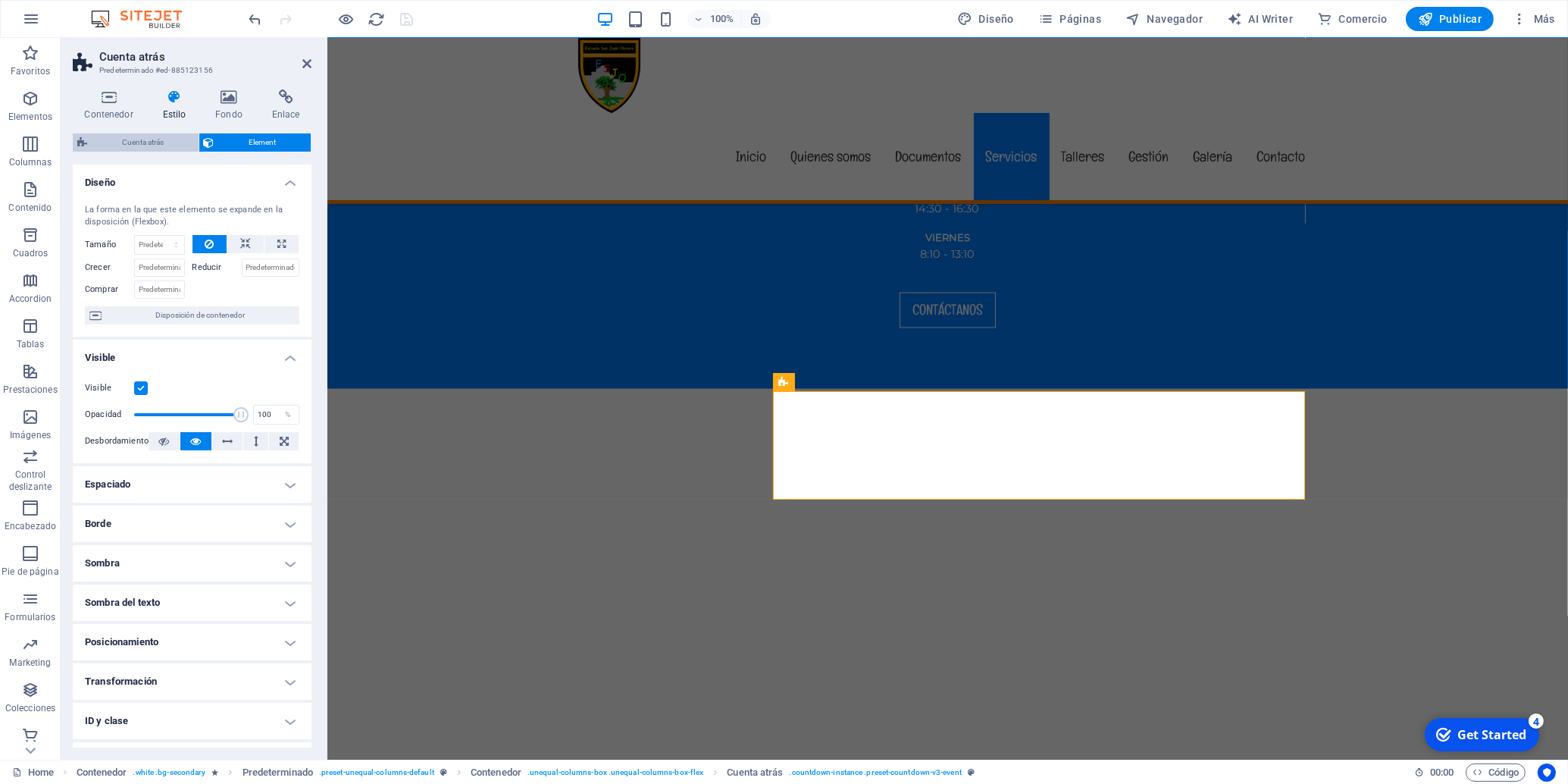
click at [147, 135] on span "Cuenta atrás" at bounding box center [143, 142] width 103 height 19
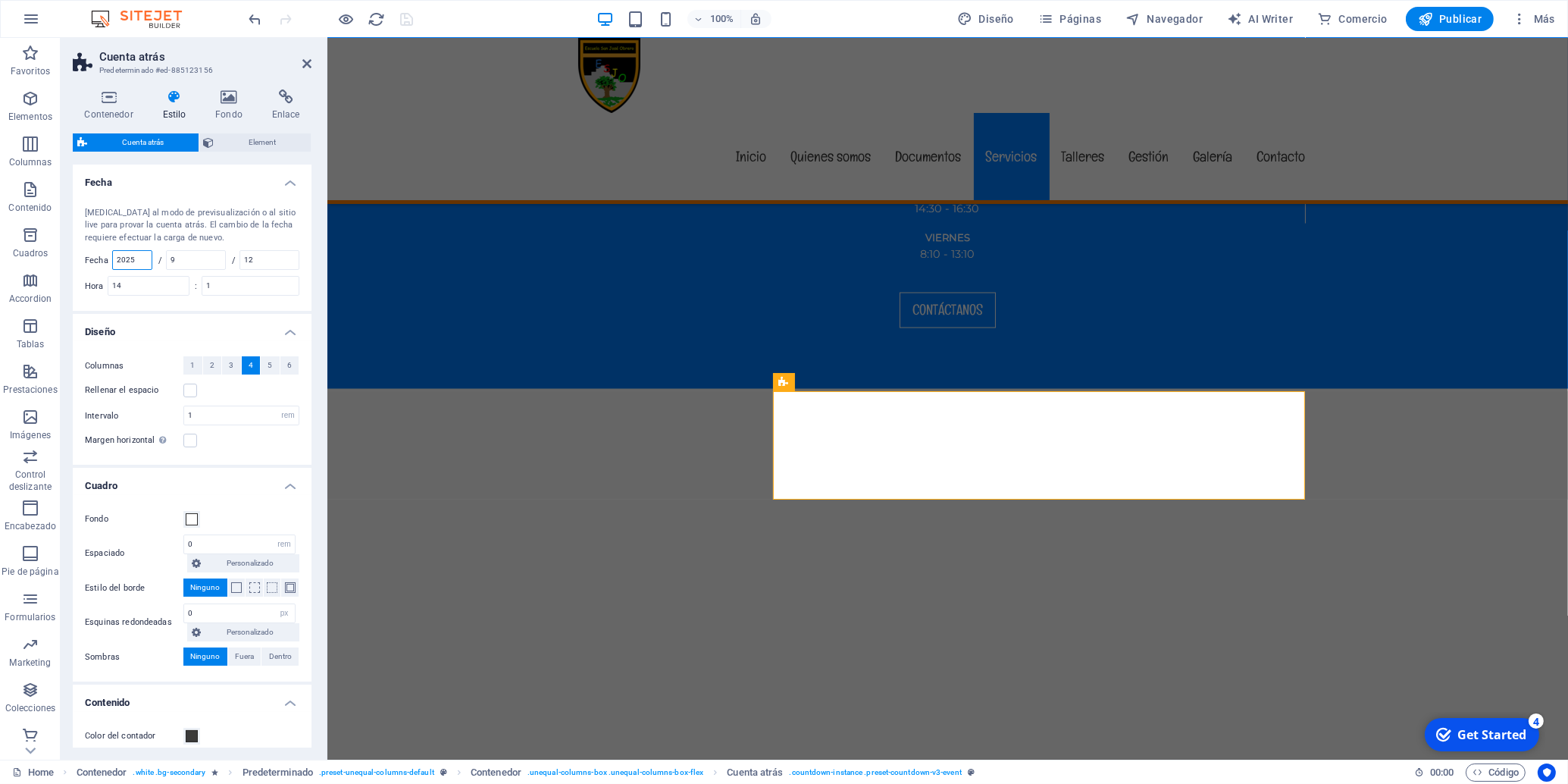
click at [141, 264] on input "2025" at bounding box center [132, 260] width 39 height 19
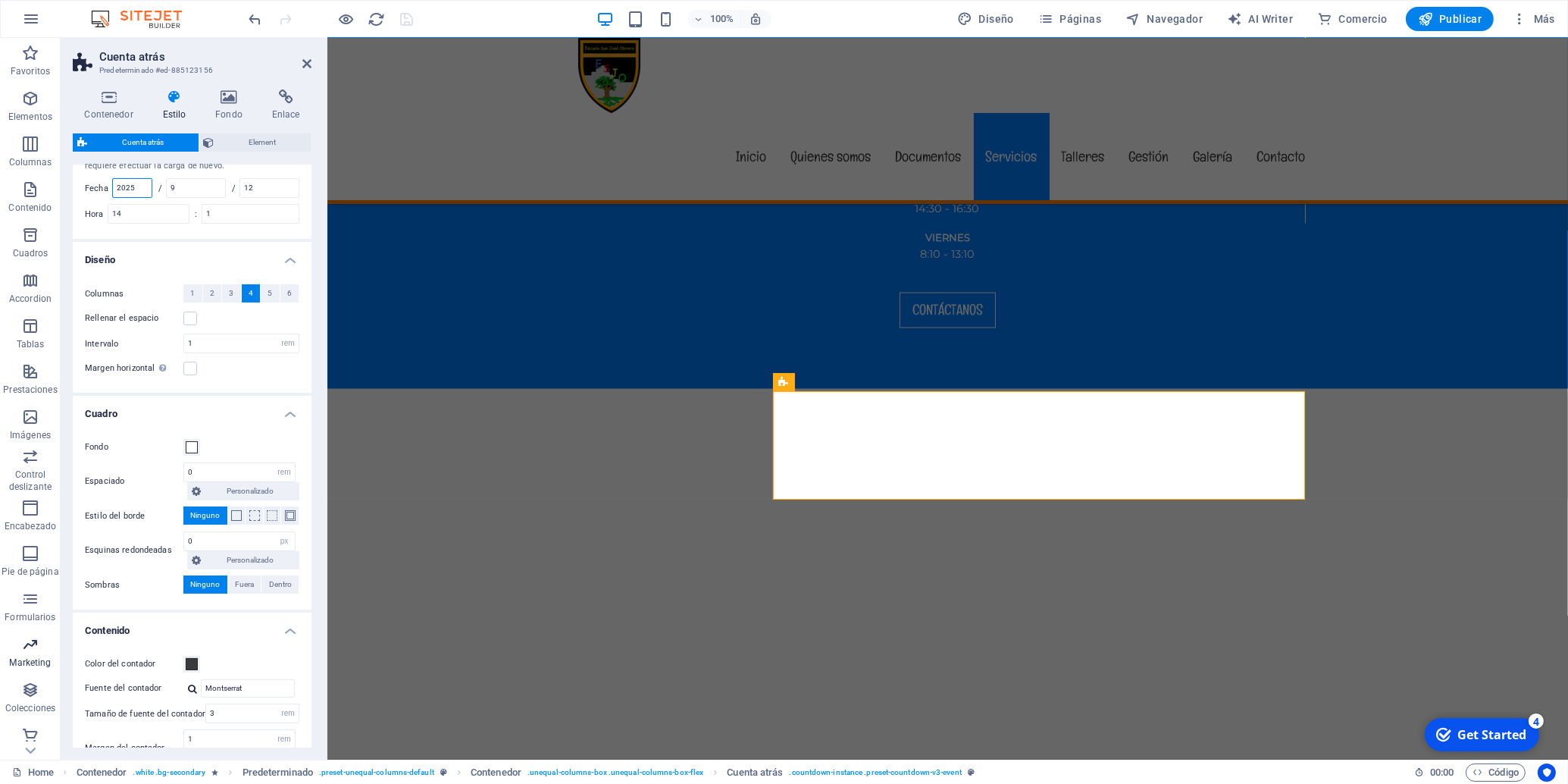
scroll to position [5, 0]
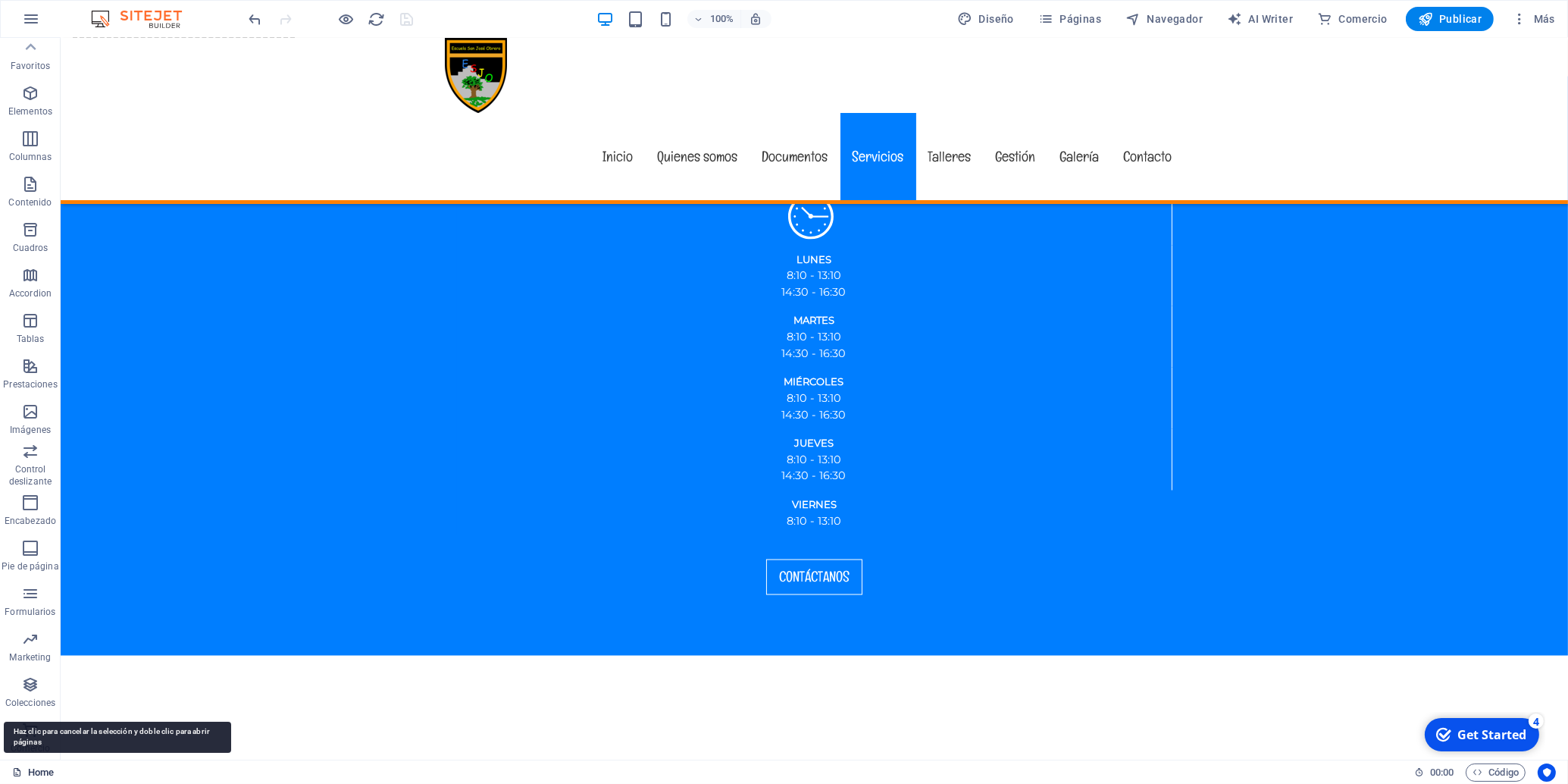
click at [27, 12] on icon "button" at bounding box center [31, 19] width 19 height 19
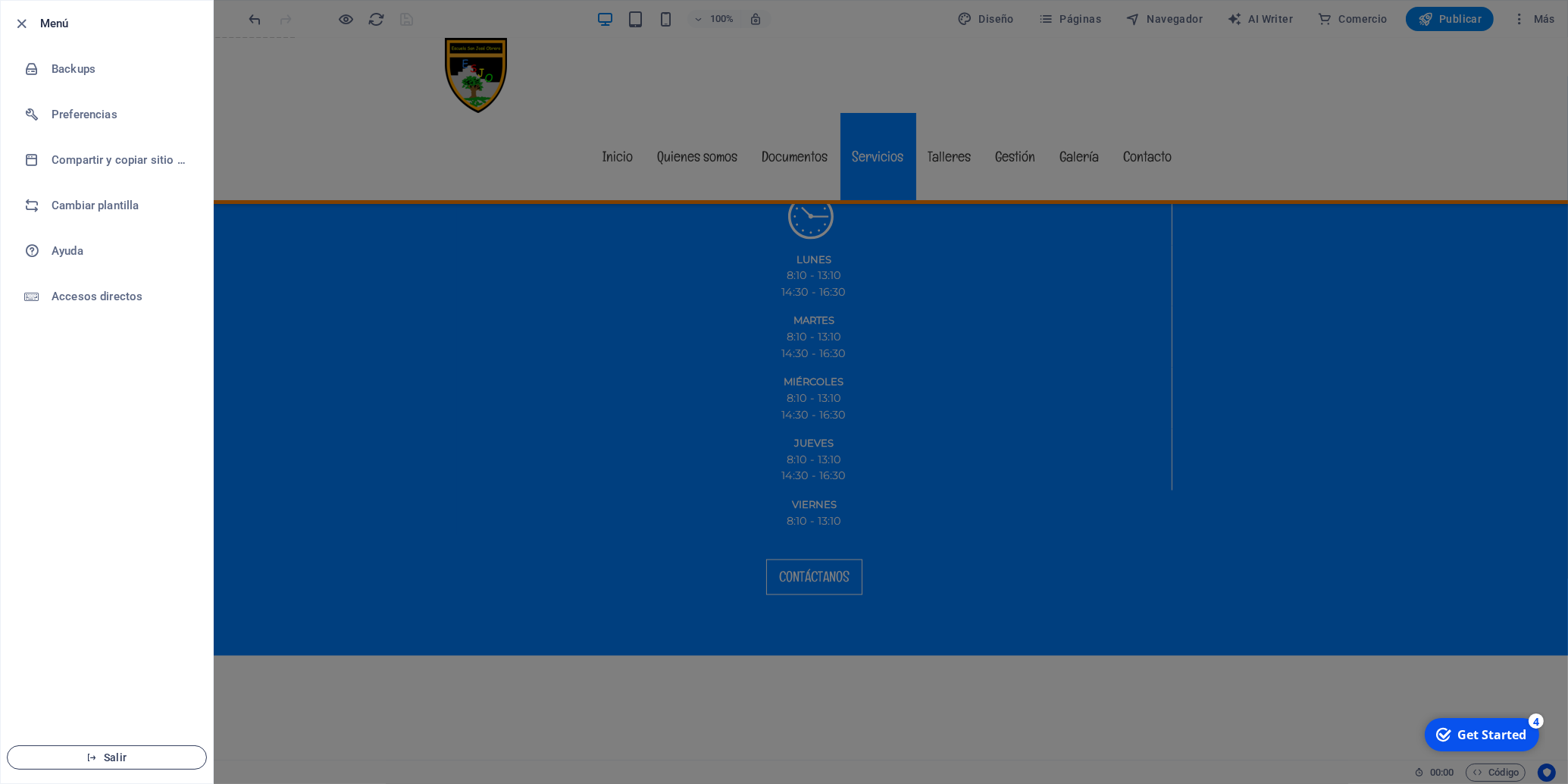
click at [145, 751] on button "Salir" at bounding box center [107, 757] width 200 height 24
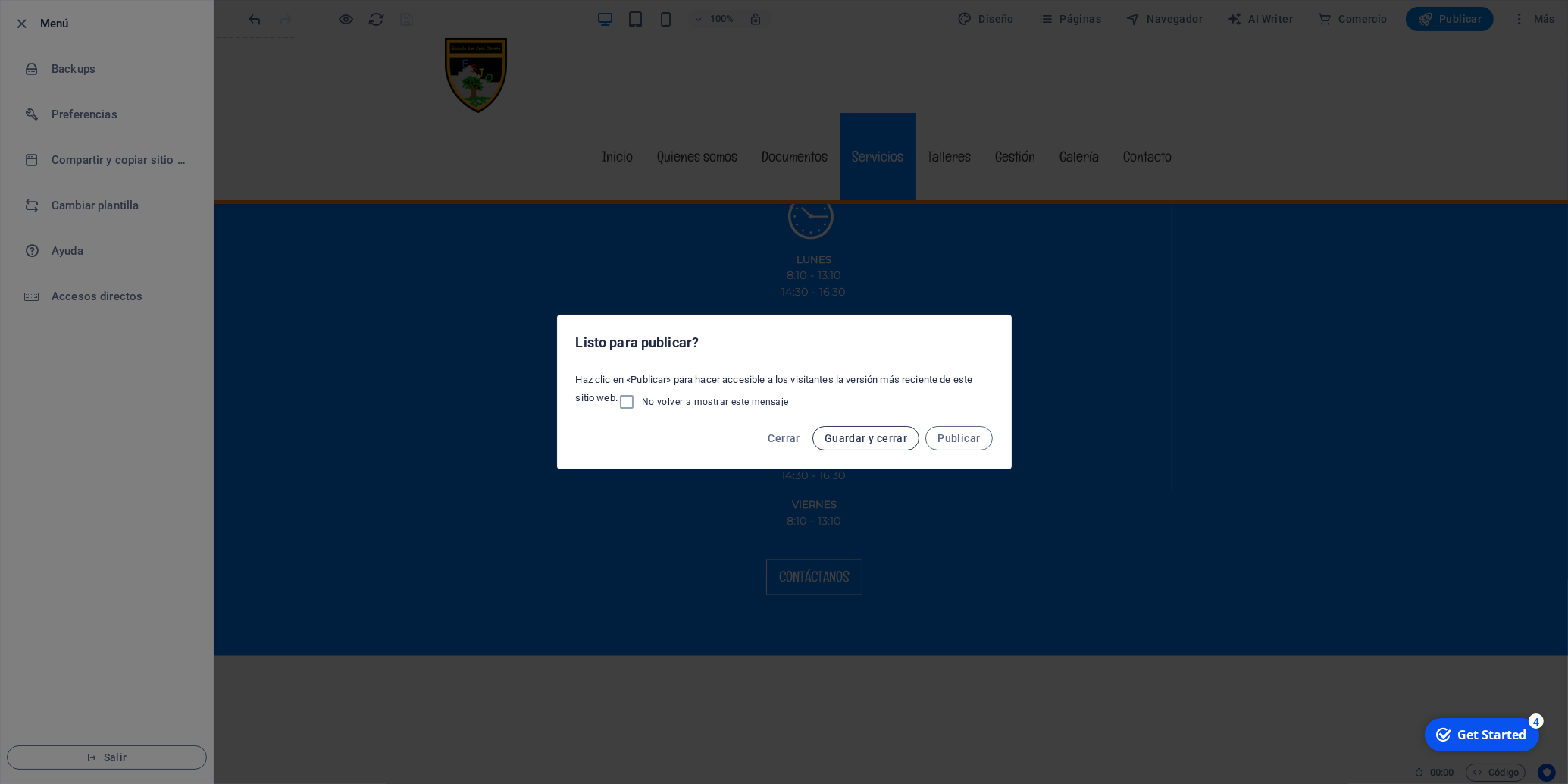
click at [875, 442] on span "Guardar y cerrar" at bounding box center [866, 438] width 83 height 12
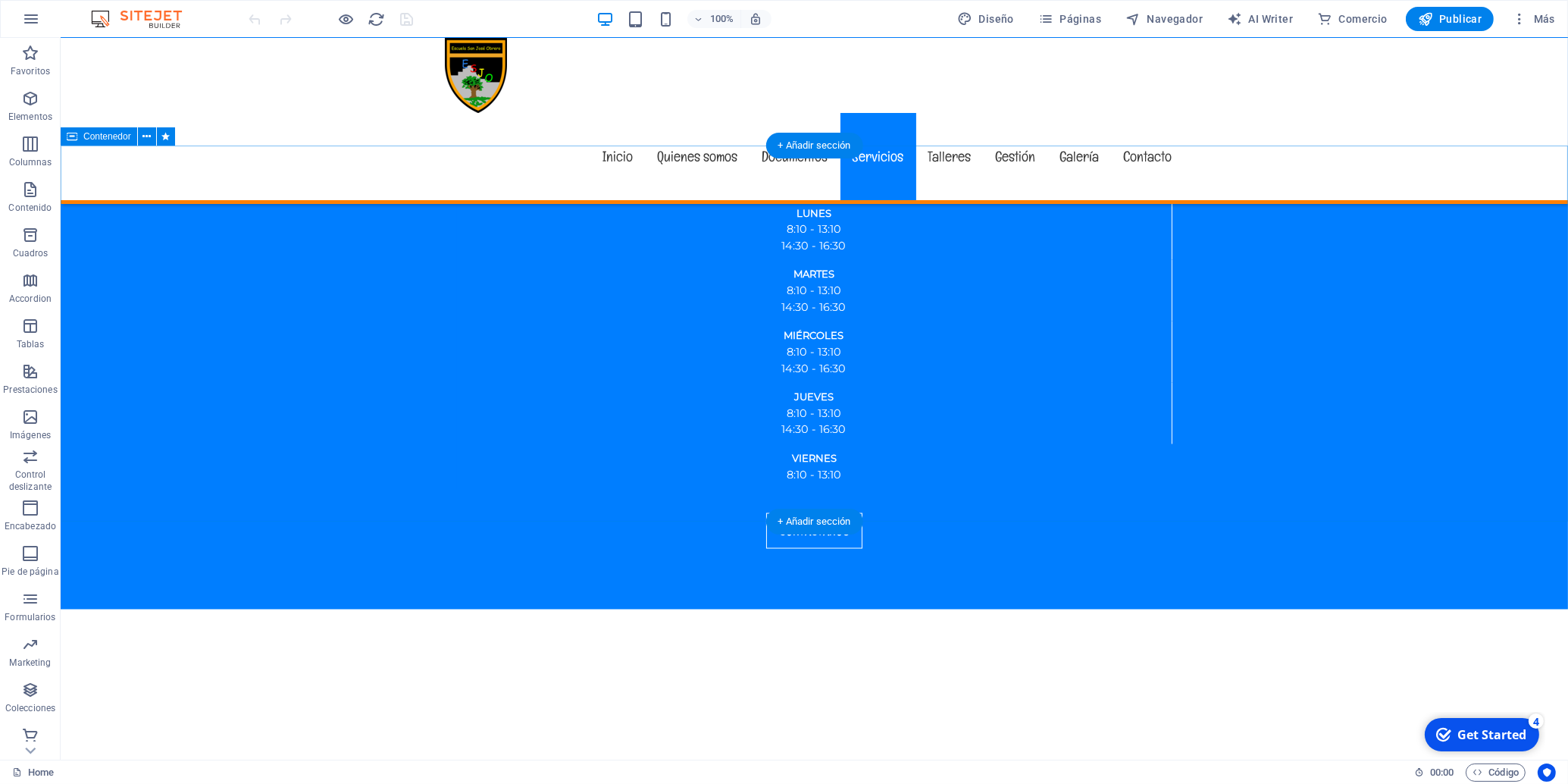
scroll to position [4218, 0]
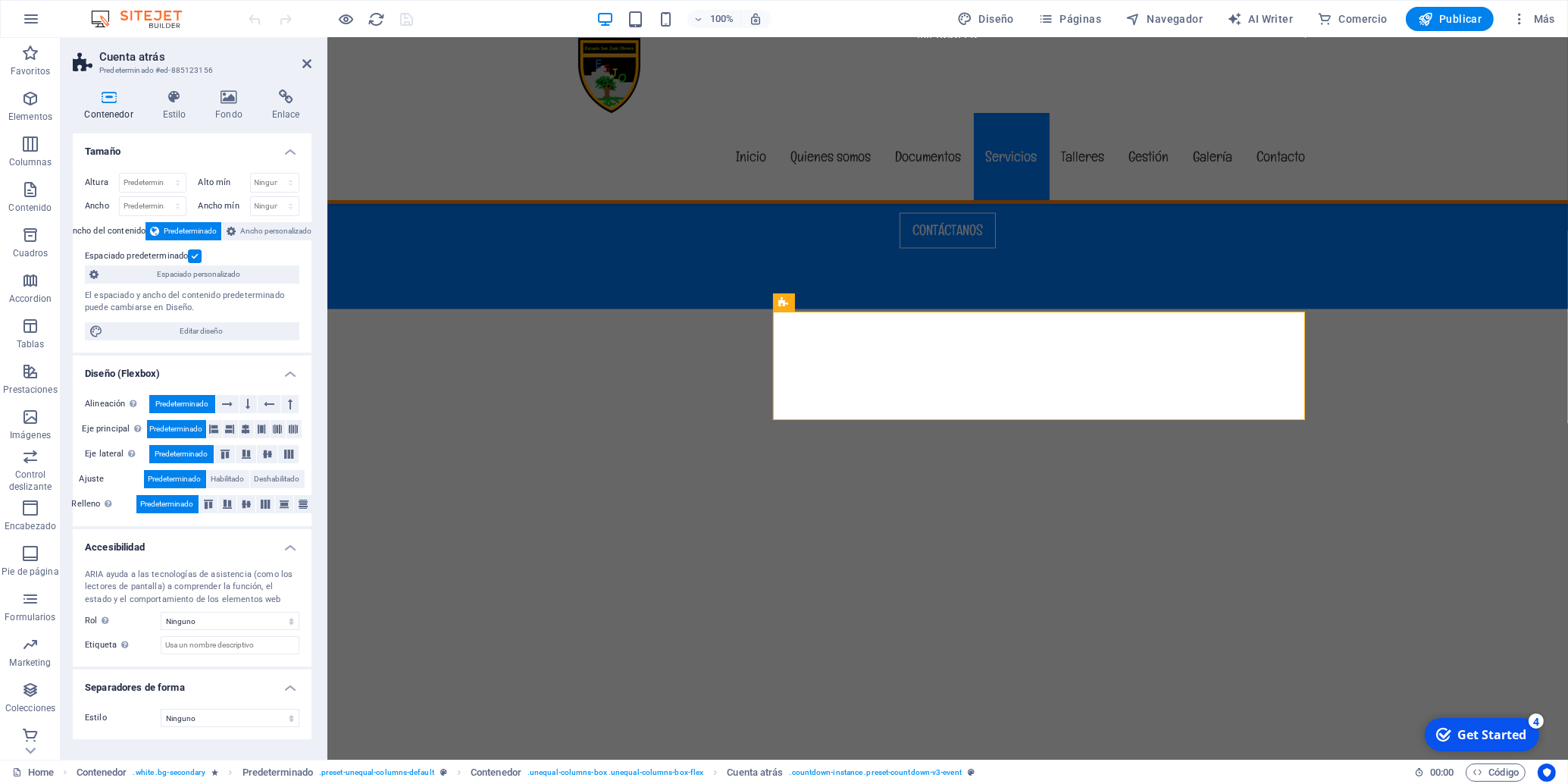
click at [95, 98] on icon at bounding box center [109, 97] width 72 height 15
drag, startPoint x: 156, startPoint y: 109, endPoint x: 186, endPoint y: 111, distance: 30.1
click at [156, 109] on h4 "Estilo" at bounding box center [177, 105] width 53 height 32
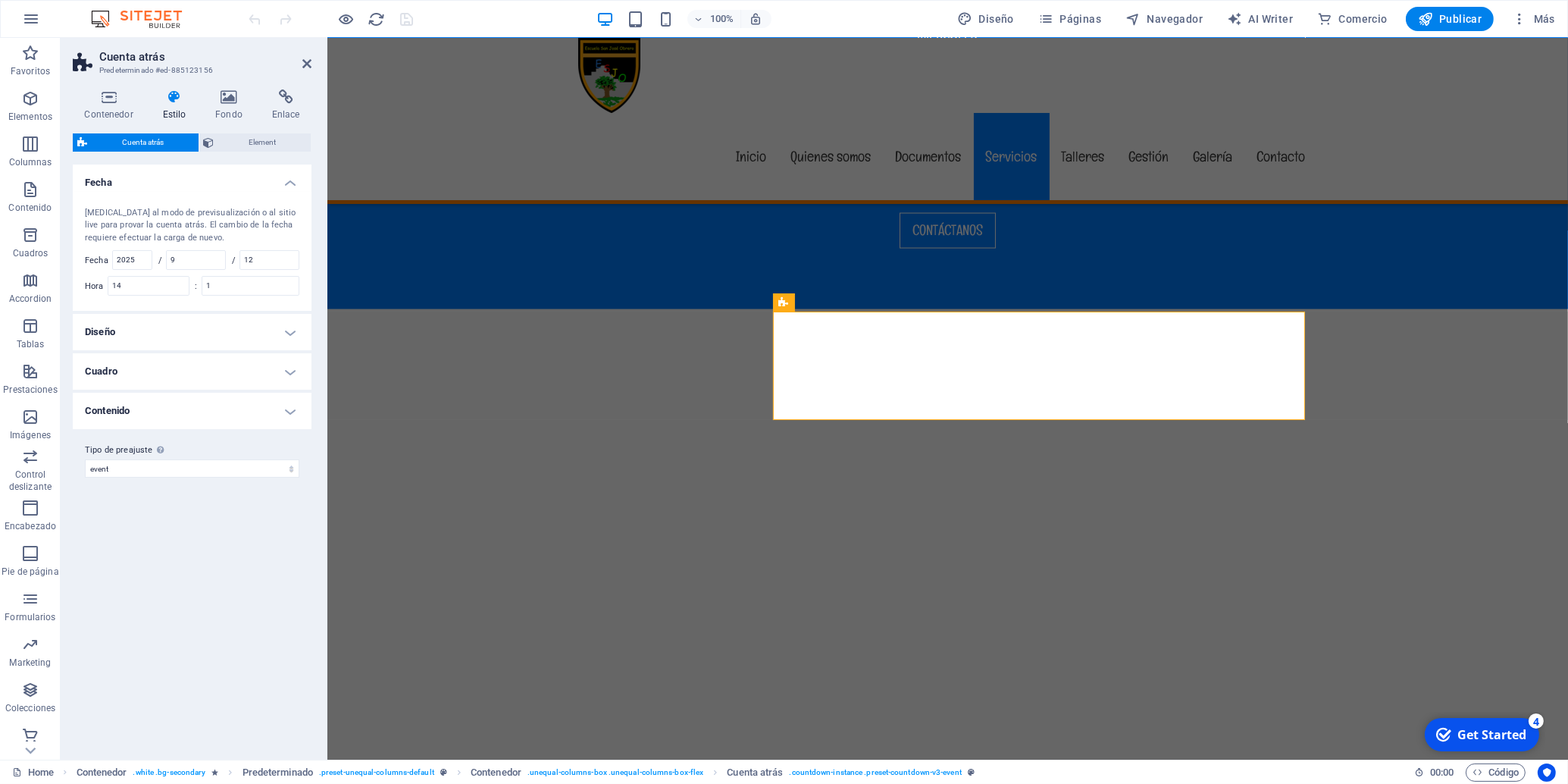
click at [131, 139] on span "Cuenta atrás" at bounding box center [143, 142] width 103 height 19
click at [265, 141] on span "Element" at bounding box center [263, 142] width 88 height 19
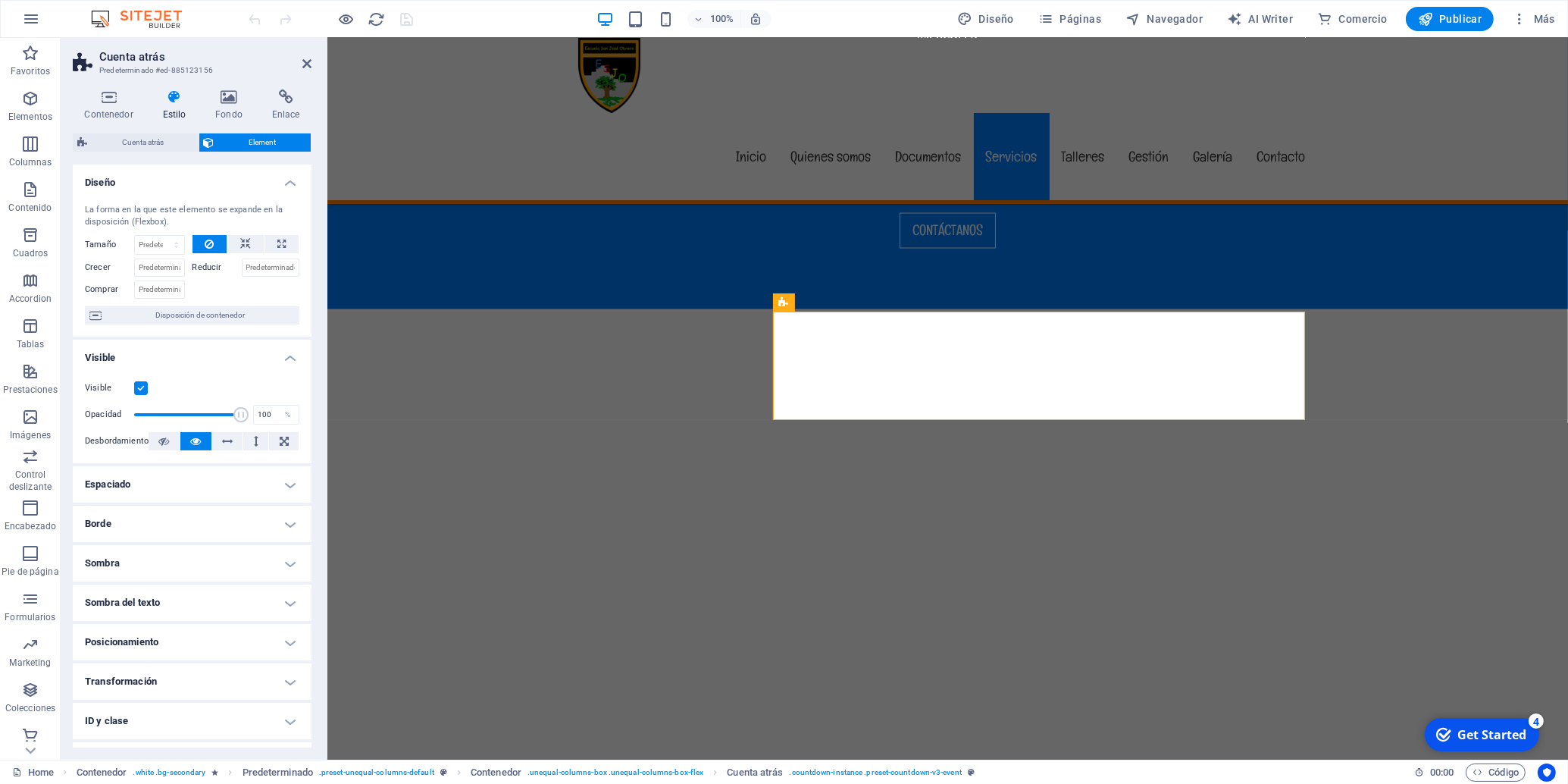
click at [131, 129] on div "Contenedor Estilo Fondo Enlace Tamaño Altura Predeterminado px rem % vh vw Alto…" at bounding box center [192, 418] width 239 height 658
click at [127, 137] on span "Cuenta atrás" at bounding box center [143, 142] width 103 height 19
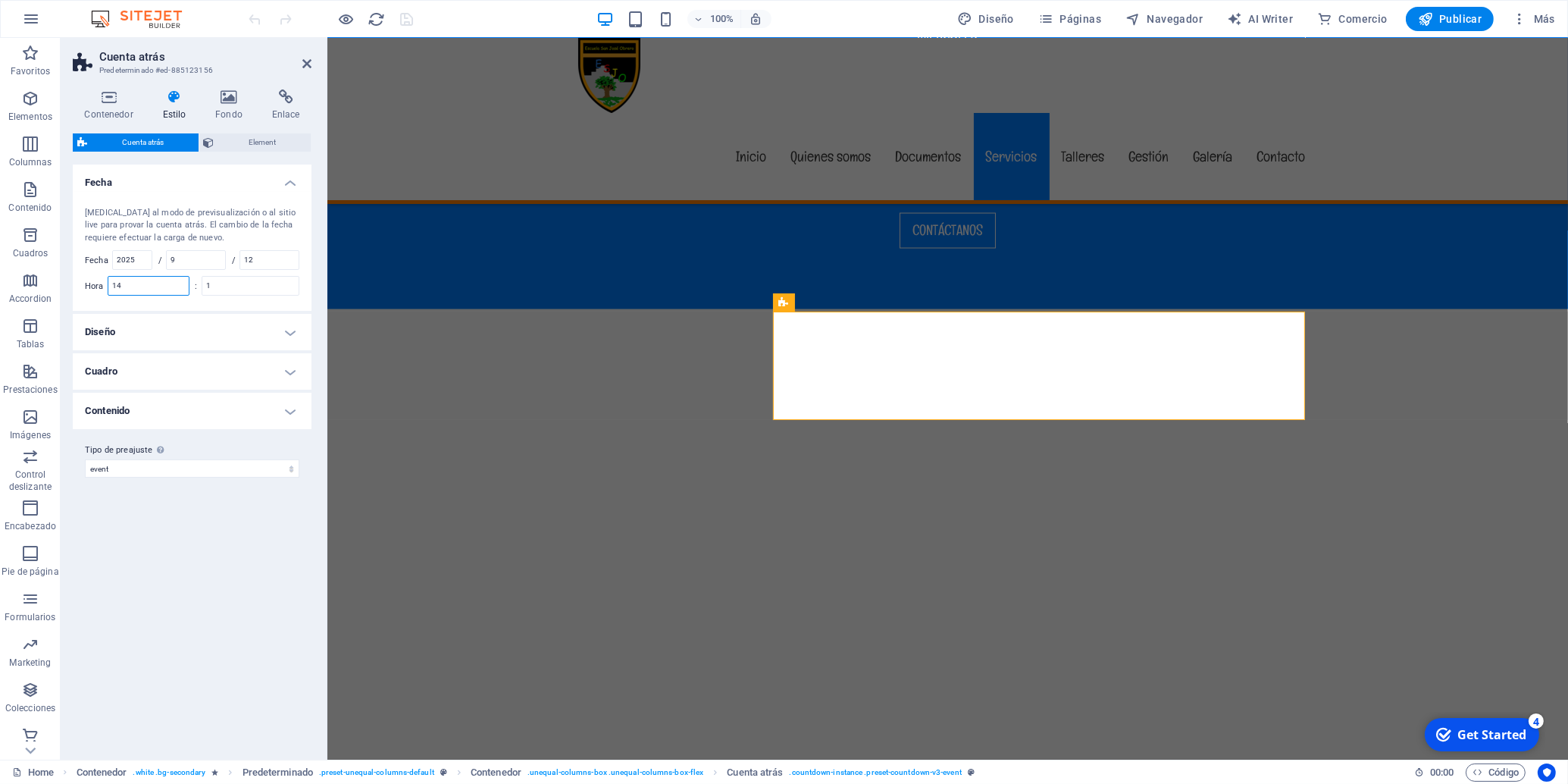
click at [141, 285] on input "14" at bounding box center [148, 286] width 80 height 19
drag, startPoint x: 154, startPoint y: 286, endPoint x: 64, endPoint y: 278, distance: 90.4
click at [109, 281] on input "14" at bounding box center [148, 286] width 80 height 19
type input "11"
drag, startPoint x: 232, startPoint y: 284, endPoint x: 161, endPoint y: 279, distance: 71.2
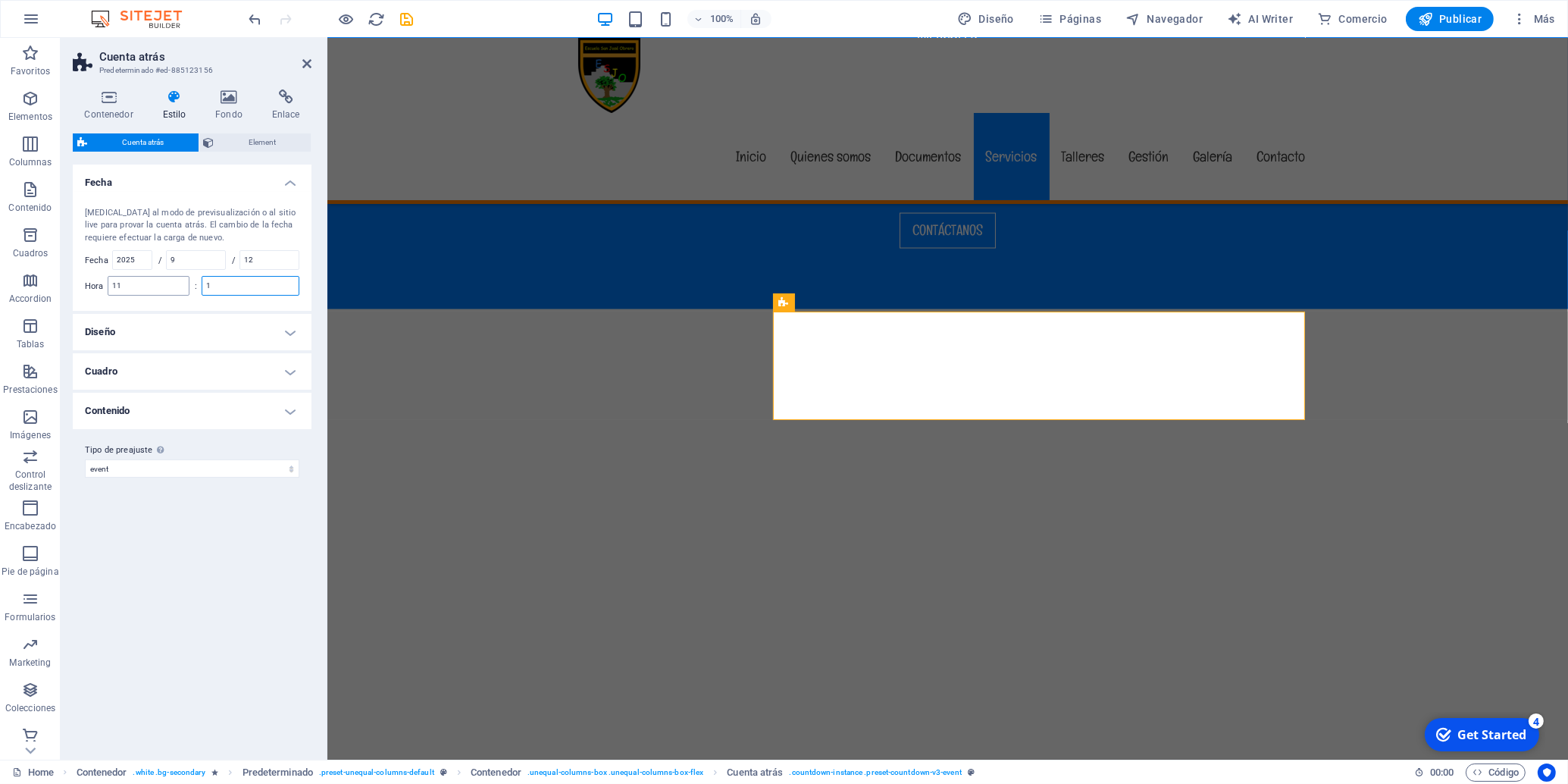
click at [202, 279] on input "1" at bounding box center [250, 286] width 96 height 19
type input "1"
click at [141, 330] on h4 "Diseño" at bounding box center [192, 332] width 239 height 36
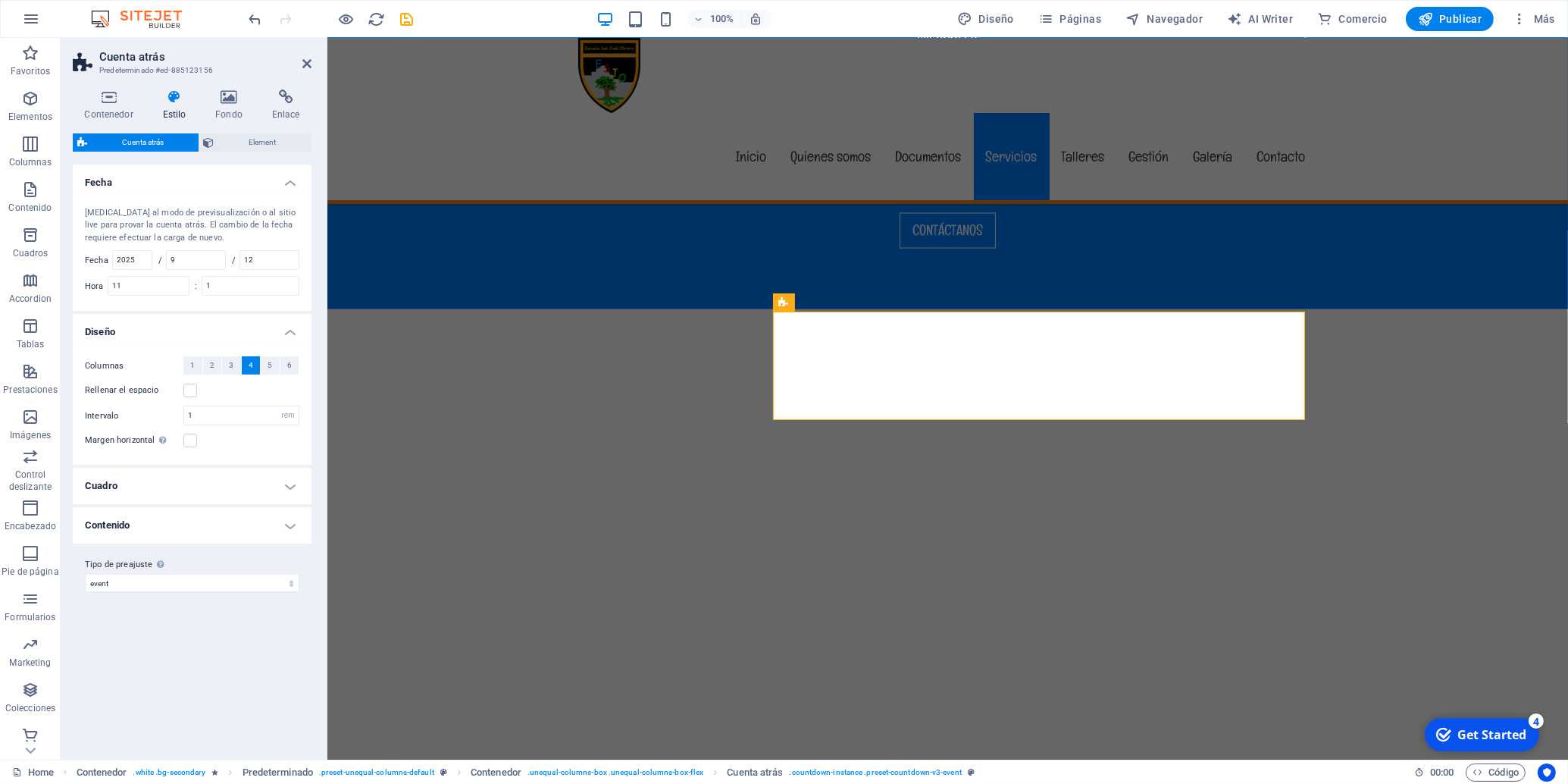
click at [175, 485] on h4 "Cuadro" at bounding box center [192, 485] width 239 height 36
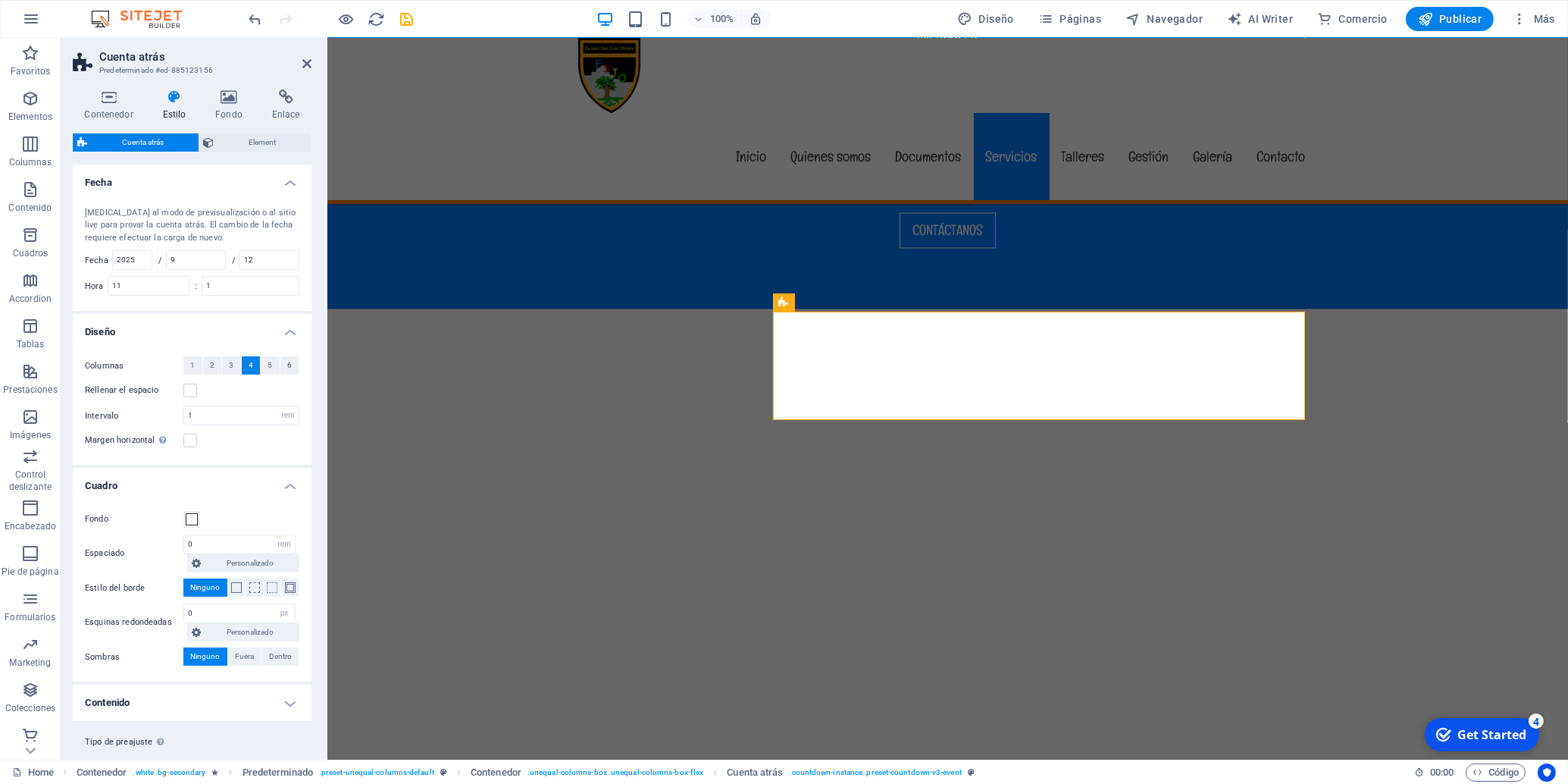
scroll to position [33, 0]
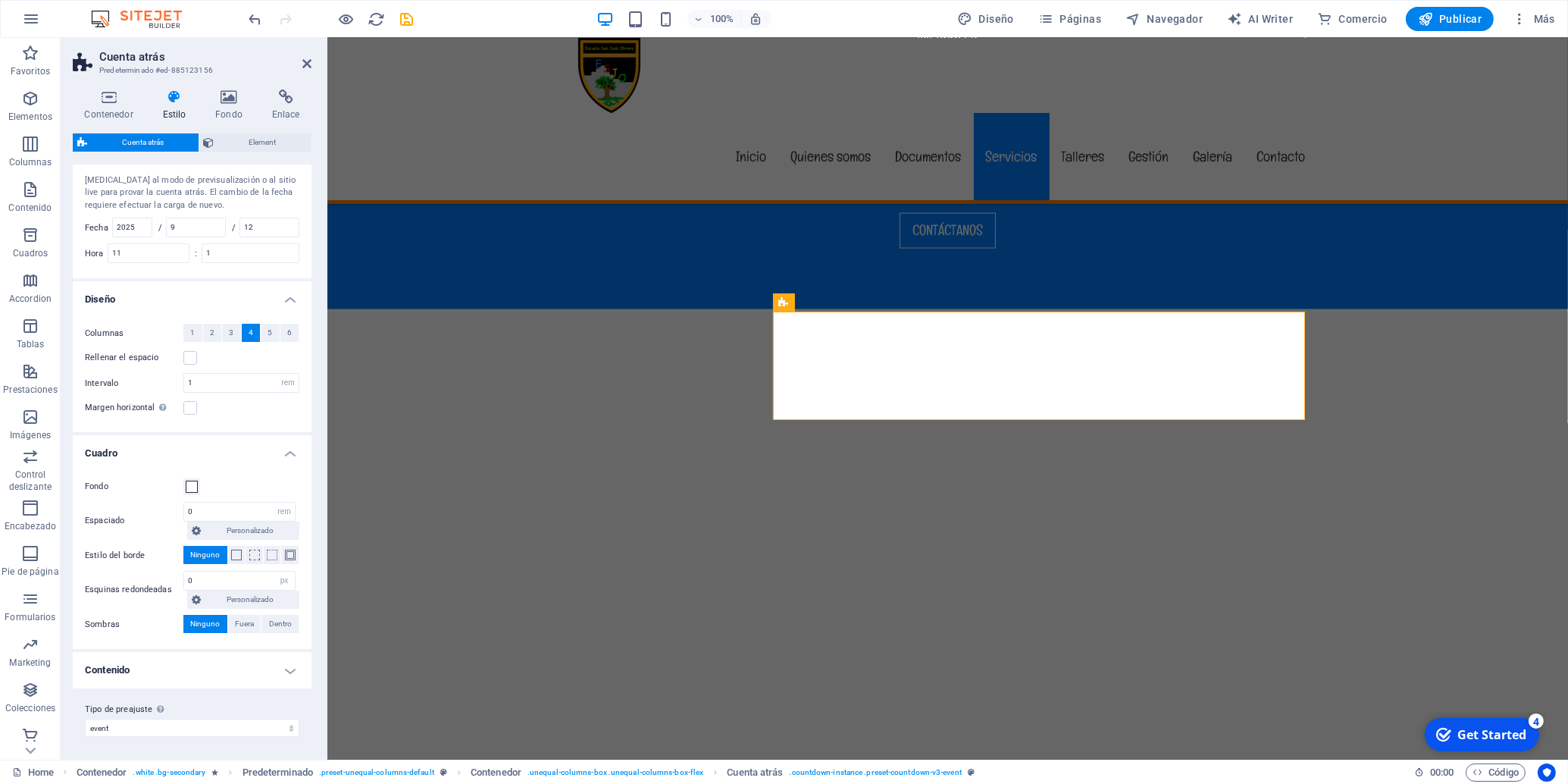
click at [224, 656] on h4 "Contenido" at bounding box center [192, 669] width 239 height 36
click at [411, 18] on icon "save" at bounding box center [407, 19] width 18 height 18
